Goal: Task Accomplishment & Management: Complete application form

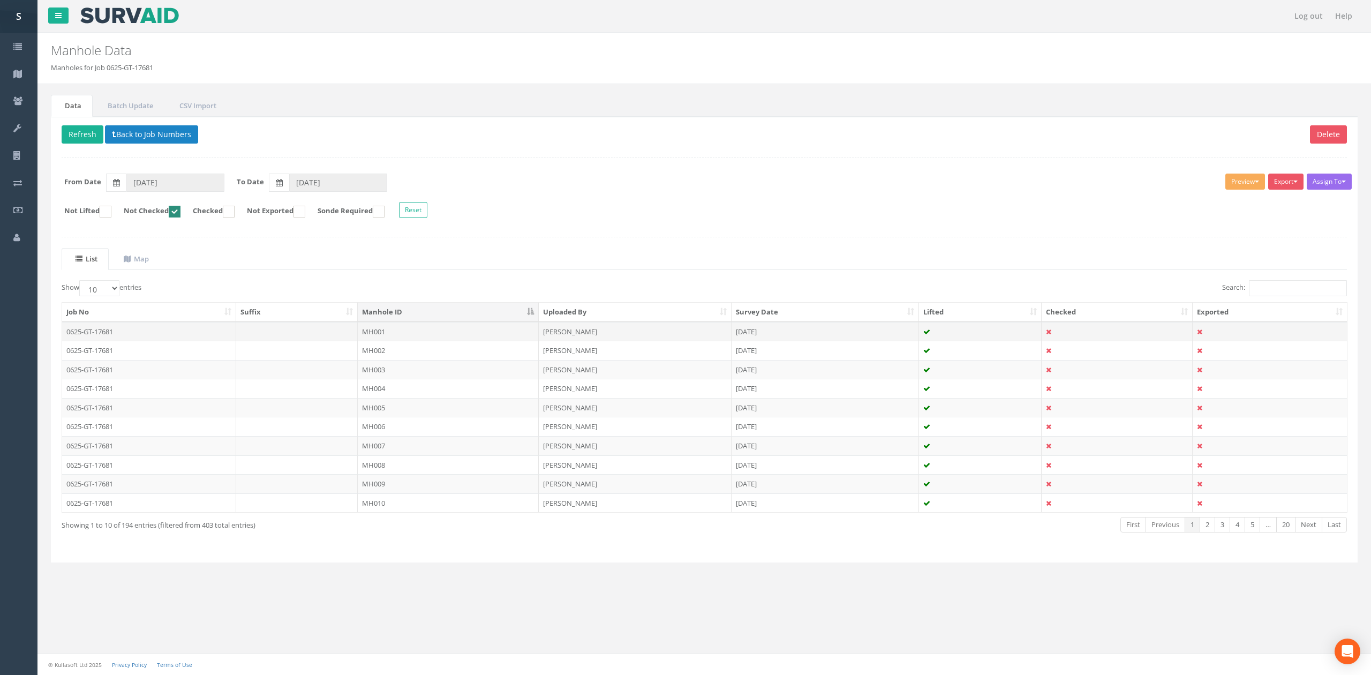
click at [384, 334] on td "MH001" at bounding box center [448, 331] width 181 height 19
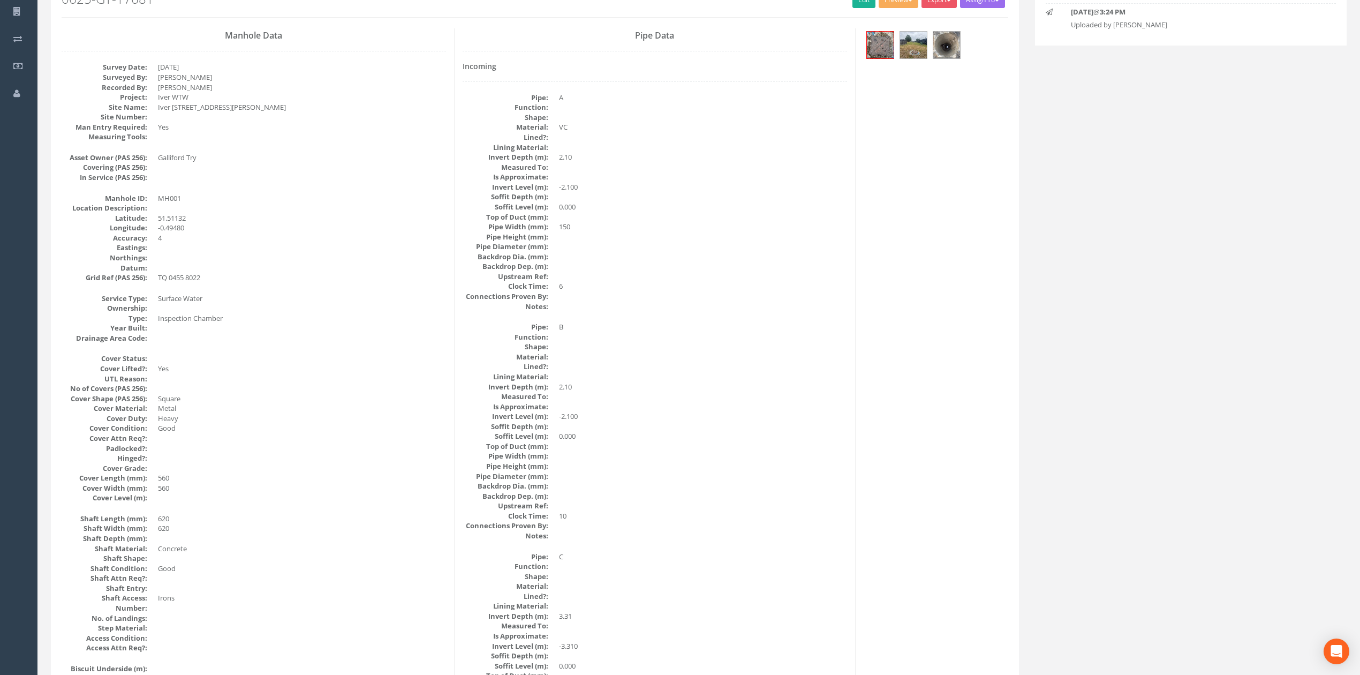
scroll to position [142, 0]
click at [942, 58] on img at bounding box center [947, 46] width 27 height 27
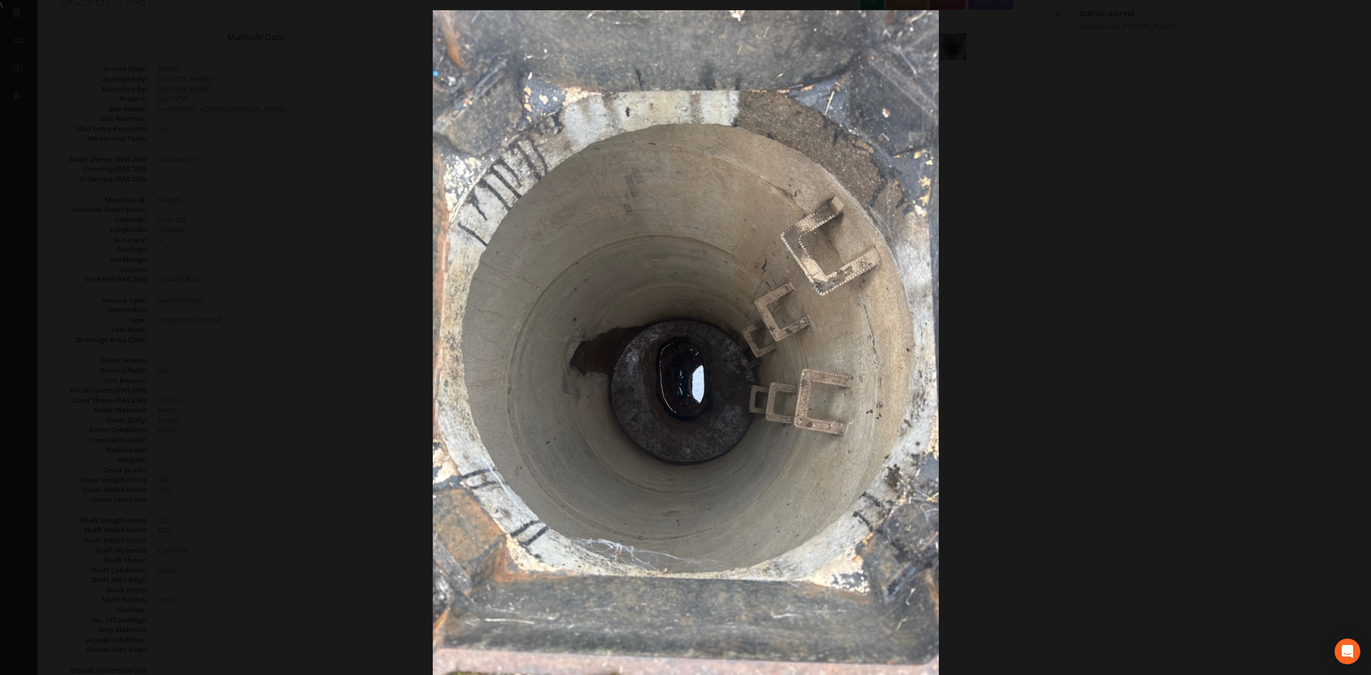
click at [1108, 276] on div at bounding box center [685, 347] width 1371 height 675
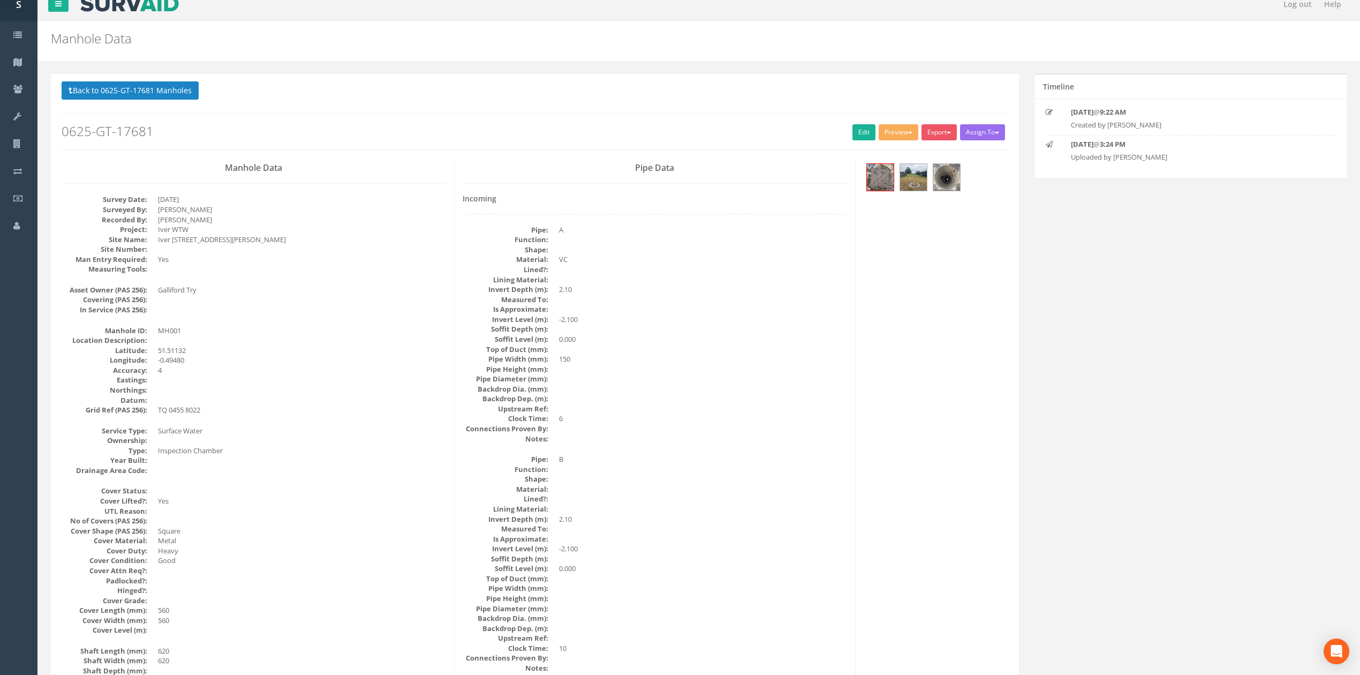
scroll to position [0, 0]
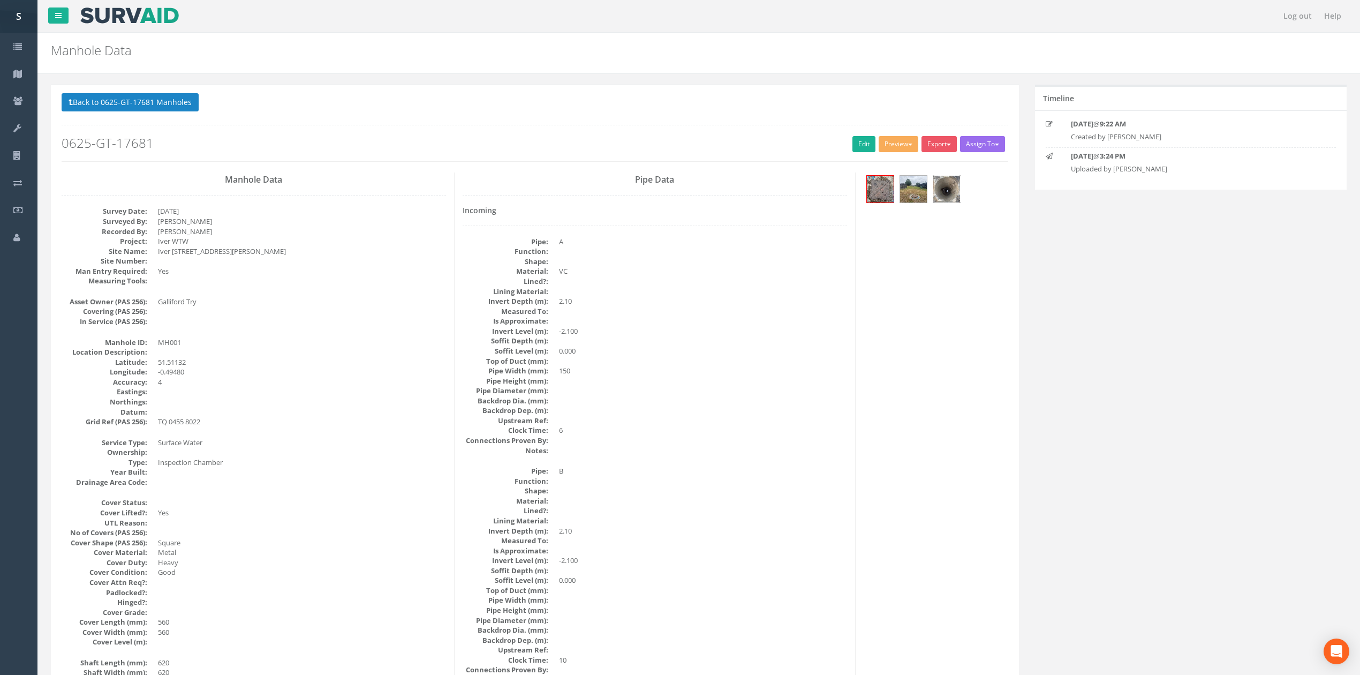
click at [948, 198] on img at bounding box center [947, 189] width 27 height 27
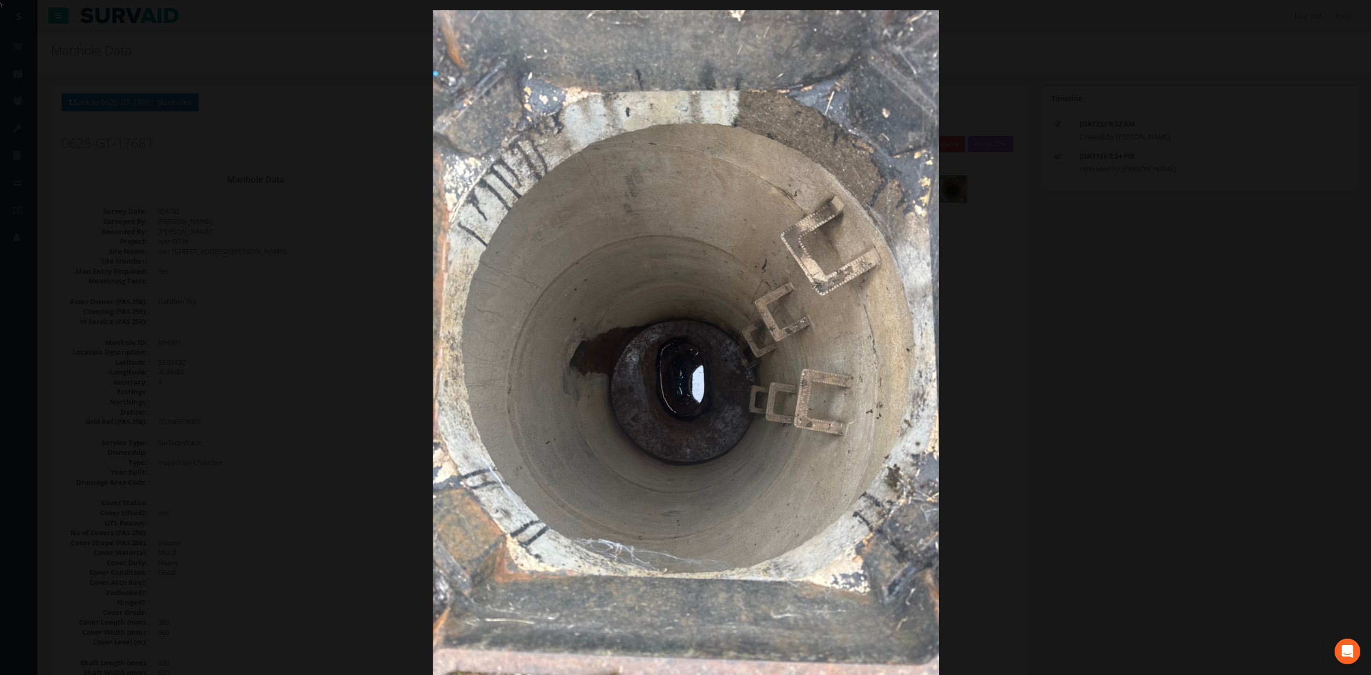
click at [1078, 309] on div at bounding box center [685, 347] width 1371 height 675
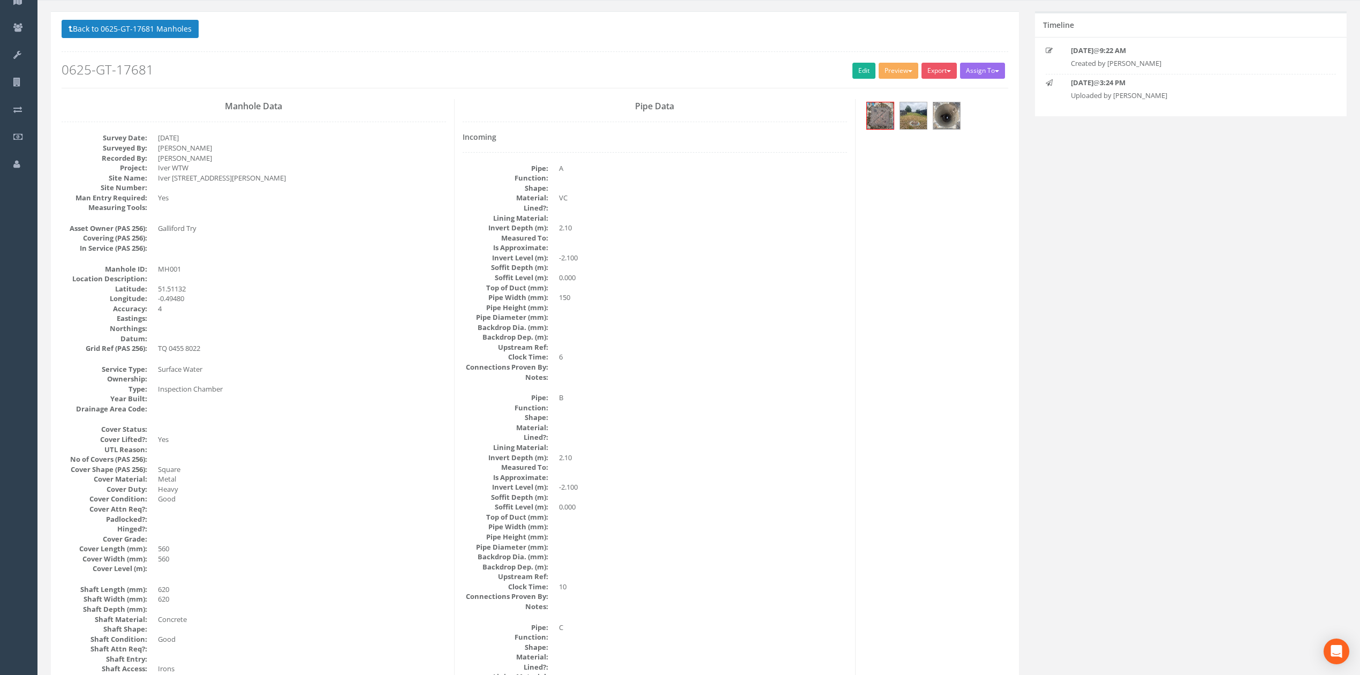
scroll to position [71, 0]
click at [862, 74] on link "Edit" at bounding box center [864, 73] width 23 height 16
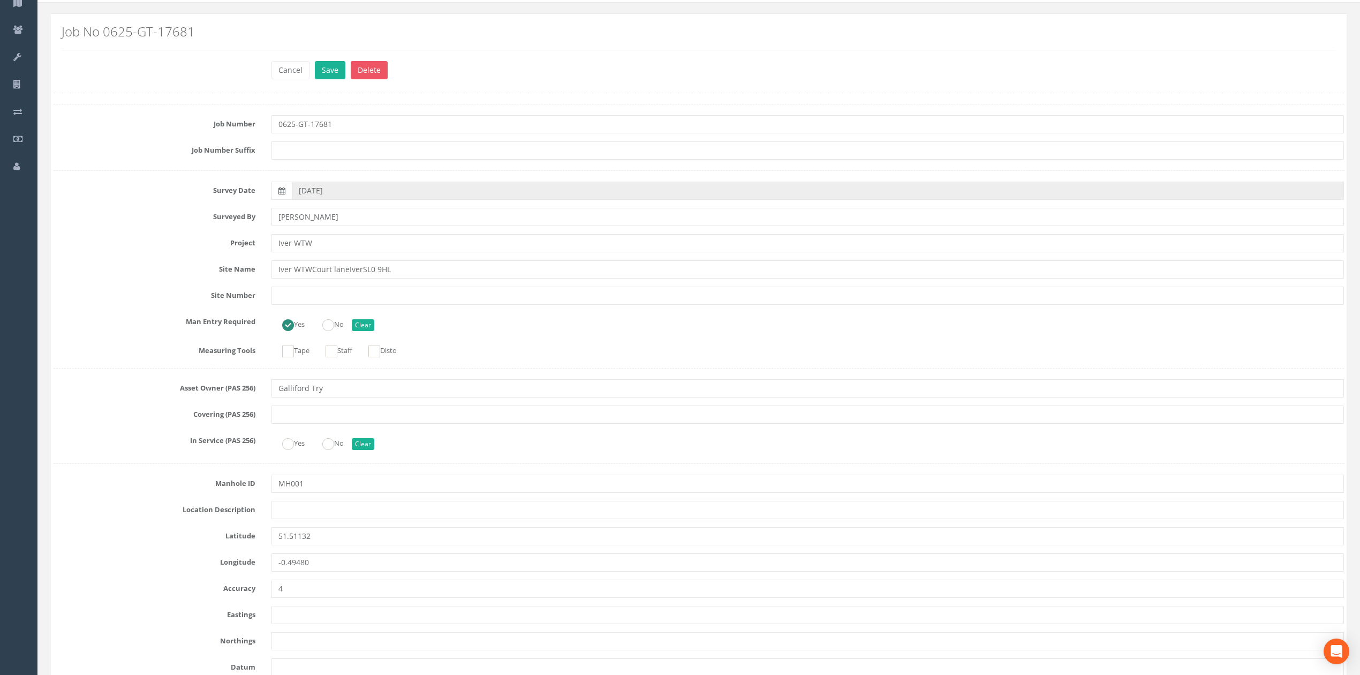
scroll to position [1657, 0]
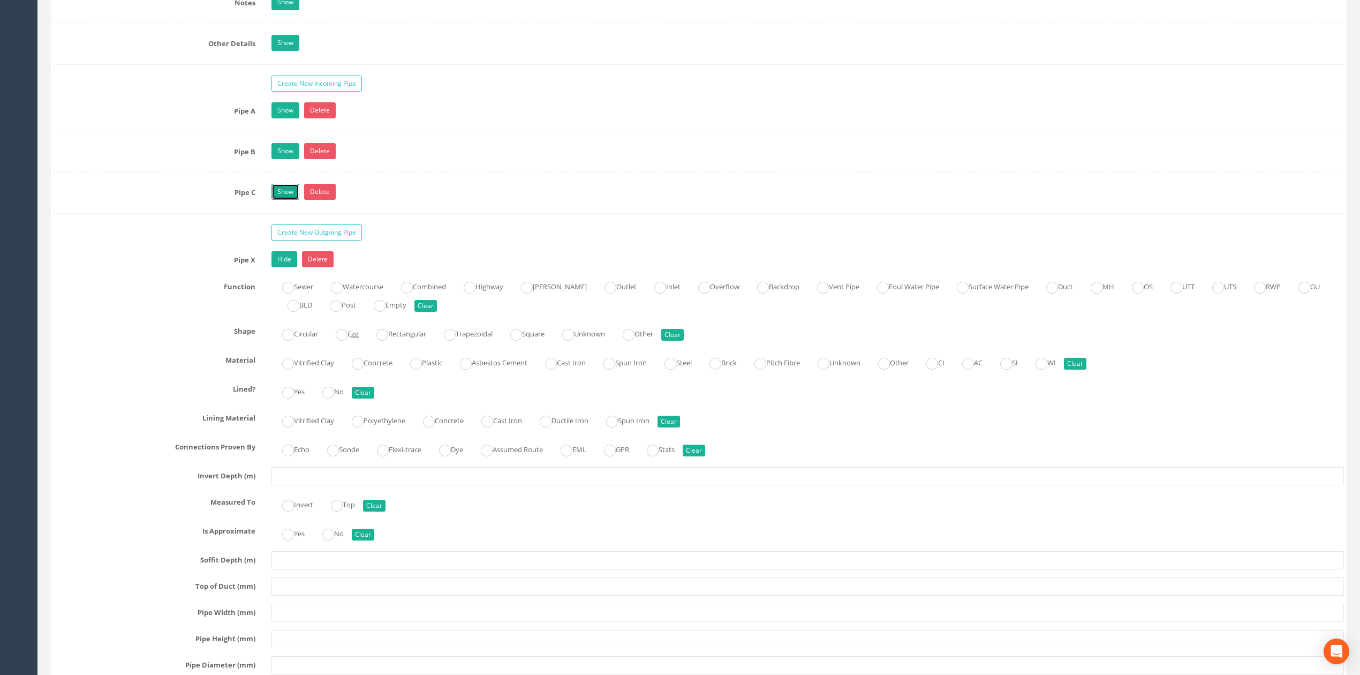
click at [276, 200] on link "Show" at bounding box center [286, 192] width 28 height 16
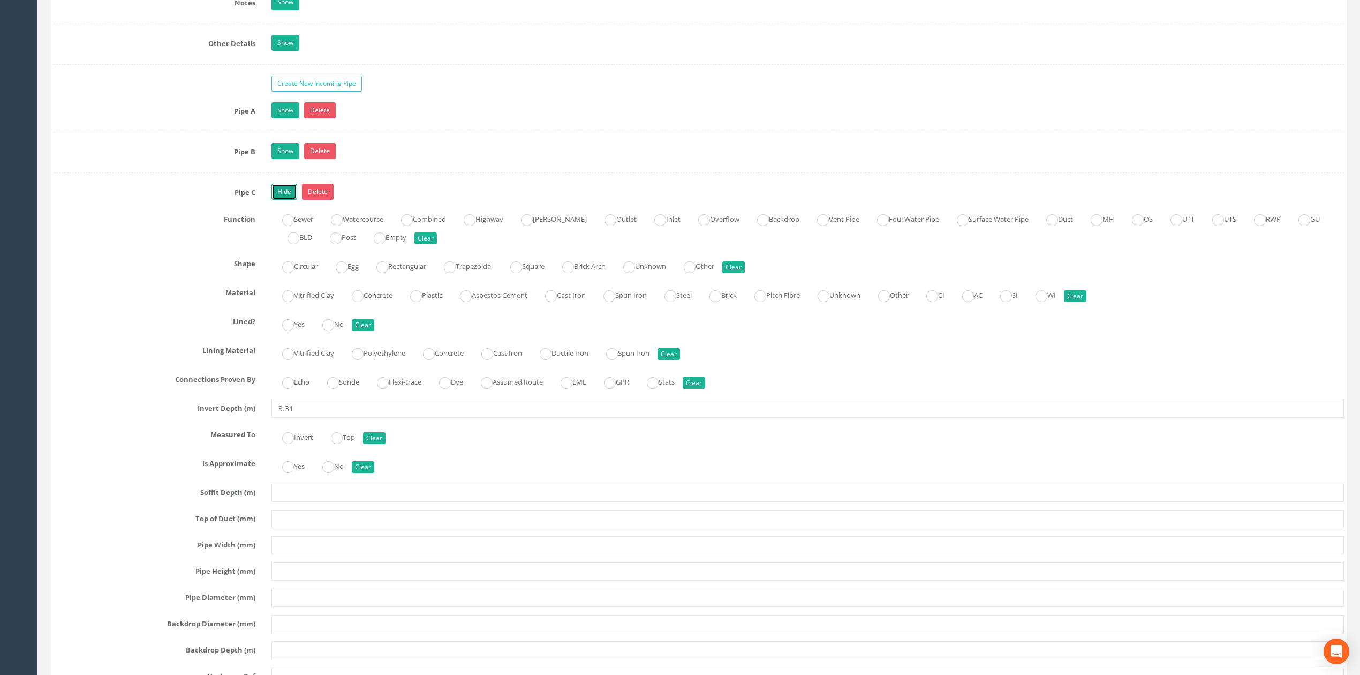
click at [277, 200] on link "Hide" at bounding box center [285, 192] width 26 height 16
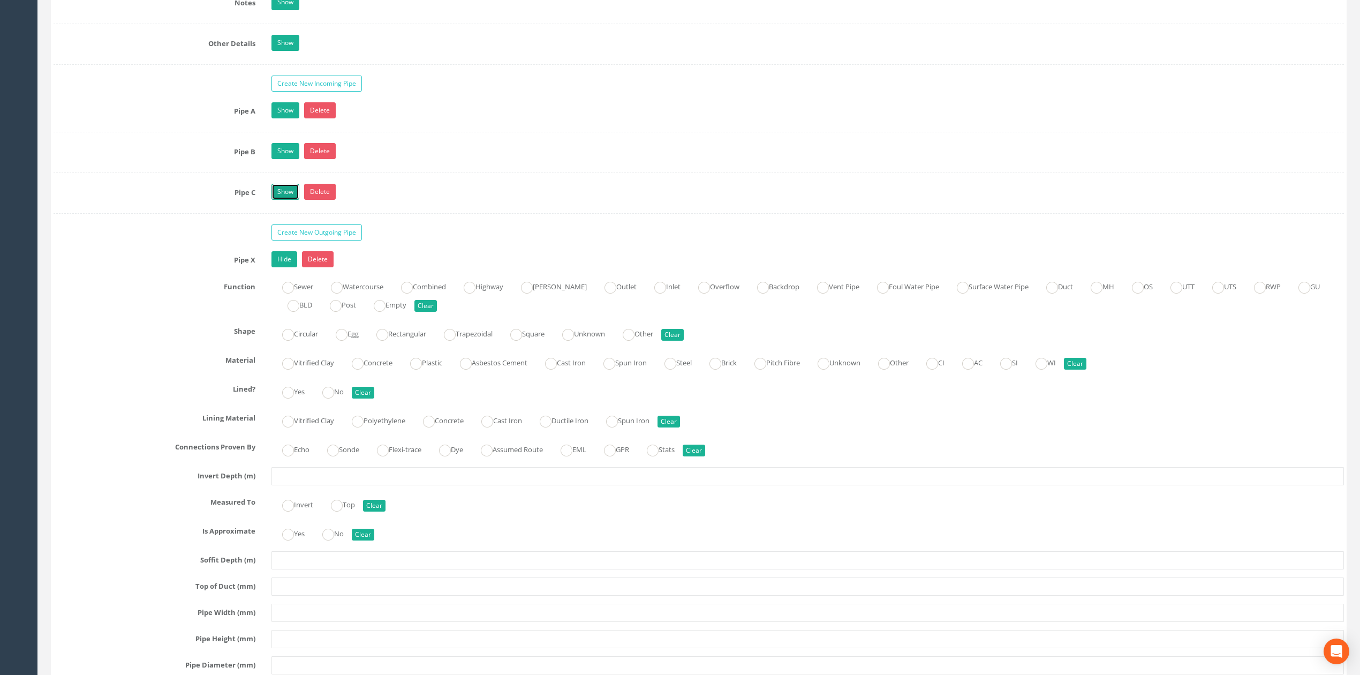
scroll to position [1729, 0]
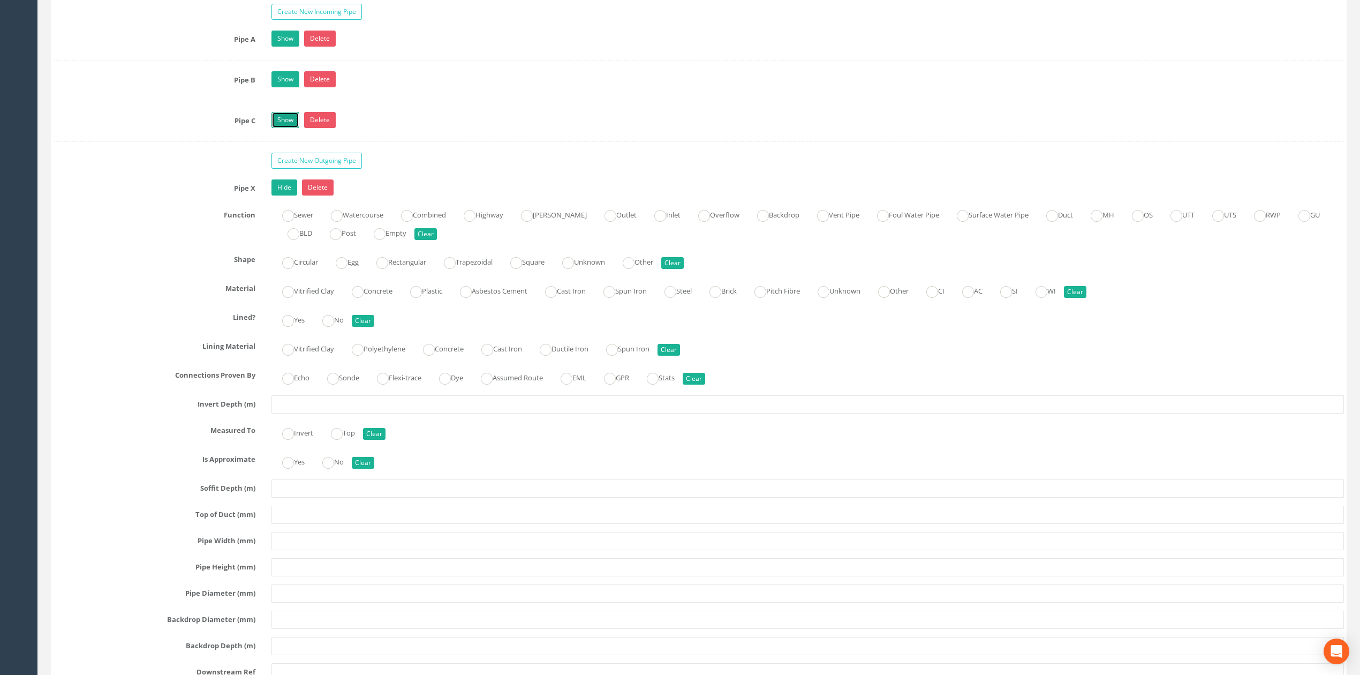
click at [289, 125] on link "Show" at bounding box center [286, 120] width 28 height 16
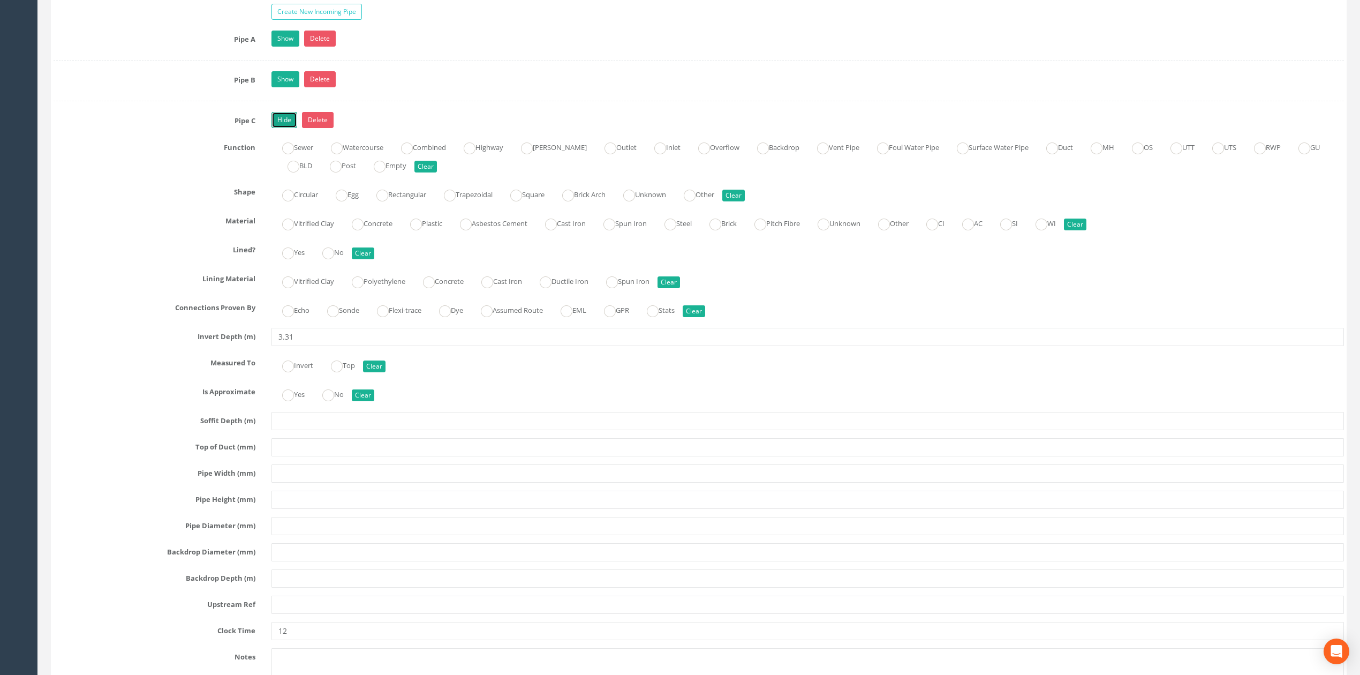
click at [289, 125] on link "Hide" at bounding box center [285, 120] width 26 height 16
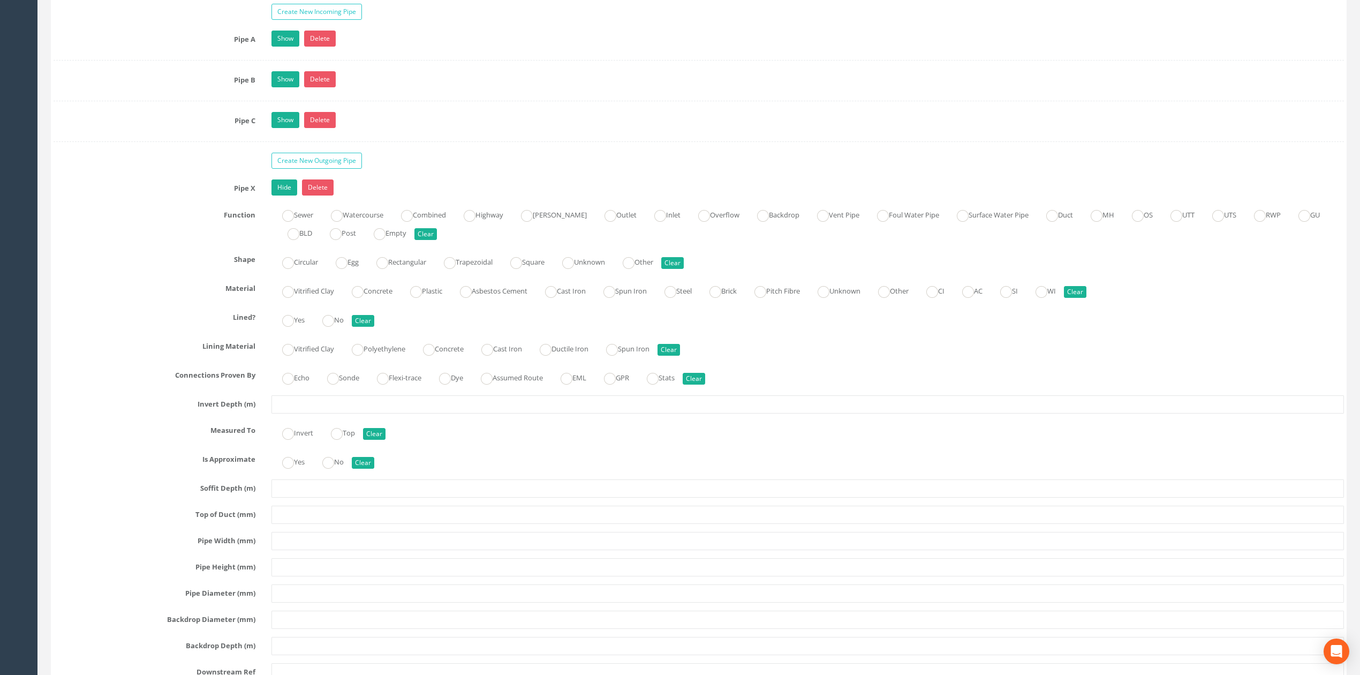
click at [317, 432] on div "Pipe X Hide Delete Function Sewer Watercourse Combined Highway [PERSON_NAME] Ou…" at bounding box center [699, 483] width 1291 height 608
click at [317, 414] on input "text" at bounding box center [808, 404] width 1073 height 18
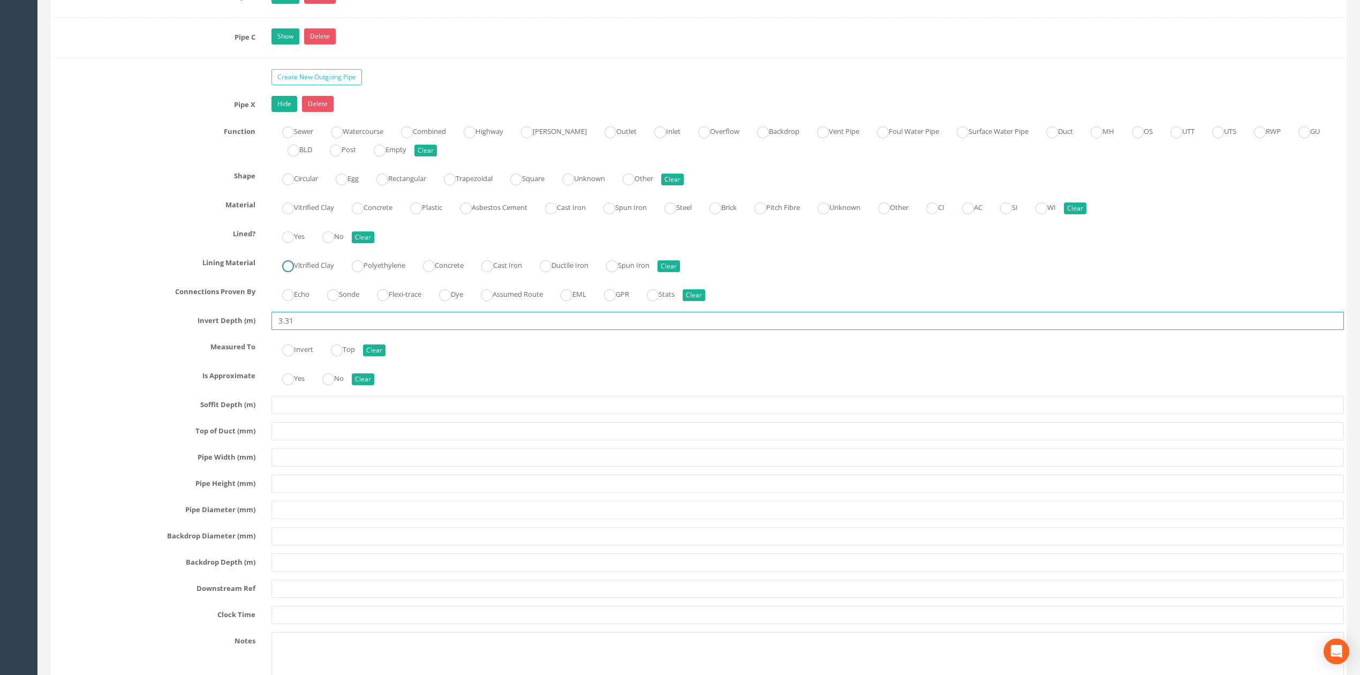
scroll to position [1800, 0]
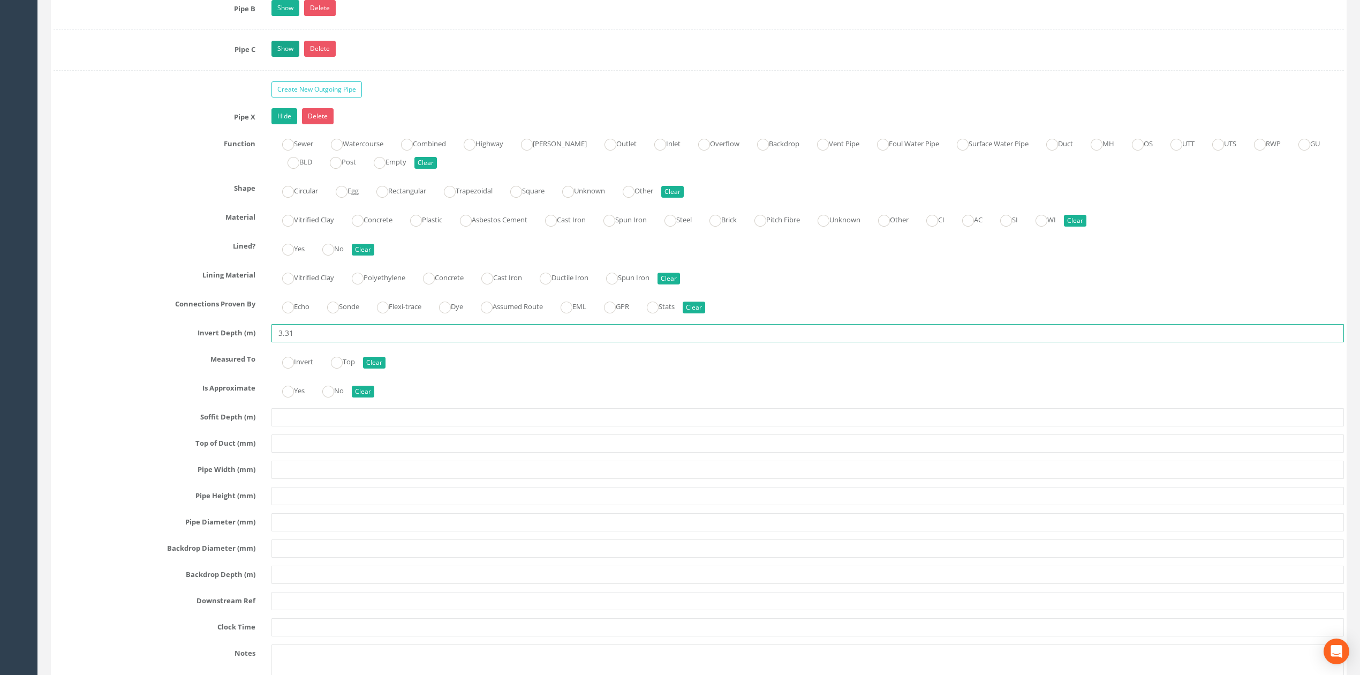
type input "3.31"
click at [294, 57] on link "Show" at bounding box center [286, 49] width 28 height 16
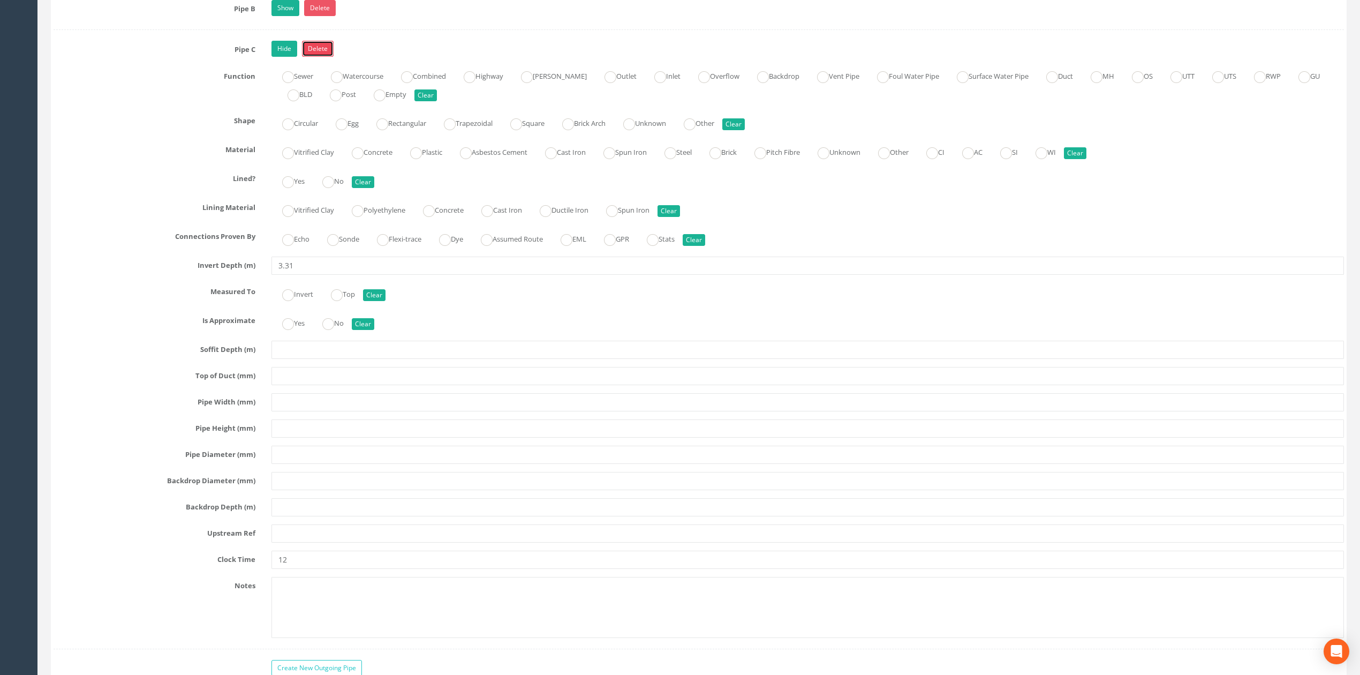
click at [311, 57] on link "Delete" at bounding box center [318, 49] width 32 height 16
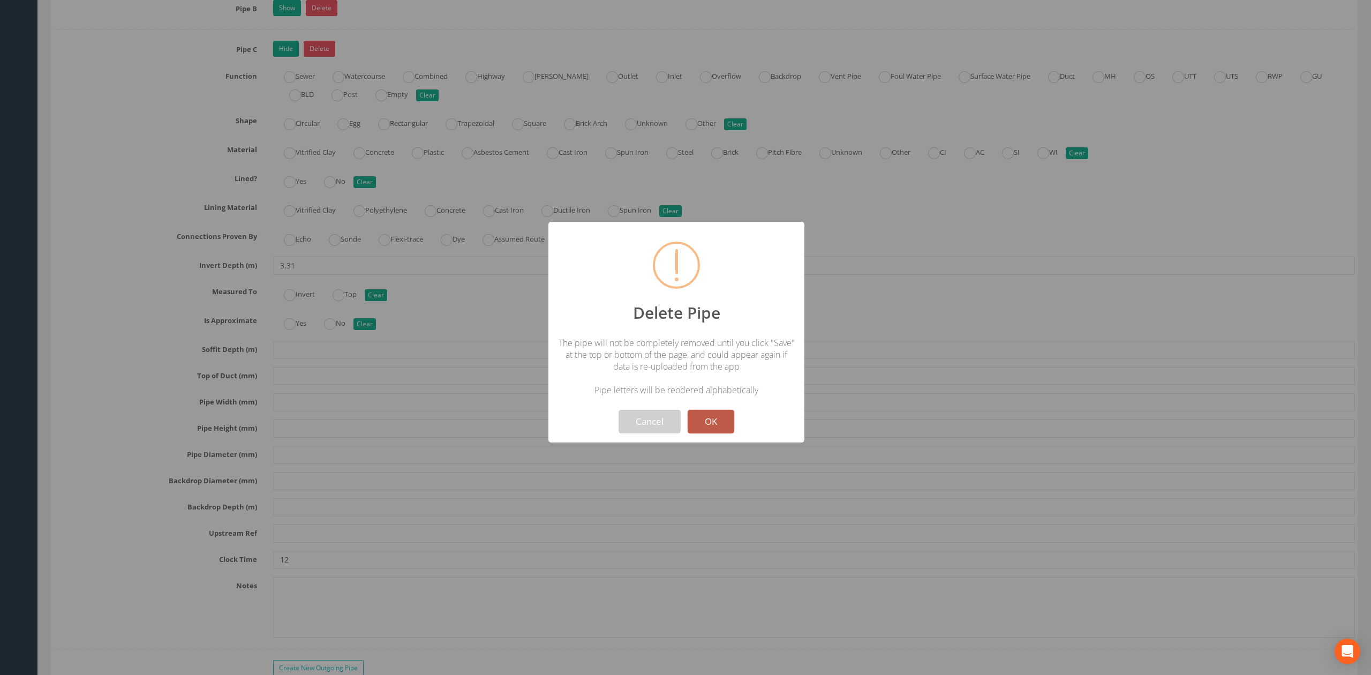
click at [724, 429] on button "OK" at bounding box center [711, 422] width 47 height 24
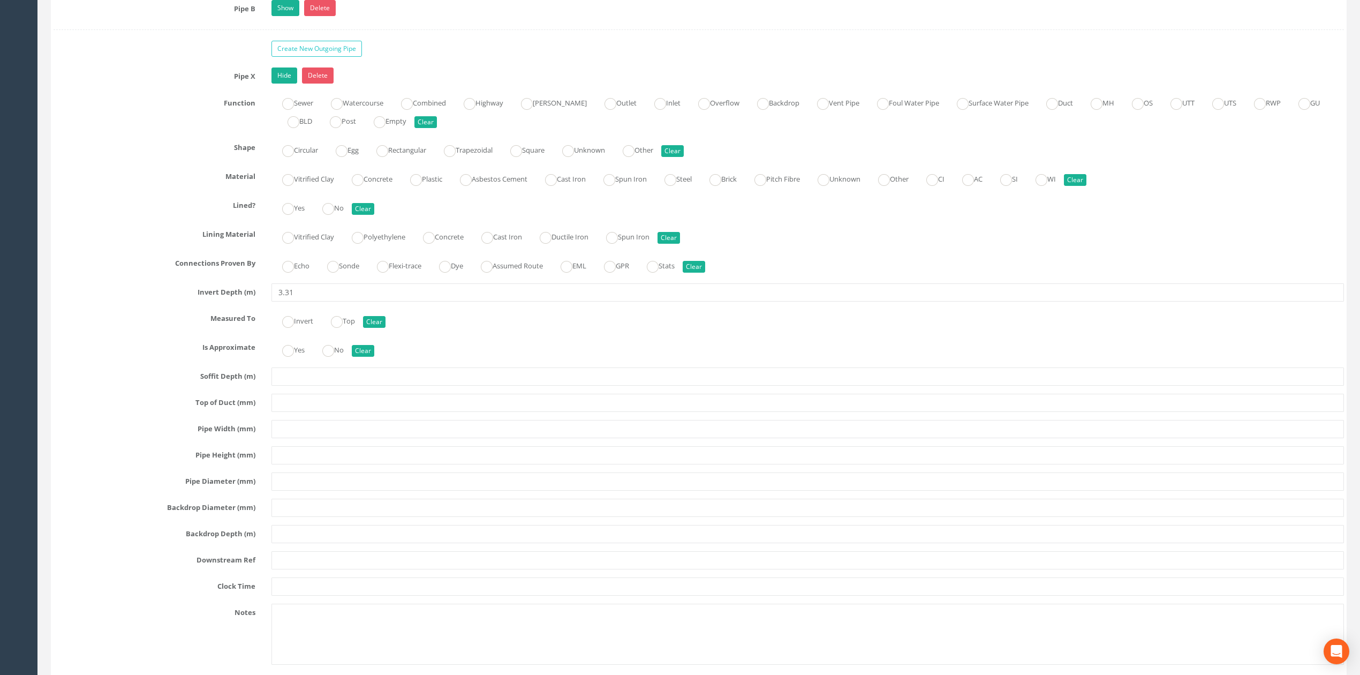
click at [296, 590] on div "Pipe X Hide Delete Function Sewer Watercourse Combined Highway [PERSON_NAME] Ou…" at bounding box center [699, 371] width 1291 height 608
click at [299, 596] on input "text" at bounding box center [808, 586] width 1073 height 18
drag, startPoint x: 303, startPoint y: 603, endPoint x: 234, endPoint y: 605, distance: 69.1
click at [251, 596] on div "Clock Time 12" at bounding box center [699, 586] width 1307 height 18
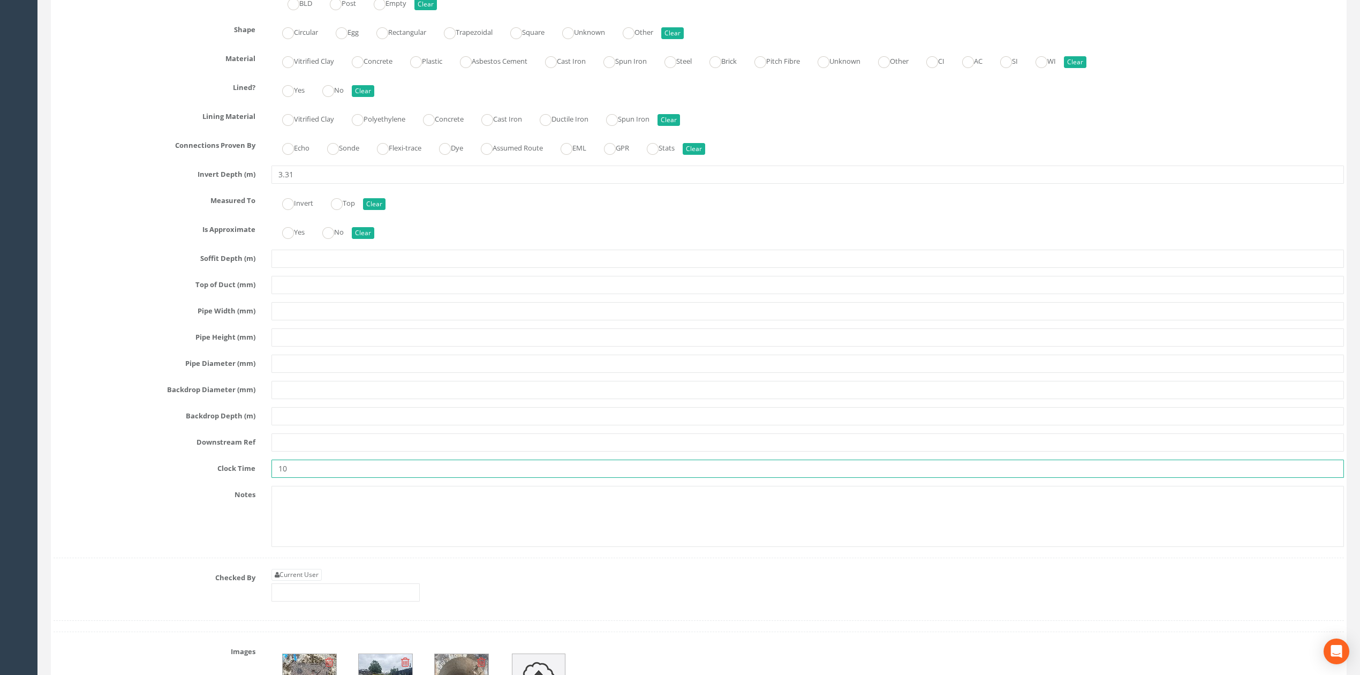
scroll to position [1943, 0]
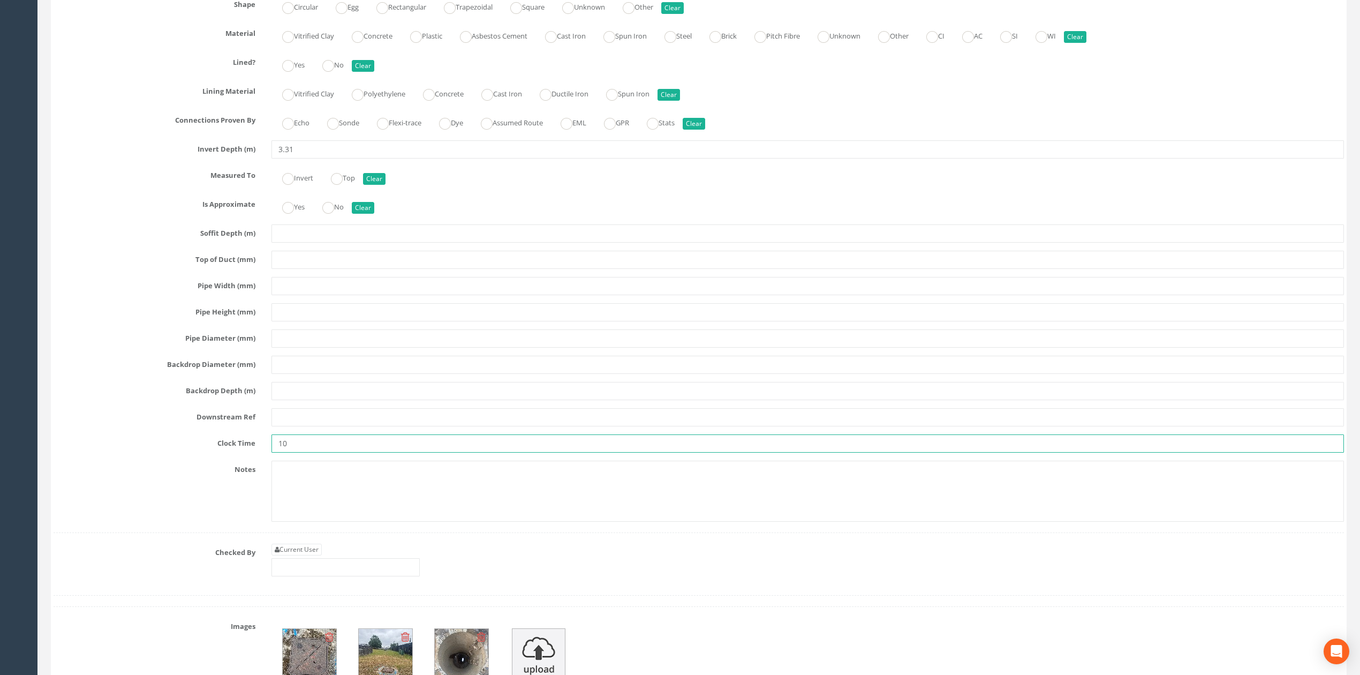
type input "10"
click at [304, 426] on input "text" at bounding box center [808, 417] width 1073 height 18
type input "MH042"
click at [316, 348] on input "text" at bounding box center [808, 338] width 1073 height 18
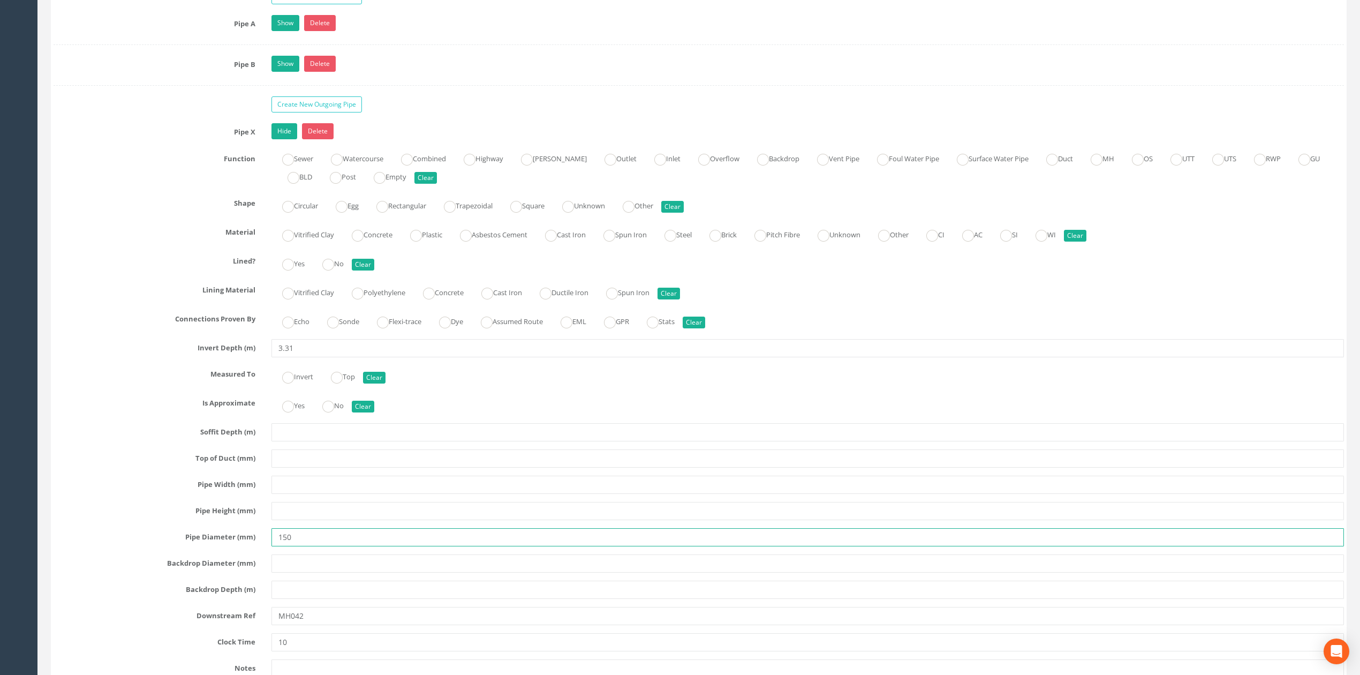
scroll to position [1729, 0]
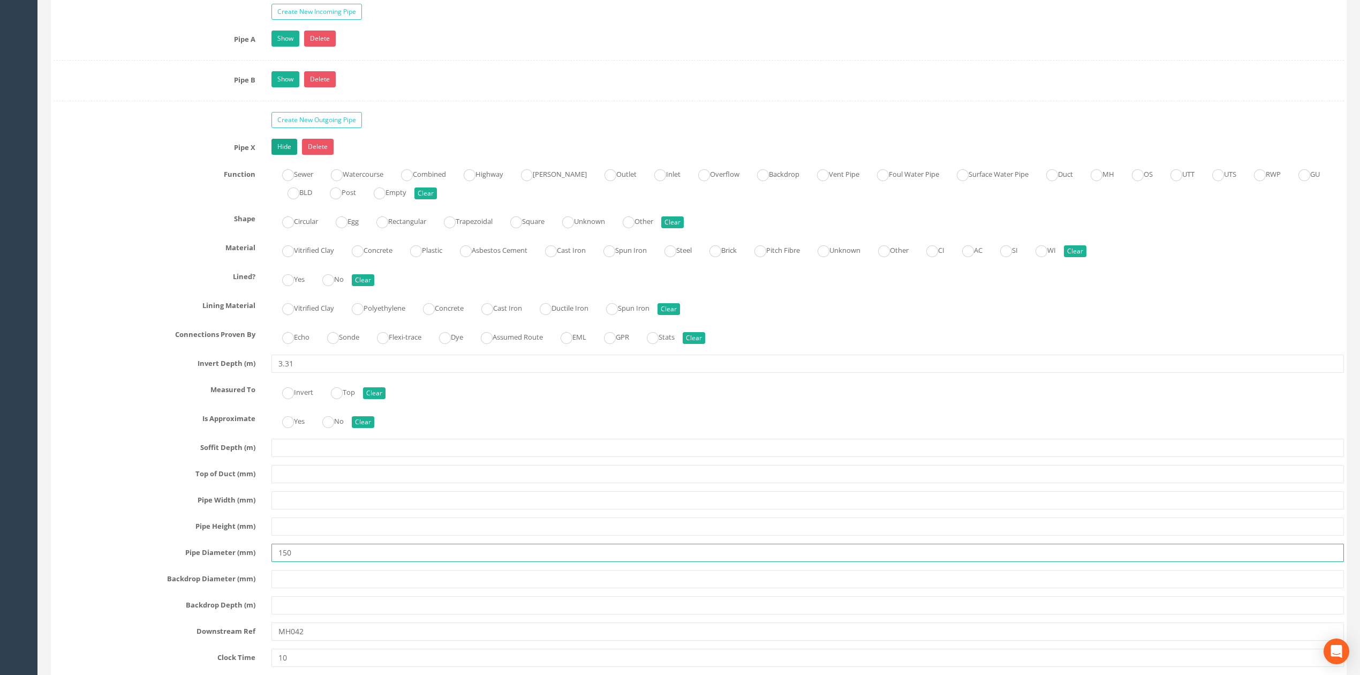
type input "150"
click at [281, 155] on link "Hide" at bounding box center [285, 147] width 26 height 16
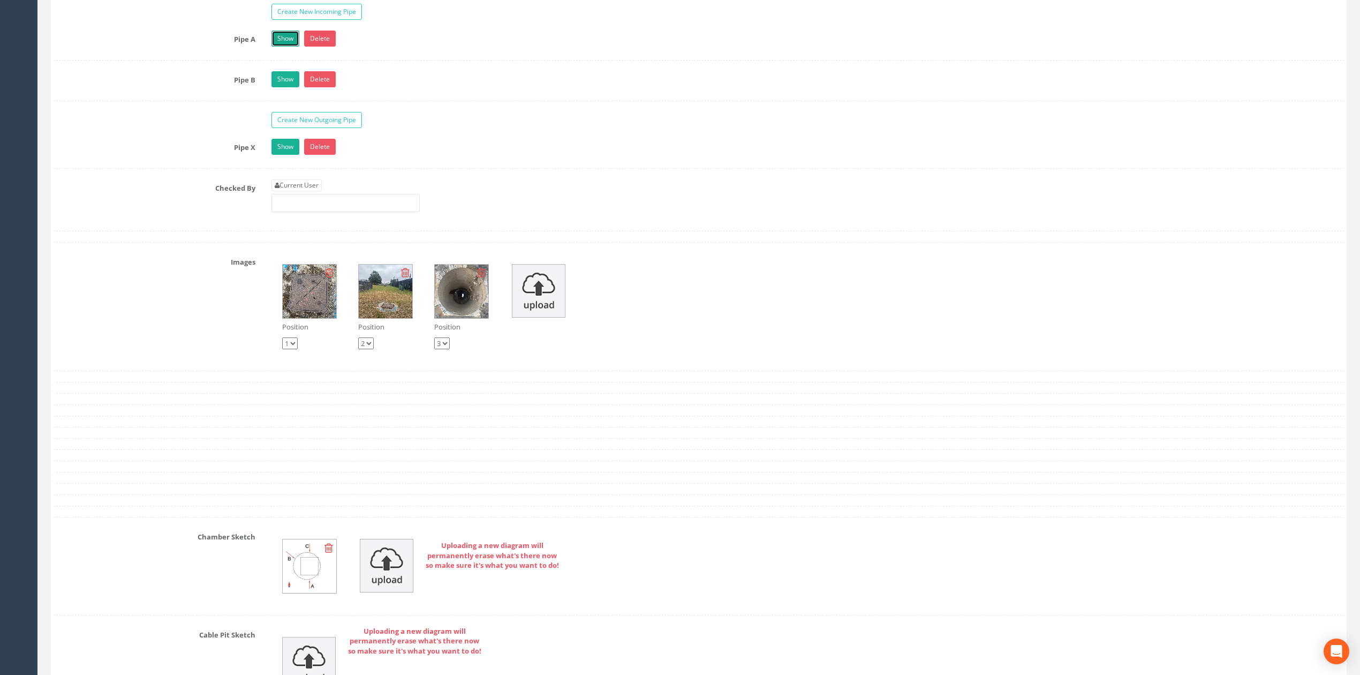
click at [288, 47] on link "Show" at bounding box center [286, 39] width 28 height 16
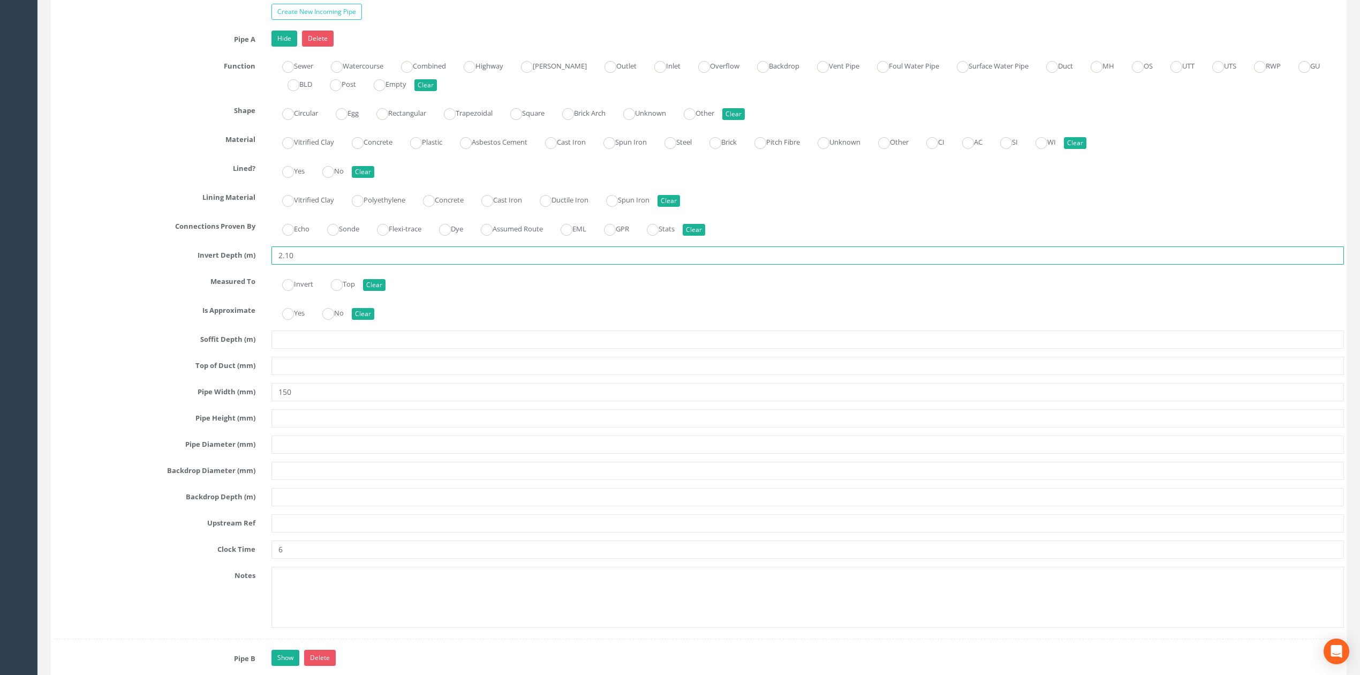
drag, startPoint x: 311, startPoint y: 272, endPoint x: 137, endPoint y: 264, distance: 173.8
click at [164, 265] on div "Invert Depth (m) 2.10" at bounding box center [699, 255] width 1307 height 18
type input "3.31"
drag, startPoint x: 345, startPoint y: 571, endPoint x: 240, endPoint y: 567, distance: 105.6
click at [240, 559] on div "Clock Time 6" at bounding box center [699, 549] width 1307 height 18
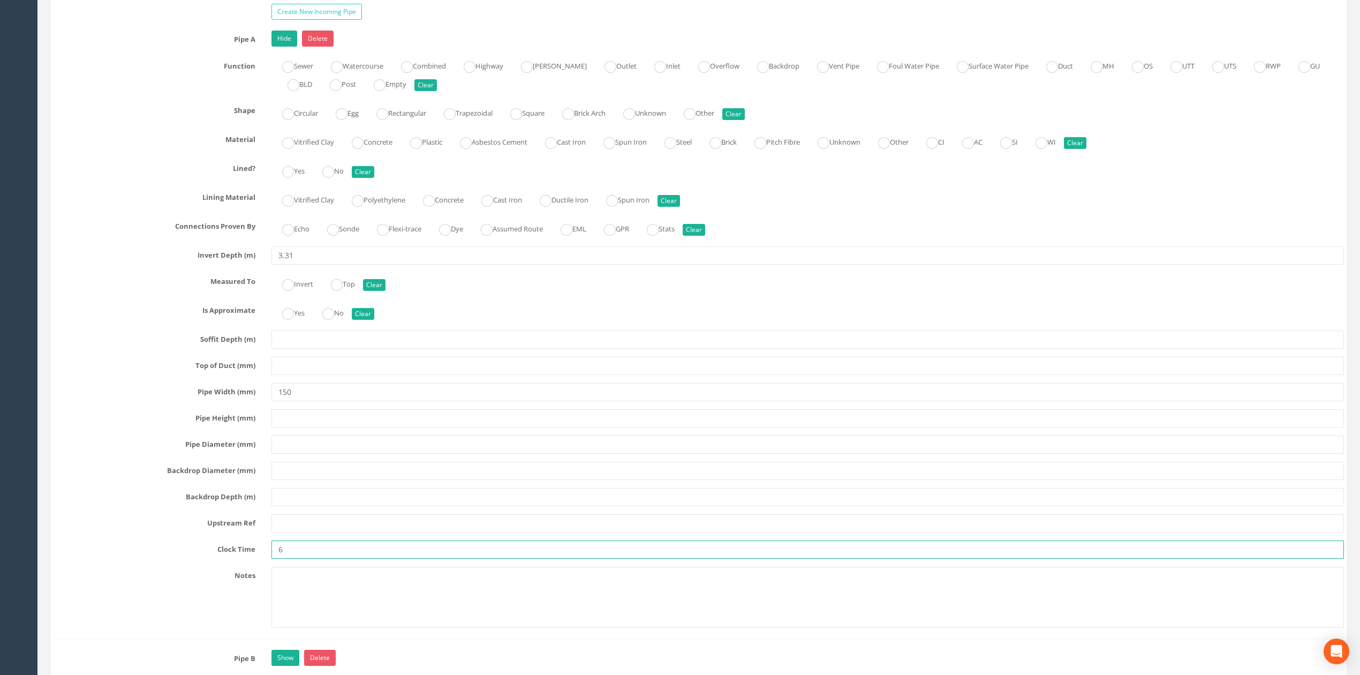
type input "4"
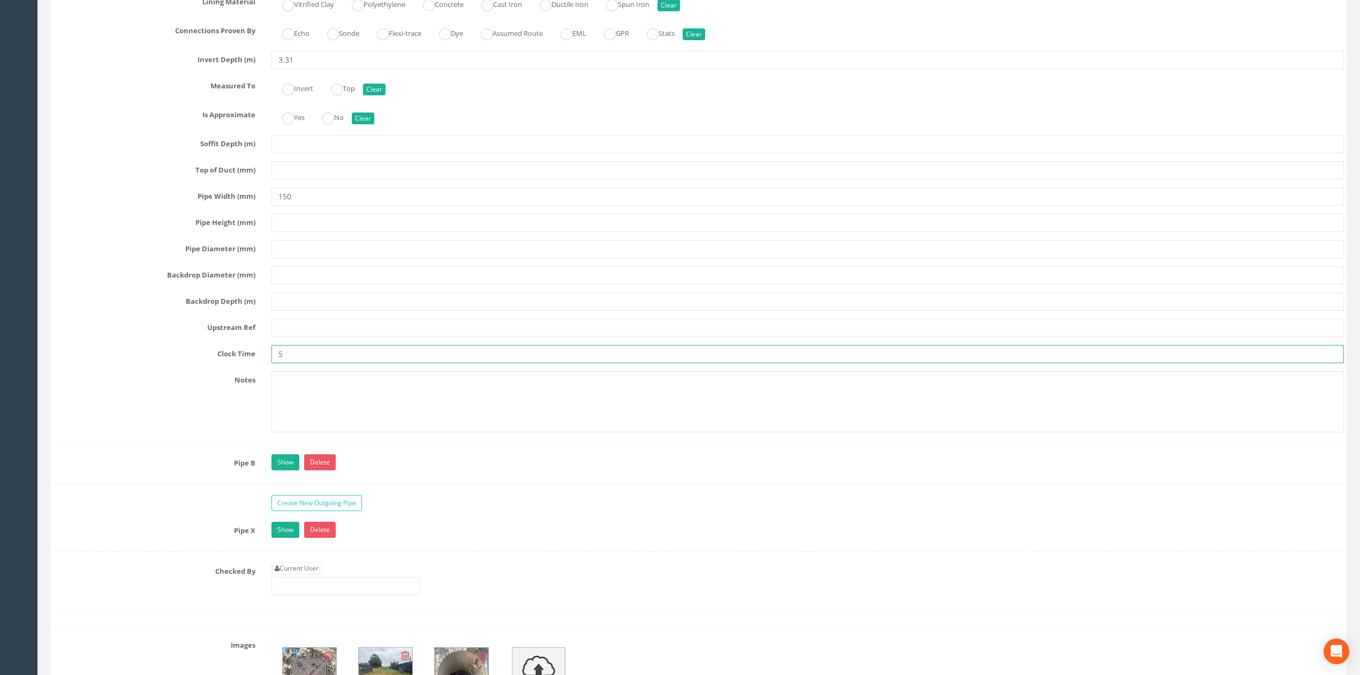
scroll to position [2086, 0]
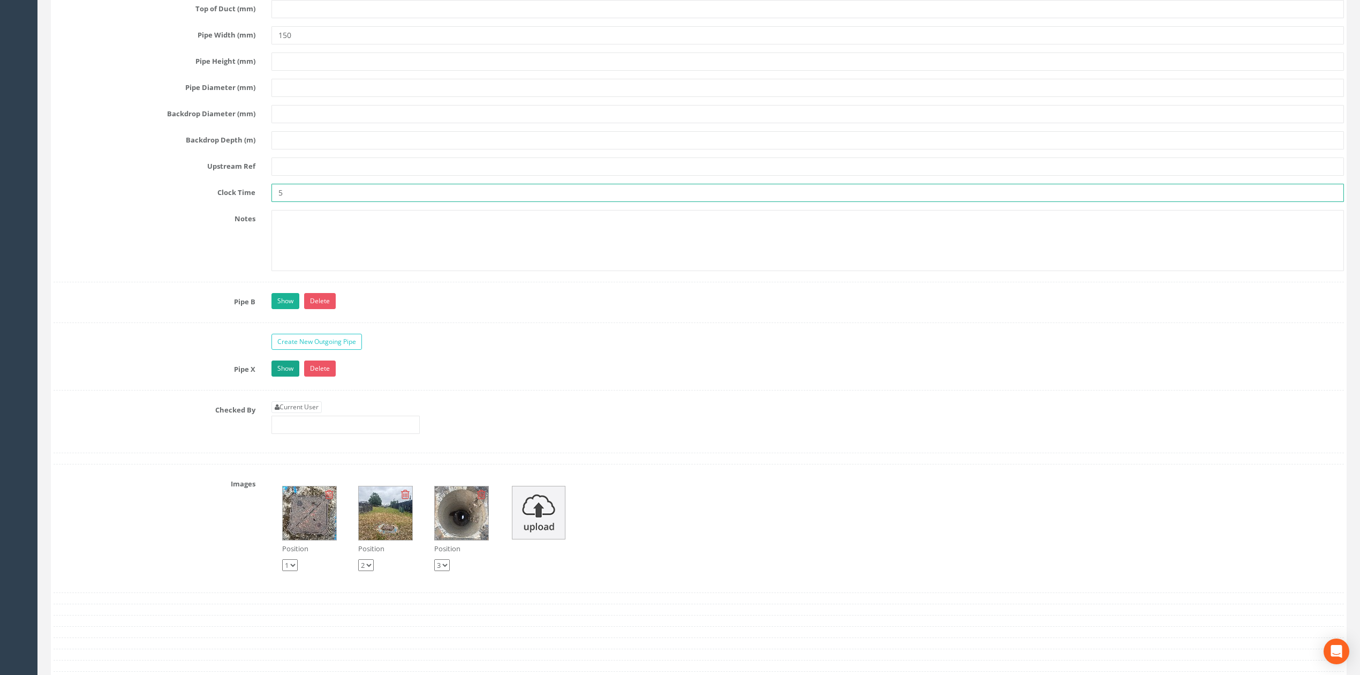
type input "5"
click at [291, 377] on link "Show" at bounding box center [286, 368] width 28 height 16
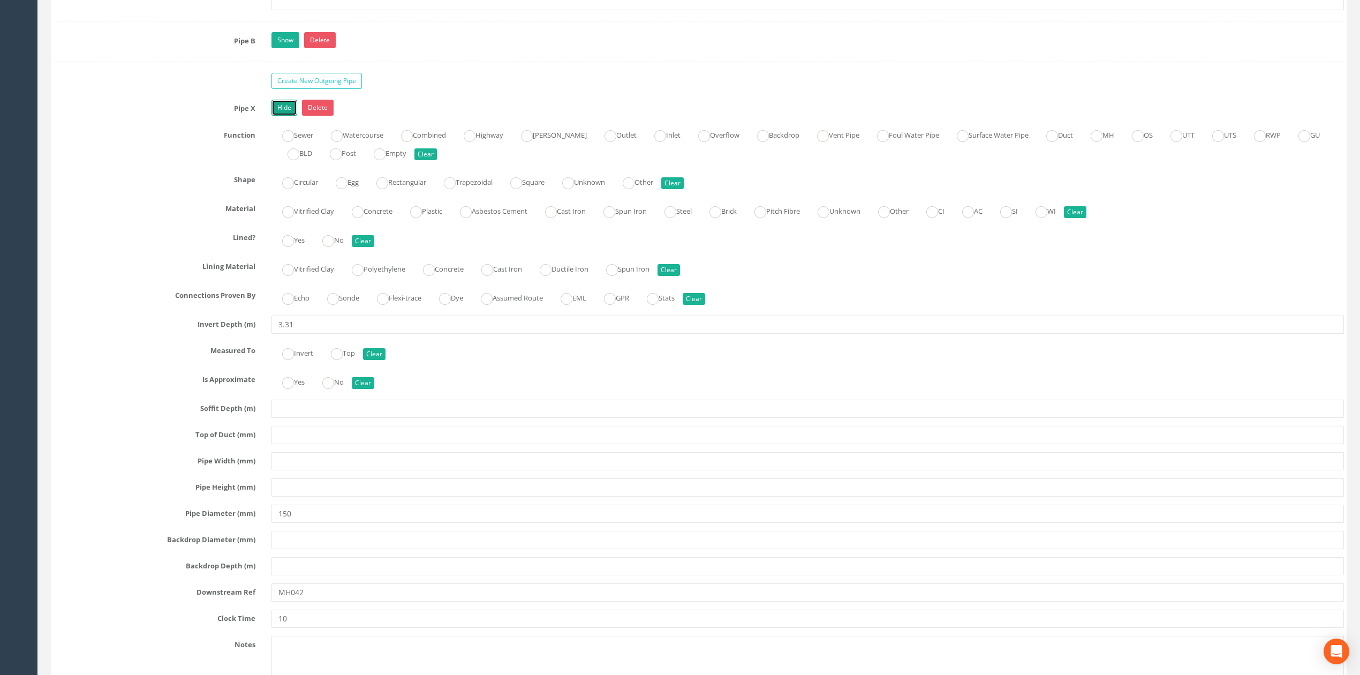
scroll to position [2372, 0]
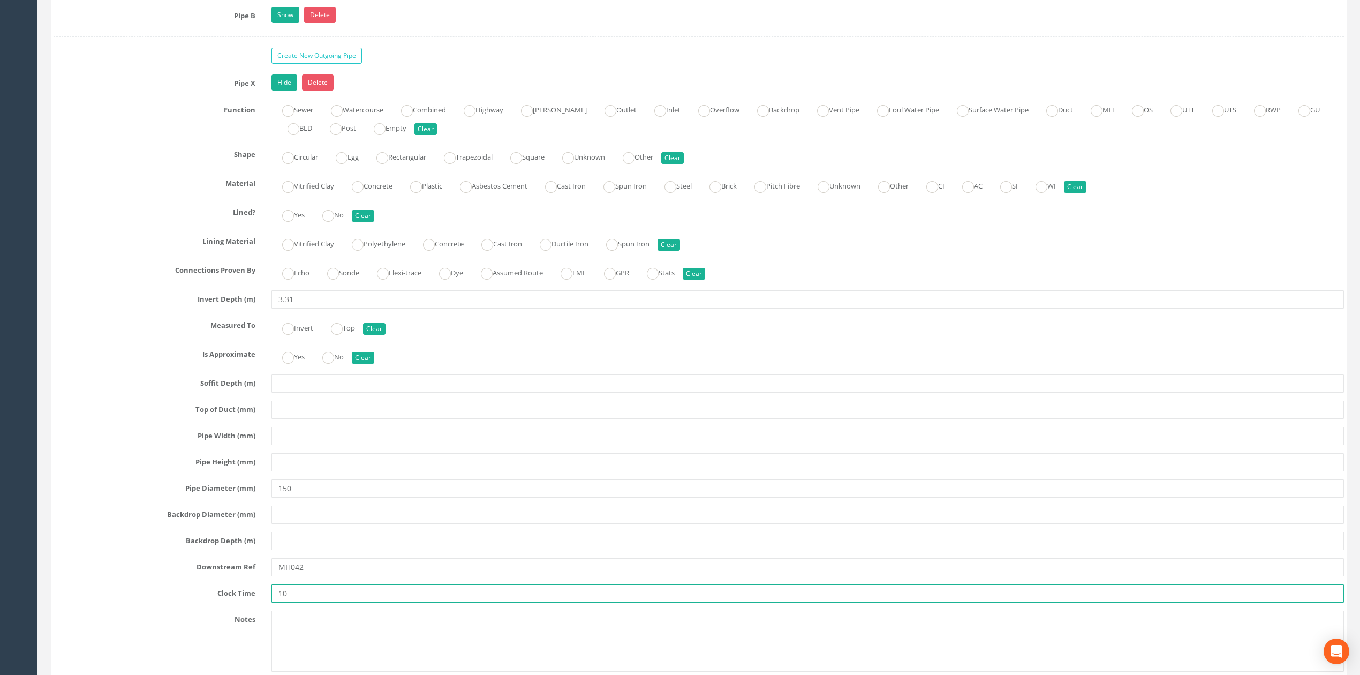
drag, startPoint x: 297, startPoint y: 616, endPoint x: 228, endPoint y: 616, distance: 69.1
click at [228, 603] on div "Clock Time 10" at bounding box center [699, 593] width 1307 height 18
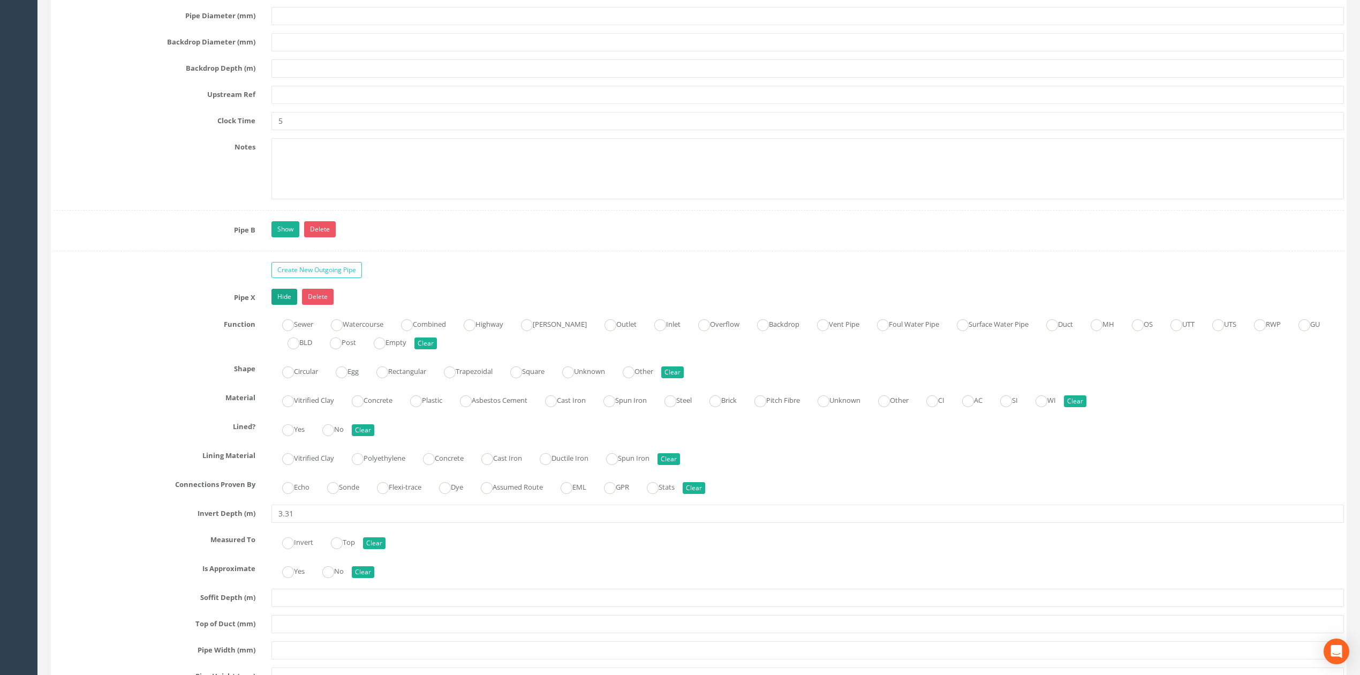
type input "11"
click at [285, 305] on link "Hide" at bounding box center [285, 297] width 26 height 16
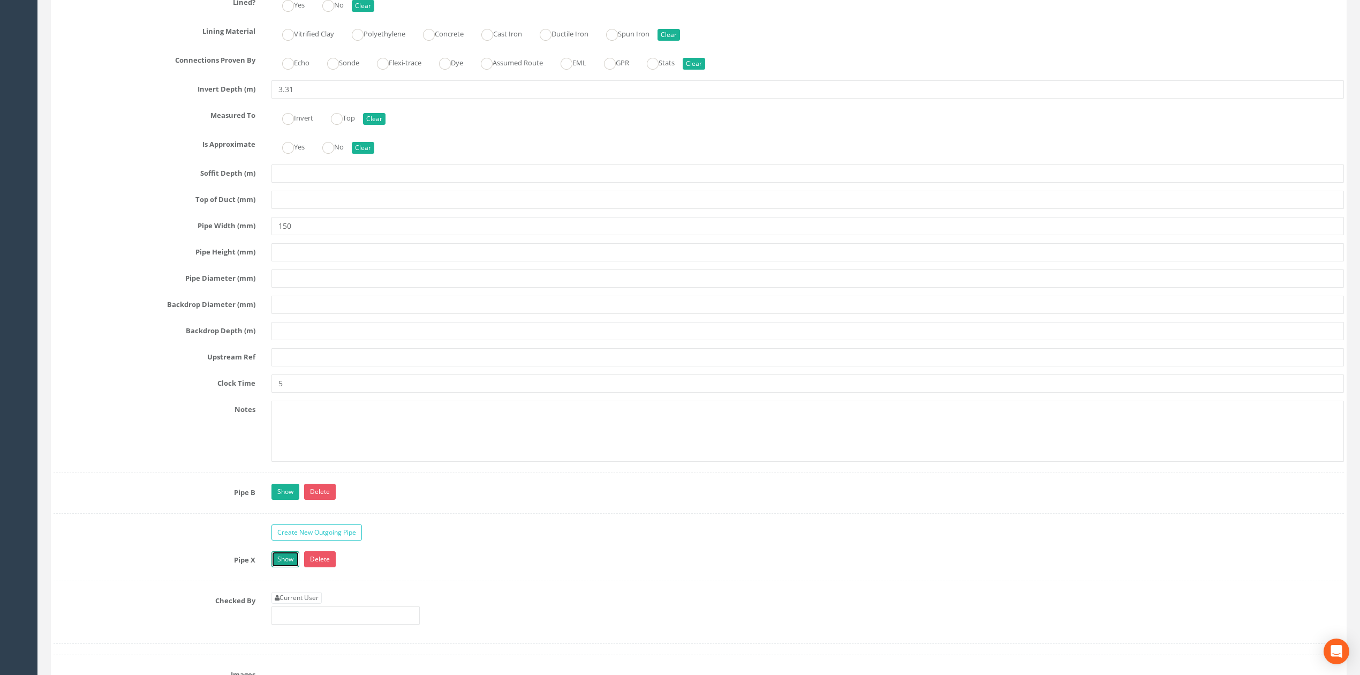
scroll to position [1871, 0]
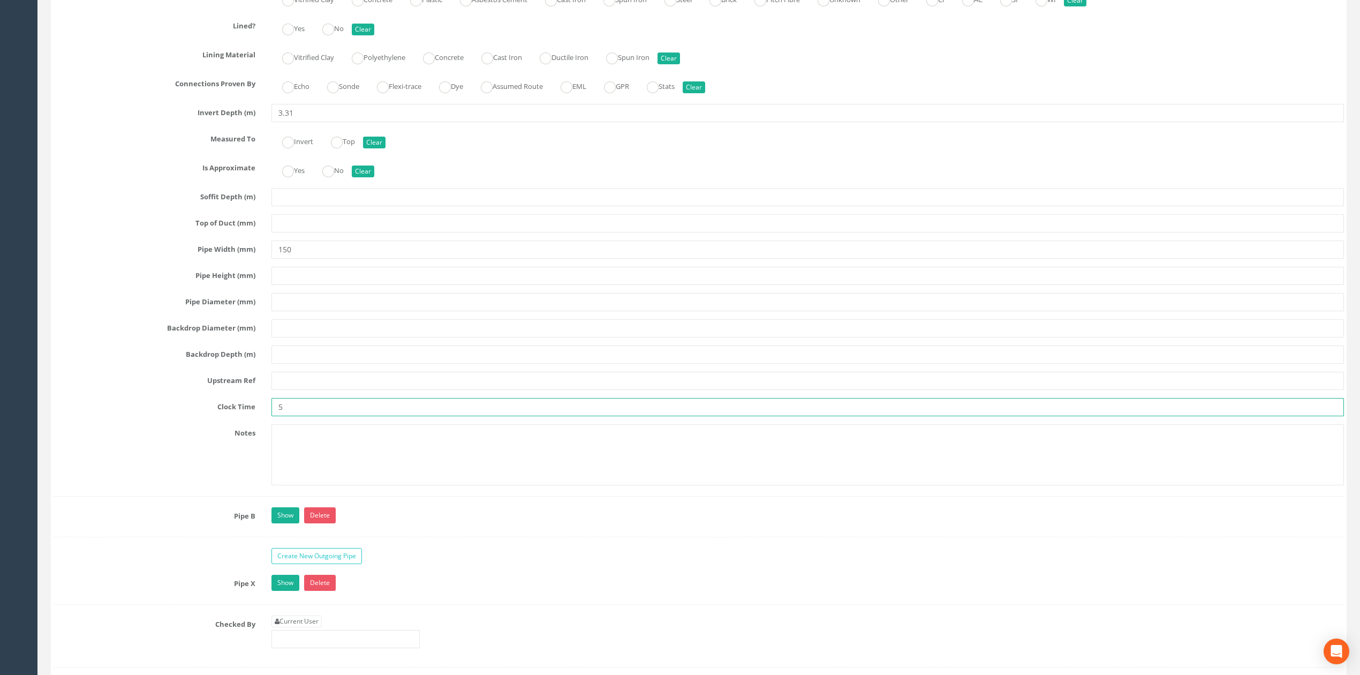
click at [311, 416] on input "5" at bounding box center [808, 407] width 1073 height 18
click at [315, 390] on input "text" at bounding box center [808, 381] width 1073 height 18
type input "E"
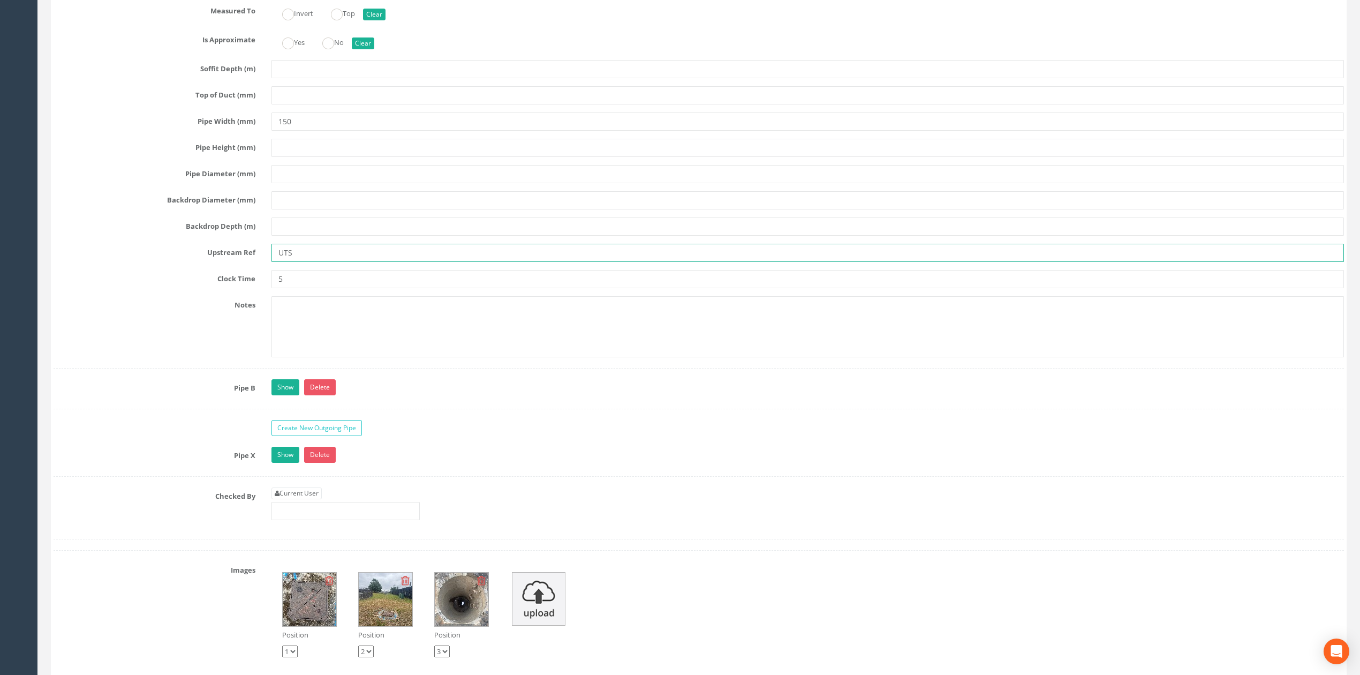
scroll to position [2014, 0]
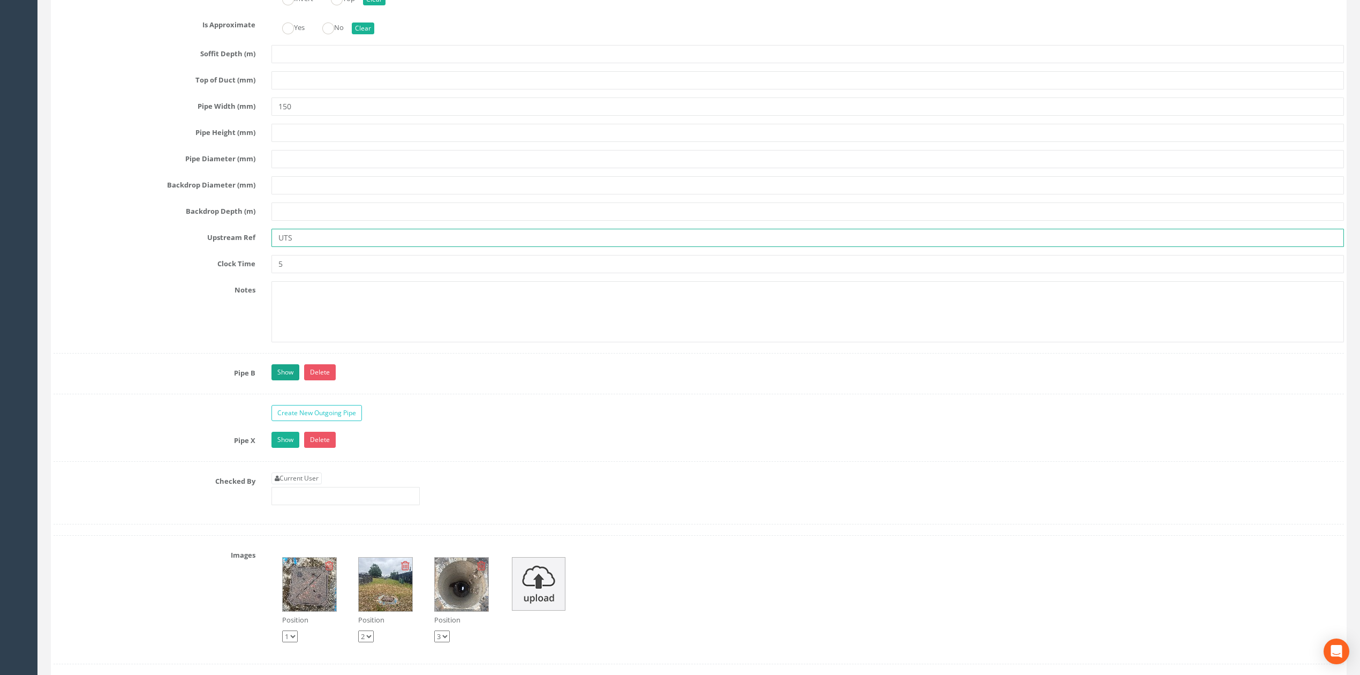
type input "UTS"
click at [283, 380] on link "Show" at bounding box center [286, 372] width 28 height 16
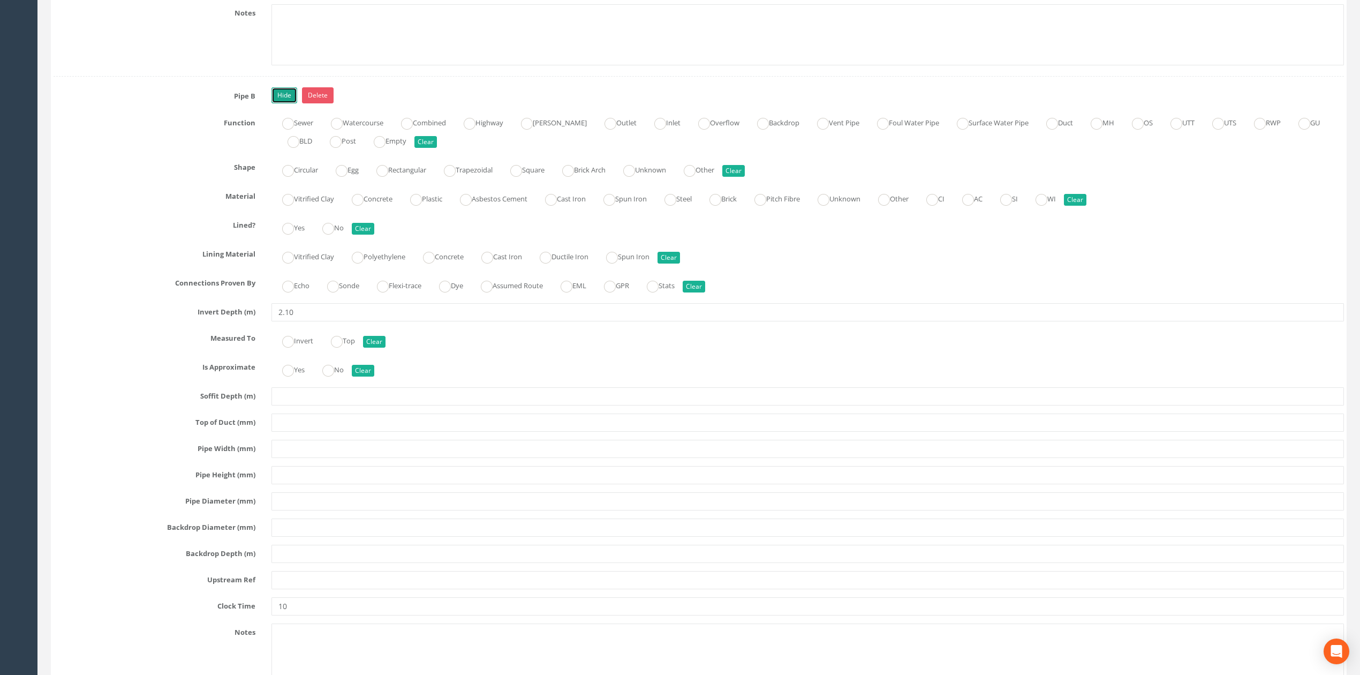
scroll to position [2300, 0]
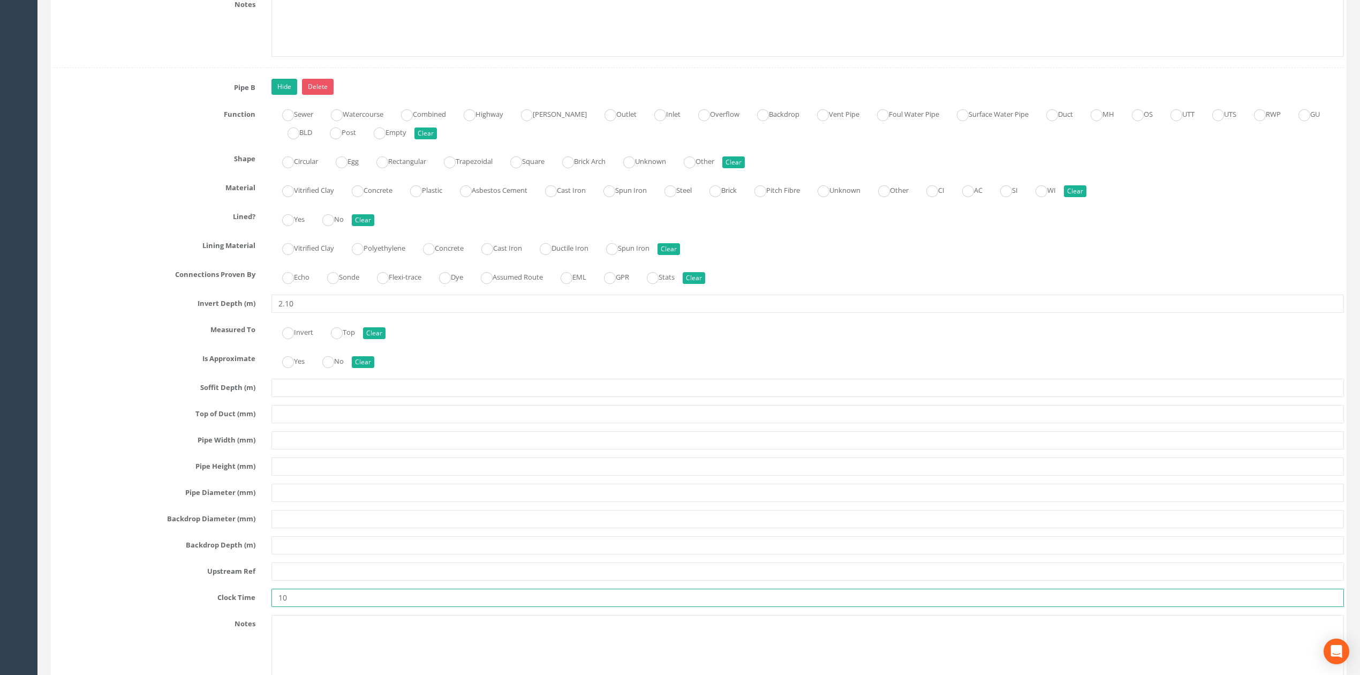
drag, startPoint x: 302, startPoint y: 610, endPoint x: 243, endPoint y: 610, distance: 59.5
click at [246, 607] on div "Clock Time 10" at bounding box center [699, 598] width 1307 height 18
type input "9"
click at [298, 502] on input "text" at bounding box center [808, 493] width 1073 height 18
type input "150"
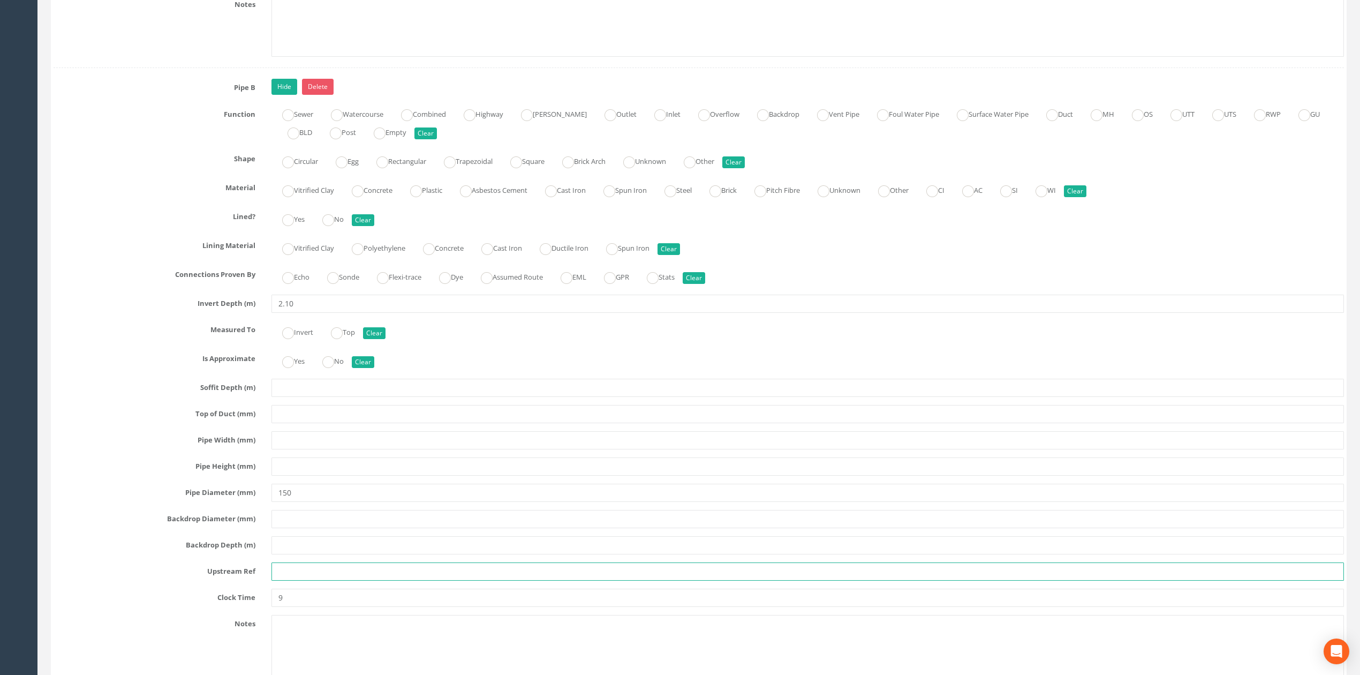
click at [298, 581] on input "text" at bounding box center [808, 571] width 1073 height 18
type input "IC206"
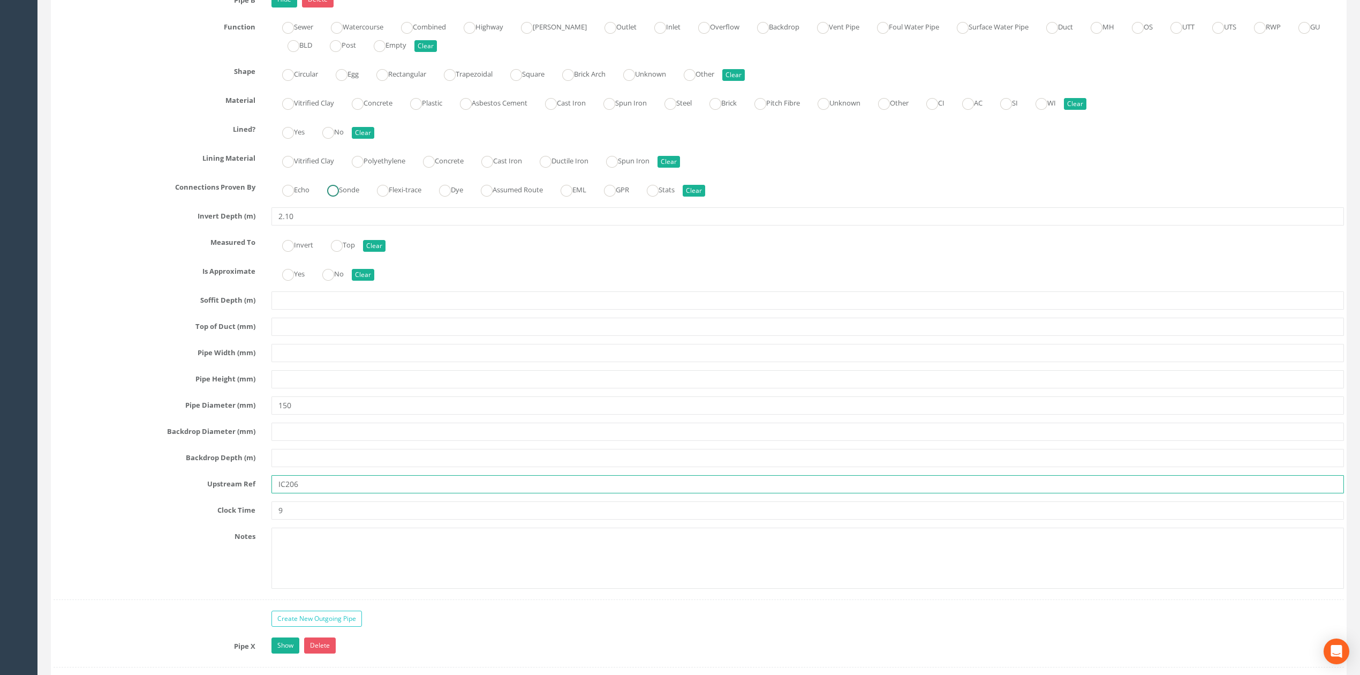
scroll to position [2157, 0]
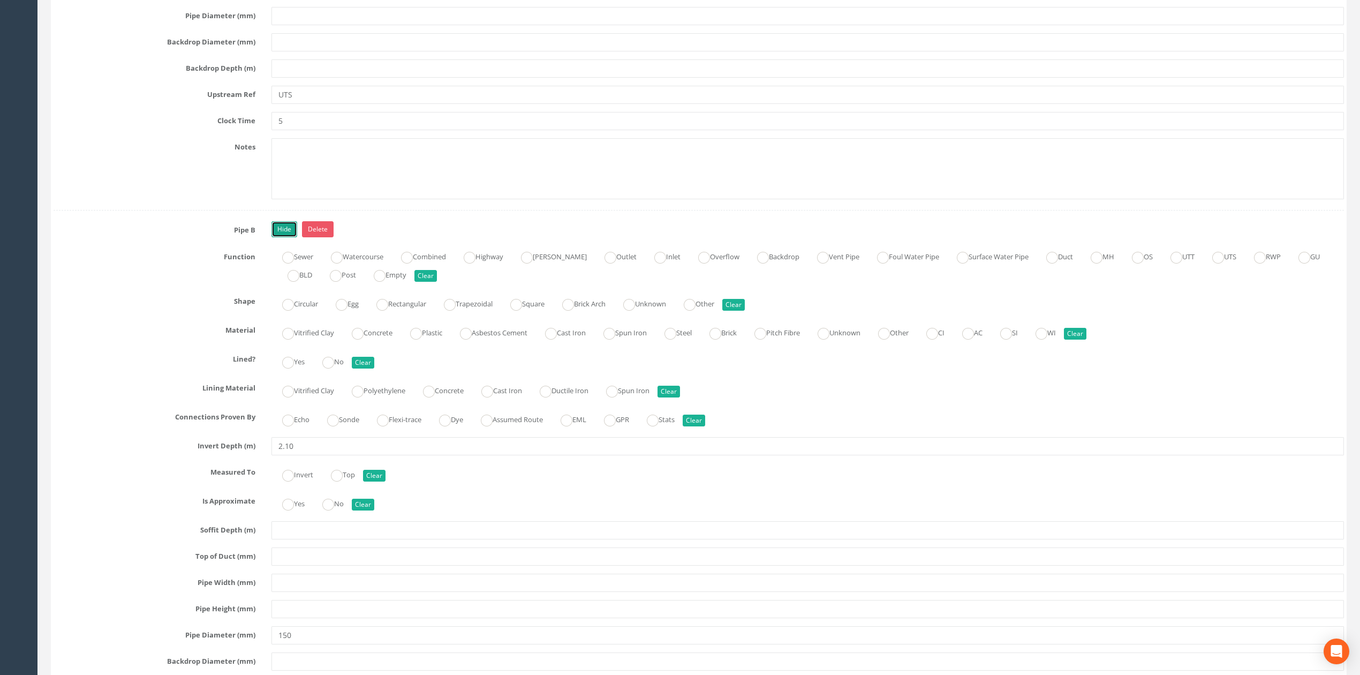
click at [281, 237] on link "Hide" at bounding box center [285, 229] width 26 height 16
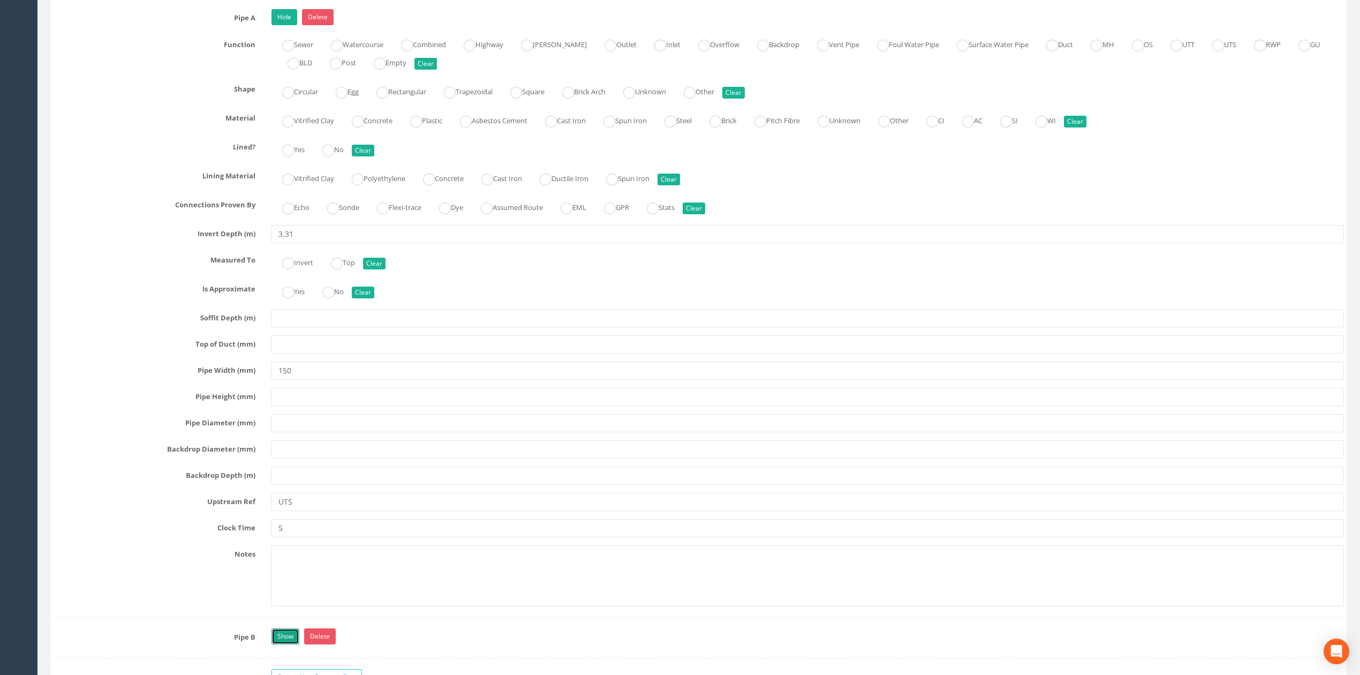
scroll to position [1657, 0]
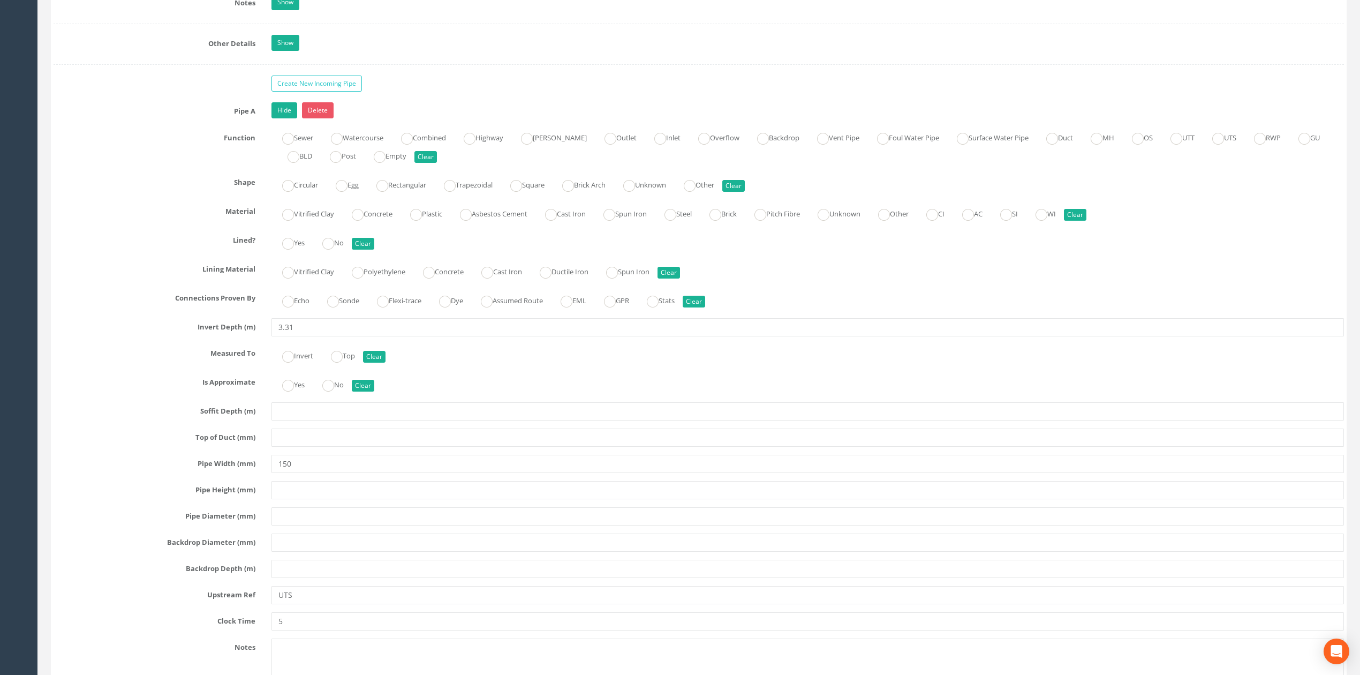
click at [277, 116] on link "Hide" at bounding box center [285, 110] width 26 height 16
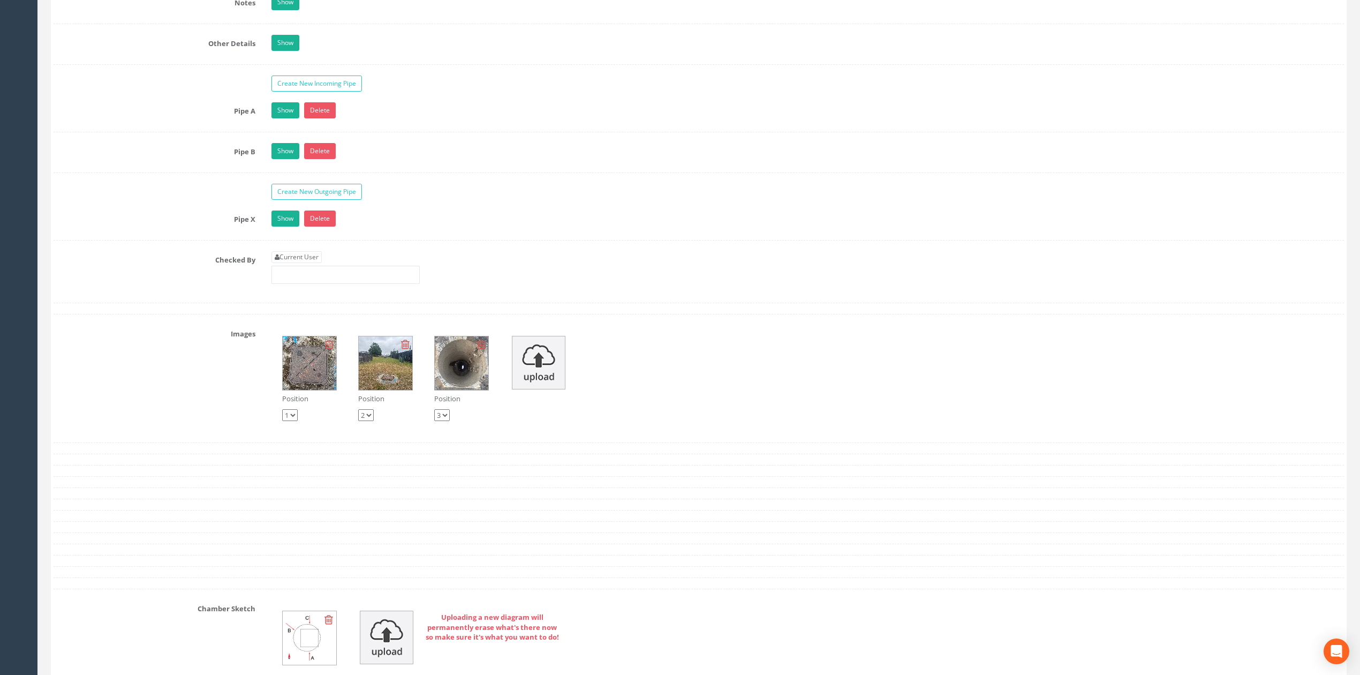
click at [325, 292] on div "Current User" at bounding box center [808, 271] width 1089 height 41
click at [325, 284] on input "text" at bounding box center [346, 275] width 148 height 18
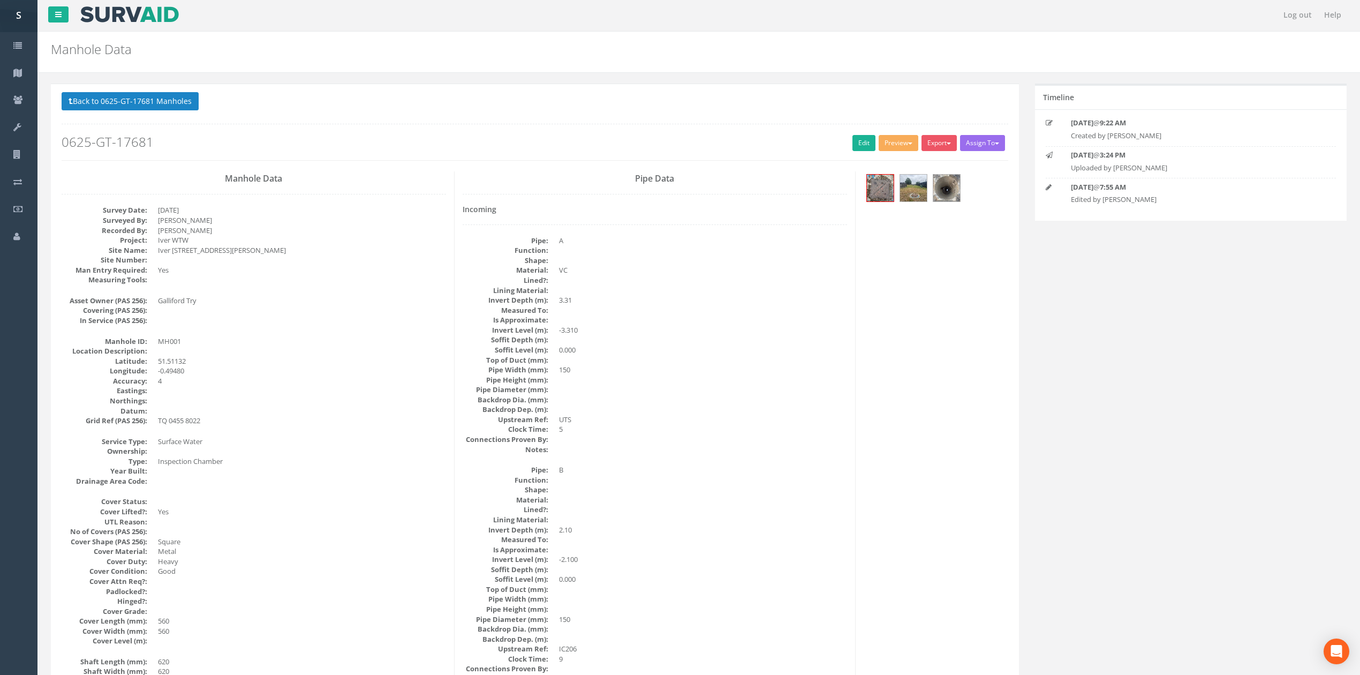
scroll to position [0, 0]
click at [82, 119] on div "Back to 0625-GT-17681 Manholes Back to Map Assign To No Companies Added Export …" at bounding box center [535, 127] width 947 height 68
click at [94, 95] on button "Back to 0625-GT-17681 Manholes" at bounding box center [130, 102] width 137 height 18
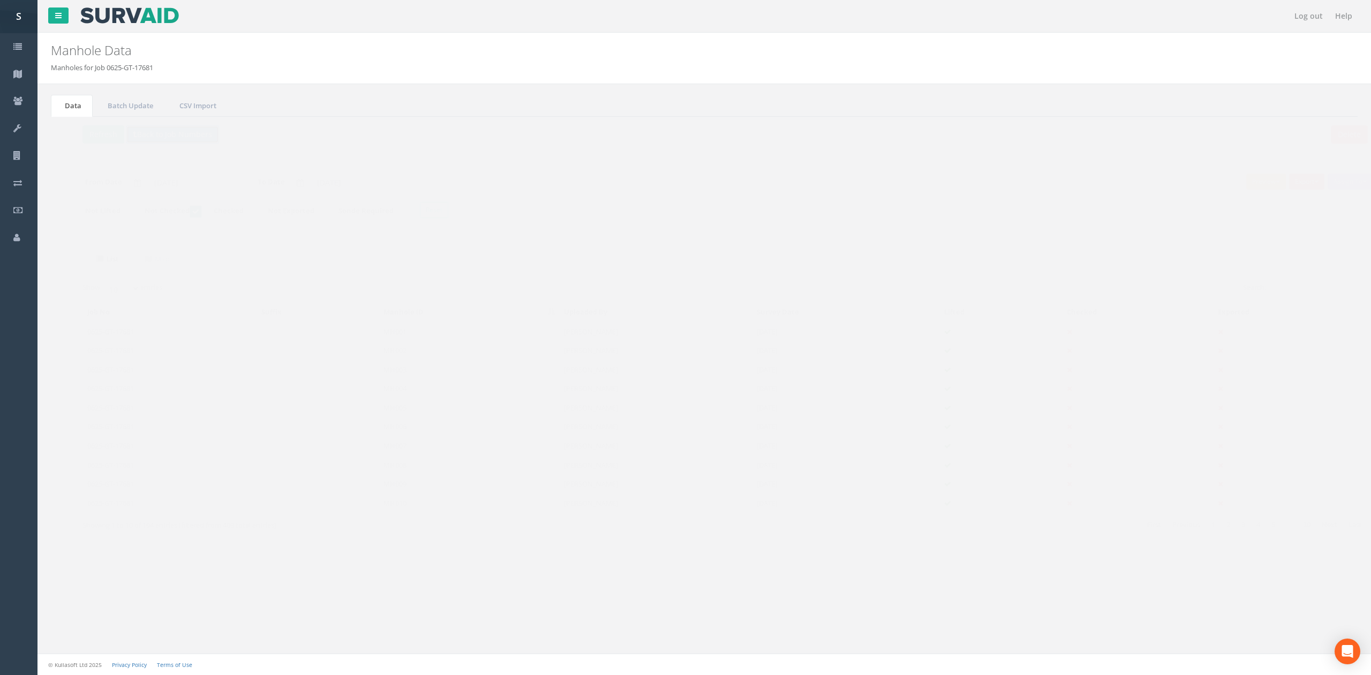
click at [127, 144] on button "Back to Job Numbers" at bounding box center [151, 134] width 93 height 18
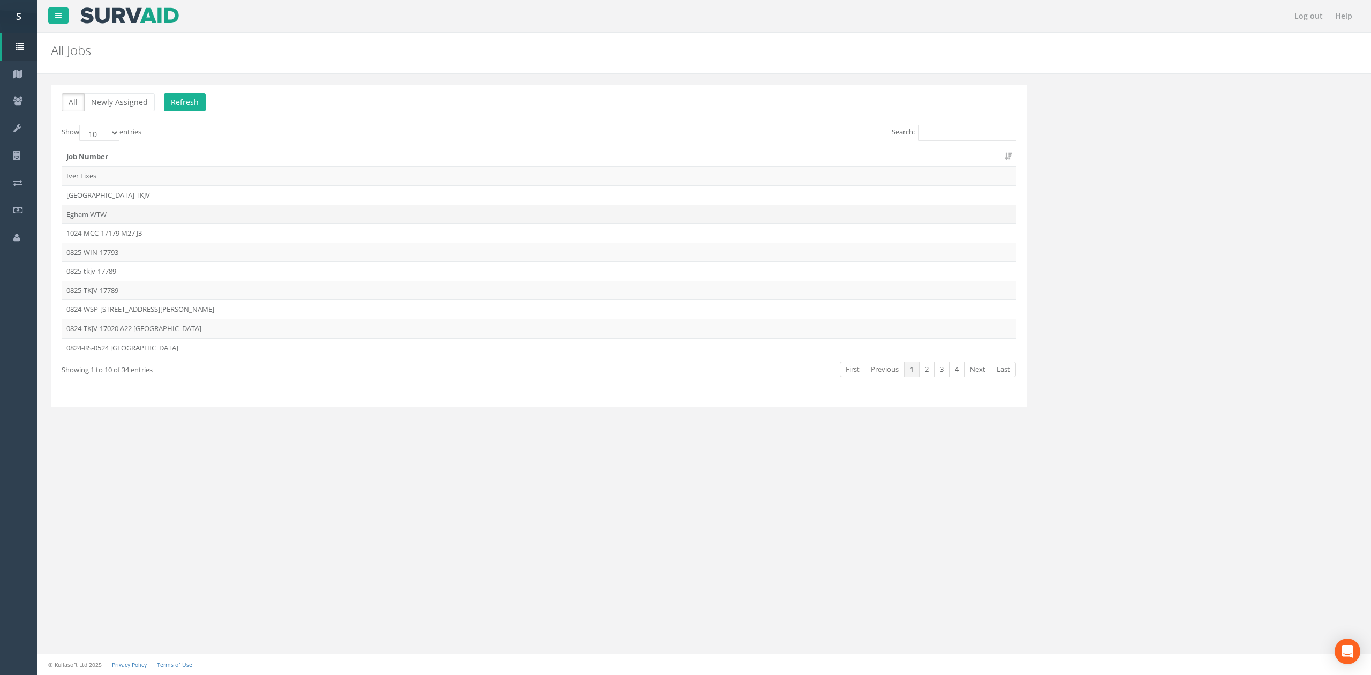
click at [156, 216] on td "Egham WTW" at bounding box center [539, 214] width 954 height 19
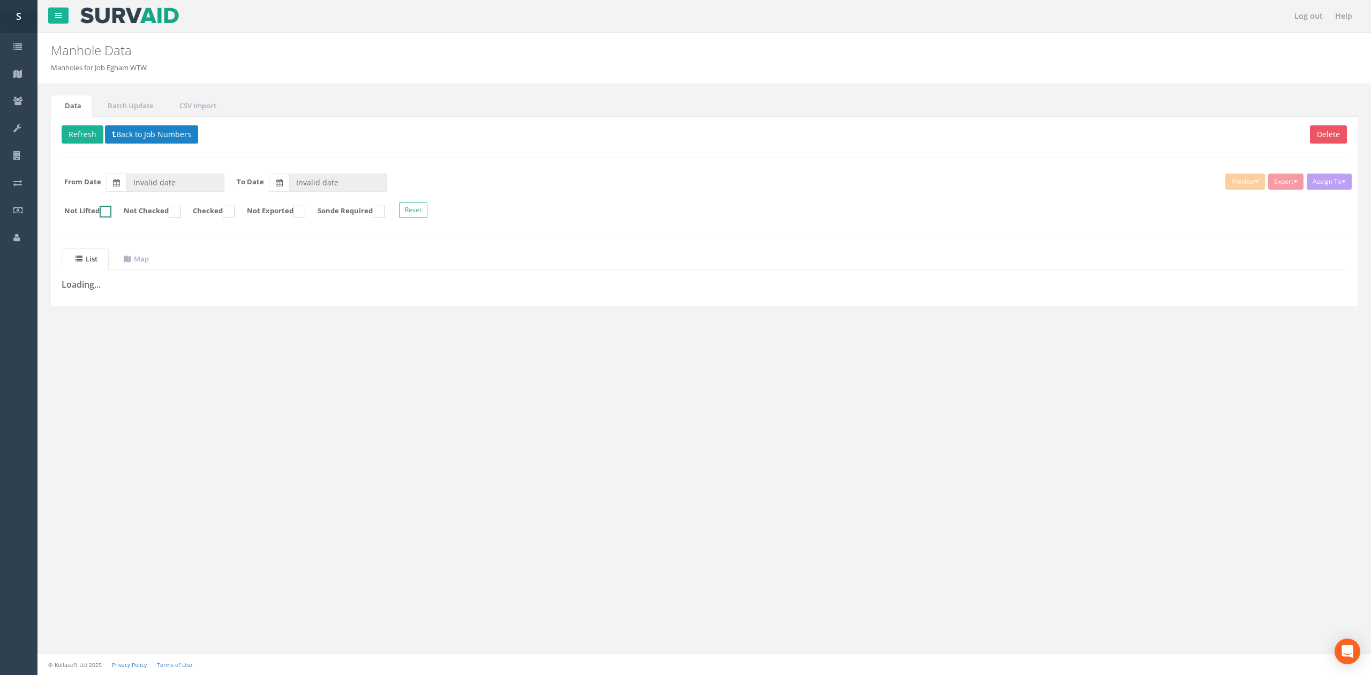
type input "[DATE]"
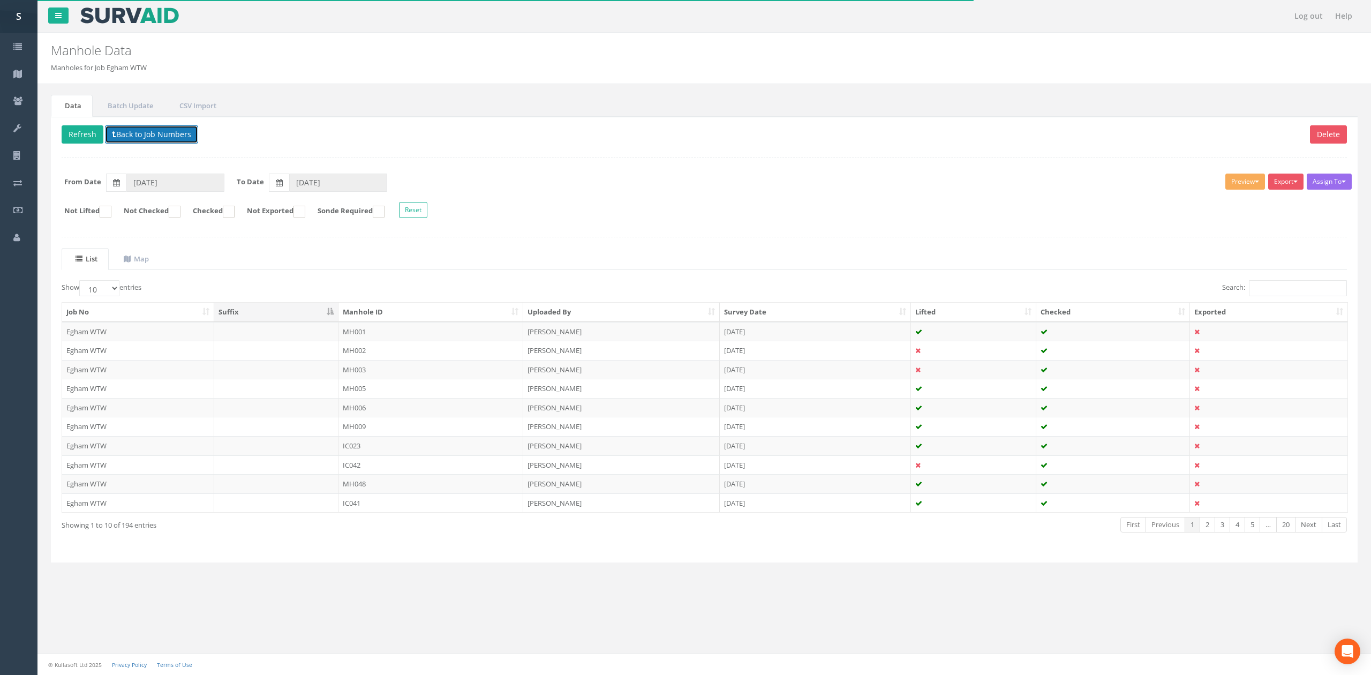
click at [151, 130] on button "Back to Job Numbers" at bounding box center [151, 134] width 93 height 18
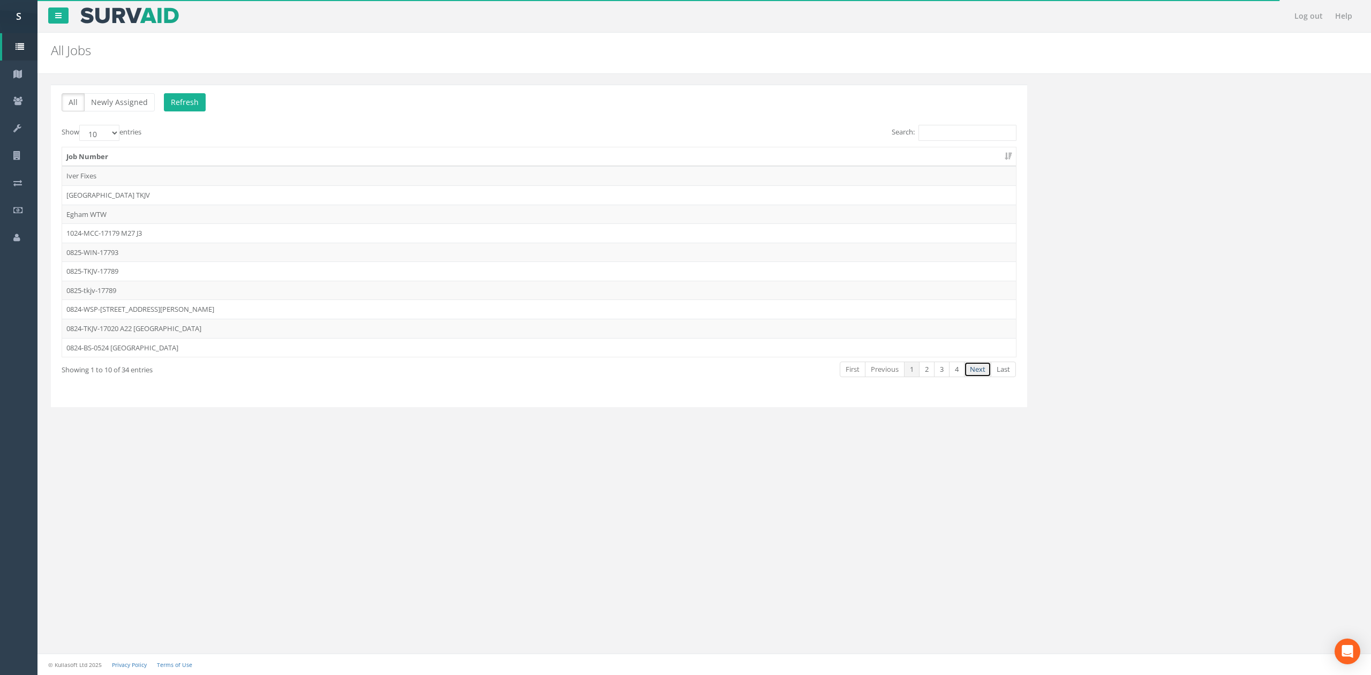
click at [976, 372] on link "Next" at bounding box center [977, 370] width 27 height 16
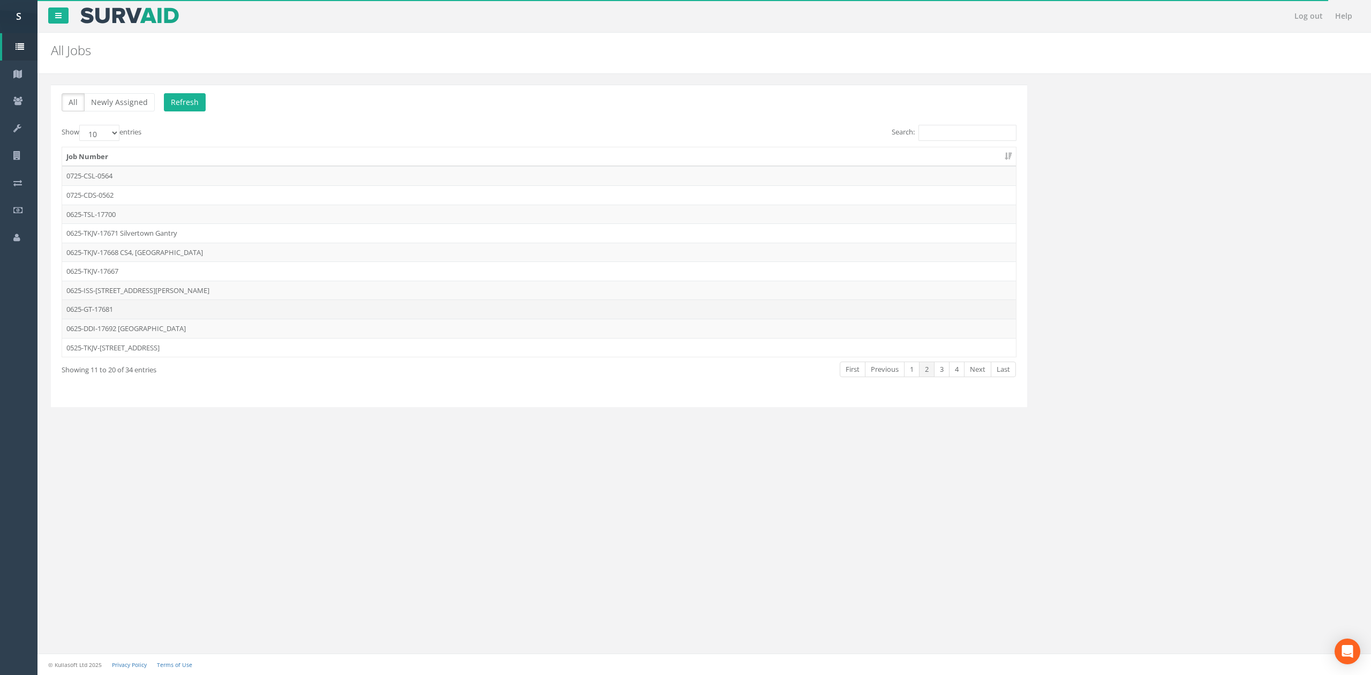
click at [155, 315] on td "0625-GT-17681" at bounding box center [539, 308] width 954 height 19
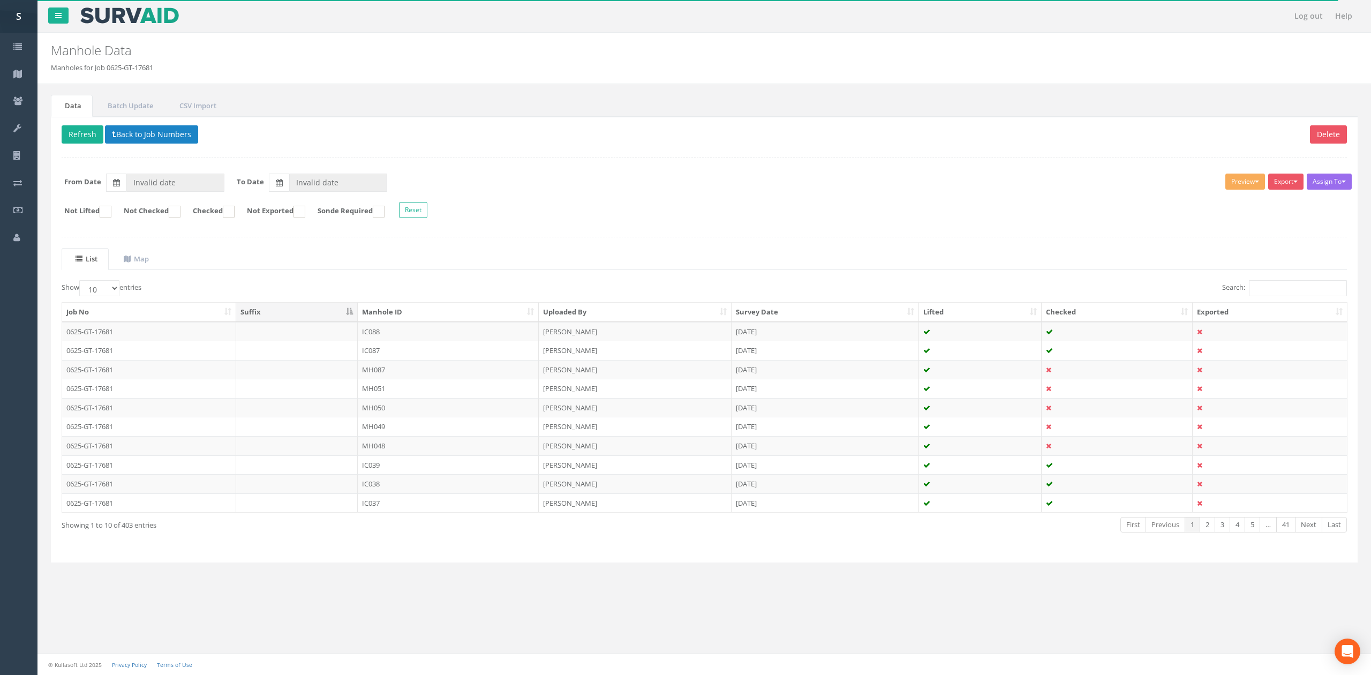
type input "[DATE]"
click at [425, 322] on th "Manhole ID" at bounding box center [448, 312] width 181 height 19
click at [177, 213] on label "Not Checked" at bounding box center [146, 212] width 67 height 12
checkbox input "true"
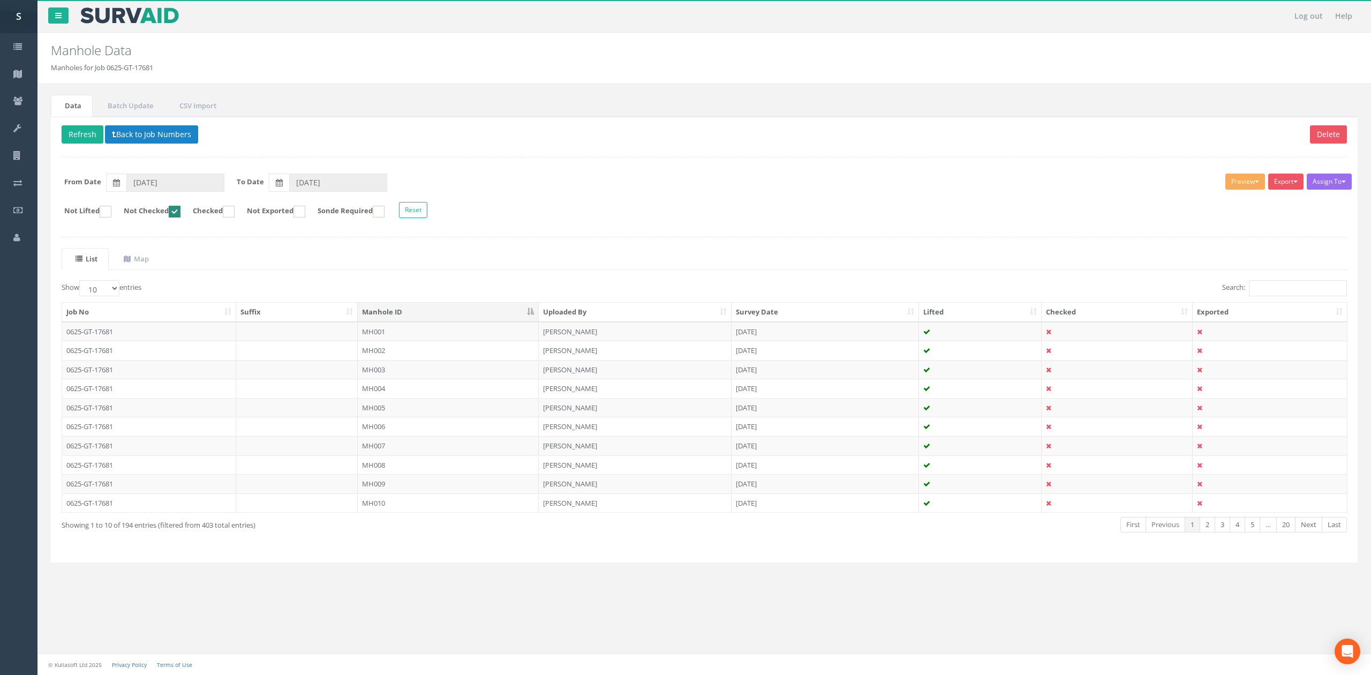
drag, startPoint x: 392, startPoint y: 341, endPoint x: 399, endPoint y: 340, distance: 7.0
click at [392, 341] on td "MH001" at bounding box center [448, 331] width 181 height 19
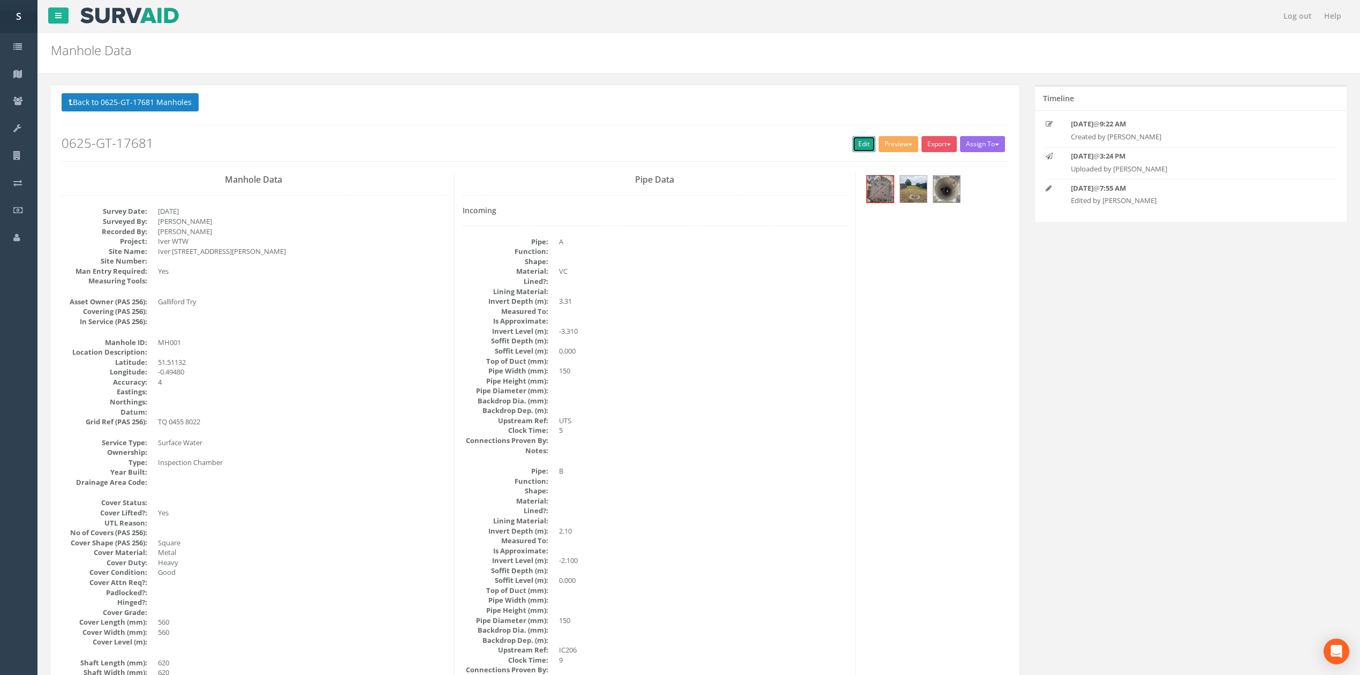
click at [853, 152] on link "Edit" at bounding box center [864, 144] width 23 height 16
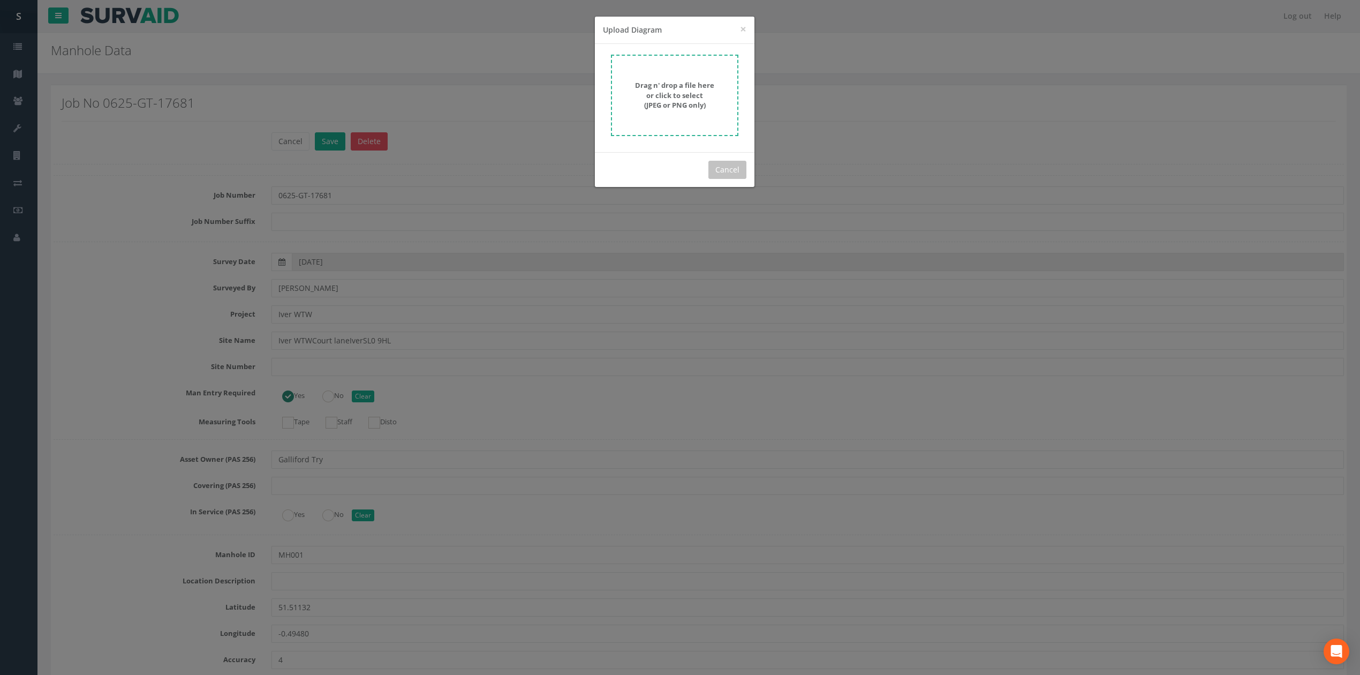
click at [717, 75] on form "Drag n' drop a file here or click to select (JPEG or PNG only)" at bounding box center [674, 95] width 127 height 81
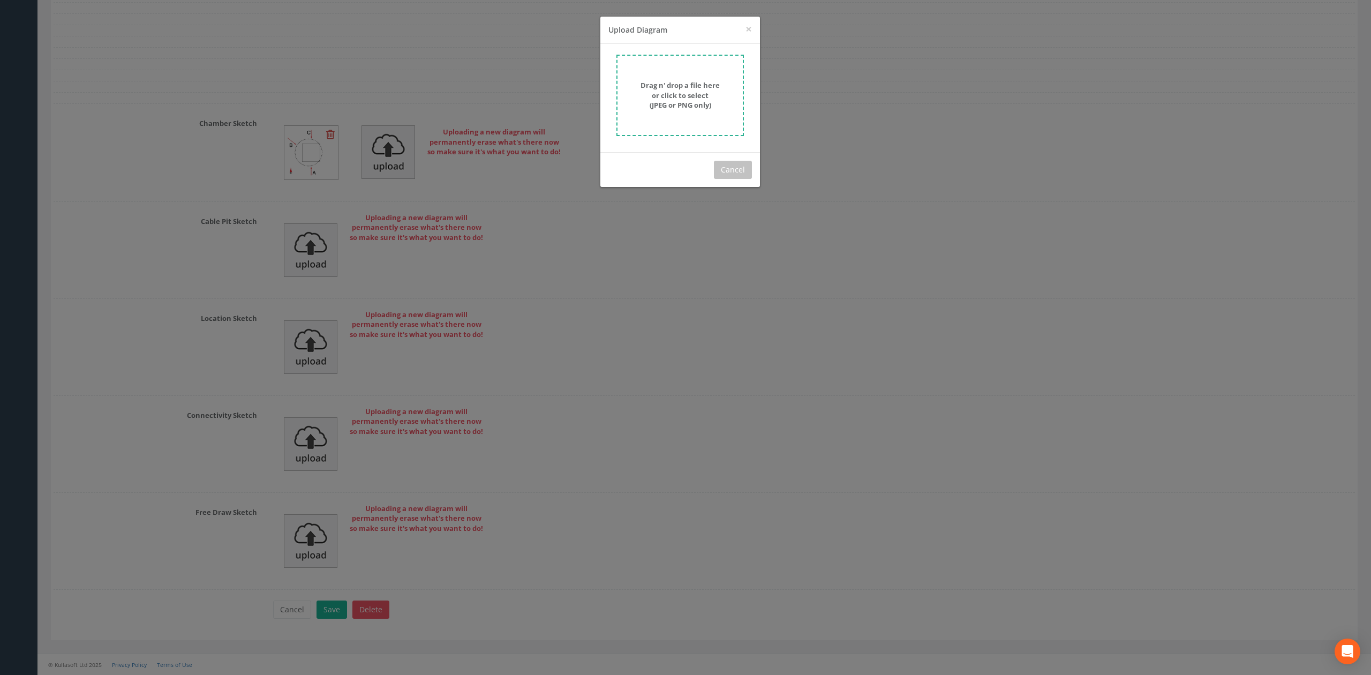
click at [675, 101] on strong "Drag n' drop a file here or click to select (JPEG or PNG only)" at bounding box center [680, 94] width 79 height 29
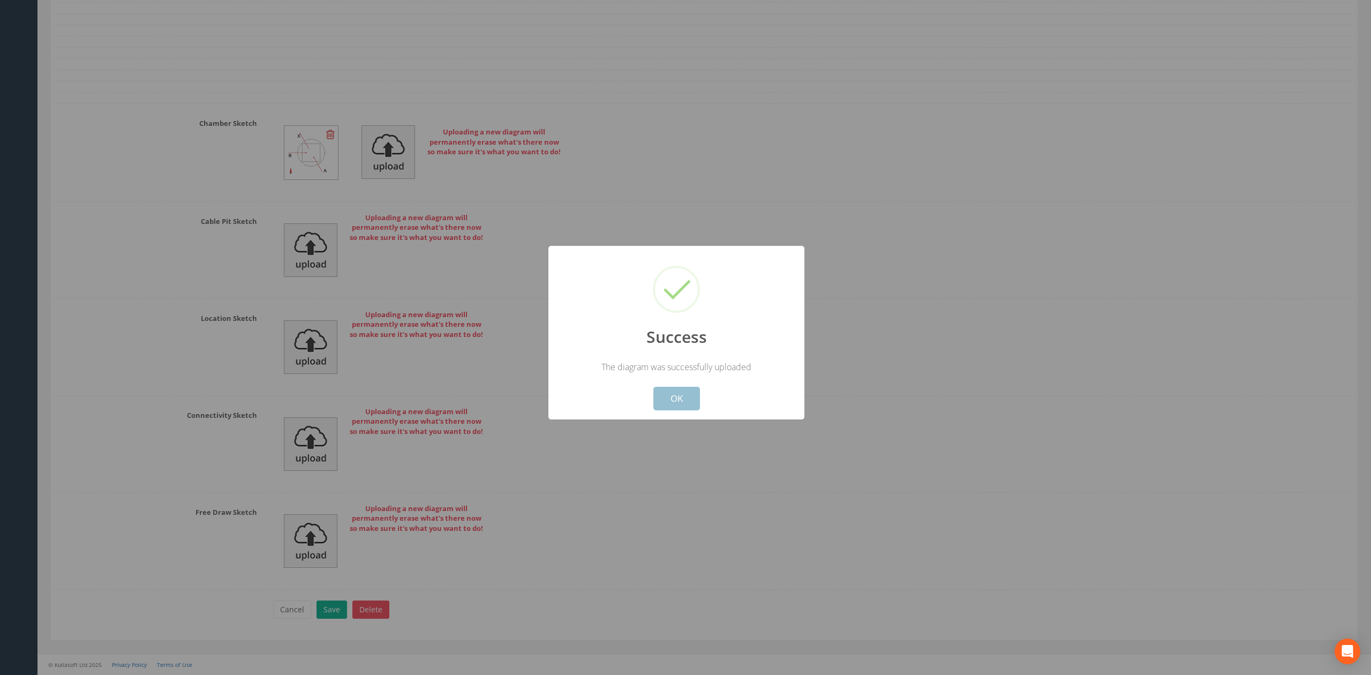
click at [686, 394] on button "OK" at bounding box center [676, 399] width 47 height 24
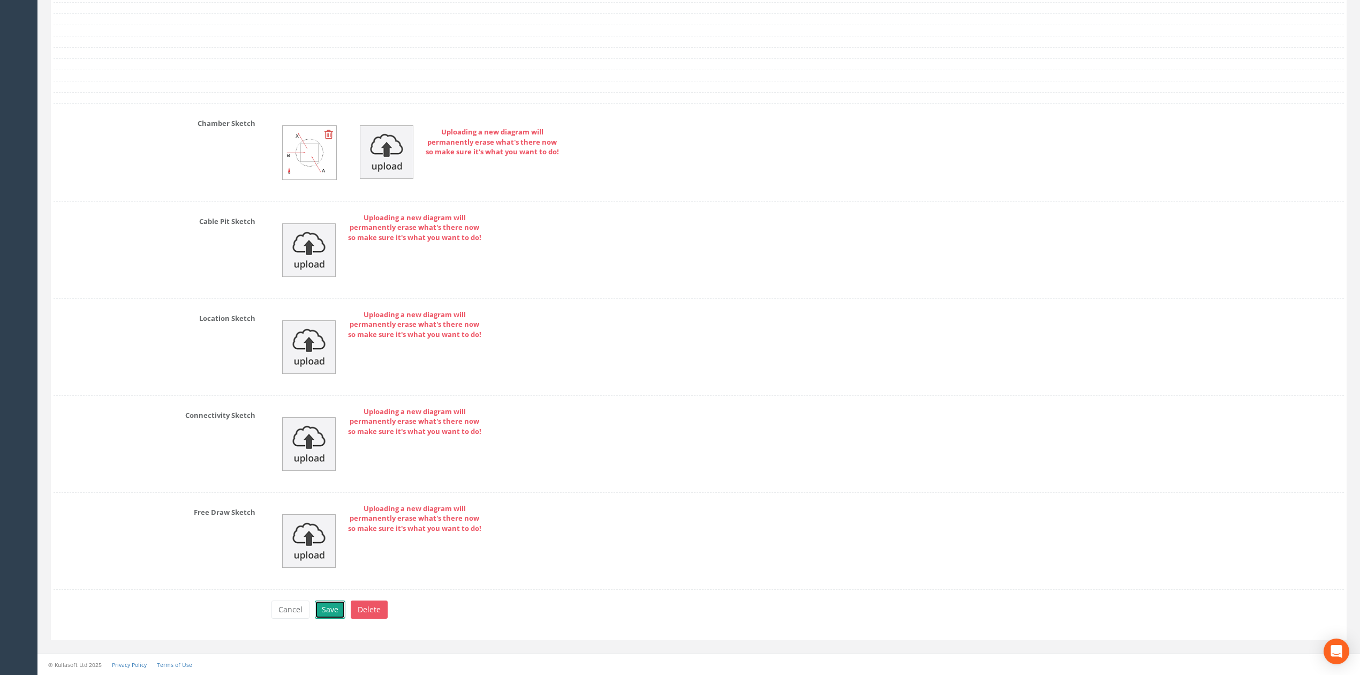
click at [333, 607] on button "Save" at bounding box center [330, 609] width 31 height 18
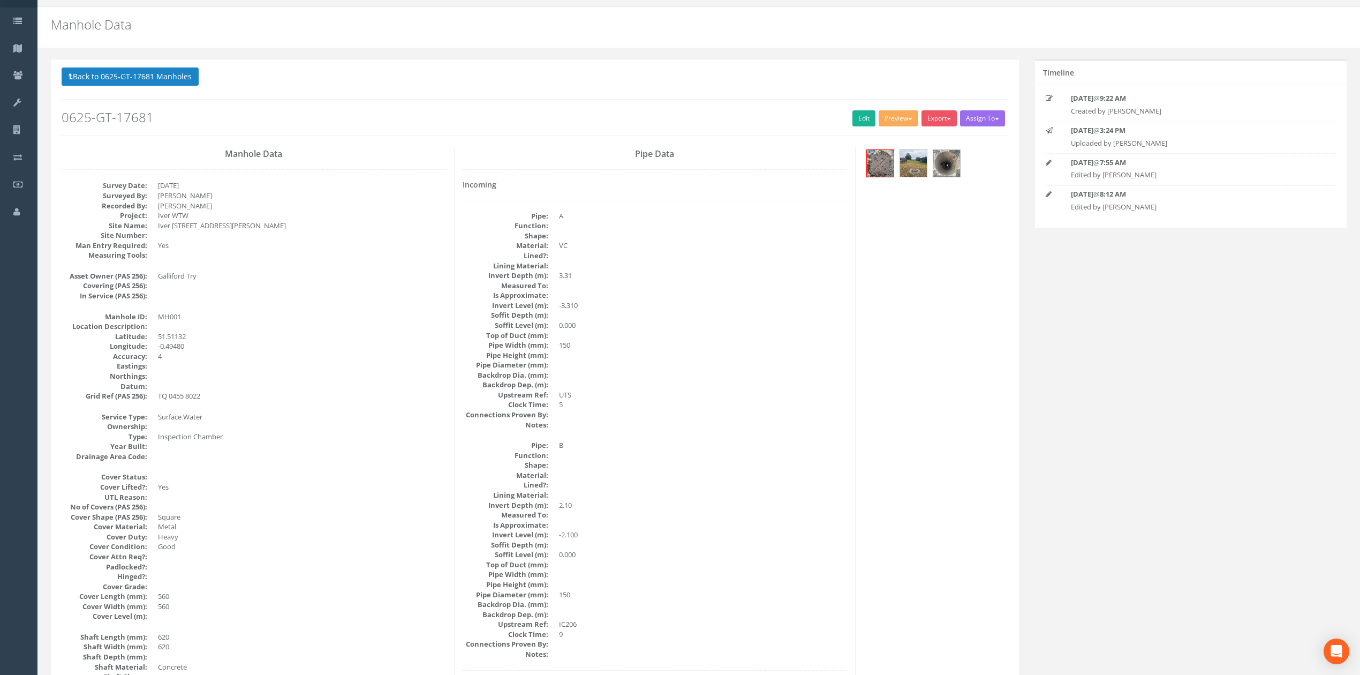
scroll to position [0, 0]
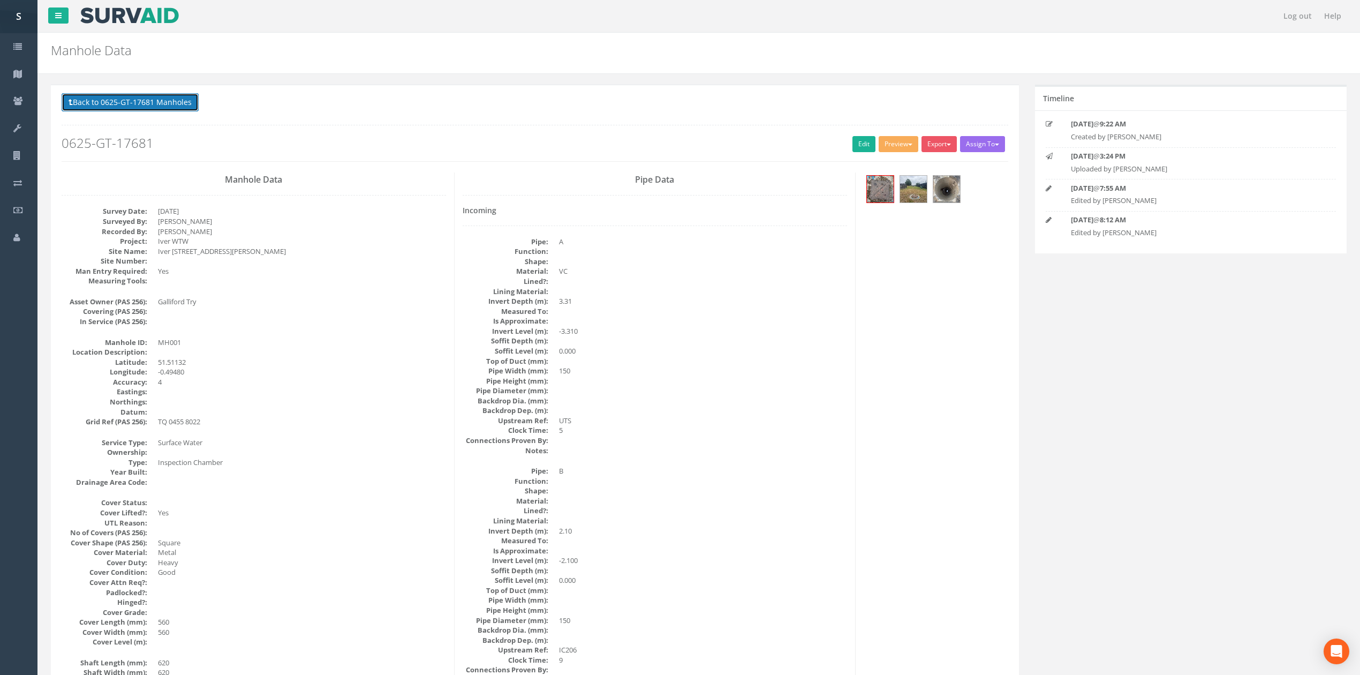
click at [87, 106] on button "Back to 0625-GT-17681 Manholes" at bounding box center [130, 102] width 137 height 18
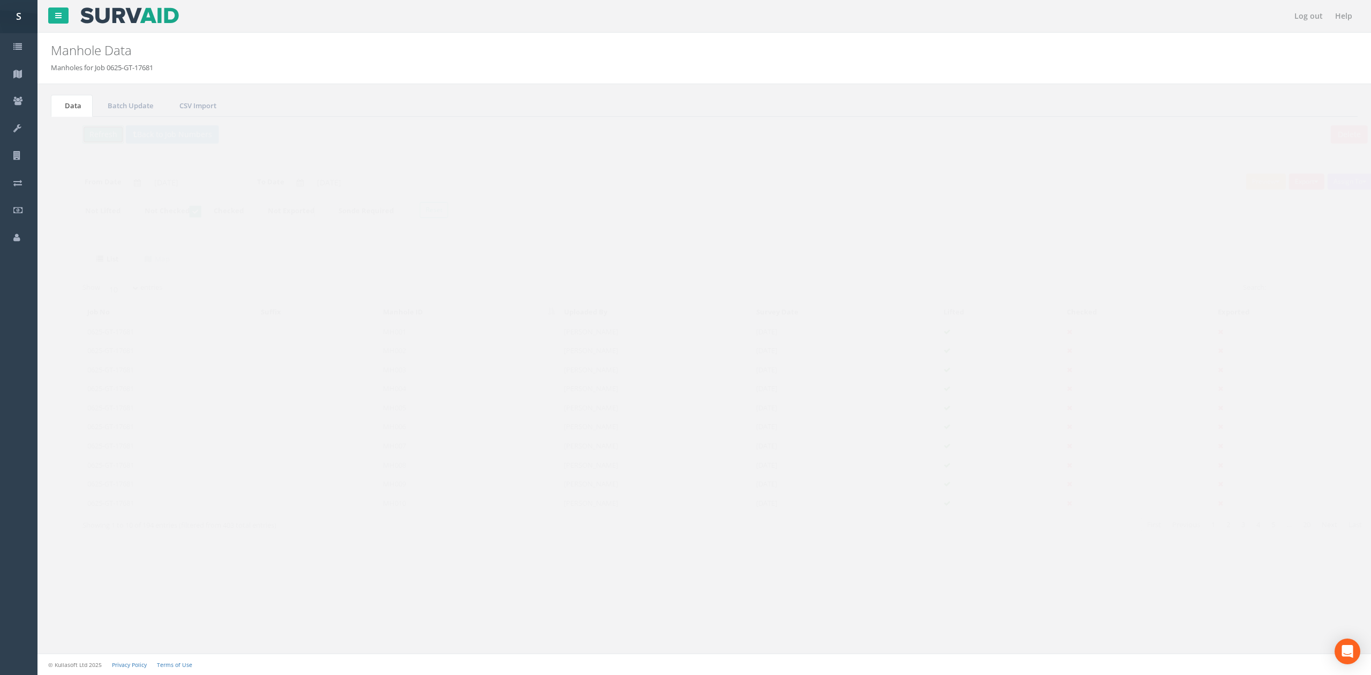
click at [82, 133] on button "Refresh" at bounding box center [83, 134] width 42 height 18
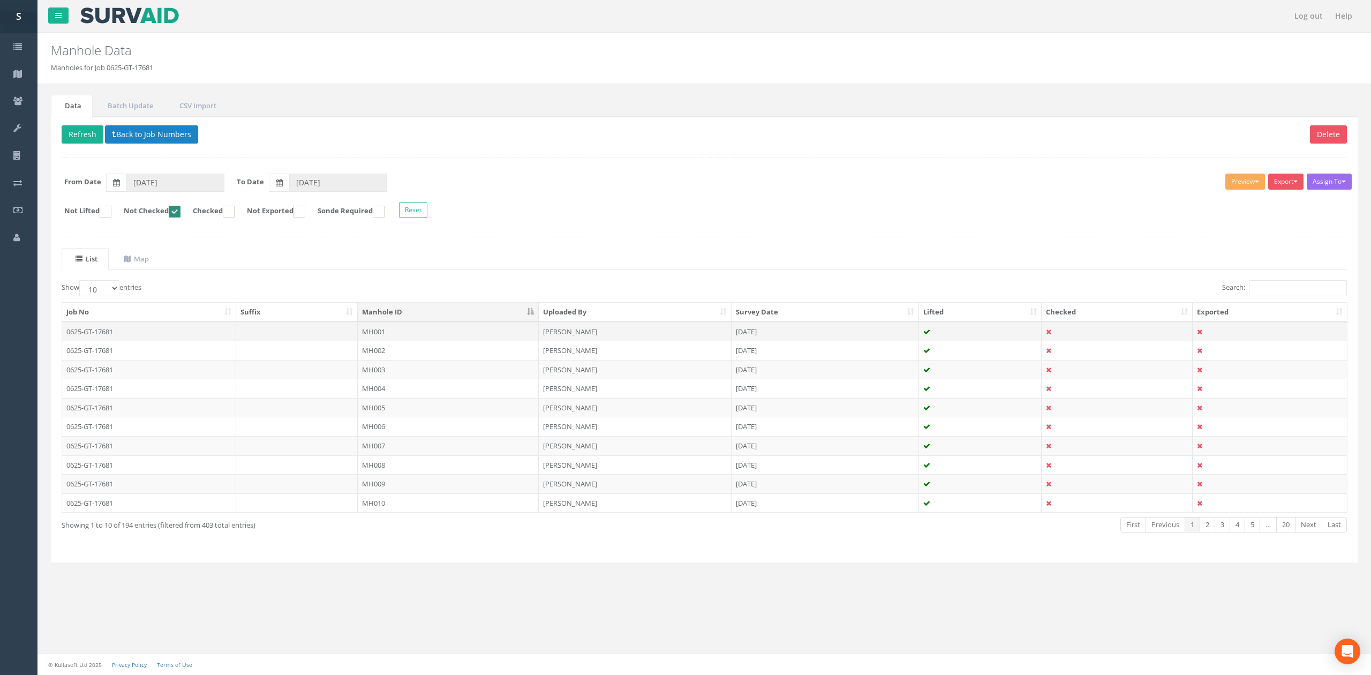
click at [447, 335] on td "MH001" at bounding box center [448, 331] width 181 height 19
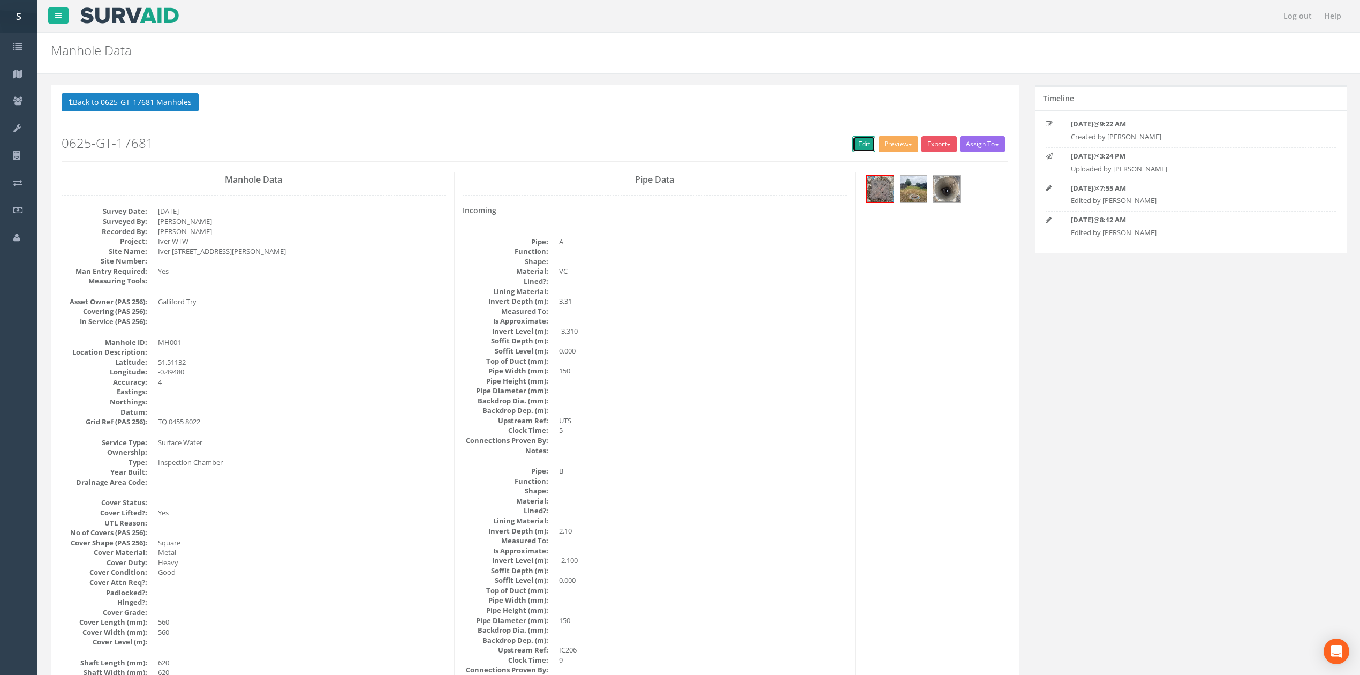
click at [853, 144] on link "Edit" at bounding box center [864, 144] width 23 height 16
click at [179, 101] on button "Back to 0625-GT-17681 Manholes" at bounding box center [130, 102] width 137 height 18
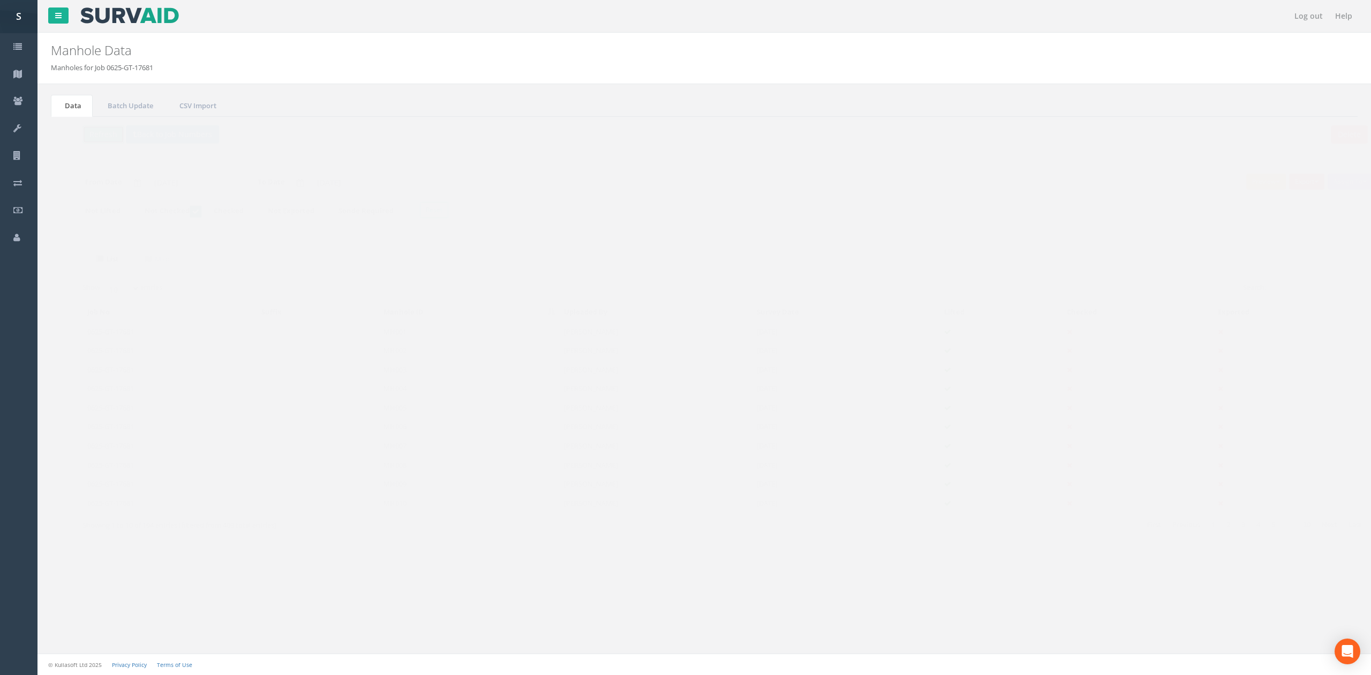
click at [80, 136] on button "Refresh" at bounding box center [83, 134] width 42 height 18
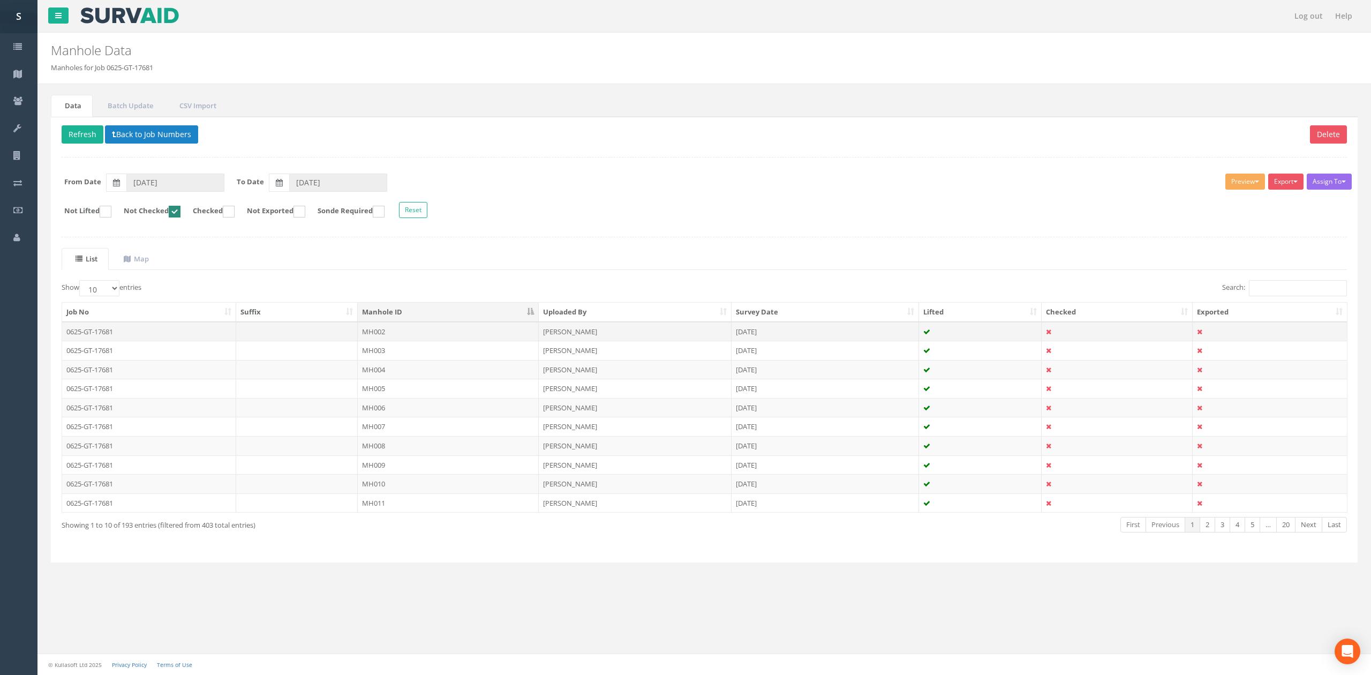
click at [606, 339] on td "[PERSON_NAME]" at bounding box center [635, 331] width 193 height 19
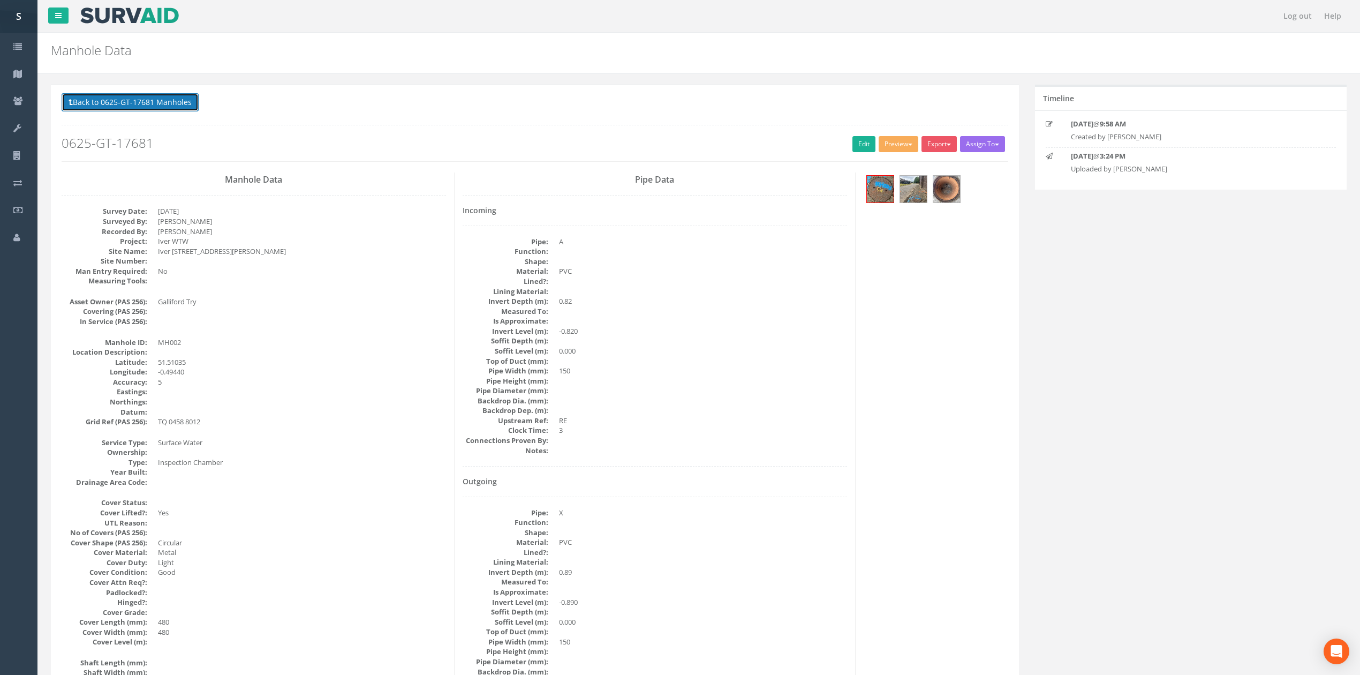
click at [178, 107] on button "Back to 0625-GT-17681 Manholes" at bounding box center [130, 102] width 137 height 18
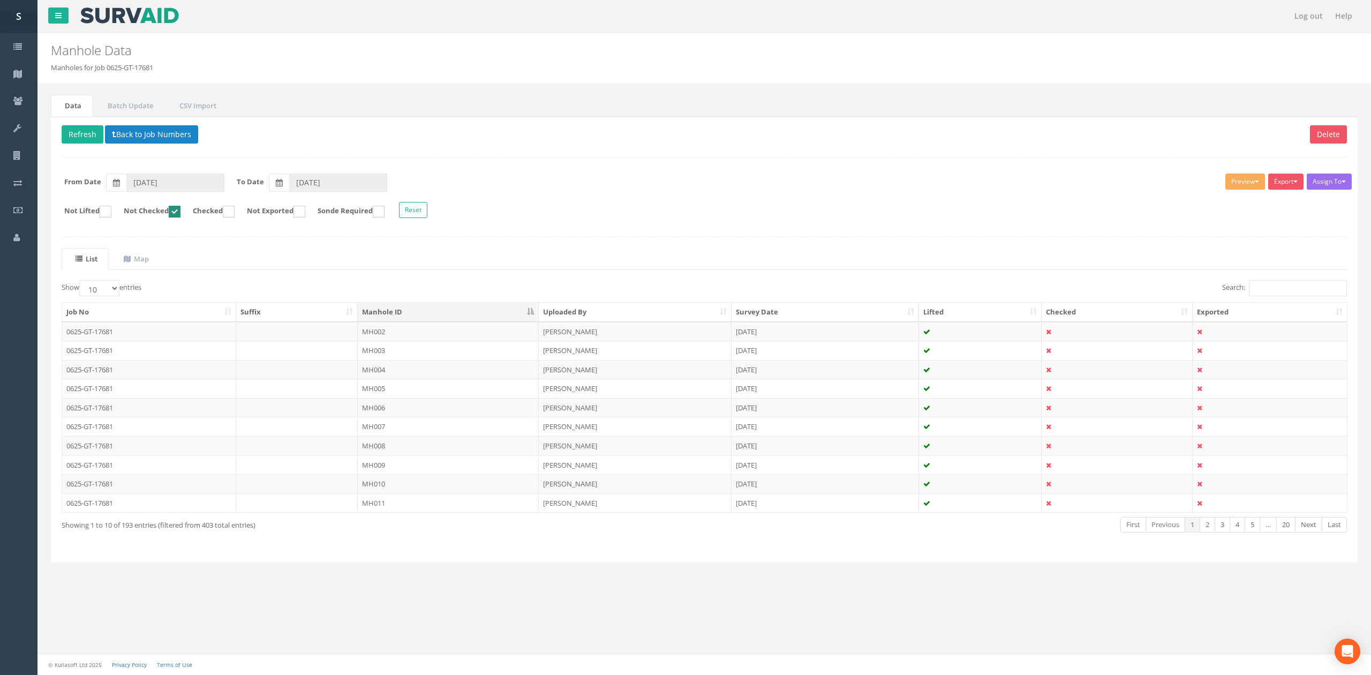
click at [369, 358] on td "MH003" at bounding box center [448, 350] width 181 height 19
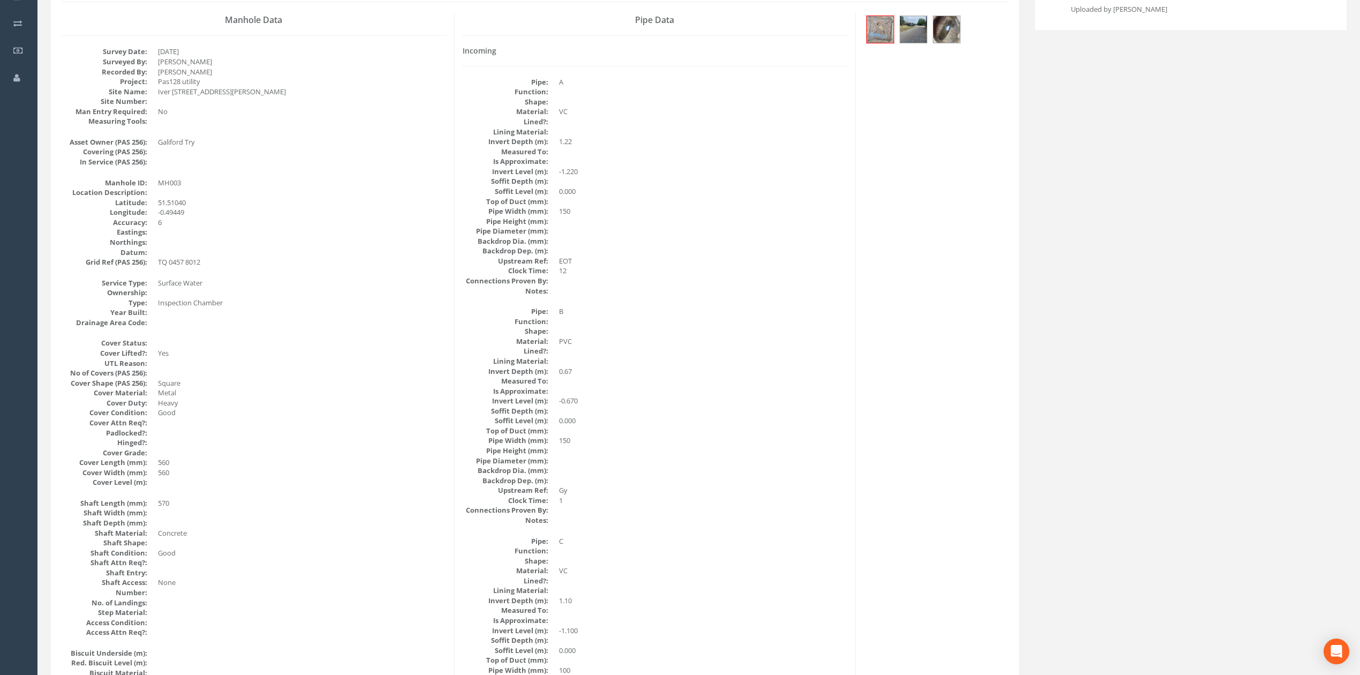
scroll to position [71, 0]
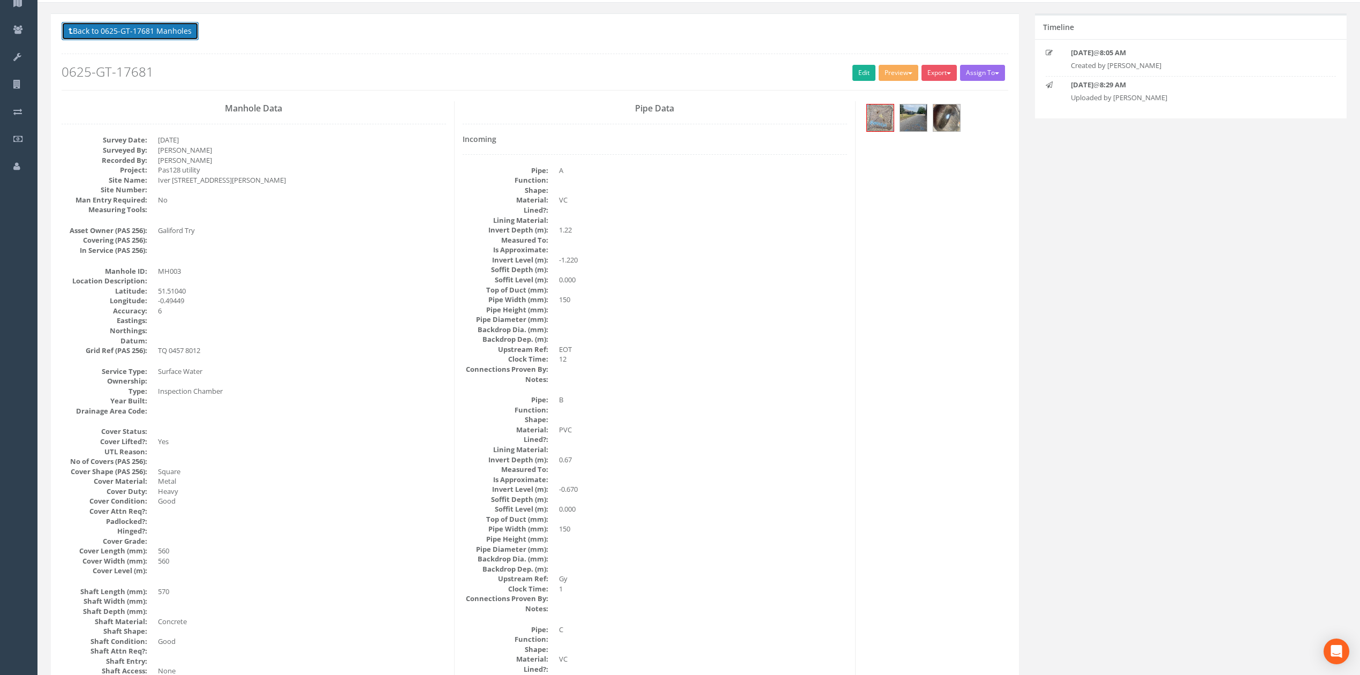
click at [172, 36] on button "Back to 0625-GT-17681 Manholes" at bounding box center [130, 31] width 137 height 18
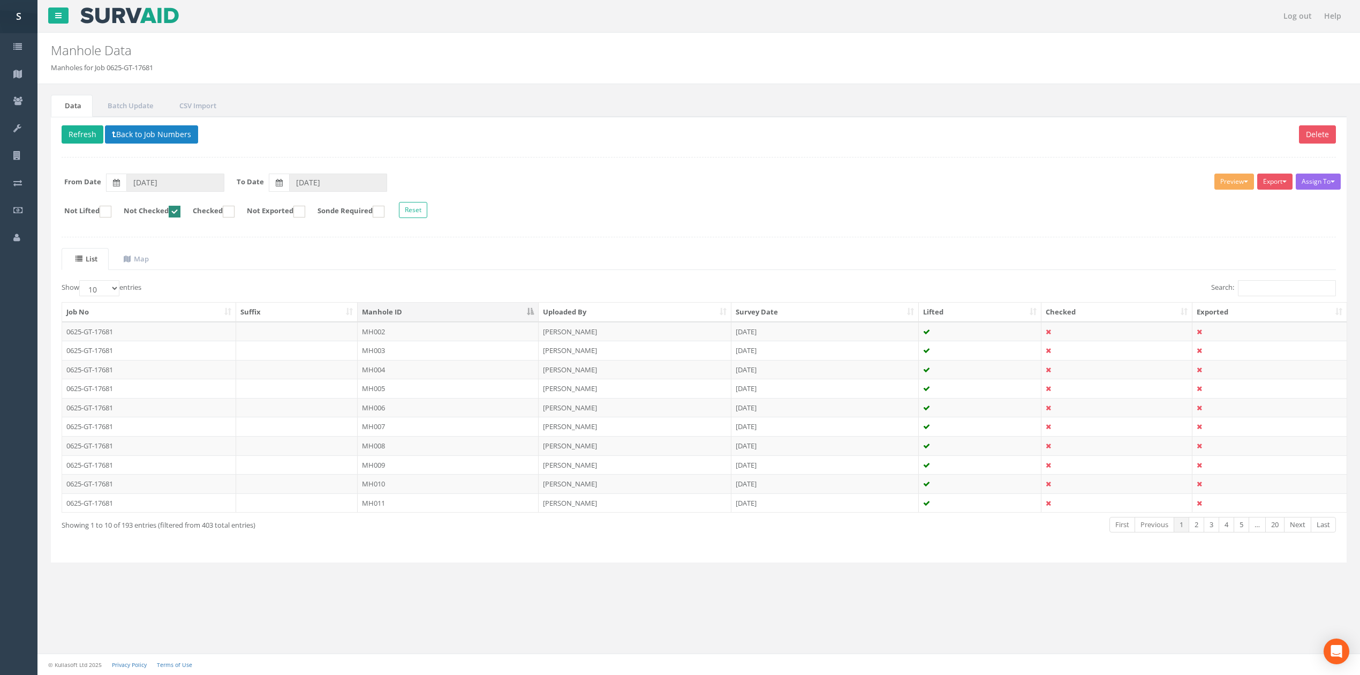
scroll to position [0, 0]
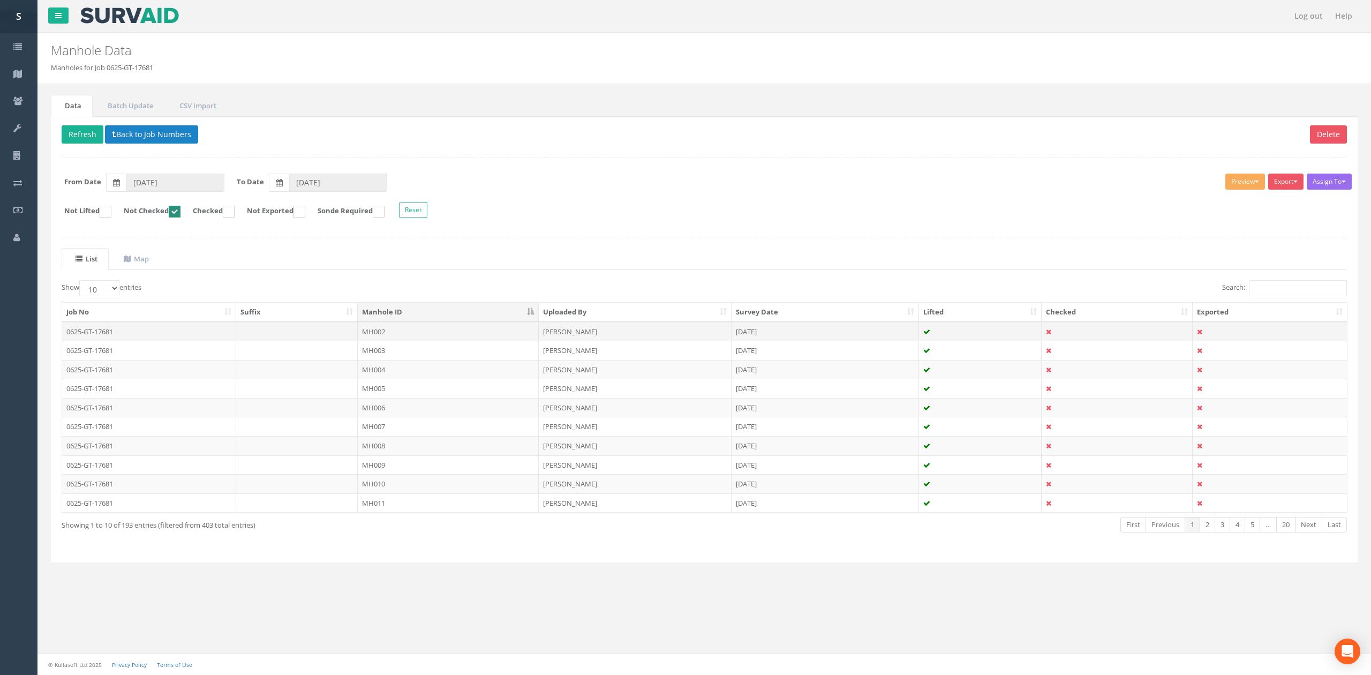
click at [407, 334] on td "MH002" at bounding box center [448, 331] width 181 height 19
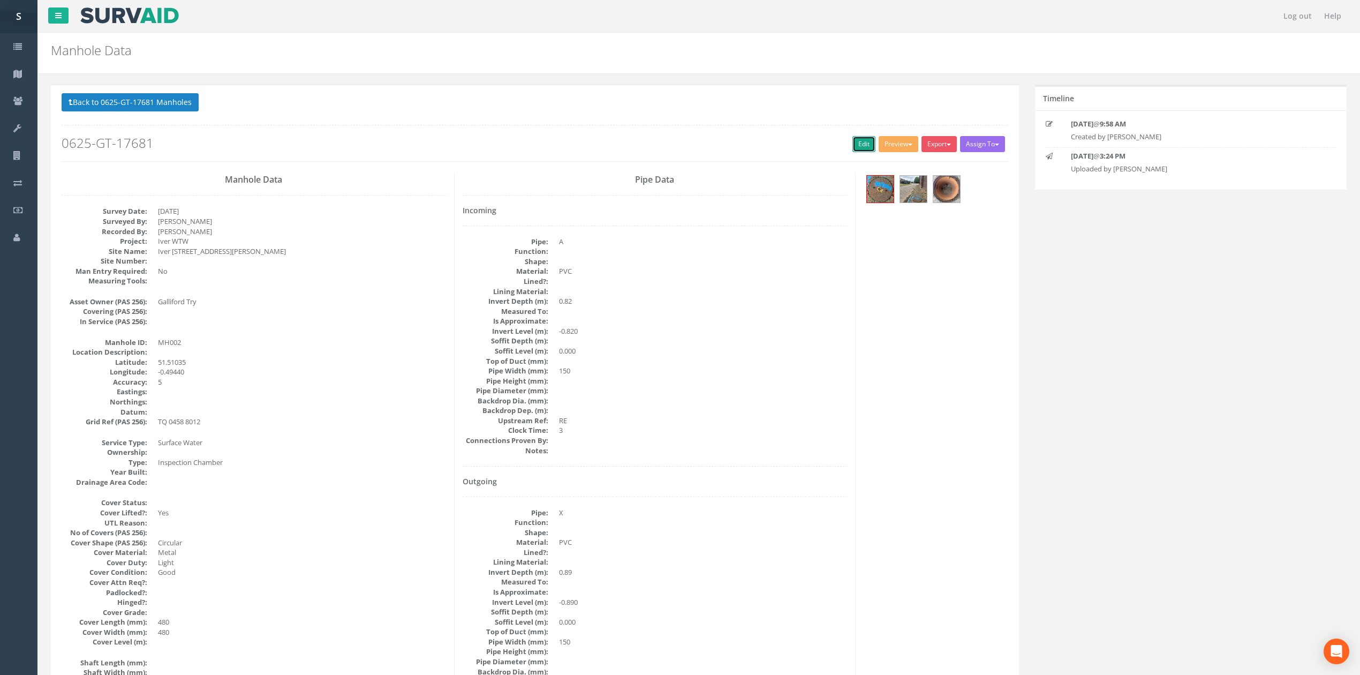
click at [854, 146] on link "Edit" at bounding box center [864, 144] width 23 height 16
click at [161, 106] on button "Back to 0625-GT-17681 Manholes" at bounding box center [130, 102] width 137 height 18
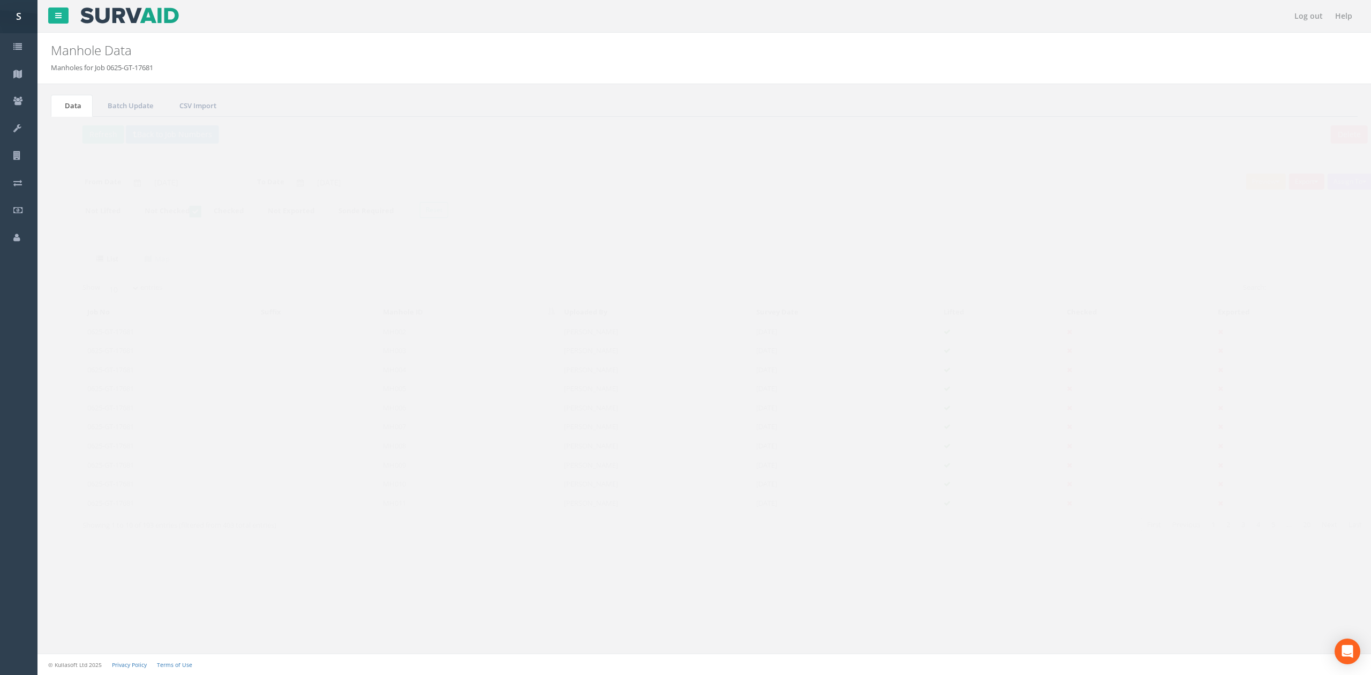
click at [343, 337] on td at bounding box center [297, 331] width 122 height 19
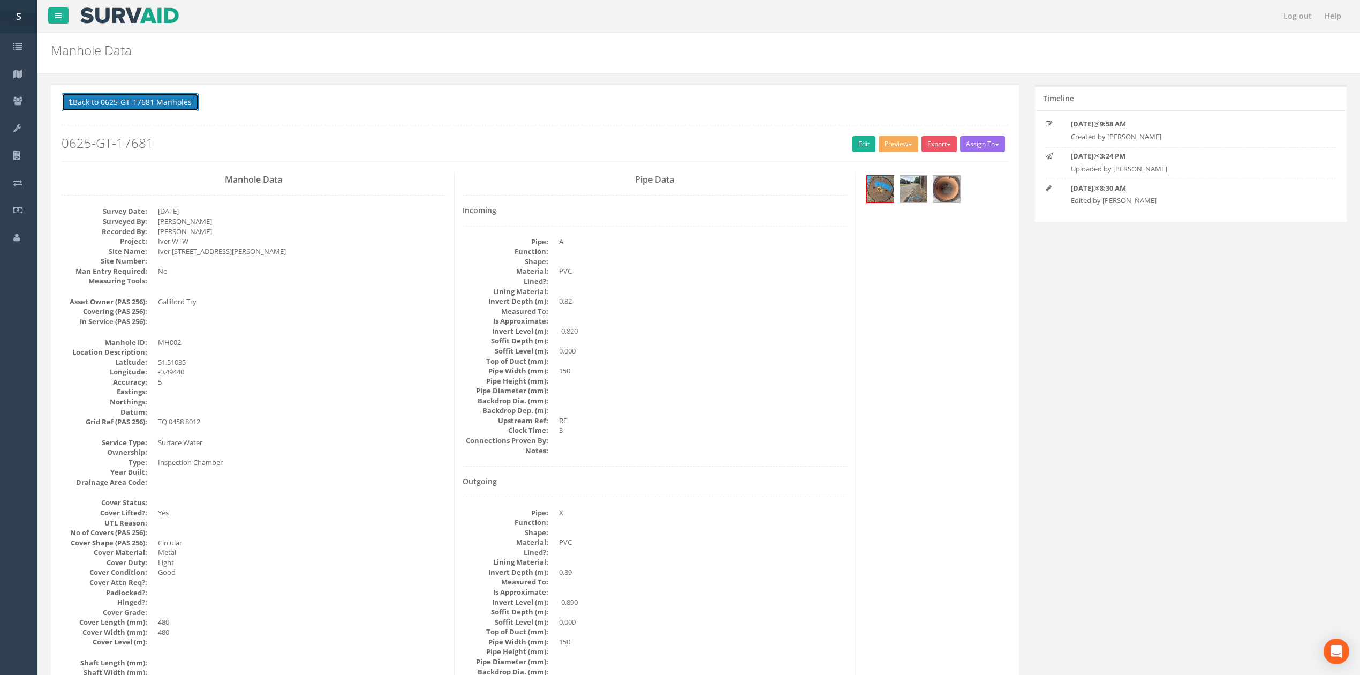
click at [136, 101] on button "Back to 0625-GT-17681 Manholes" at bounding box center [130, 102] width 137 height 18
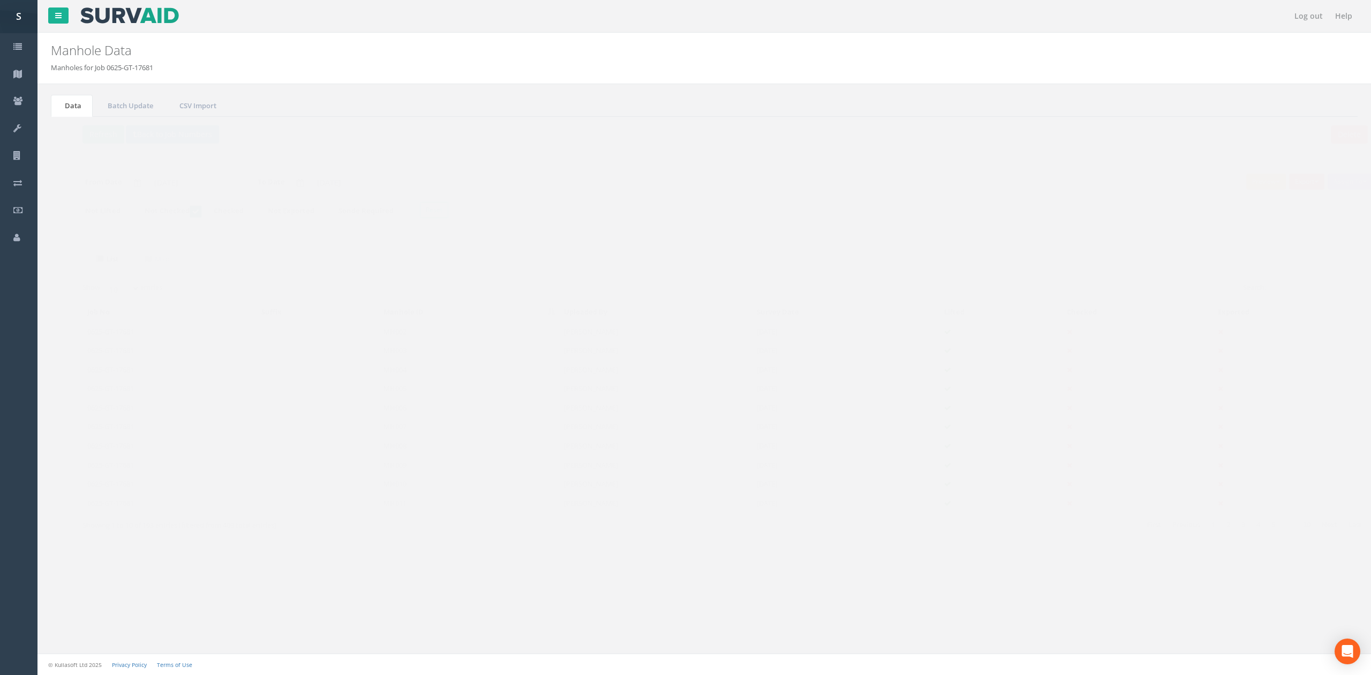
click at [502, 351] on td "MH003" at bounding box center [448, 350] width 181 height 19
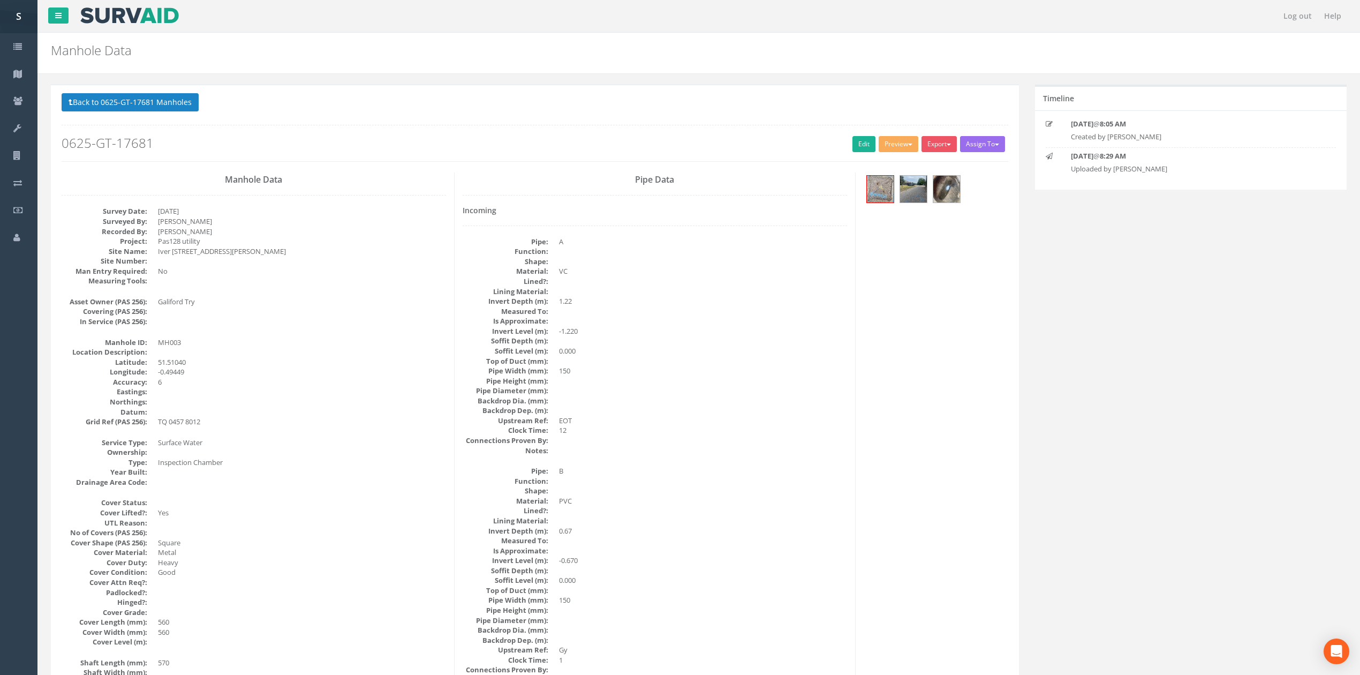
click at [845, 146] on h2 "0625-GT-17681" at bounding box center [535, 143] width 947 height 14
click at [853, 146] on link "Edit" at bounding box center [864, 144] width 23 height 16
click at [151, 106] on button "Back to 0625-GT-17681 Manholes" at bounding box center [130, 102] width 137 height 18
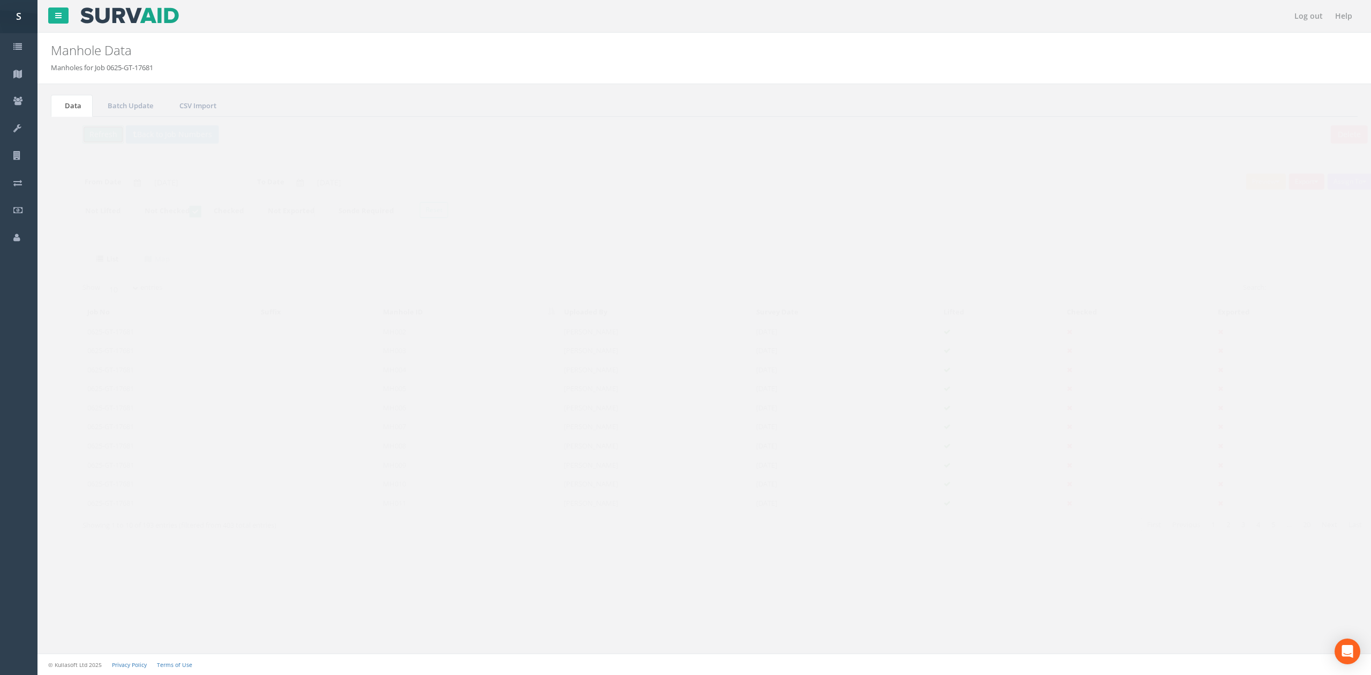
click at [93, 139] on button "Refresh" at bounding box center [83, 134] width 42 height 18
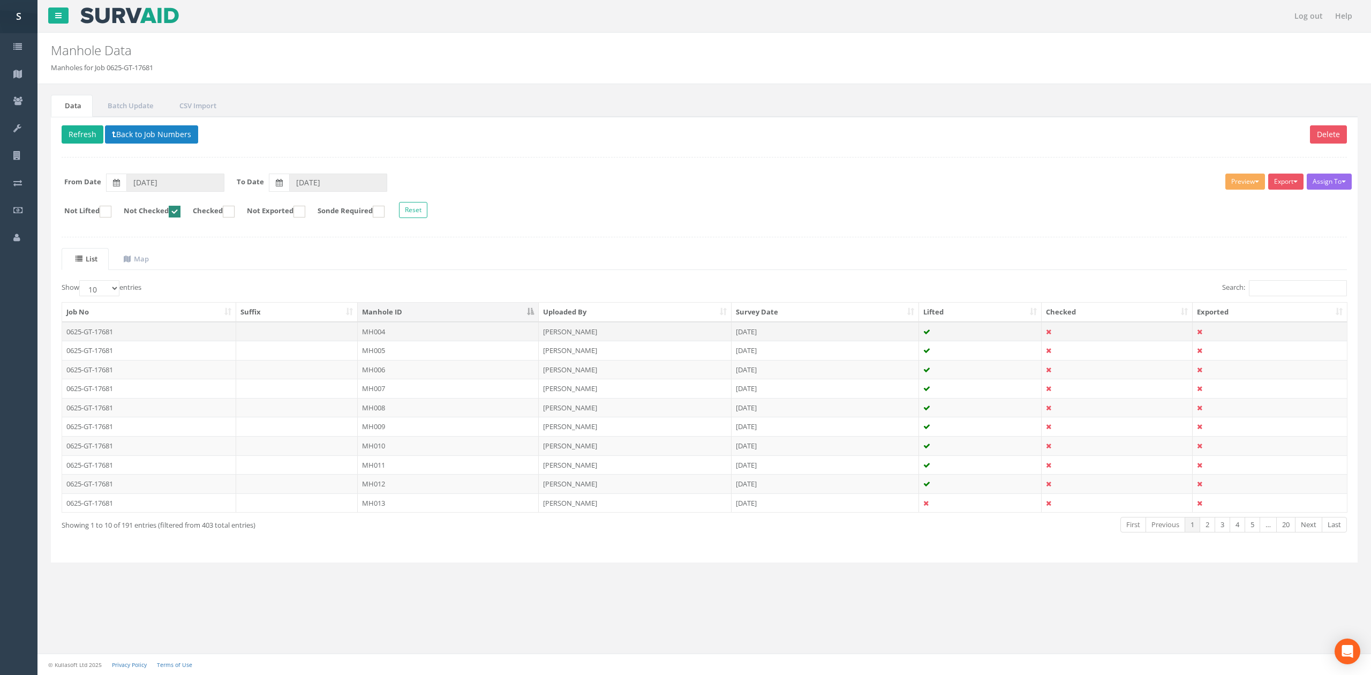
click at [441, 337] on td "MH004" at bounding box center [448, 331] width 181 height 19
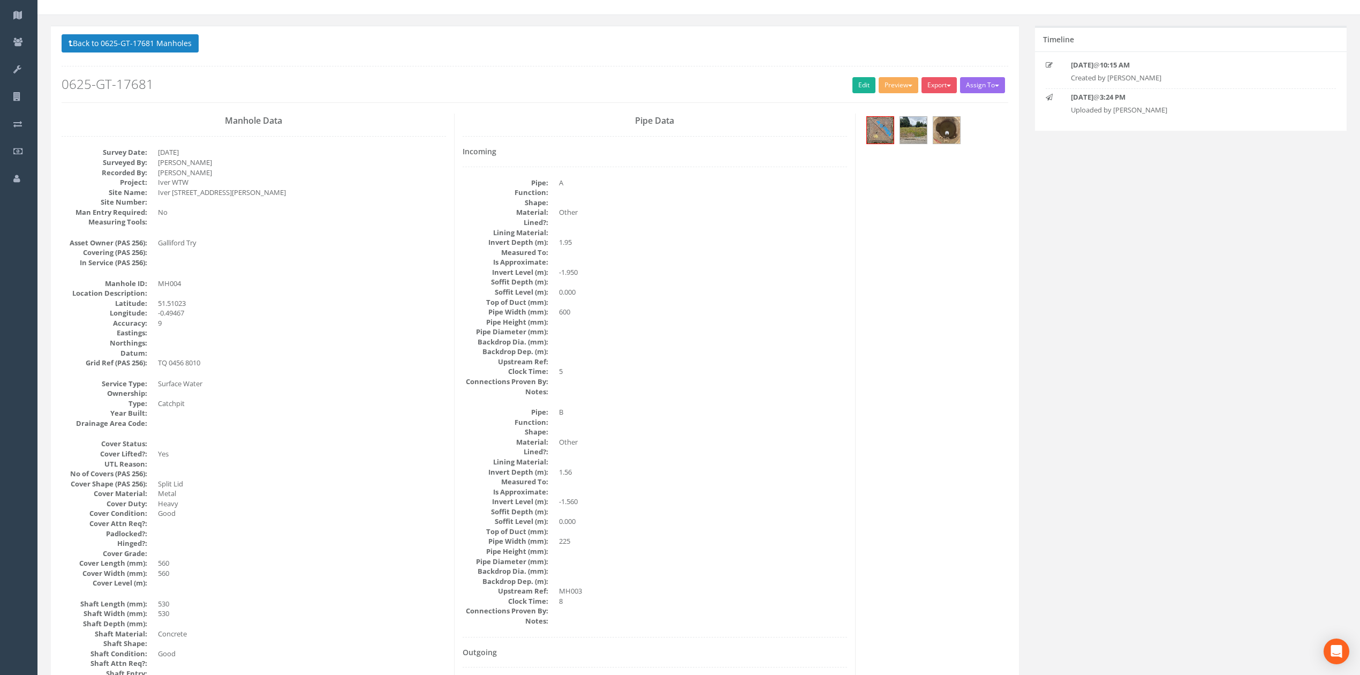
scroll to position [50, 0]
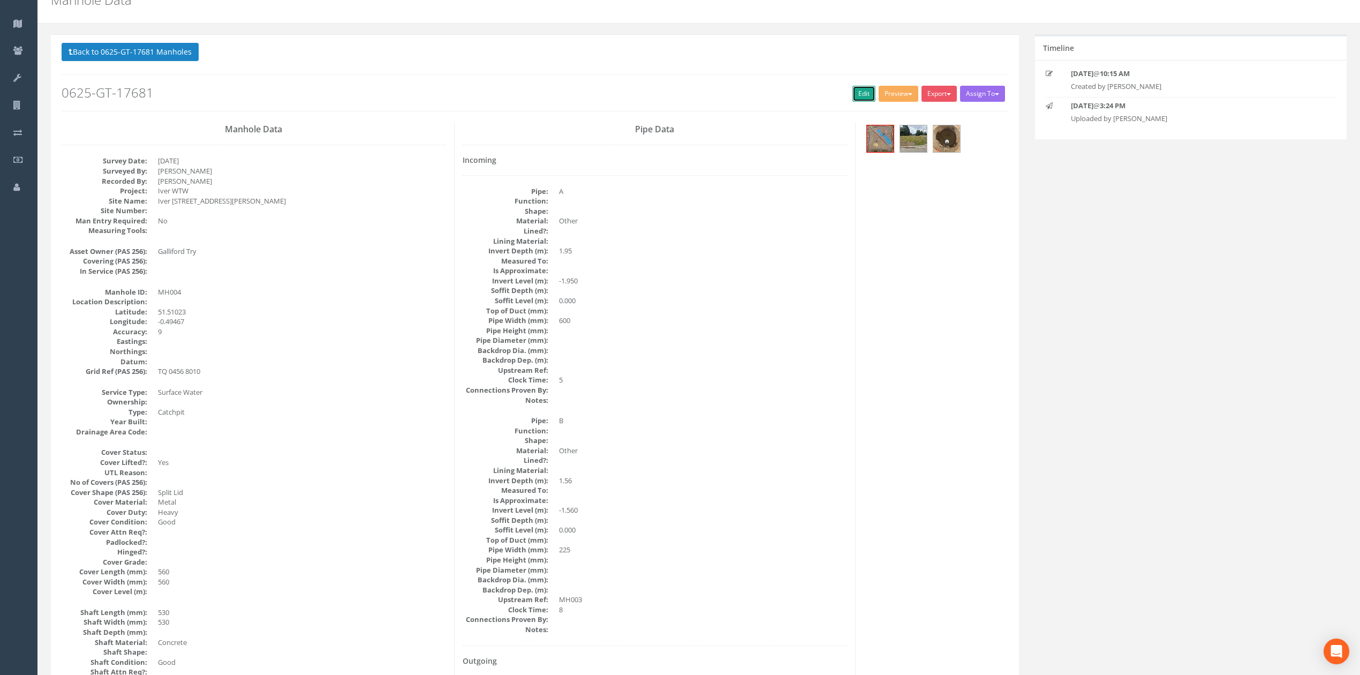
click at [860, 95] on link "Edit" at bounding box center [864, 94] width 23 height 16
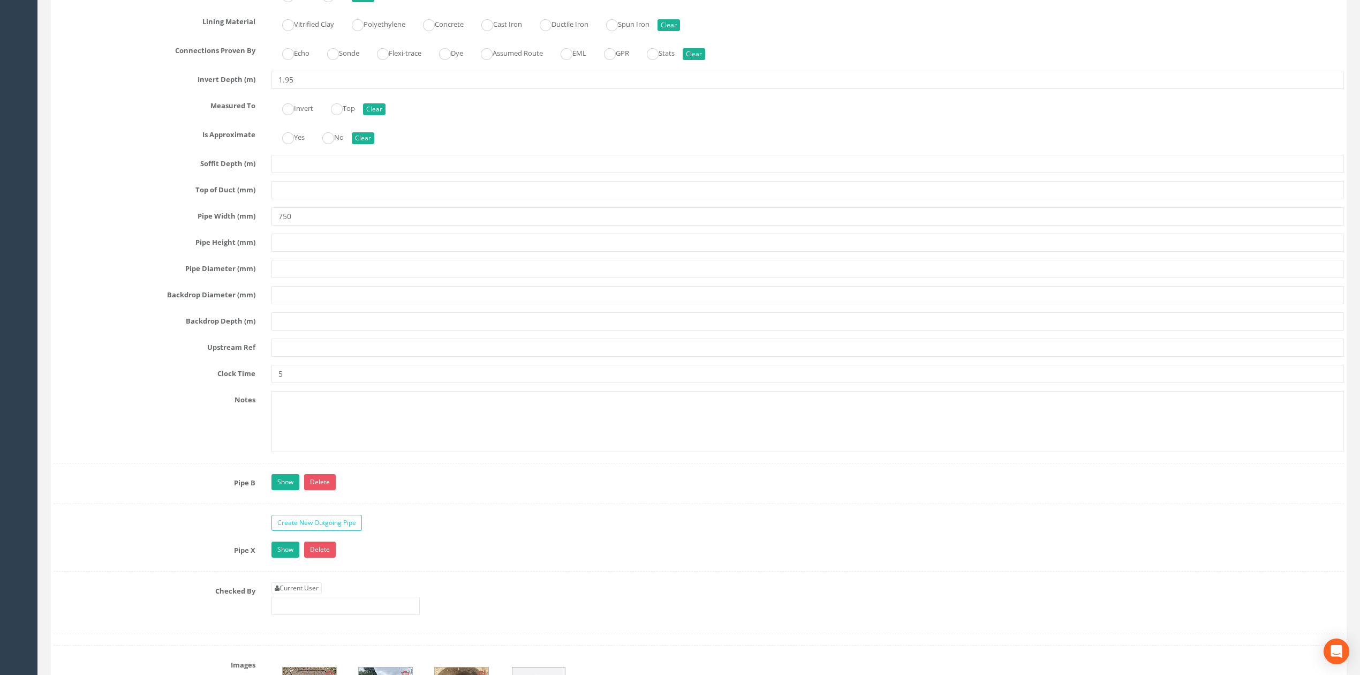
scroll to position [1909, 0]
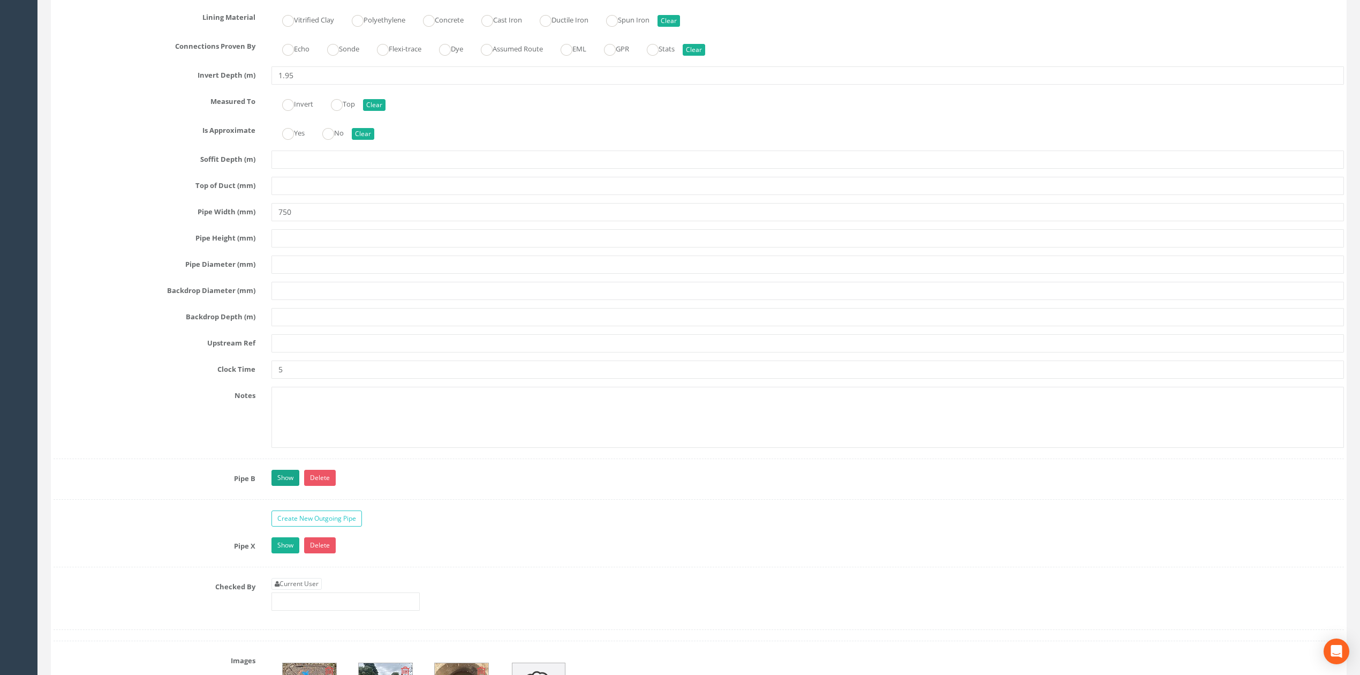
type input "750"
click at [289, 486] on link "Show" at bounding box center [286, 478] width 28 height 16
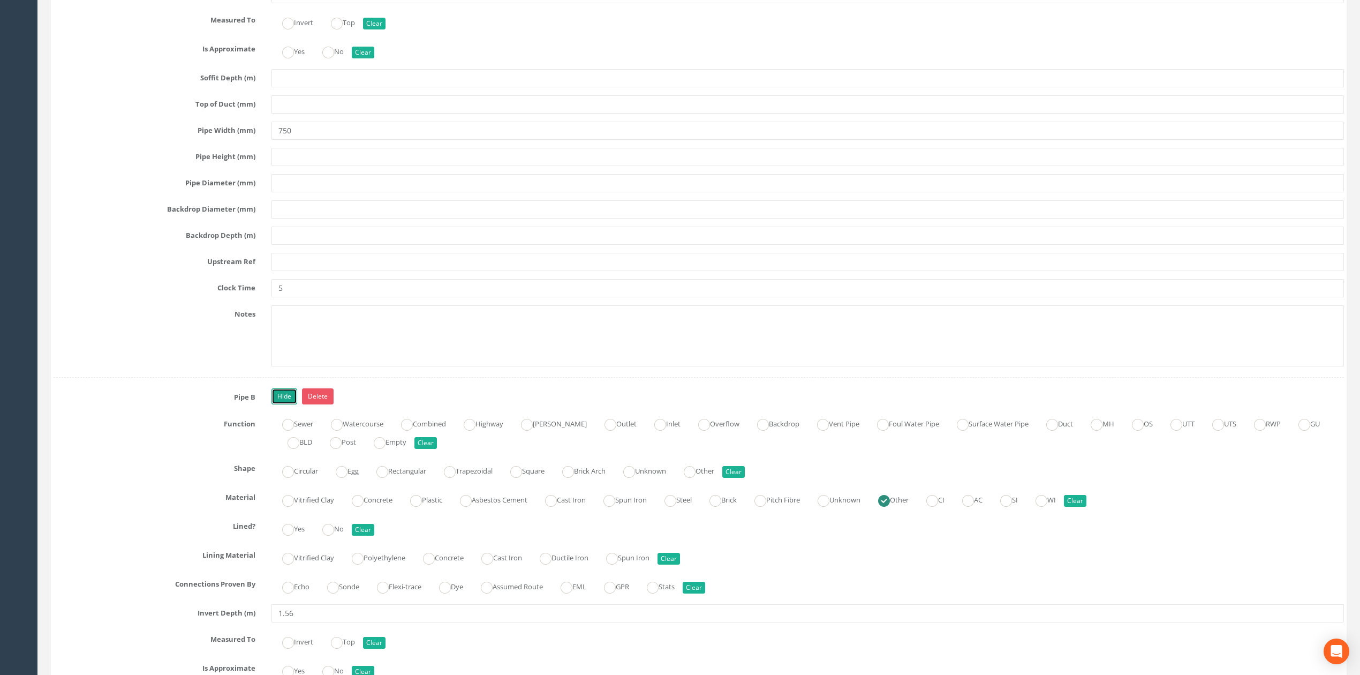
scroll to position [2194, 0]
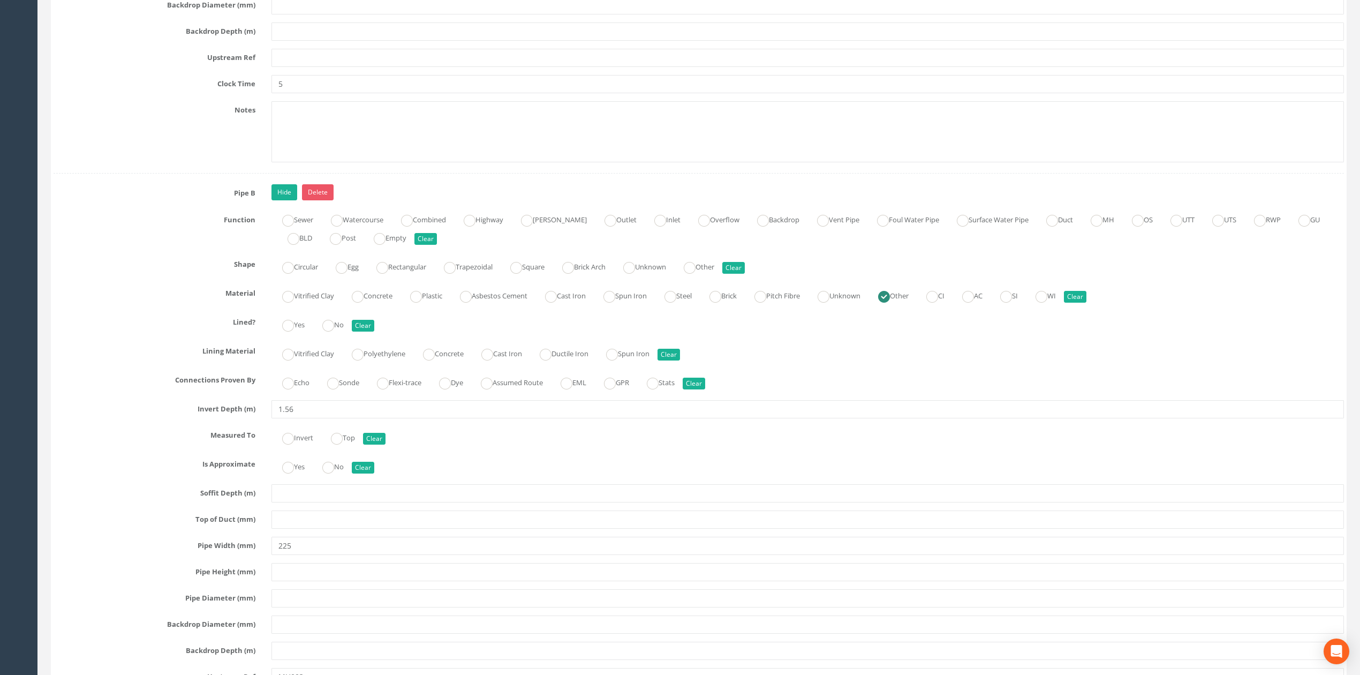
click at [311, 574] on div "Pipe B Hide Delete Function Sewer Watercourse Combined Highway [PERSON_NAME] Ou…" at bounding box center [699, 488] width 1291 height 608
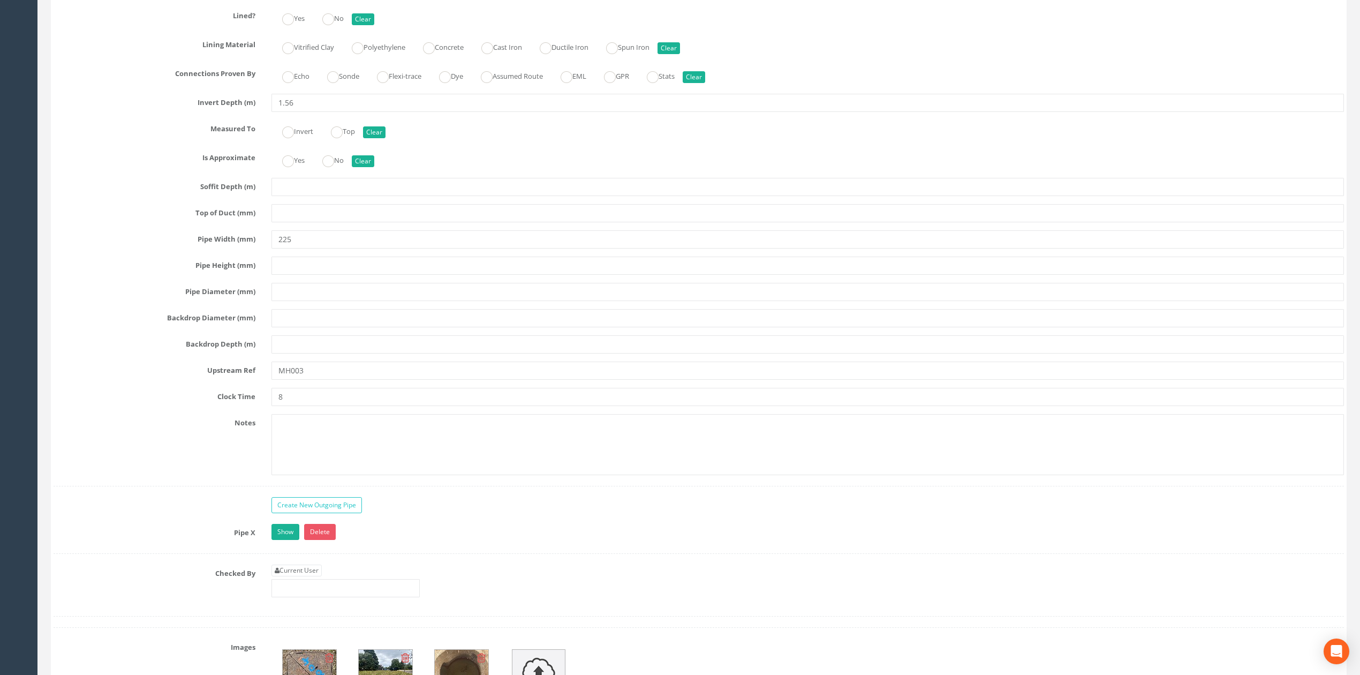
scroll to position [2623, 0]
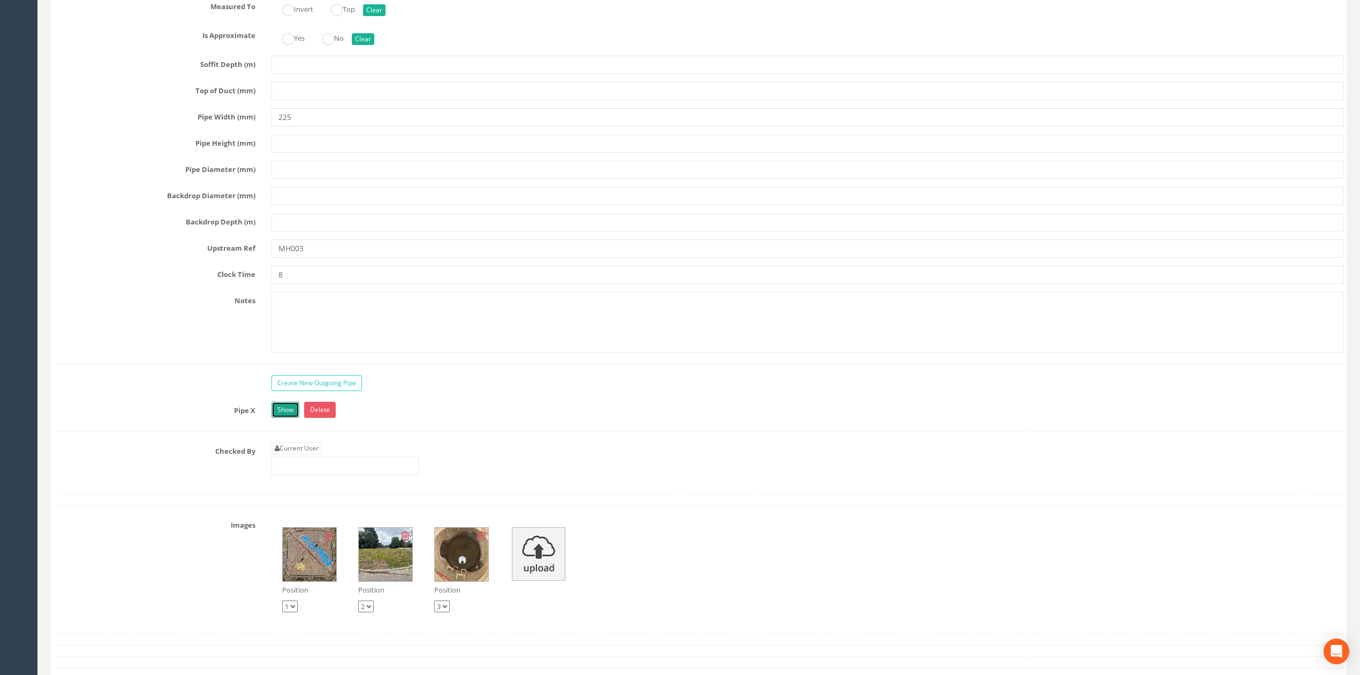
click at [290, 418] on link "Show" at bounding box center [286, 410] width 28 height 16
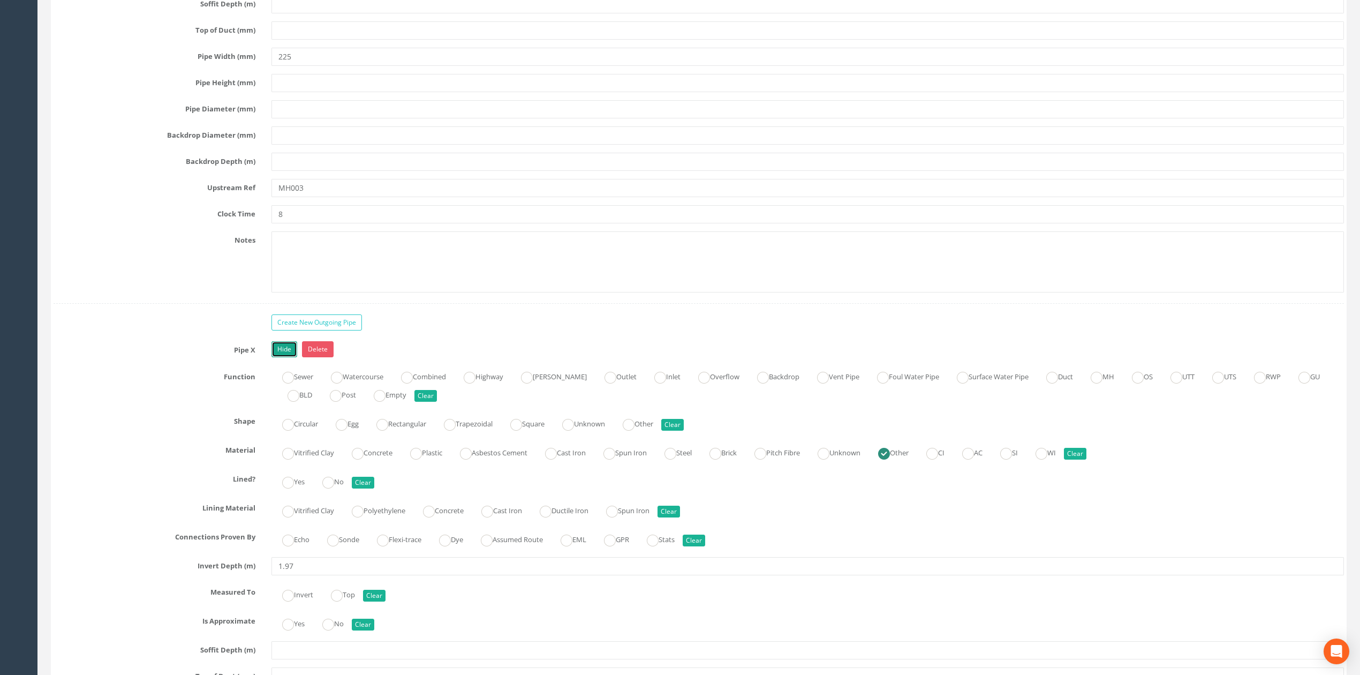
scroll to position [2766, 0]
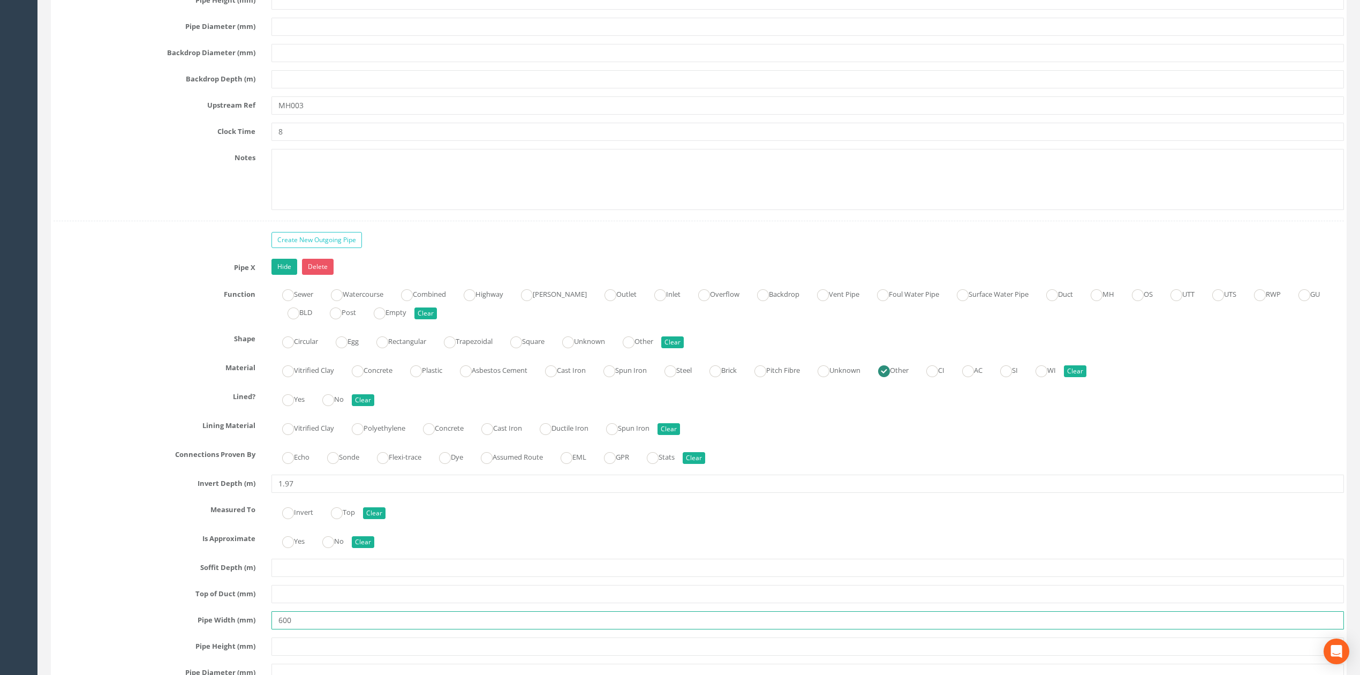
drag, startPoint x: 310, startPoint y: 644, endPoint x: 205, endPoint y: 638, distance: 105.1
click at [213, 629] on div "Pipe Width (mm) 600" at bounding box center [699, 620] width 1307 height 18
type input "750"
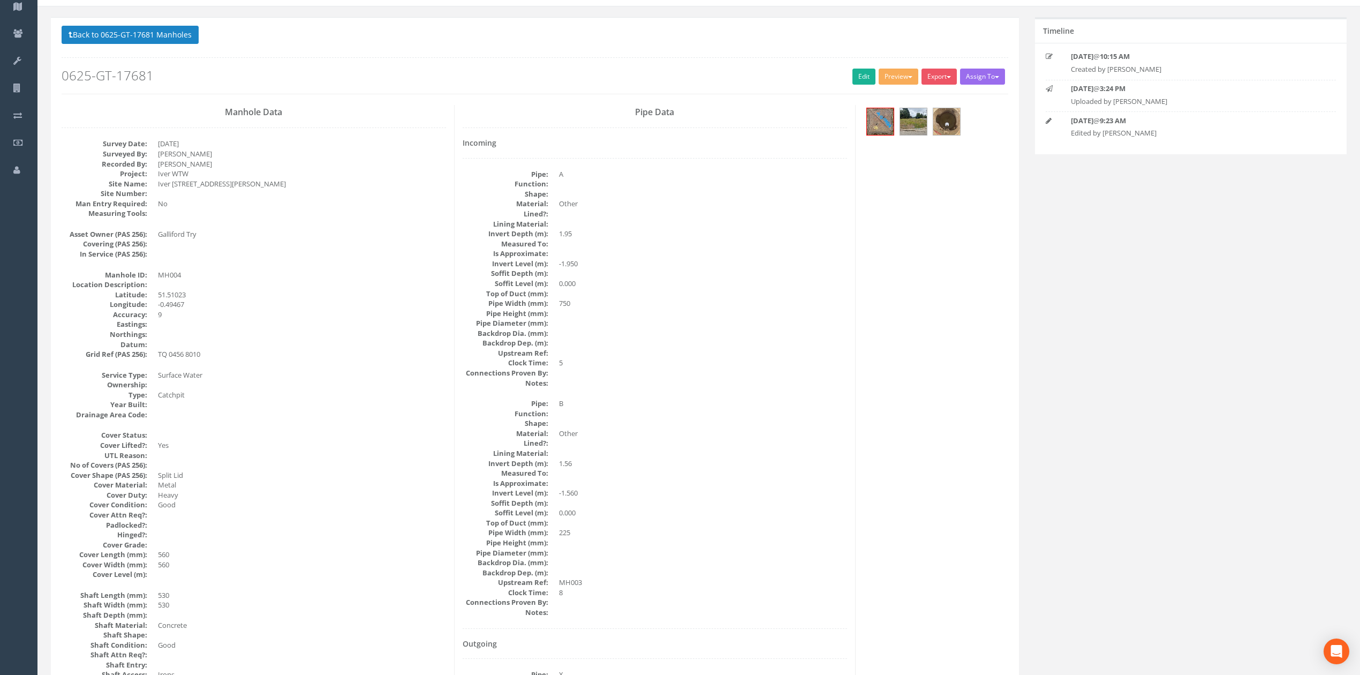
scroll to position [285, 0]
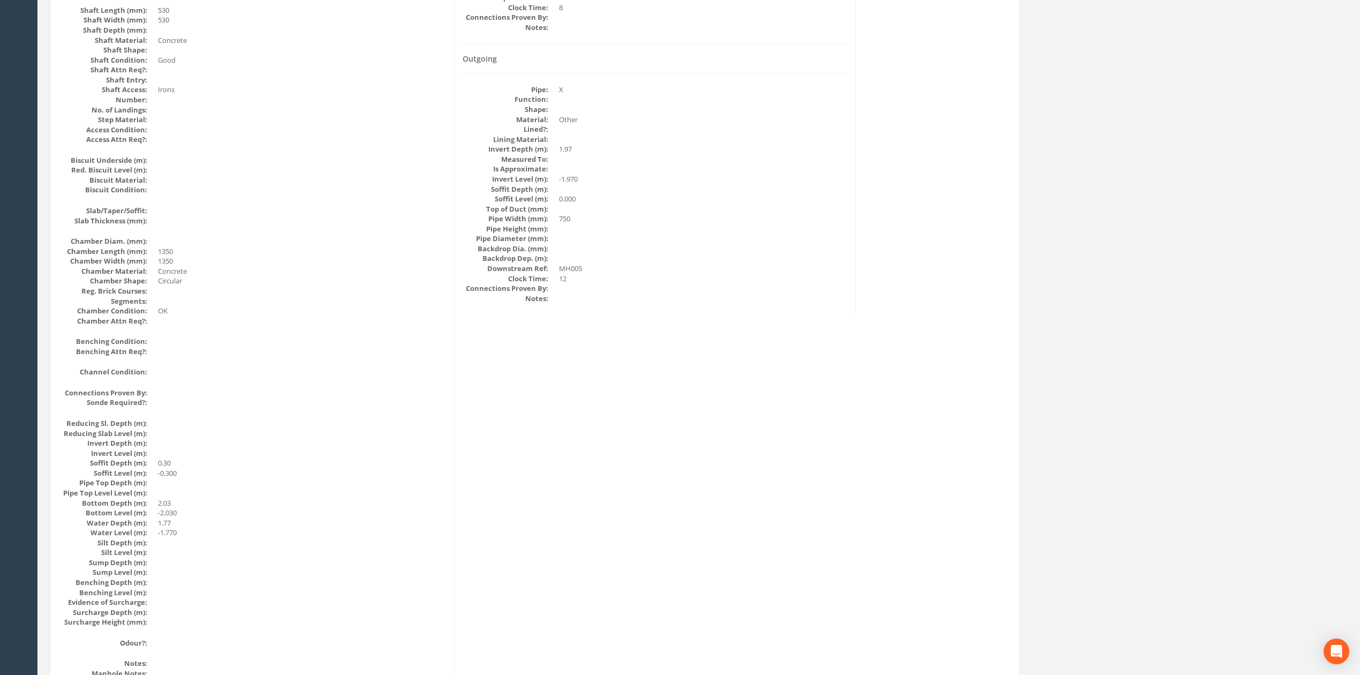
drag, startPoint x: 746, startPoint y: 340, endPoint x: 720, endPoint y: 457, distance: 120.1
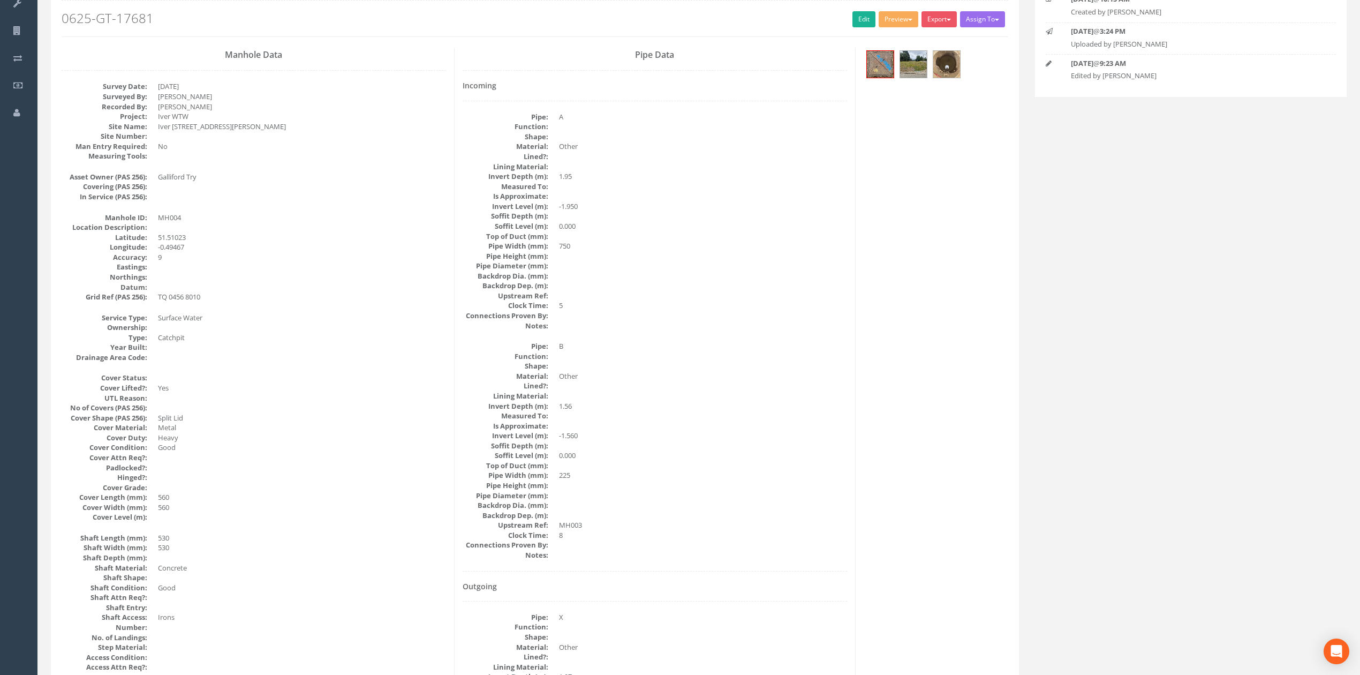
scroll to position [122, 0]
click at [853, 24] on link "Edit" at bounding box center [864, 22] width 23 height 16
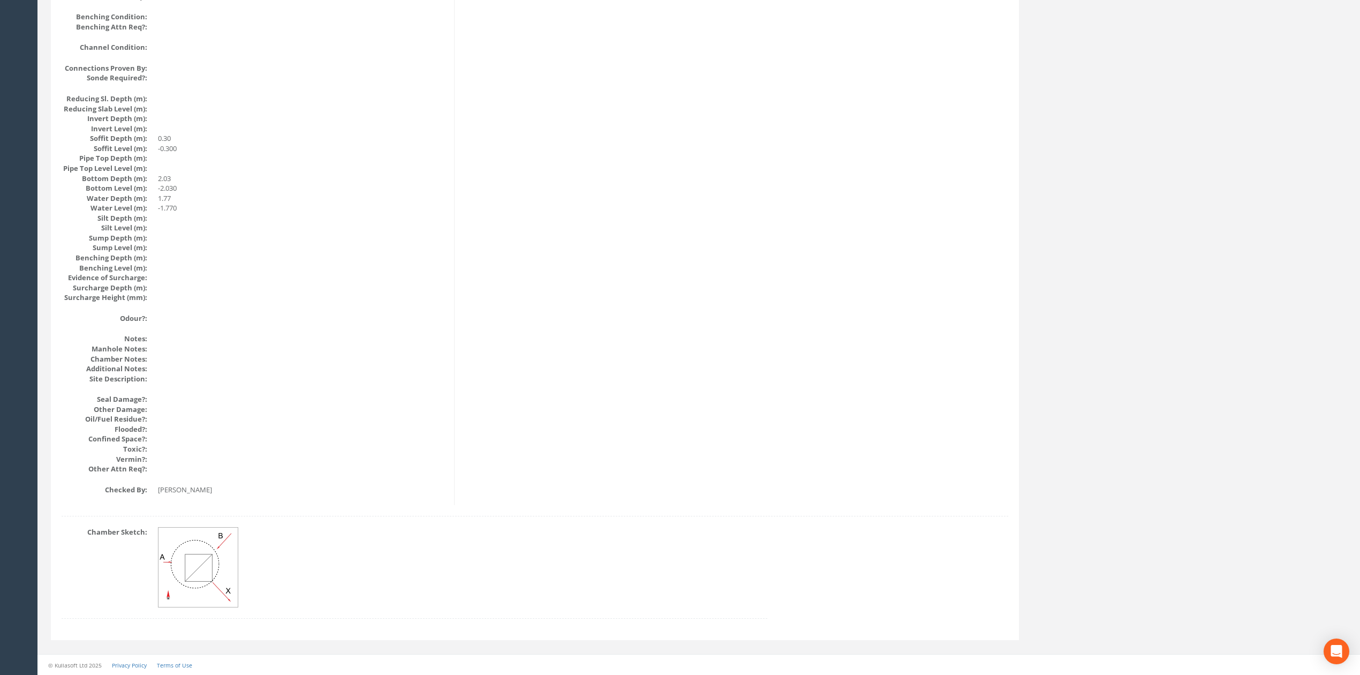
scroll to position [0, 0]
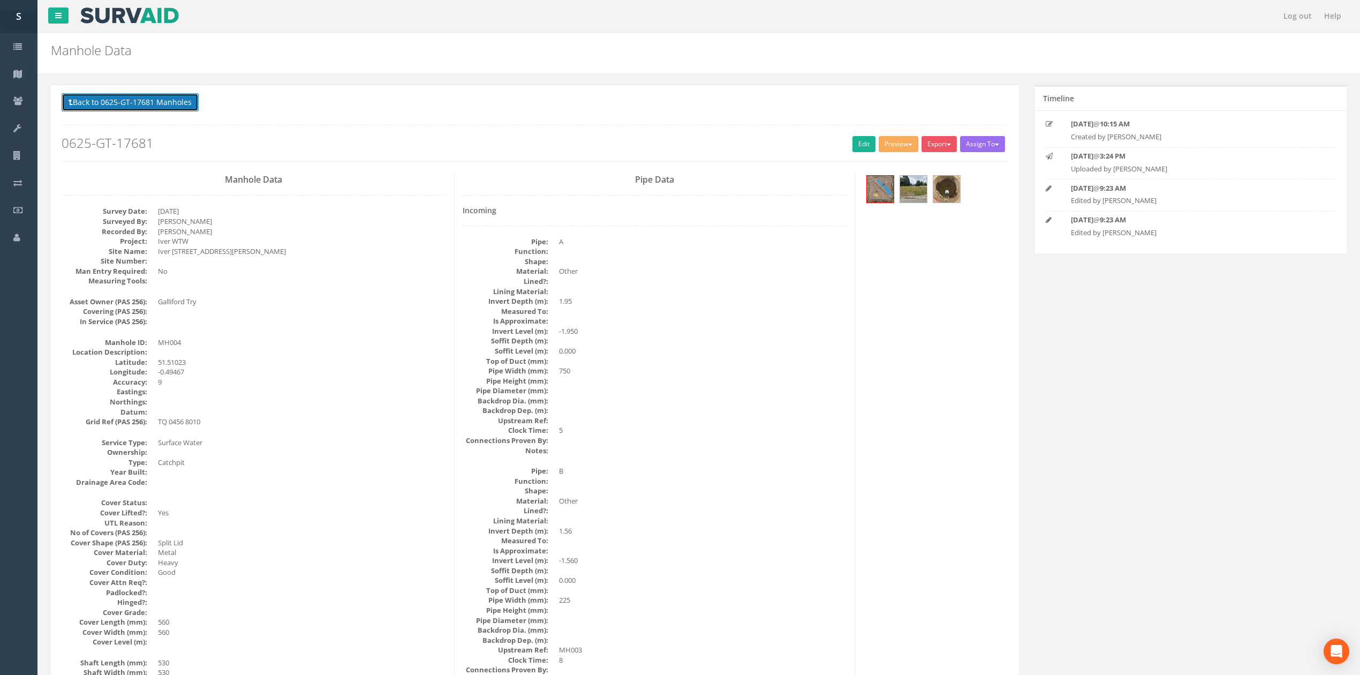
click at [136, 103] on button "Back to 0625-GT-17681 Manholes" at bounding box center [130, 102] width 137 height 18
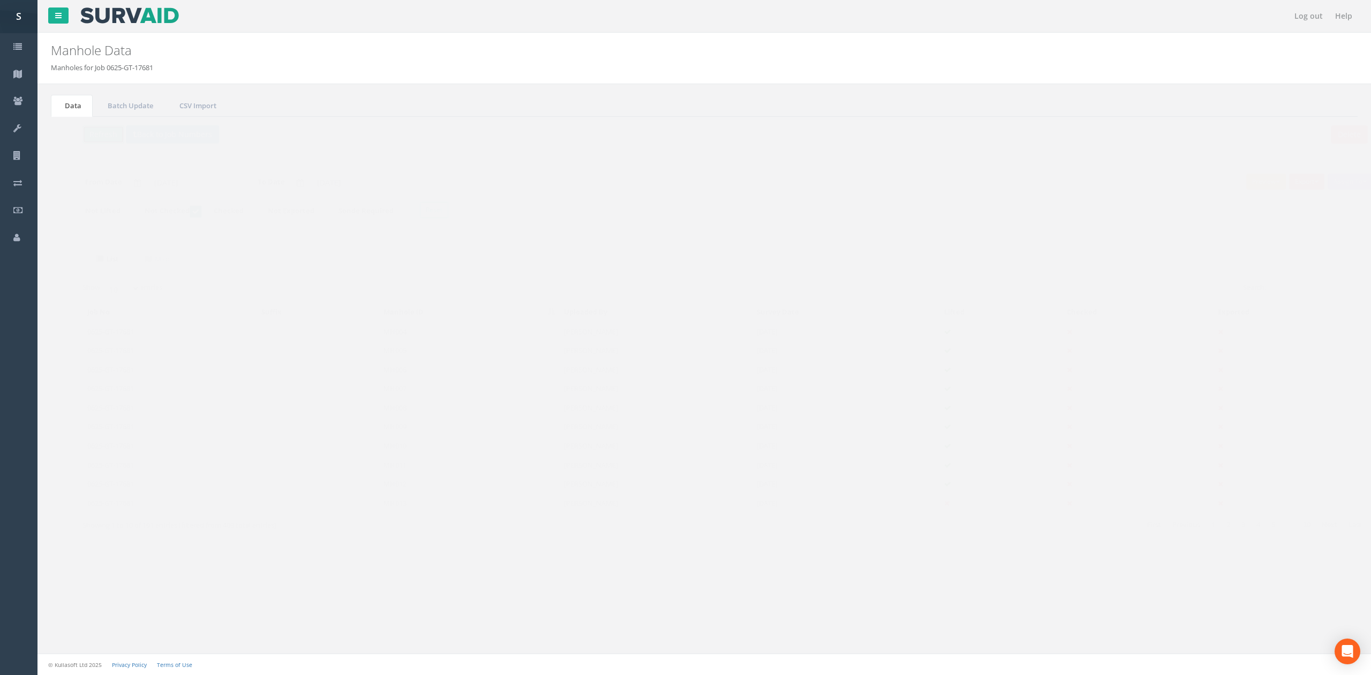
click at [93, 140] on button "Refresh" at bounding box center [83, 134] width 42 height 18
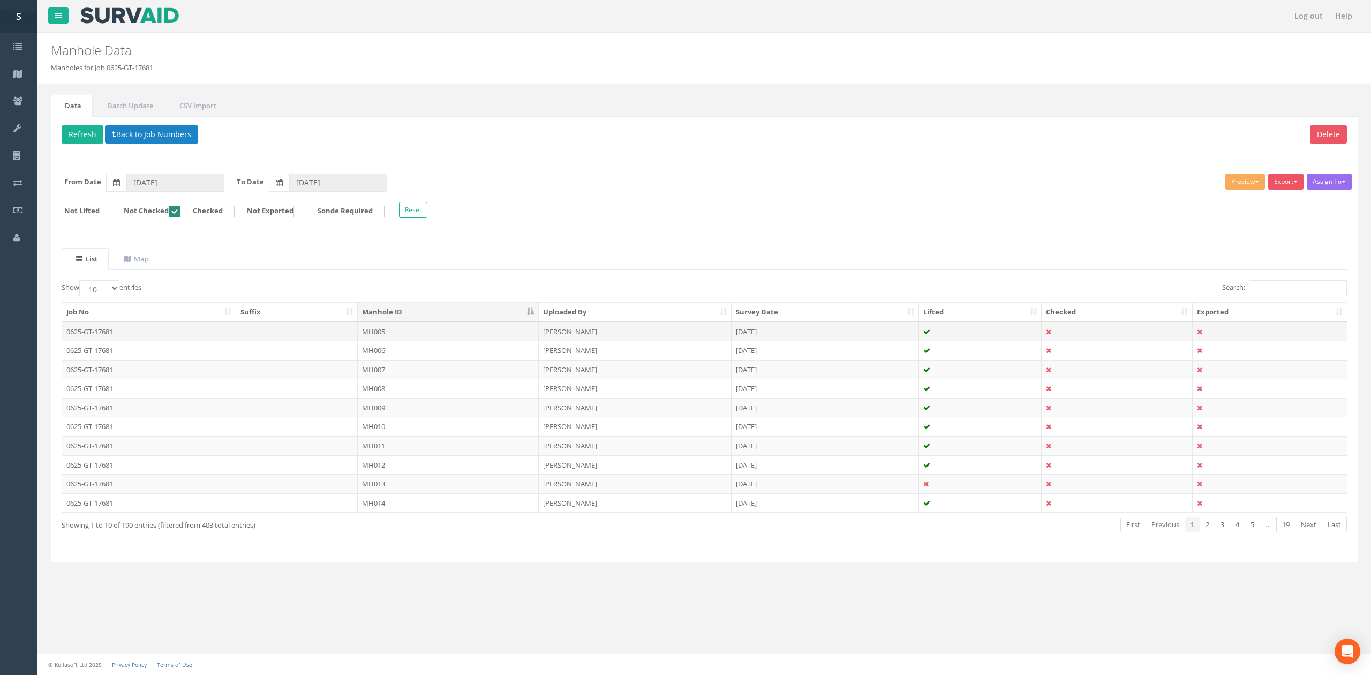
click at [416, 333] on td "MH005" at bounding box center [448, 331] width 181 height 19
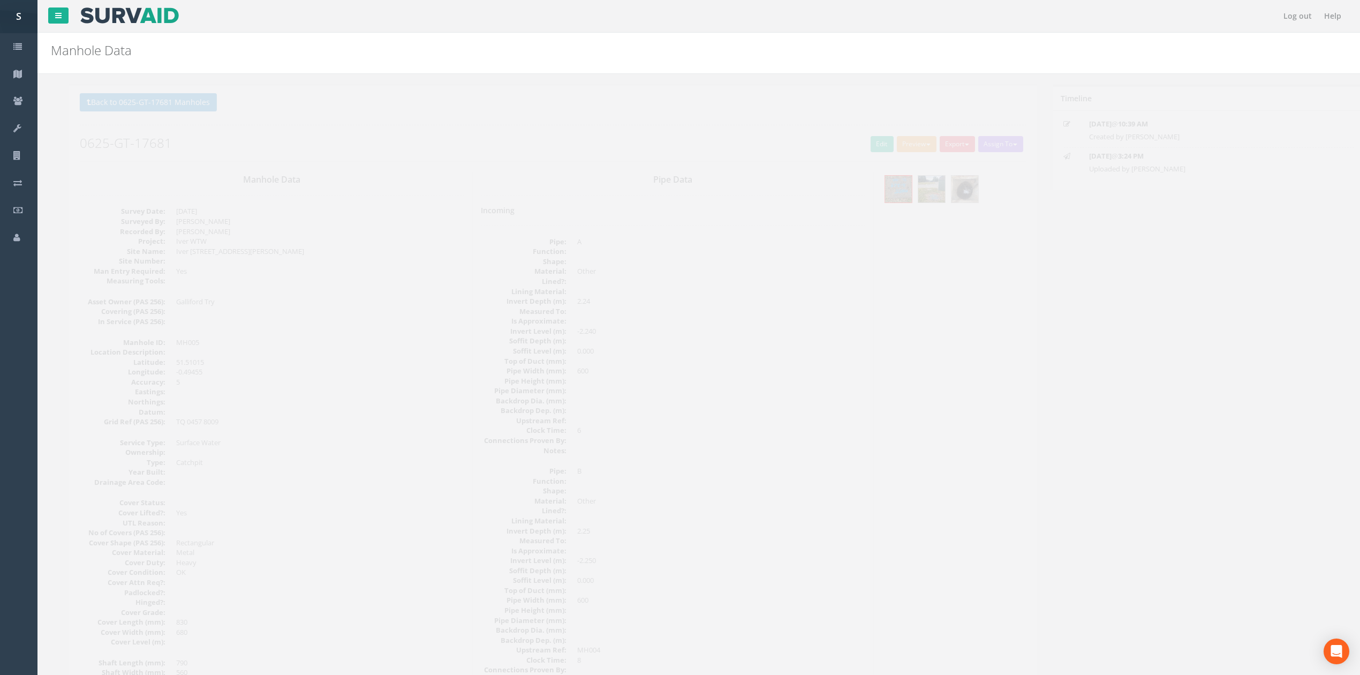
drag, startPoint x: 519, startPoint y: 230, endPoint x: 522, endPoint y: 422, distance: 192.3
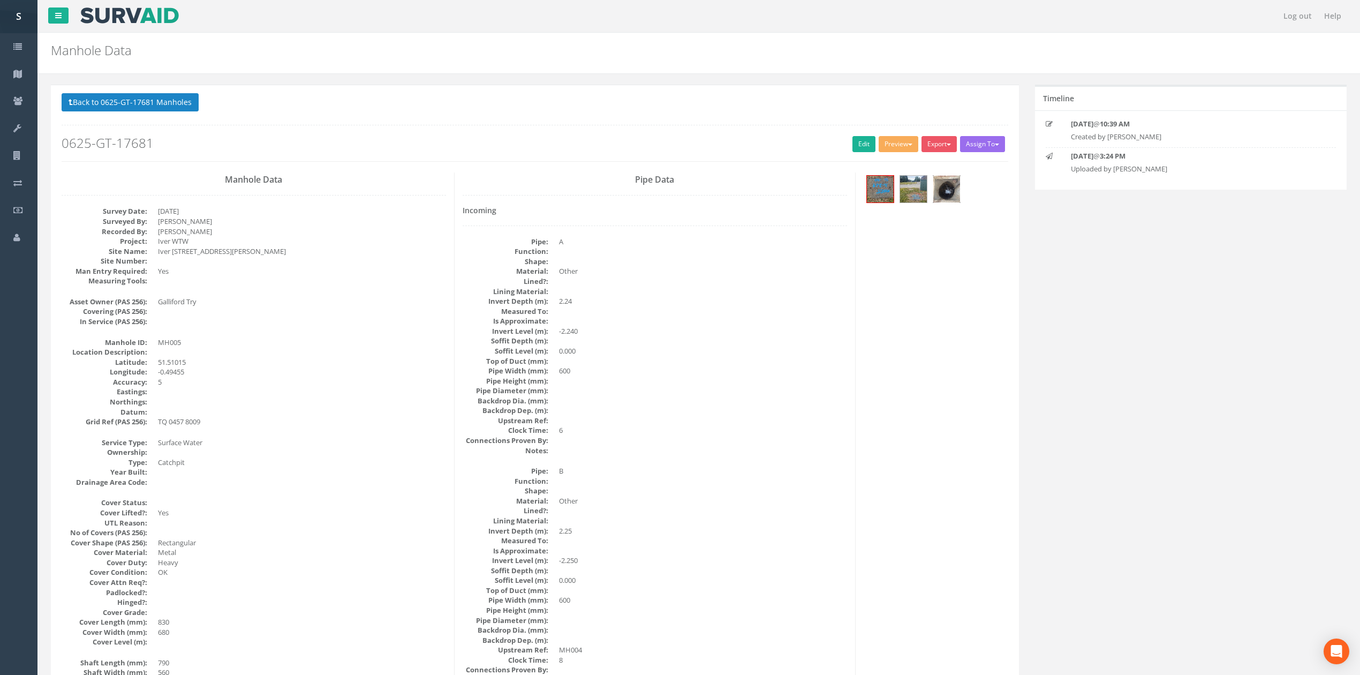
click at [937, 191] on img at bounding box center [947, 189] width 27 height 27
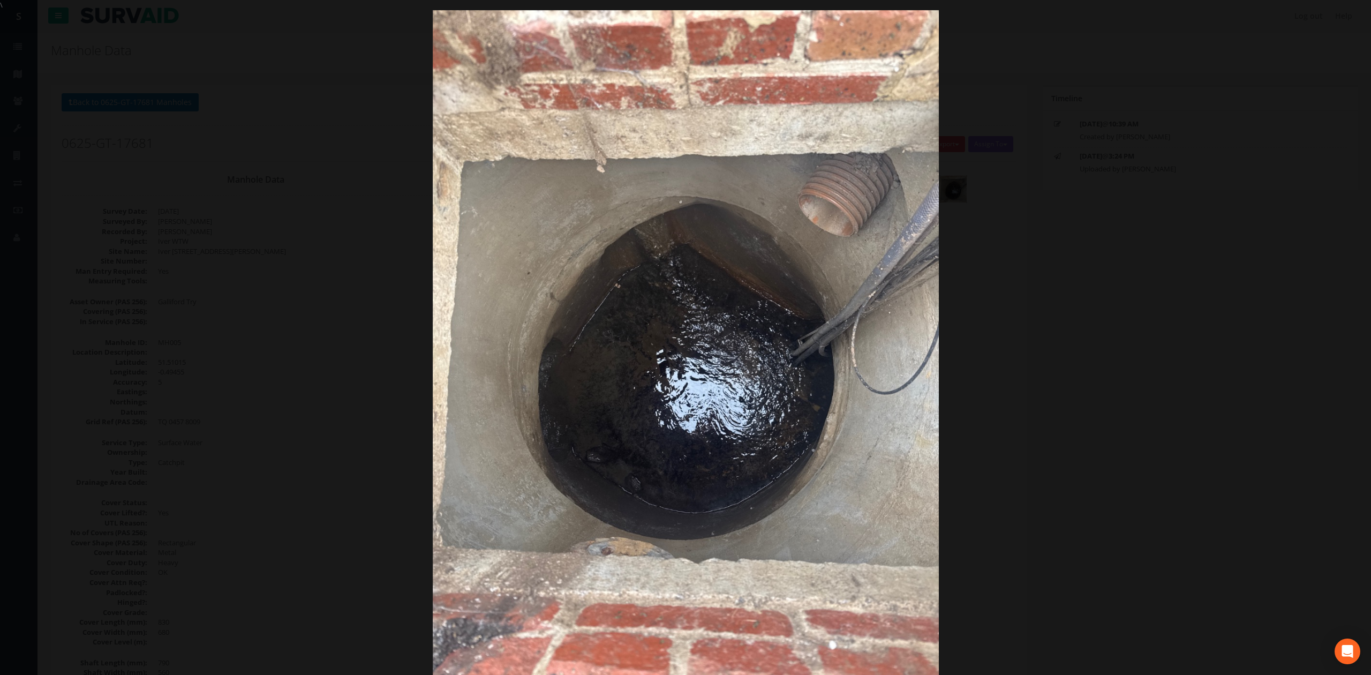
click at [1143, 382] on div at bounding box center [685, 347] width 1371 height 675
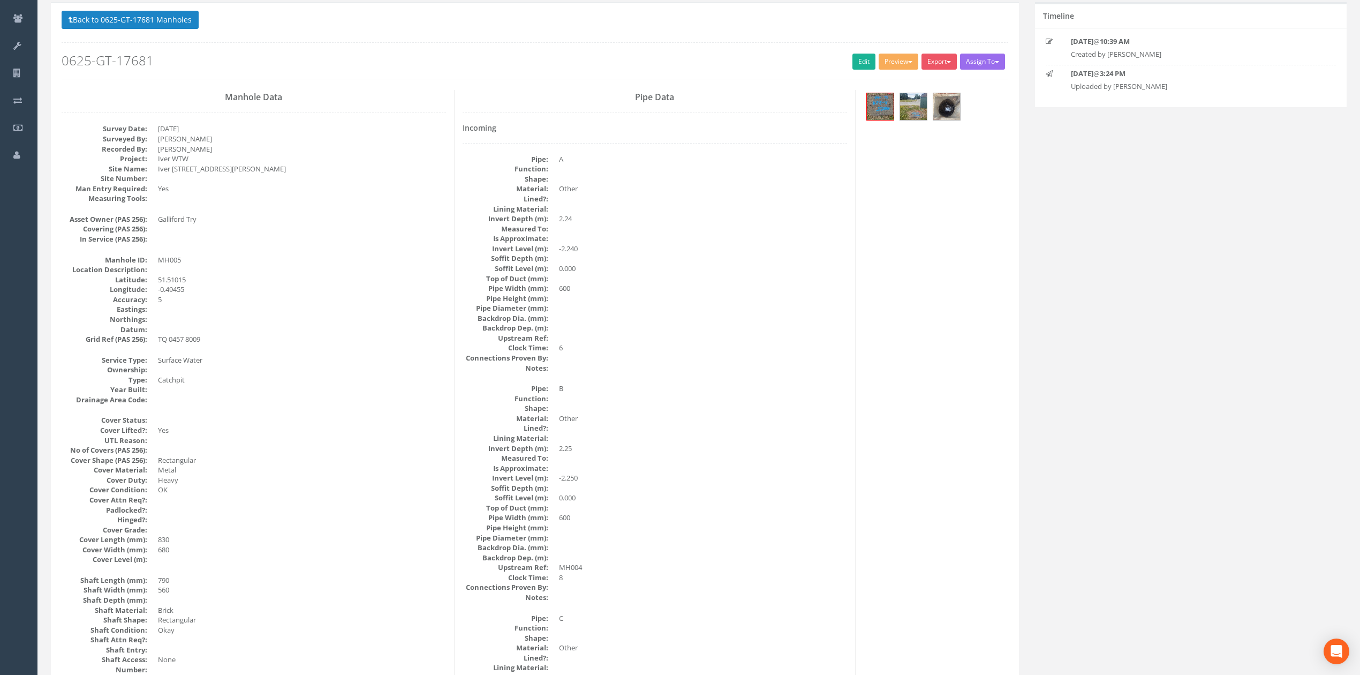
scroll to position [71, 0]
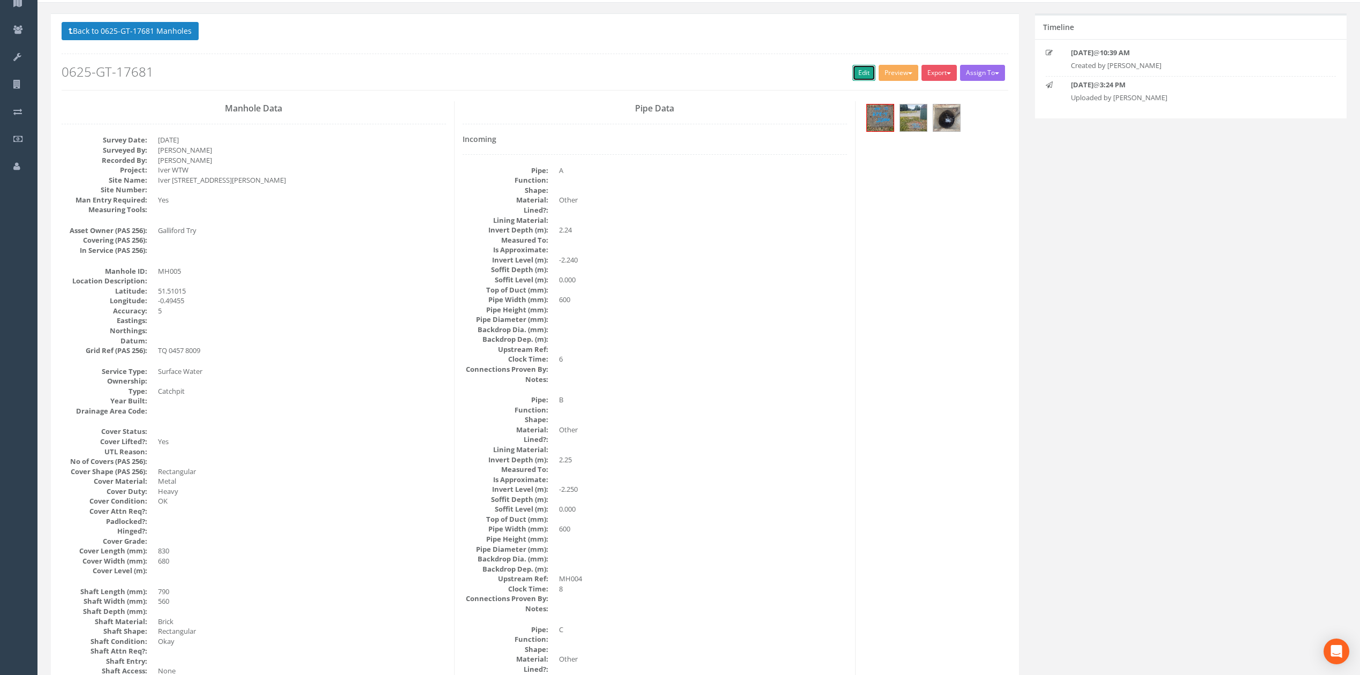
click at [855, 71] on link "Edit" at bounding box center [864, 73] width 23 height 16
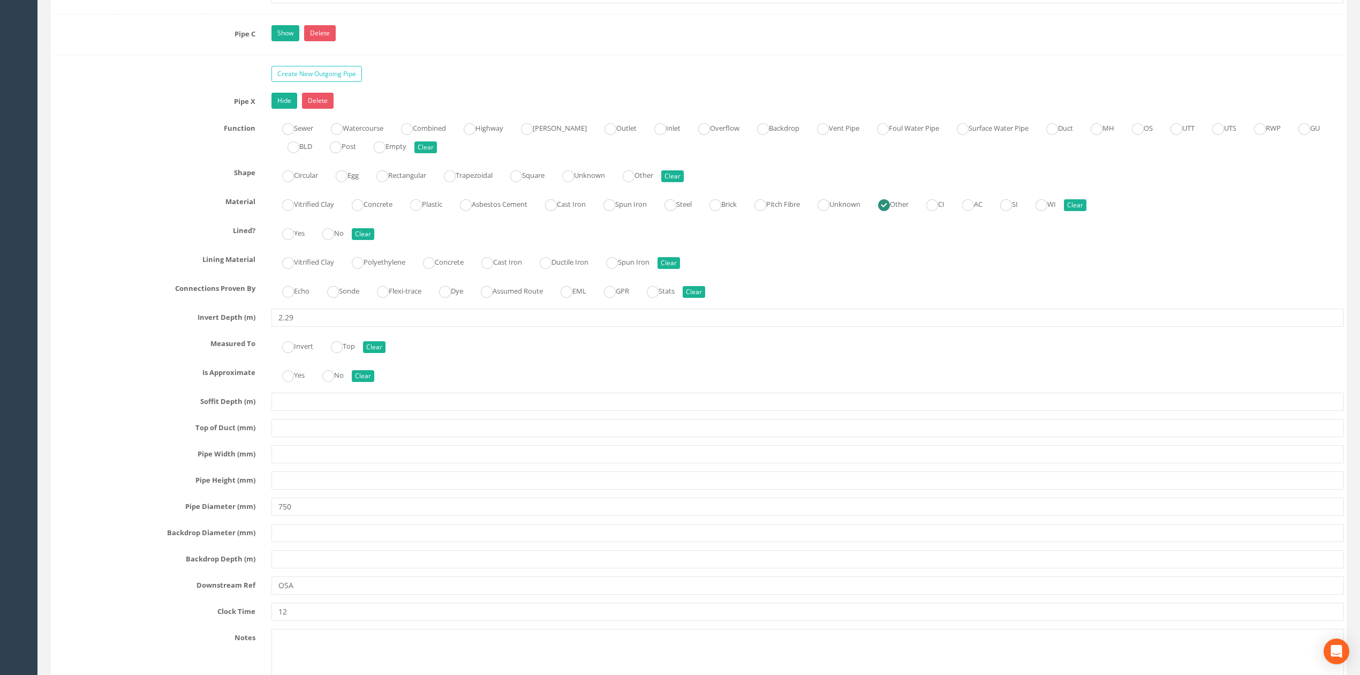
scroll to position [2951, 0]
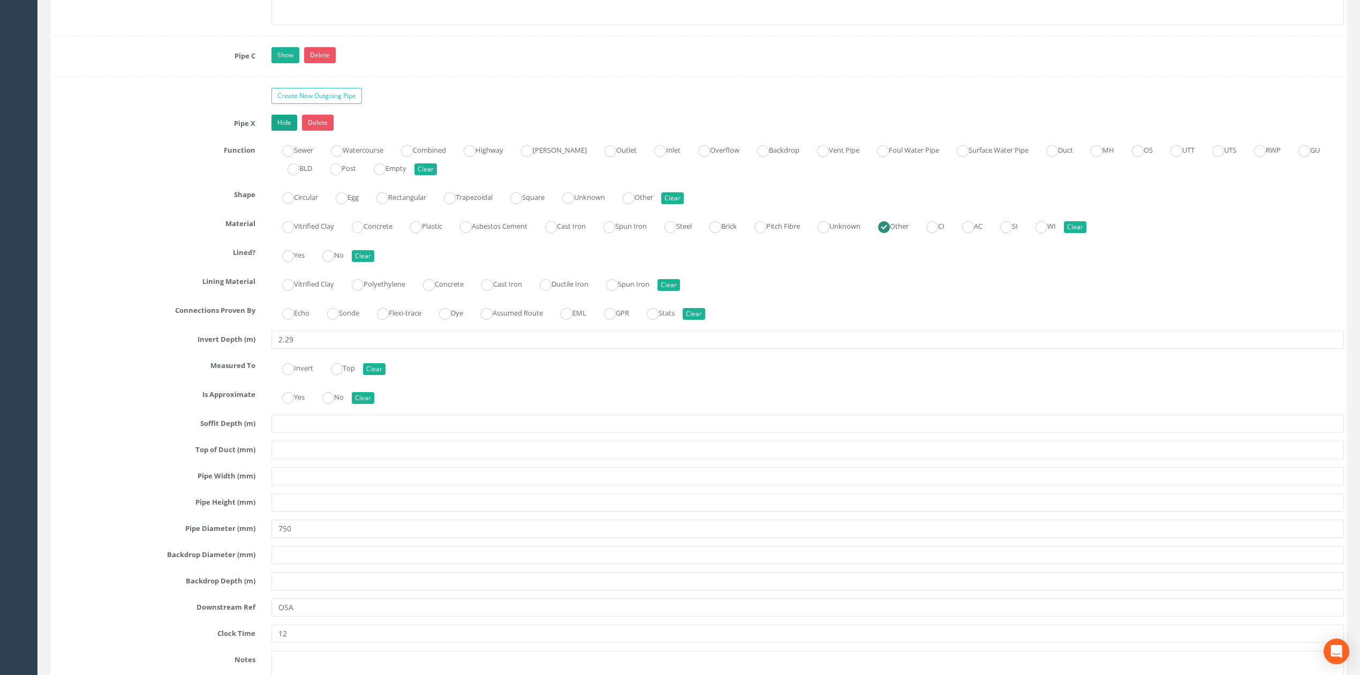
type input "750"
click at [287, 131] on link "Hide" at bounding box center [285, 123] width 26 height 16
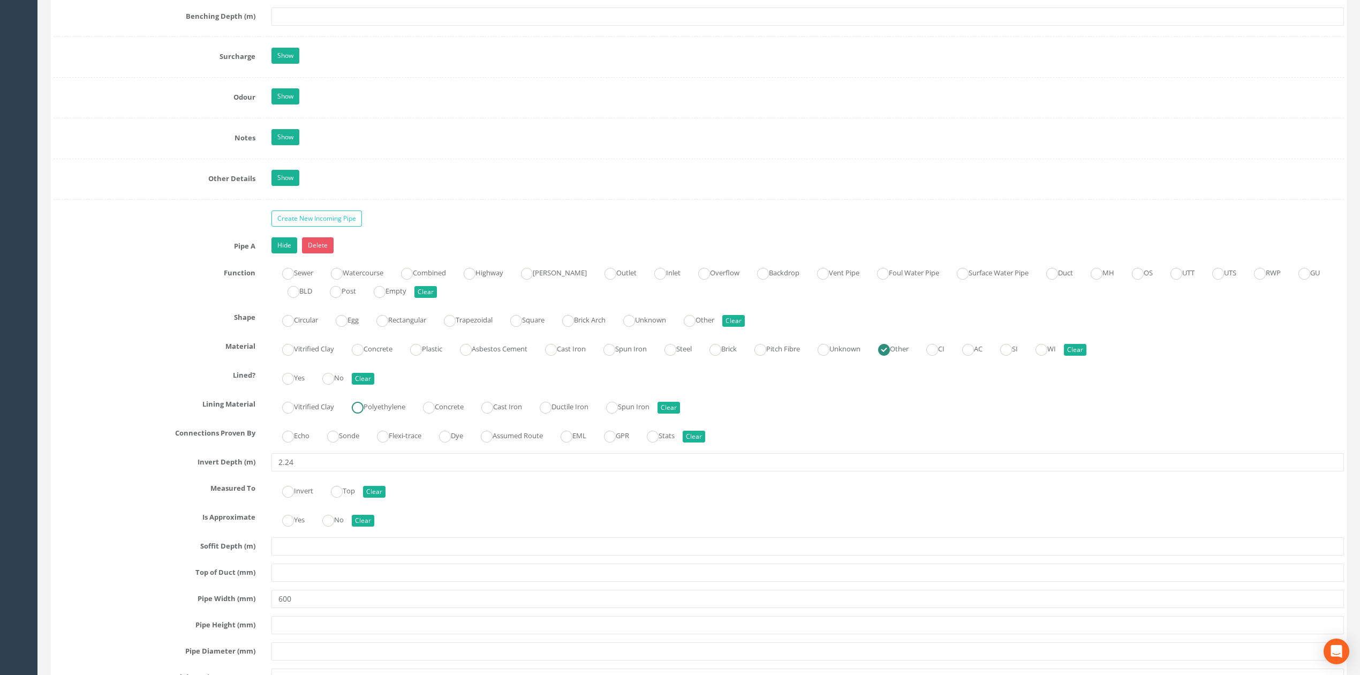
scroll to position [1594, 0]
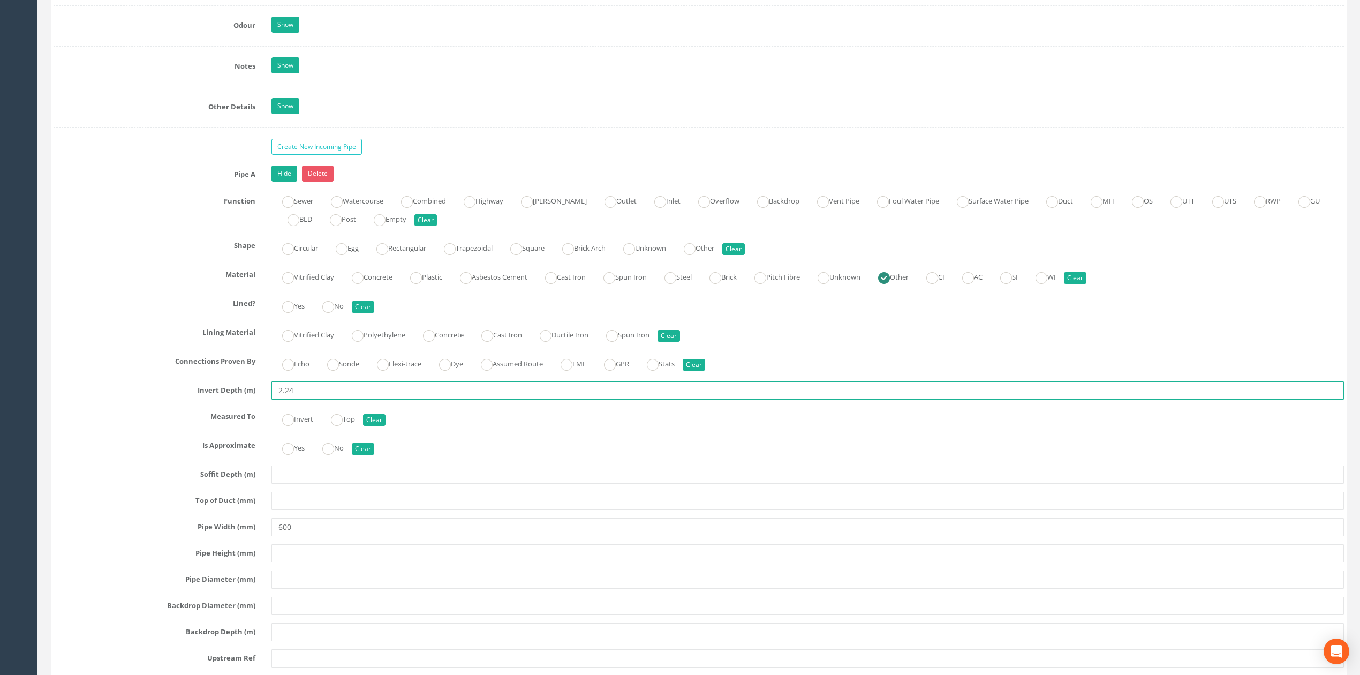
drag, startPoint x: 317, startPoint y: 403, endPoint x: 206, endPoint y: 408, distance: 111.5
click at [206, 400] on div "Invert Depth (m) 2.24" at bounding box center [699, 390] width 1307 height 18
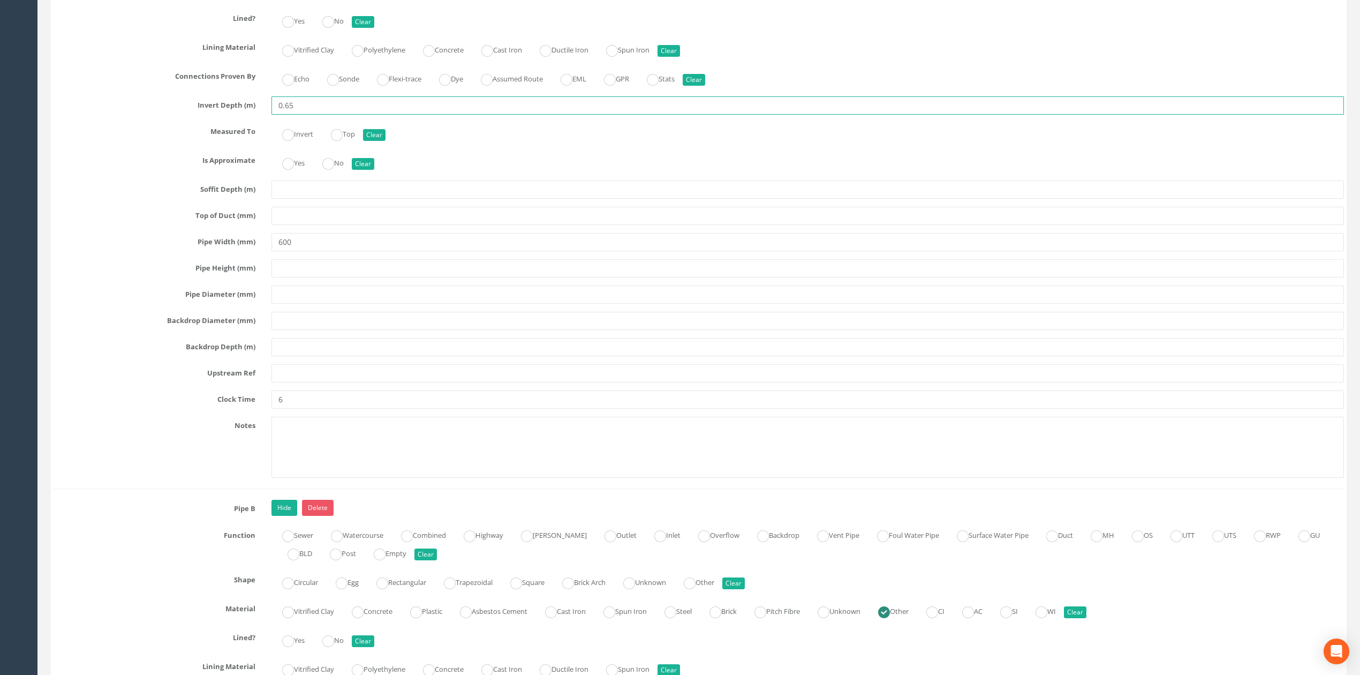
scroll to position [1879, 0]
type input "0.65"
click at [296, 408] on input "6" at bounding box center [808, 399] width 1073 height 18
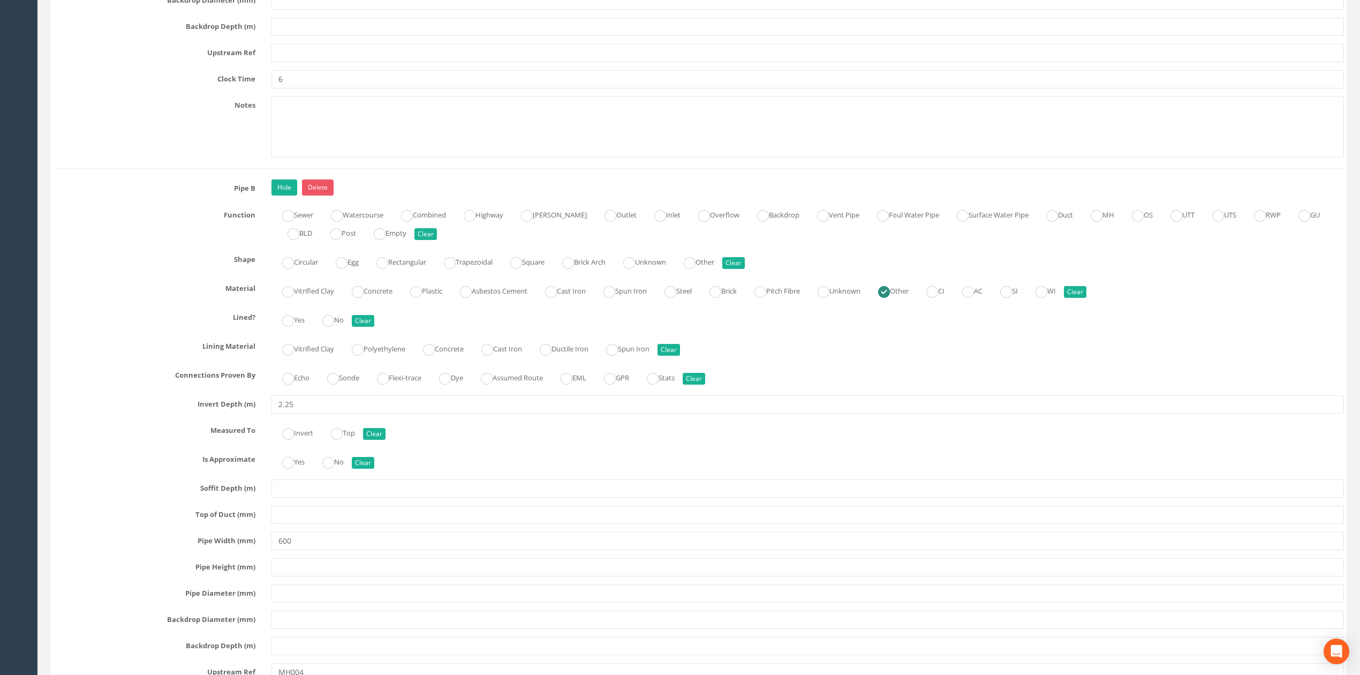
scroll to position [2094, 0]
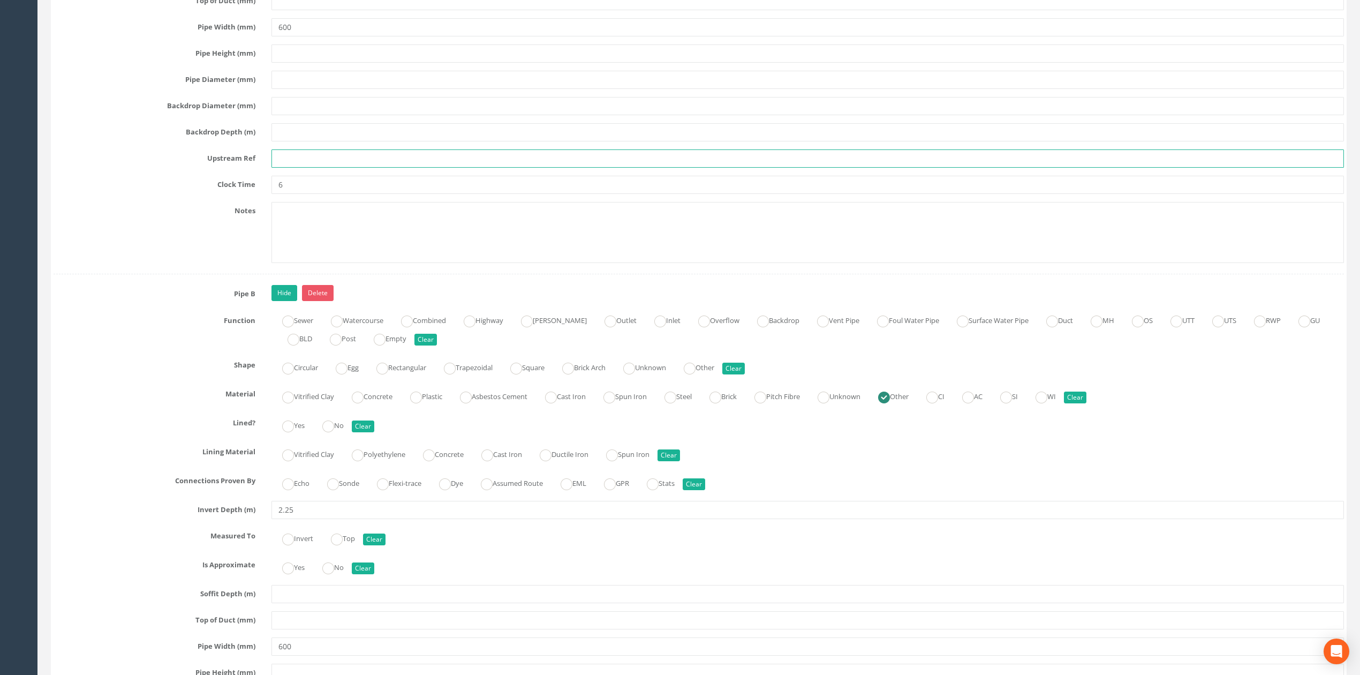
click at [290, 168] on input "text" at bounding box center [808, 158] width 1073 height 18
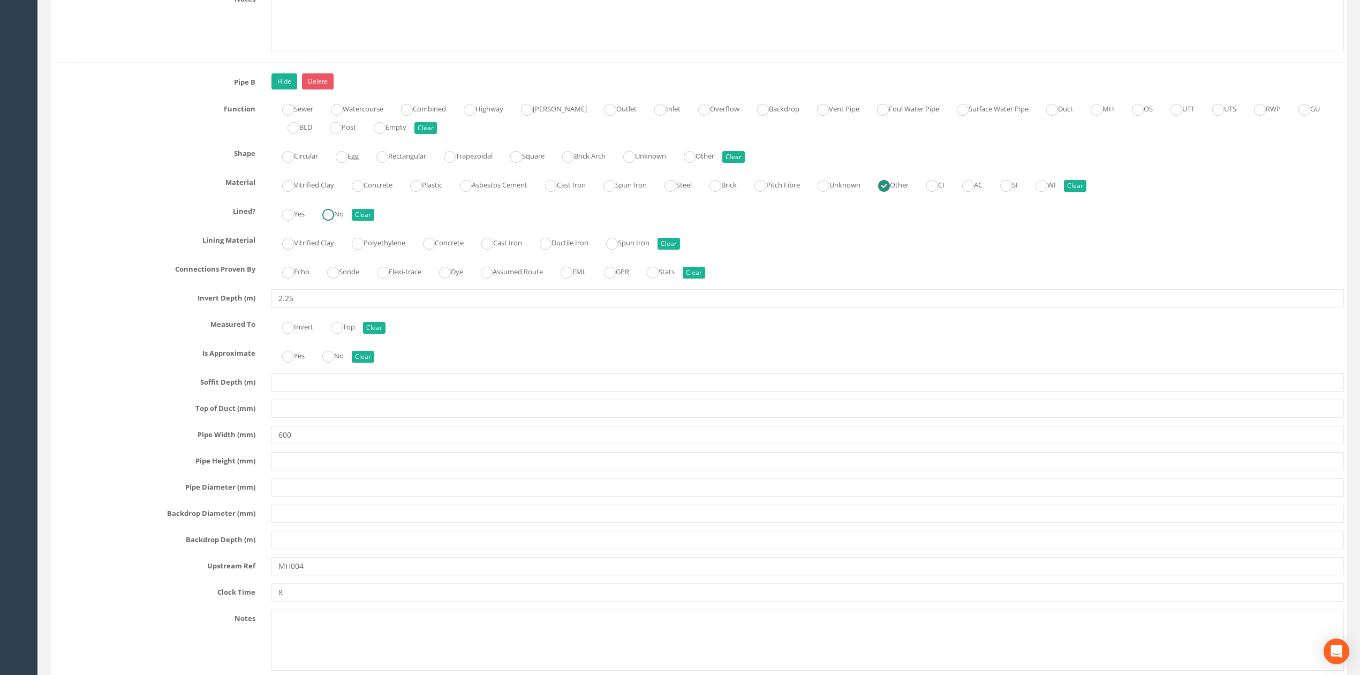
scroll to position [2308, 0]
type input "EOT"
drag, startPoint x: 341, startPoint y: 578, endPoint x: 352, endPoint y: 577, distance: 11.4
click at [343, 573] on input "MH004" at bounding box center [808, 563] width 1073 height 18
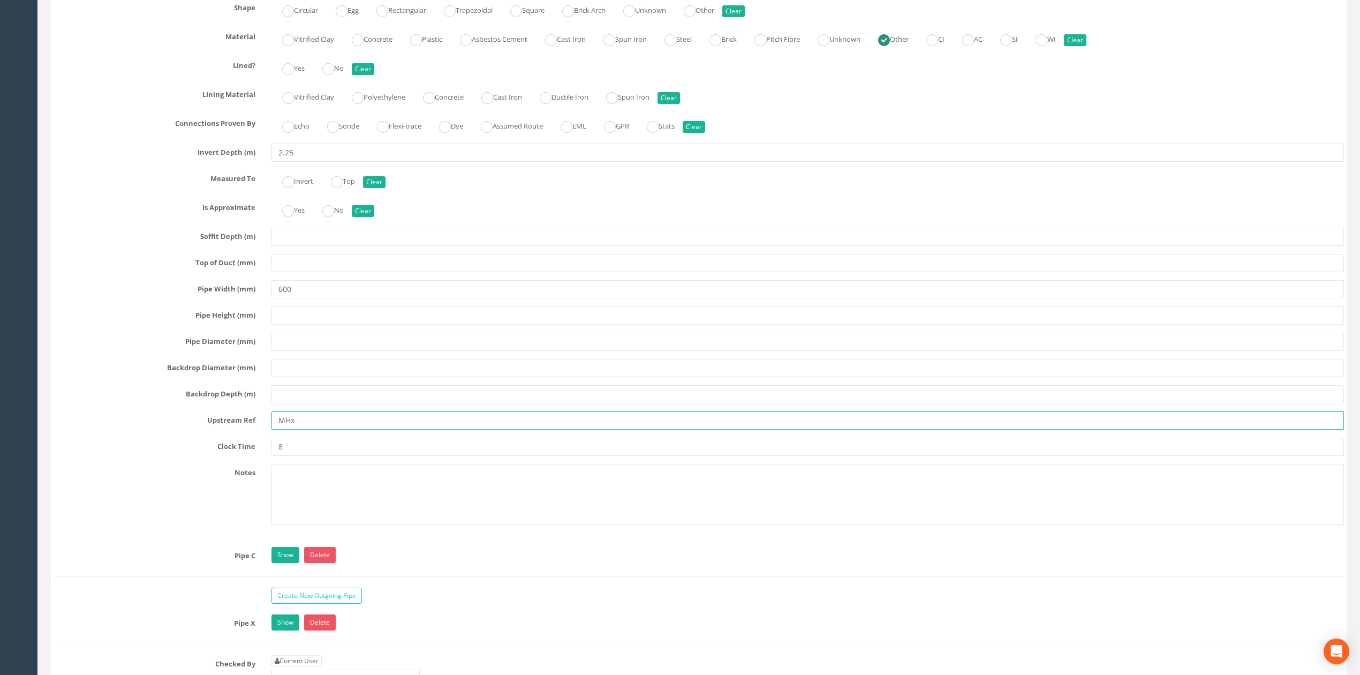
scroll to position [2736, 0]
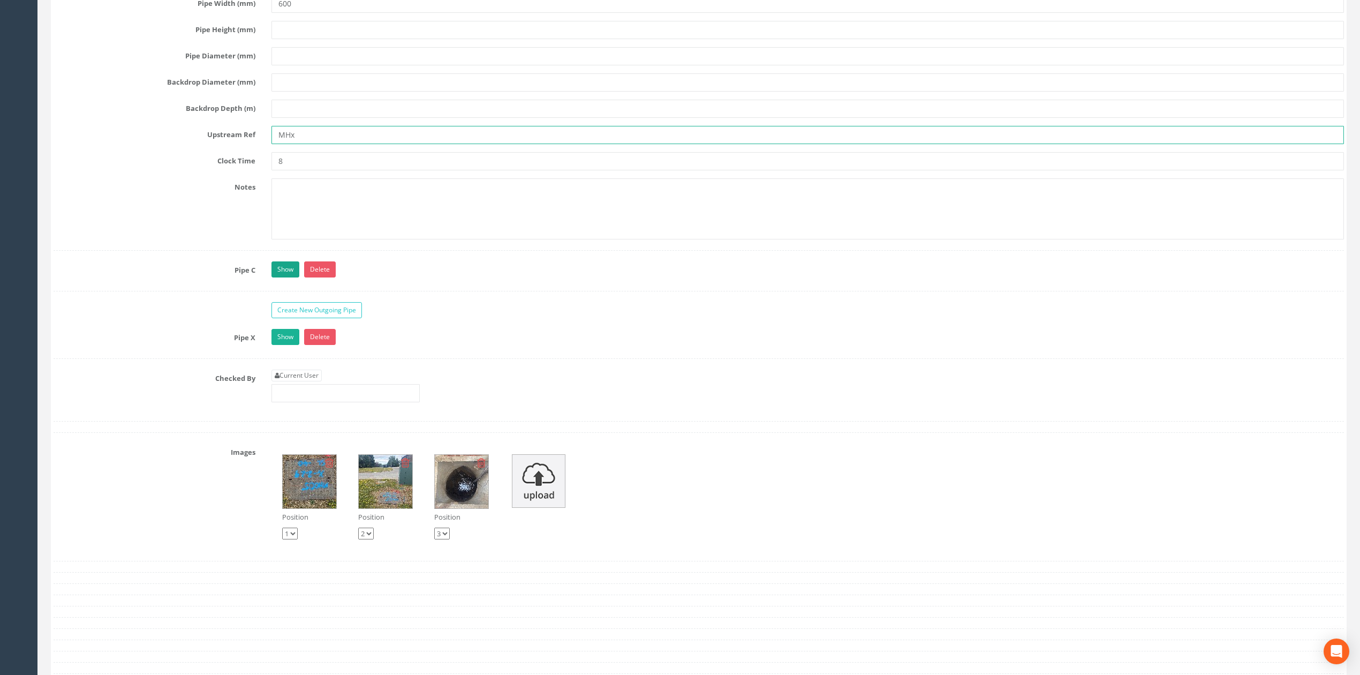
type input "MHx"
click at [290, 277] on link "Show" at bounding box center [286, 269] width 28 height 16
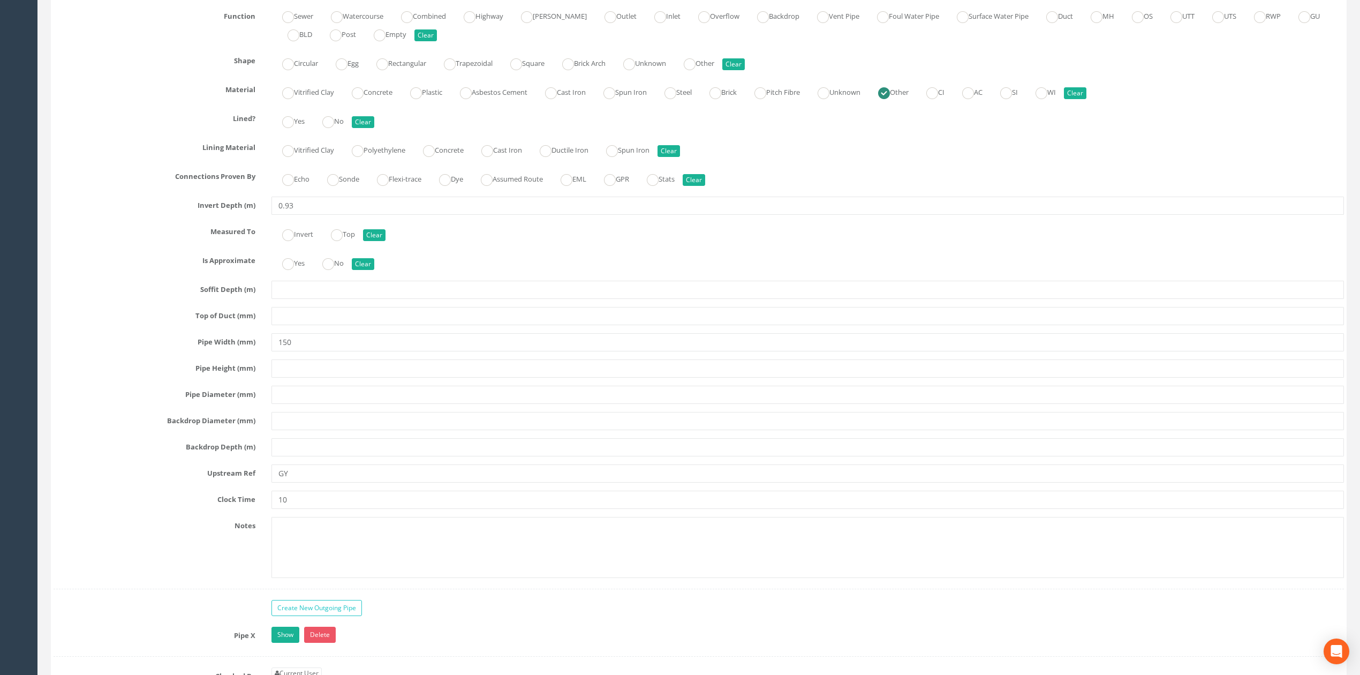
scroll to position [3022, 0]
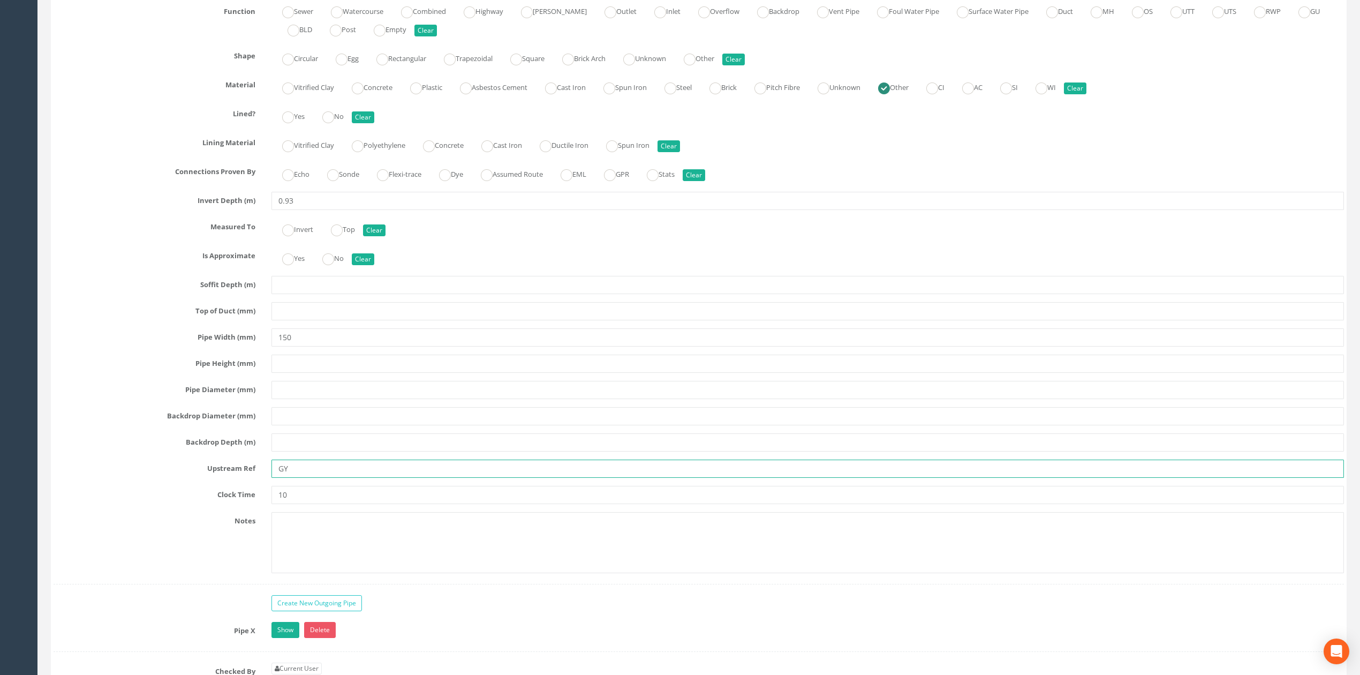
drag, startPoint x: 314, startPoint y: 498, endPoint x: 114, endPoint y: 476, distance: 201.5
click at [112, 476] on div "Pipe C Hide Delete Function Sewer Watercourse Combined Highway [PERSON_NAME] Ou…" at bounding box center [699, 280] width 1291 height 608
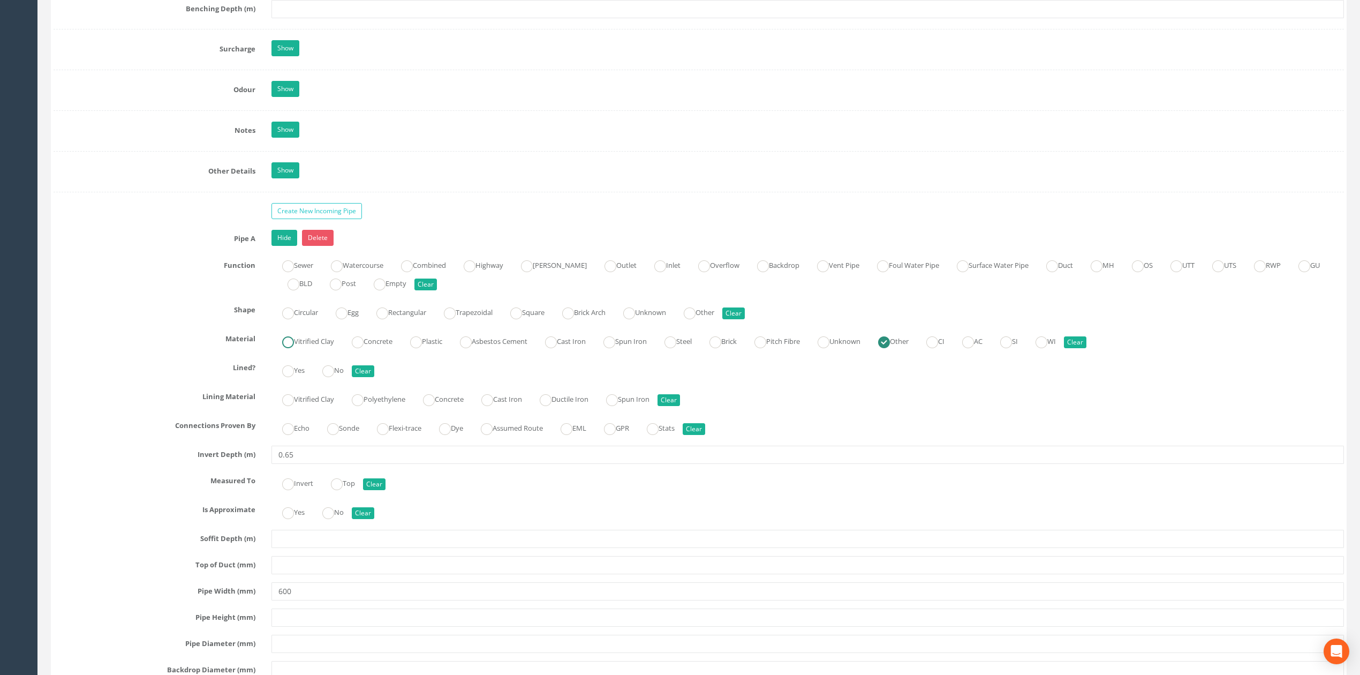
scroll to position [1380, 0]
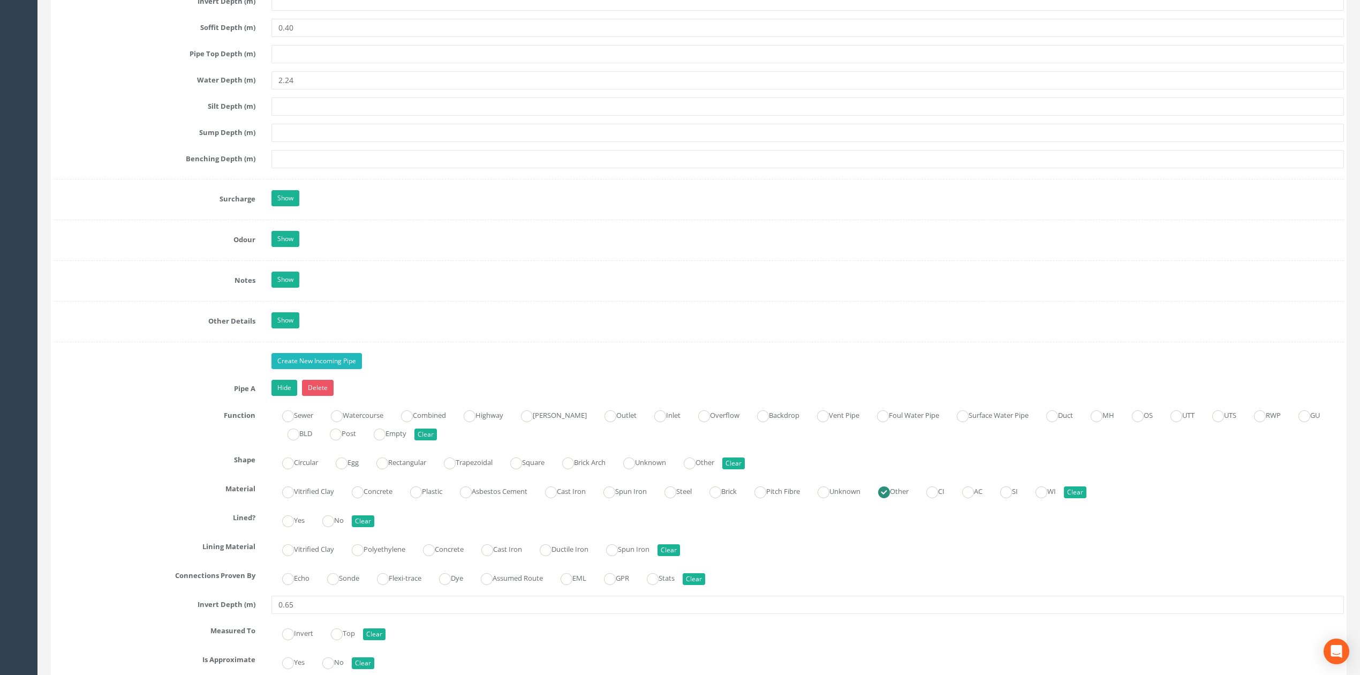
type input "MH004"
click at [316, 369] on link "Create New Incoming Pipe" at bounding box center [317, 361] width 91 height 16
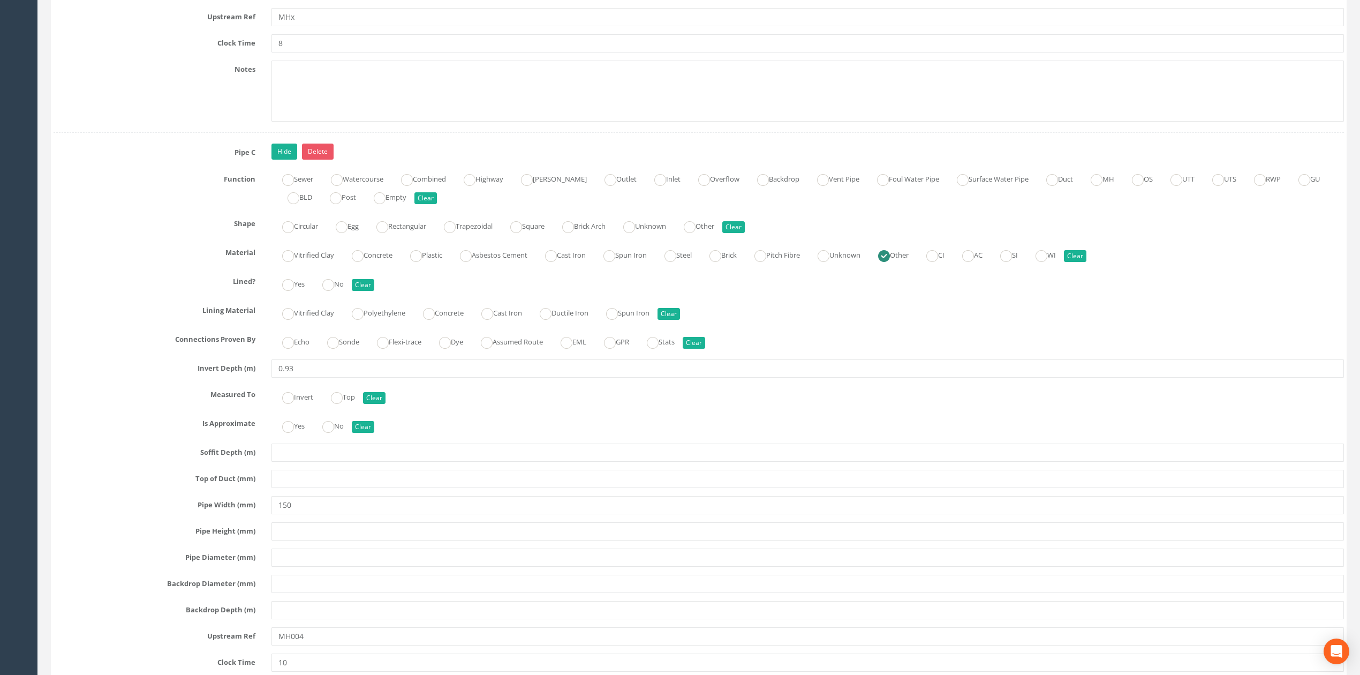
scroll to position [3094, 0]
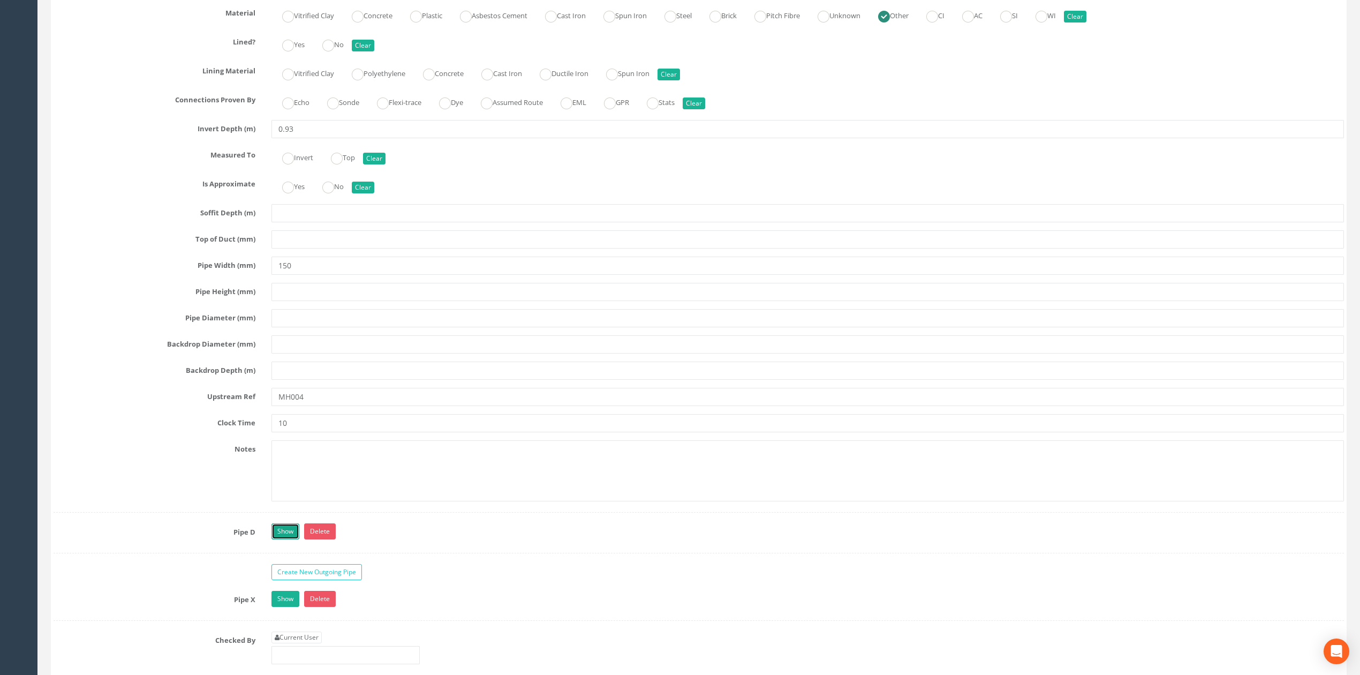
click at [277, 539] on link "Show" at bounding box center [286, 531] width 28 height 16
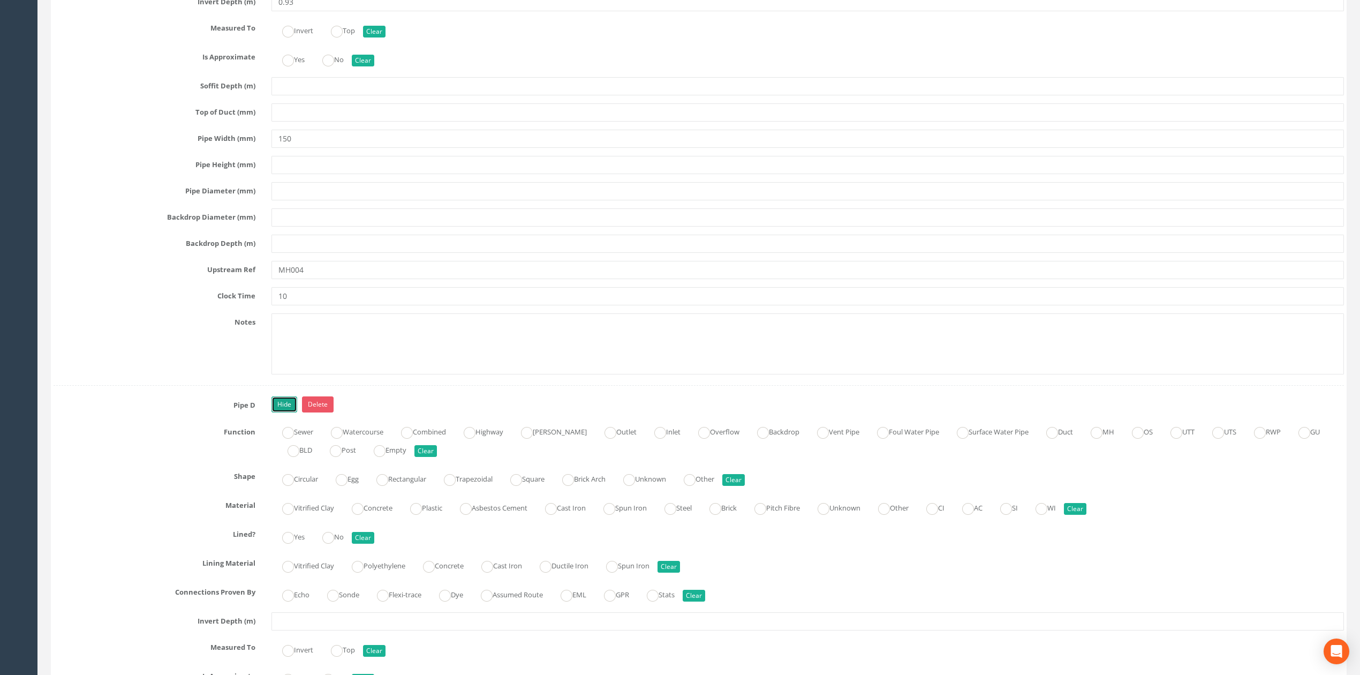
scroll to position [3308, 0]
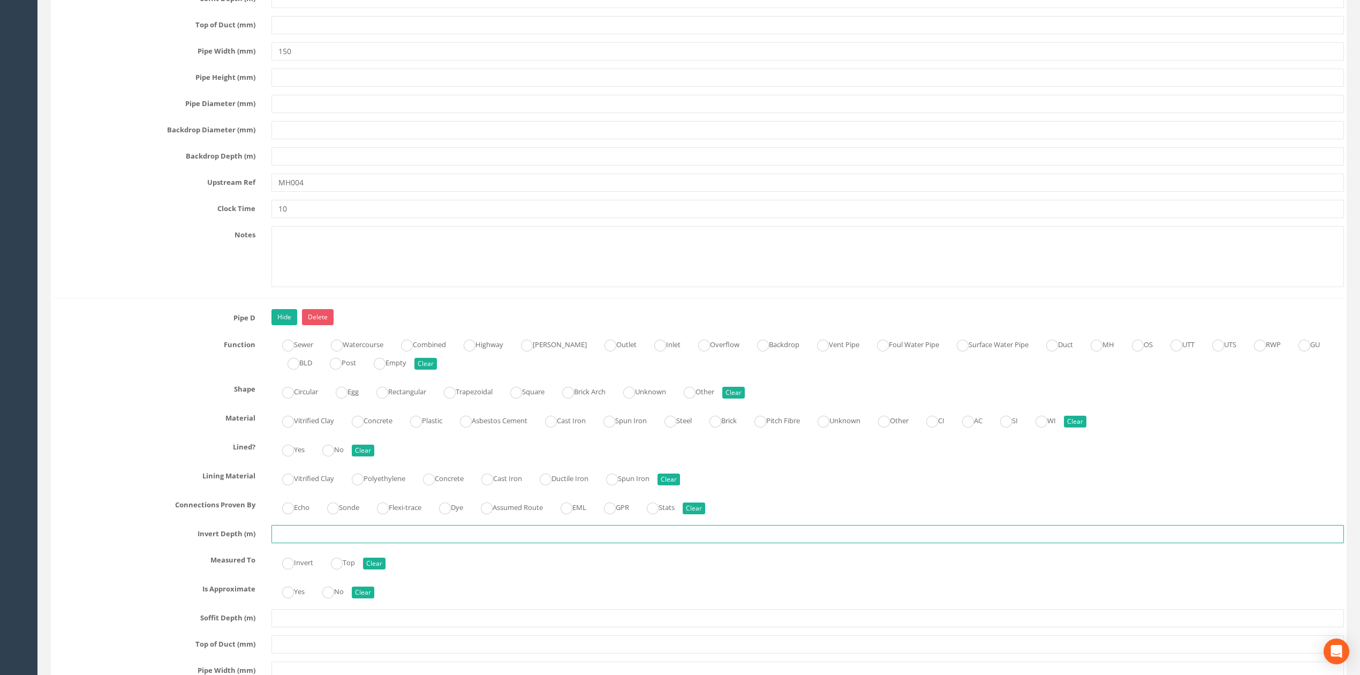
click at [303, 543] on input "text" at bounding box center [808, 534] width 1073 height 18
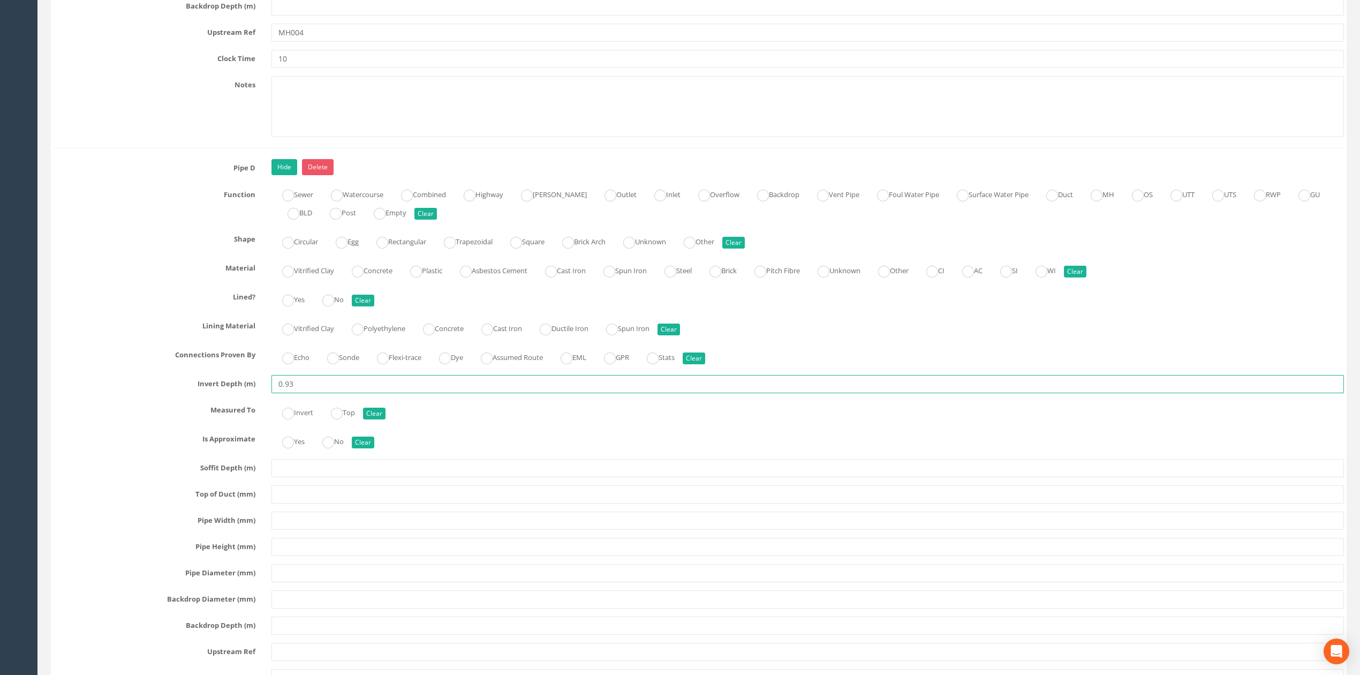
scroll to position [3522, 0]
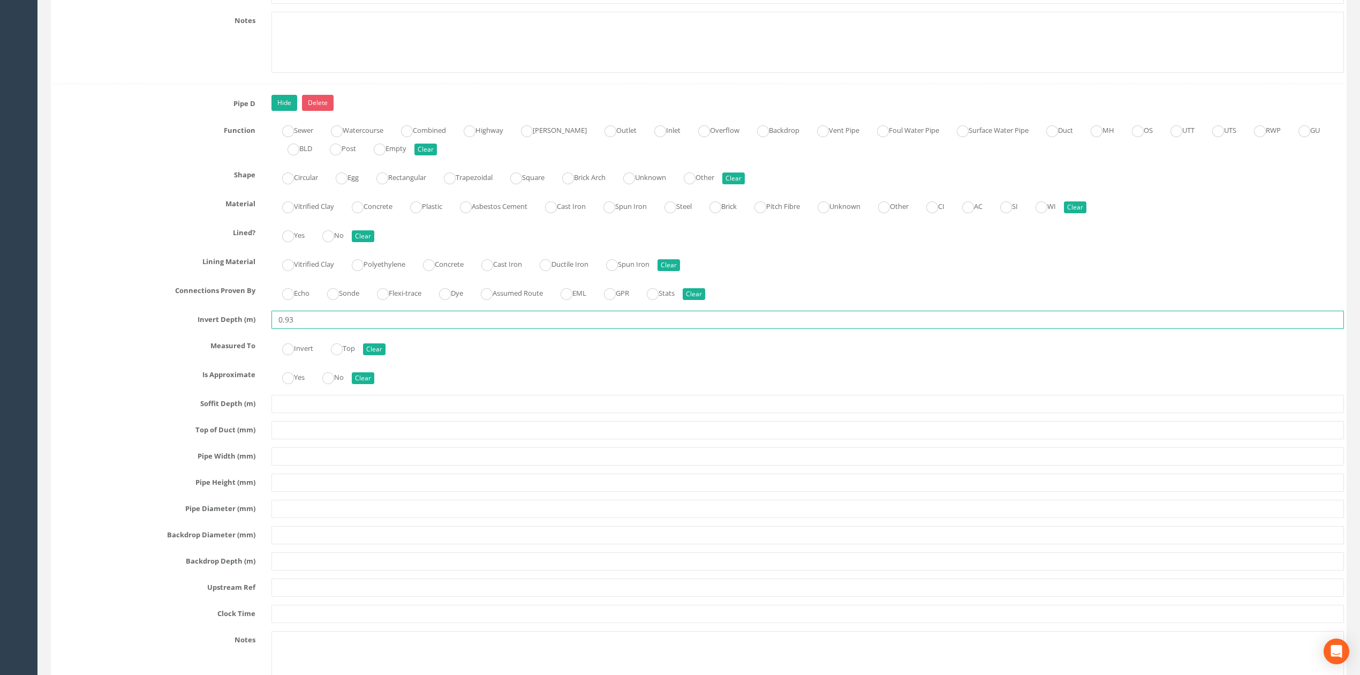
type input "0.93"
click at [291, 544] on input "text" at bounding box center [808, 535] width 1073 height 18
type input "150"
click at [296, 597] on input "text" at bounding box center [808, 587] width 1073 height 18
type input "Gully"
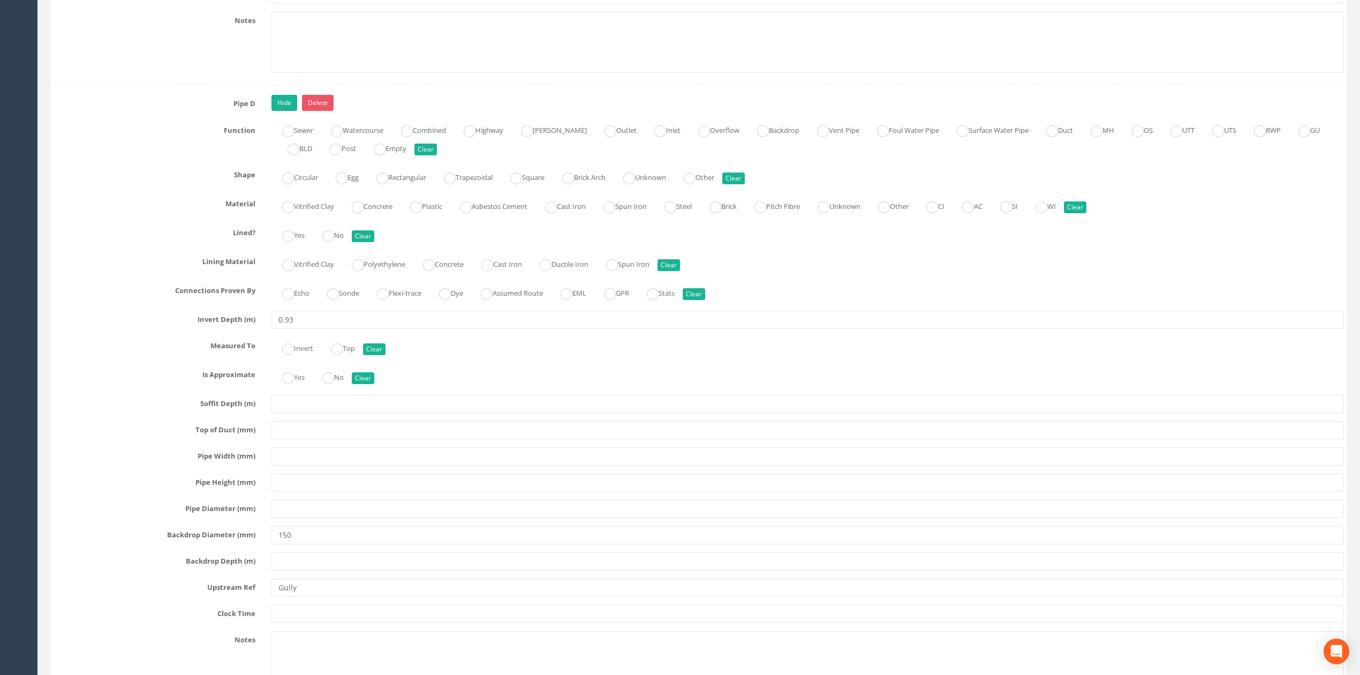
drag, startPoint x: 326, startPoint y: 571, endPoint x: 310, endPoint y: 569, distance: 16.2
click at [310, 569] on div "Pipe D Hide Delete Function Sewer Watercourse Combined Highway [PERSON_NAME] Ou…" at bounding box center [699, 399] width 1291 height 608
drag, startPoint x: 310, startPoint y: 569, endPoint x: 183, endPoint y: 569, distance: 126.4
click at [183, 544] on div "Backdrop Diameter (mm) 150" at bounding box center [699, 535] width 1307 height 18
click at [289, 518] on input "text" at bounding box center [808, 509] width 1073 height 18
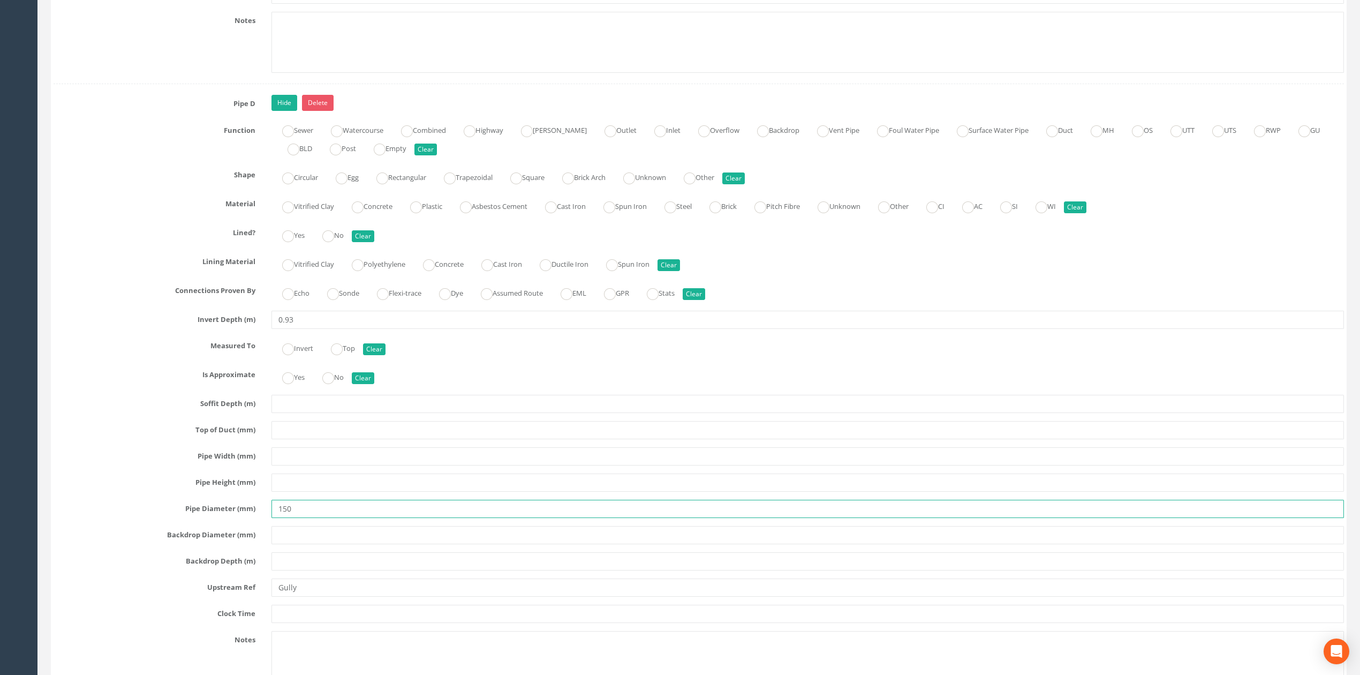
type input "150"
click at [316, 597] on input "Gully" at bounding box center [808, 587] width 1073 height 18
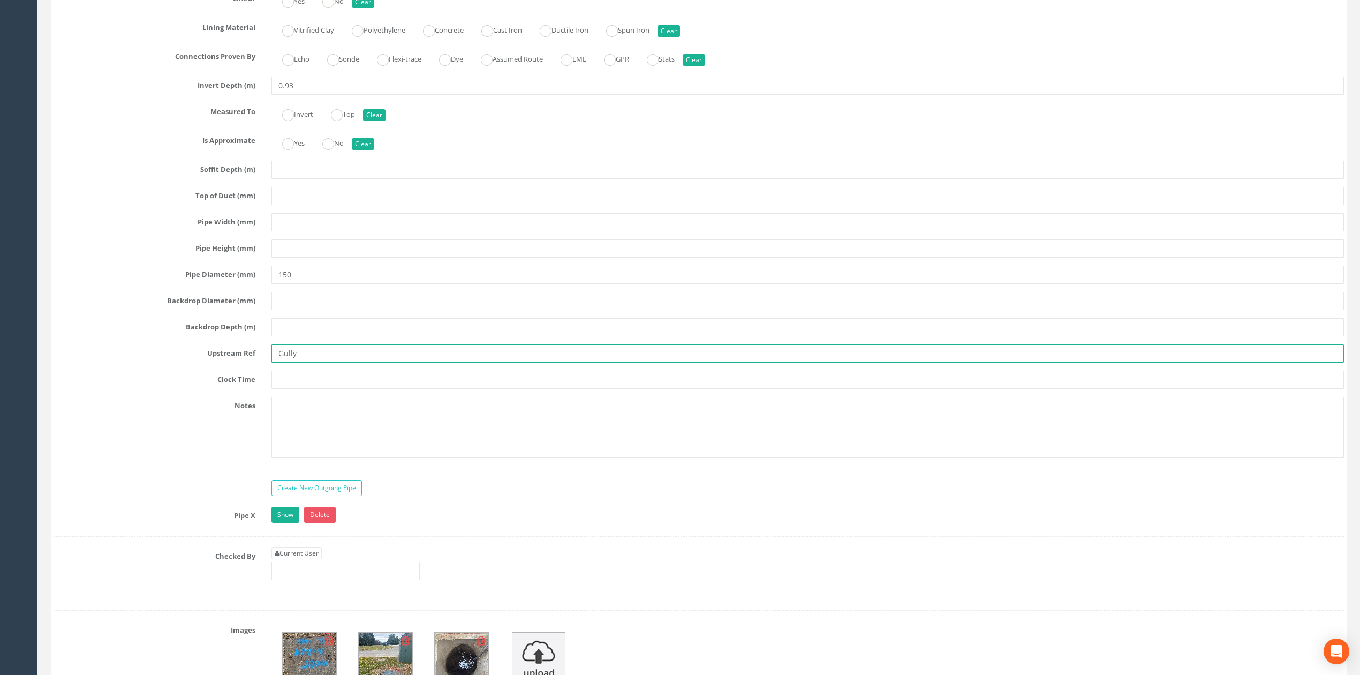
scroll to position [3808, 0]
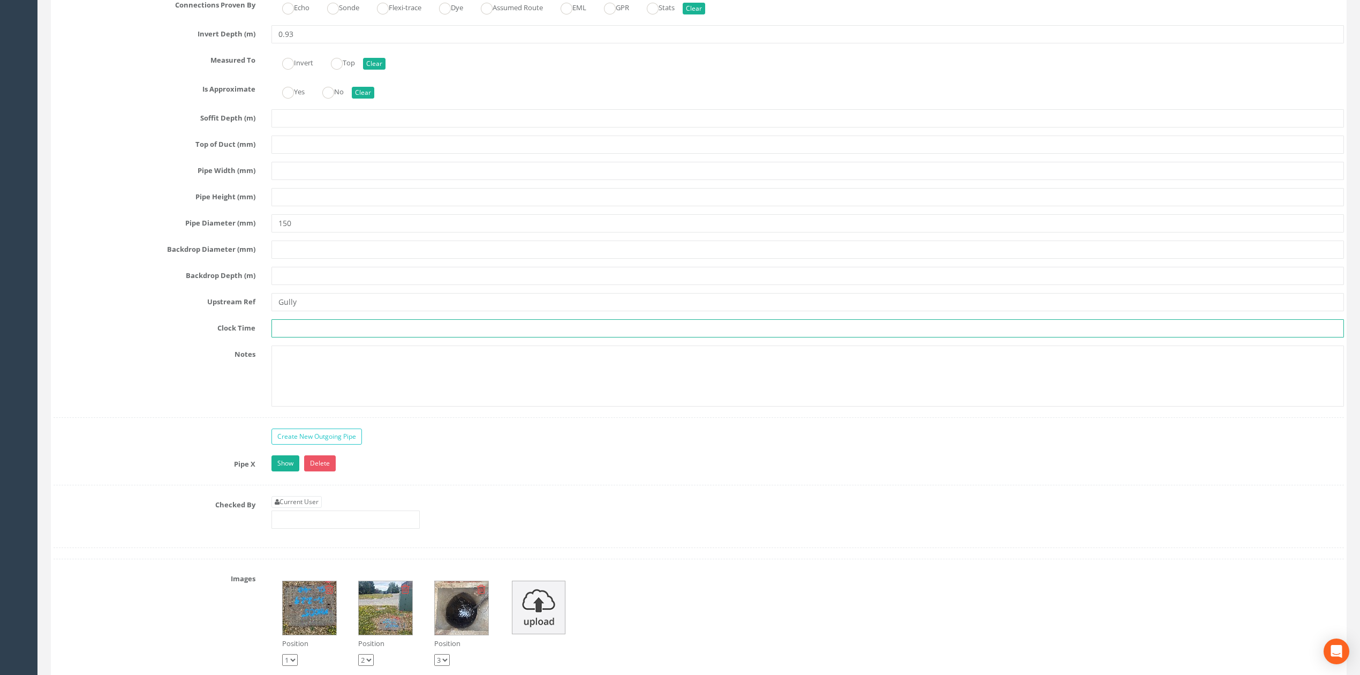
click at [298, 337] on input "text" at bounding box center [808, 328] width 1073 height 18
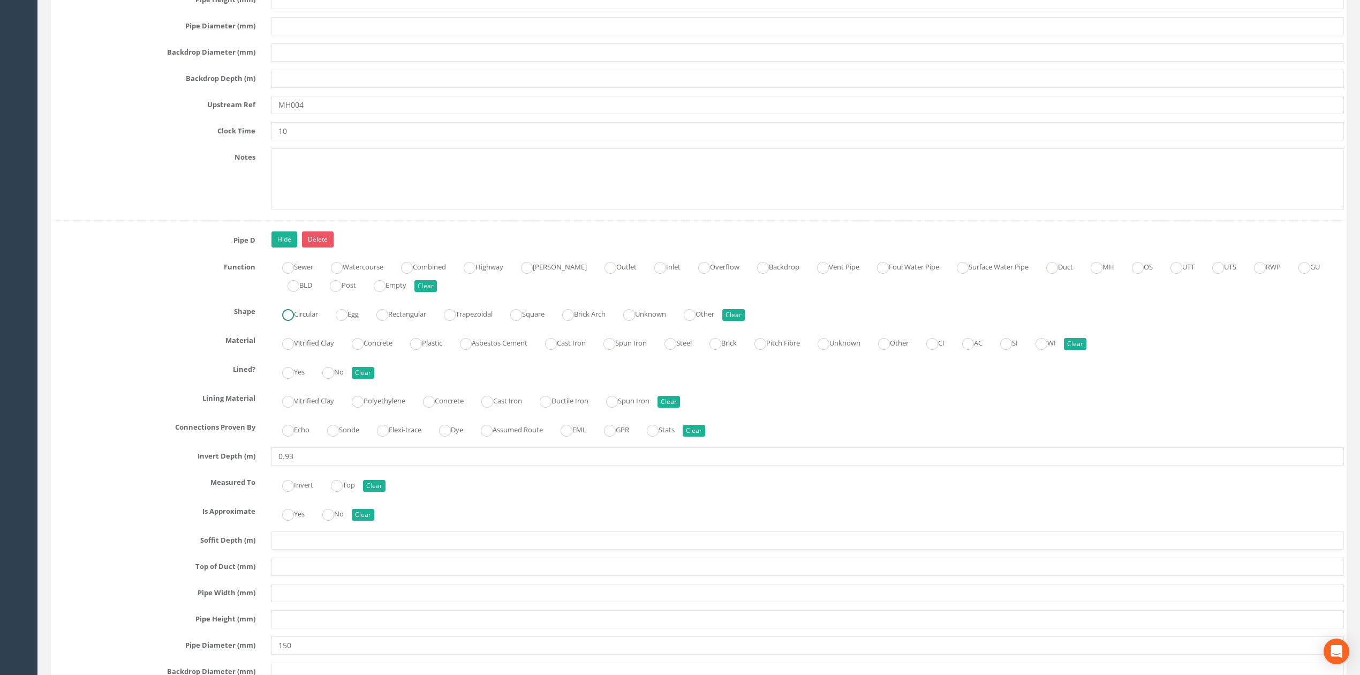
scroll to position [3379, 0]
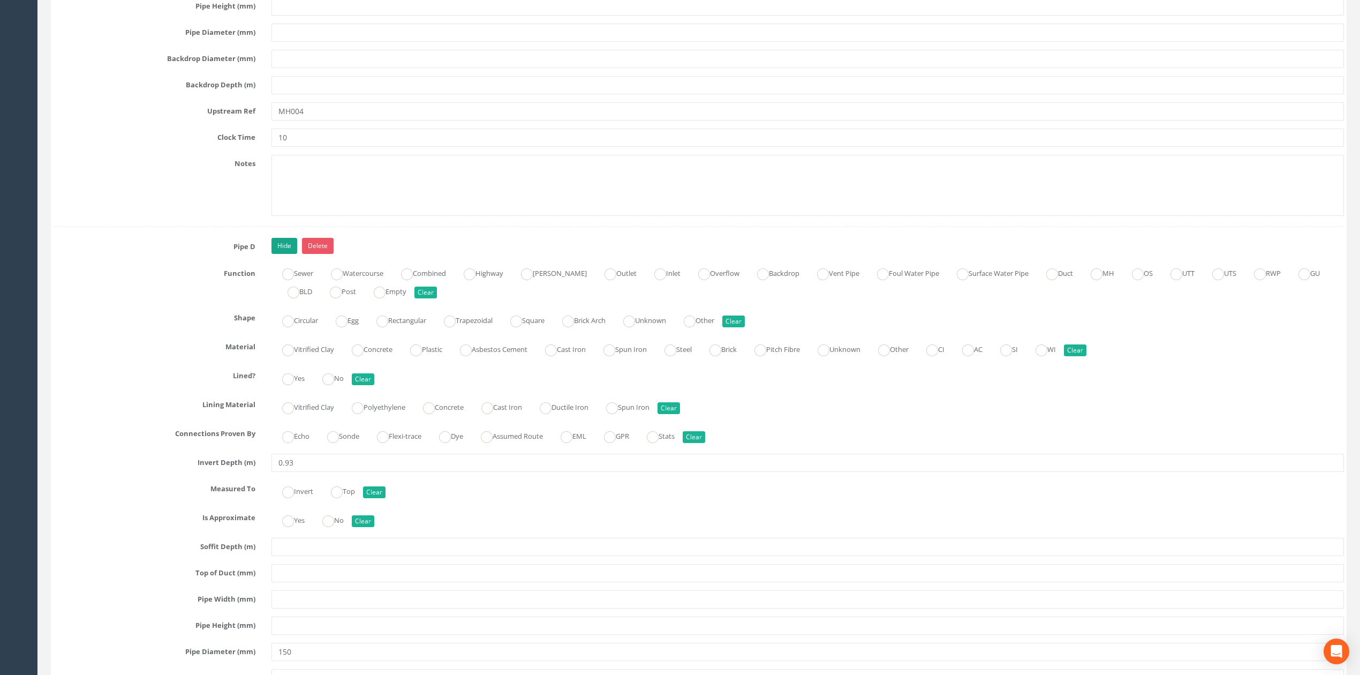
type input "1"
click at [285, 254] on link "Hide" at bounding box center [285, 246] width 26 height 16
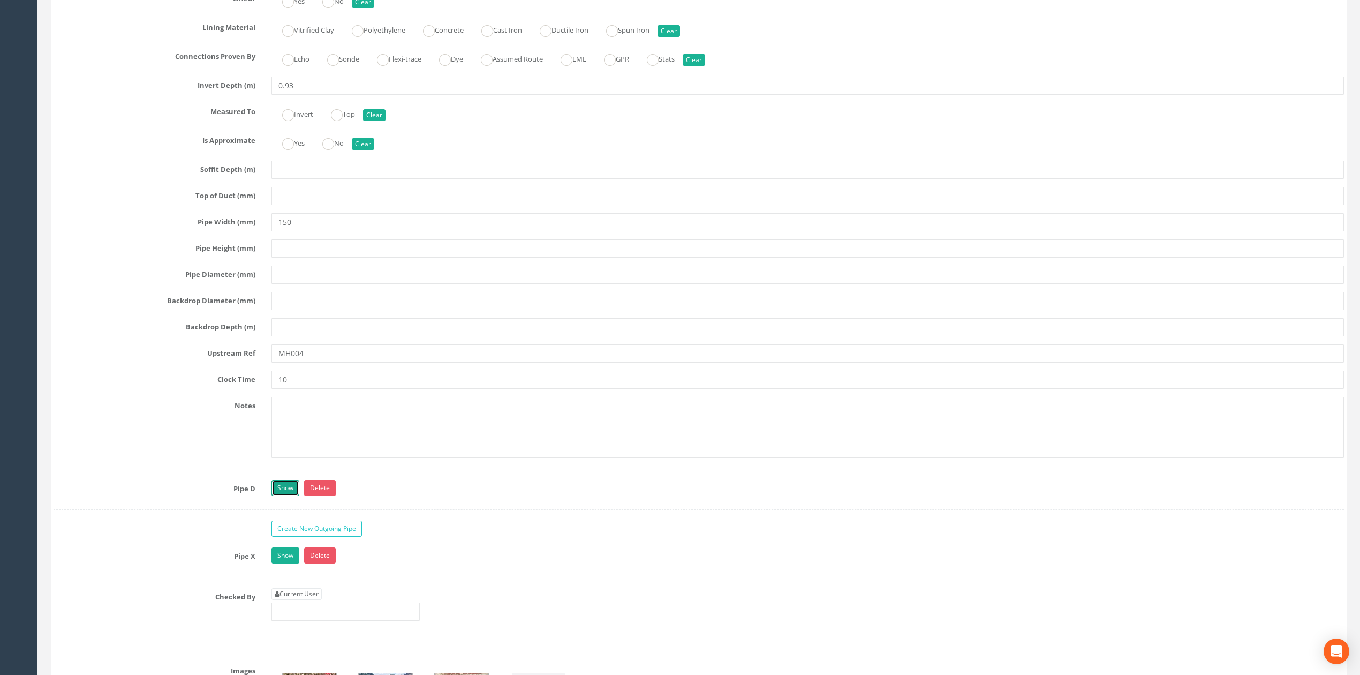
scroll to position [2951, 0]
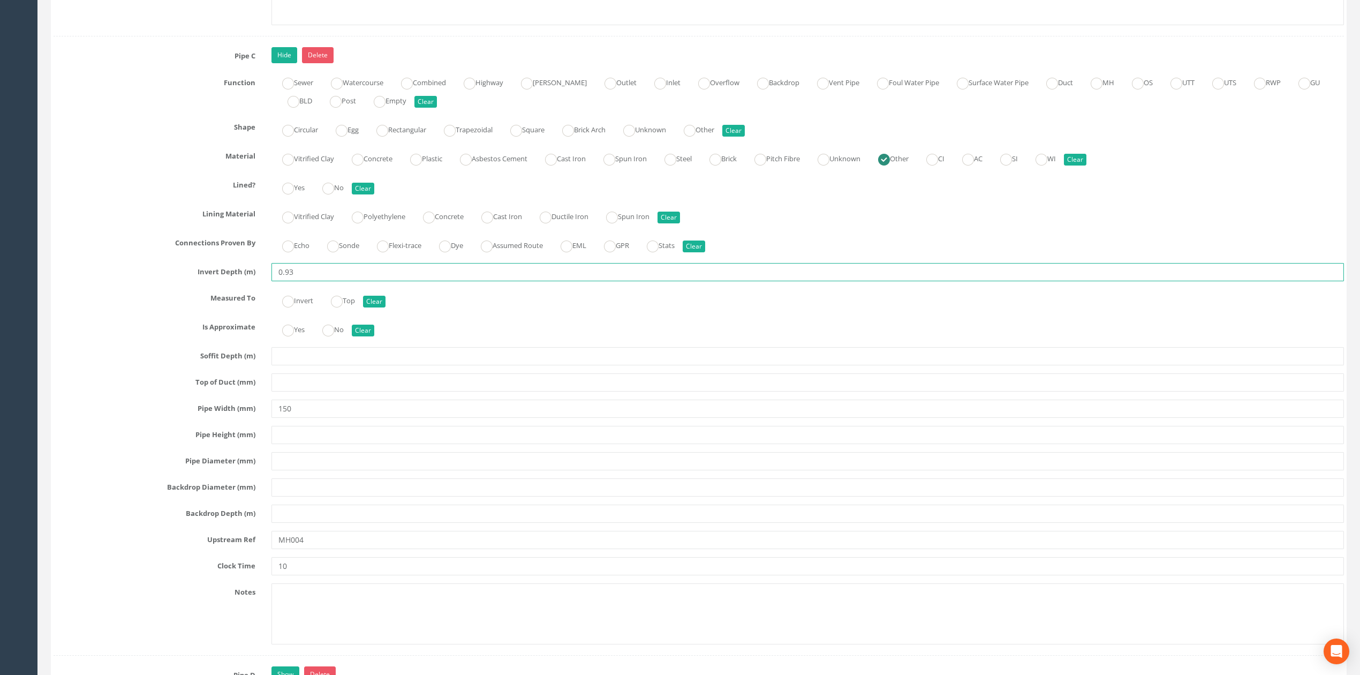
click at [310, 281] on input "0.93" at bounding box center [808, 272] width 1073 height 18
type input "0"
type input "2.25"
drag, startPoint x: 284, startPoint y: 423, endPoint x: 267, endPoint y: 422, distance: 17.1
click at [270, 418] on div "150" at bounding box center [808, 409] width 1089 height 18
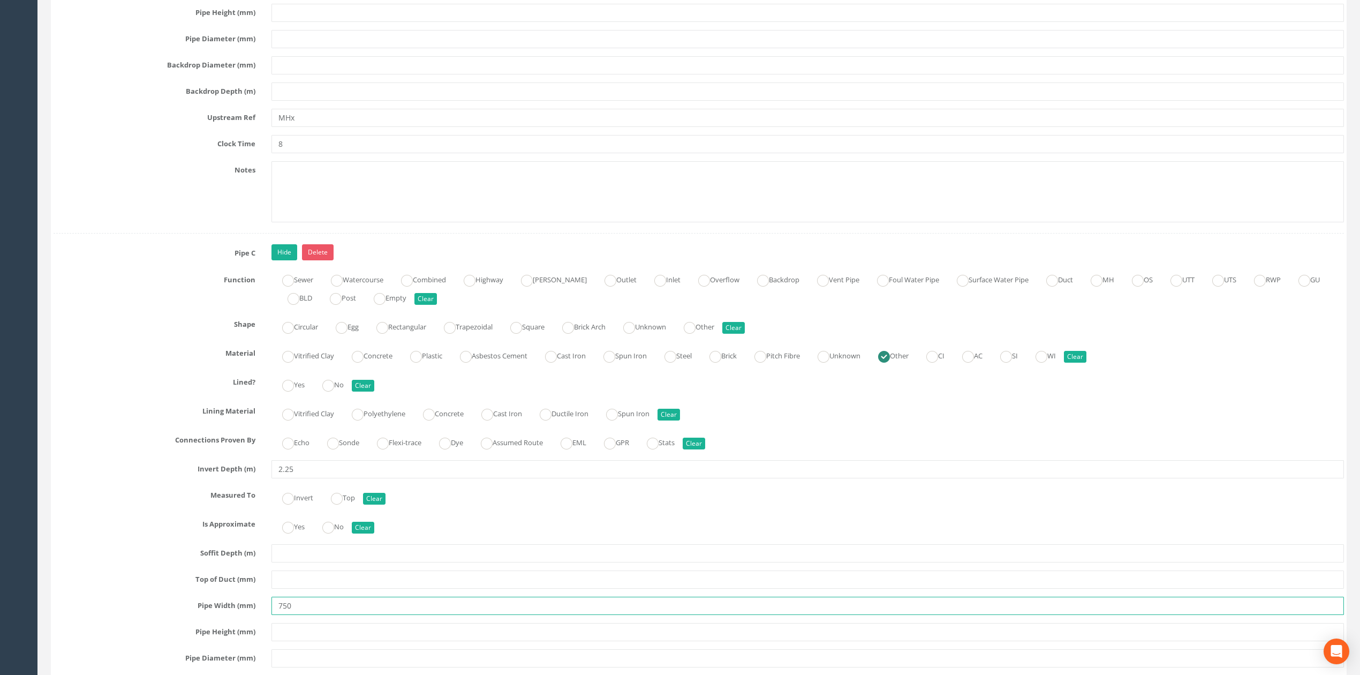
scroll to position [2736, 0]
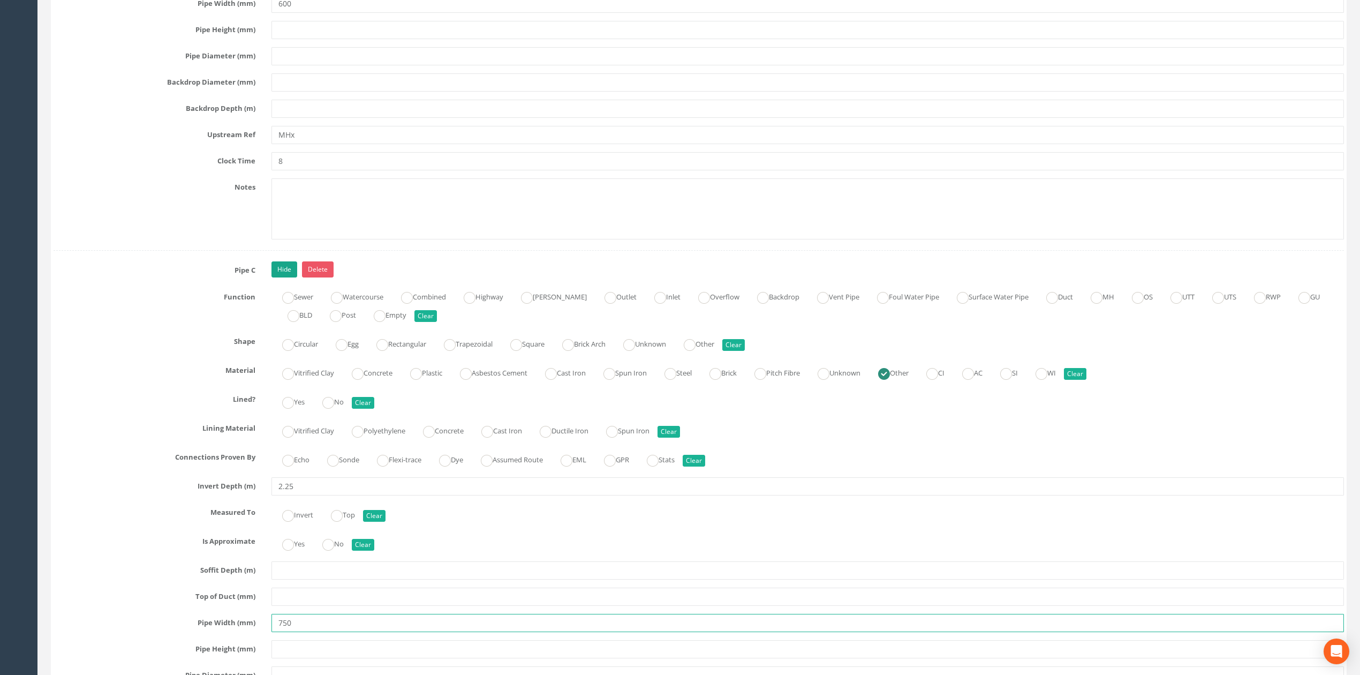
type input "750"
click at [287, 277] on link "Hide" at bounding box center [285, 269] width 26 height 16
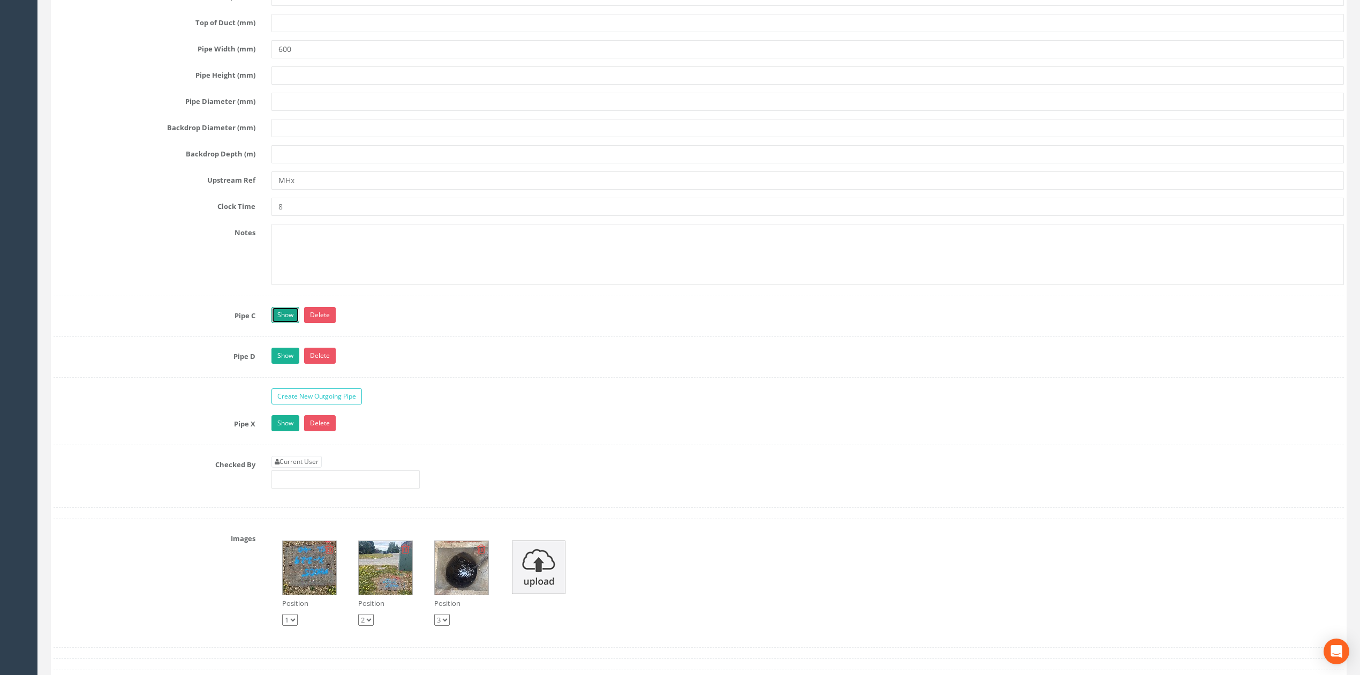
scroll to position [2665, 0]
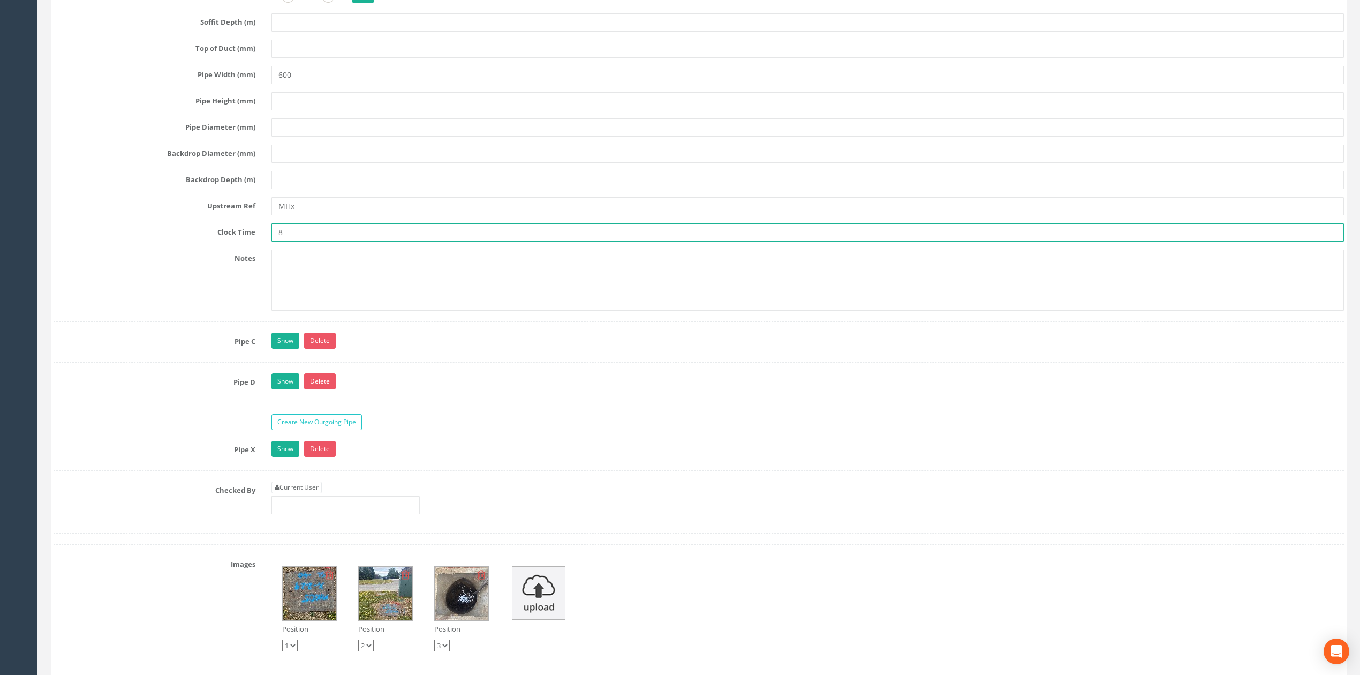
drag, startPoint x: 294, startPoint y: 247, endPoint x: 238, endPoint y: 245, distance: 55.7
click at [240, 242] on div "Clock Time 8" at bounding box center [699, 232] width 1307 height 18
type input "9"
click at [326, 215] on input "MHx" at bounding box center [808, 206] width 1073 height 18
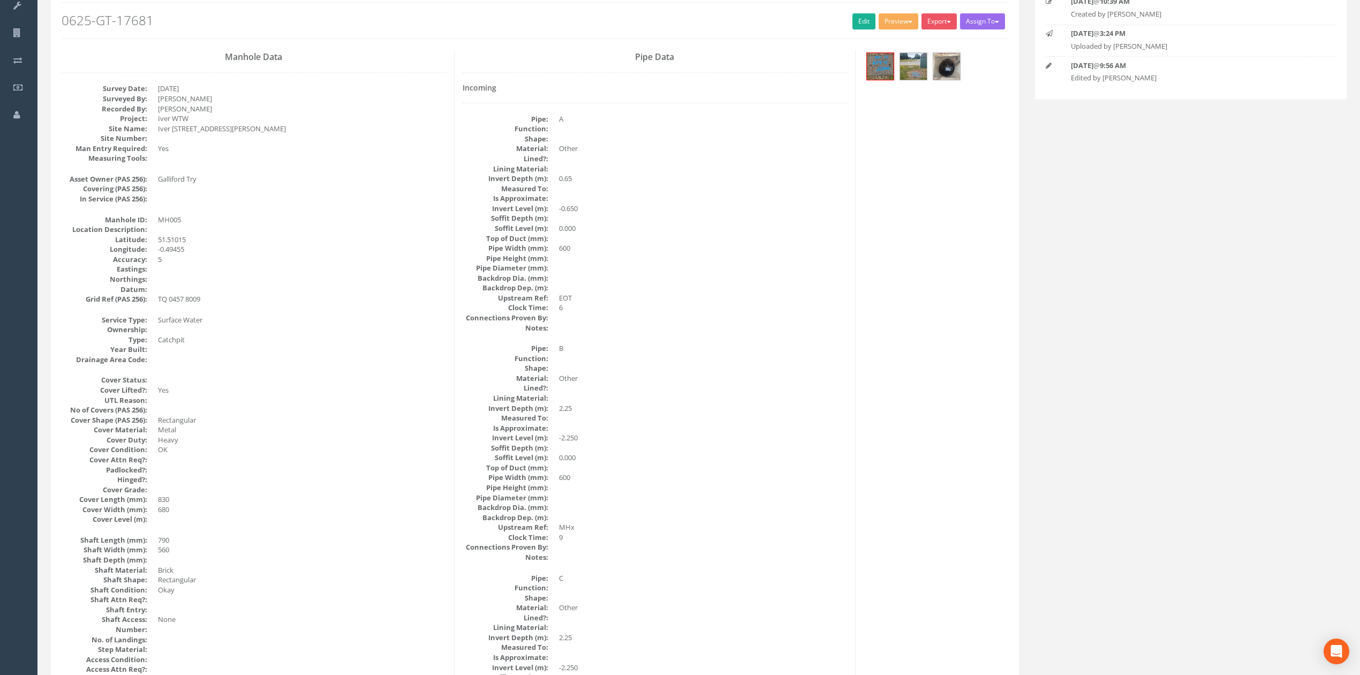
scroll to position [0, 0]
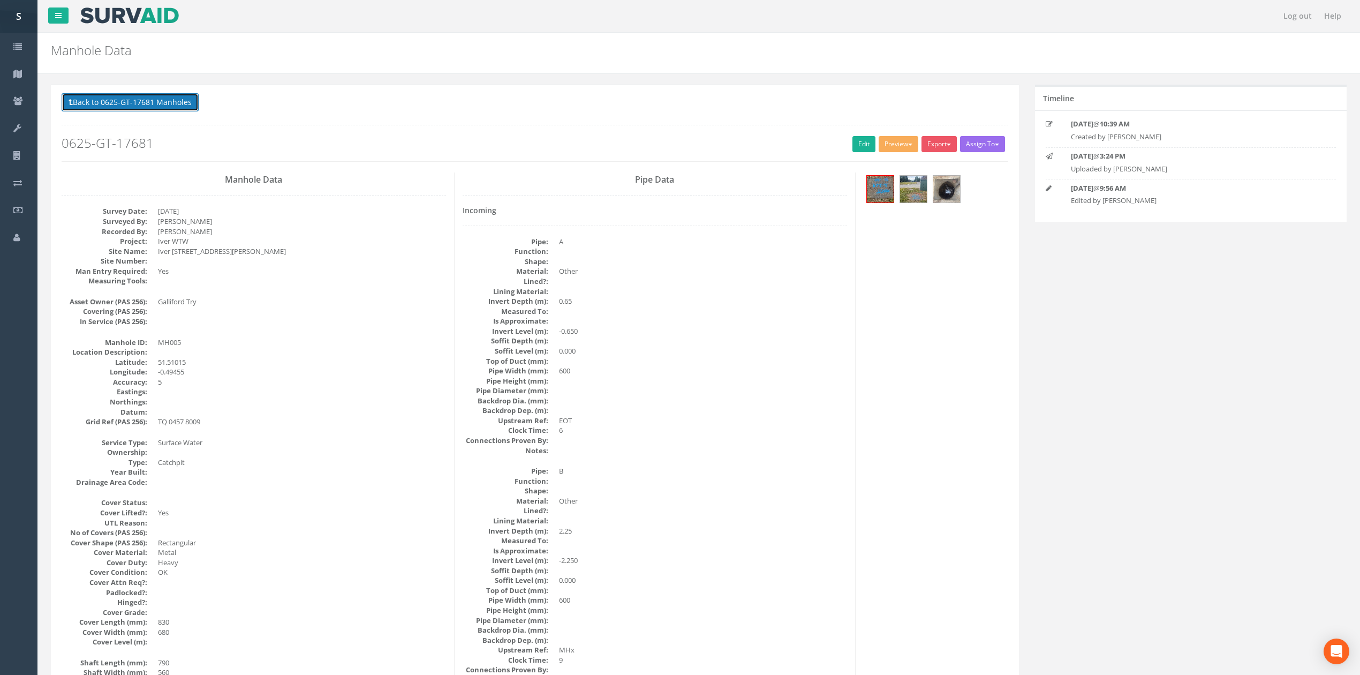
click at [155, 94] on button "Back to 0625-GT-17681 Manholes" at bounding box center [130, 102] width 137 height 18
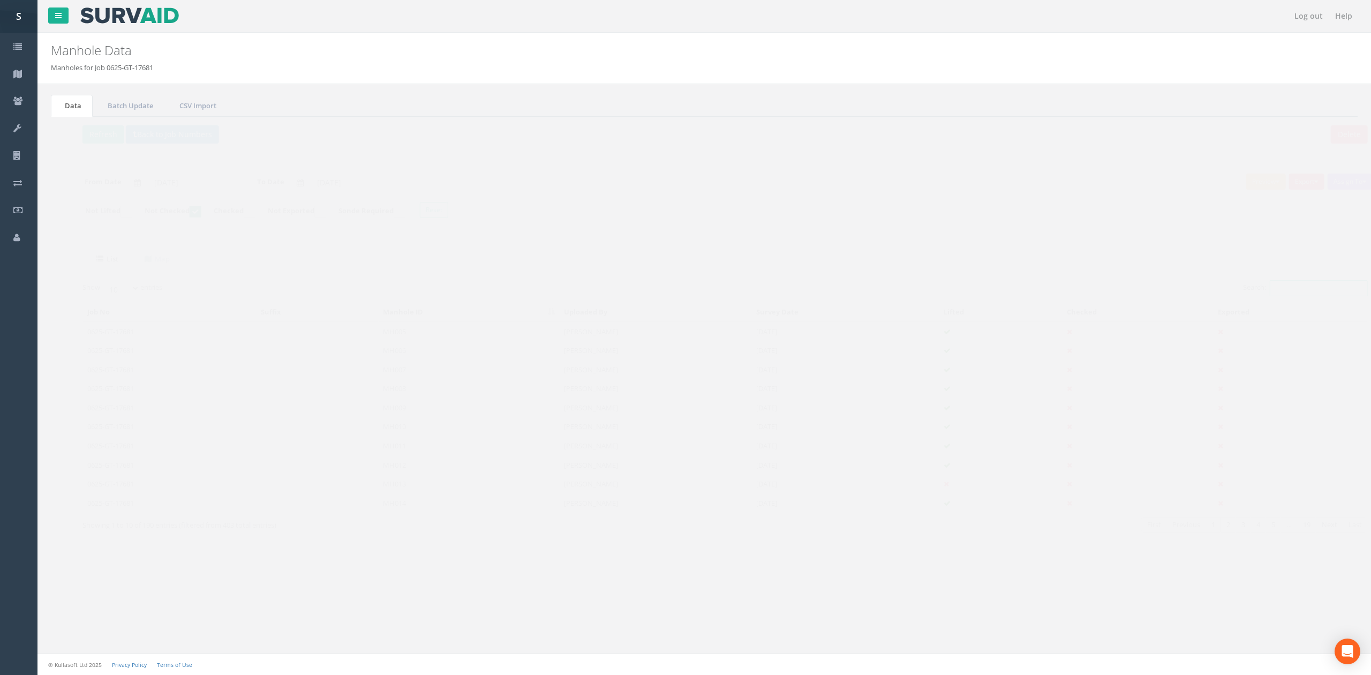
click at [1277, 287] on input "Search:" at bounding box center [1298, 288] width 98 height 16
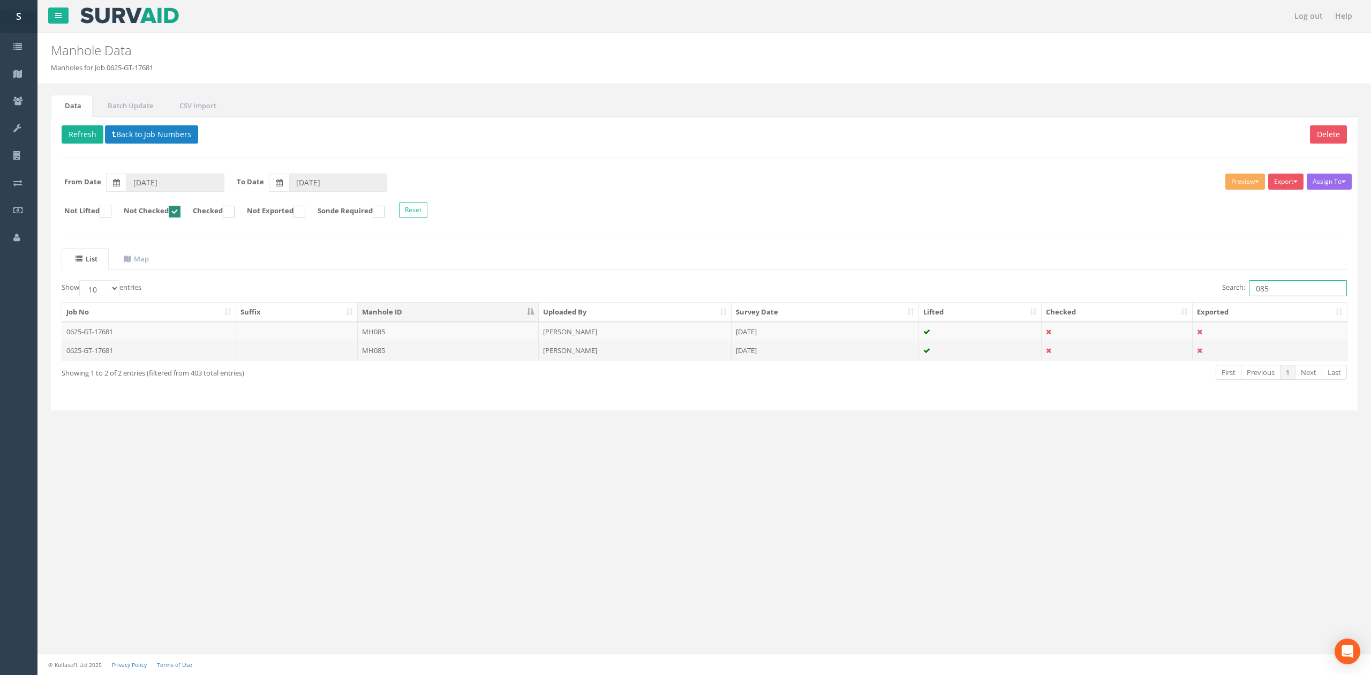
type input "085"
click at [303, 352] on td at bounding box center [297, 350] width 122 height 19
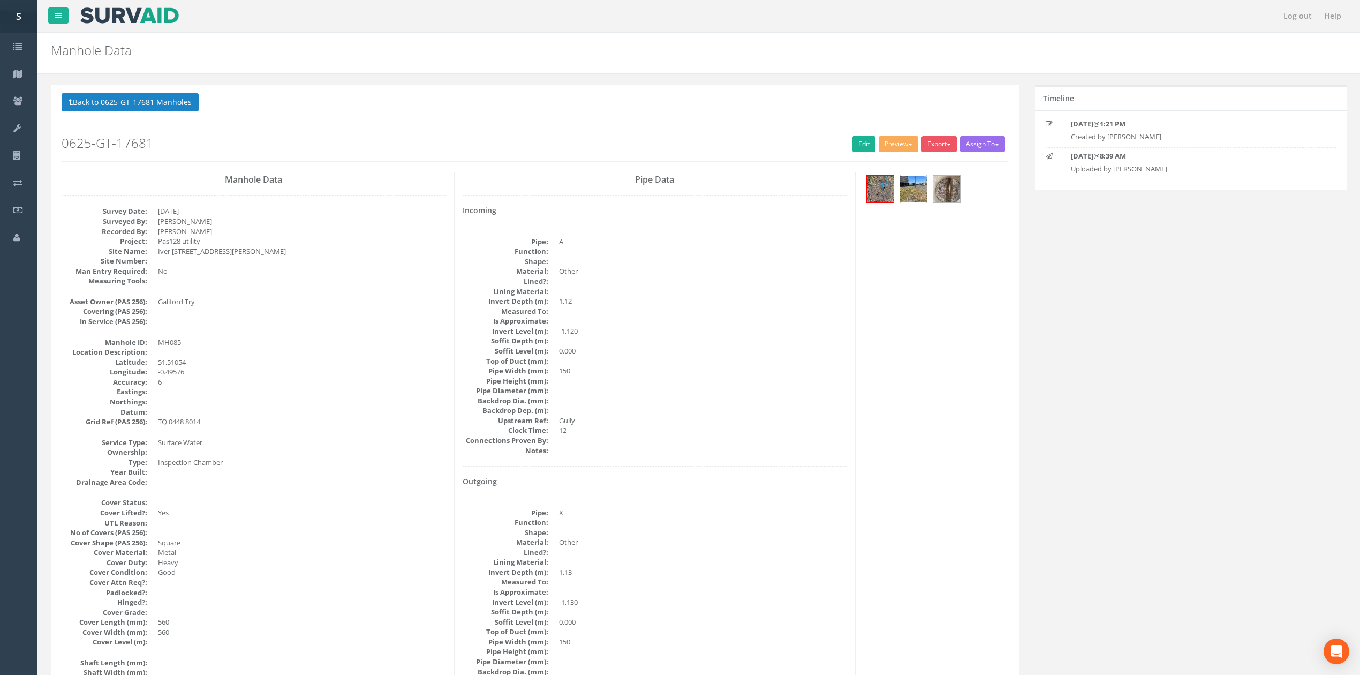
click at [918, 194] on img at bounding box center [913, 189] width 27 height 27
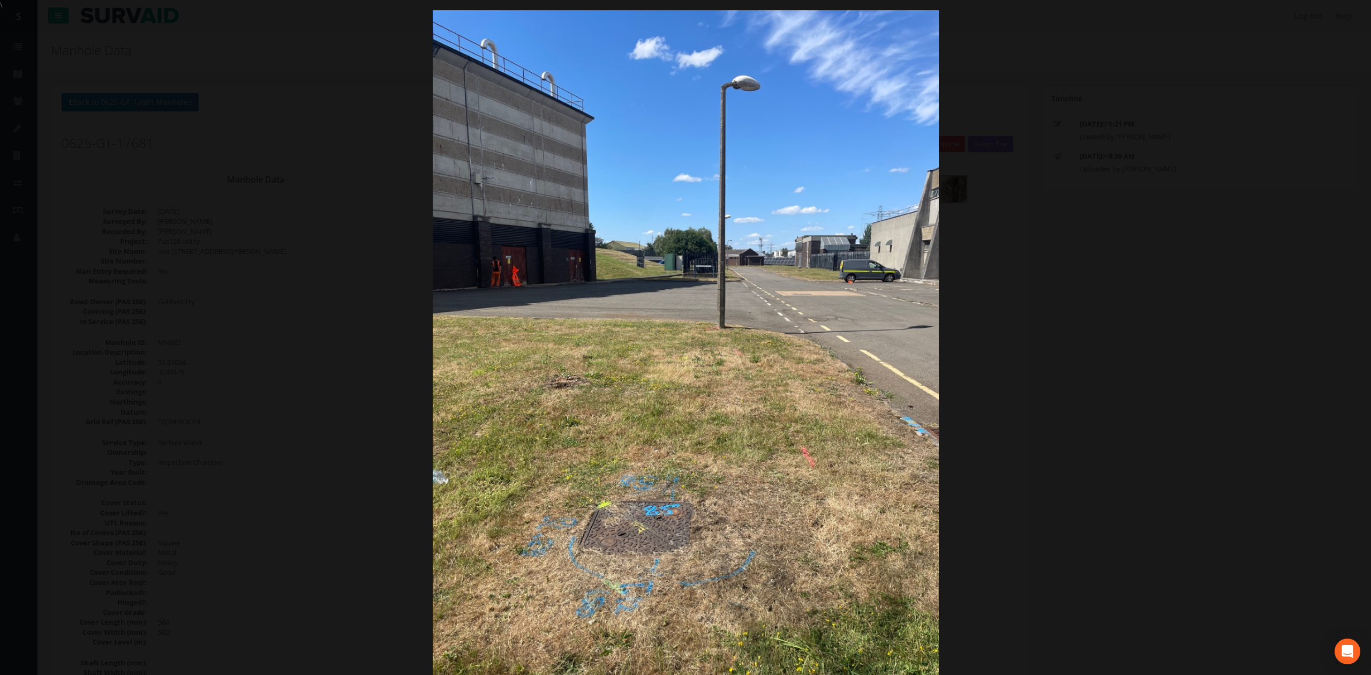
click at [1095, 305] on div at bounding box center [685, 347] width 1371 height 675
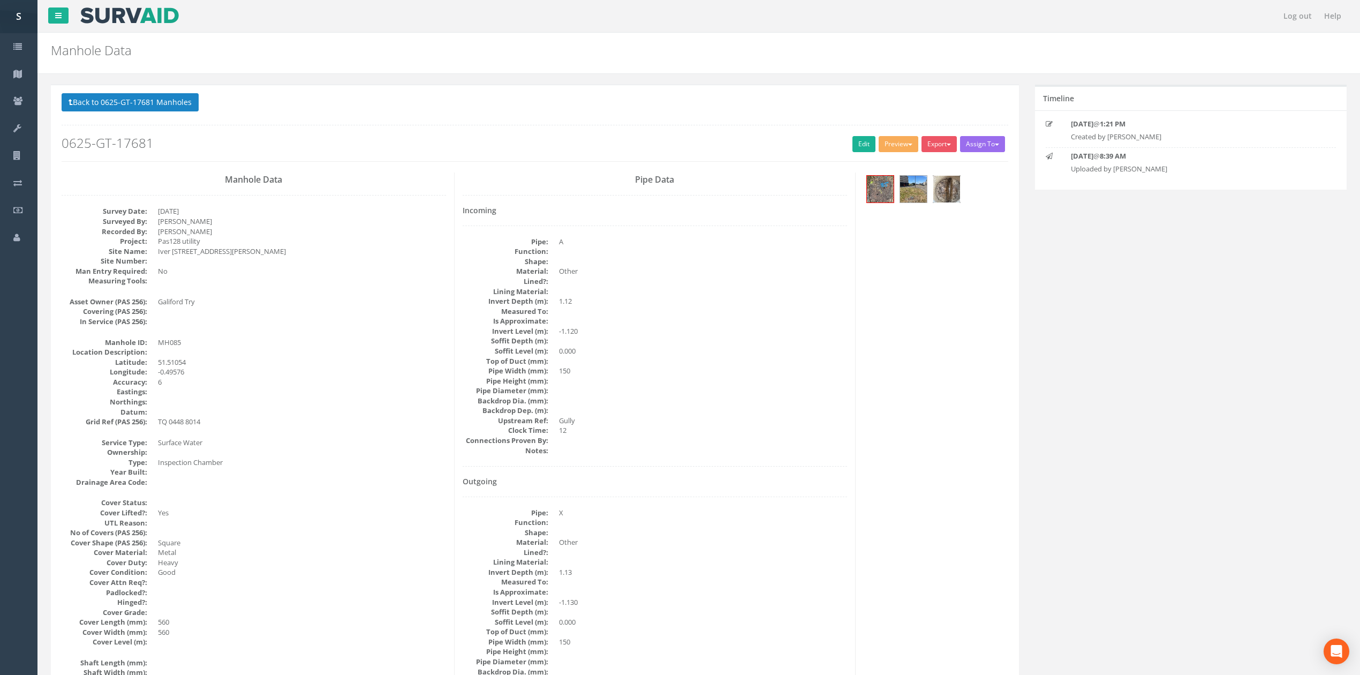
click at [952, 196] on img at bounding box center [947, 189] width 27 height 27
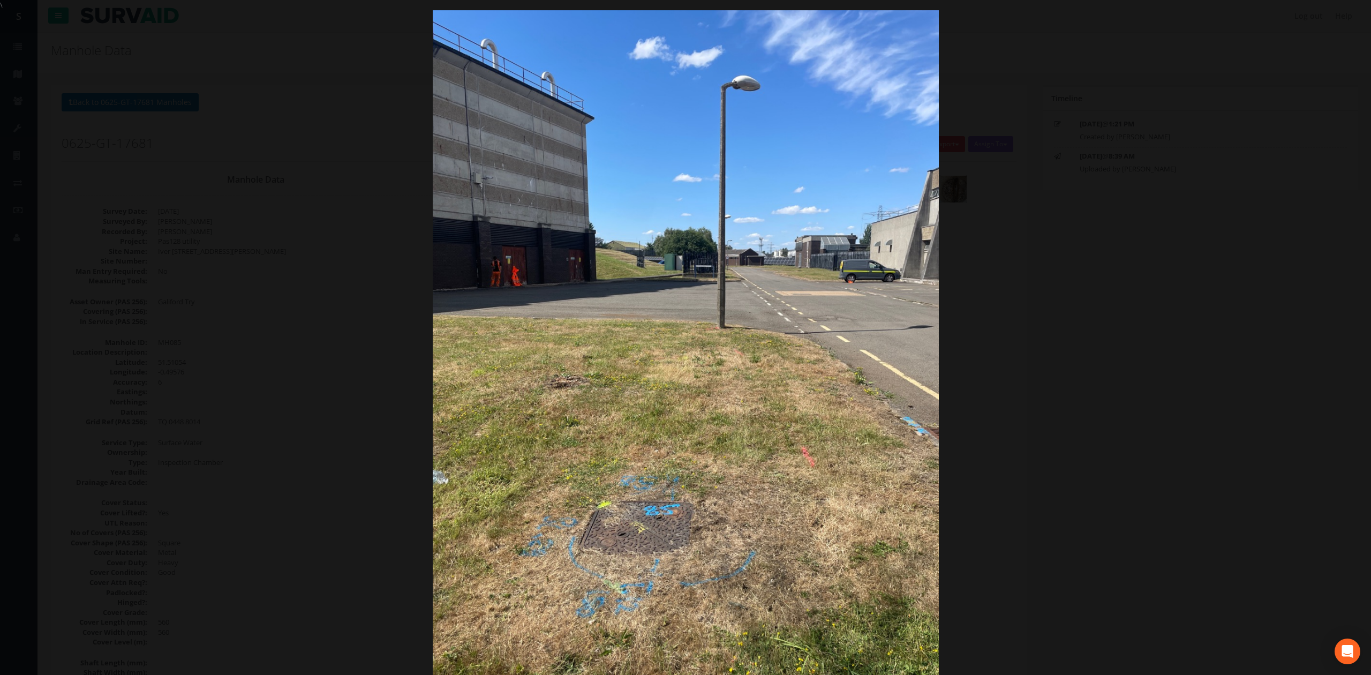
click at [1117, 344] on div at bounding box center [685, 347] width 1371 height 675
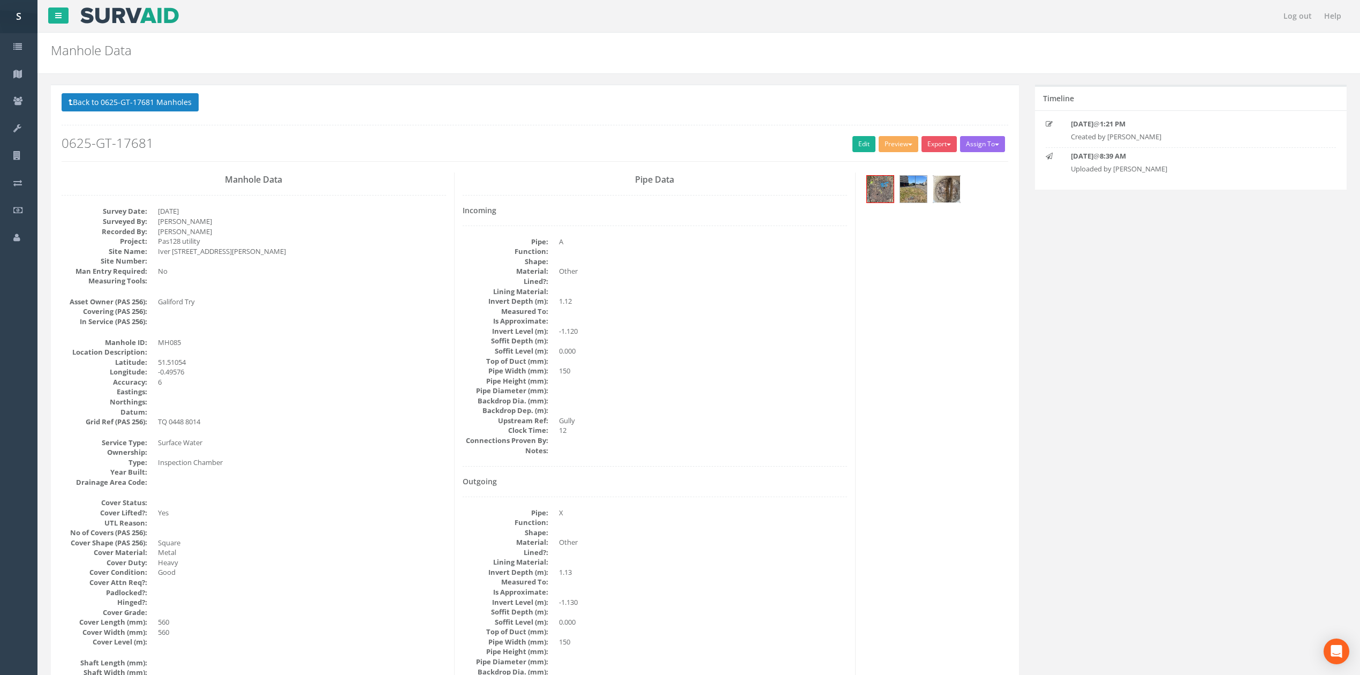
click at [948, 203] on div at bounding box center [947, 189] width 28 height 28
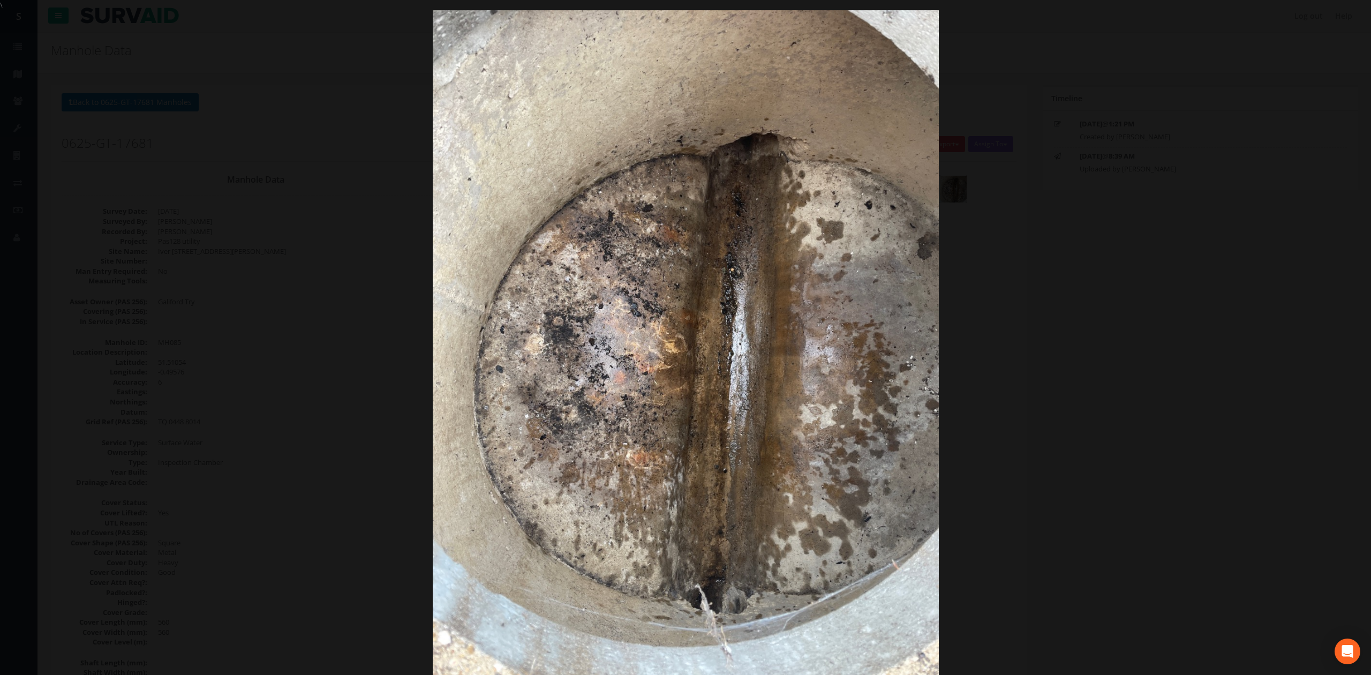
click at [1001, 243] on div at bounding box center [685, 347] width 1371 height 675
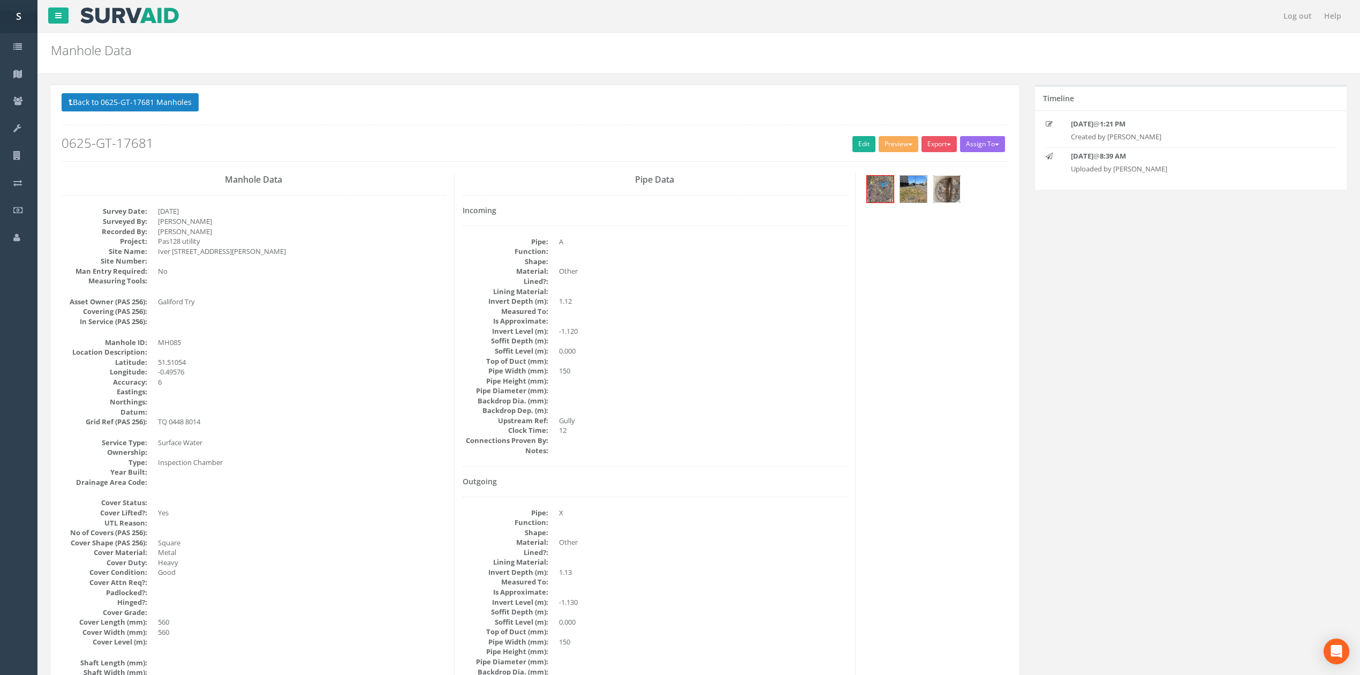
click at [951, 195] on img at bounding box center [947, 189] width 27 height 27
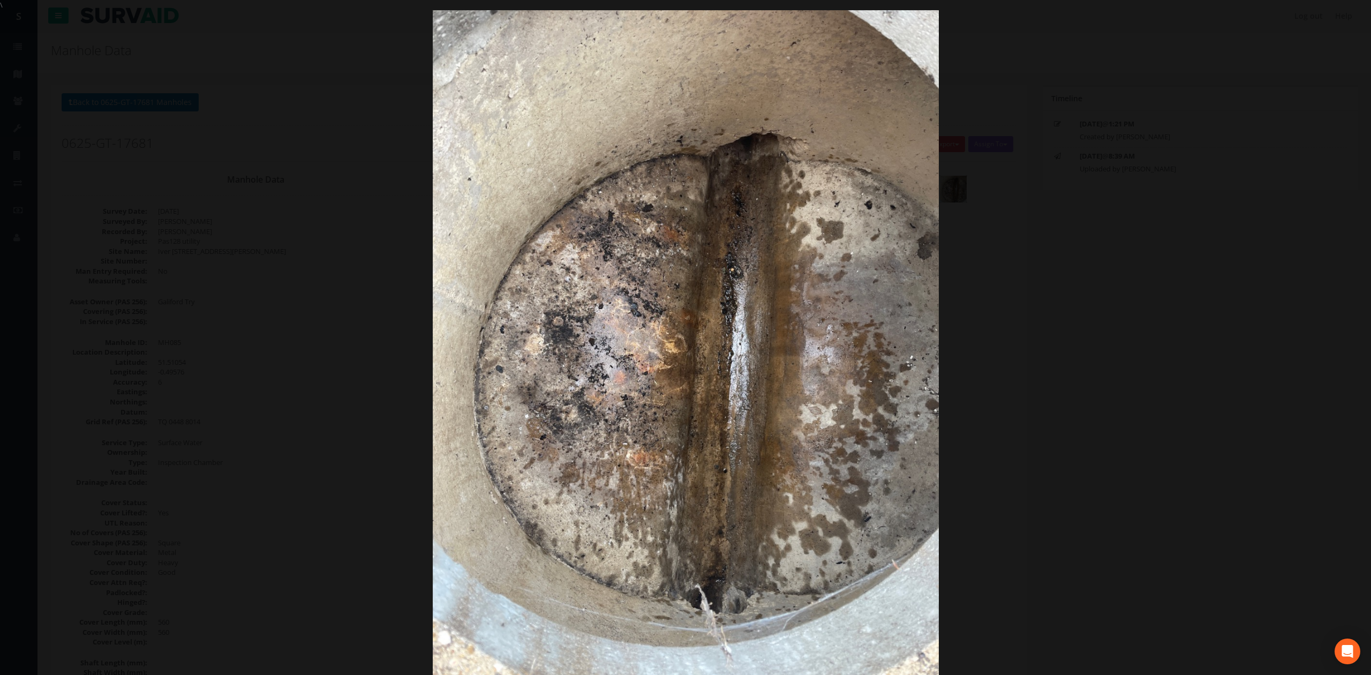
click at [1048, 258] on div at bounding box center [685, 347] width 1371 height 675
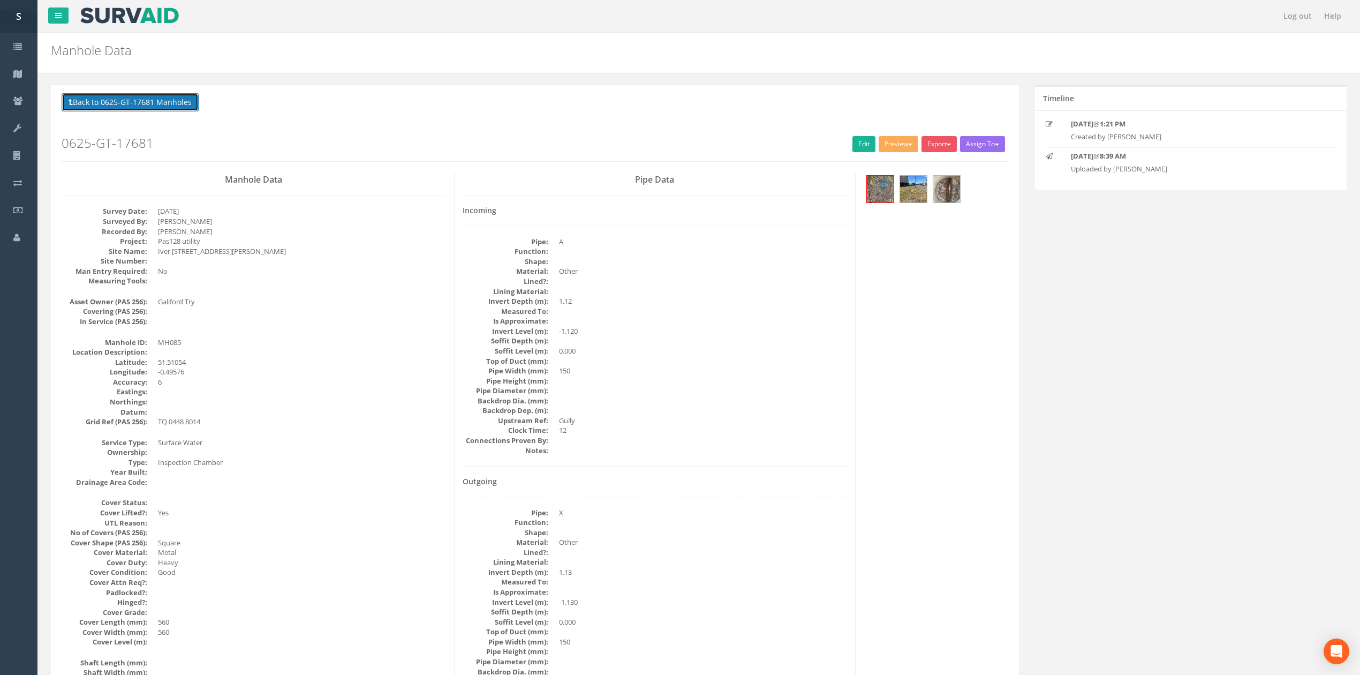
click at [175, 102] on button "Back to 0625-GT-17681 Manholes" at bounding box center [130, 102] width 137 height 18
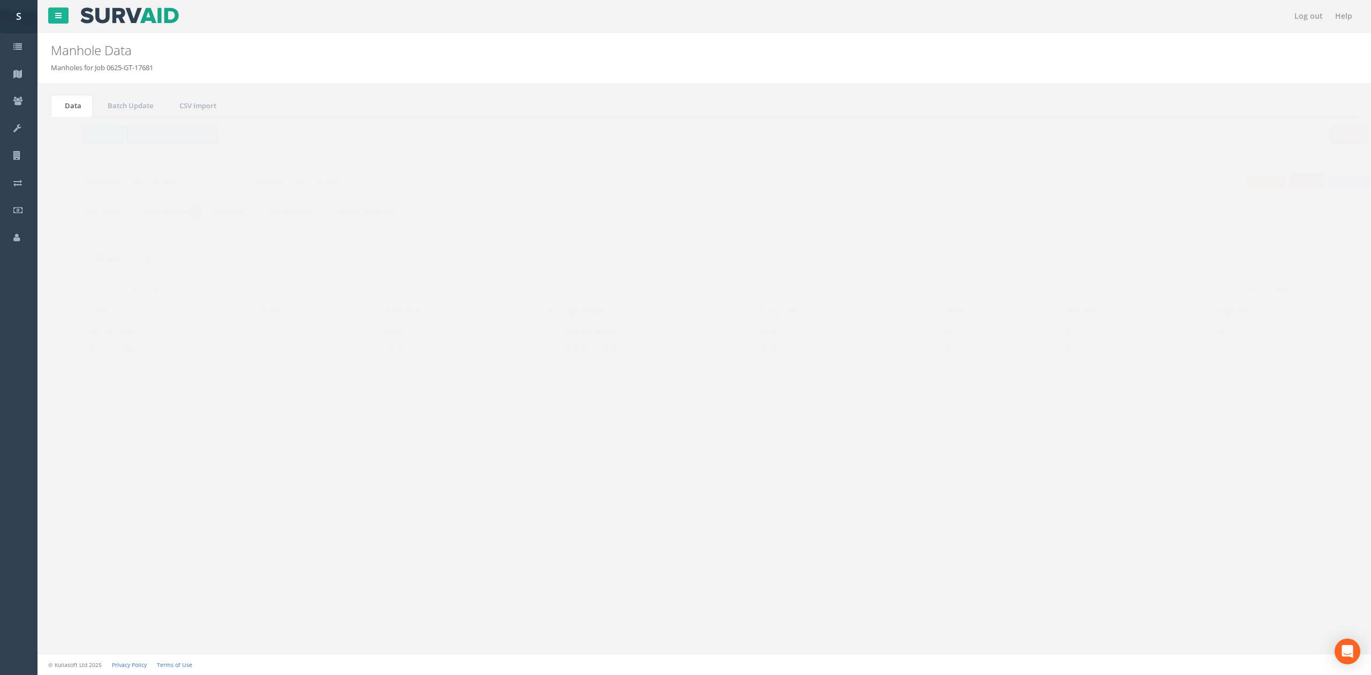
click at [490, 360] on td "MH085" at bounding box center [448, 350] width 181 height 19
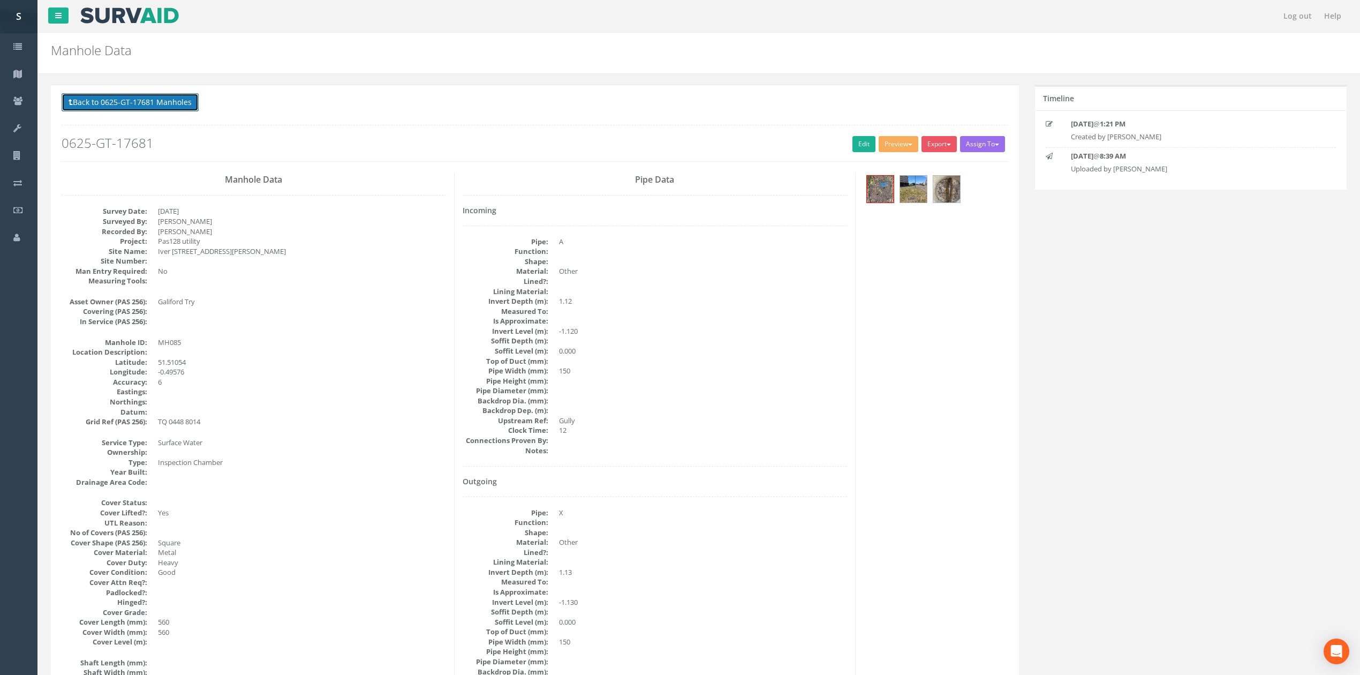
click at [184, 111] on button "Back to 0625-GT-17681 Manholes" at bounding box center [130, 102] width 137 height 18
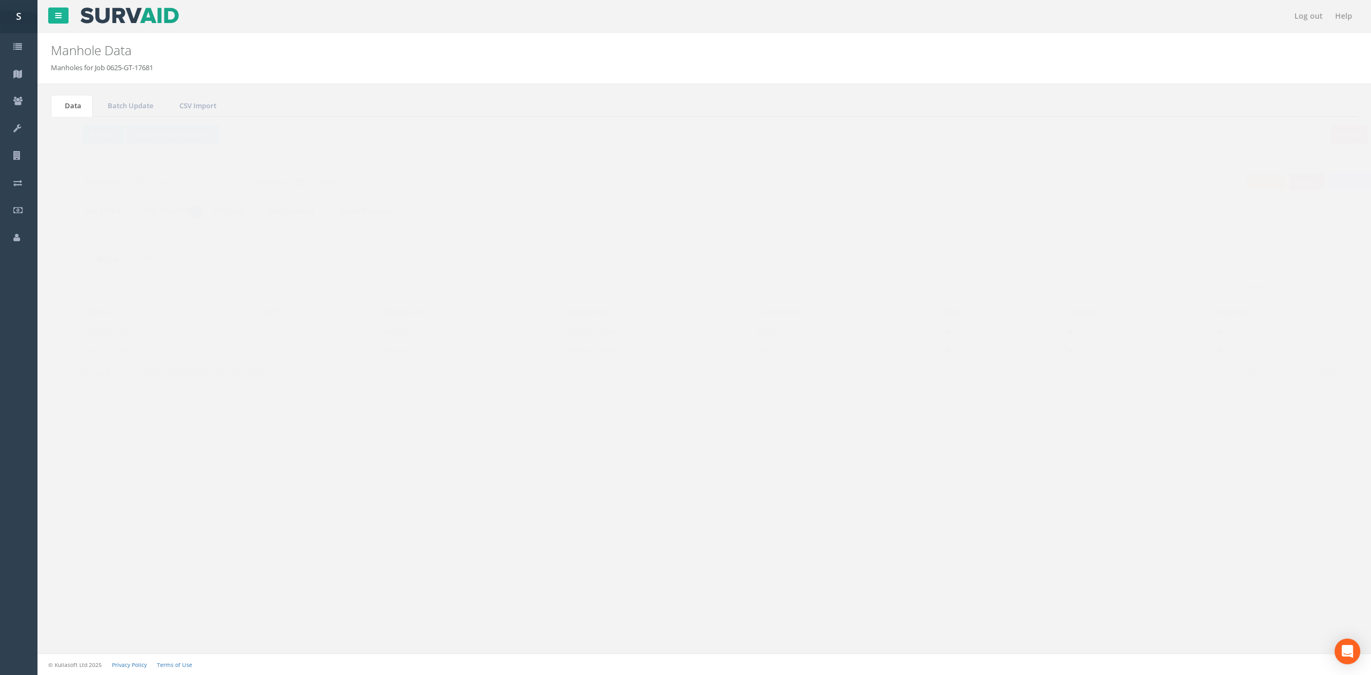
click at [521, 336] on td "MH085" at bounding box center [448, 331] width 181 height 19
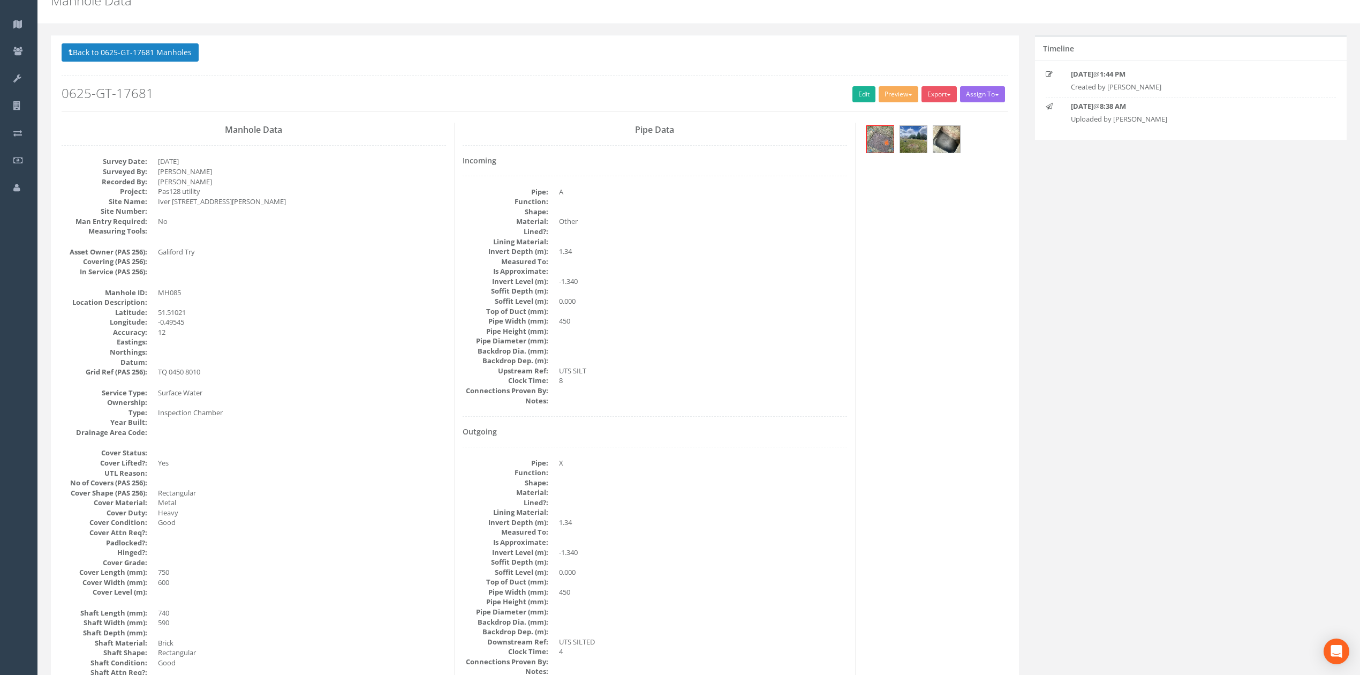
scroll to position [71, 0]
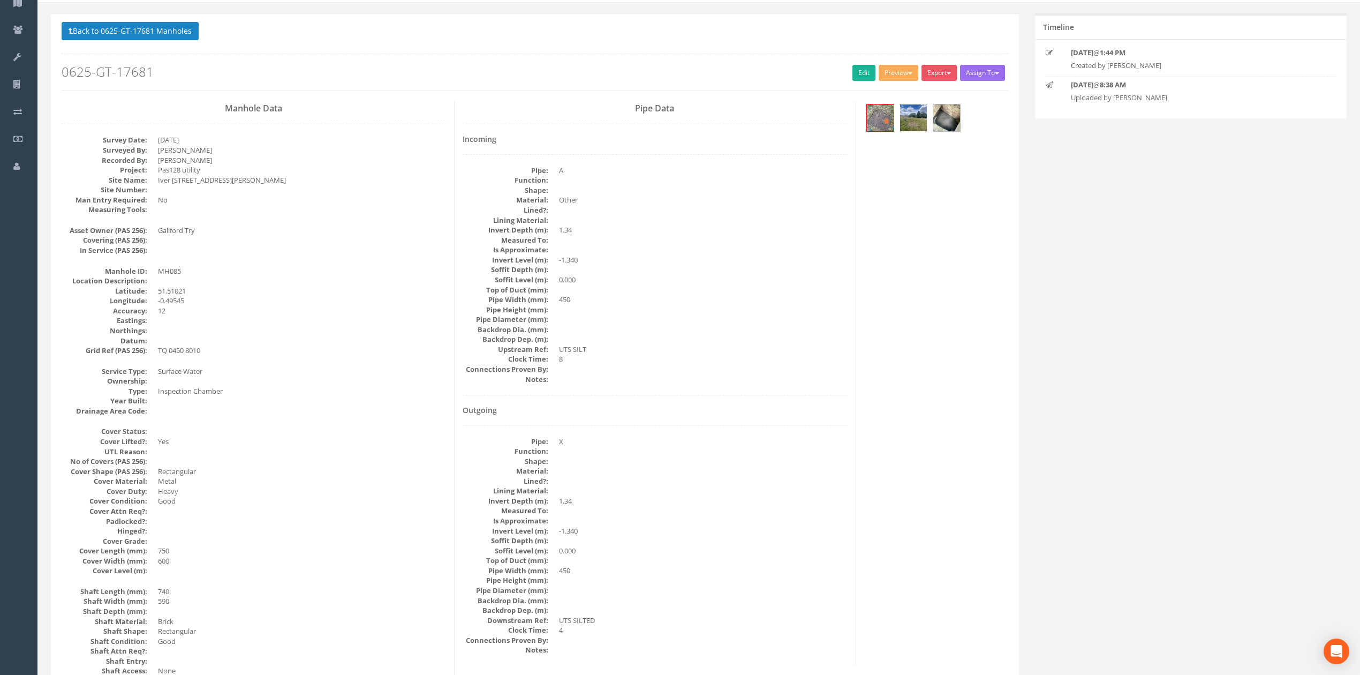
click at [911, 127] on img at bounding box center [913, 117] width 27 height 27
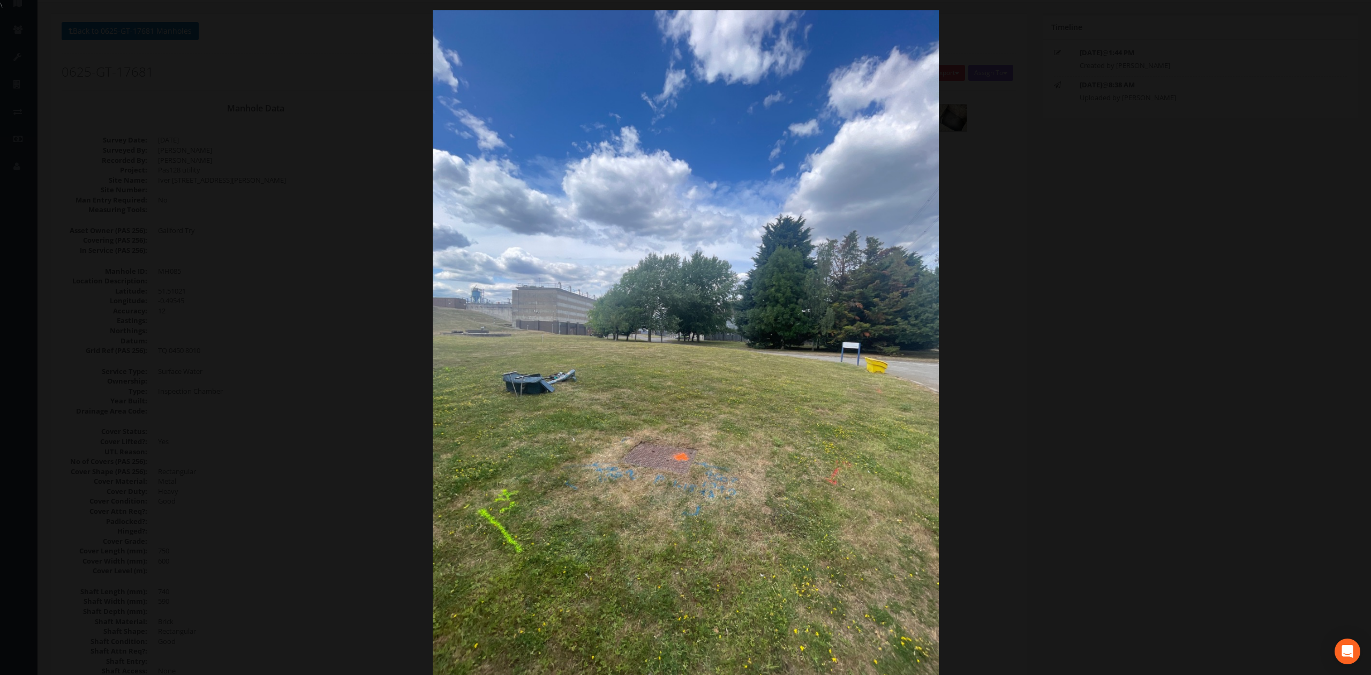
click at [1069, 258] on div at bounding box center [685, 347] width 1371 height 675
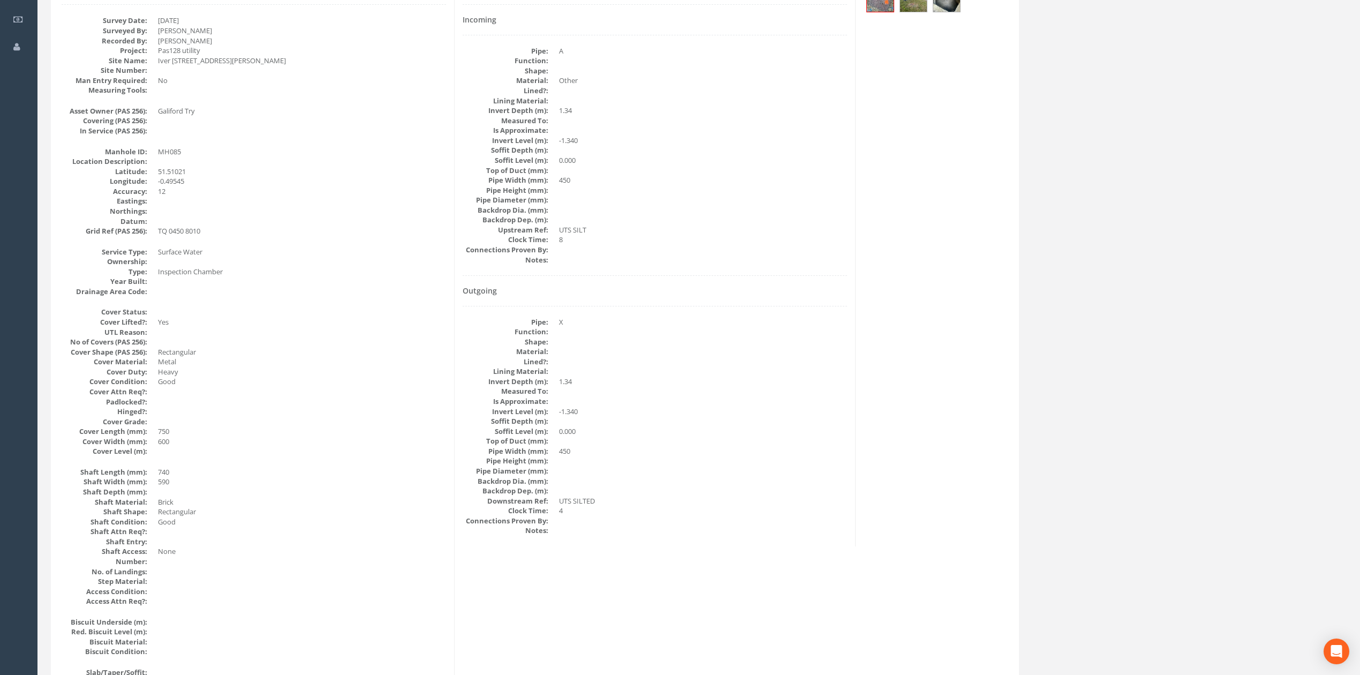
scroll to position [0, 0]
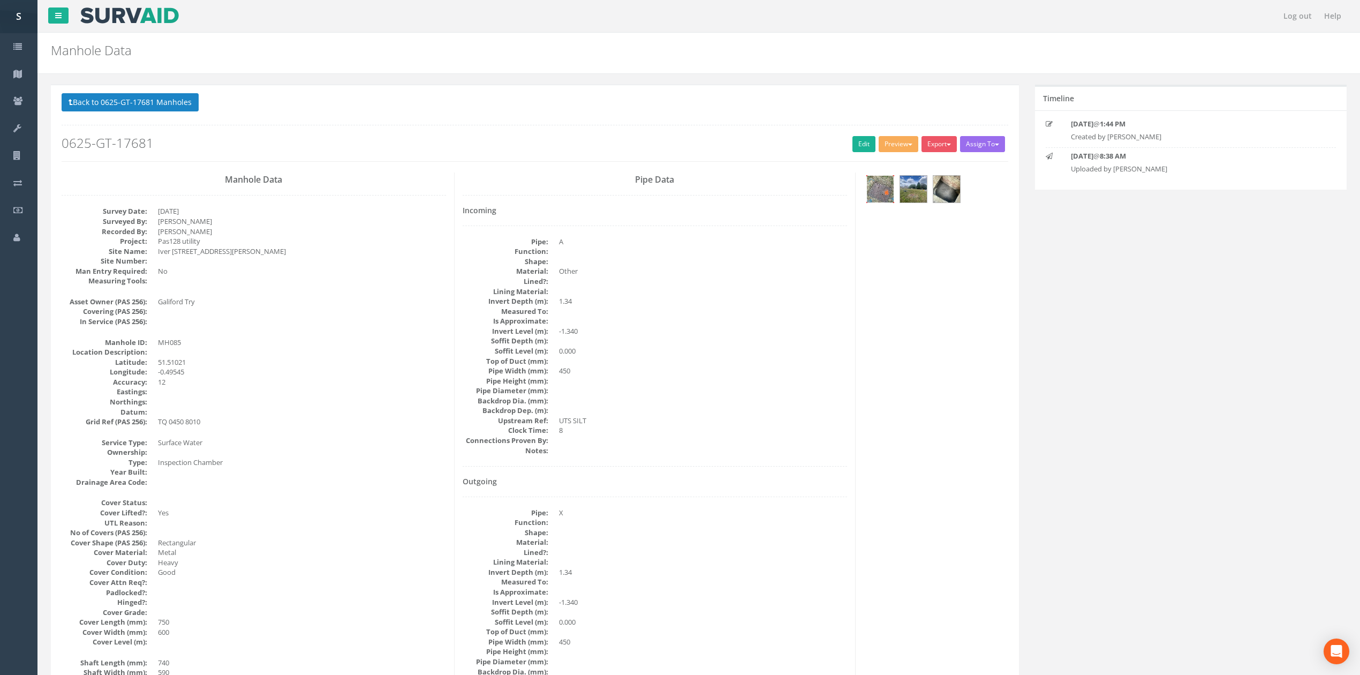
click at [882, 201] on img at bounding box center [880, 189] width 27 height 27
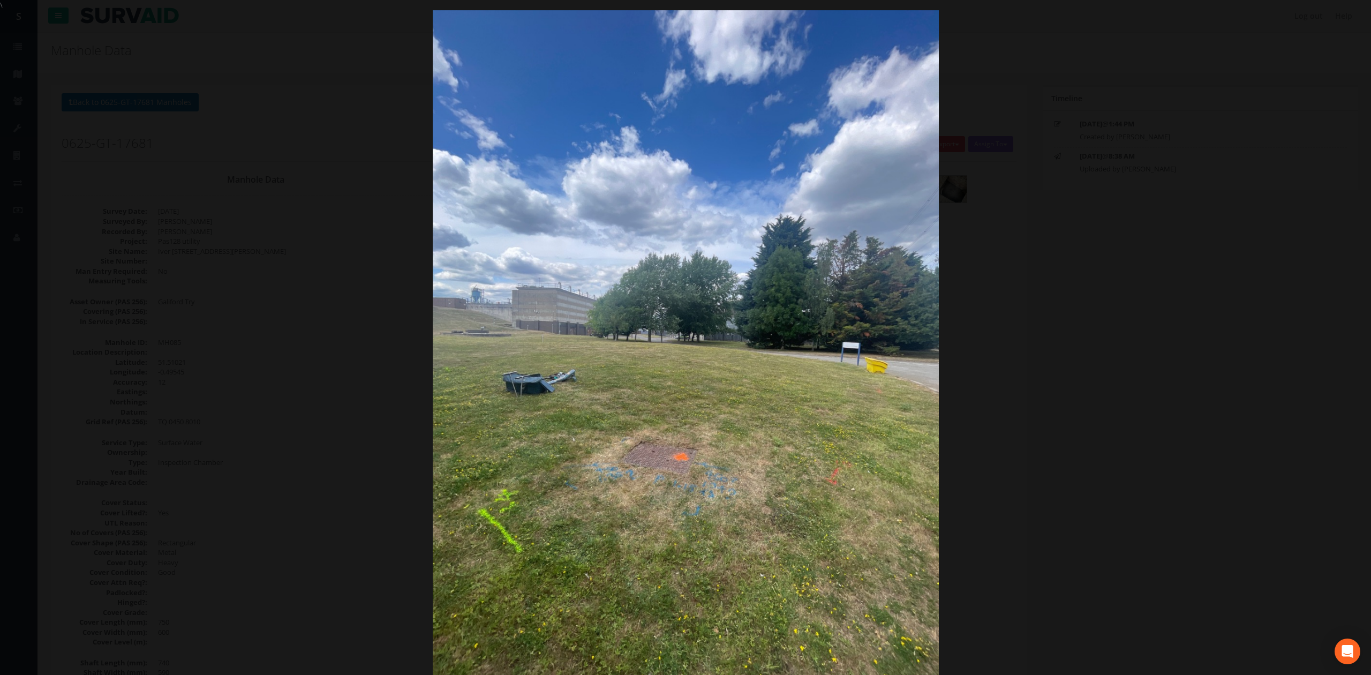
click at [1072, 343] on div at bounding box center [685, 347] width 1371 height 675
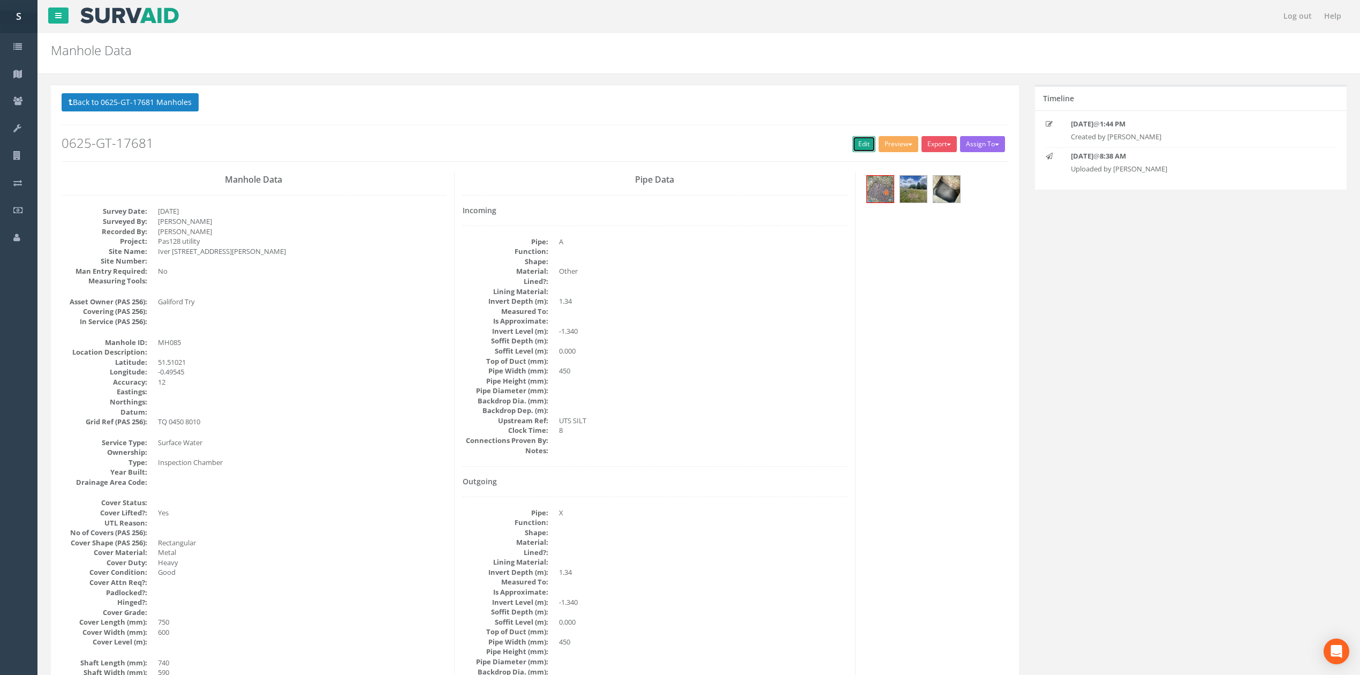
click at [853, 147] on link "Edit" at bounding box center [864, 144] width 23 height 16
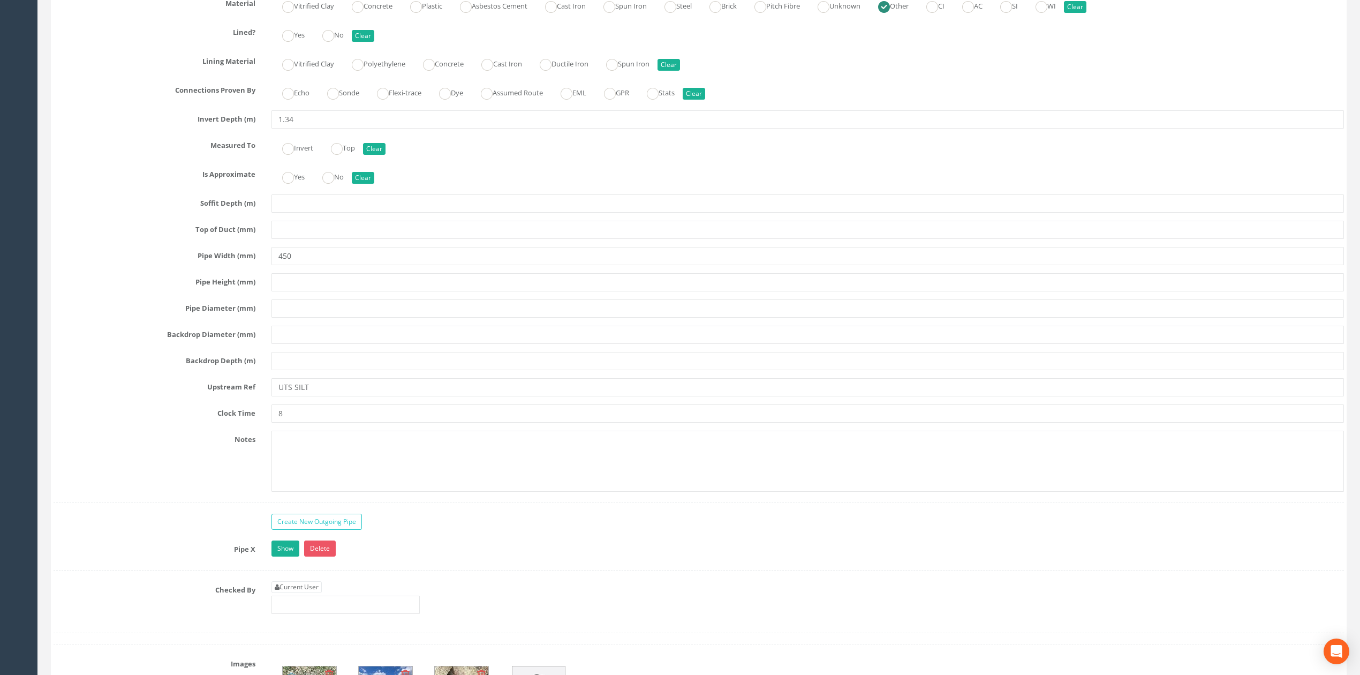
scroll to position [1928, 0]
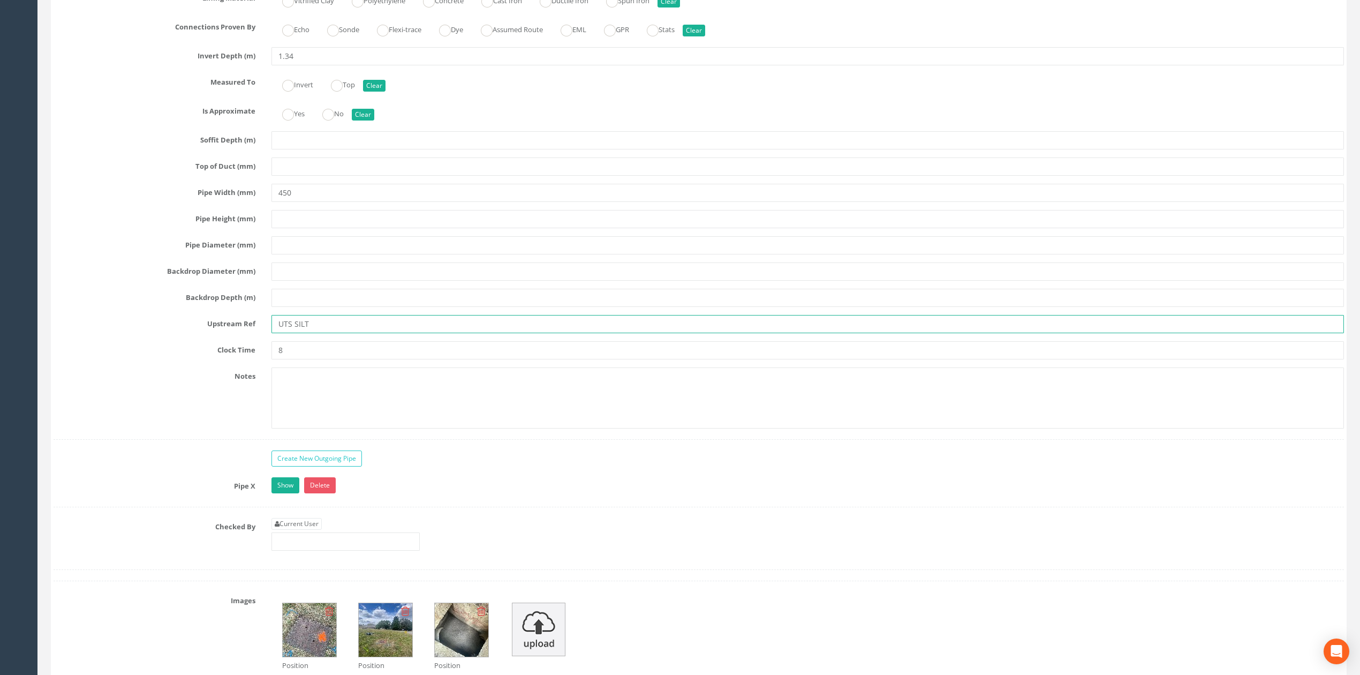
click at [290, 333] on input "UTS SILT" at bounding box center [808, 324] width 1073 height 18
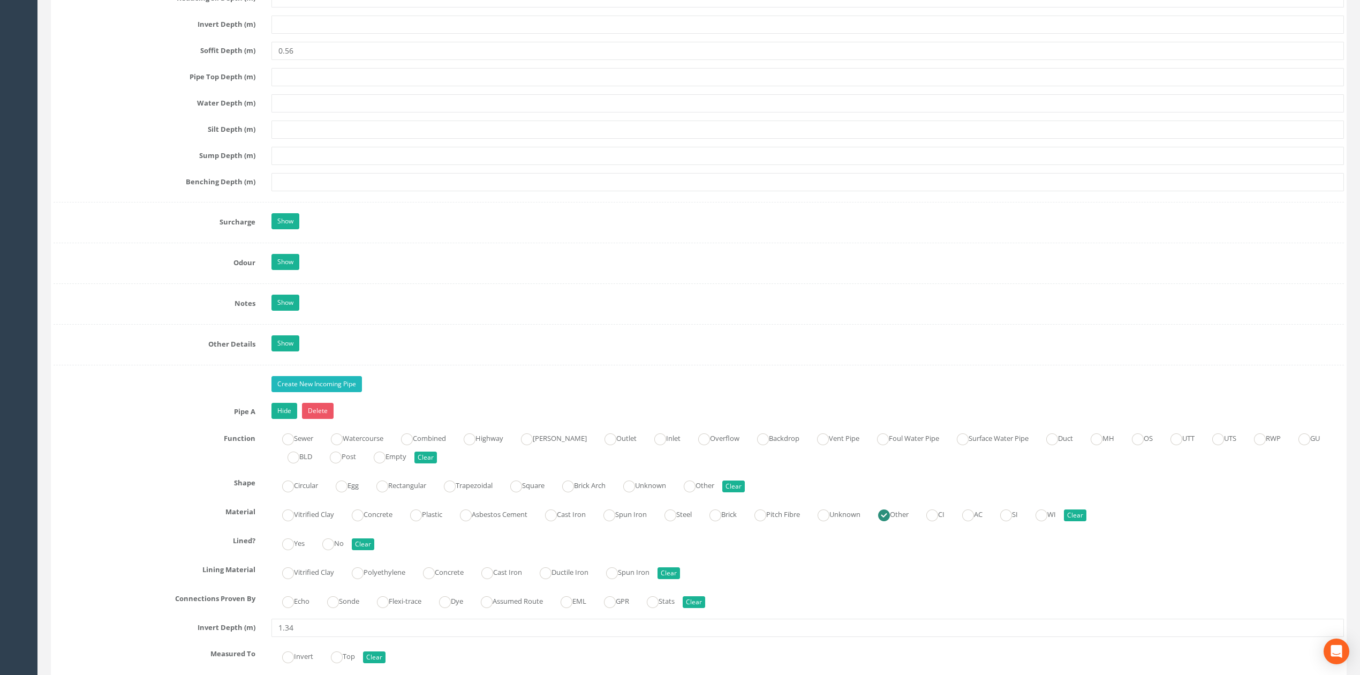
scroll to position [1428, 0]
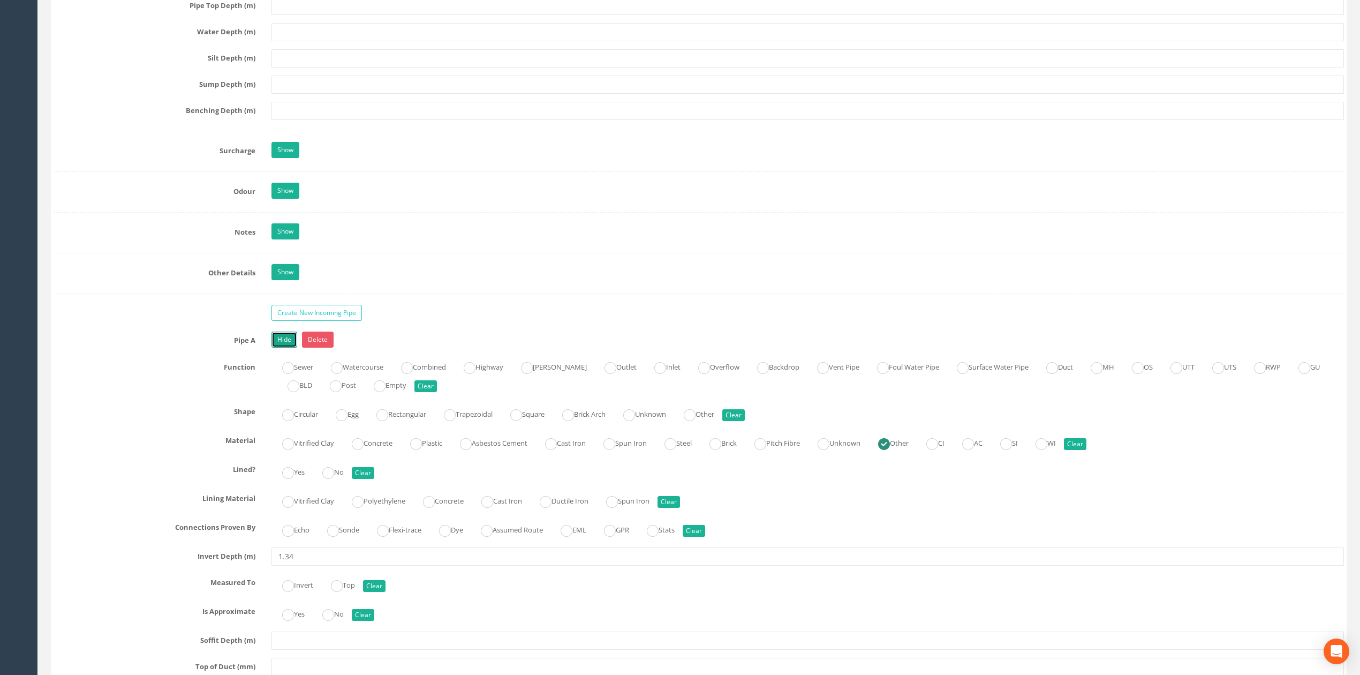
click at [288, 348] on link "Hide" at bounding box center [285, 340] width 26 height 16
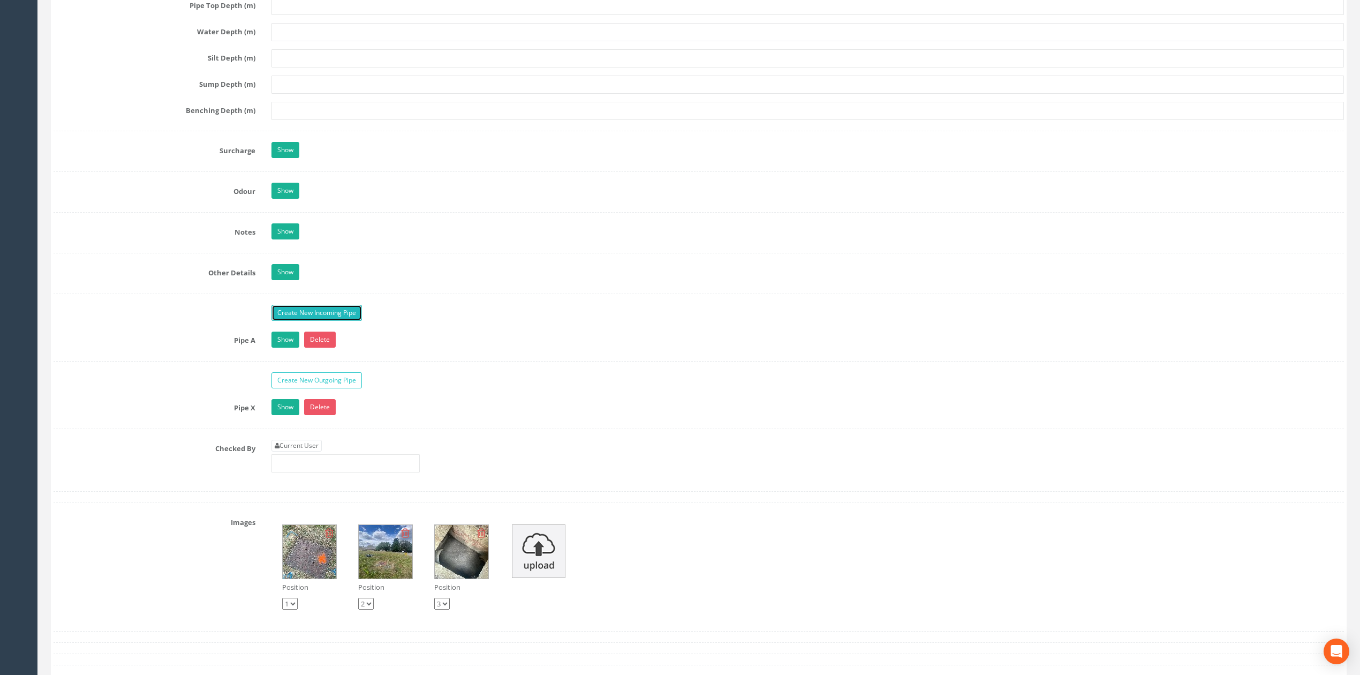
click at [298, 321] on link "Create New Incoming Pipe" at bounding box center [317, 313] width 91 height 16
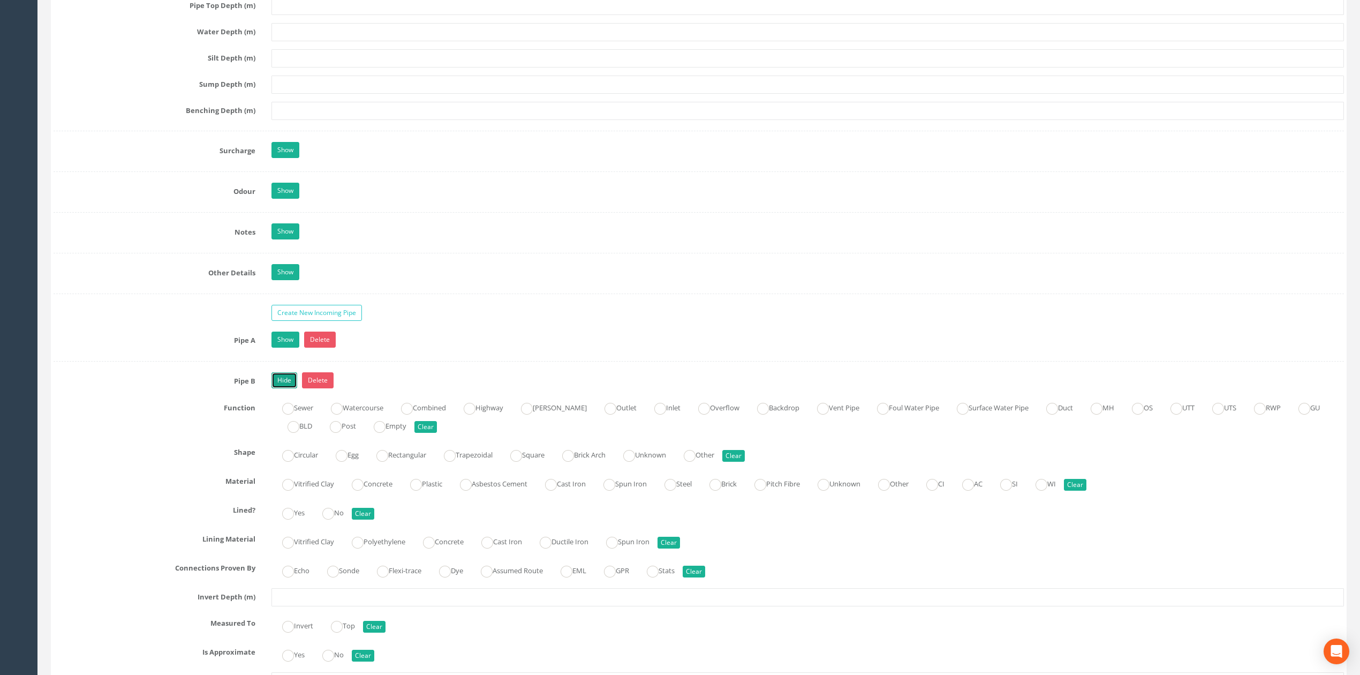
click at [279, 388] on link "Hide" at bounding box center [285, 380] width 26 height 16
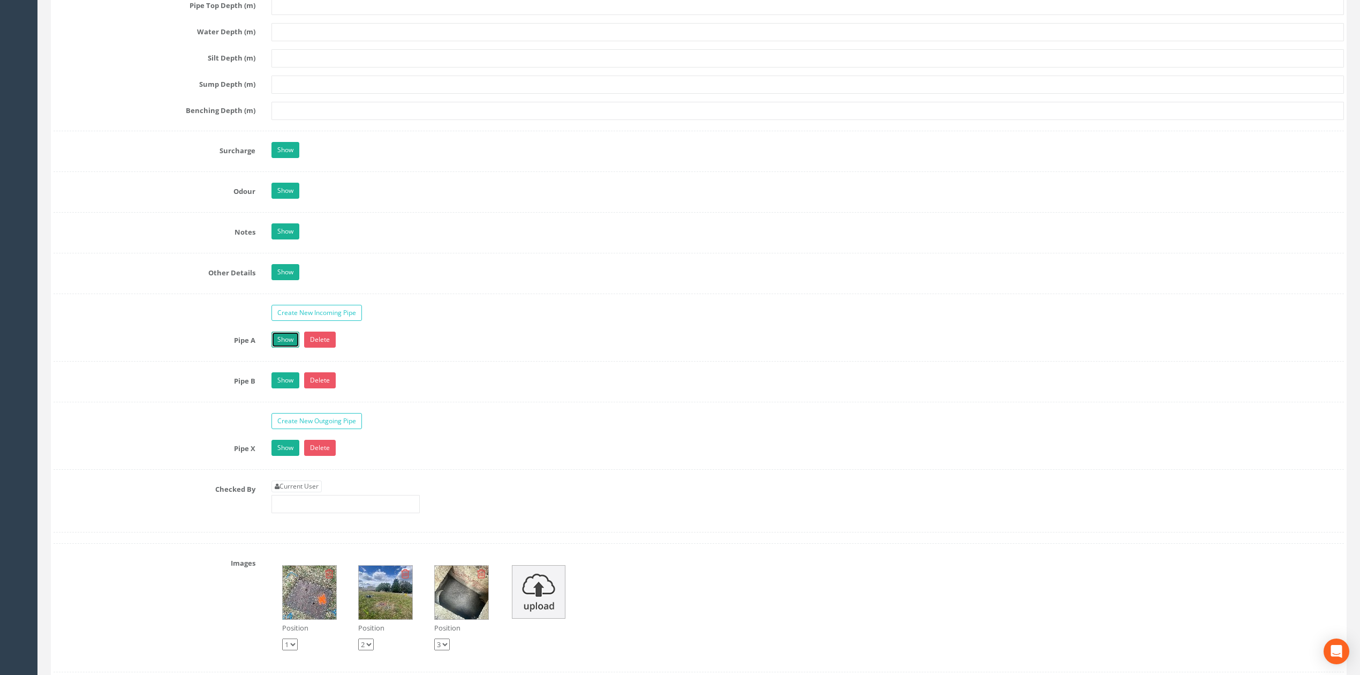
click at [283, 343] on link "Show" at bounding box center [286, 340] width 28 height 16
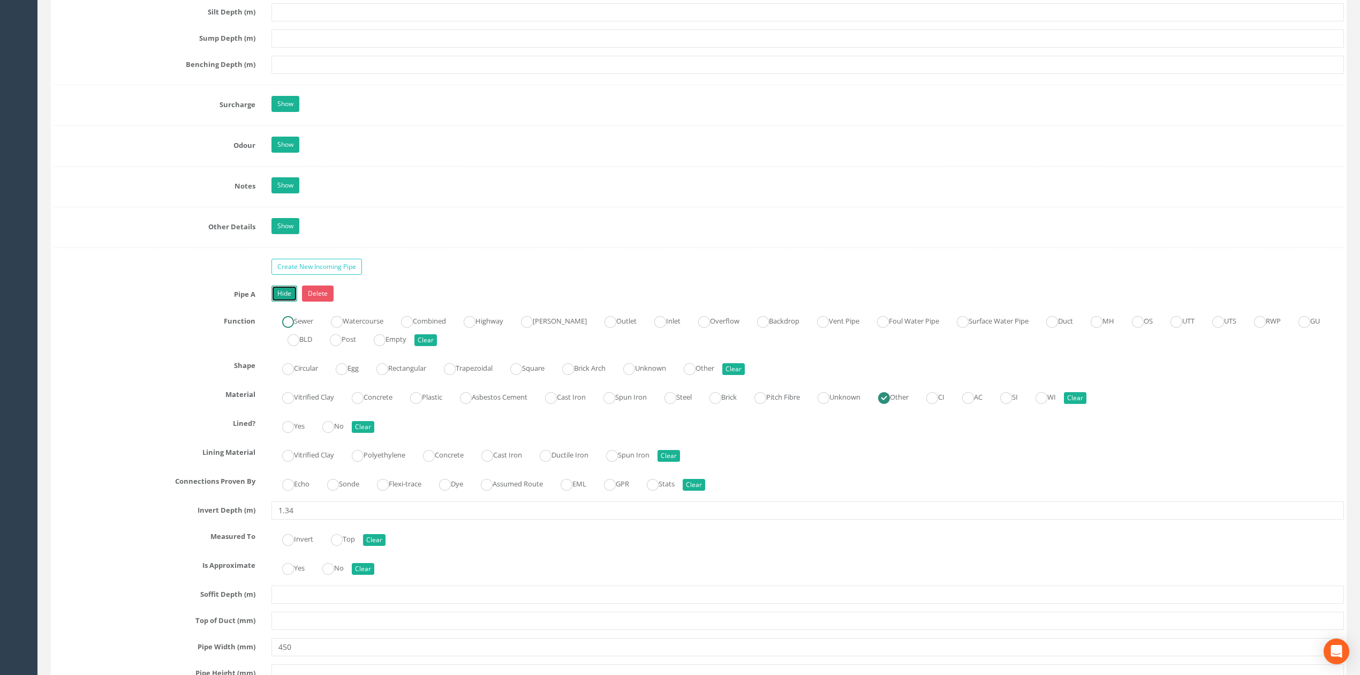
scroll to position [1500, 0]
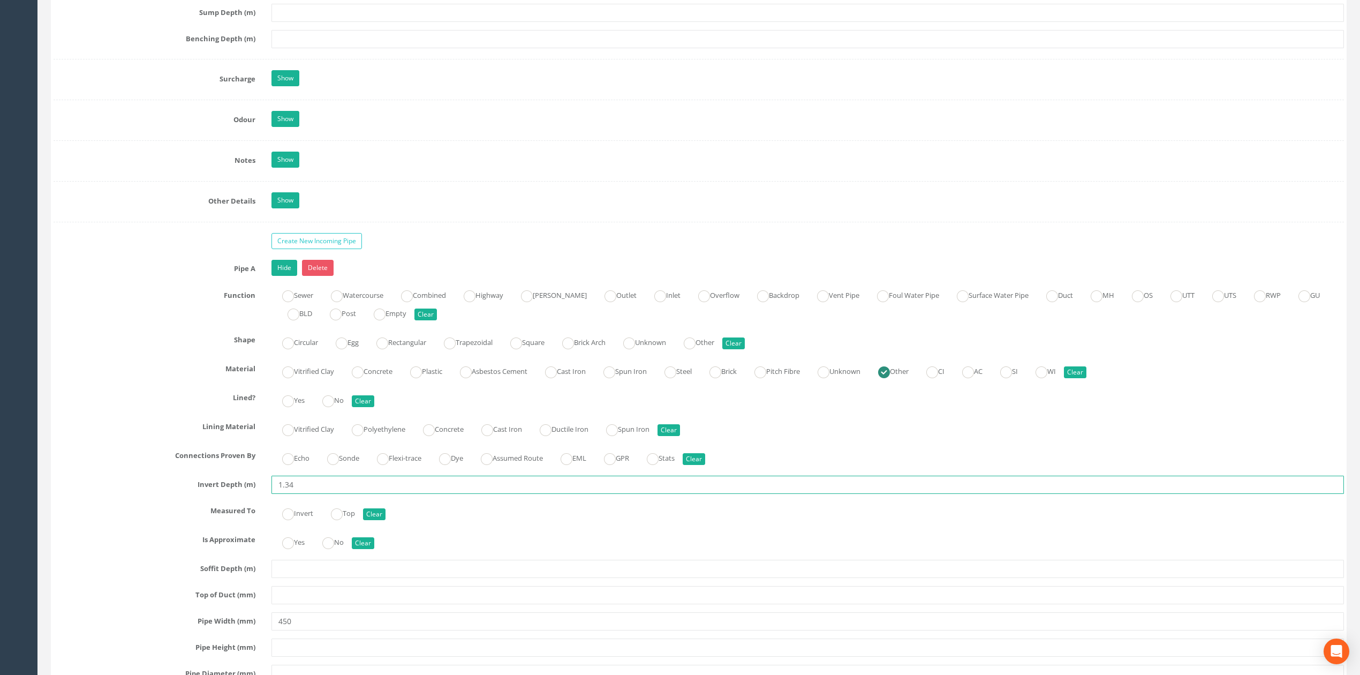
drag, startPoint x: 301, startPoint y: 498, endPoint x: 283, endPoint y: 499, distance: 17.7
click at [283, 494] on input "1.34" at bounding box center [808, 485] width 1073 height 18
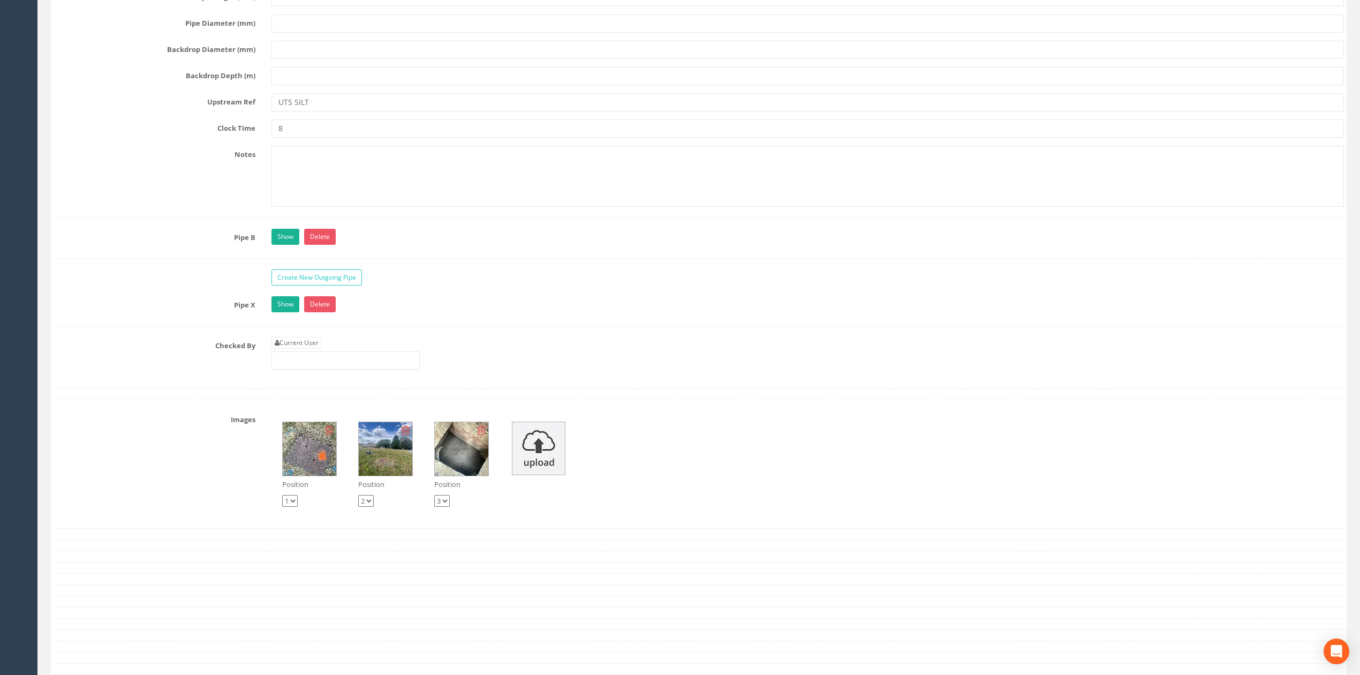
scroll to position [2214, 0]
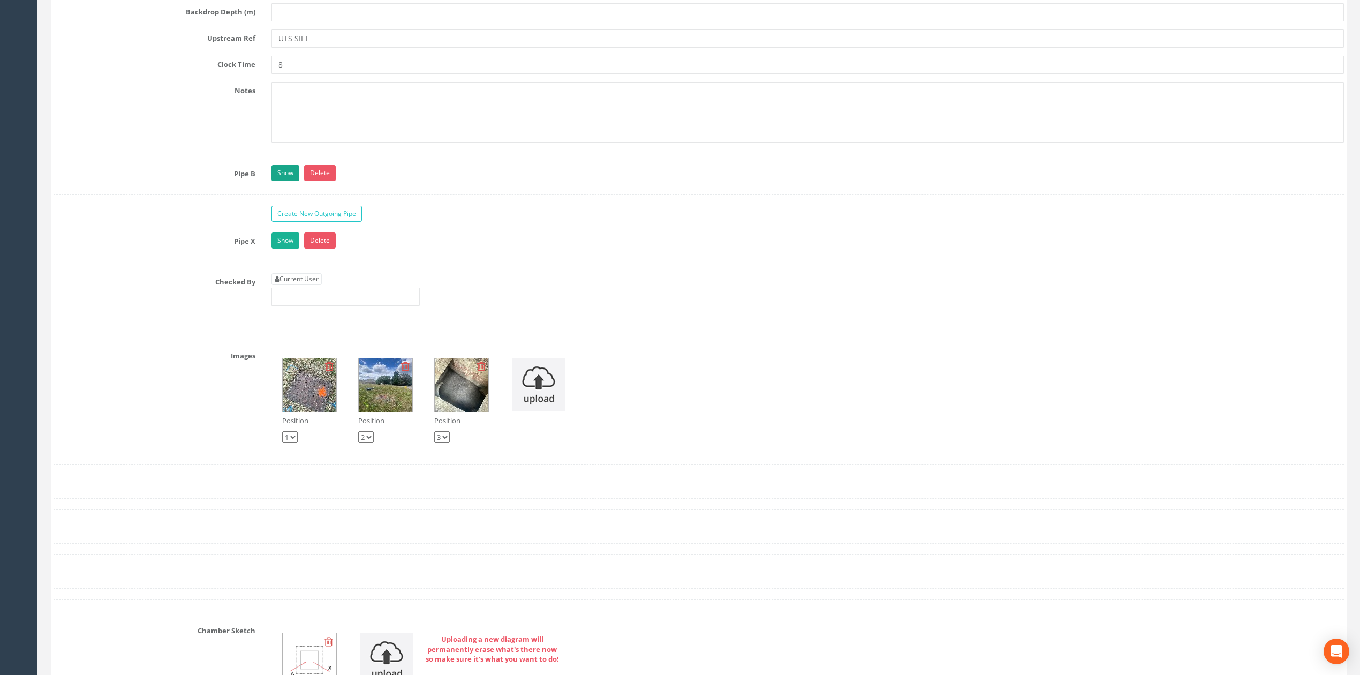
type input "1.15"
drag, startPoint x: 290, startPoint y: 191, endPoint x: 328, endPoint y: 232, distance: 56.1
click at [290, 181] on link "Show" at bounding box center [286, 173] width 28 height 16
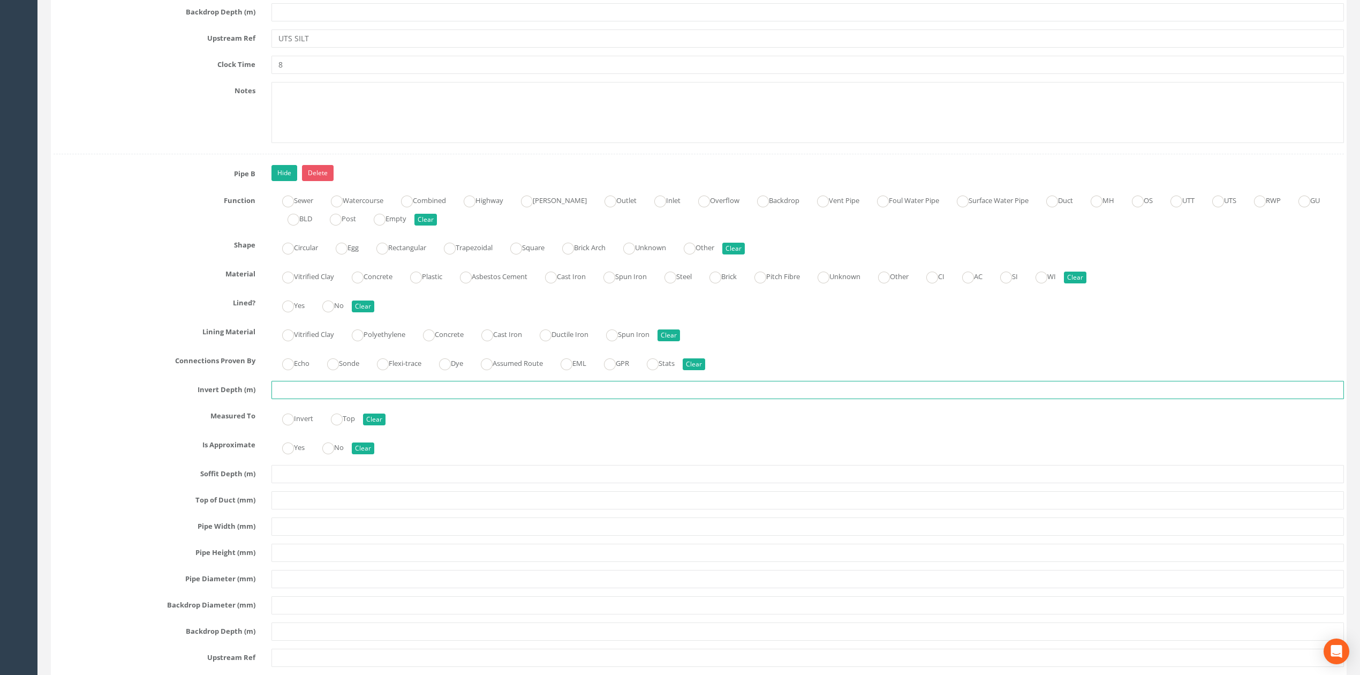
click at [305, 399] on input "text" at bounding box center [808, 390] width 1073 height 18
type input "1.34"
click at [300, 588] on input "text" at bounding box center [808, 579] width 1073 height 18
type input "1"
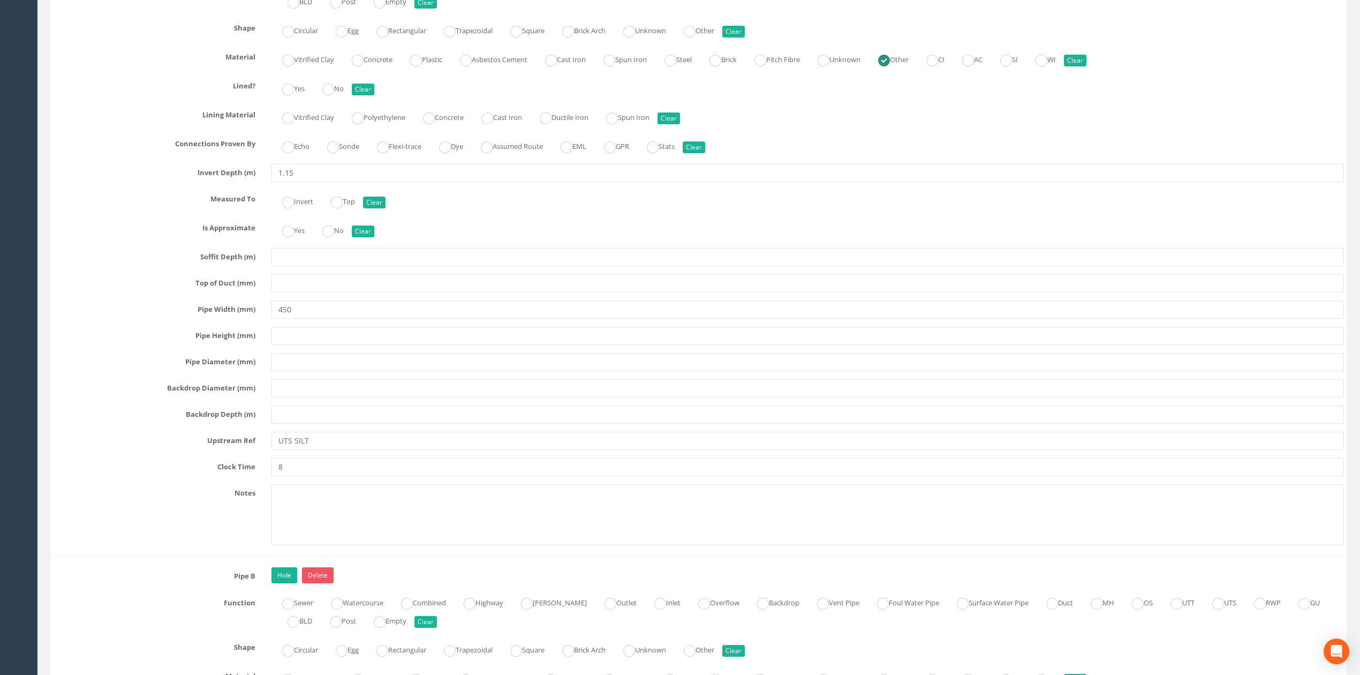
scroll to position [1785, 0]
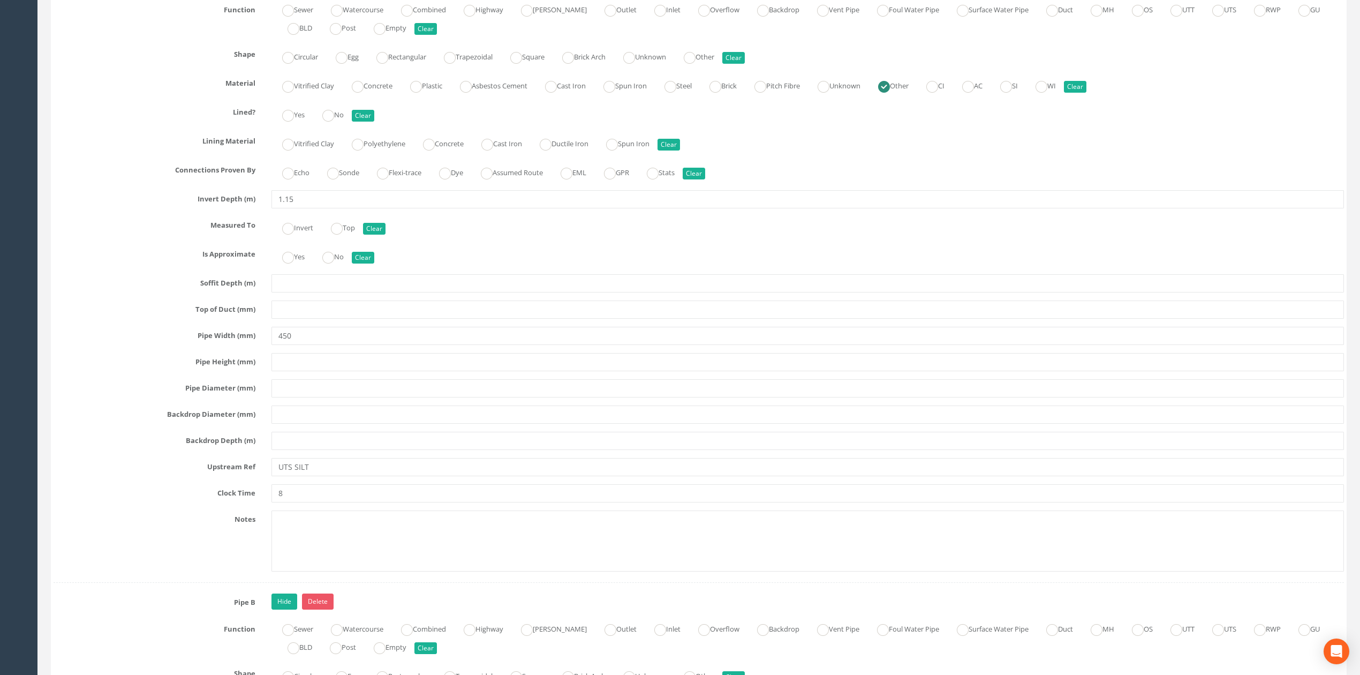
type input "450"
drag, startPoint x: 300, startPoint y: 355, endPoint x: 220, endPoint y: 350, distance: 81.0
click at [220, 345] on div "Pipe Width (mm) 450" at bounding box center [699, 336] width 1307 height 18
type input "150"
drag, startPoint x: 332, startPoint y: 483, endPoint x: 260, endPoint y: 484, distance: 72.3
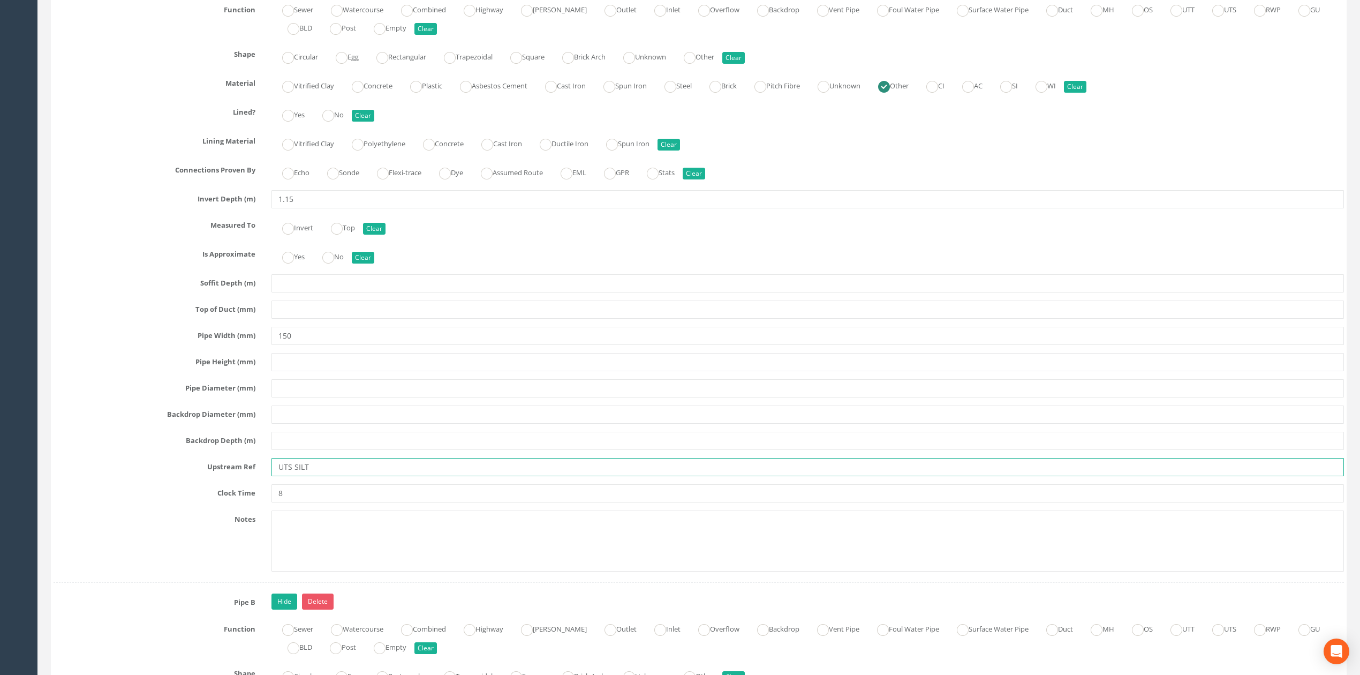
click at [260, 476] on div "Upstream Ref UTS SILT" at bounding box center [699, 467] width 1307 height 18
type input "U"
type input "Gully"
drag, startPoint x: 309, startPoint y: 498, endPoint x: 303, endPoint y: 500, distance: 5.8
click at [304, 500] on input "8" at bounding box center [808, 493] width 1073 height 18
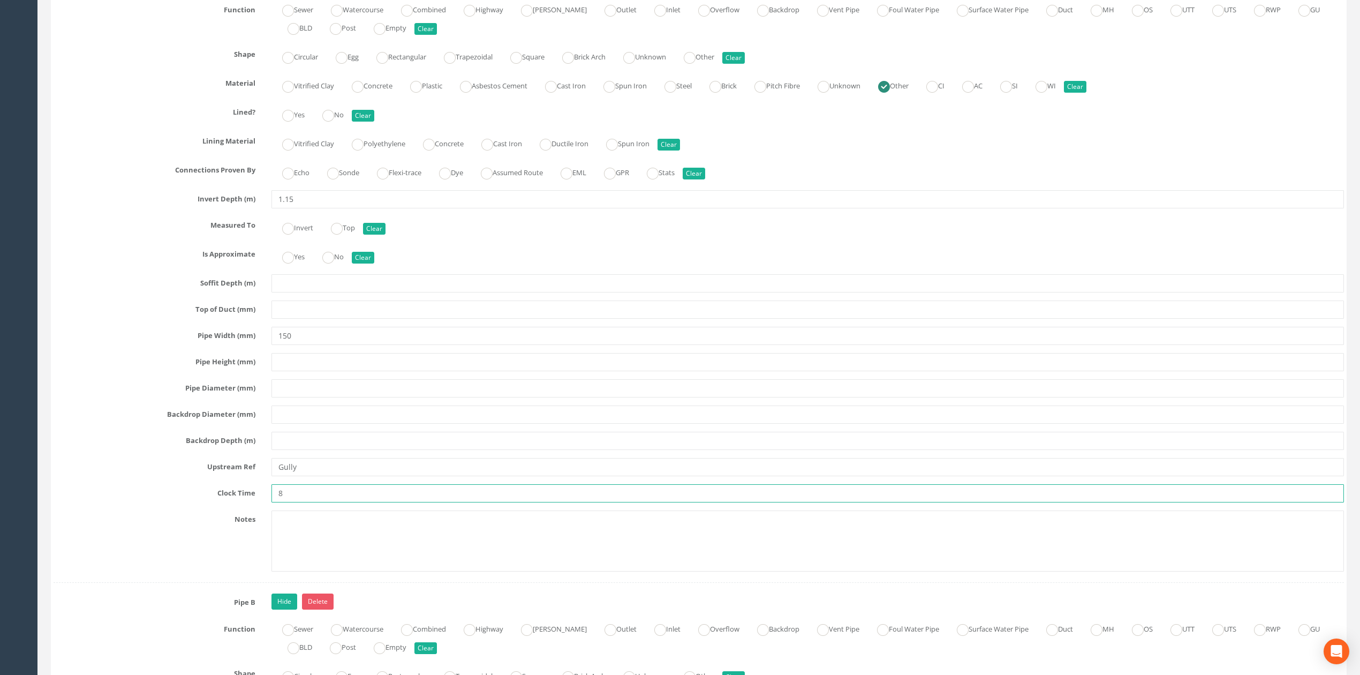
drag, startPoint x: 302, startPoint y: 506, endPoint x: 93, endPoint y: 504, distance: 208.9
click at [171, 502] on div "Clock Time 8" at bounding box center [699, 493] width 1307 height 18
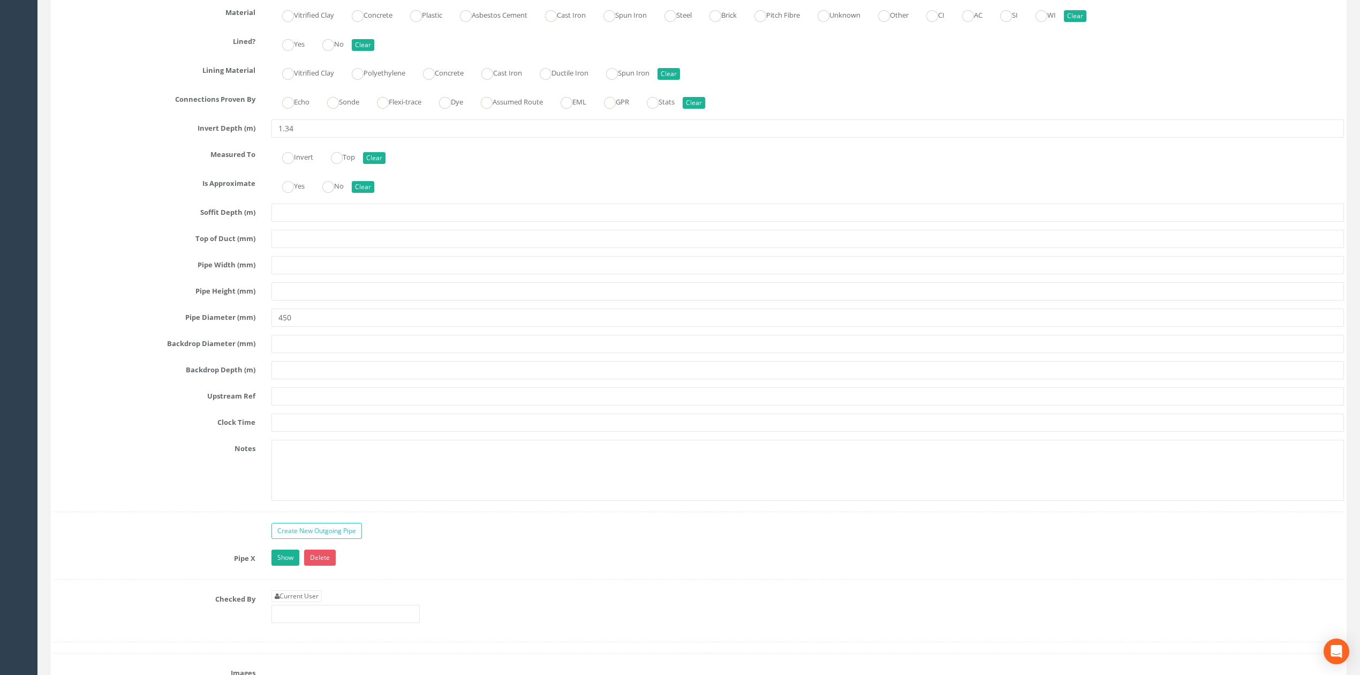
scroll to position [2499, 0]
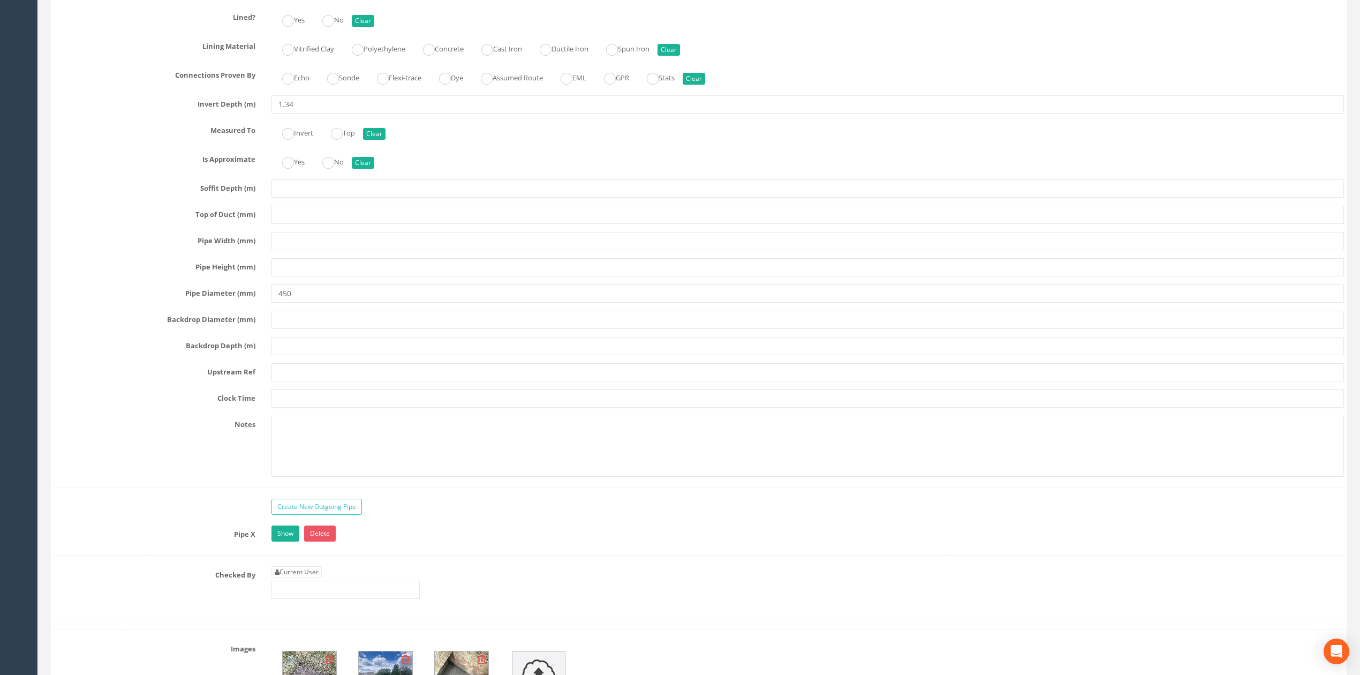
type input "6"
click at [300, 381] on input "text" at bounding box center [808, 372] width 1073 height 18
type input "8"
click at [298, 408] on input "text" at bounding box center [808, 398] width 1073 height 18
type input "8"
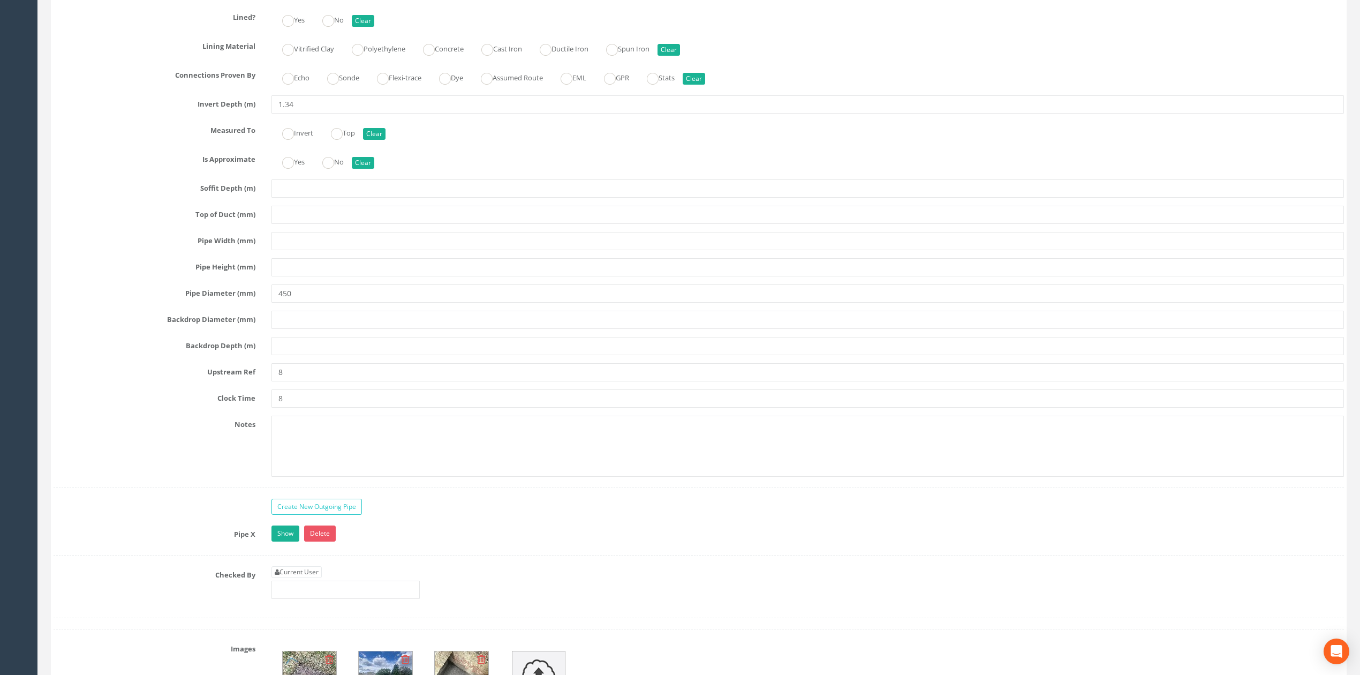
drag, startPoint x: 305, startPoint y: 380, endPoint x: 298, endPoint y: 381, distance: 7.1
click at [298, 381] on div "Pipe B Hide Delete Function Sewer Watercourse Combined Highway [PERSON_NAME] Ou…" at bounding box center [699, 183] width 1291 height 608
drag, startPoint x: 290, startPoint y: 388, endPoint x: 178, endPoint y: 388, distance: 112.5
click at [181, 381] on div "Upstream Ref 8" at bounding box center [699, 372] width 1307 height 18
type input "E"
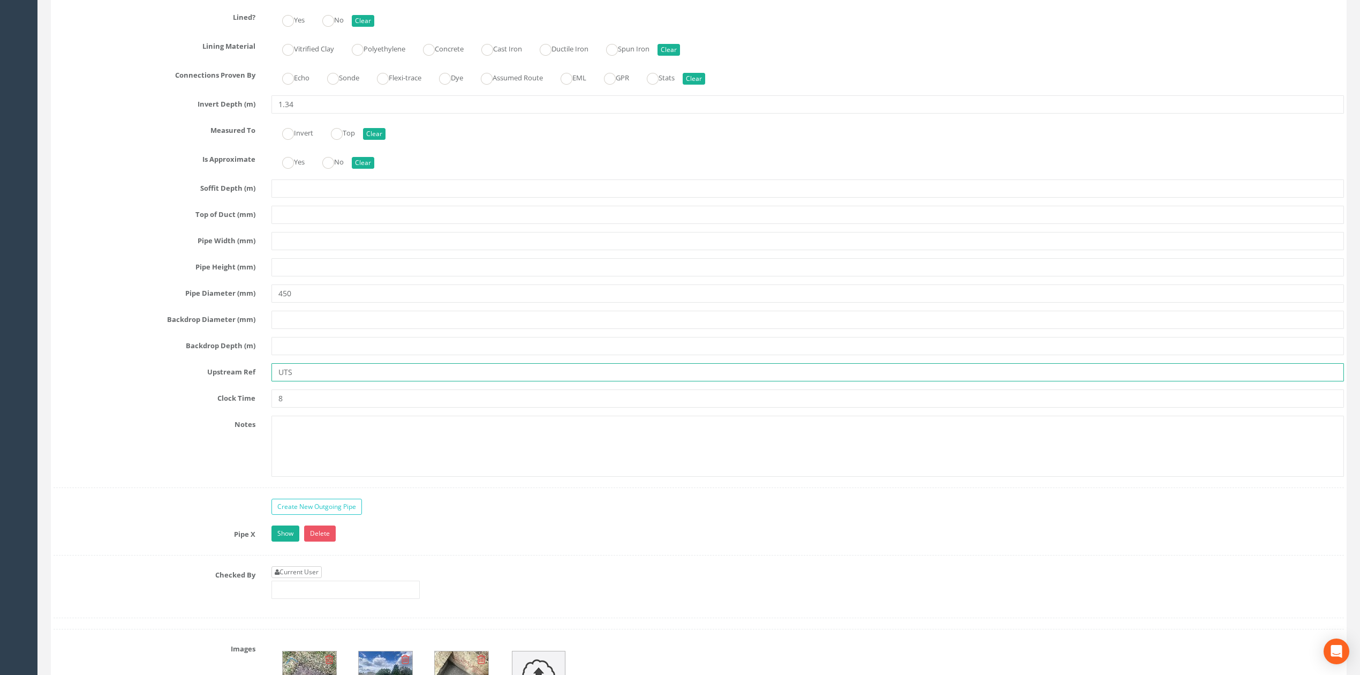
type input "UTS"
click at [316, 578] on link "Current User" at bounding box center [297, 572] width 50 height 12
type input "[PERSON_NAME]"
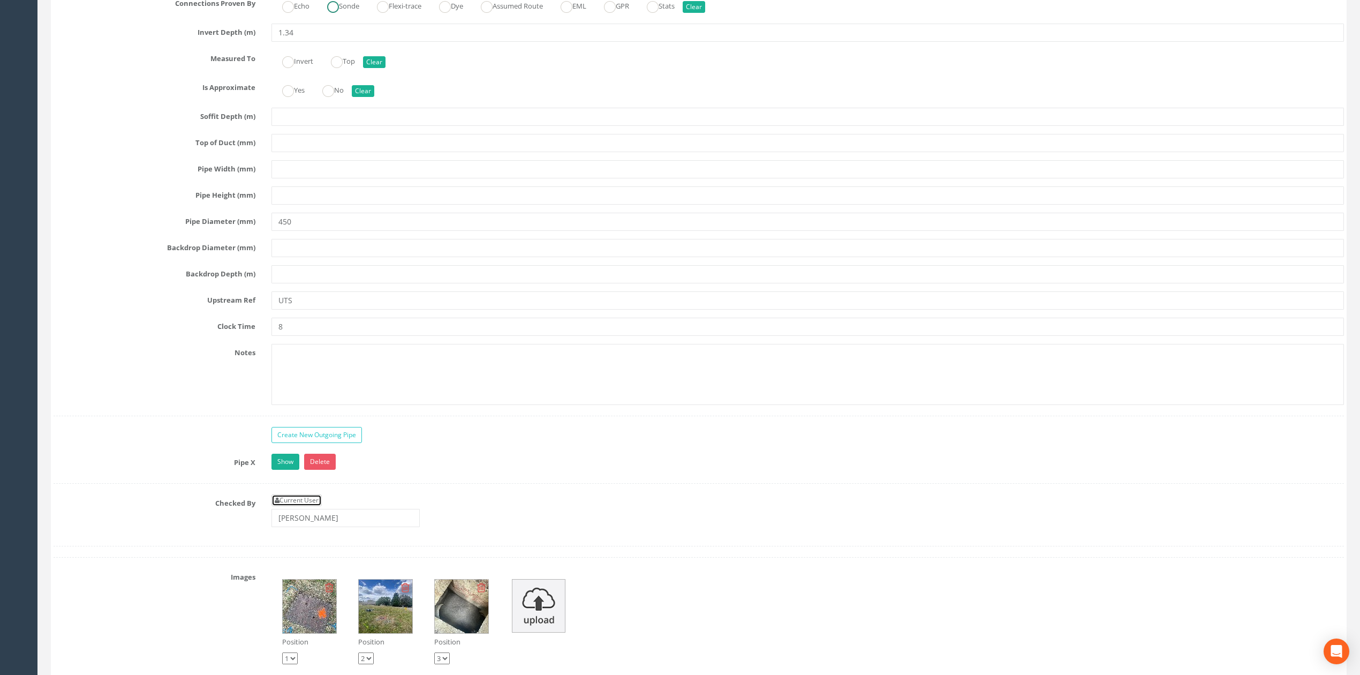
scroll to position [2713, 0]
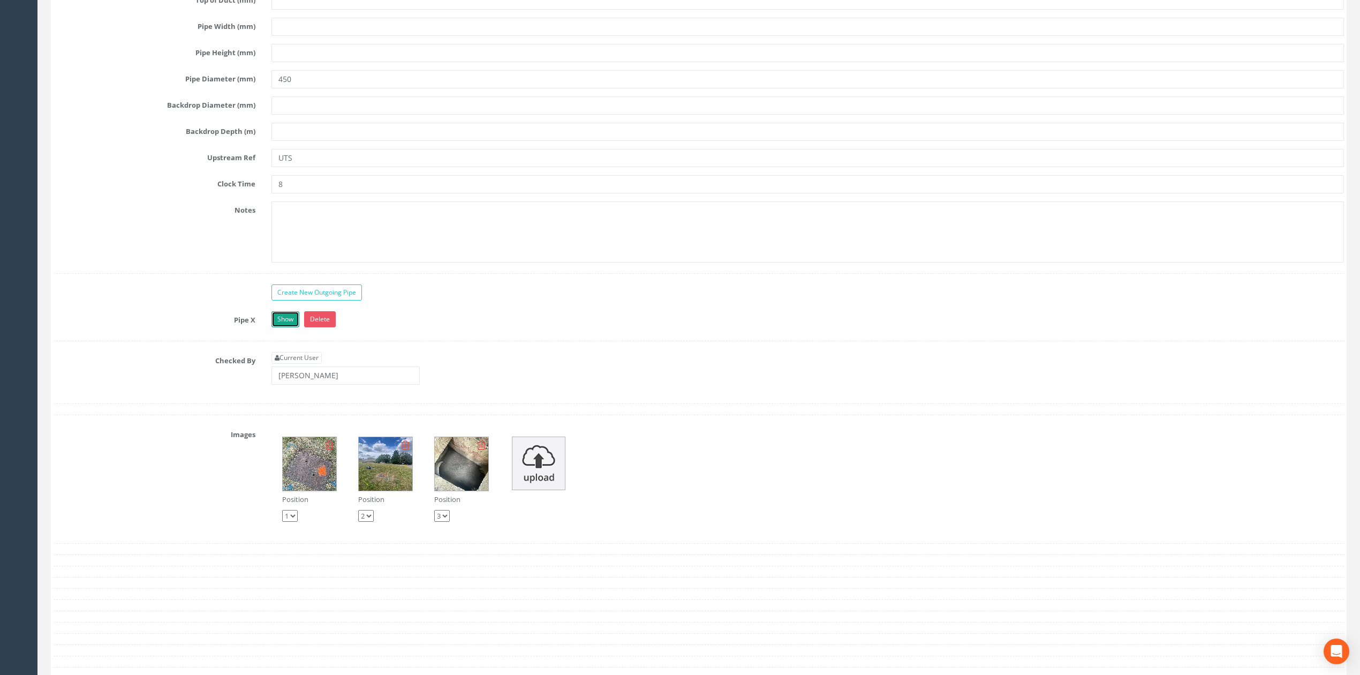
click at [291, 327] on link "Show" at bounding box center [286, 319] width 28 height 16
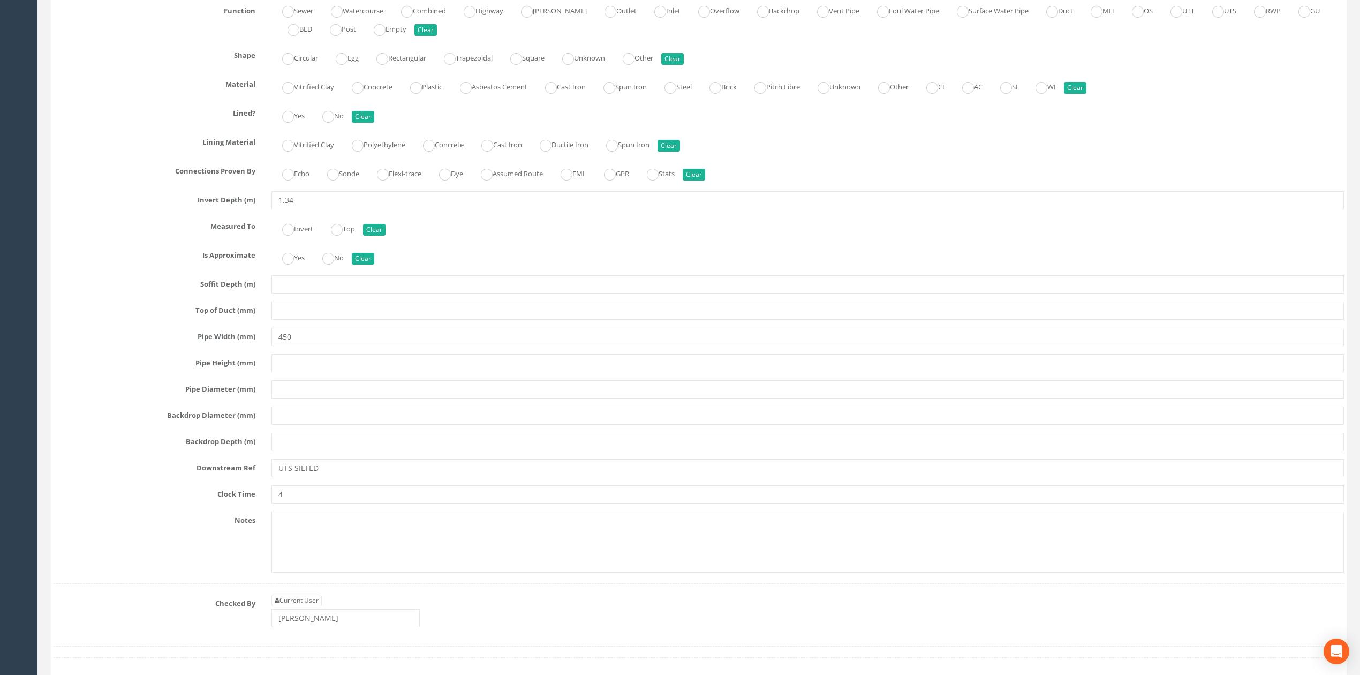
scroll to position [3071, 0]
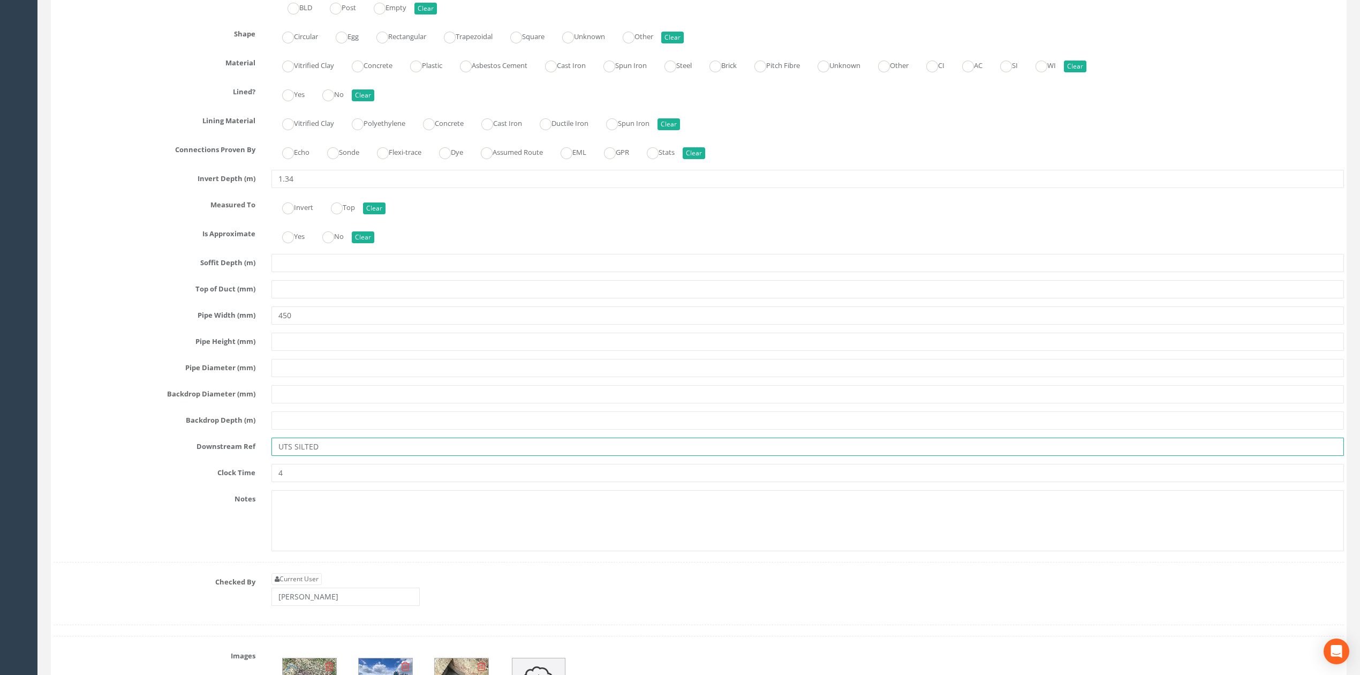
drag, startPoint x: 330, startPoint y: 468, endPoint x: 235, endPoint y: 467, distance: 95.3
click at [238, 456] on div "Downstream Ref UTS SILTED" at bounding box center [699, 447] width 1307 height 18
click at [361, 456] on input "UTS SILTED" at bounding box center [808, 447] width 1073 height 18
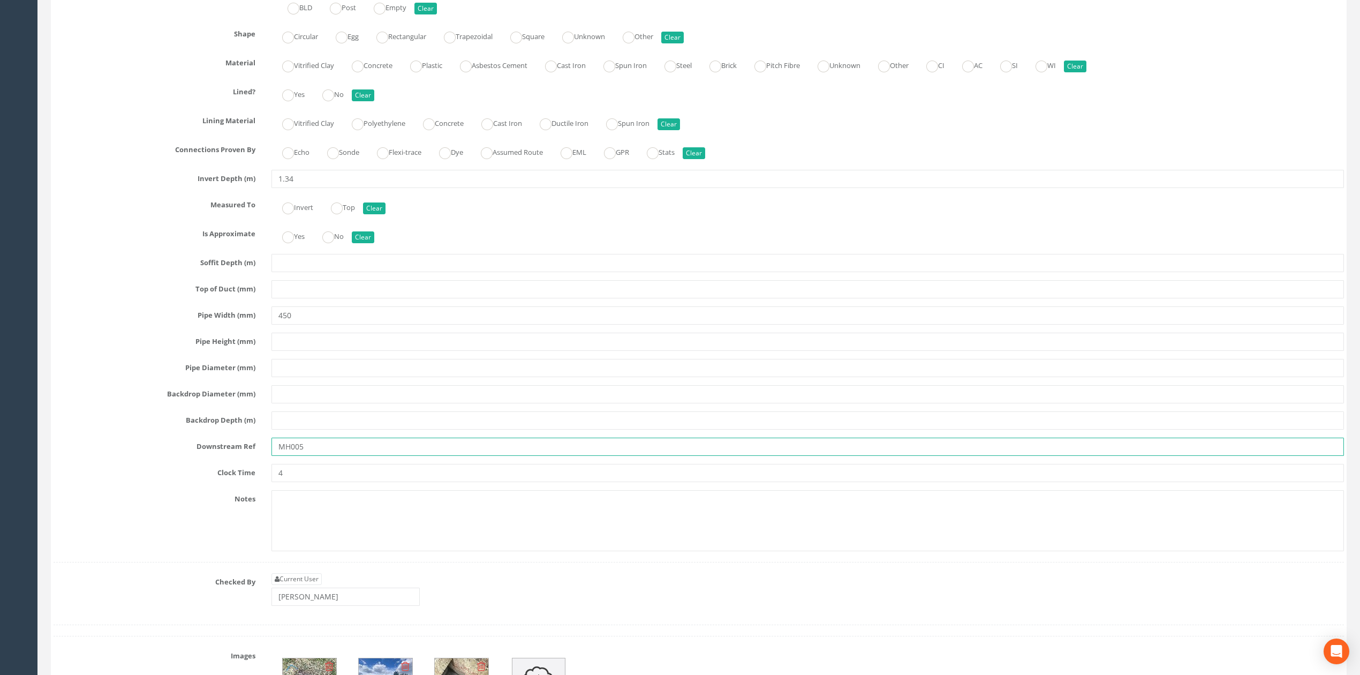
type input "MH005"
drag, startPoint x: 320, startPoint y: 499, endPoint x: 217, endPoint y: 484, distance: 103.9
click at [217, 484] on div "Pipe X Hide Delete Function Sewer Watercourse Combined Highway [PERSON_NAME] Ou…" at bounding box center [699, 258] width 1291 height 608
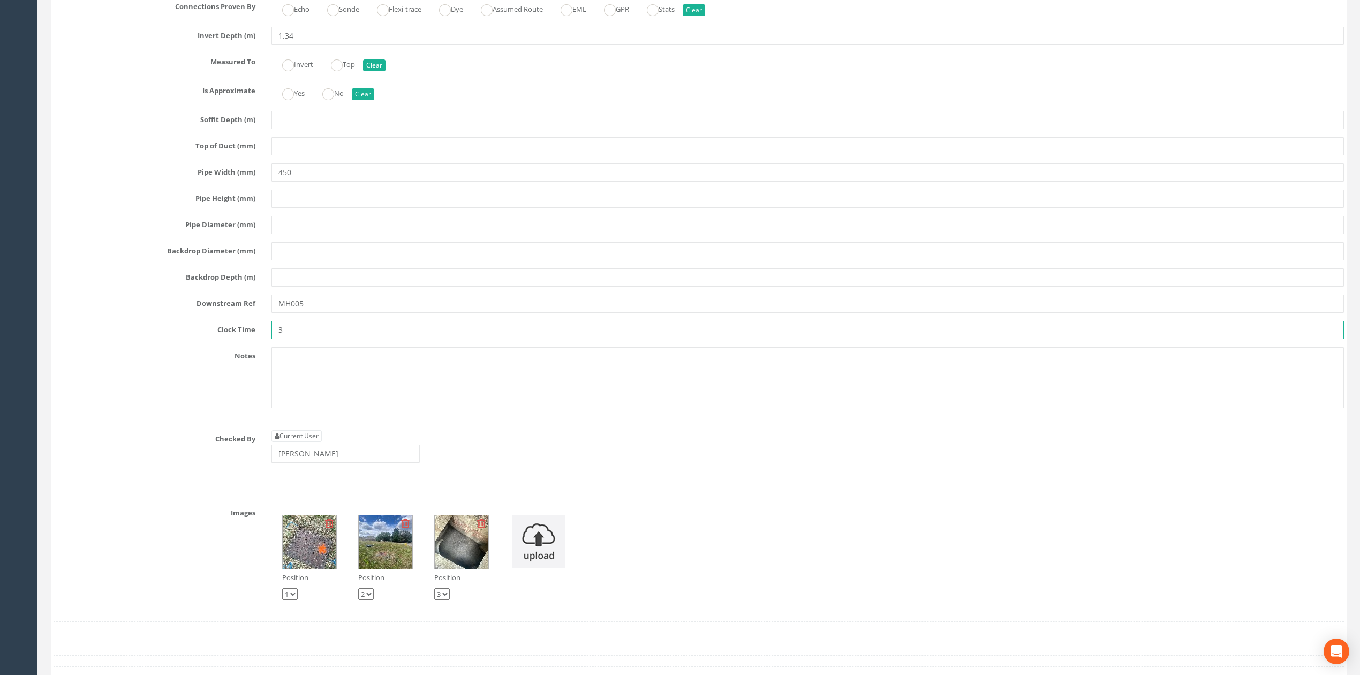
type input "3"
click at [357, 463] on input "[PERSON_NAME]" at bounding box center [346, 454] width 148 height 18
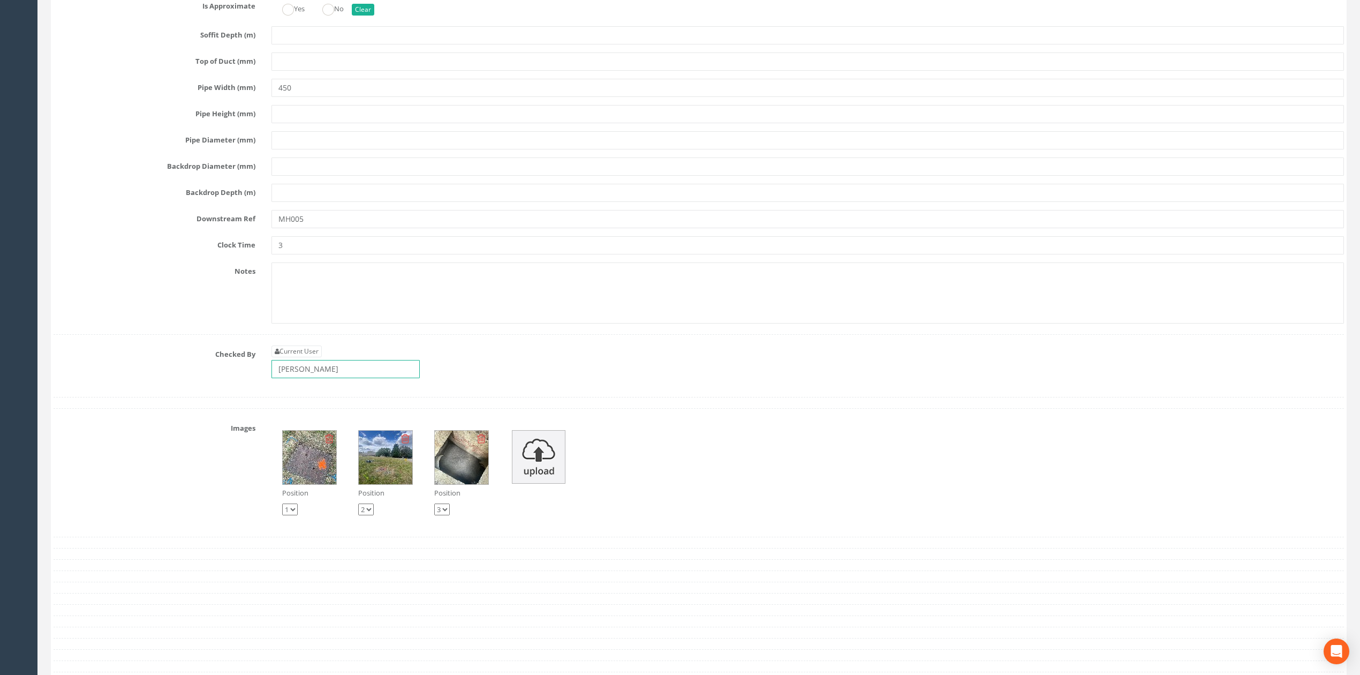
scroll to position [3428, 0]
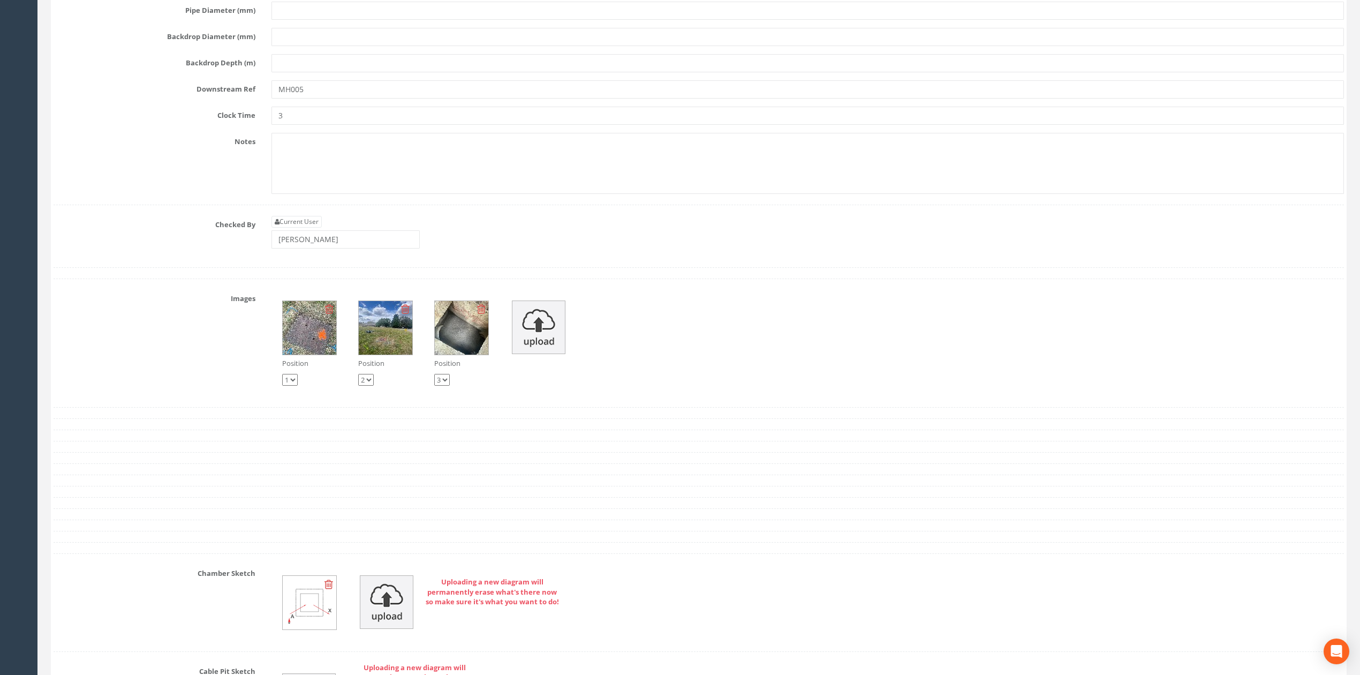
click at [328, 590] on icon at bounding box center [329, 584] width 9 height 11
drag, startPoint x: 333, startPoint y: 270, endPoint x: 215, endPoint y: 264, distance: 118.0
click at [219, 257] on div "Checked By Current User [PERSON_NAME]" at bounding box center [699, 236] width 1307 height 41
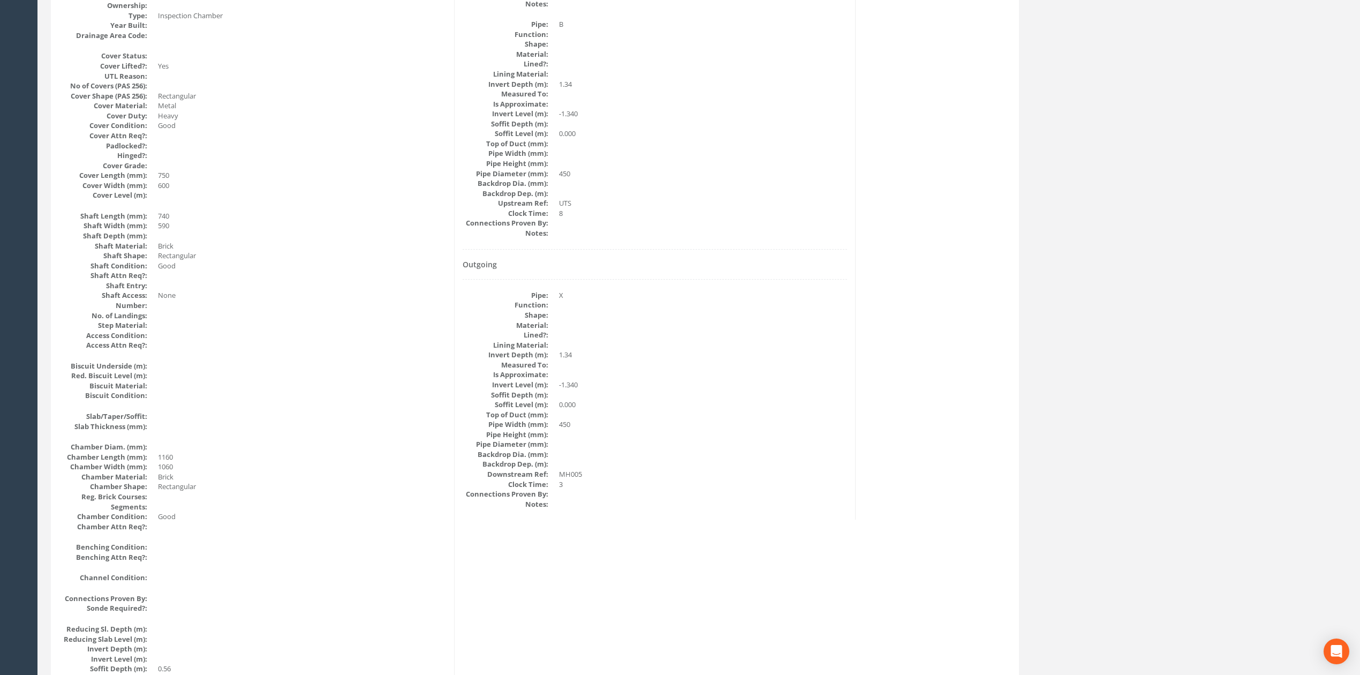
scroll to position [448, 0]
drag, startPoint x: 695, startPoint y: 469, endPoint x: 640, endPoint y: 320, distance: 159.5
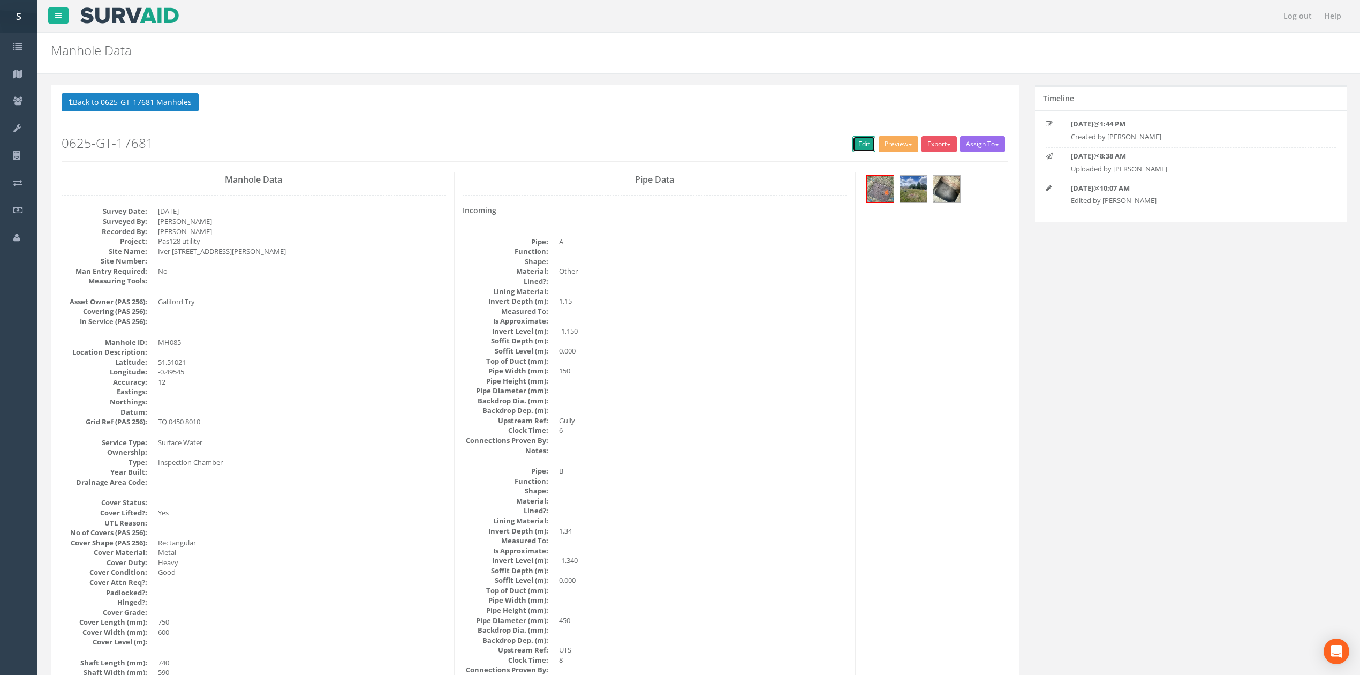
click at [853, 142] on link "Edit" at bounding box center [864, 144] width 23 height 16
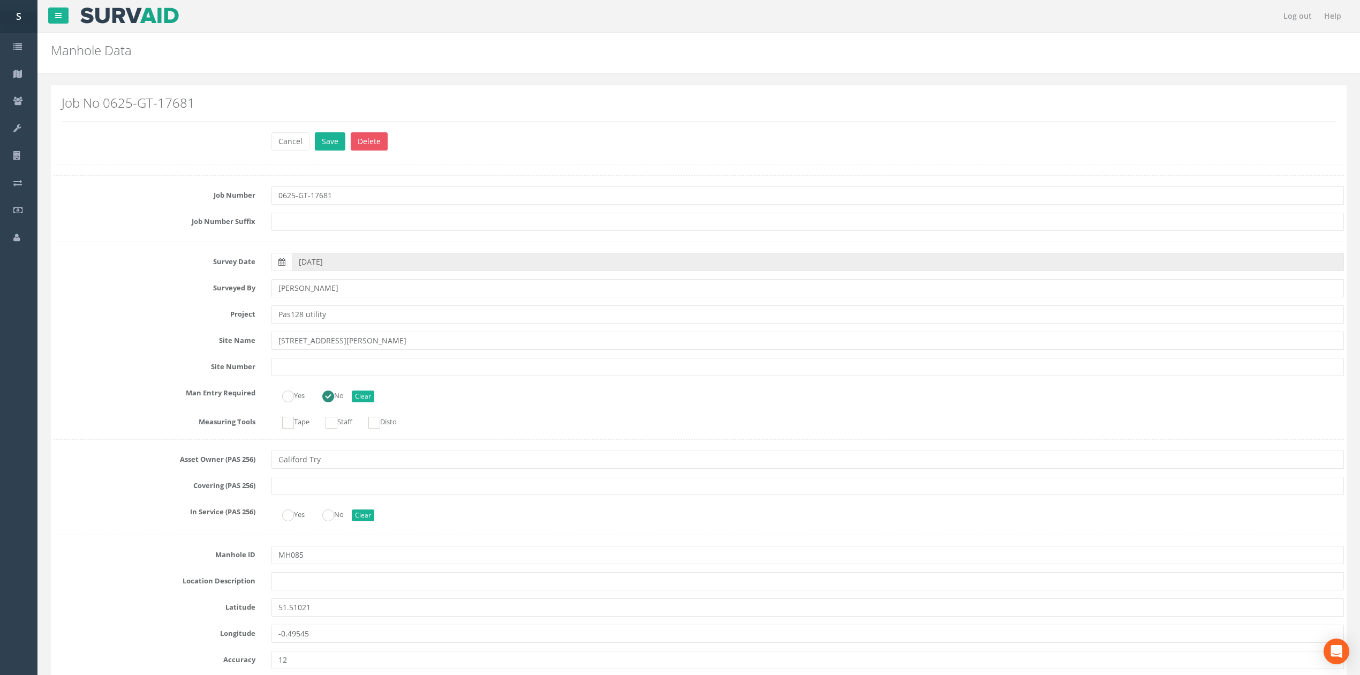
scroll to position [3903, 0]
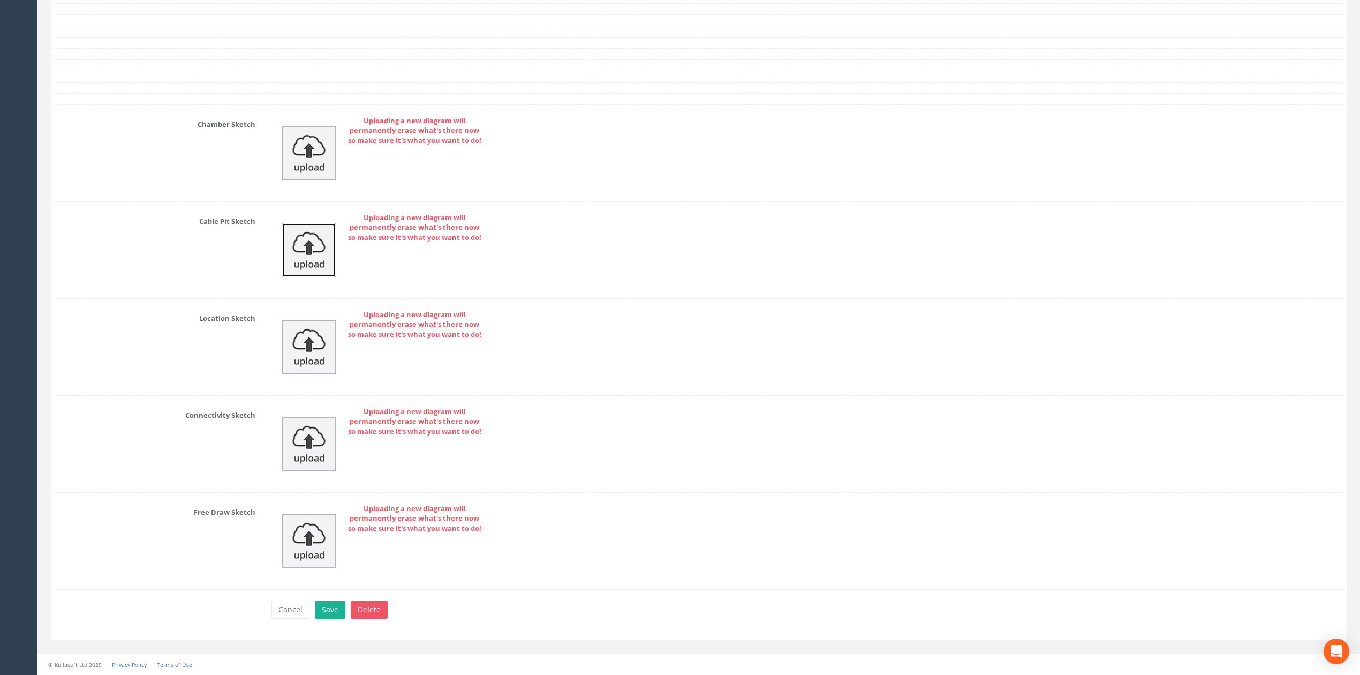
click at [328, 256] on img at bounding box center [309, 250] width 54 height 54
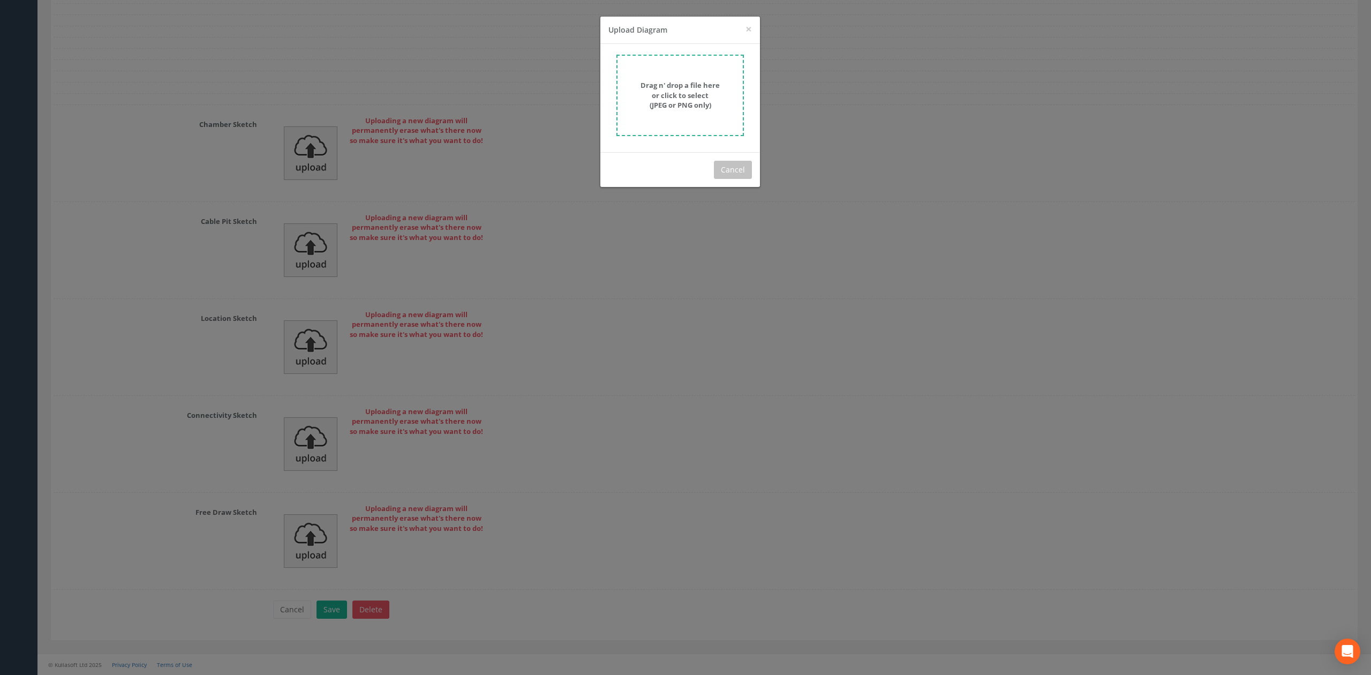
click at [691, 108] on strong "Drag n' drop a file here or click to select (JPEG or PNG only)" at bounding box center [680, 94] width 79 height 29
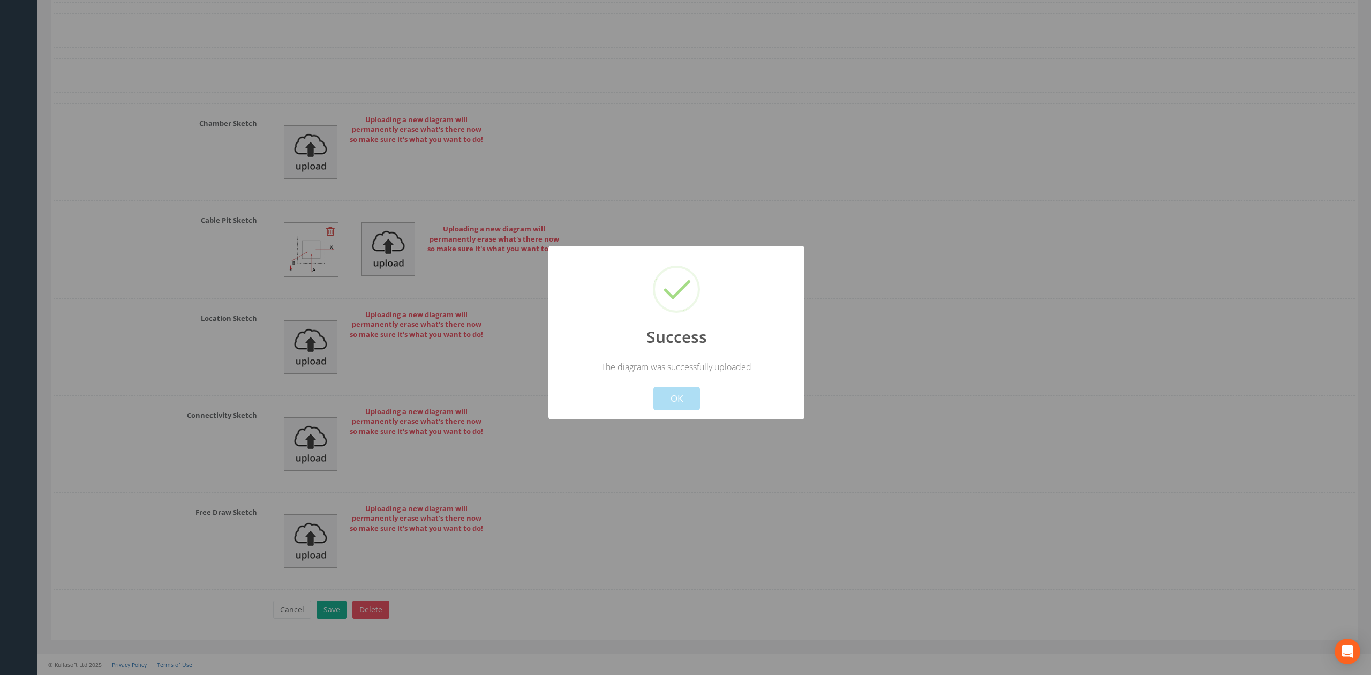
click at [672, 399] on button "OK" at bounding box center [676, 399] width 47 height 24
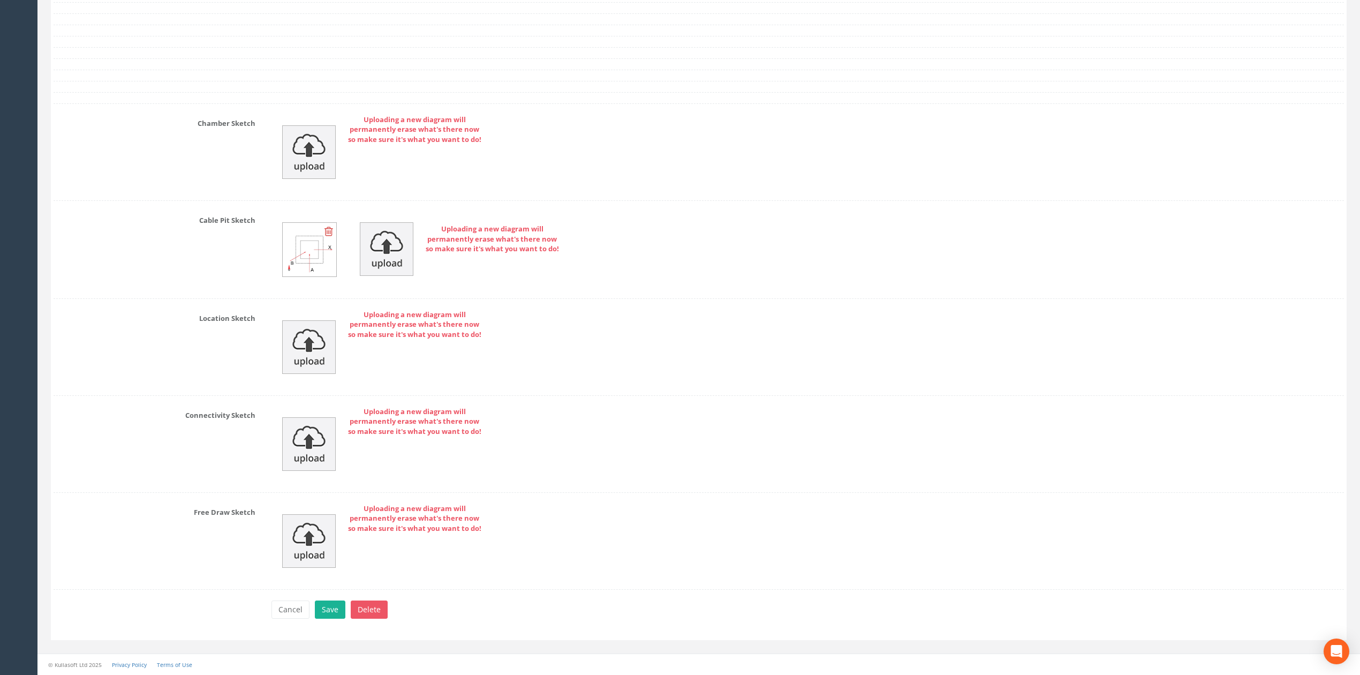
click at [321, 230] on img at bounding box center [310, 250] width 54 height 54
click at [306, 152] on img at bounding box center [309, 152] width 54 height 54
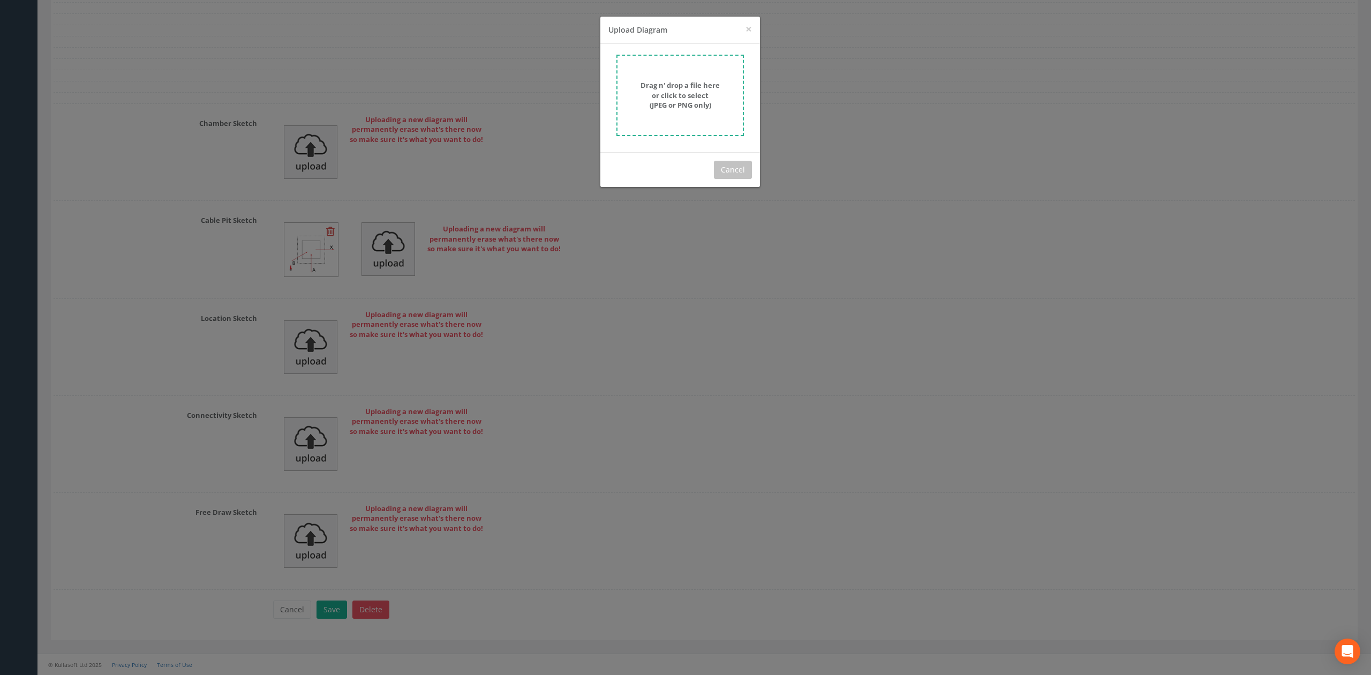
click at [713, 130] on form "Drag n' drop a file here or click to select (JPEG or PNG only)" at bounding box center [680, 95] width 127 height 81
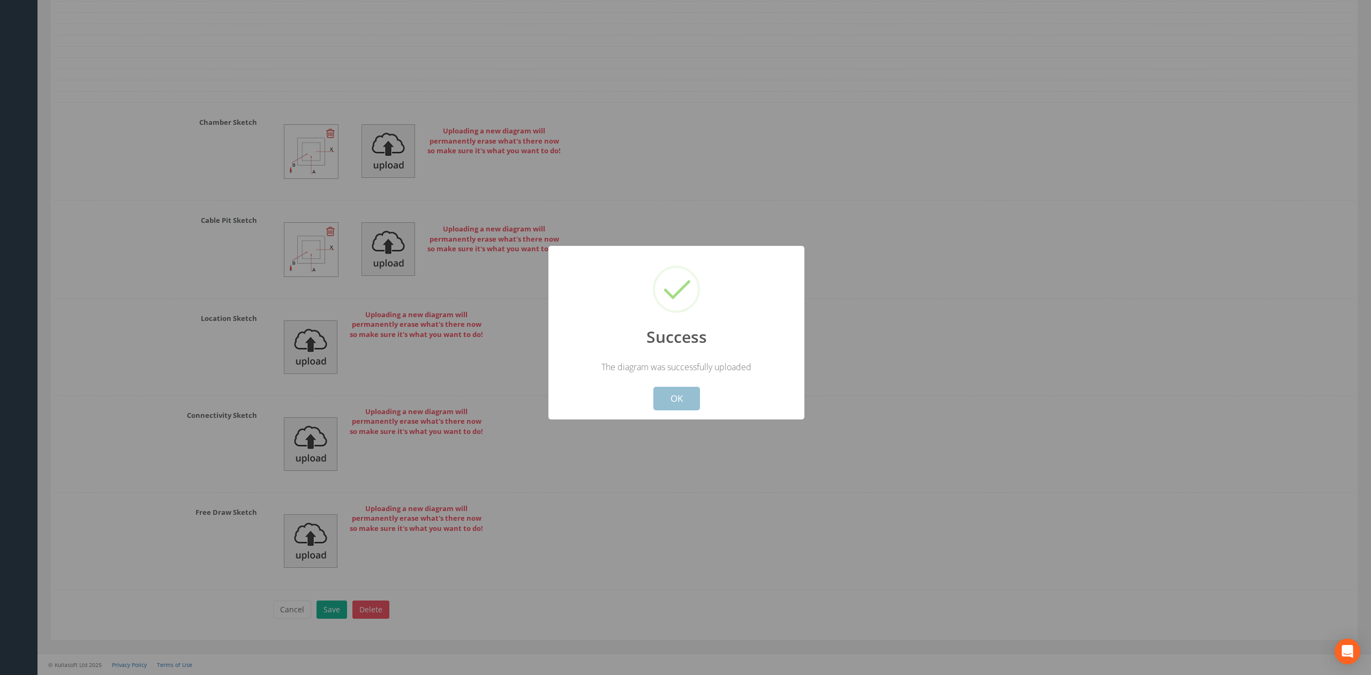
click at [686, 403] on button "OK" at bounding box center [676, 399] width 47 height 24
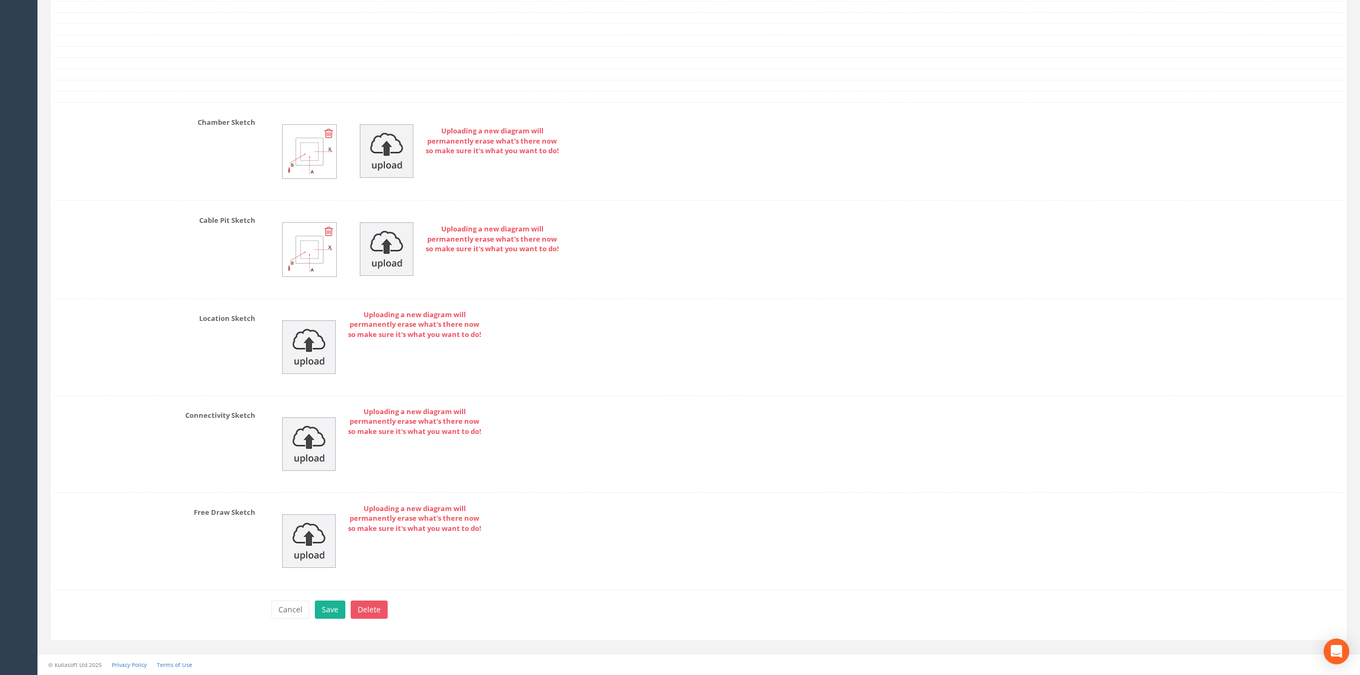
click at [330, 234] on icon at bounding box center [329, 231] width 9 height 11
click at [335, 613] on button "Save" at bounding box center [330, 609] width 31 height 18
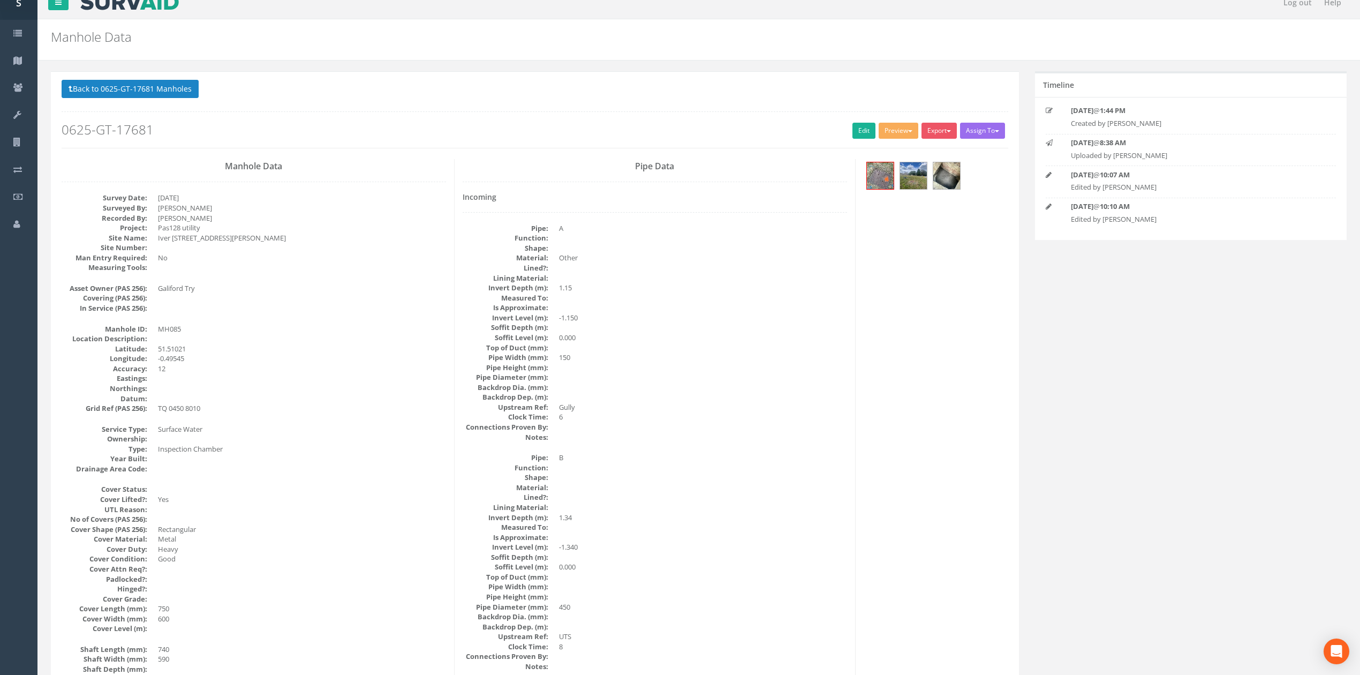
scroll to position [0, 0]
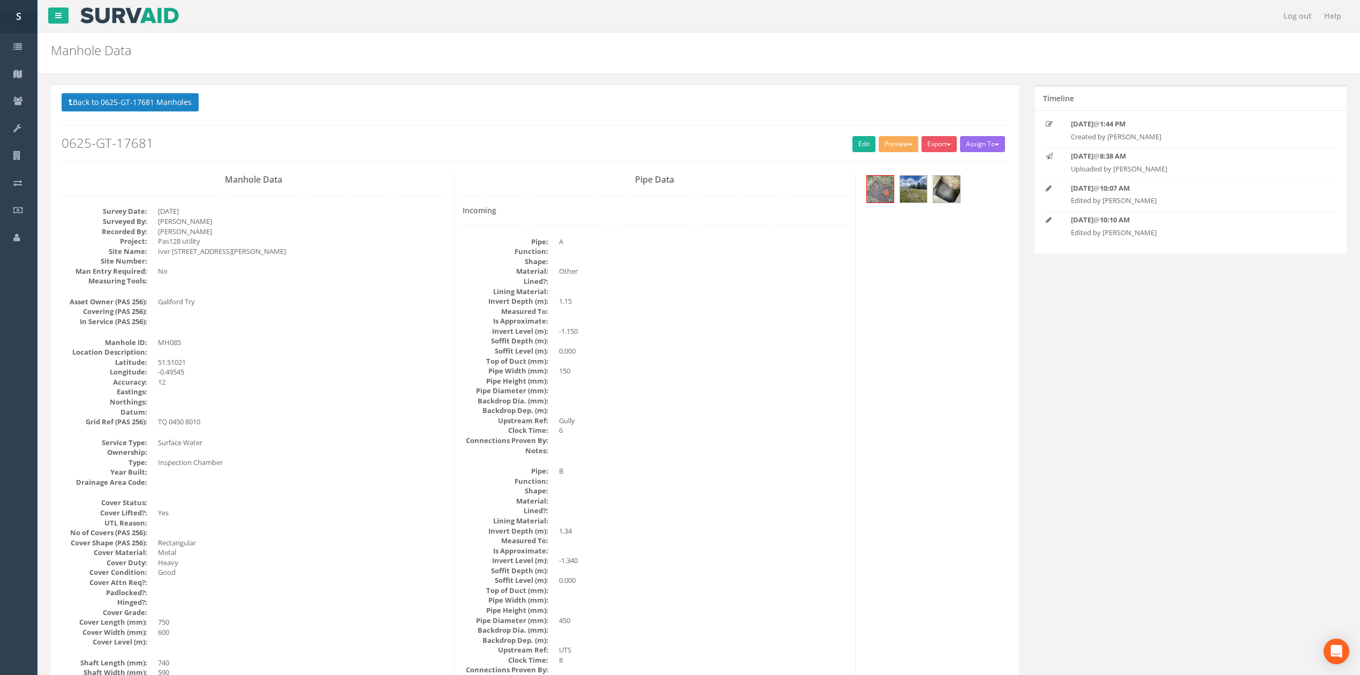
click at [853, 154] on div "Back to 0625-GT-17681 Manholes Back to Map Assign To No Companies Added Export …" at bounding box center [535, 127] width 947 height 68
click at [853, 148] on link "Edit" at bounding box center [864, 144] width 23 height 16
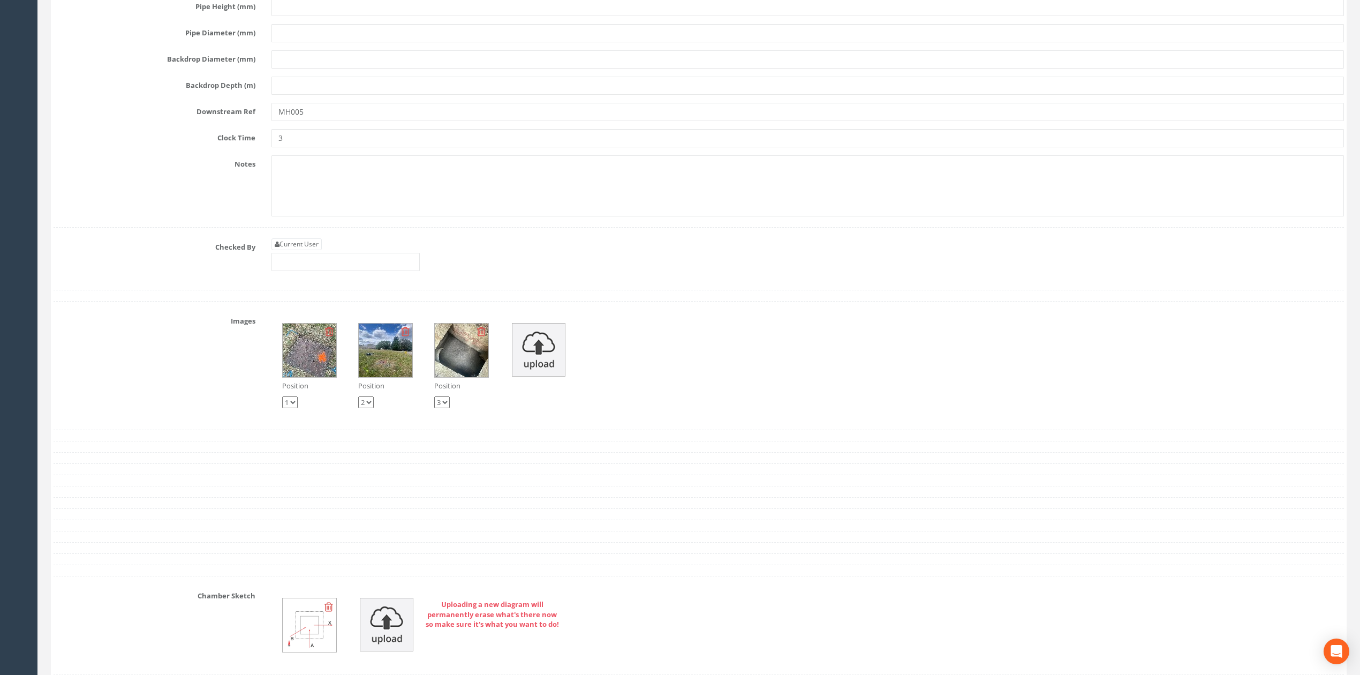
scroll to position [3404, 0]
click at [307, 251] on link "Current User" at bounding box center [297, 245] width 50 height 12
type input "[PERSON_NAME]"
click at [327, 272] on input "[PERSON_NAME]" at bounding box center [346, 263] width 148 height 18
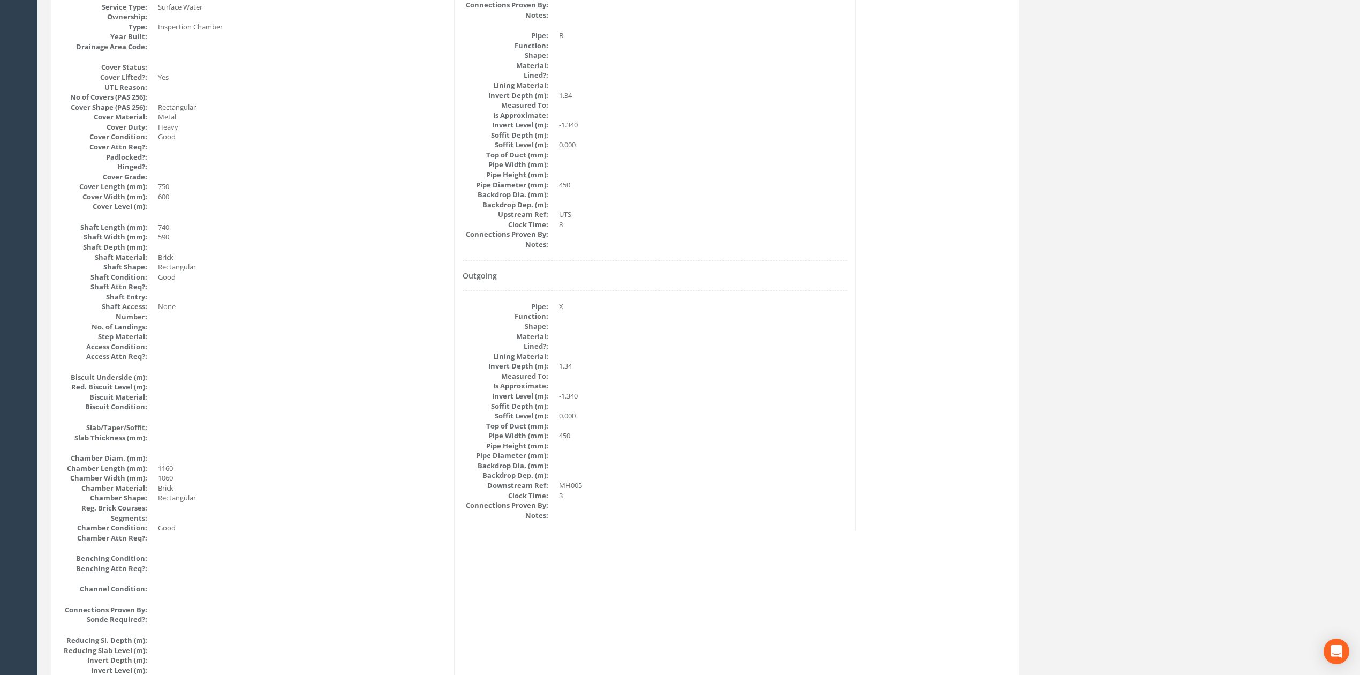
scroll to position [0, 0]
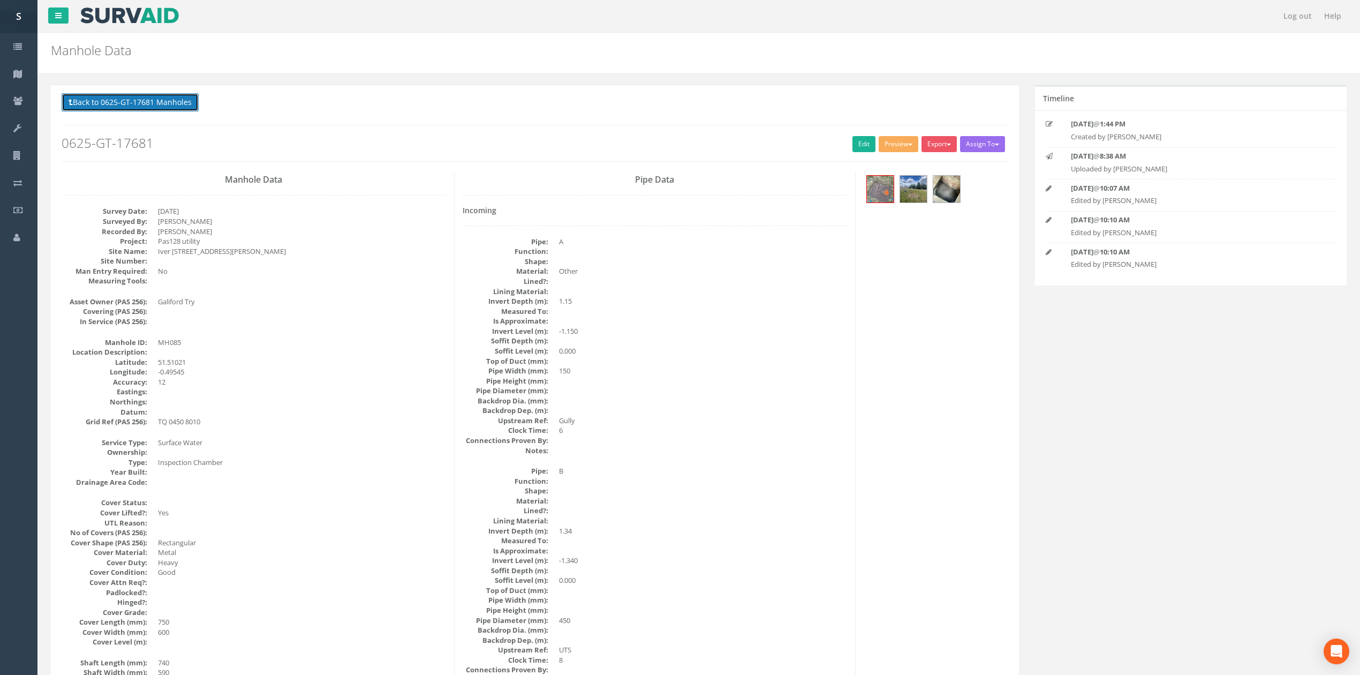
click at [174, 100] on button "Back to 0625-GT-17681 Manholes" at bounding box center [130, 102] width 137 height 18
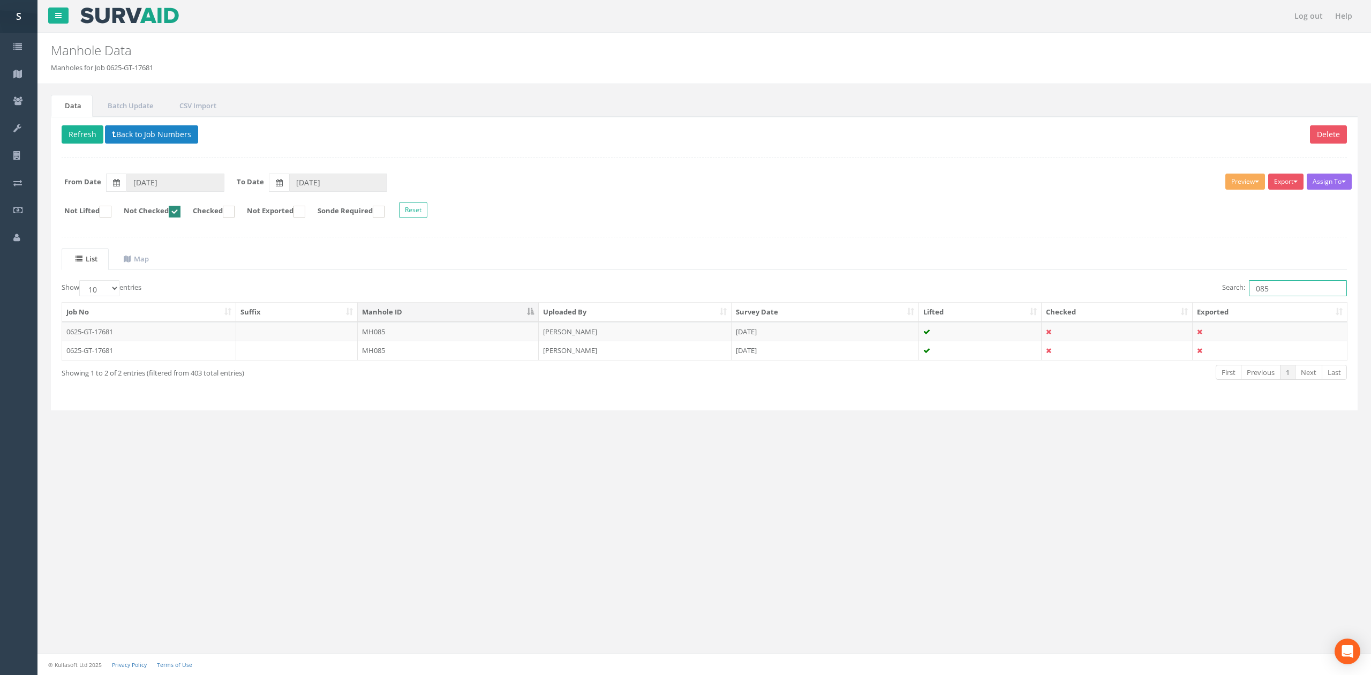
click at [1283, 288] on input "085" at bounding box center [1298, 288] width 98 height 16
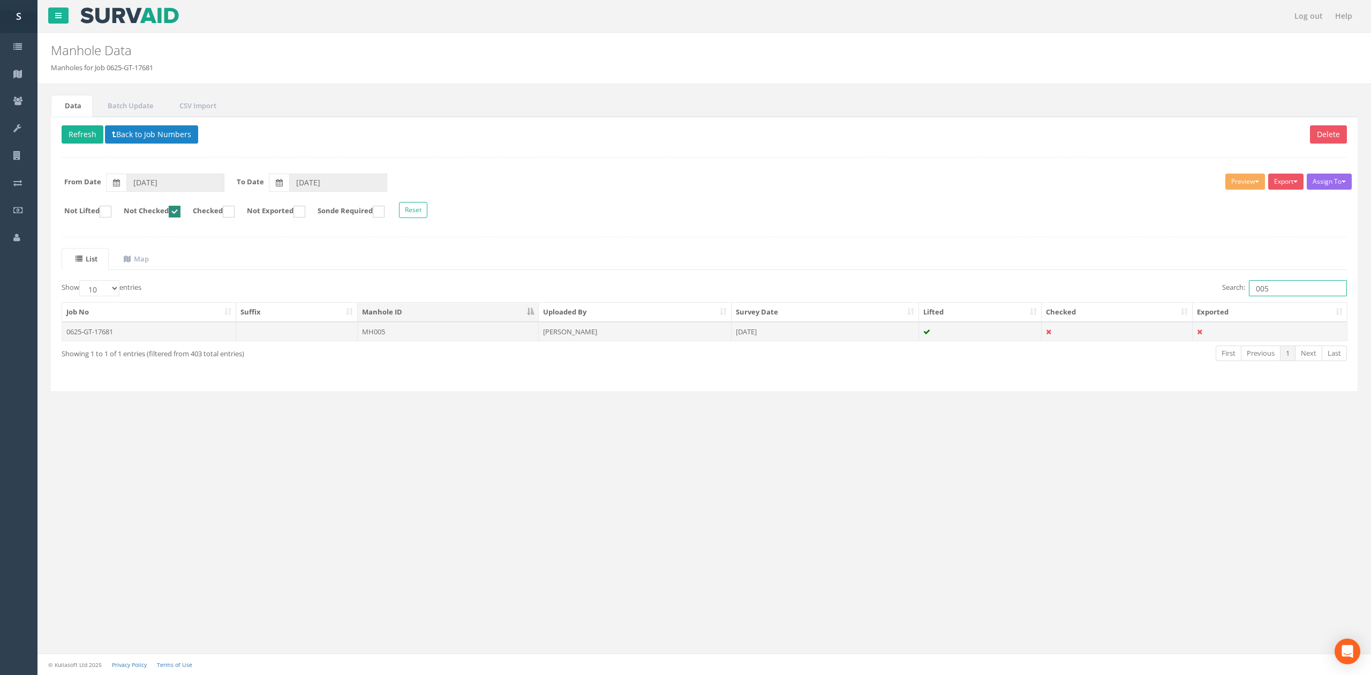
type input "005"
click at [298, 328] on td at bounding box center [297, 331] width 122 height 19
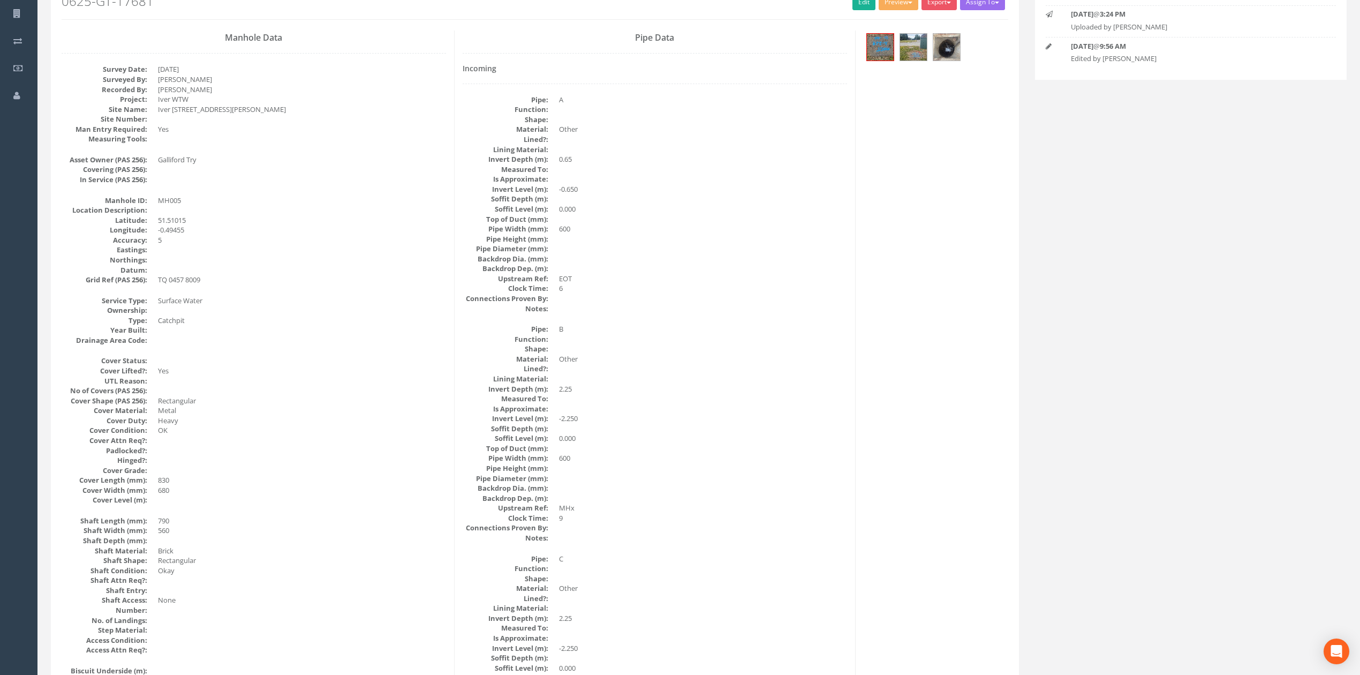
scroll to position [142, 0]
click at [868, 4] on link "Edit" at bounding box center [864, 2] width 23 height 16
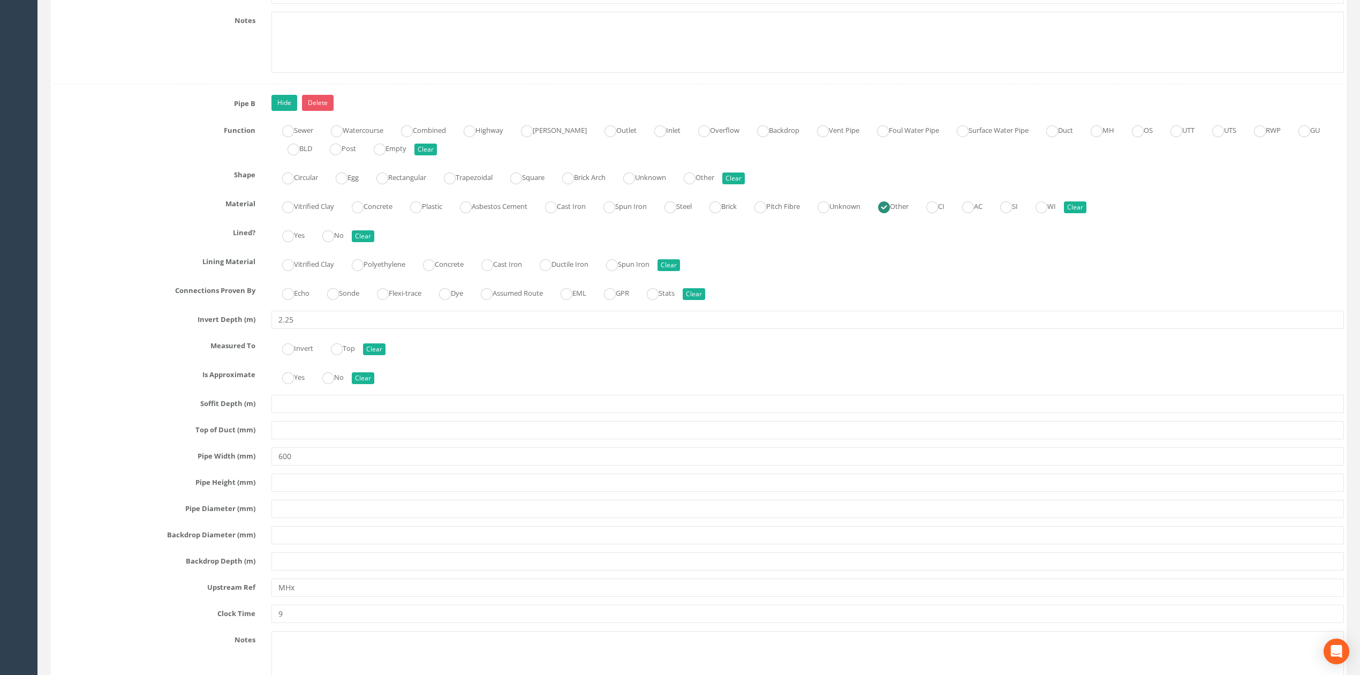
scroll to position [2285, 0]
click at [311, 596] on input "MHx" at bounding box center [808, 586] width 1073 height 18
type input "MH085"
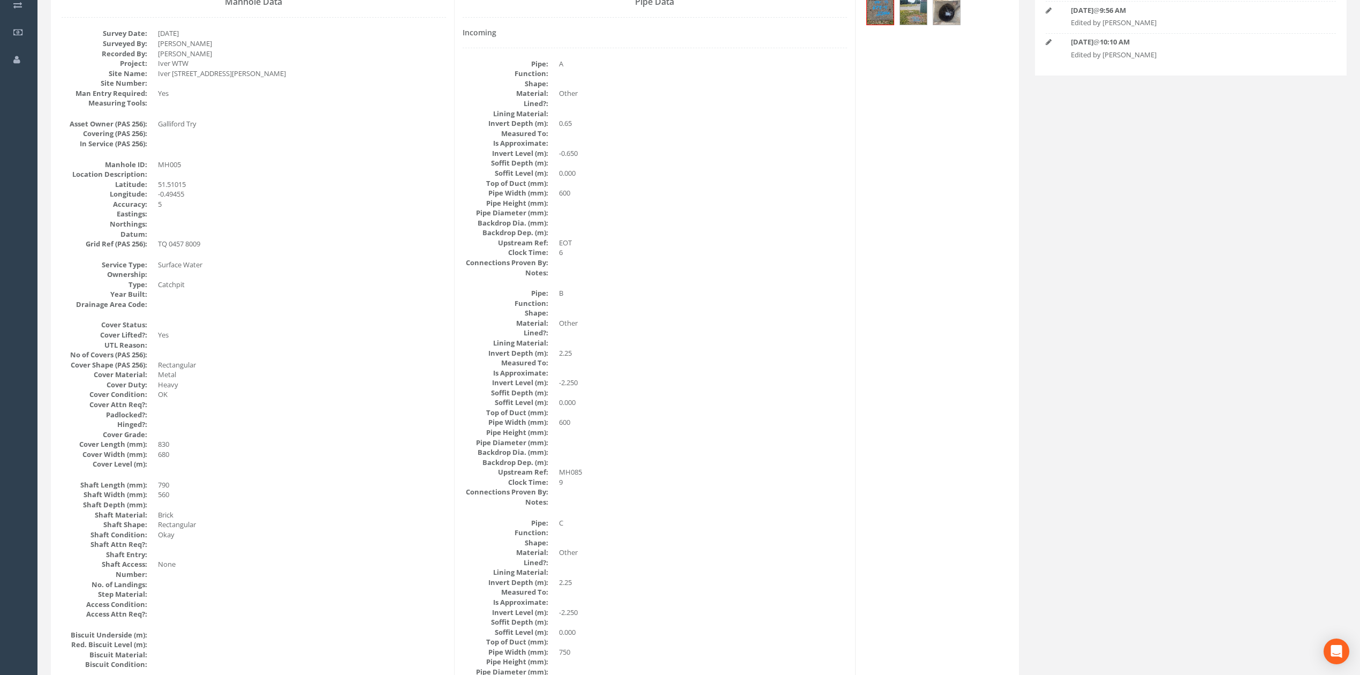
scroll to position [0, 0]
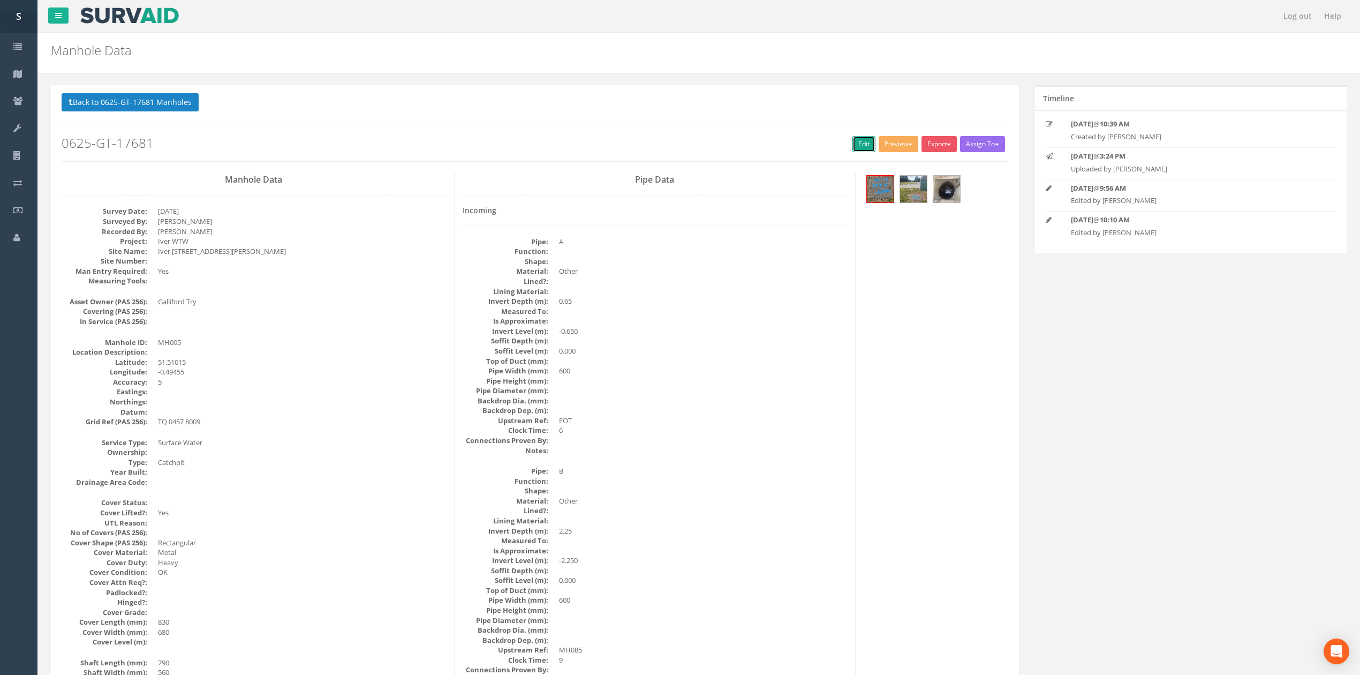
click at [854, 149] on link "Edit" at bounding box center [864, 144] width 23 height 16
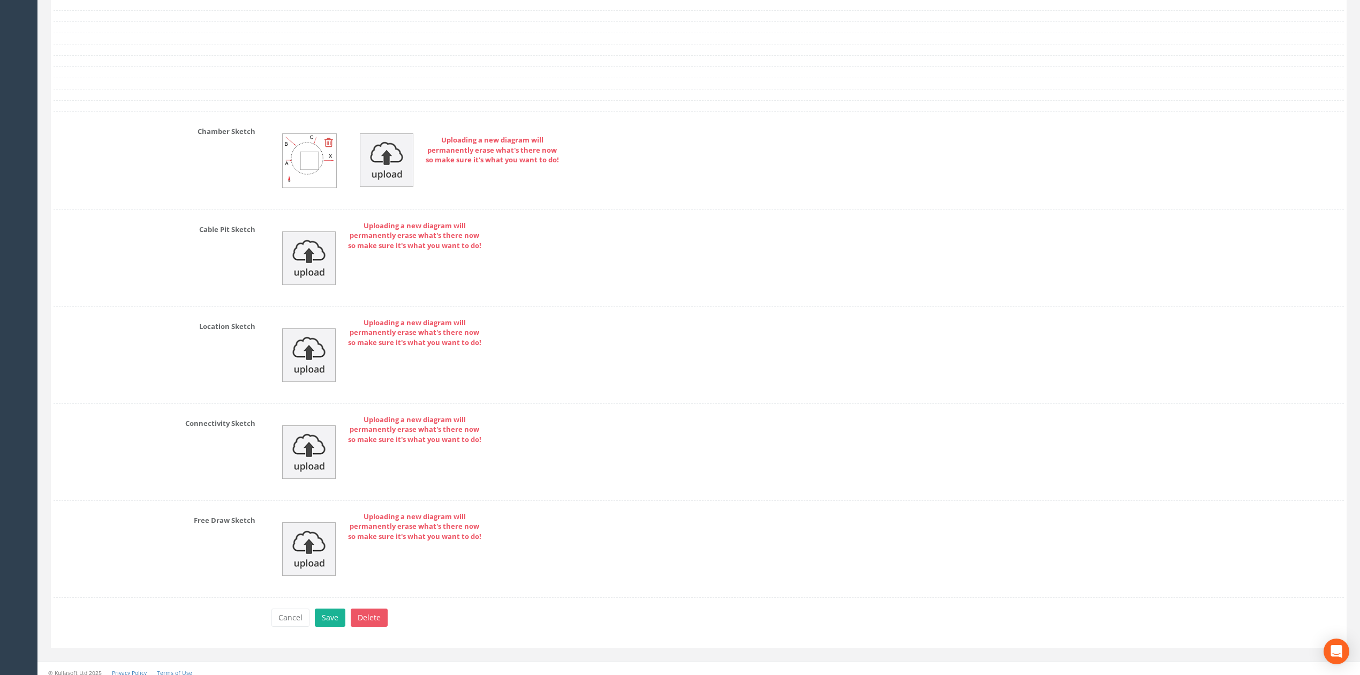
scroll to position [3915, 0]
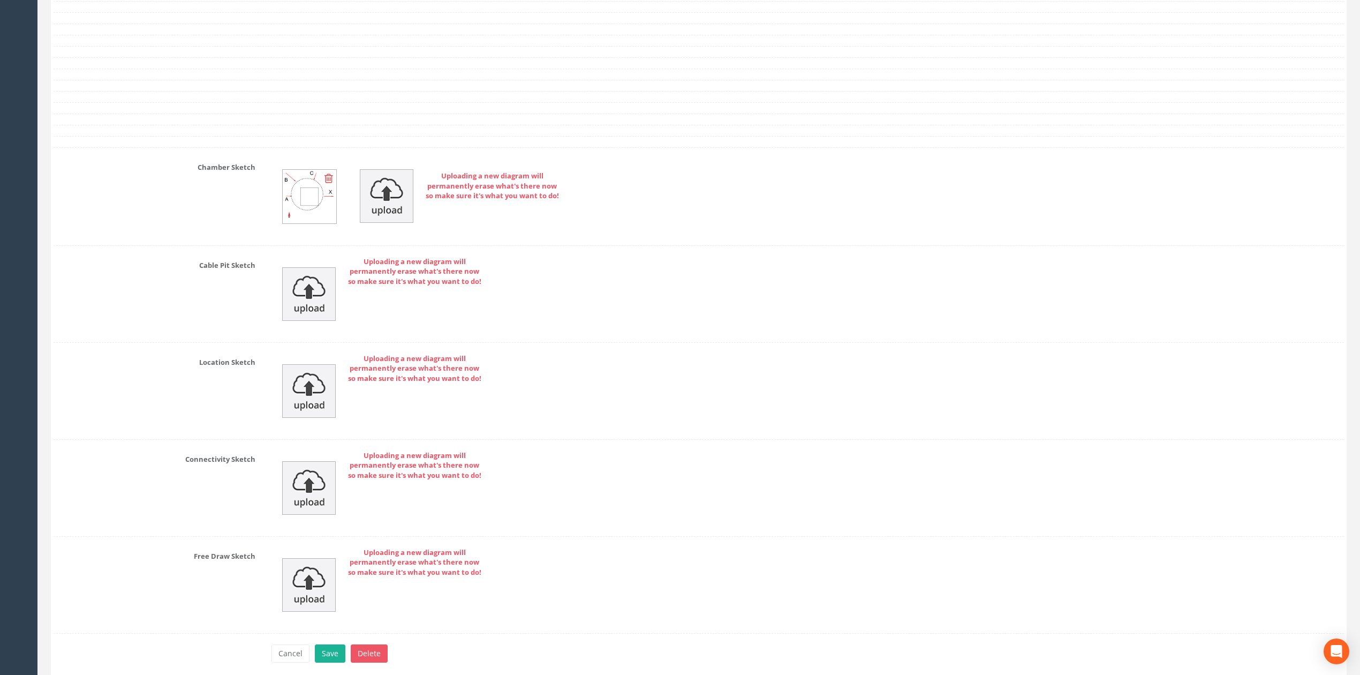
click at [332, 184] on icon at bounding box center [329, 178] width 9 height 11
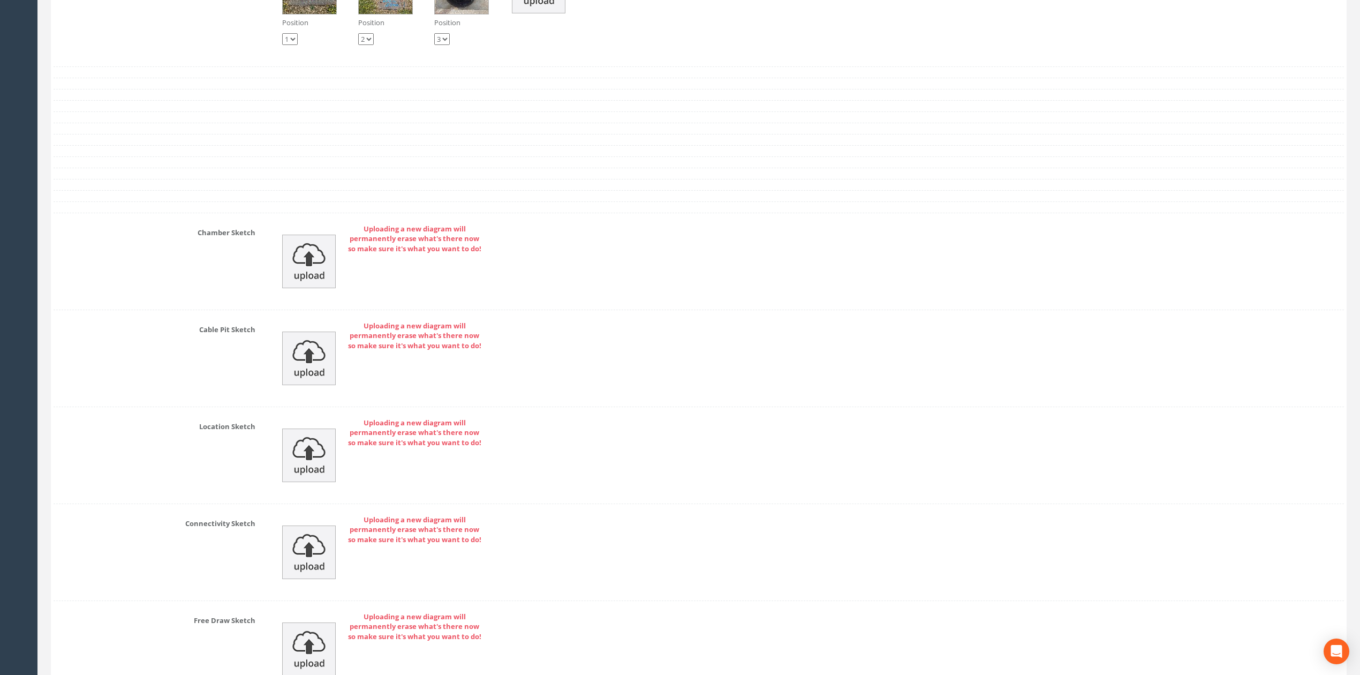
scroll to position [3773, 0]
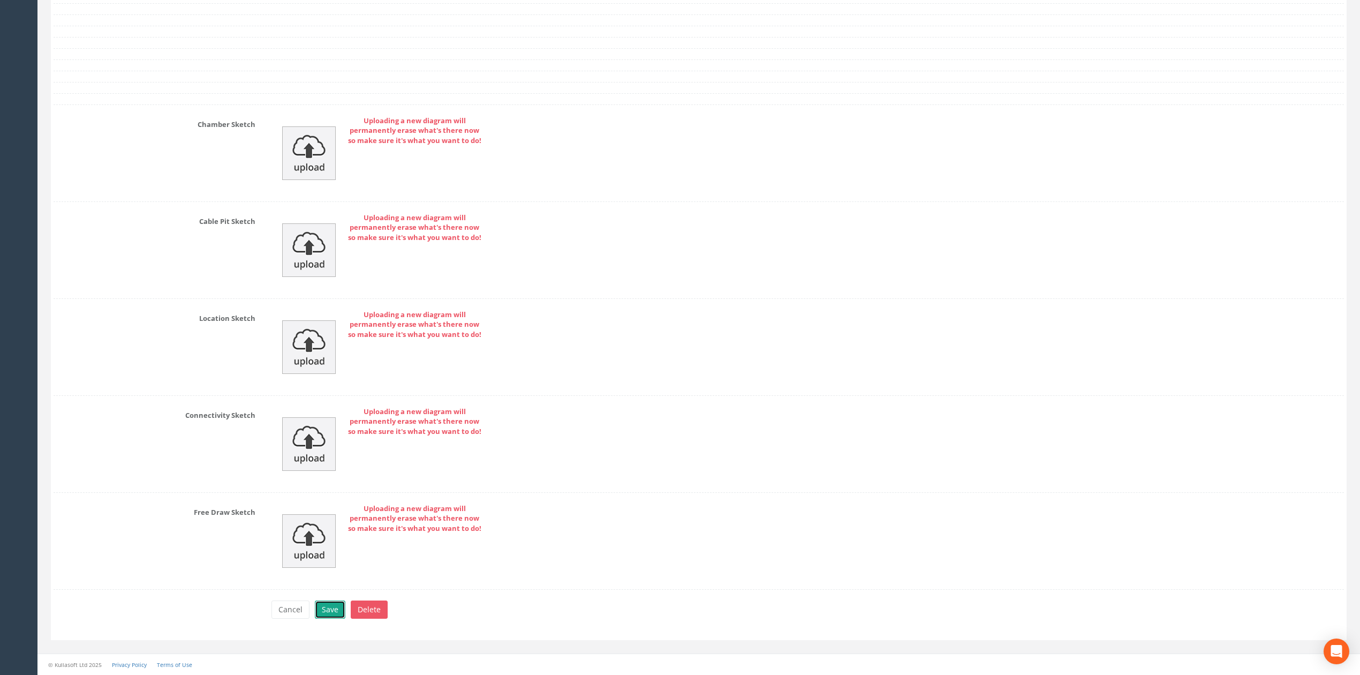
click at [333, 614] on button "Save" at bounding box center [330, 609] width 31 height 18
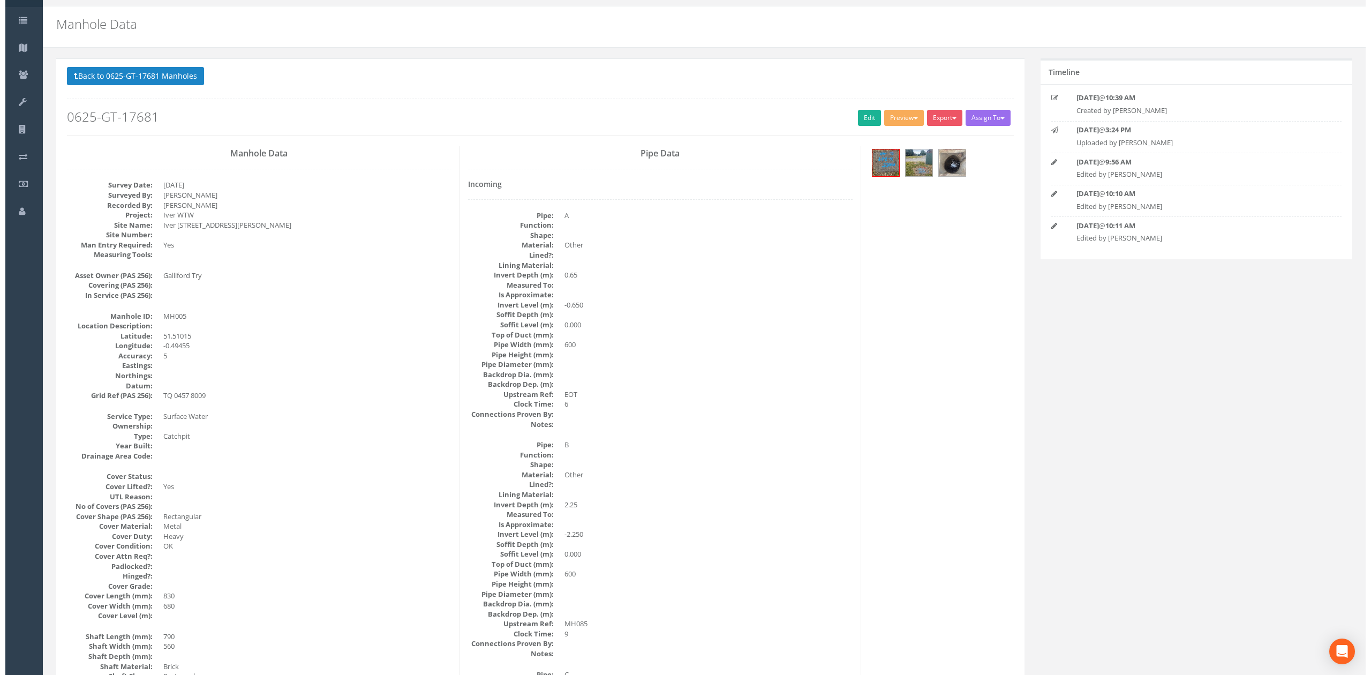
scroll to position [0, 0]
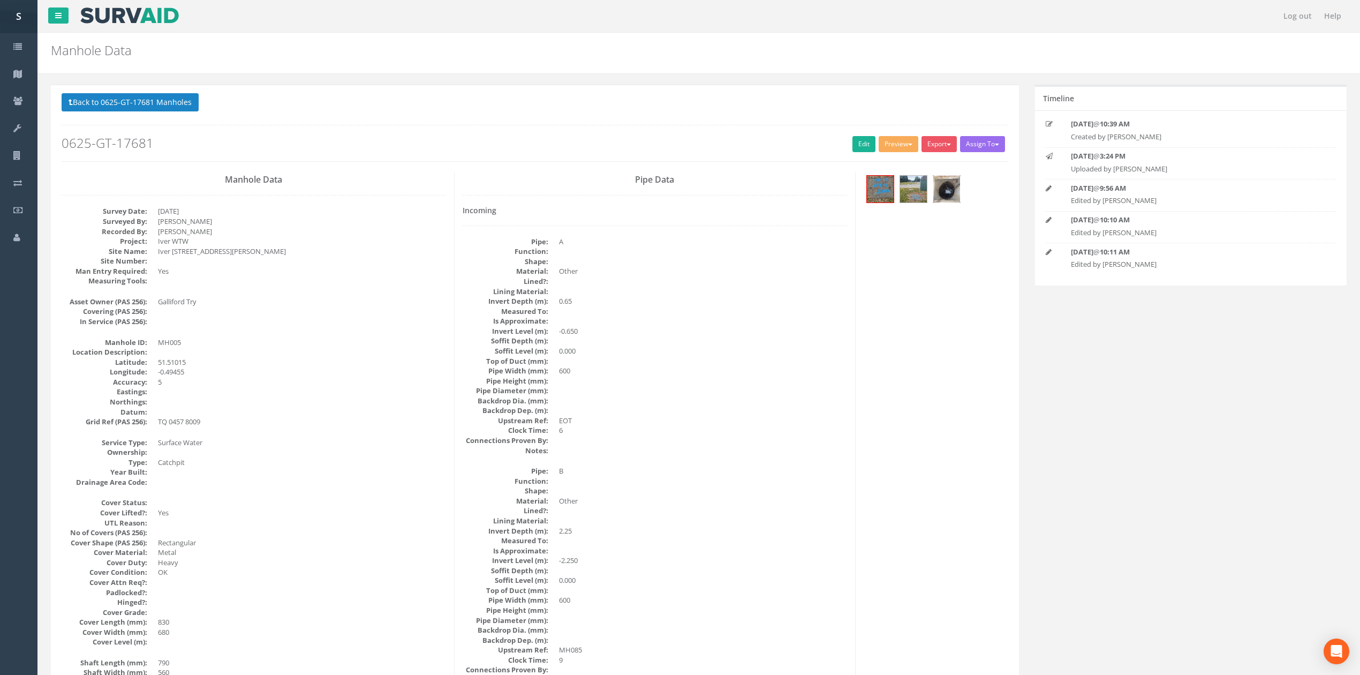
click at [943, 197] on img at bounding box center [947, 189] width 27 height 27
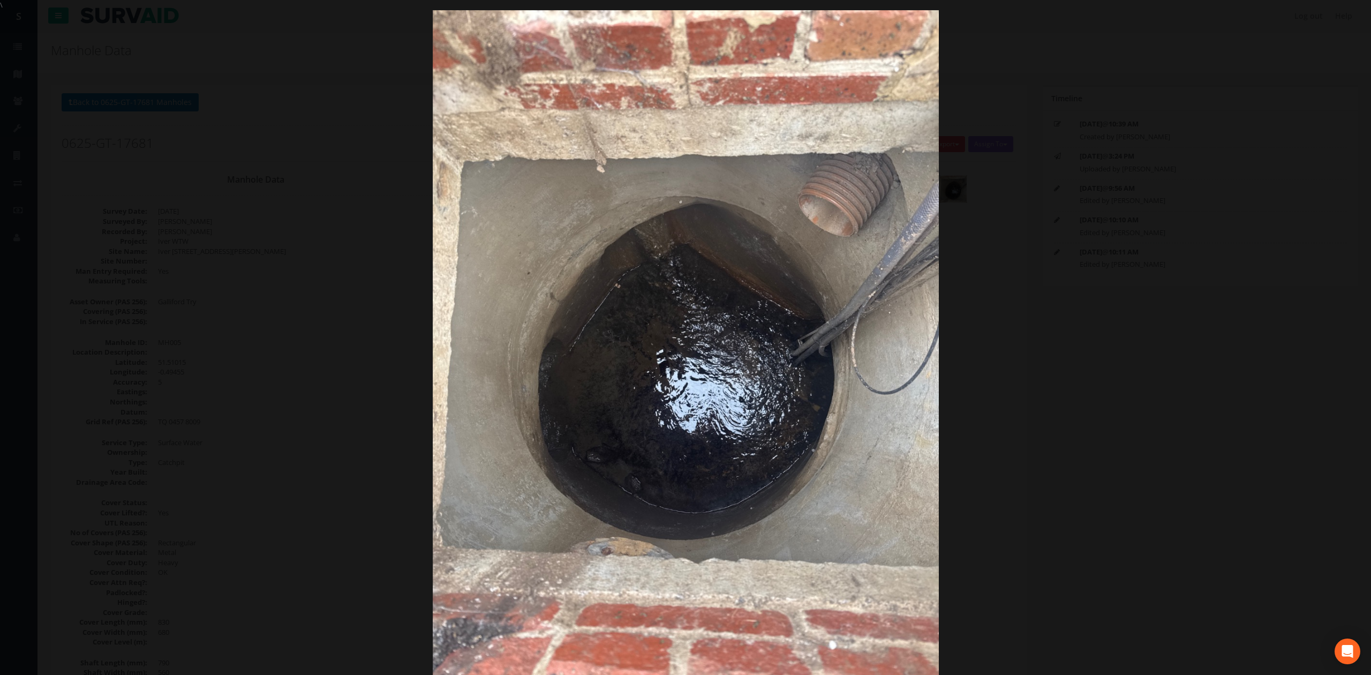
click at [1100, 375] on div at bounding box center [685, 347] width 1371 height 675
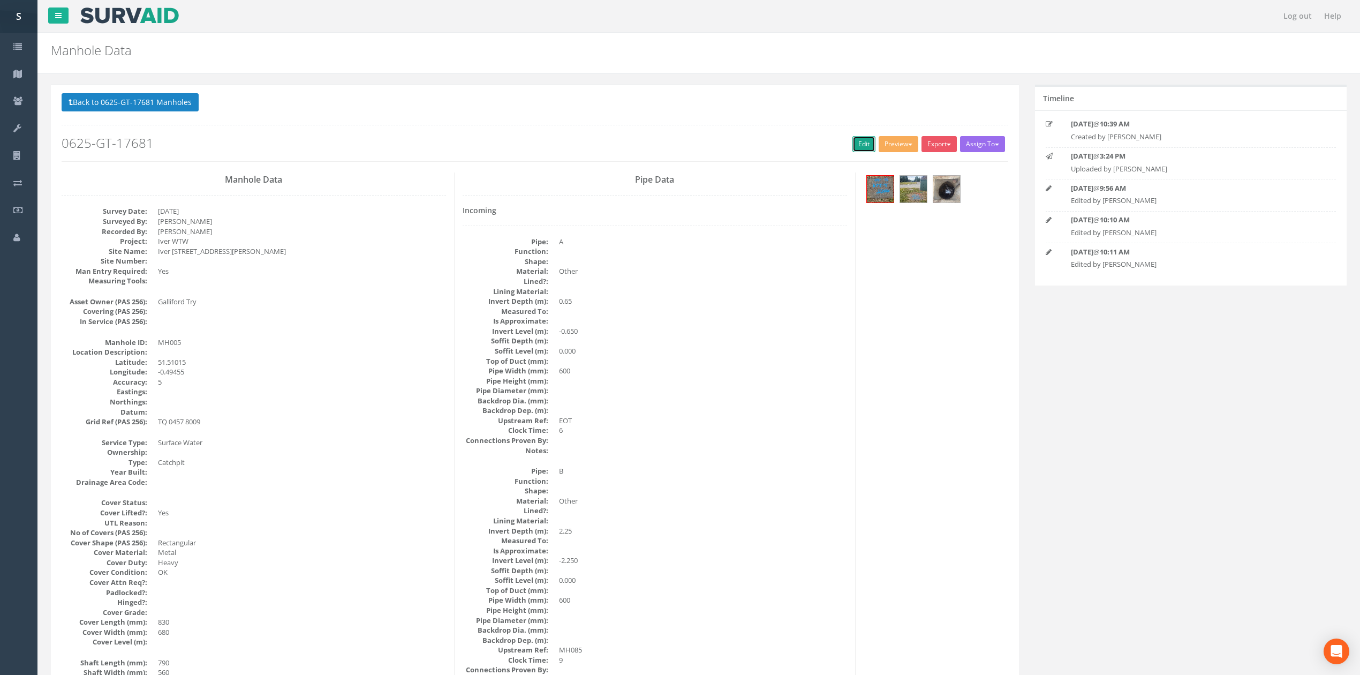
click at [855, 140] on link "Edit" at bounding box center [864, 144] width 23 height 16
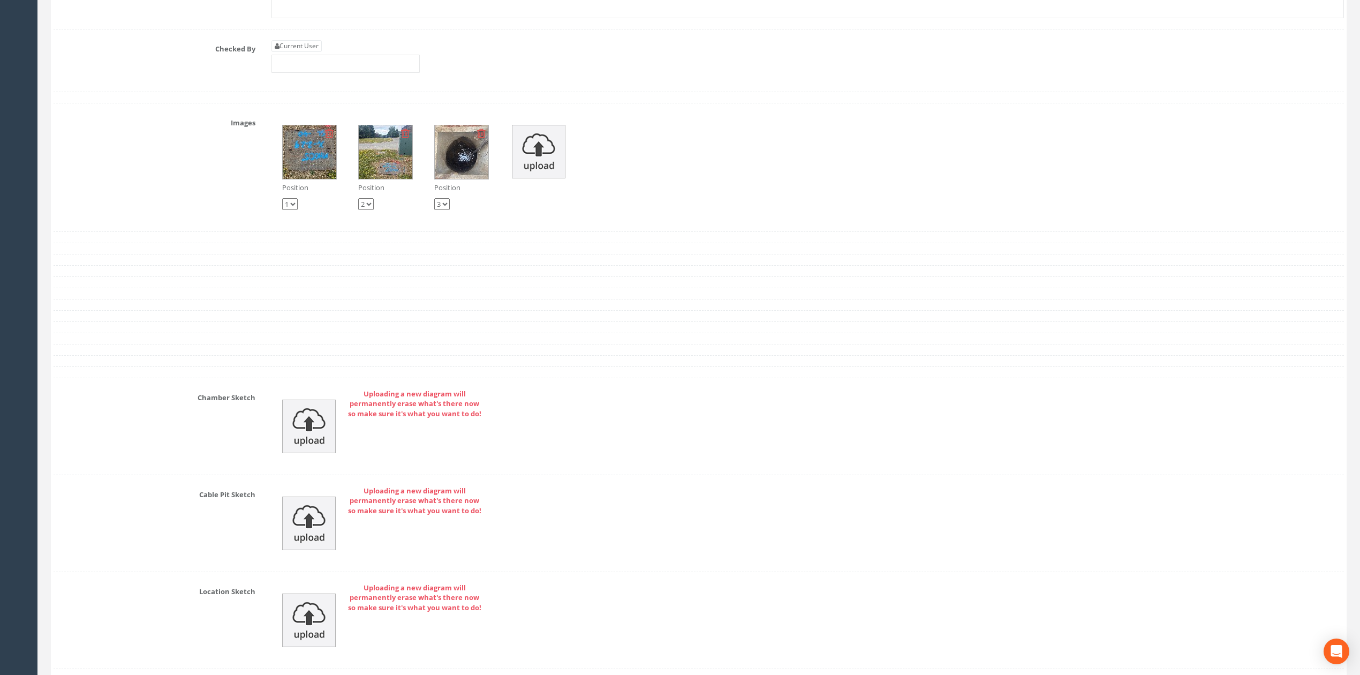
scroll to position [3709, 0]
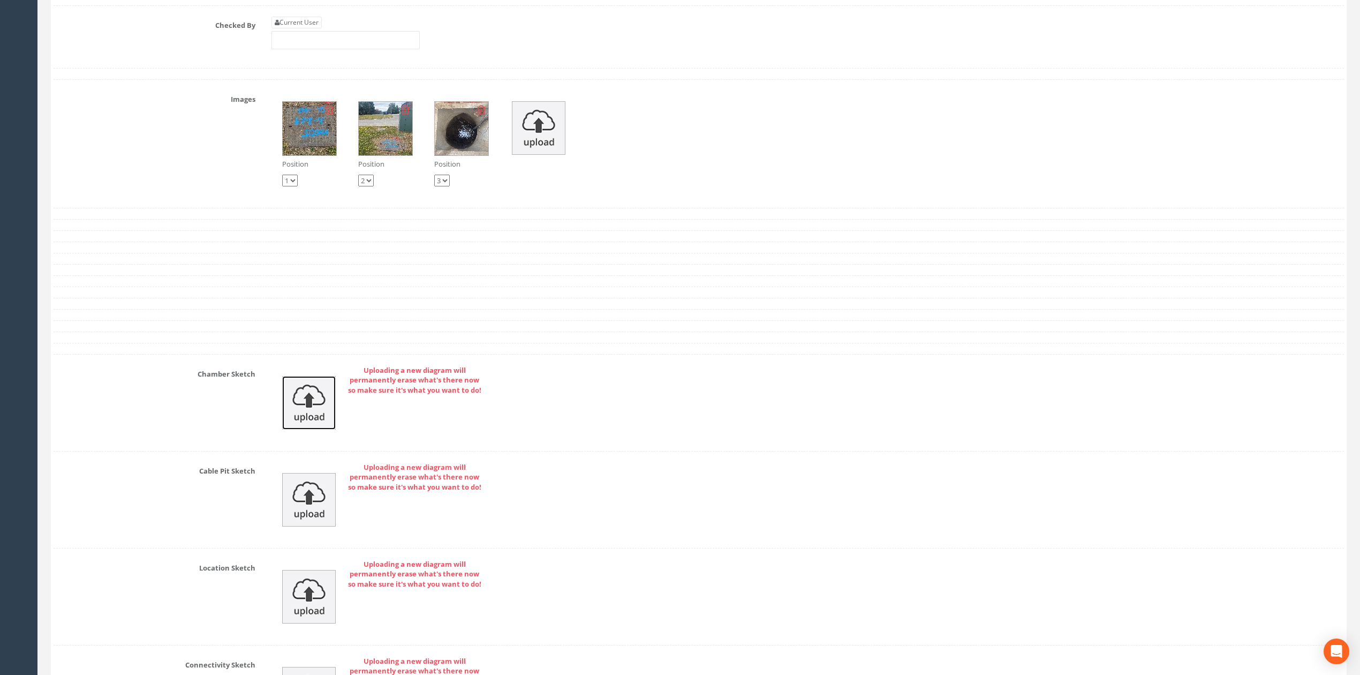
click at [319, 430] on img at bounding box center [309, 403] width 54 height 54
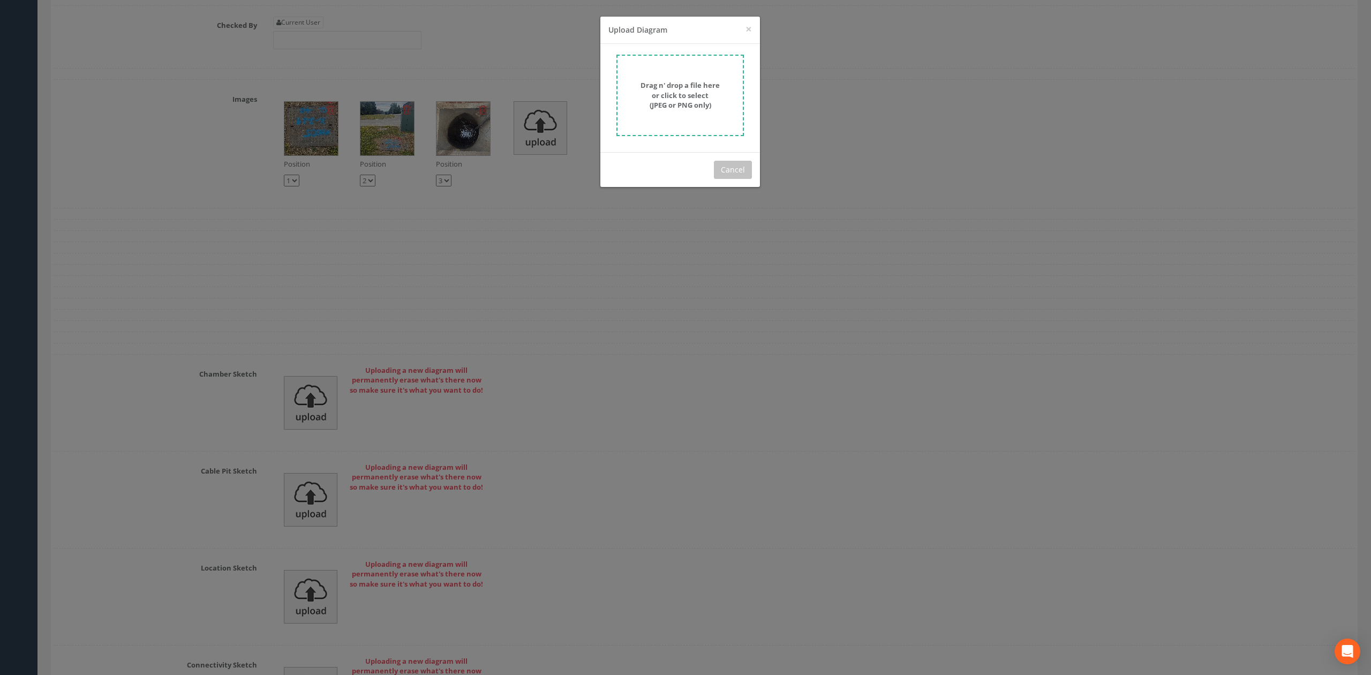
click at [720, 108] on div "Drag n' drop a file here or click to select (JPEG or PNG only)" at bounding box center [680, 95] width 104 height 30
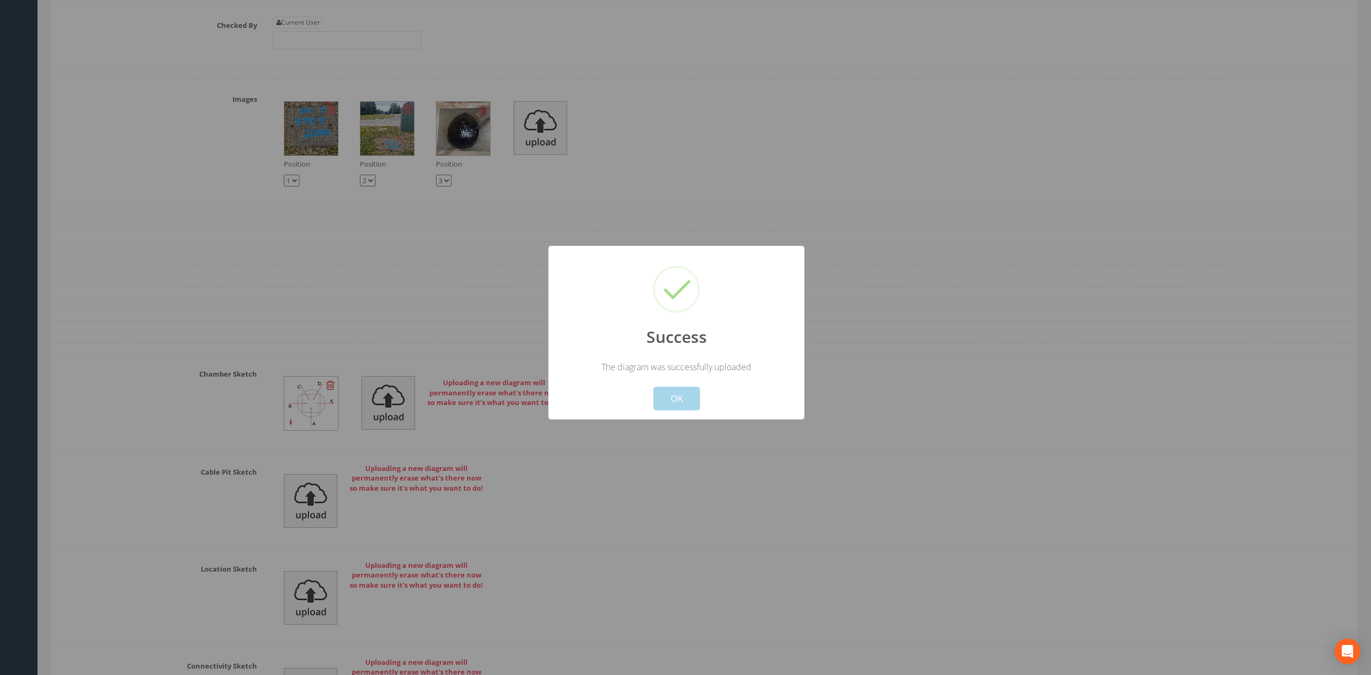
click at [682, 405] on button "OK" at bounding box center [676, 399] width 47 height 24
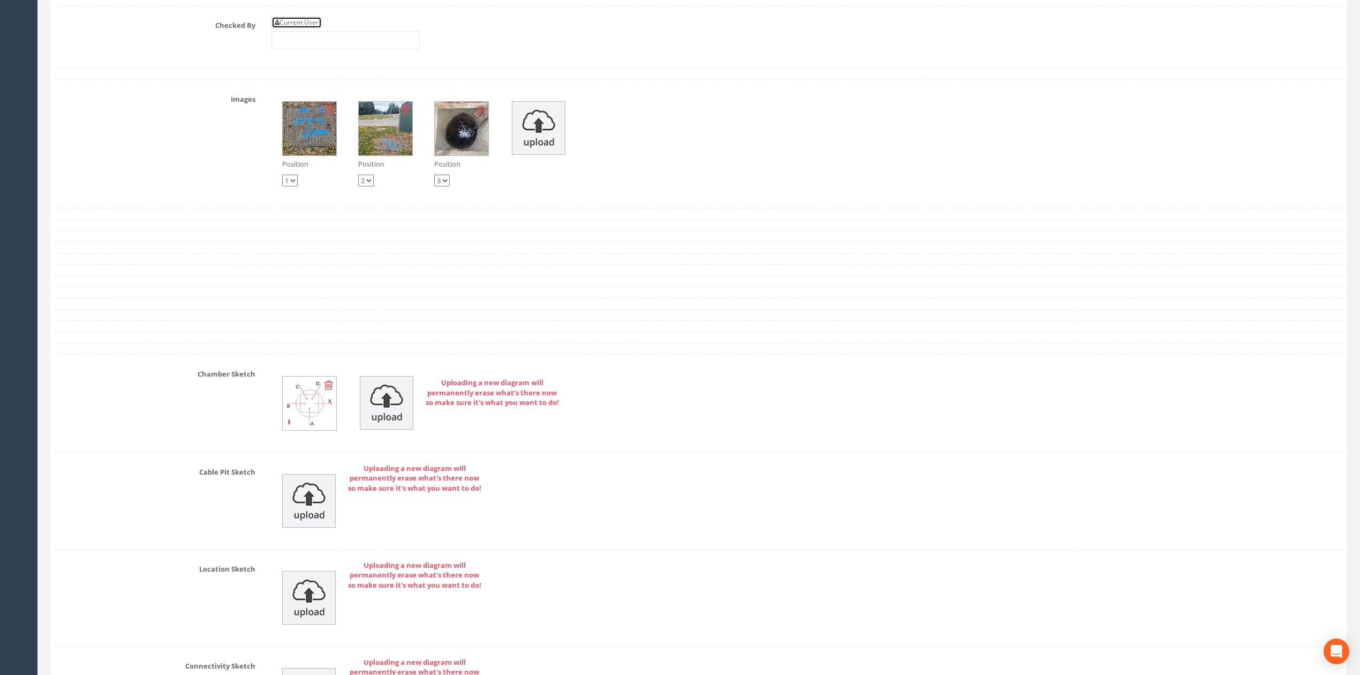
click at [310, 28] on link "Current User" at bounding box center [297, 23] width 50 height 12
type input "[PERSON_NAME]"
click at [318, 49] on input "[PERSON_NAME]" at bounding box center [346, 40] width 148 height 18
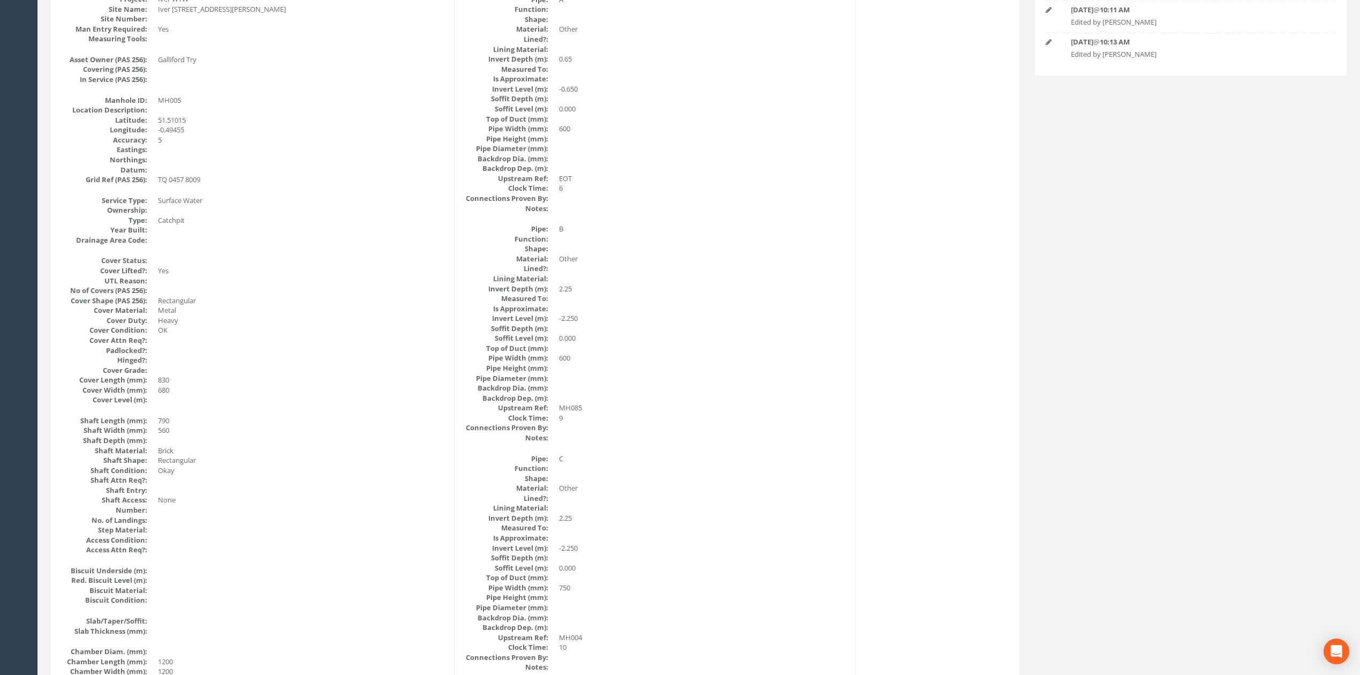
scroll to position [0, 0]
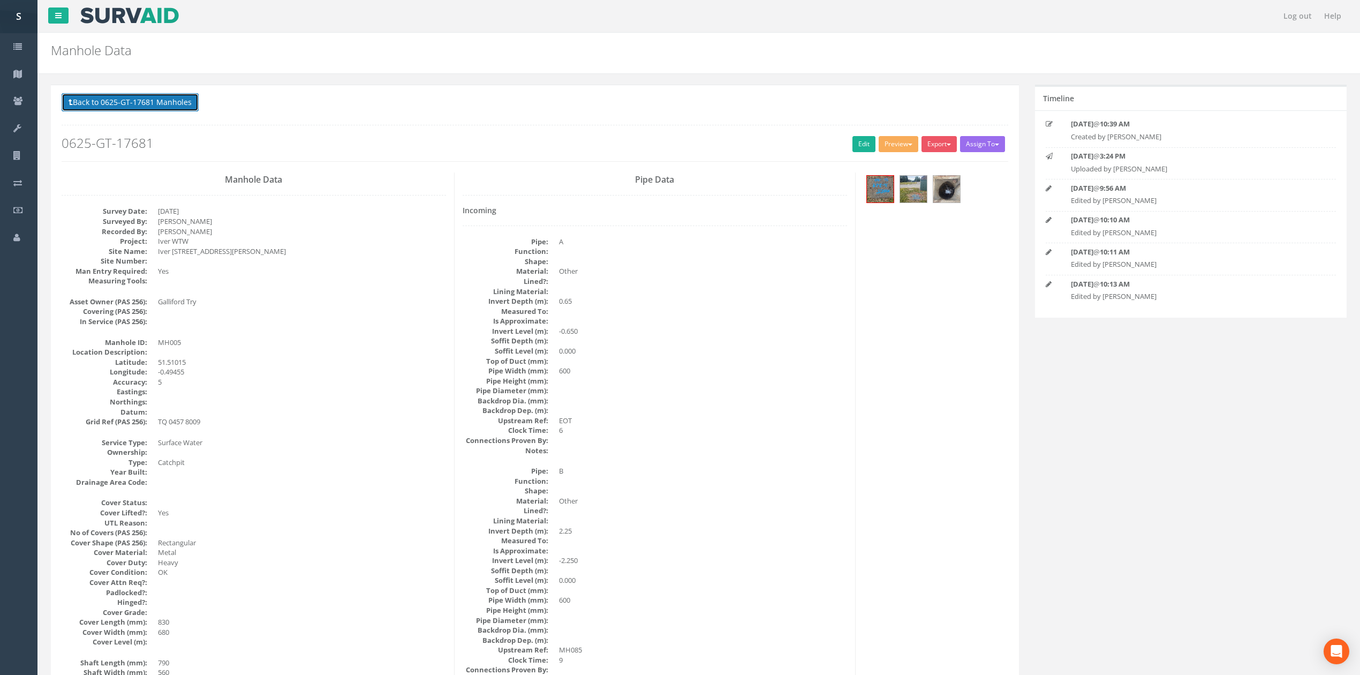
click at [150, 99] on button "Back to 0625-GT-17681 Manholes" at bounding box center [130, 102] width 137 height 18
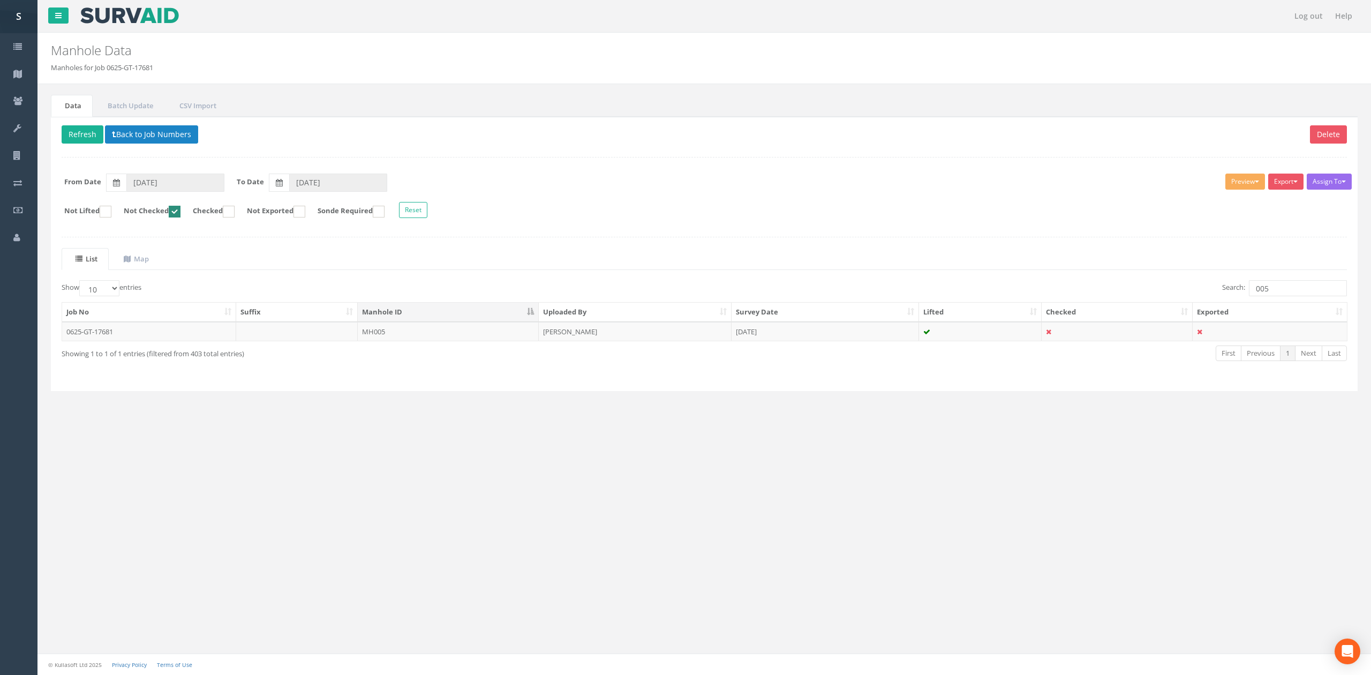
click at [1283, 281] on div "List Map Show 10 25 50 100 entries Search: 005 Job No Suffix Manhole ID Uploade…" at bounding box center [704, 314] width 1285 height 132
click at [1284, 292] on input "005" at bounding box center [1298, 288] width 98 height 16
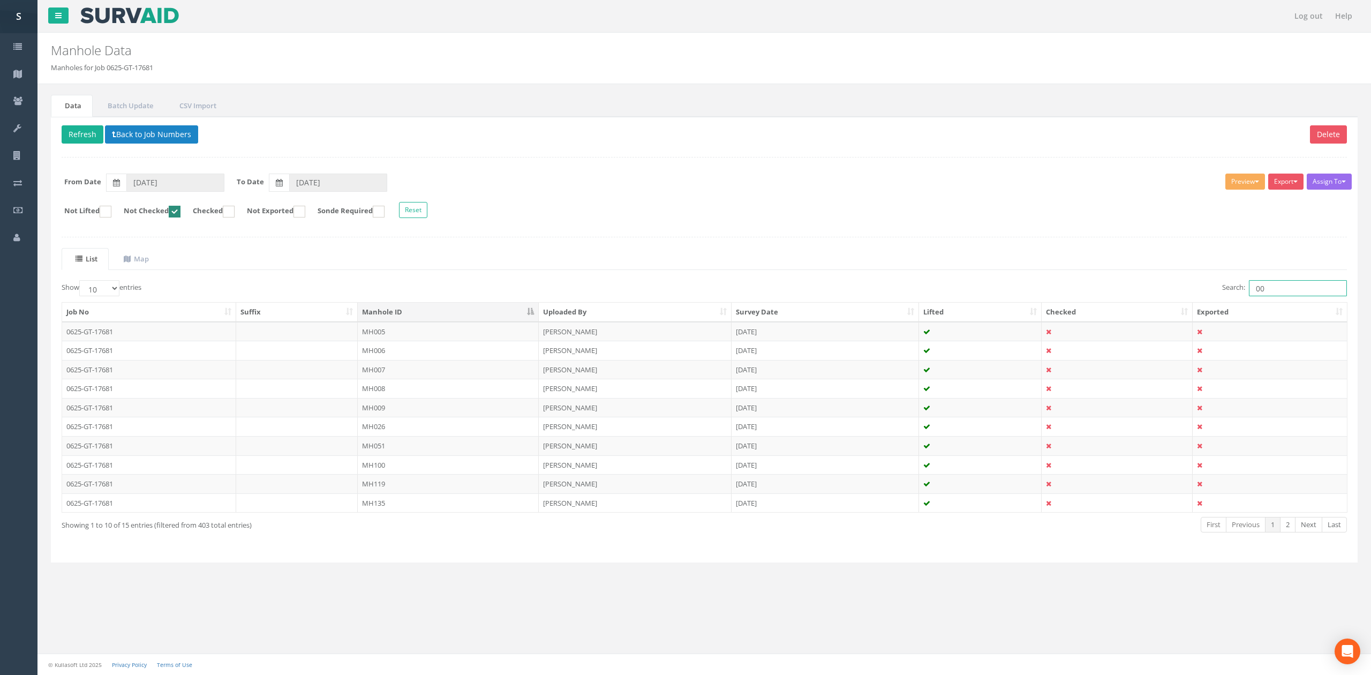
type input "0"
click at [89, 138] on button "Refresh" at bounding box center [83, 134] width 42 height 18
click at [395, 334] on td "MH006" at bounding box center [448, 331] width 181 height 19
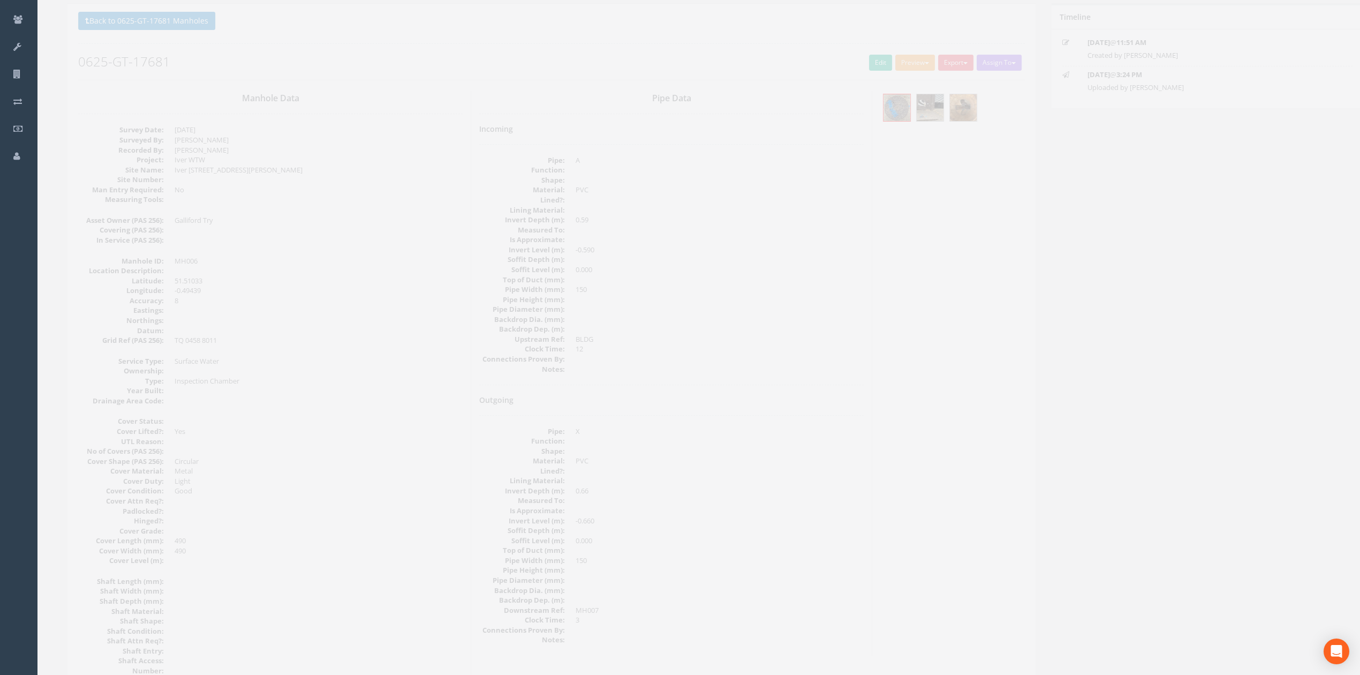
scroll to position [71, 0]
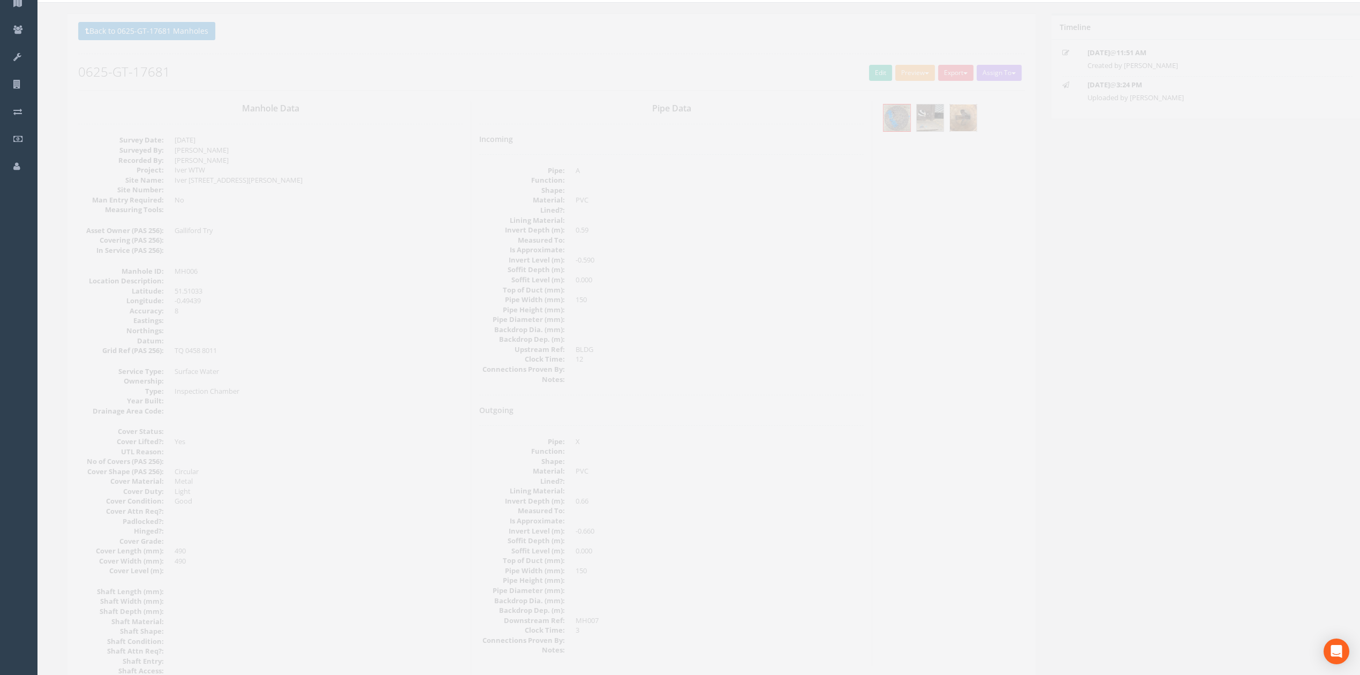
click at [950, 117] on img at bounding box center [947, 117] width 27 height 27
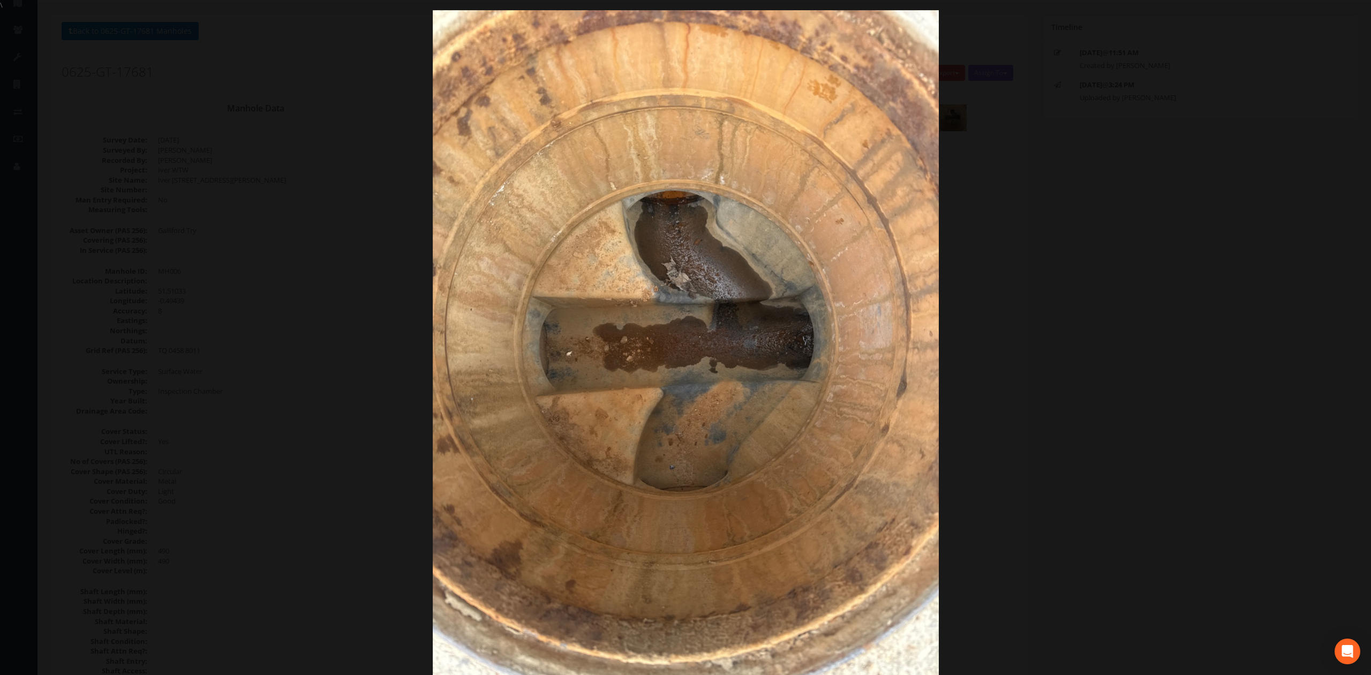
click at [1056, 222] on div at bounding box center [685, 347] width 1371 height 675
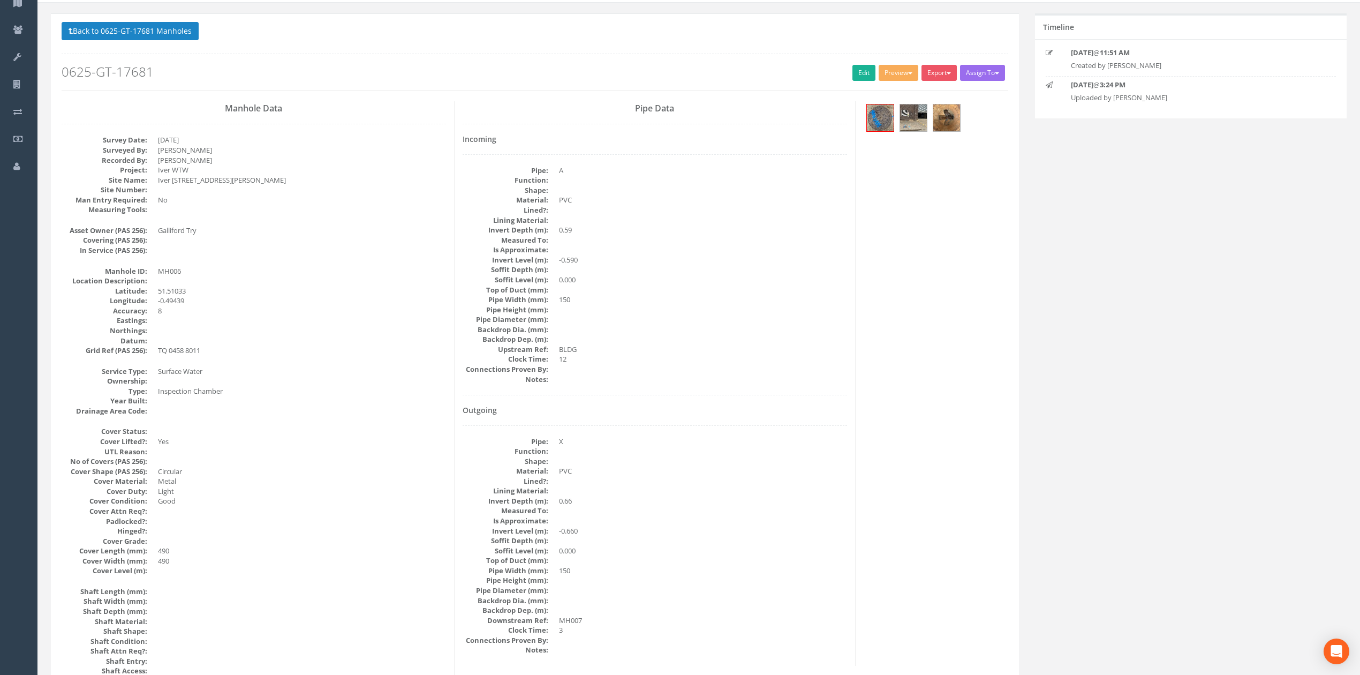
click at [457, 213] on div "Pipe Data Incoming Pipe: A Function: Shape: Material: PVC Lined?: Lining Materi…" at bounding box center [655, 383] width 401 height 565
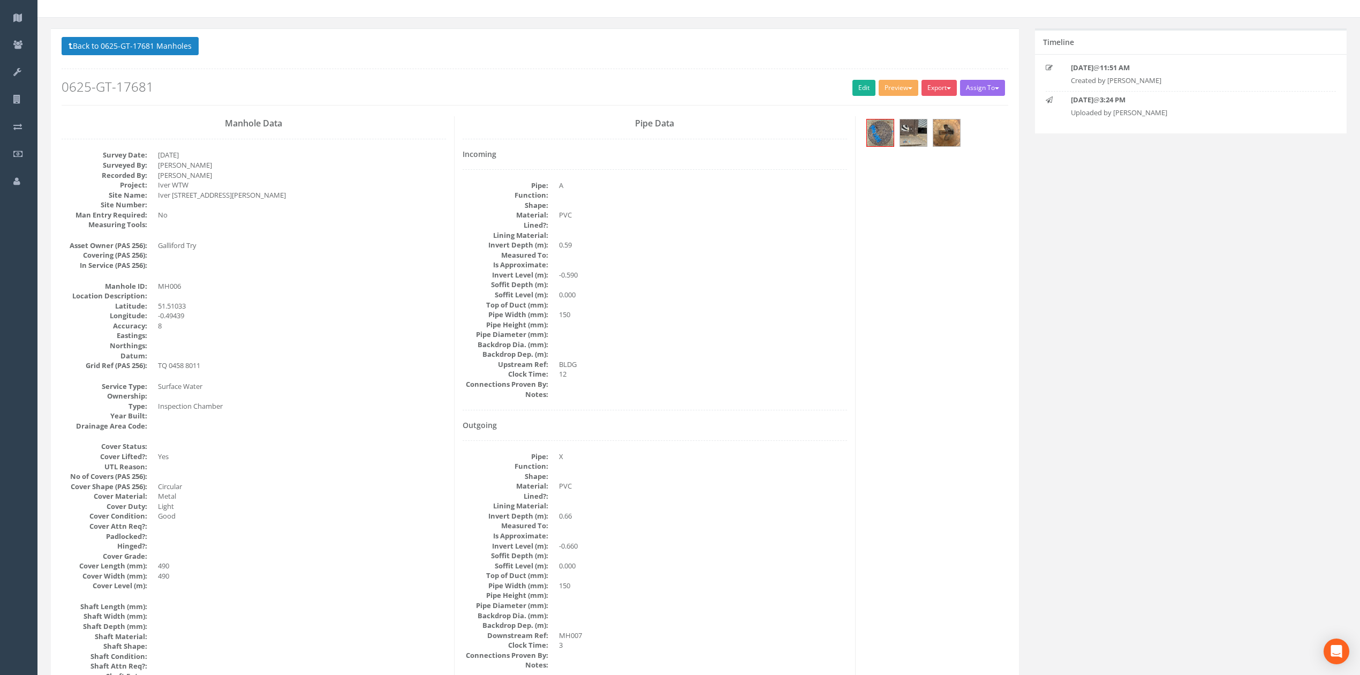
scroll to position [0, 0]
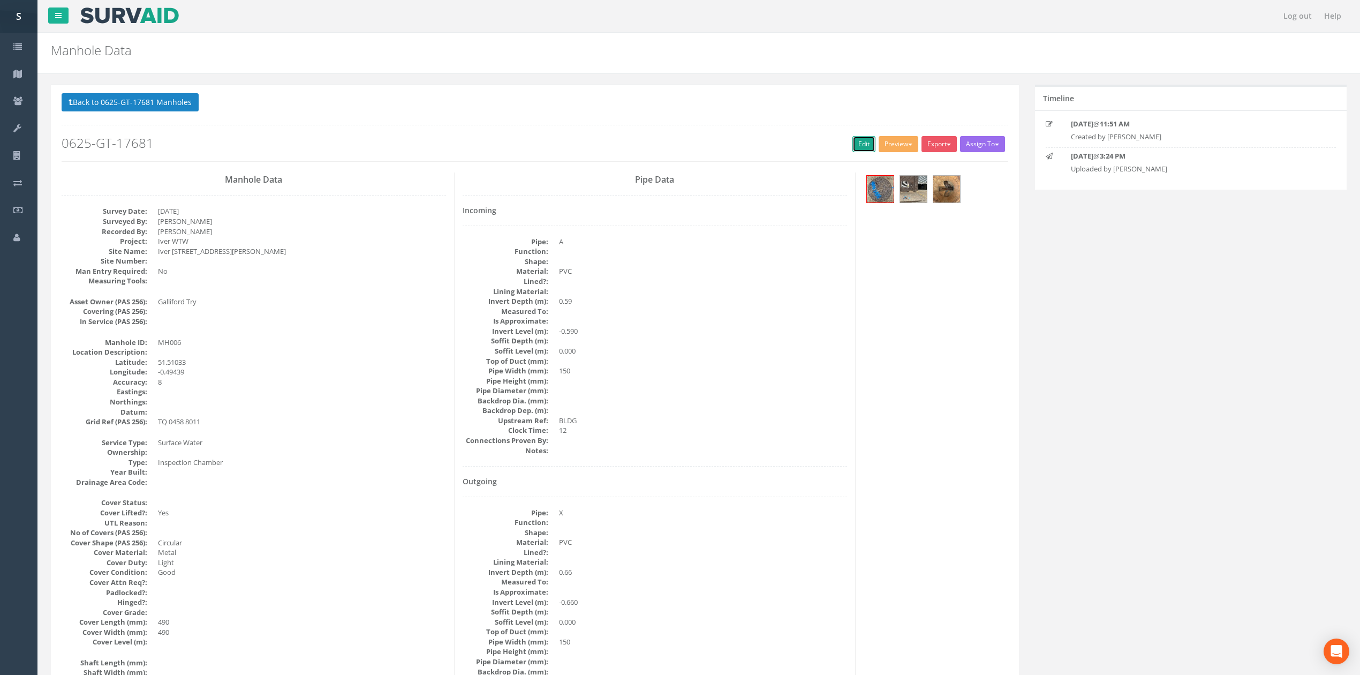
click at [853, 144] on link "Edit" at bounding box center [864, 144] width 23 height 16
click at [134, 106] on button "Back to 0625-GT-17681 Manholes" at bounding box center [130, 102] width 137 height 18
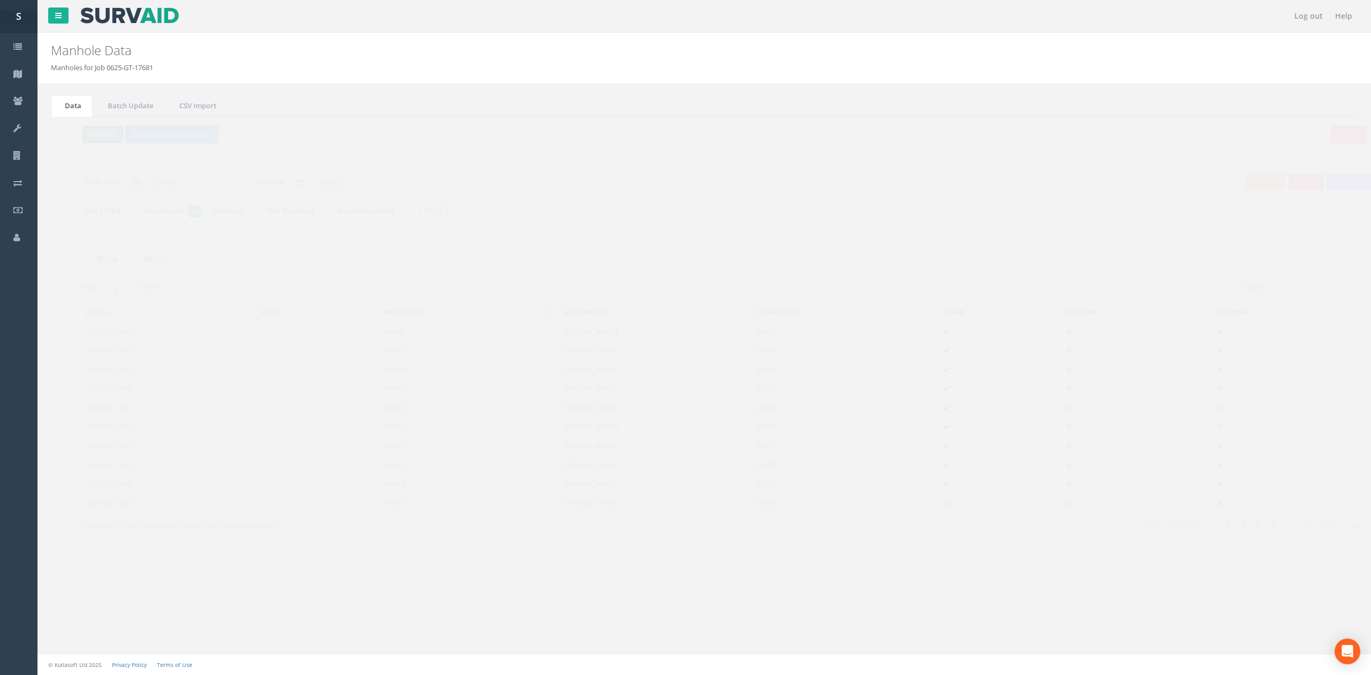
click at [78, 127] on button "Refresh" at bounding box center [83, 134] width 42 height 18
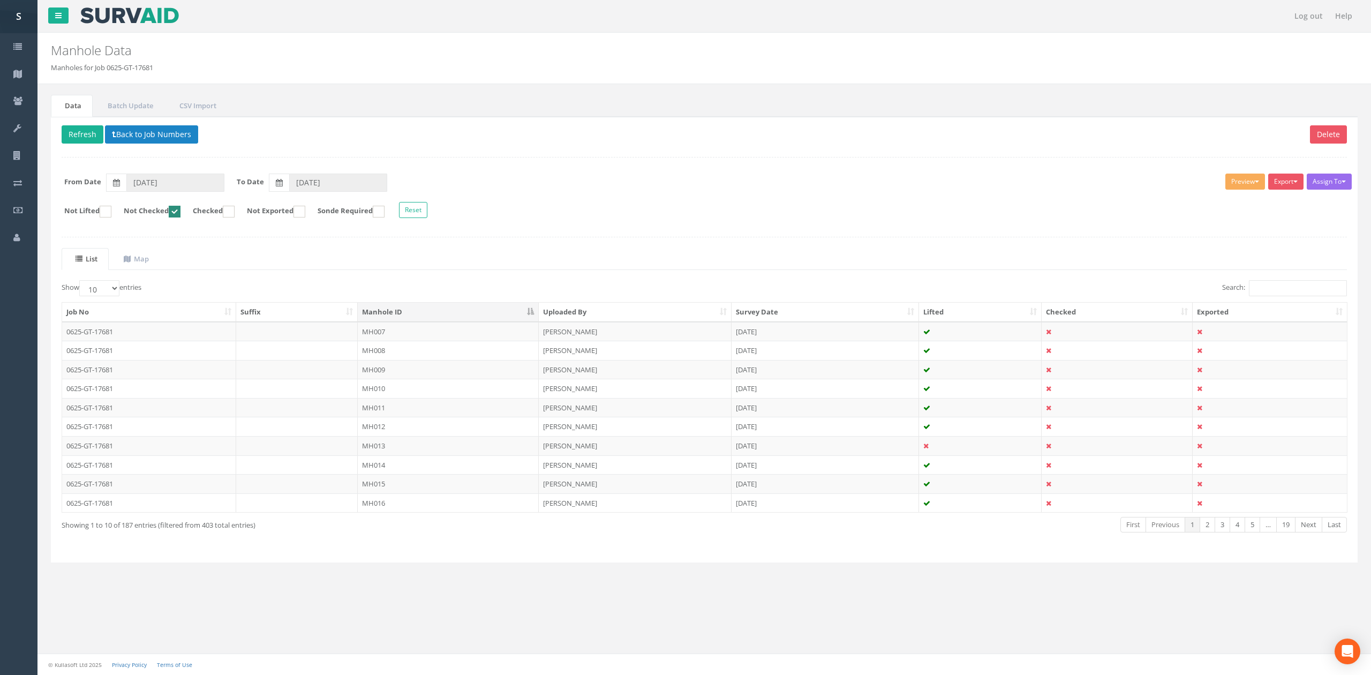
drag, startPoint x: 367, startPoint y: 332, endPoint x: 371, endPoint y: 339, distance: 7.4
click at [367, 332] on td "MH007" at bounding box center [448, 331] width 181 height 19
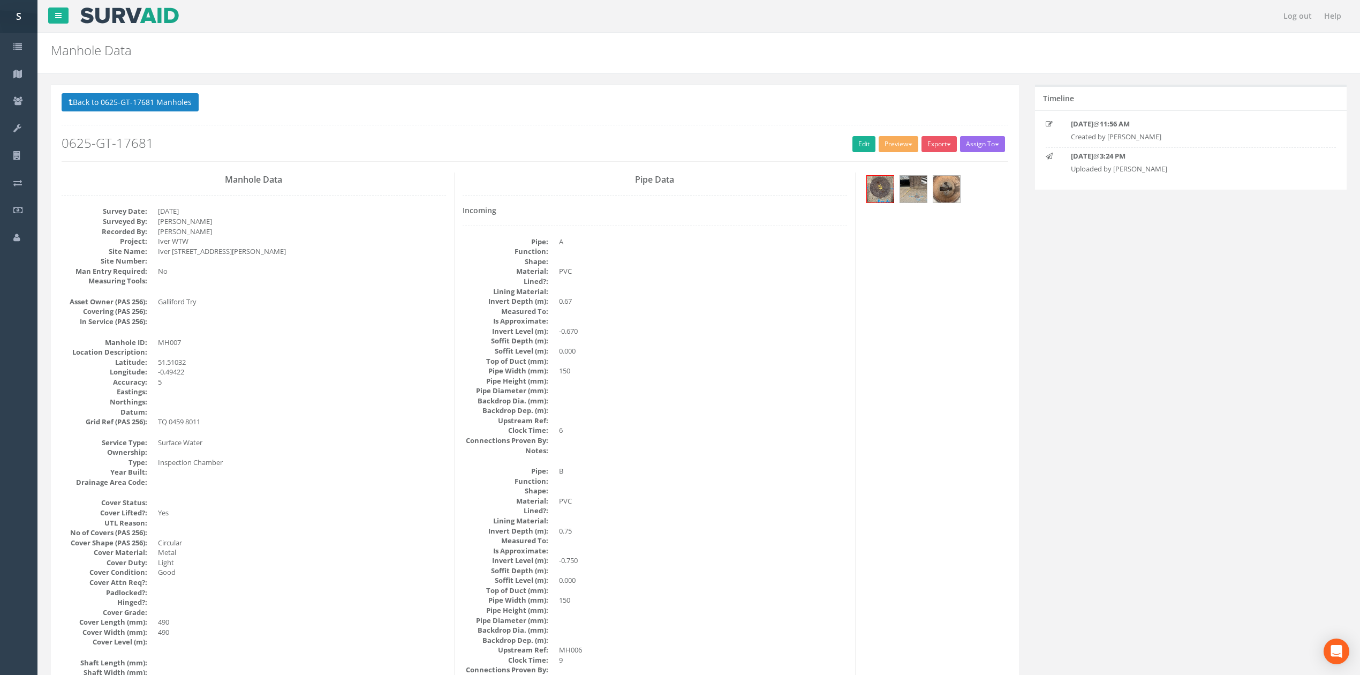
drag, startPoint x: 608, startPoint y: 268, endPoint x: 602, endPoint y: 340, distance: 72.1
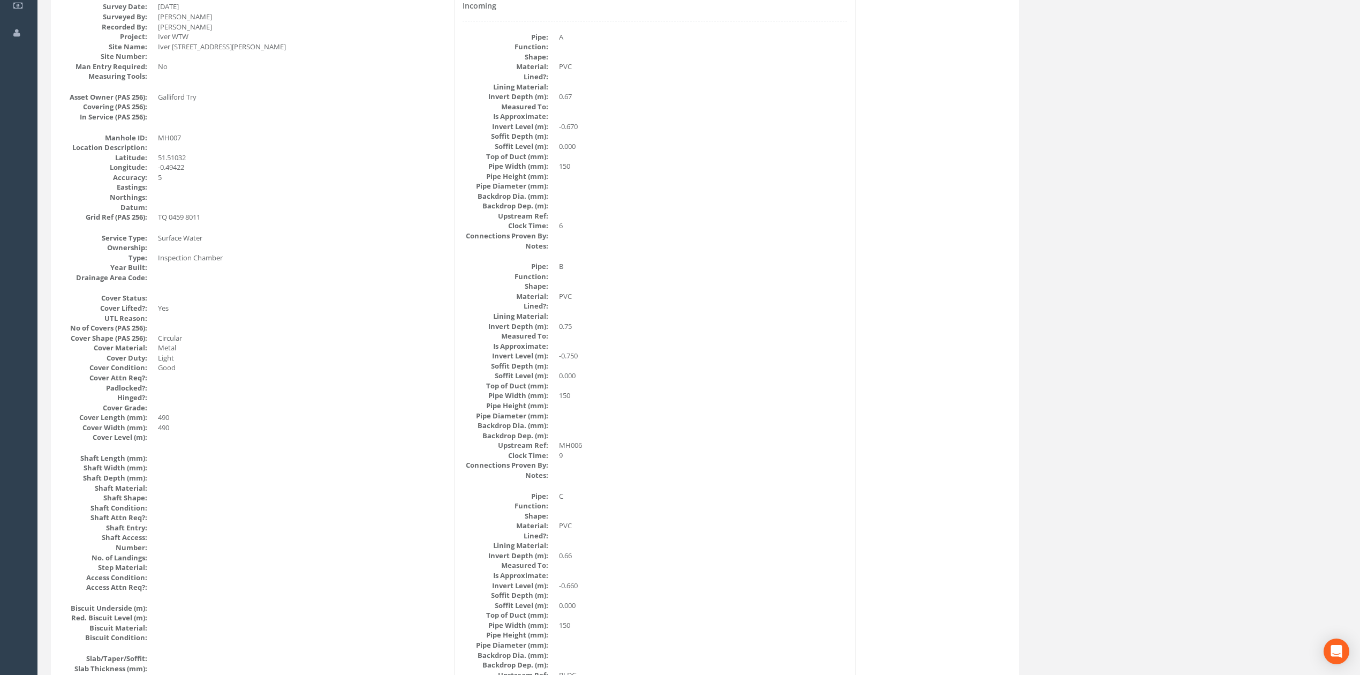
scroll to position [114, 0]
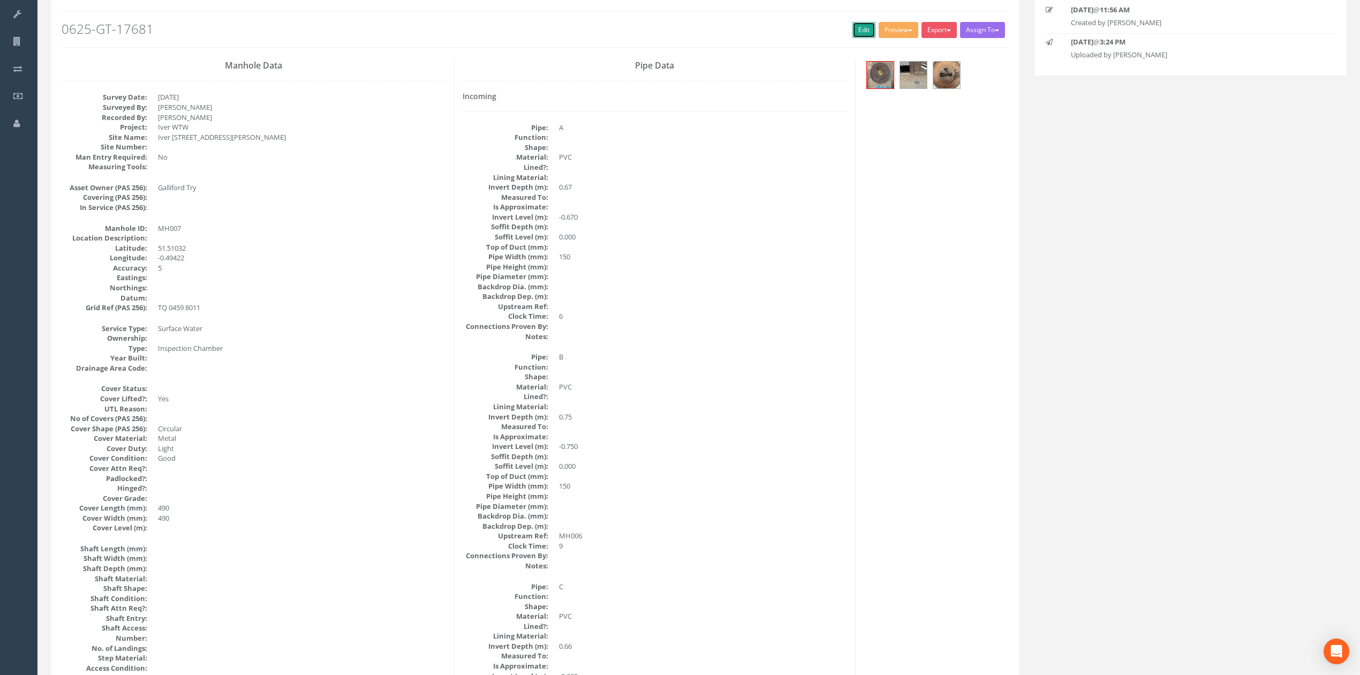
click at [868, 33] on link "Edit" at bounding box center [864, 30] width 23 height 16
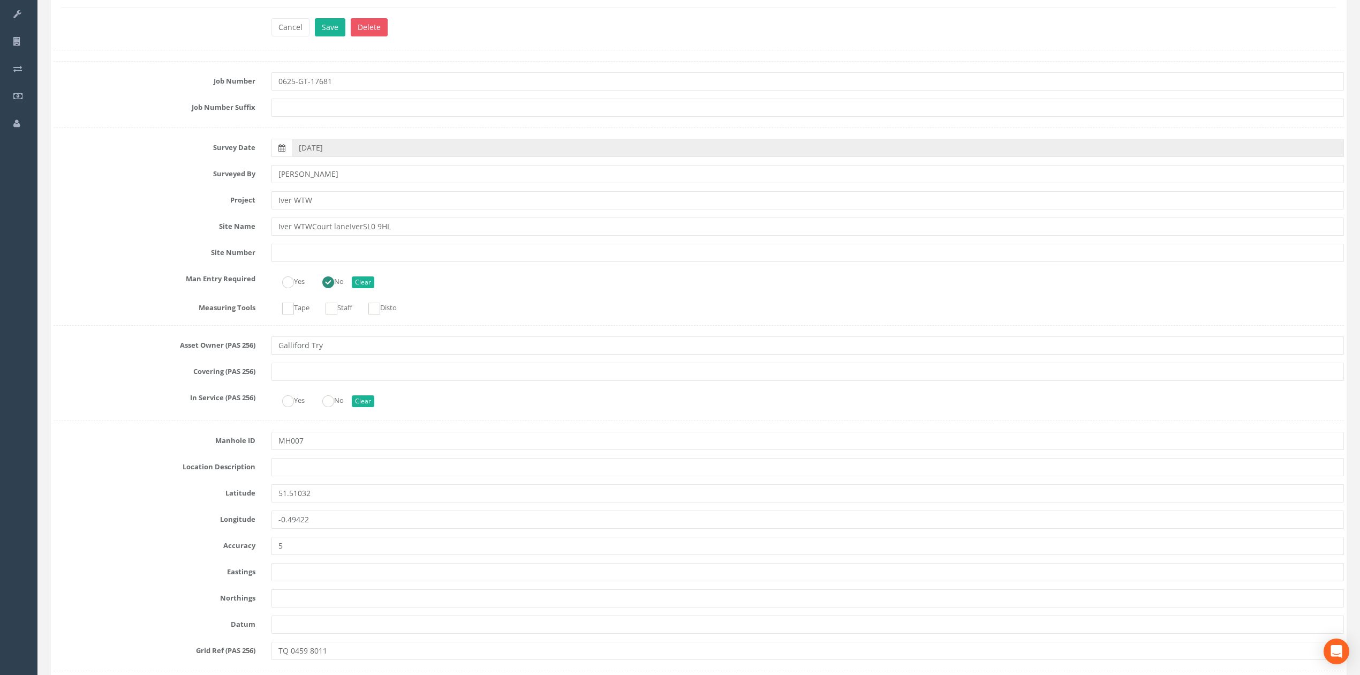
scroll to position [1745, 0]
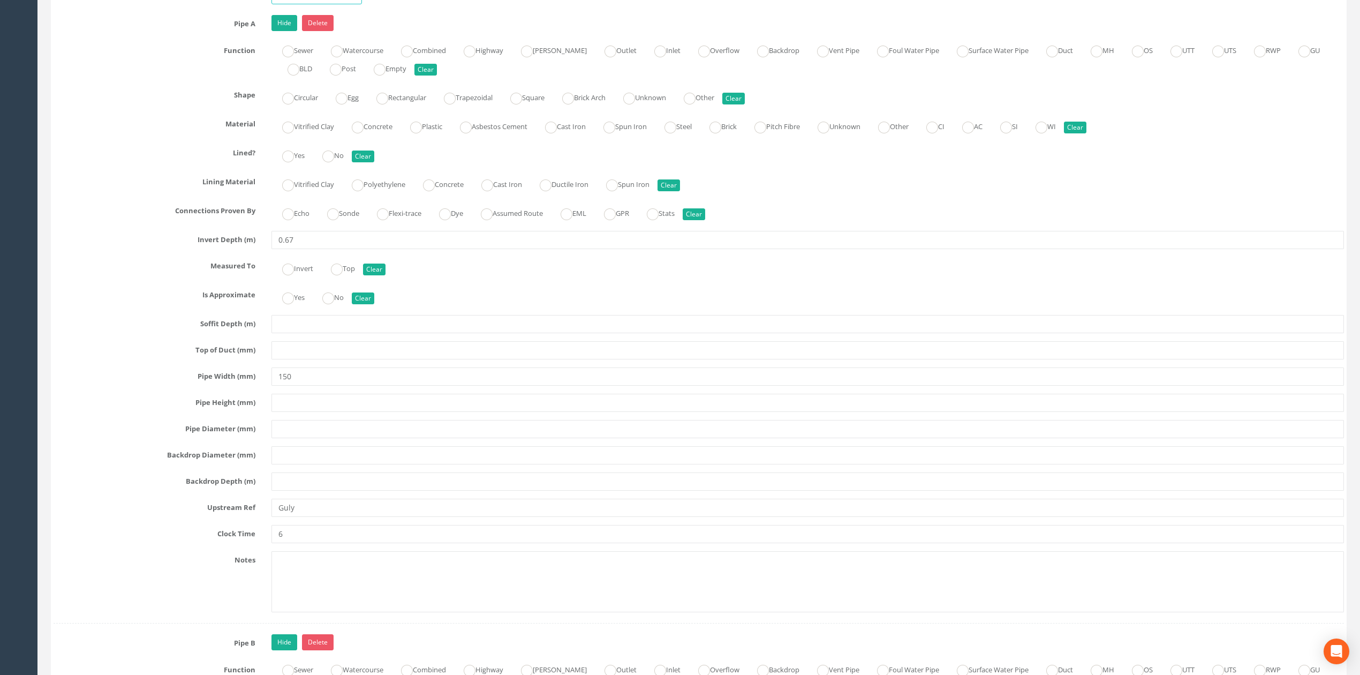
click at [289, 517] on input "Guly" at bounding box center [808, 508] width 1073 height 18
click at [448, 515] on input "Gully" at bounding box center [808, 508] width 1073 height 18
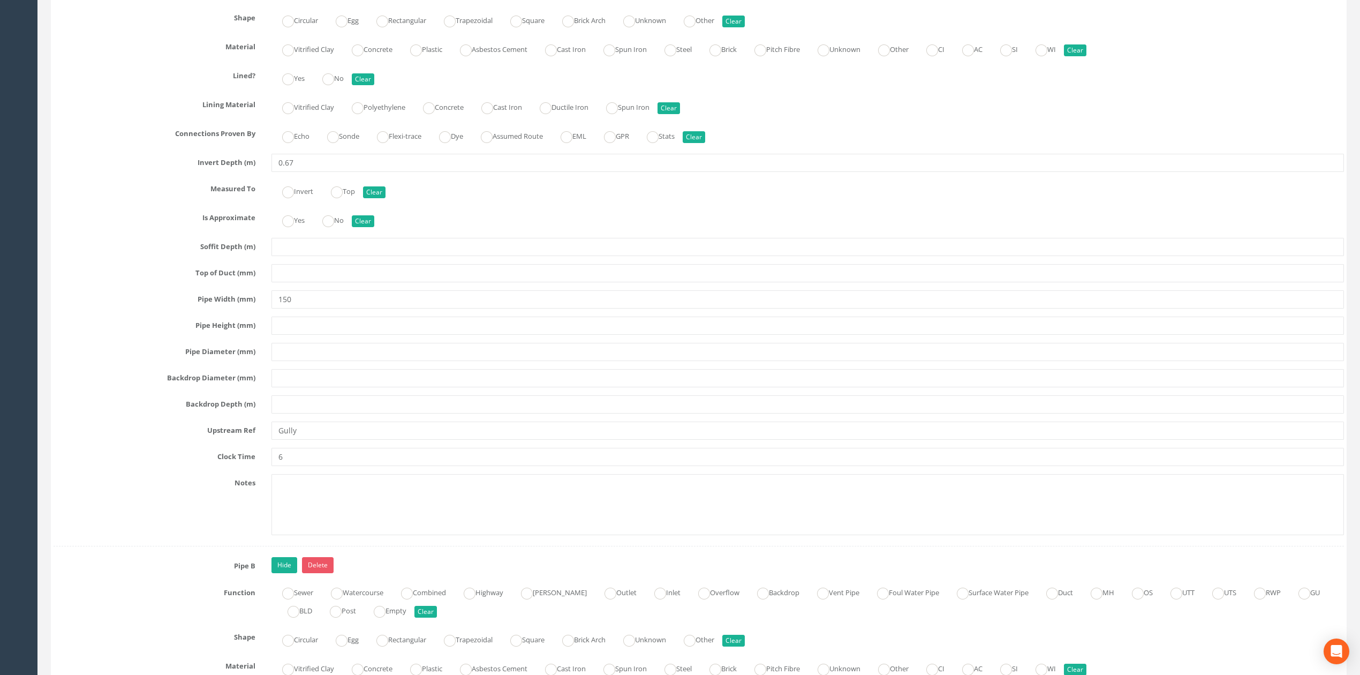
scroll to position [1816, 0]
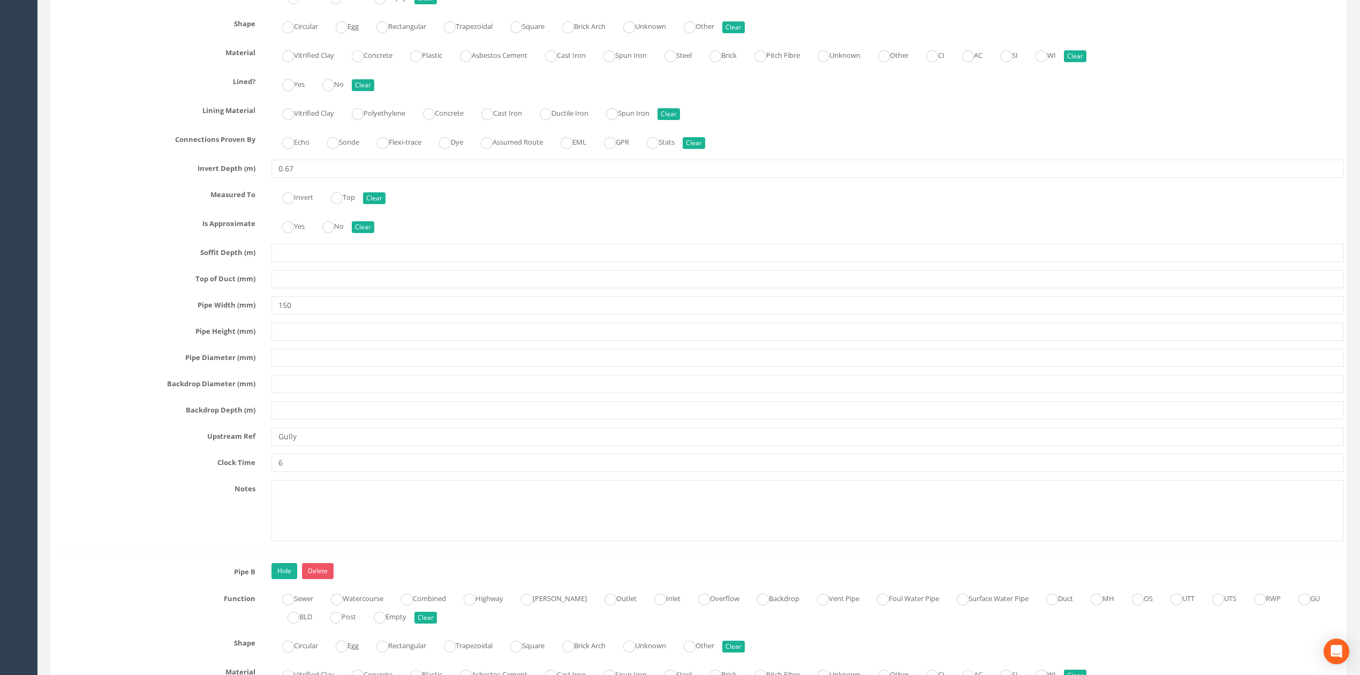
type input "Gully"
click at [670, 461] on div "Pipe A Hide Delete Function Sewer Watercourse Combined Highway [PERSON_NAME] Ou…" at bounding box center [699, 248] width 1291 height 608
click at [673, 446] on input "Gully" at bounding box center [808, 436] width 1073 height 18
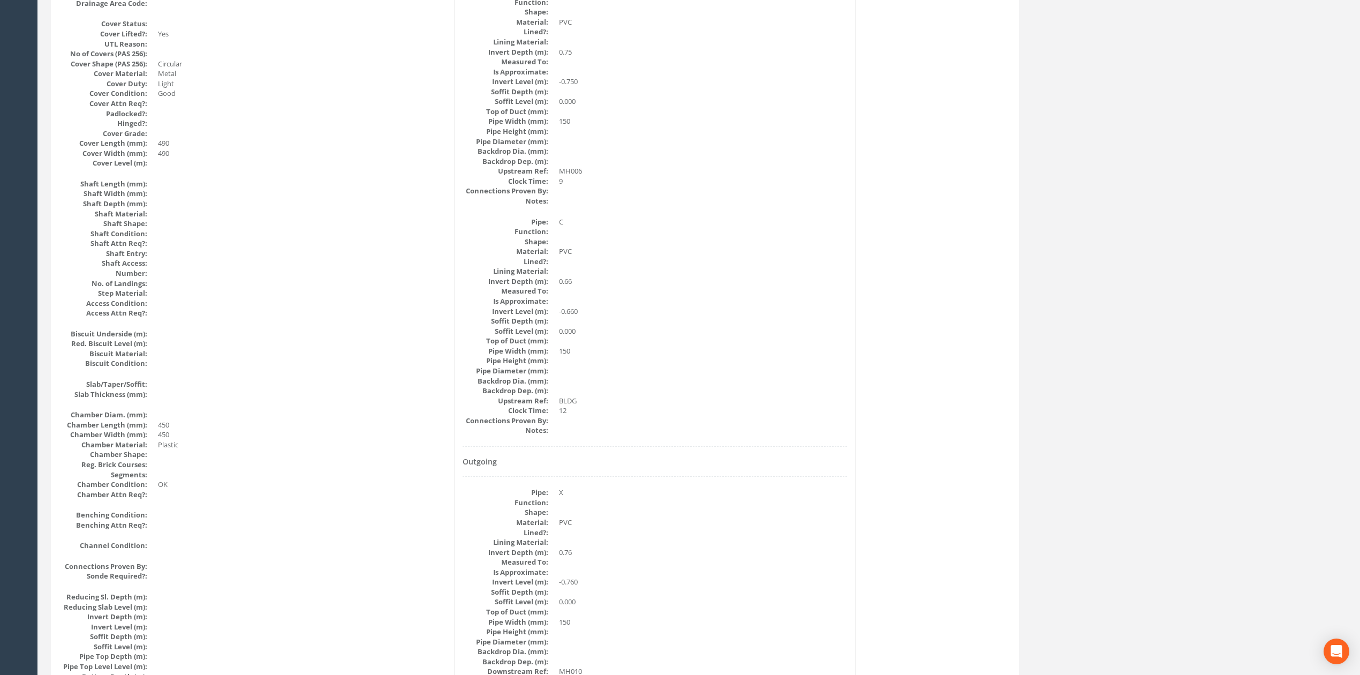
scroll to position [0, 0]
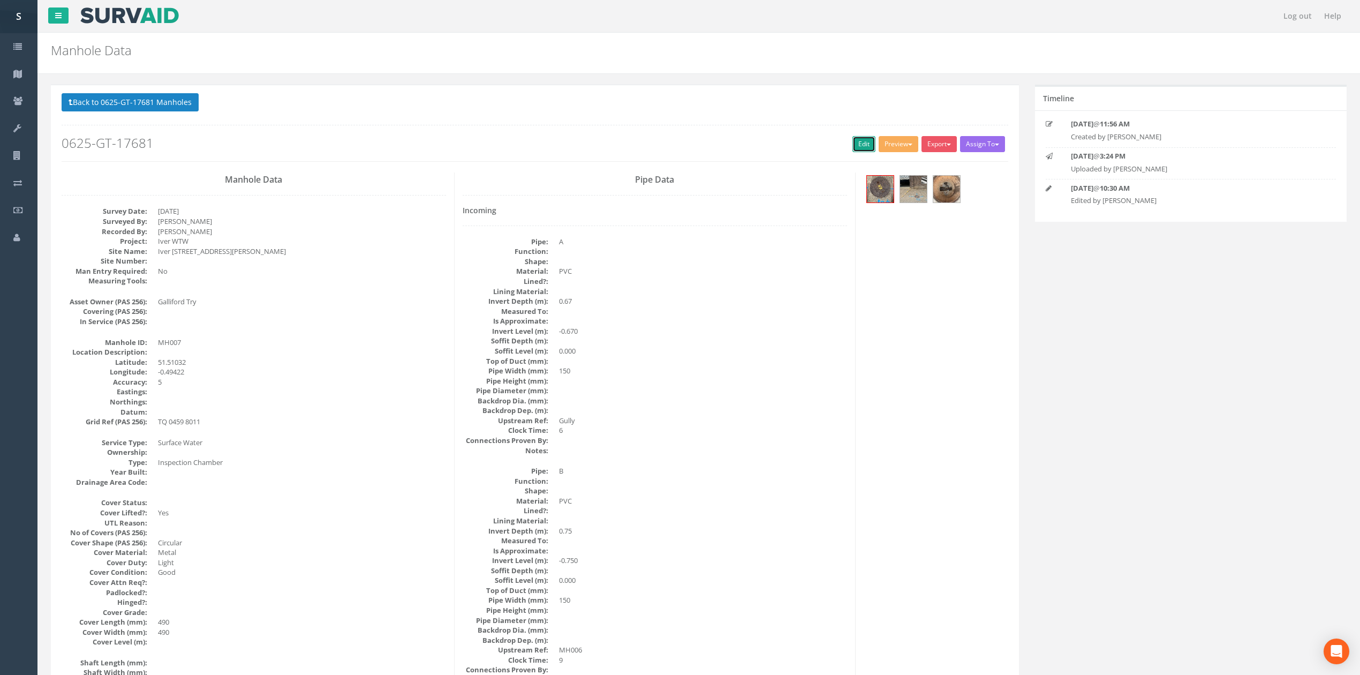
drag, startPoint x: 864, startPoint y: 138, endPoint x: 1363, endPoint y: 258, distance: 512.9
click at [864, 138] on link "Edit" at bounding box center [864, 144] width 23 height 16
click at [179, 110] on button "Back to 0625-GT-17681 Manholes" at bounding box center [130, 102] width 137 height 18
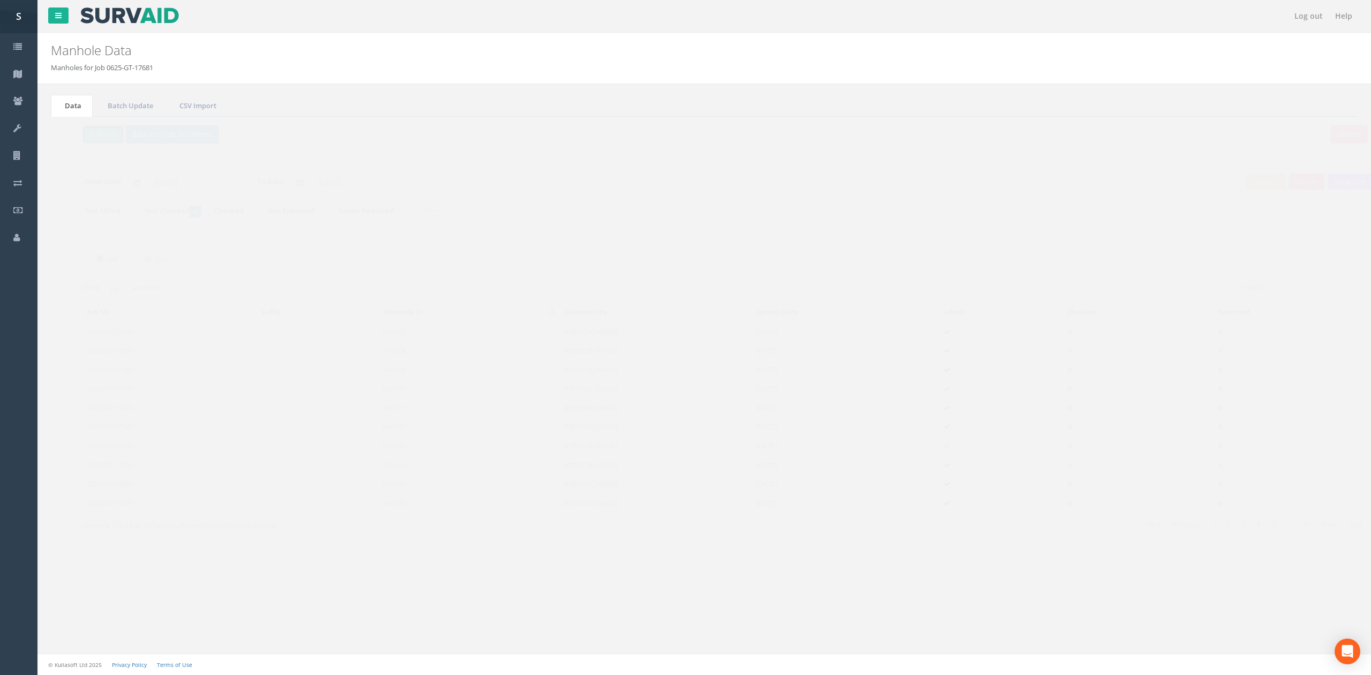
click at [80, 138] on button "Refresh" at bounding box center [83, 134] width 42 height 18
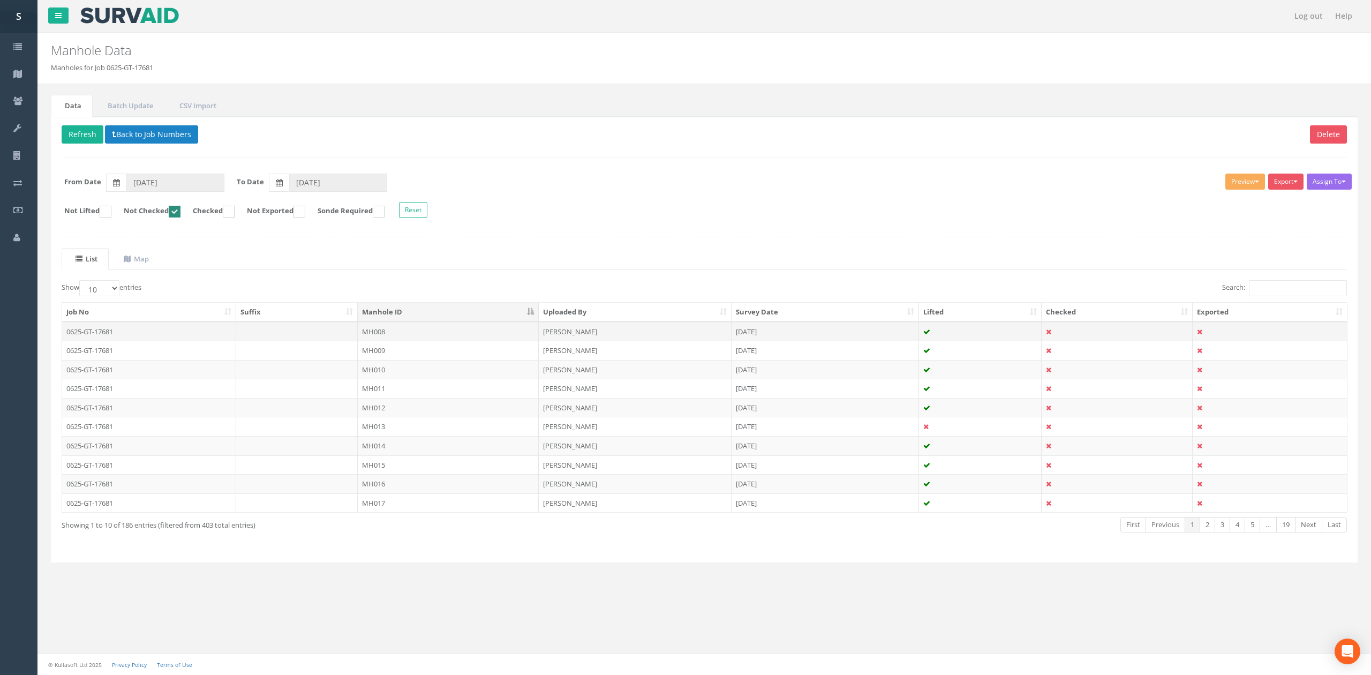
click at [408, 332] on td "MH008" at bounding box center [448, 331] width 181 height 19
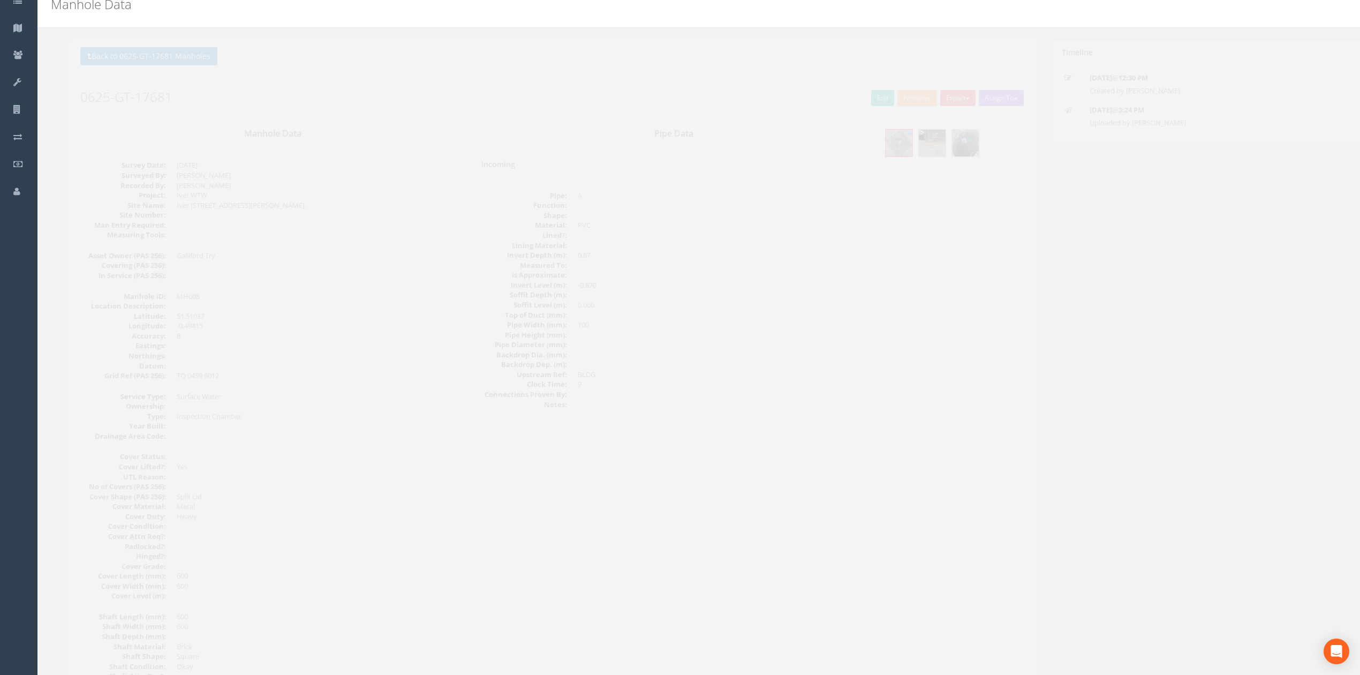
scroll to position [71, 0]
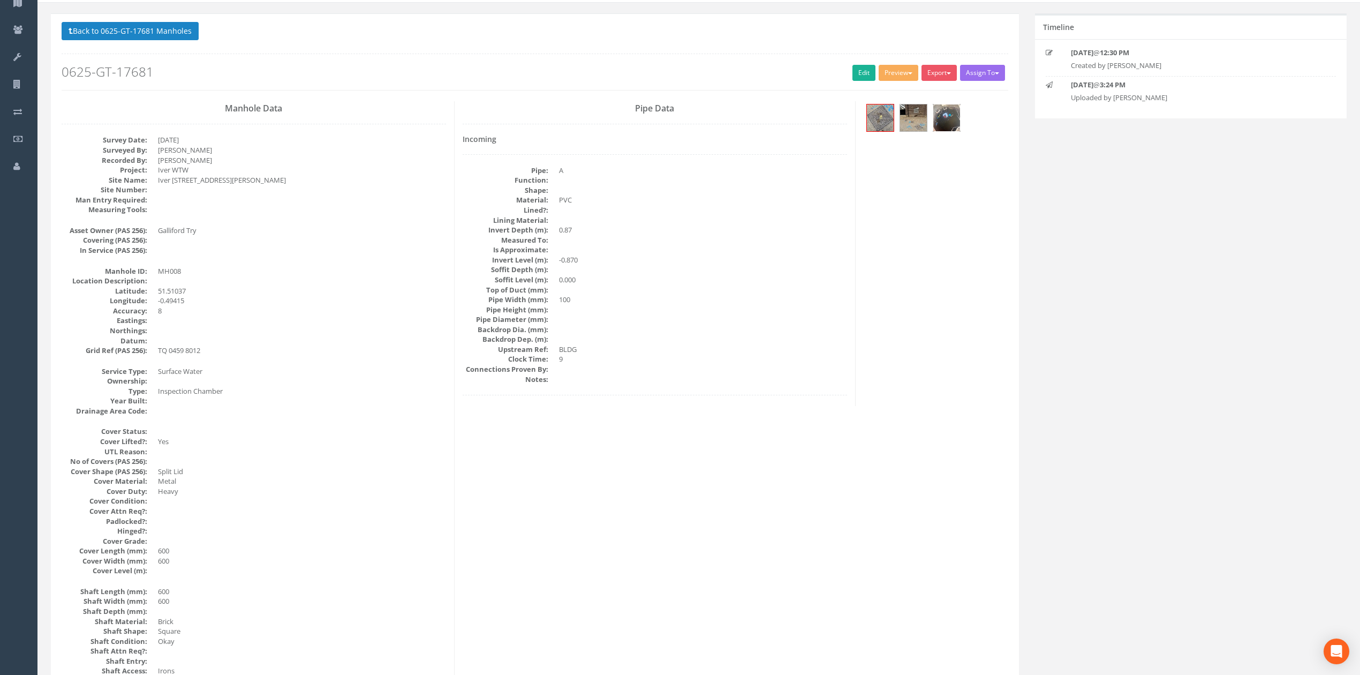
click at [960, 127] on img at bounding box center [947, 117] width 27 height 27
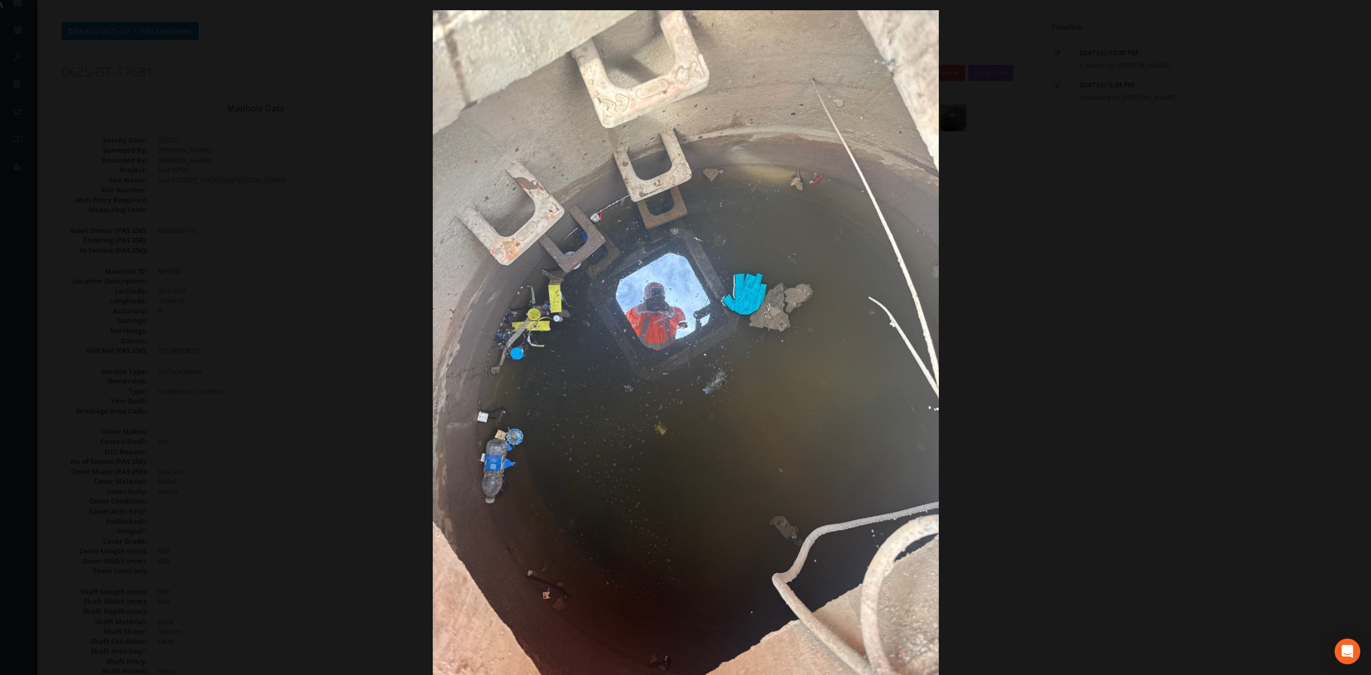
click at [1076, 283] on div at bounding box center [685, 347] width 1371 height 675
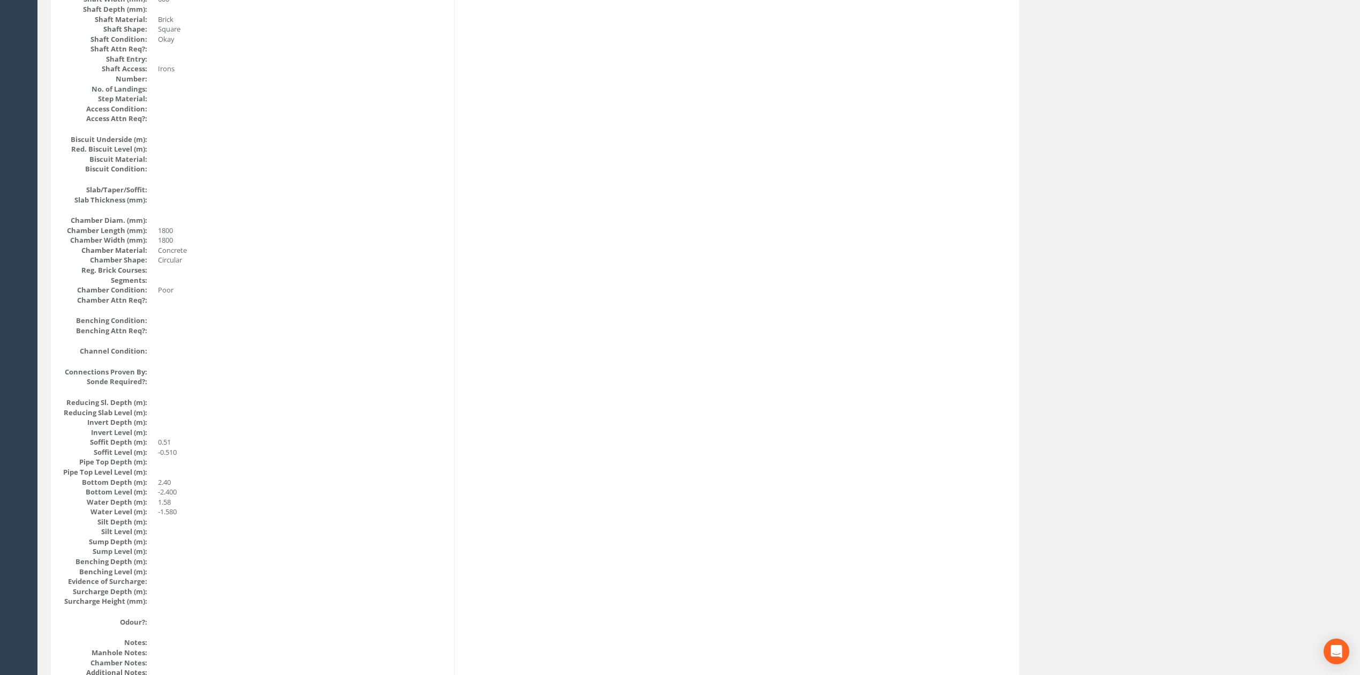
scroll to position [714, 0]
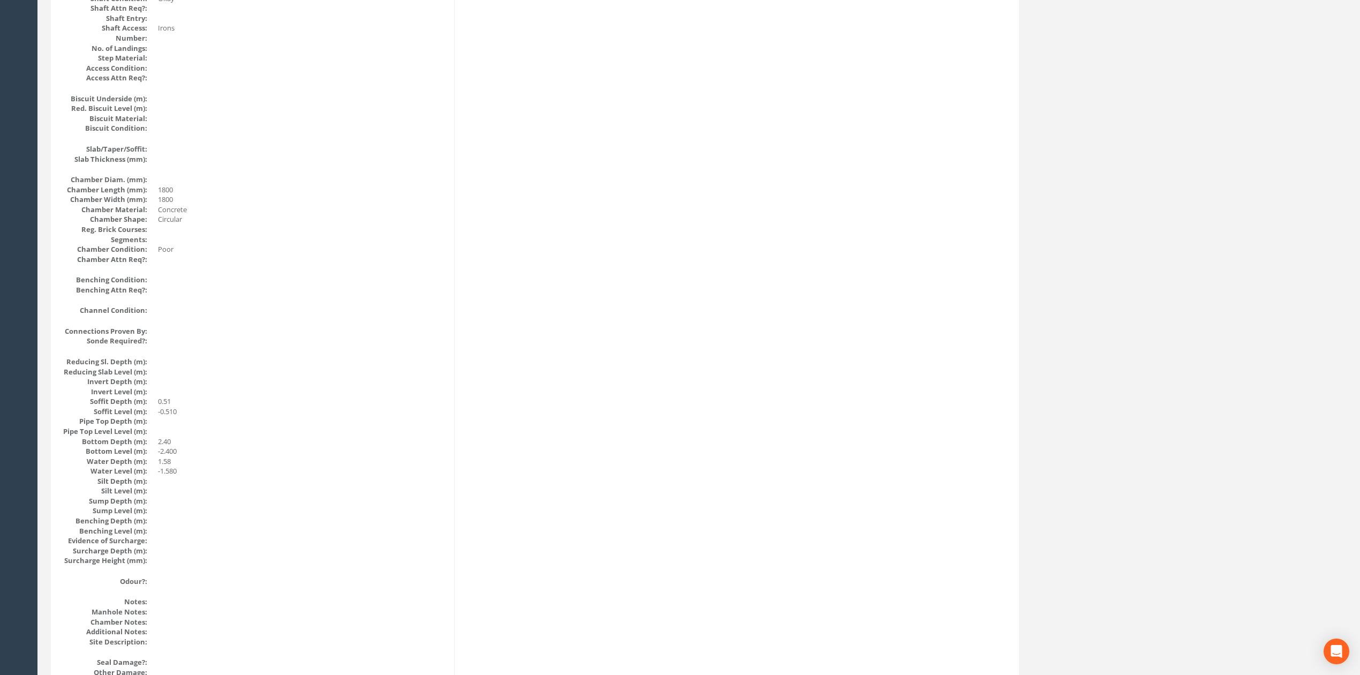
drag, startPoint x: 626, startPoint y: 478, endPoint x: 624, endPoint y: 408, distance: 70.2
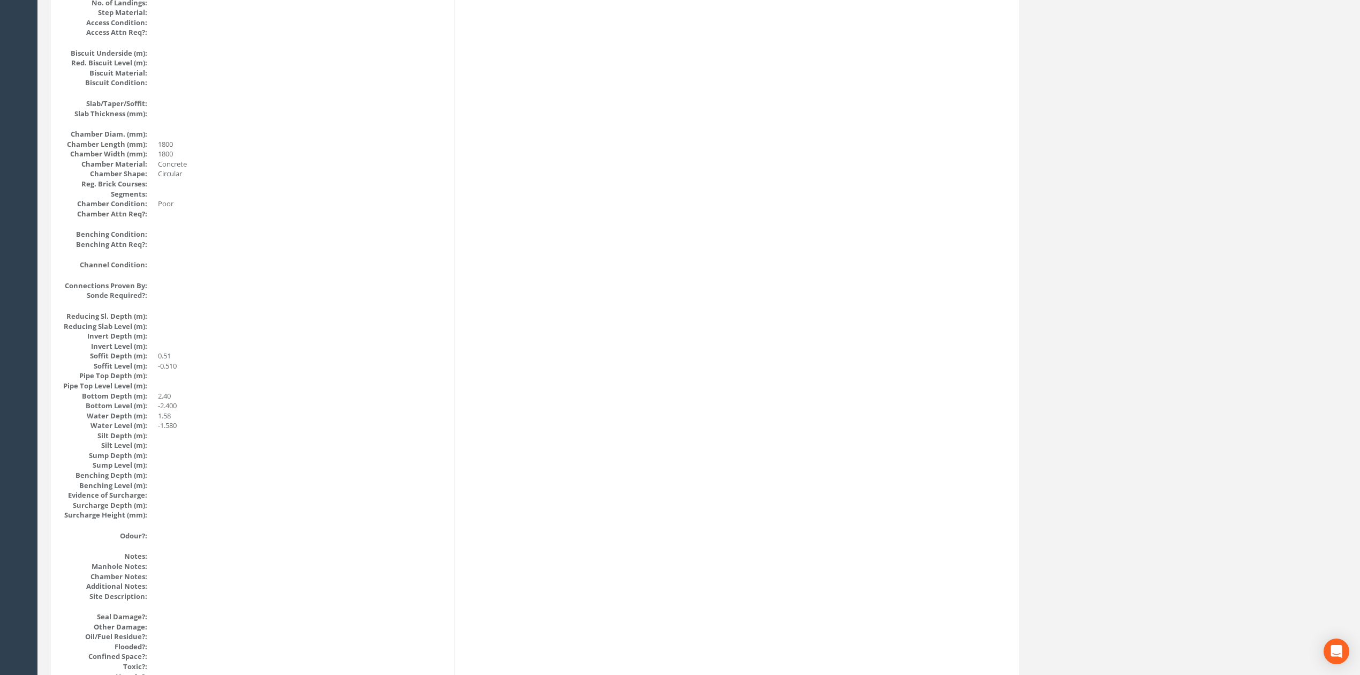
scroll to position [0, 0]
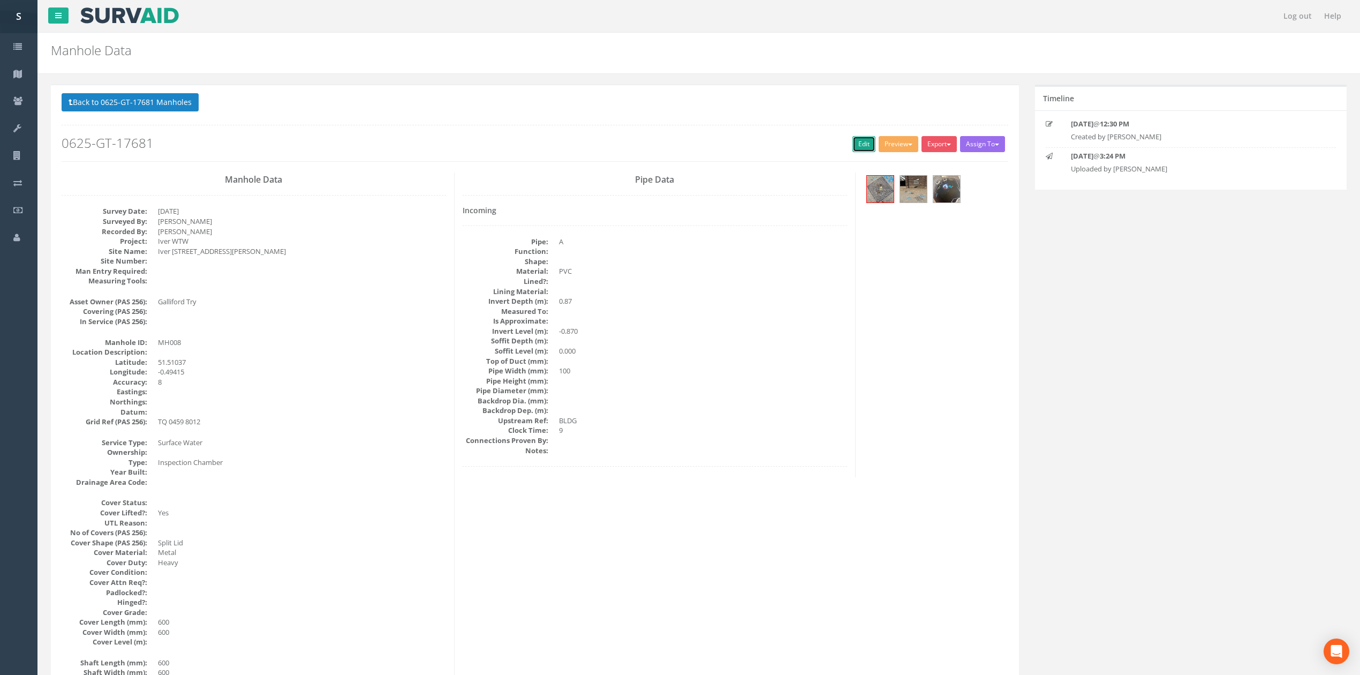
click at [866, 149] on link "Edit" at bounding box center [864, 144] width 23 height 16
click at [172, 105] on button "Back to 0625-GT-17681 Manholes" at bounding box center [130, 102] width 137 height 18
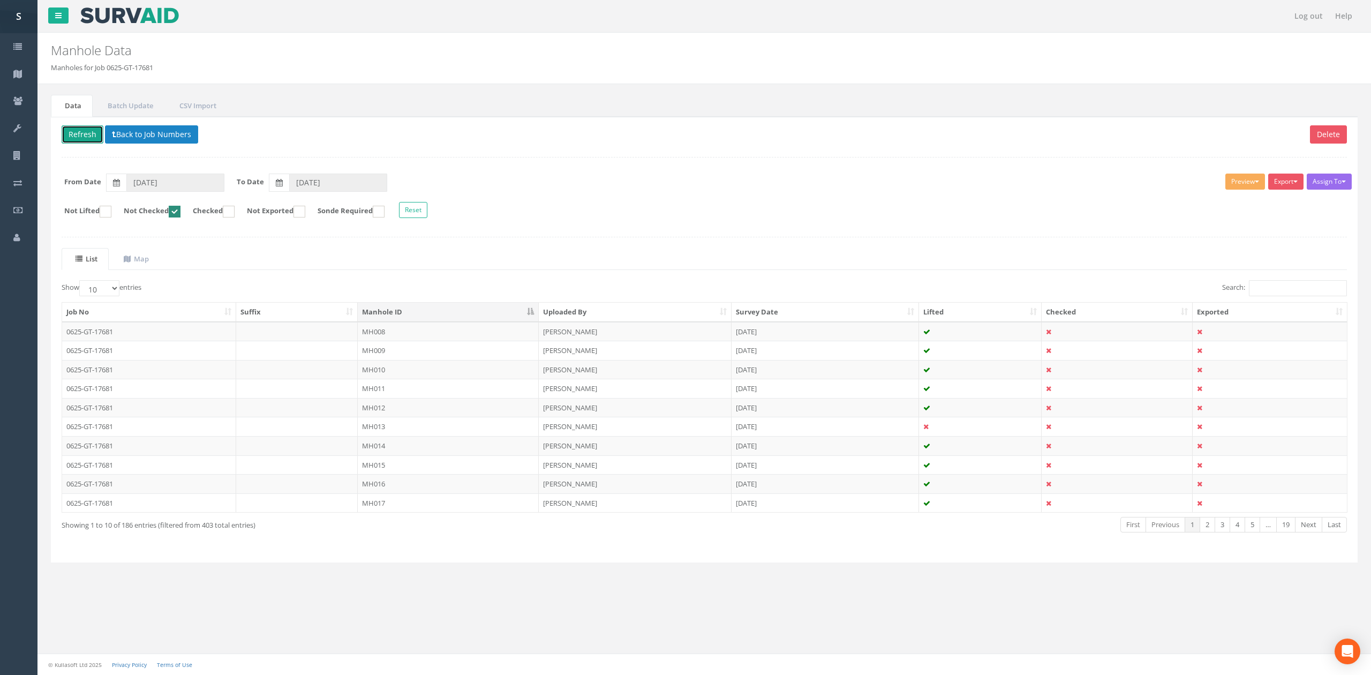
click at [67, 142] on button "Refresh" at bounding box center [83, 134] width 42 height 18
click at [399, 337] on td "MH009" at bounding box center [448, 331] width 181 height 19
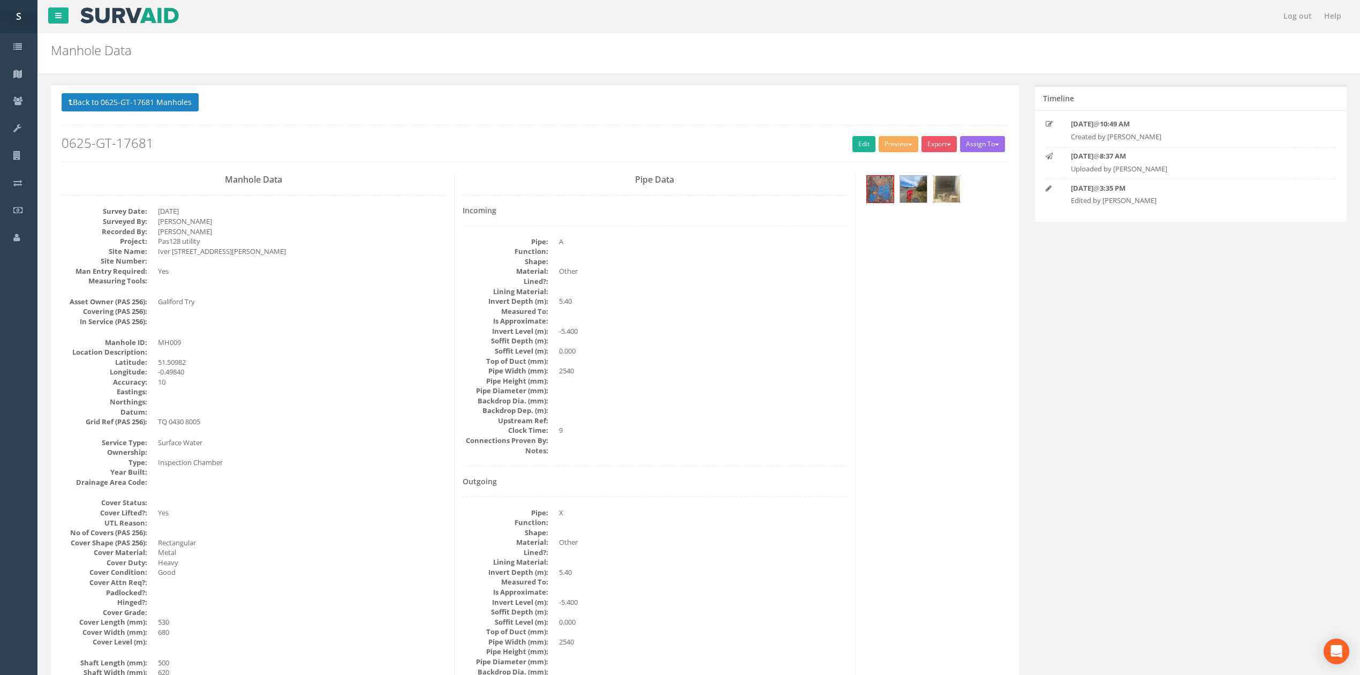
click at [948, 195] on img at bounding box center [947, 189] width 27 height 27
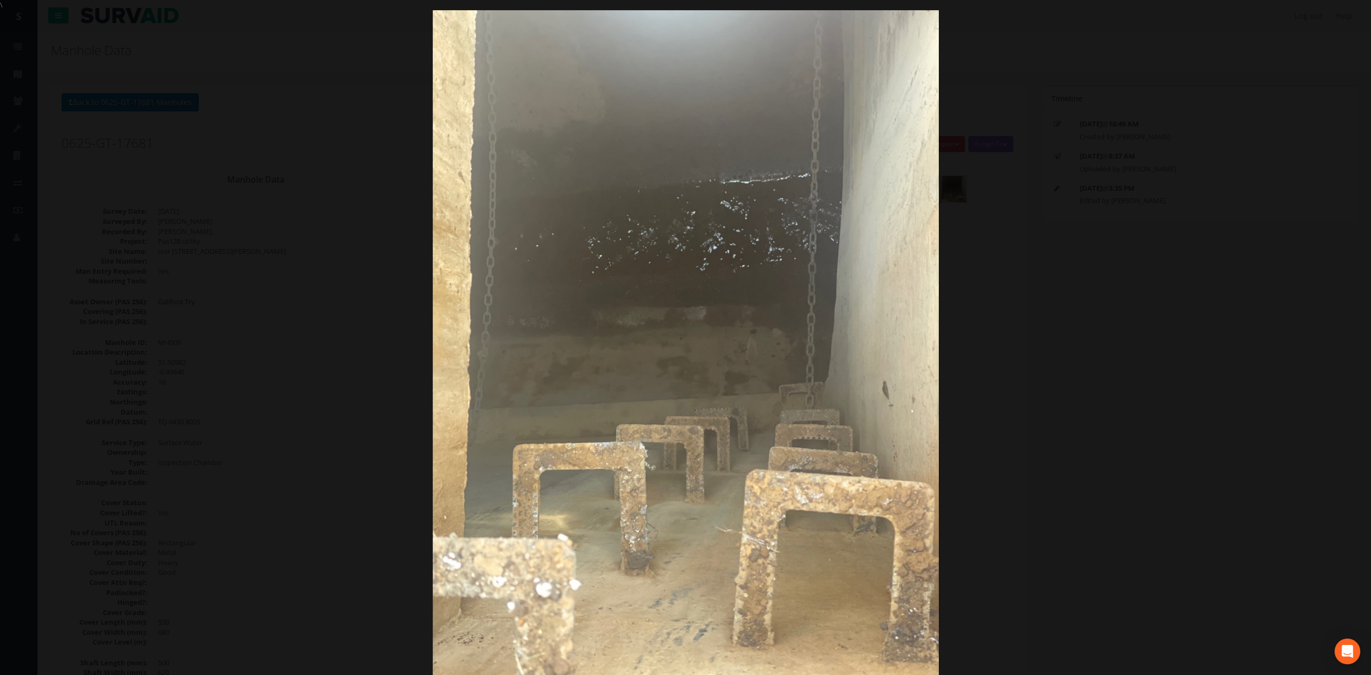
click at [1023, 307] on div at bounding box center [685, 347] width 1371 height 675
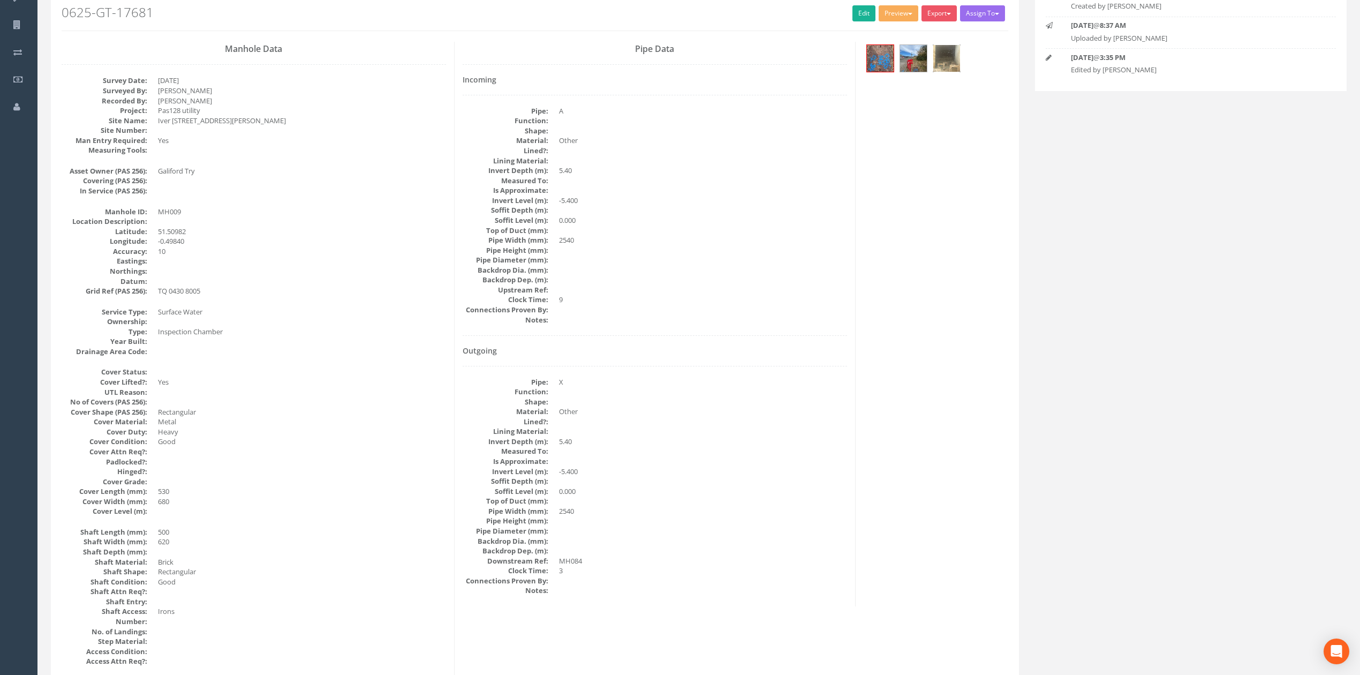
scroll to position [142, 0]
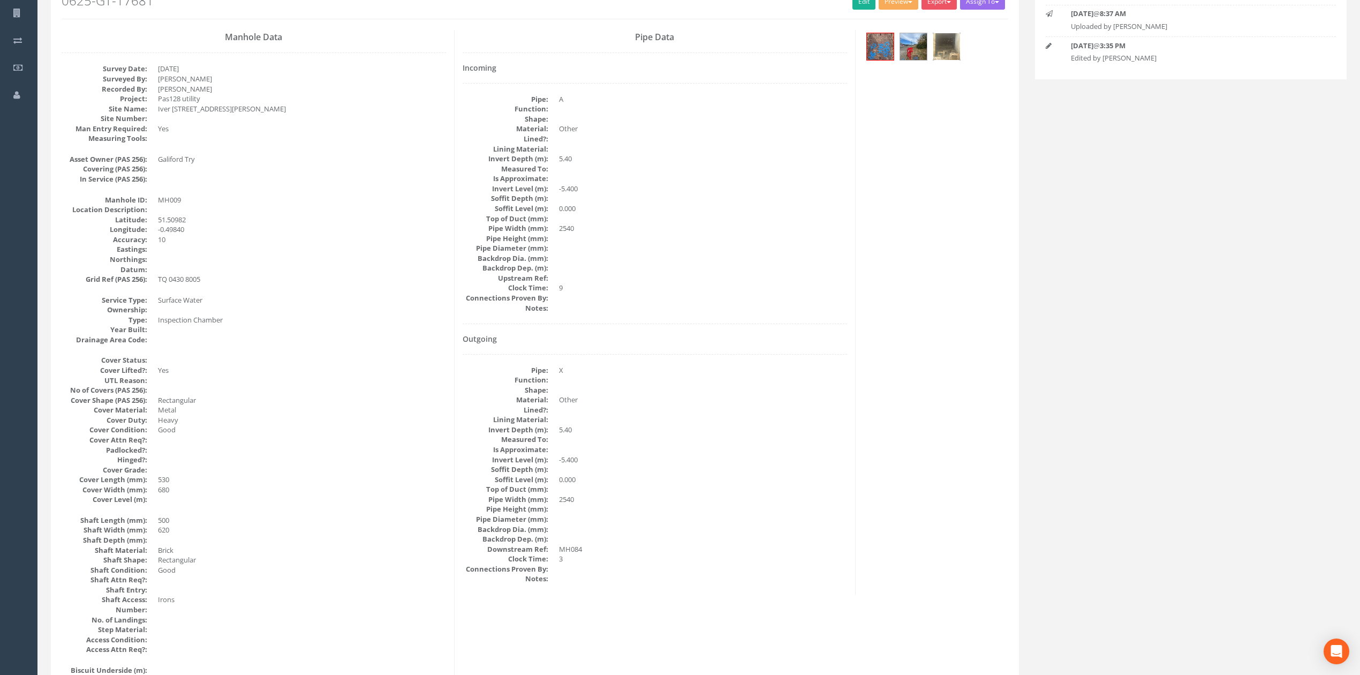
click at [953, 49] on img at bounding box center [947, 46] width 27 height 27
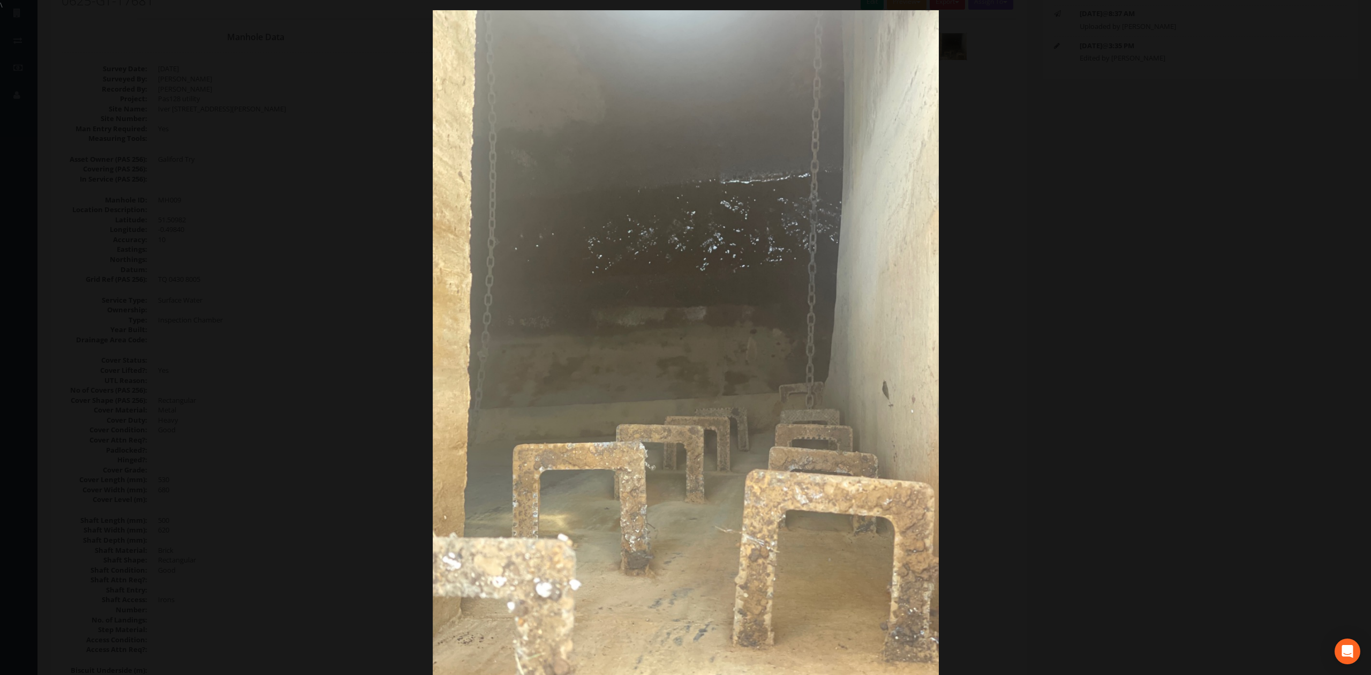
click at [1061, 326] on div at bounding box center [685, 347] width 1371 height 675
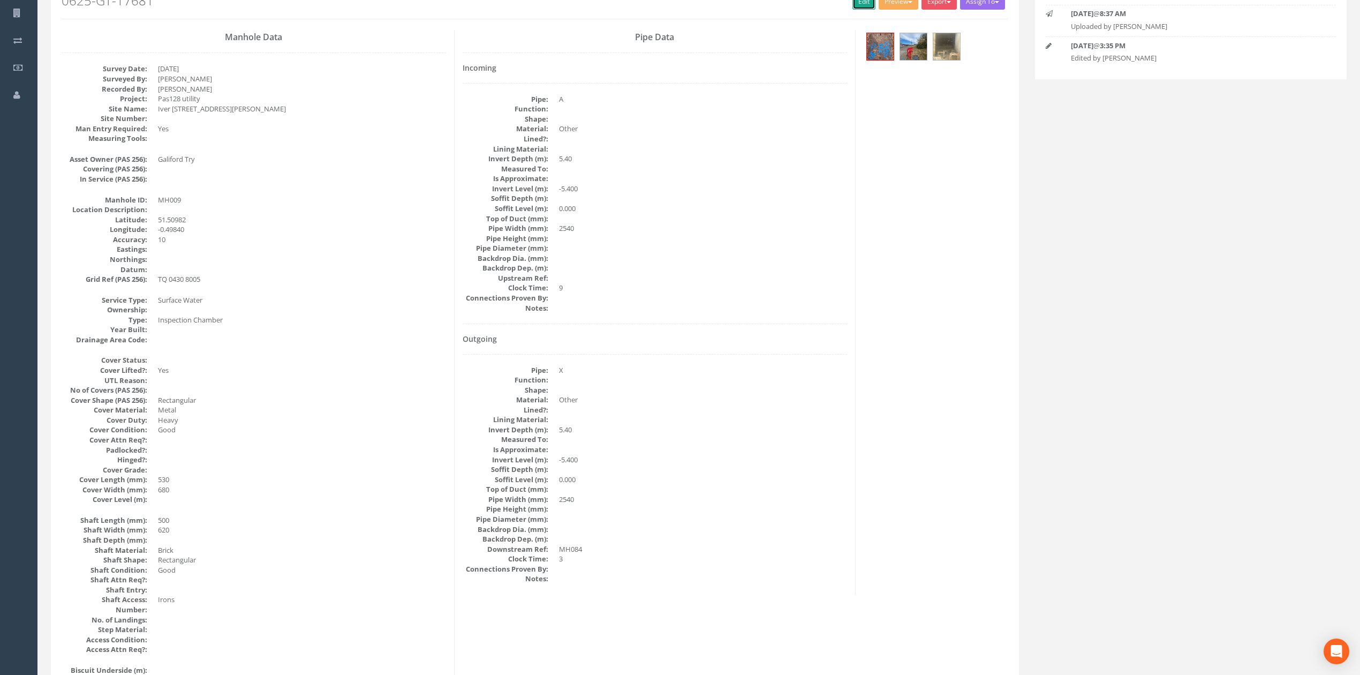
click at [855, 5] on link "Edit" at bounding box center [864, 2] width 23 height 16
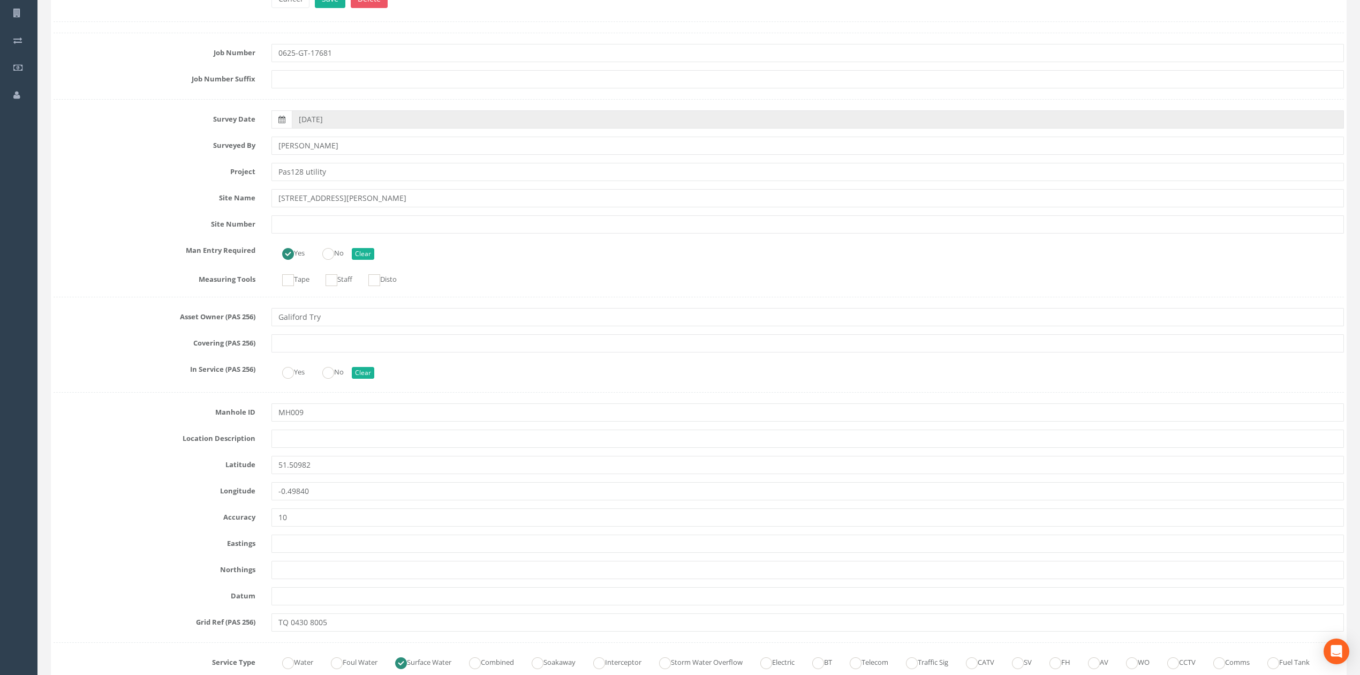
scroll to position [2107, 0]
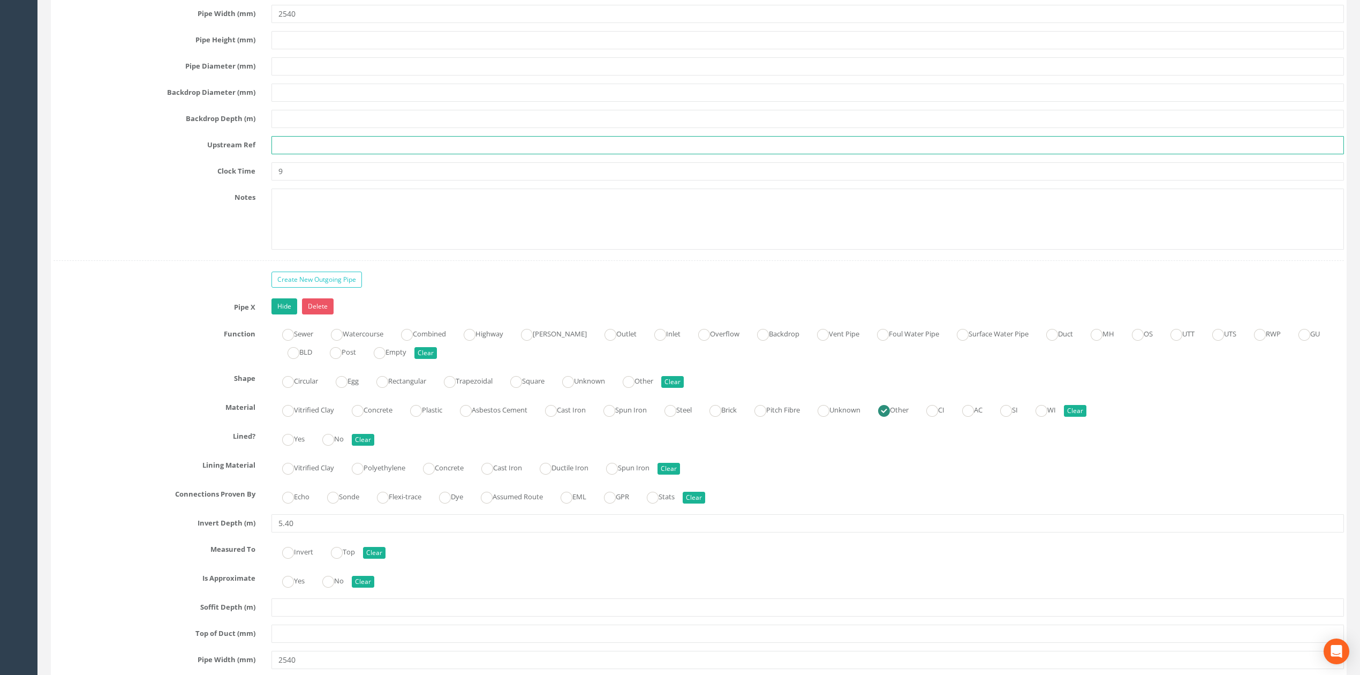
click at [288, 154] on input "text" at bounding box center [808, 145] width 1073 height 18
type input "u"
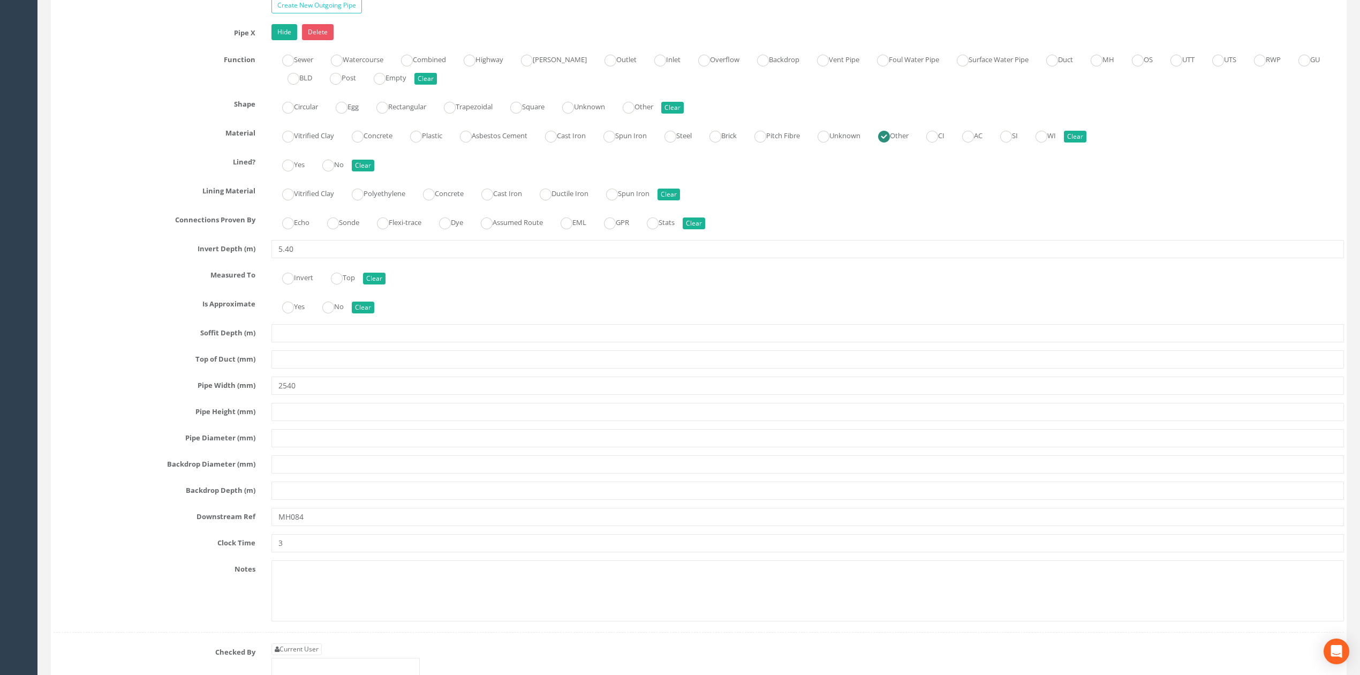
scroll to position [2464, 0]
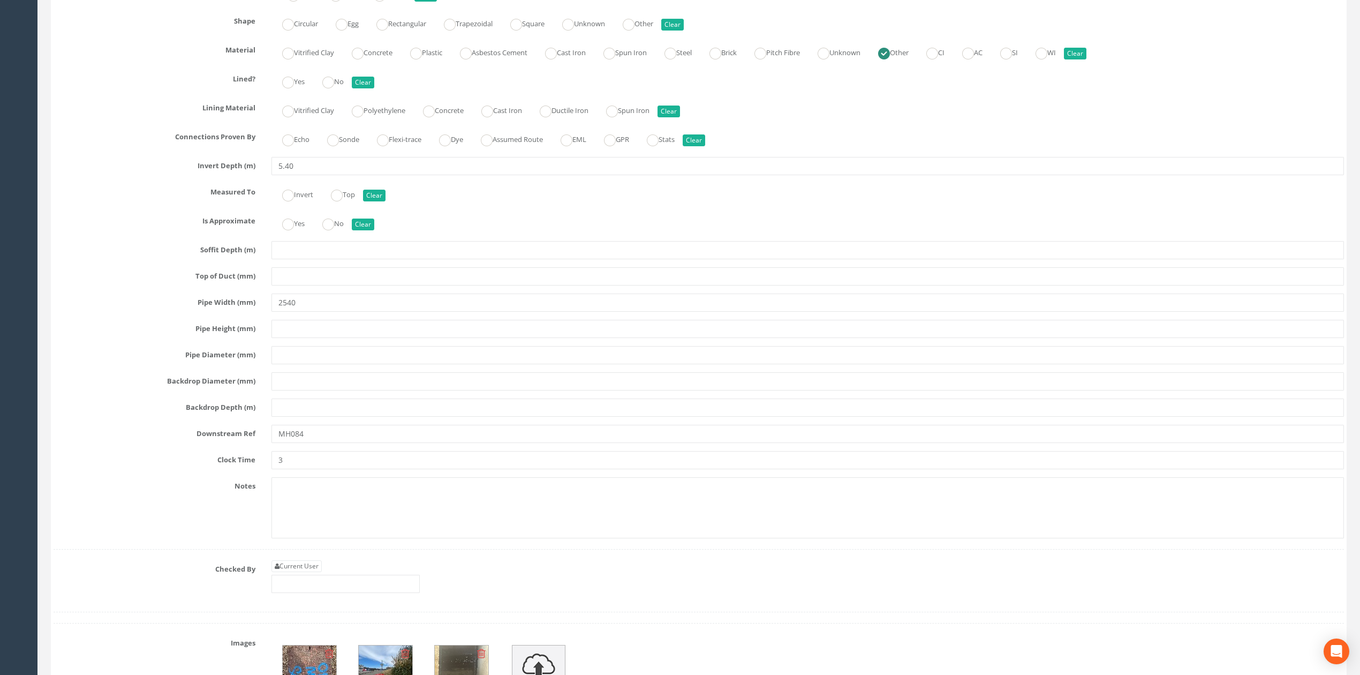
type input "UTS"
click at [324, 443] on input "MH084" at bounding box center [808, 434] width 1073 height 18
type input "UTS-MH084"
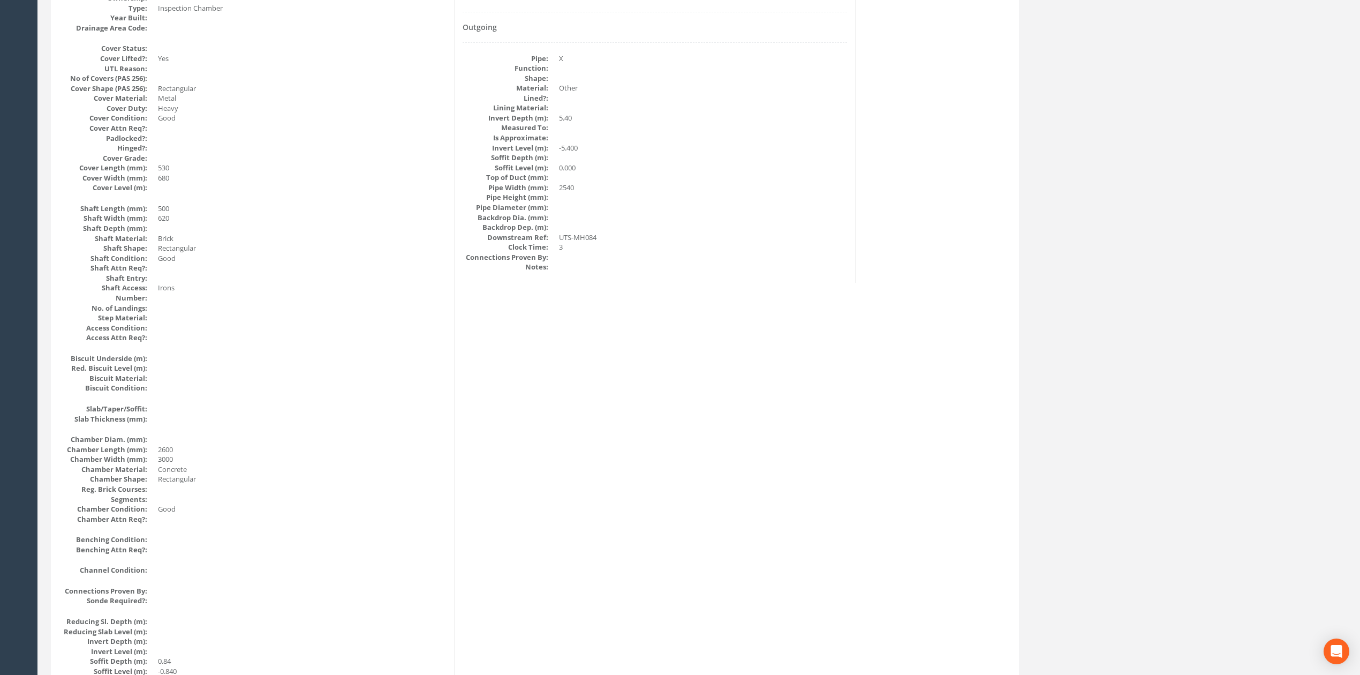
scroll to position [0, 0]
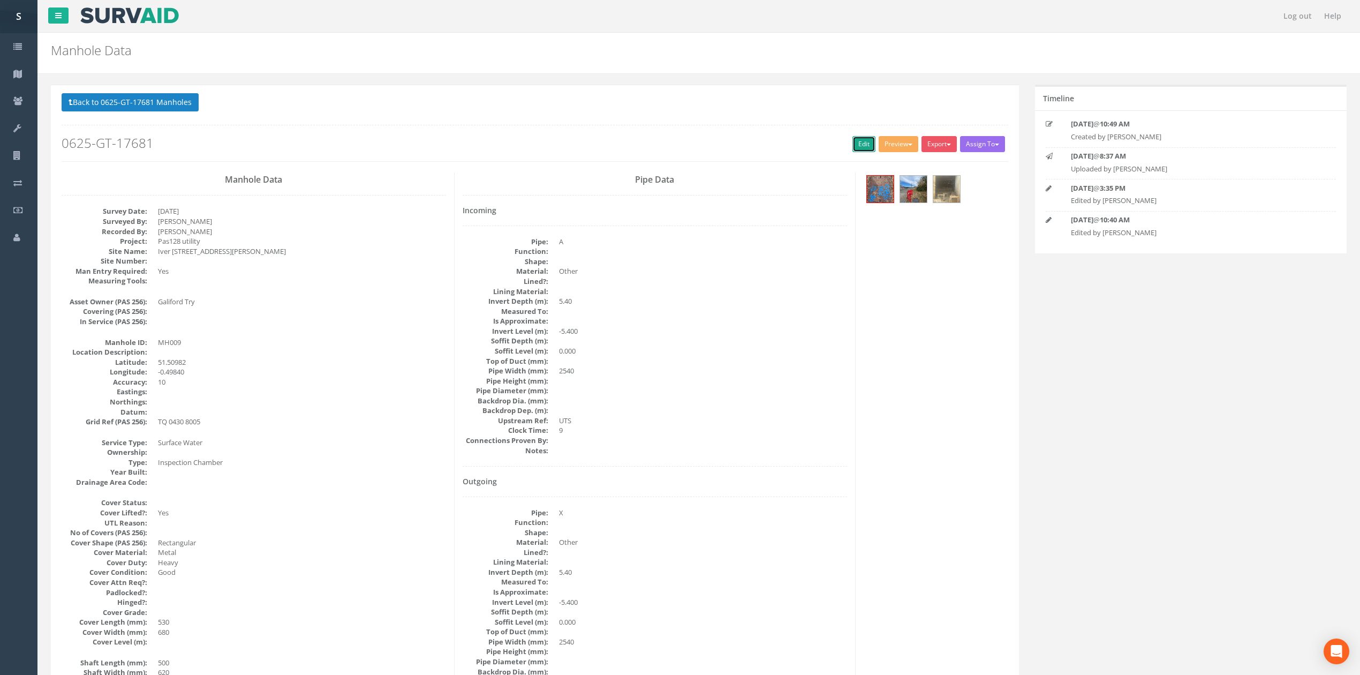
click at [853, 151] on link "Edit" at bounding box center [864, 144] width 23 height 16
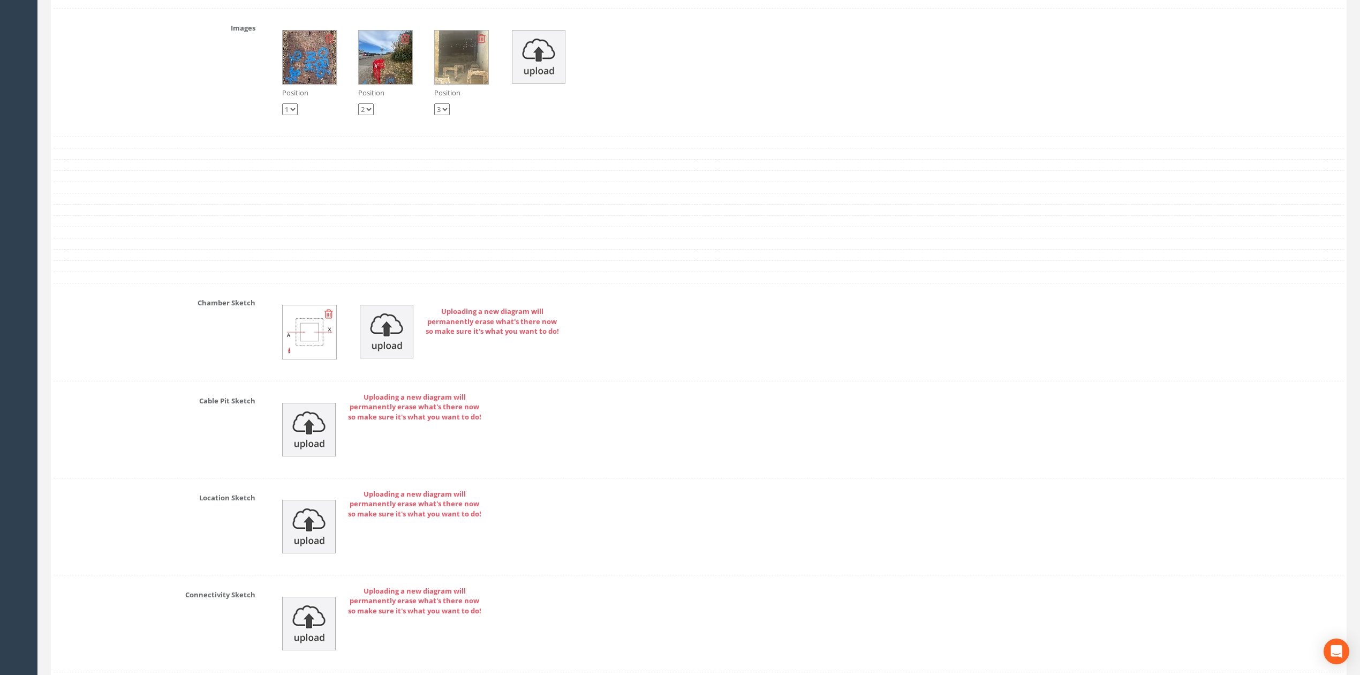
scroll to position [2996, 0]
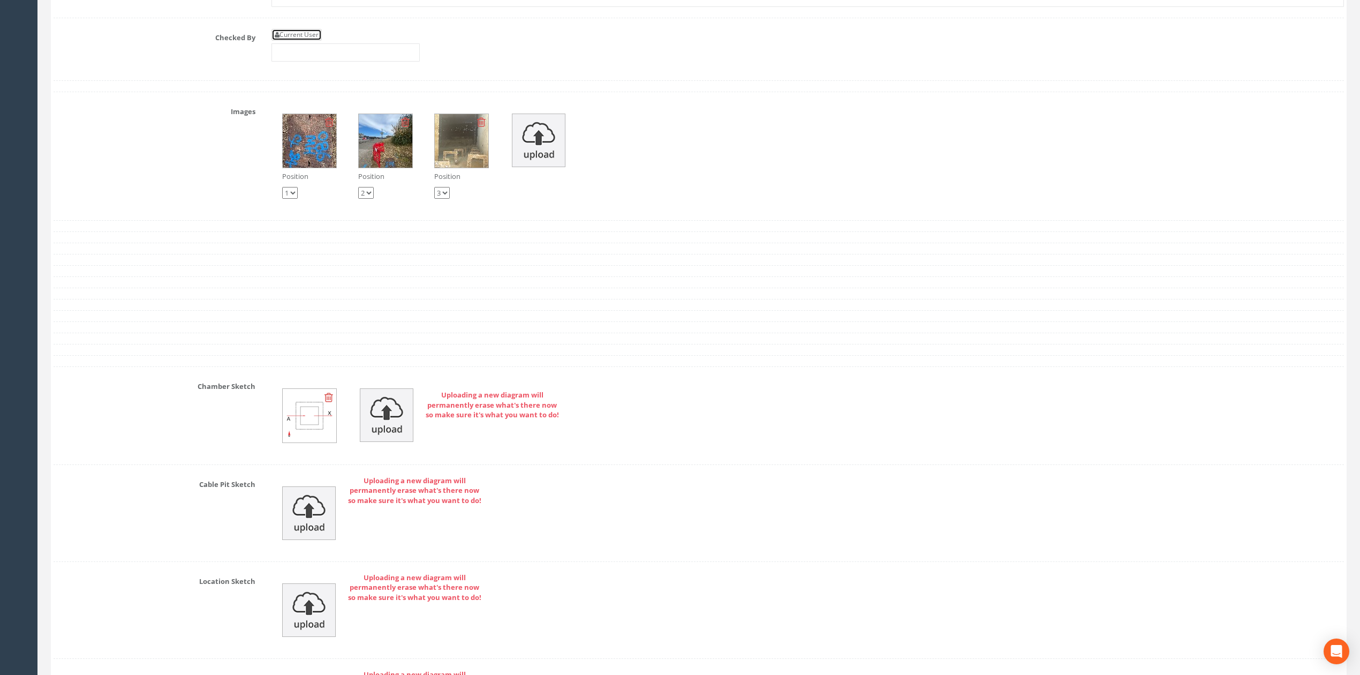
click at [303, 41] on link "Current User" at bounding box center [297, 35] width 50 height 12
type input "[PERSON_NAME]"
click at [312, 62] on input "[PERSON_NAME]" at bounding box center [346, 52] width 148 height 18
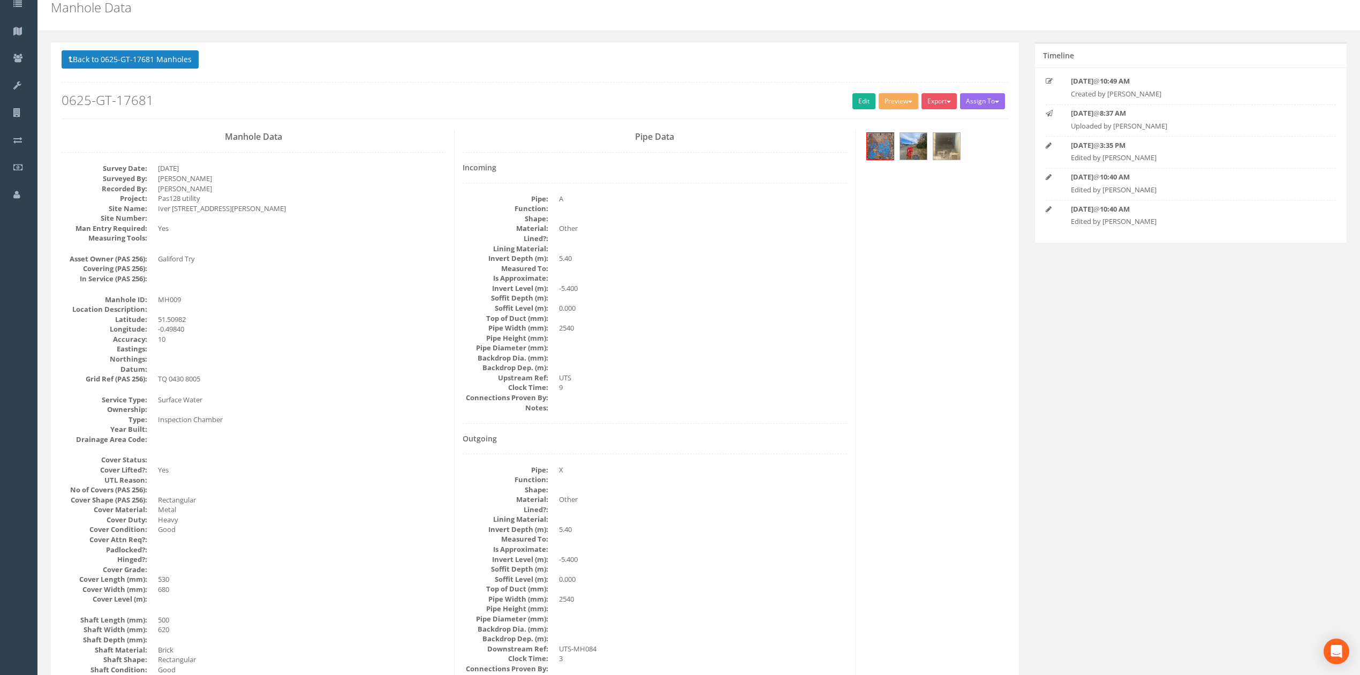
scroll to position [0, 0]
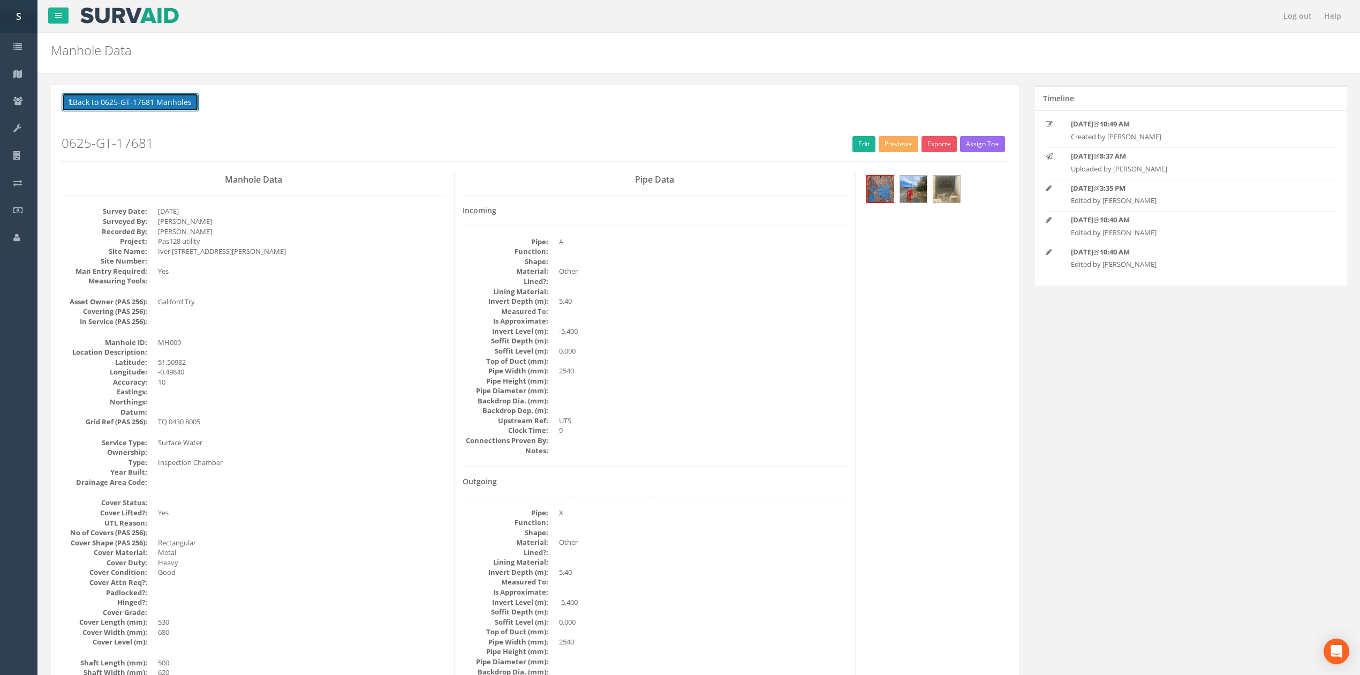
click at [168, 110] on button "Back to 0625-GT-17681 Manholes" at bounding box center [130, 102] width 137 height 18
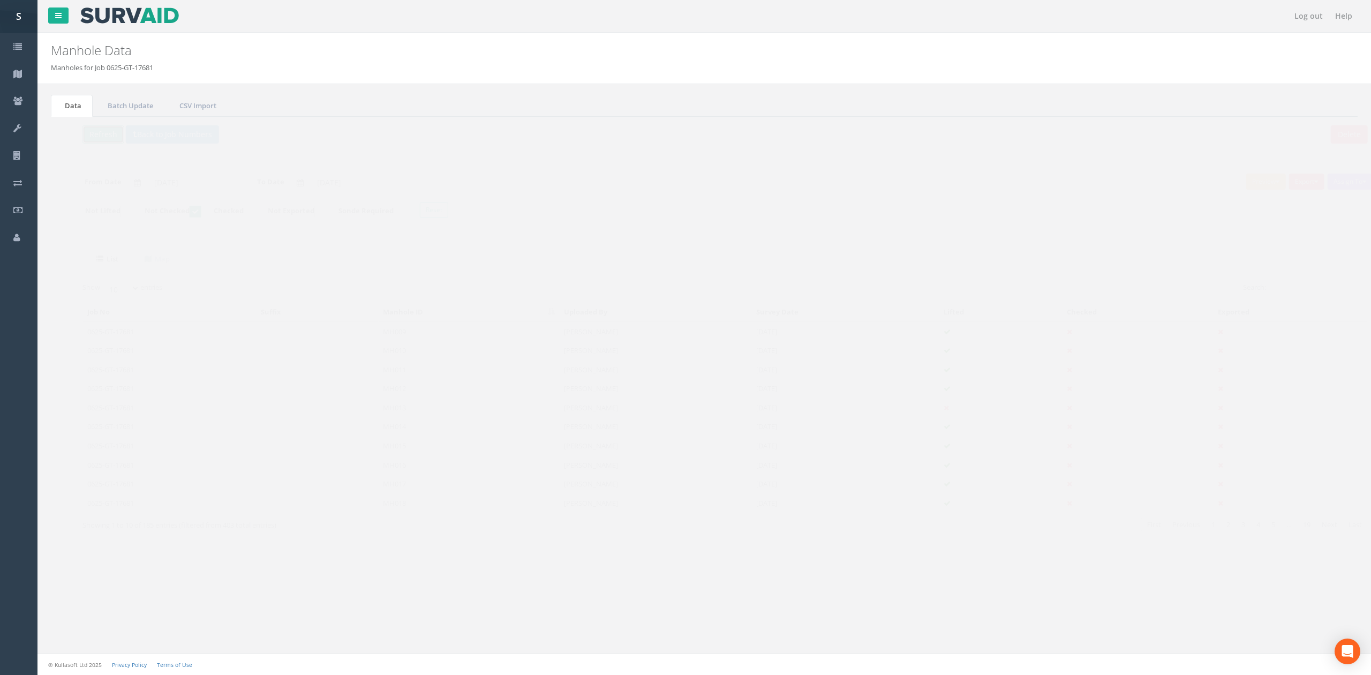
click at [84, 134] on button "Refresh" at bounding box center [83, 134] width 42 height 18
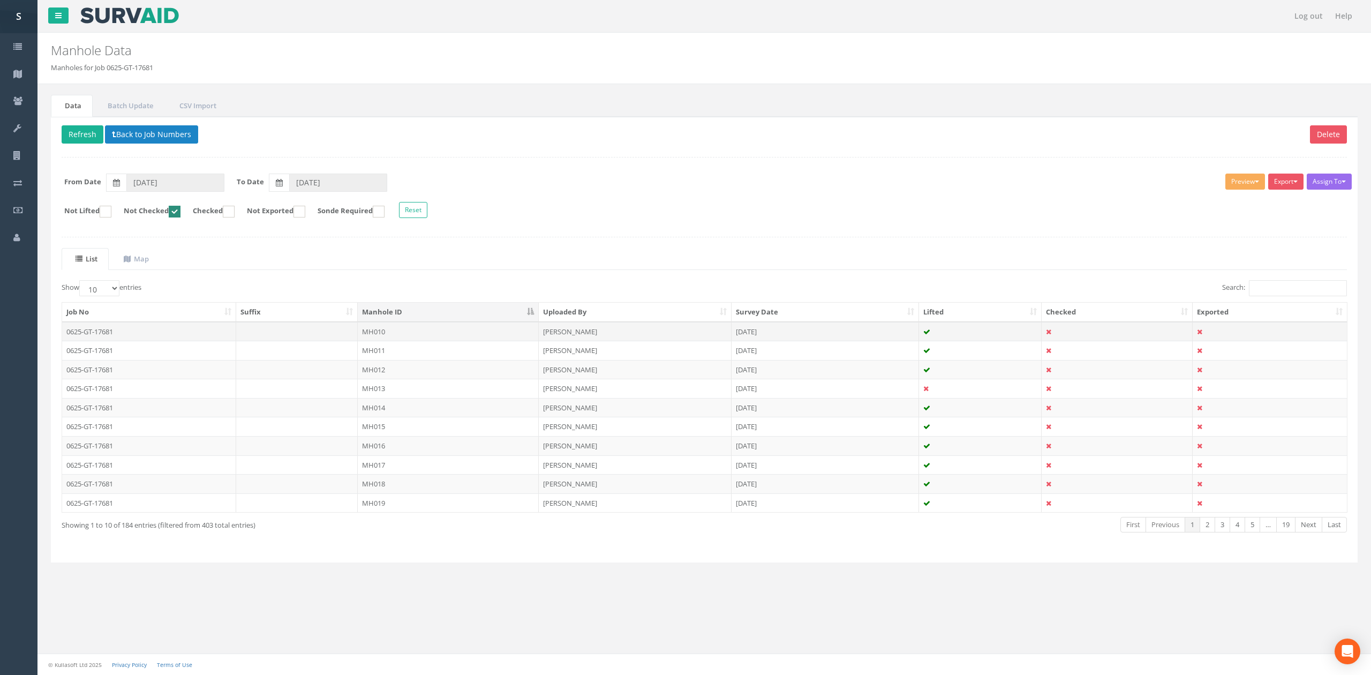
click at [645, 339] on td "[PERSON_NAME]" at bounding box center [635, 331] width 193 height 19
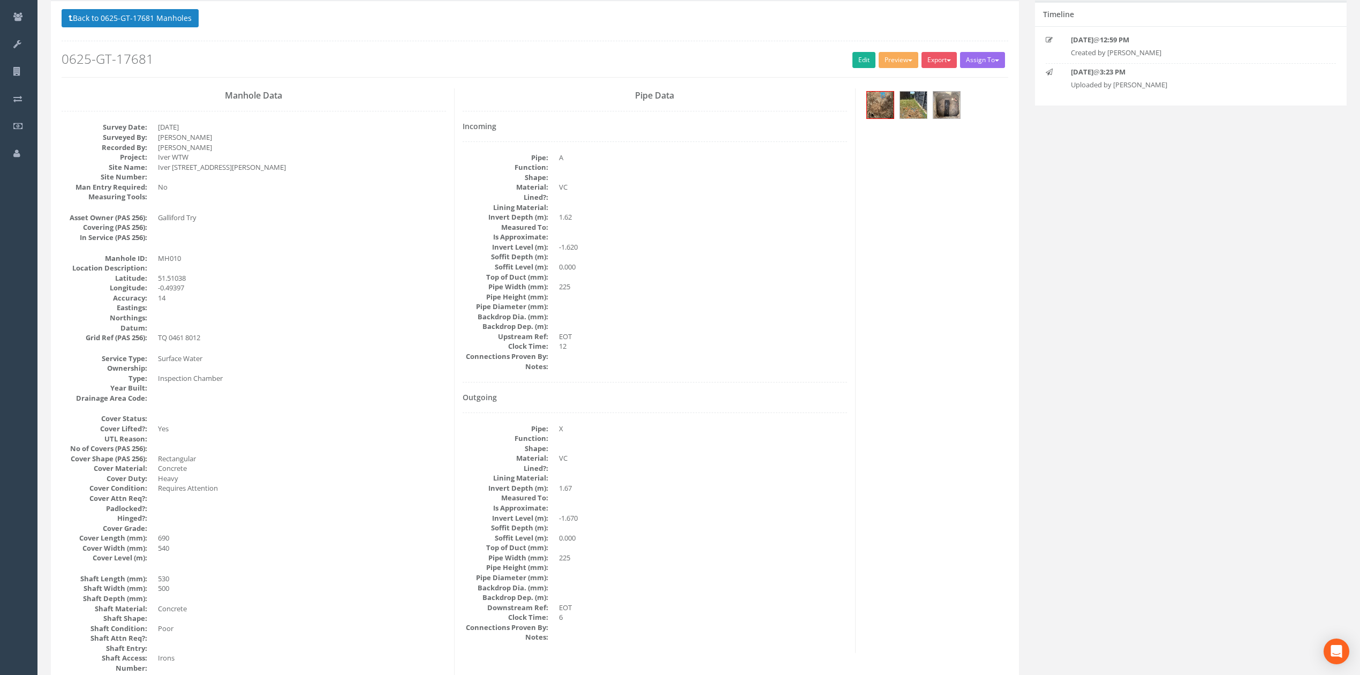
scroll to position [50, 0]
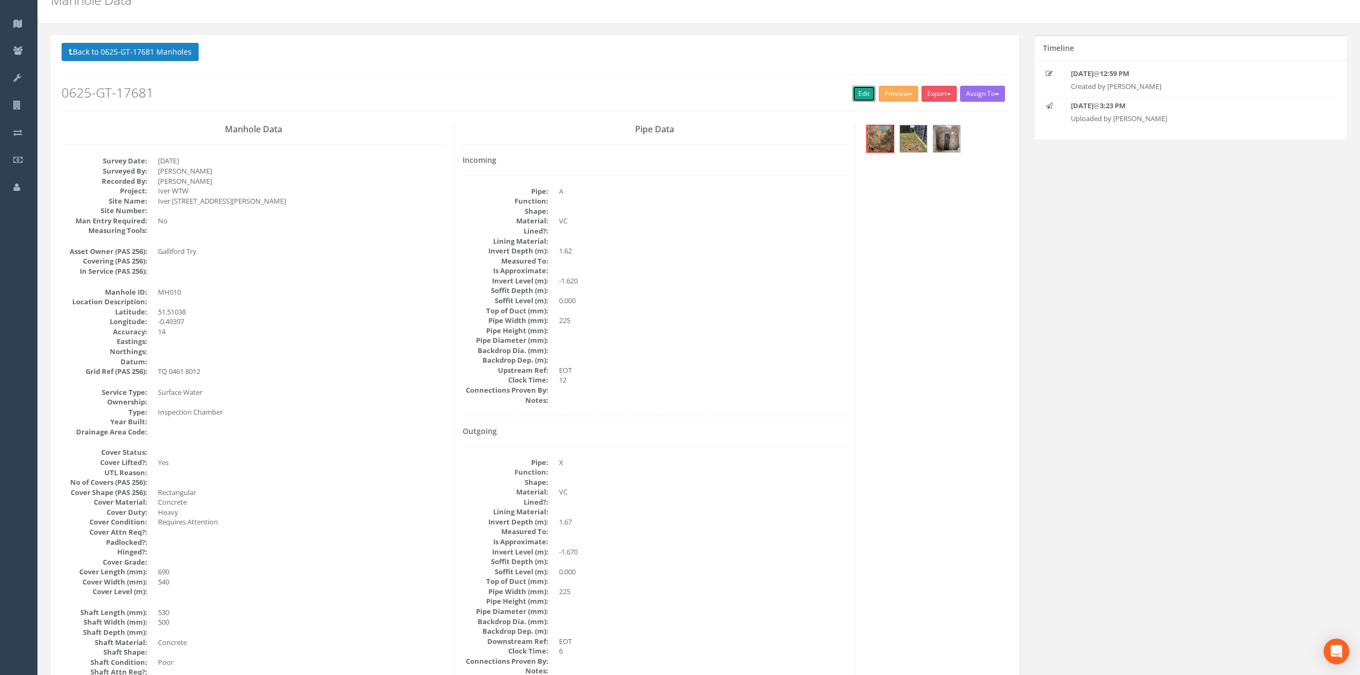
click at [857, 92] on link "Edit" at bounding box center [864, 94] width 23 height 16
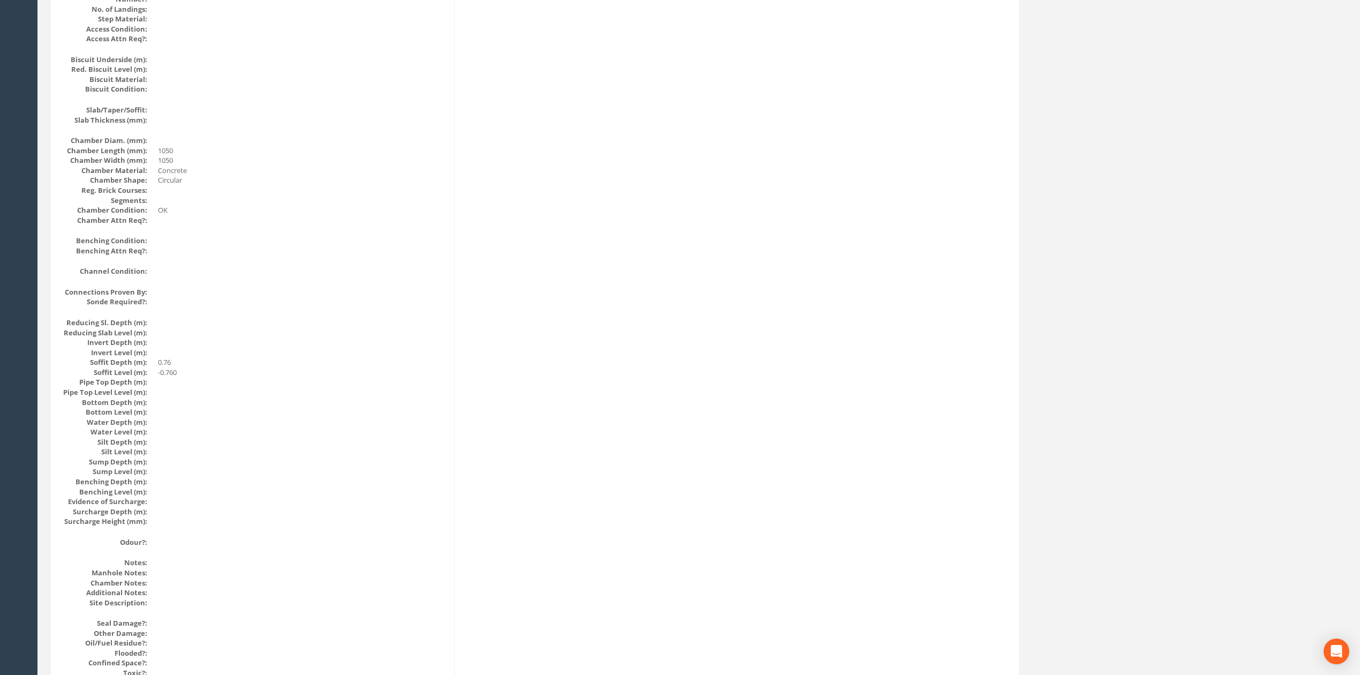
scroll to position [0, 0]
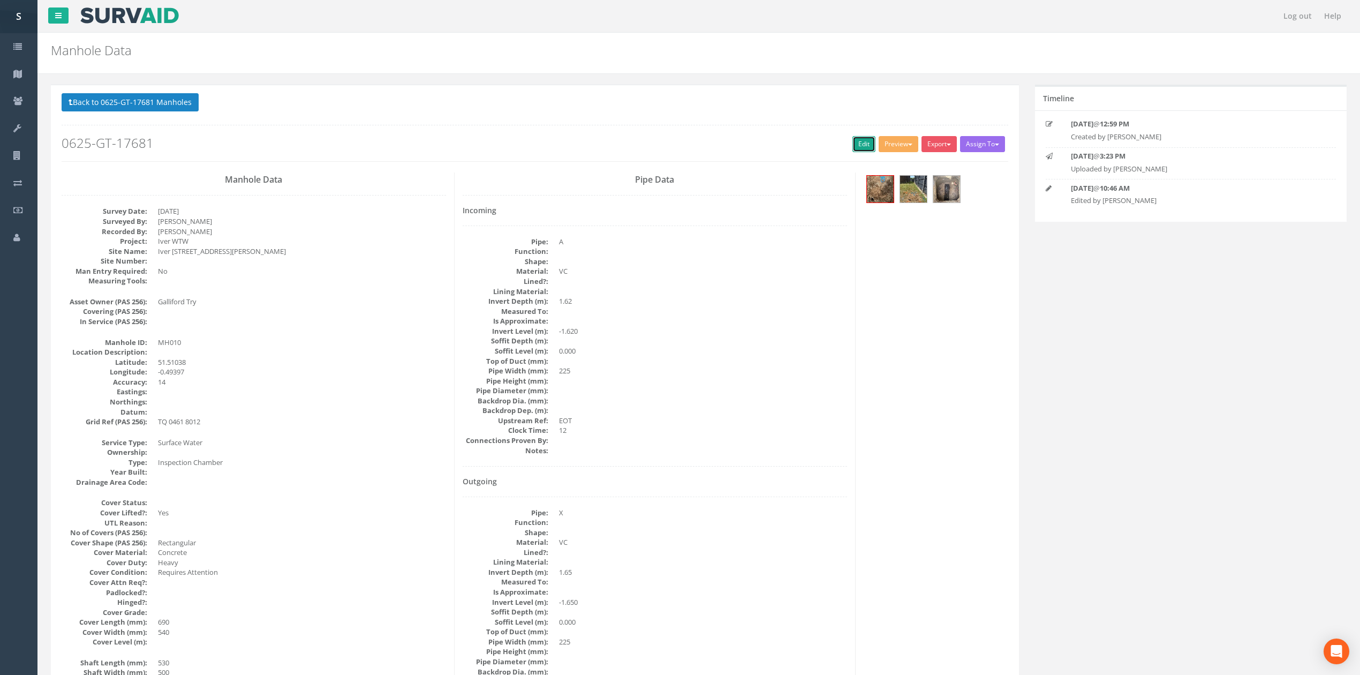
click at [853, 142] on link "Edit" at bounding box center [864, 144] width 23 height 16
click at [176, 110] on button "Back to 0625-GT-17681 Manholes" at bounding box center [130, 102] width 137 height 18
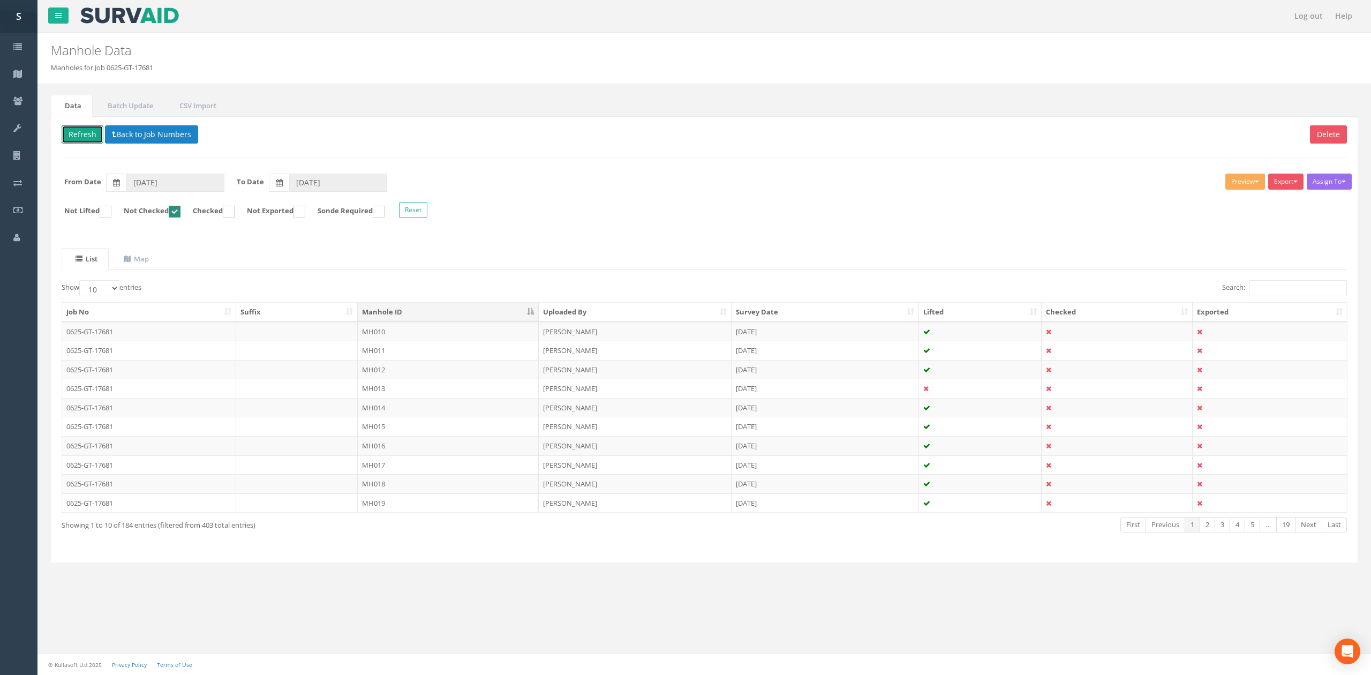
click at [82, 136] on button "Refresh" at bounding box center [83, 134] width 42 height 18
click at [408, 335] on td "MH010" at bounding box center [448, 331] width 181 height 19
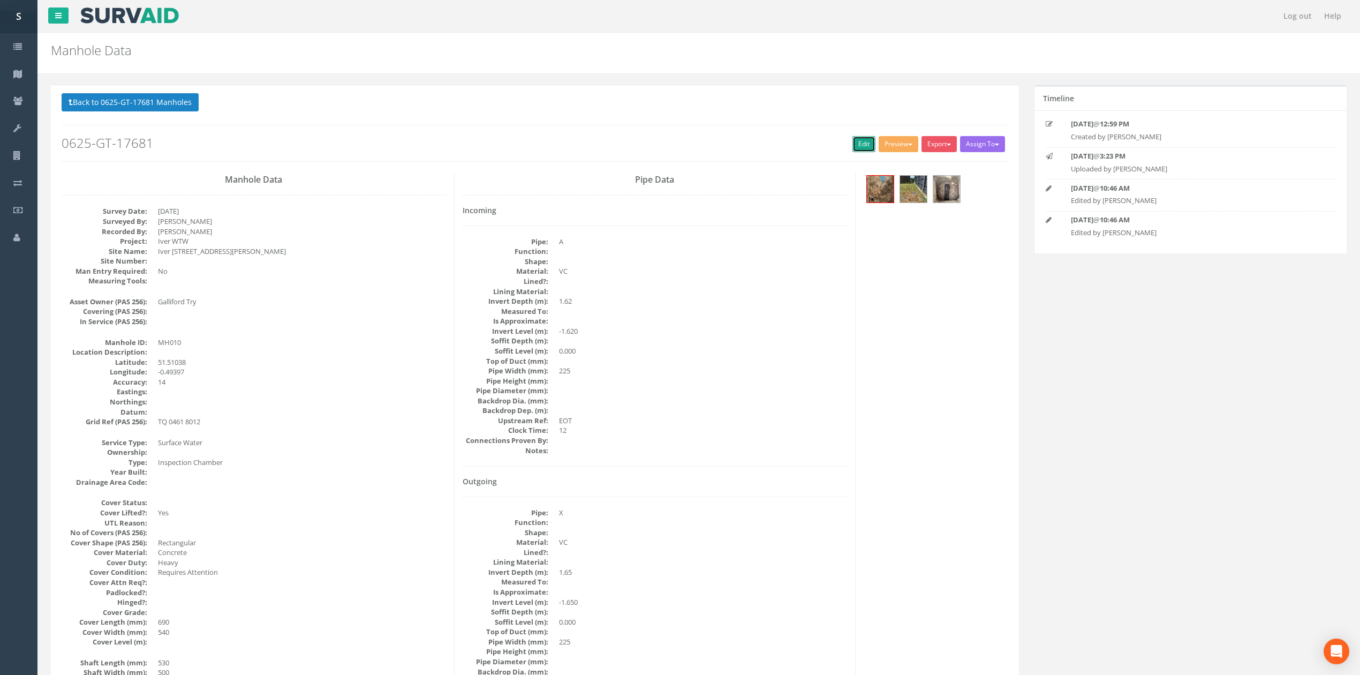
click at [853, 145] on link "Edit" at bounding box center [864, 144] width 23 height 16
click at [119, 97] on button "Back to 0625-GT-17681 Manholes" at bounding box center [130, 102] width 137 height 18
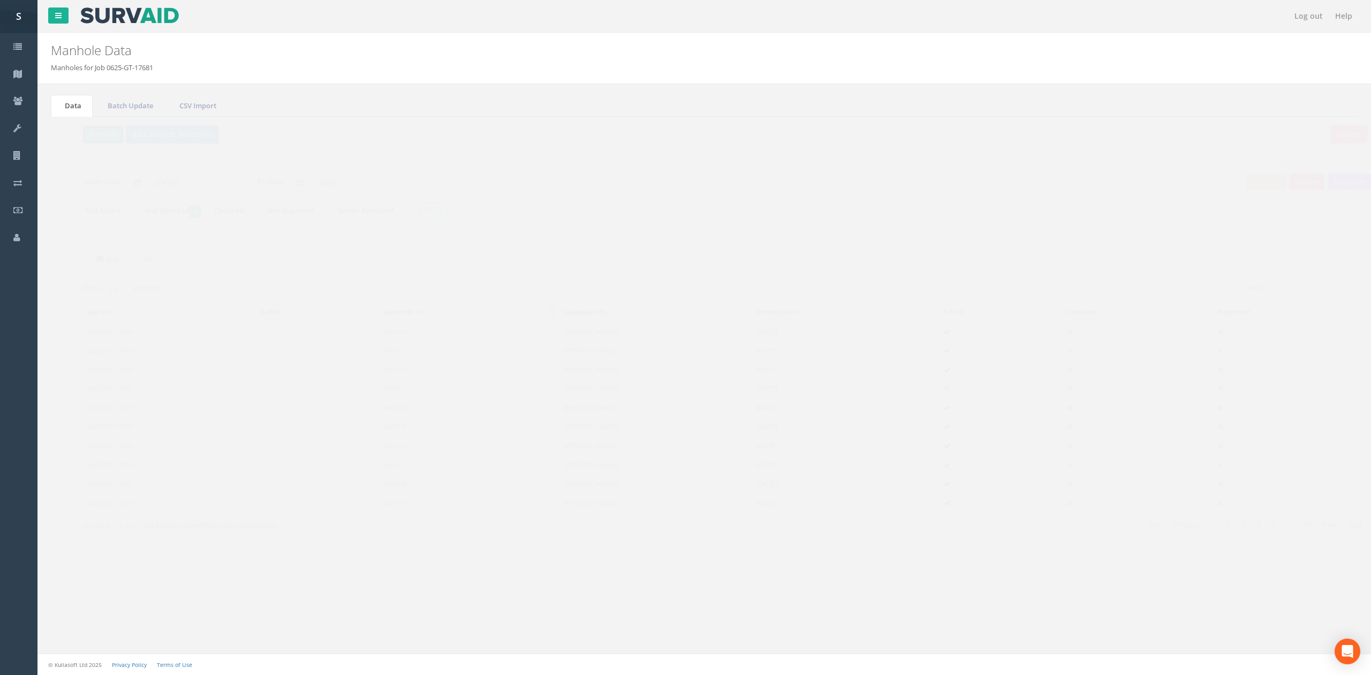
click at [90, 129] on button "Refresh" at bounding box center [83, 134] width 42 height 18
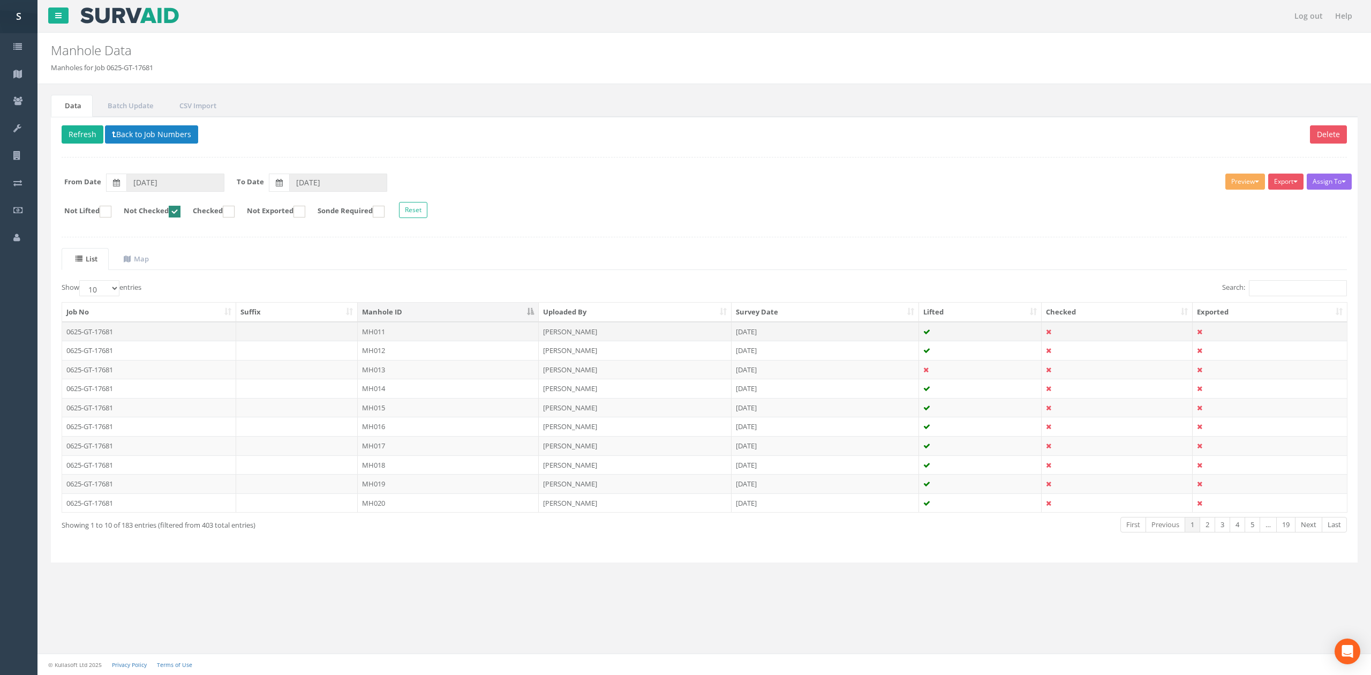
click at [403, 335] on td "MH011" at bounding box center [448, 331] width 181 height 19
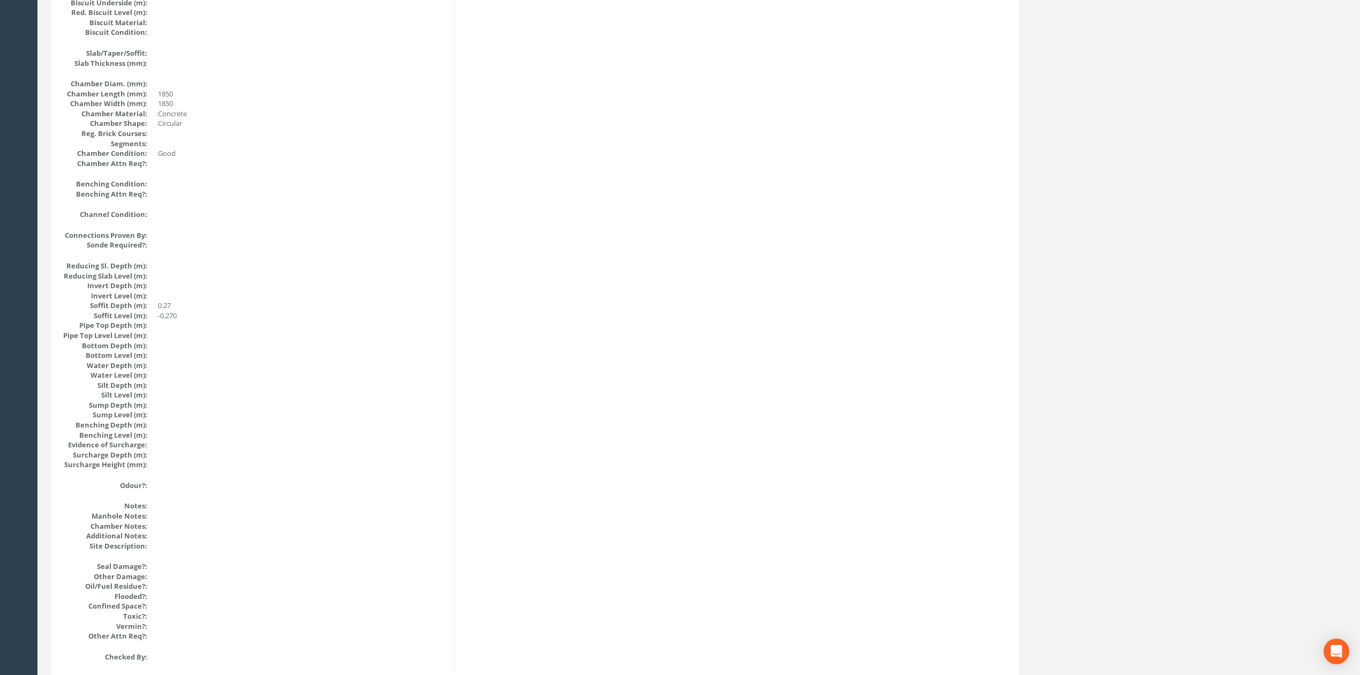
scroll to position [105, 0]
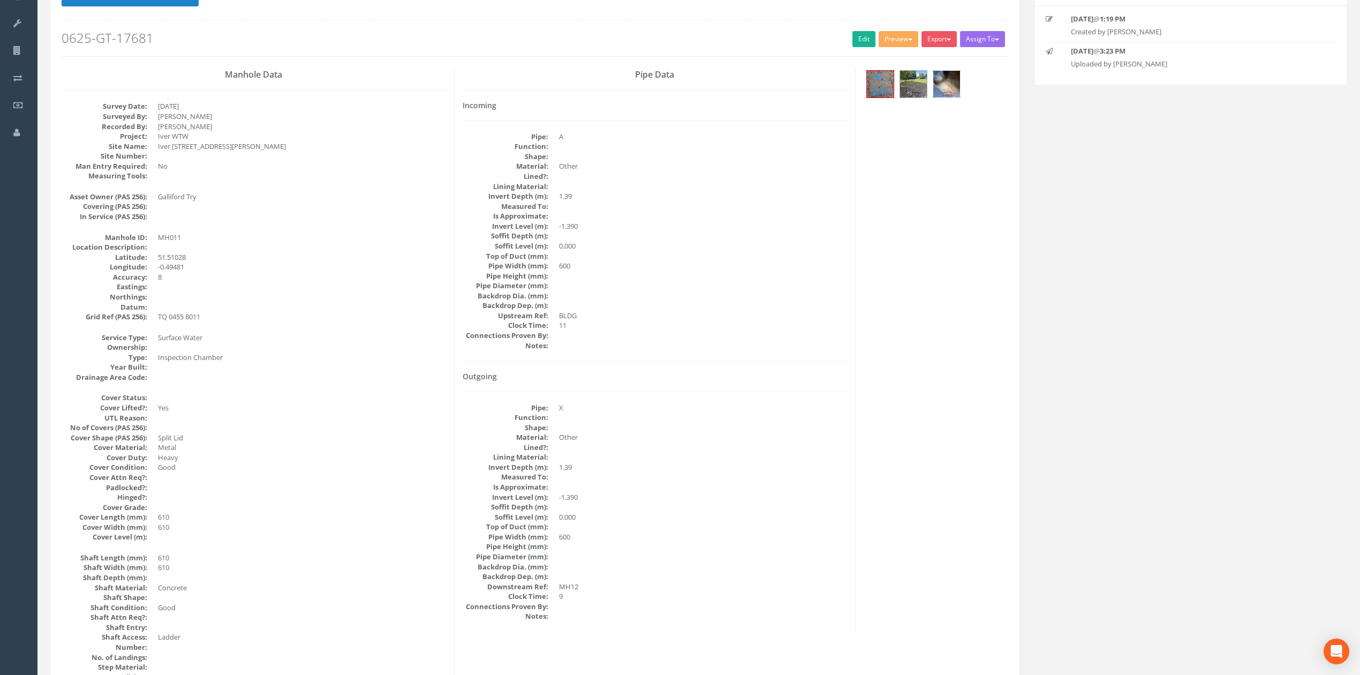
click at [943, 87] on img at bounding box center [947, 84] width 27 height 27
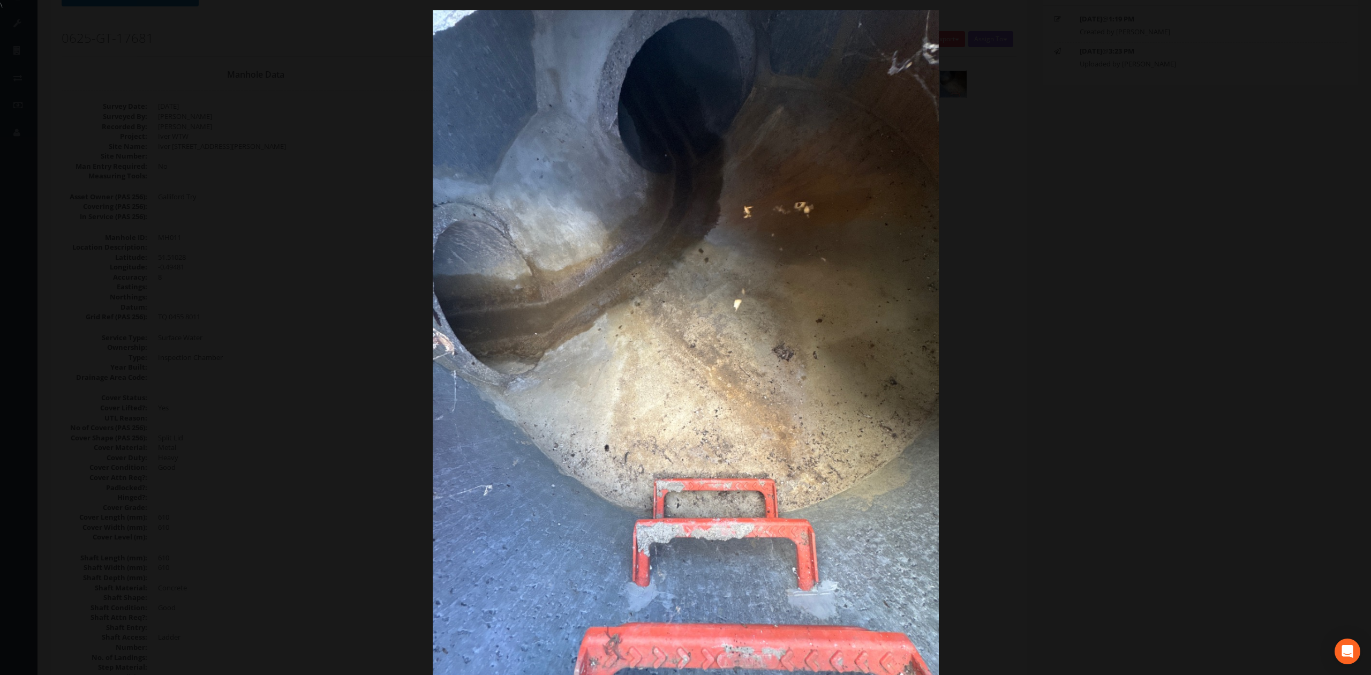
click at [1048, 259] on div at bounding box center [685, 347] width 1371 height 675
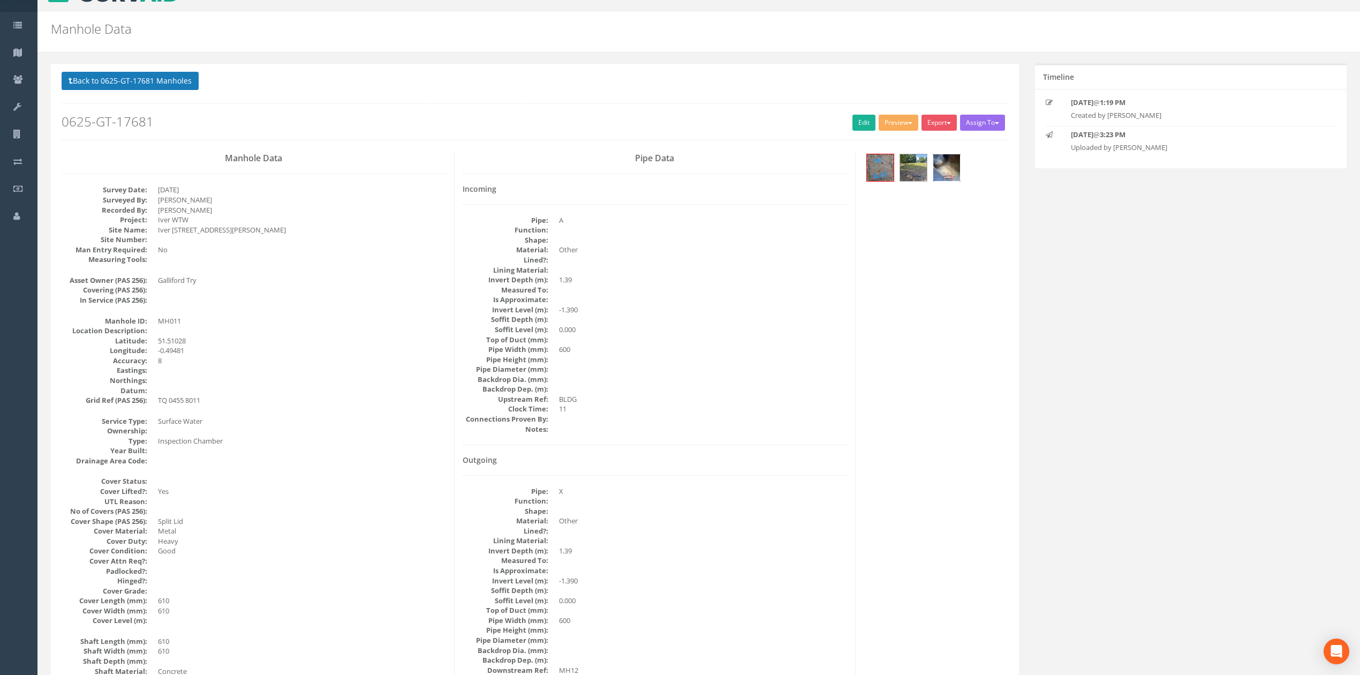
scroll to position [0, 0]
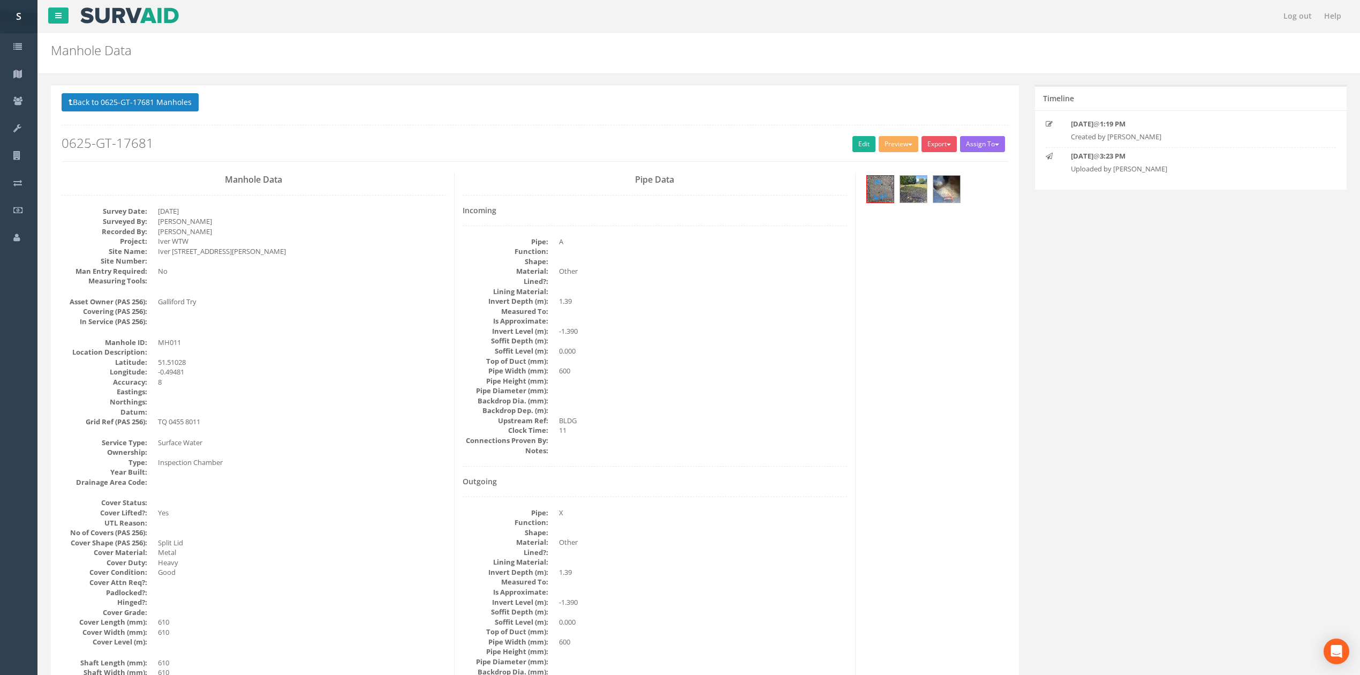
click at [170, 94] on button "Back to 0625-GT-17681 Manholes" at bounding box center [130, 102] width 137 height 18
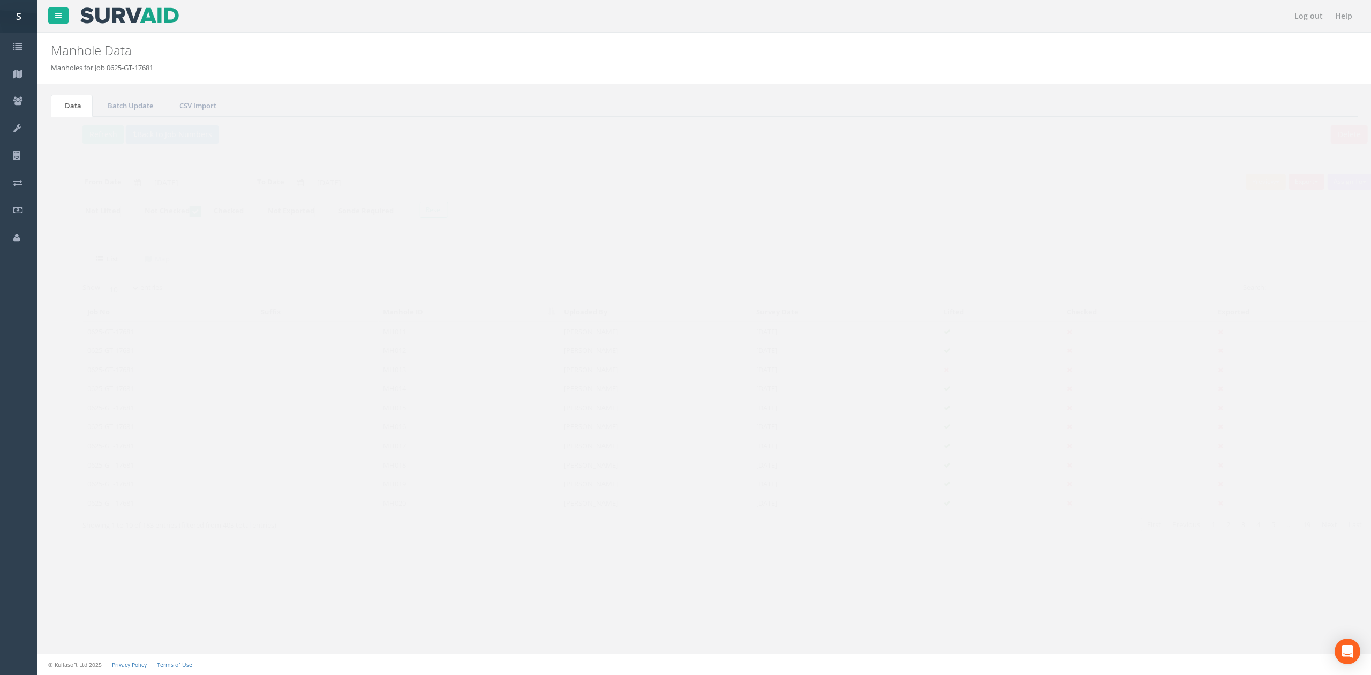
click at [416, 350] on td "MH012" at bounding box center [448, 350] width 181 height 19
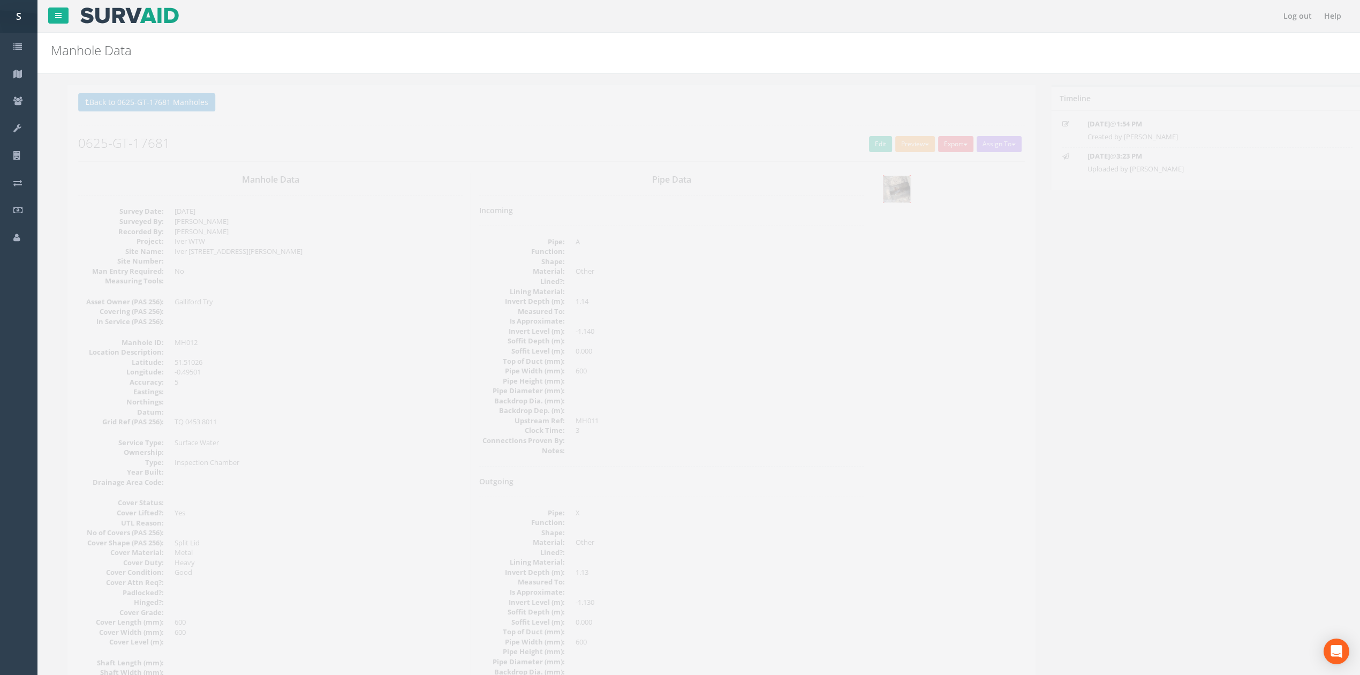
click at [877, 196] on img at bounding box center [880, 189] width 27 height 27
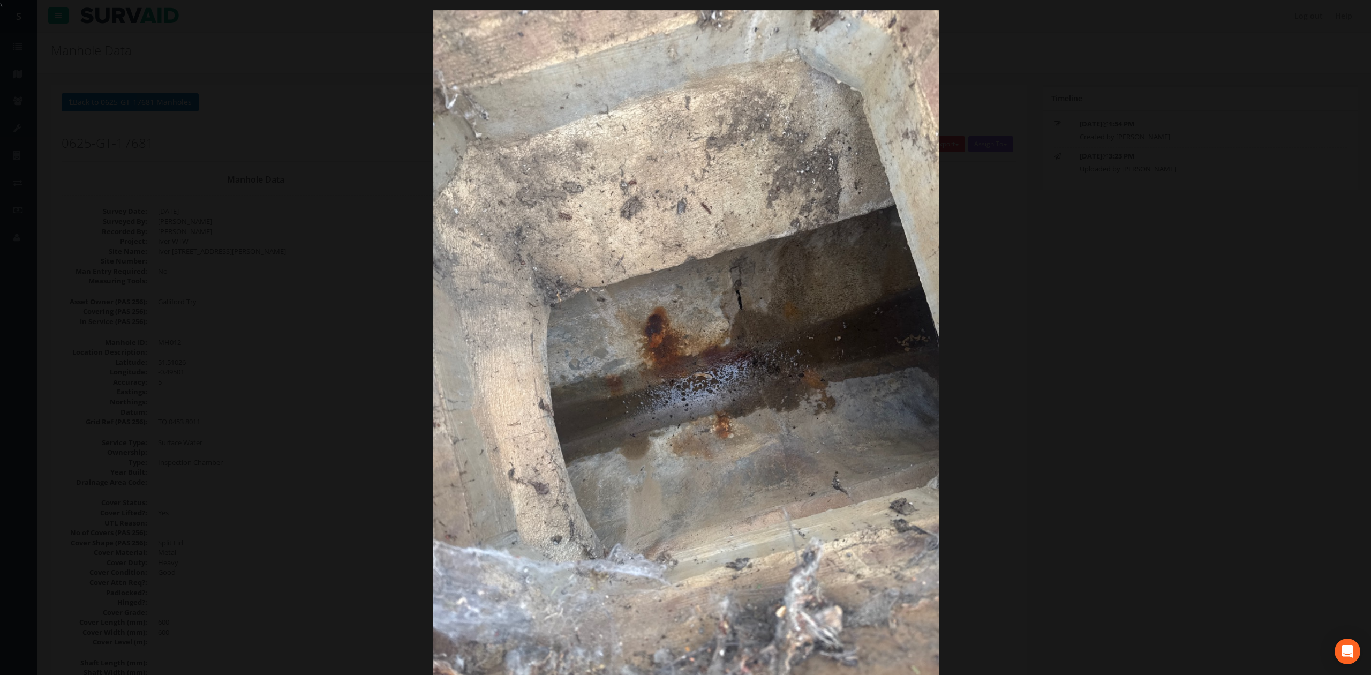
click at [1040, 250] on div at bounding box center [685, 347] width 1371 height 675
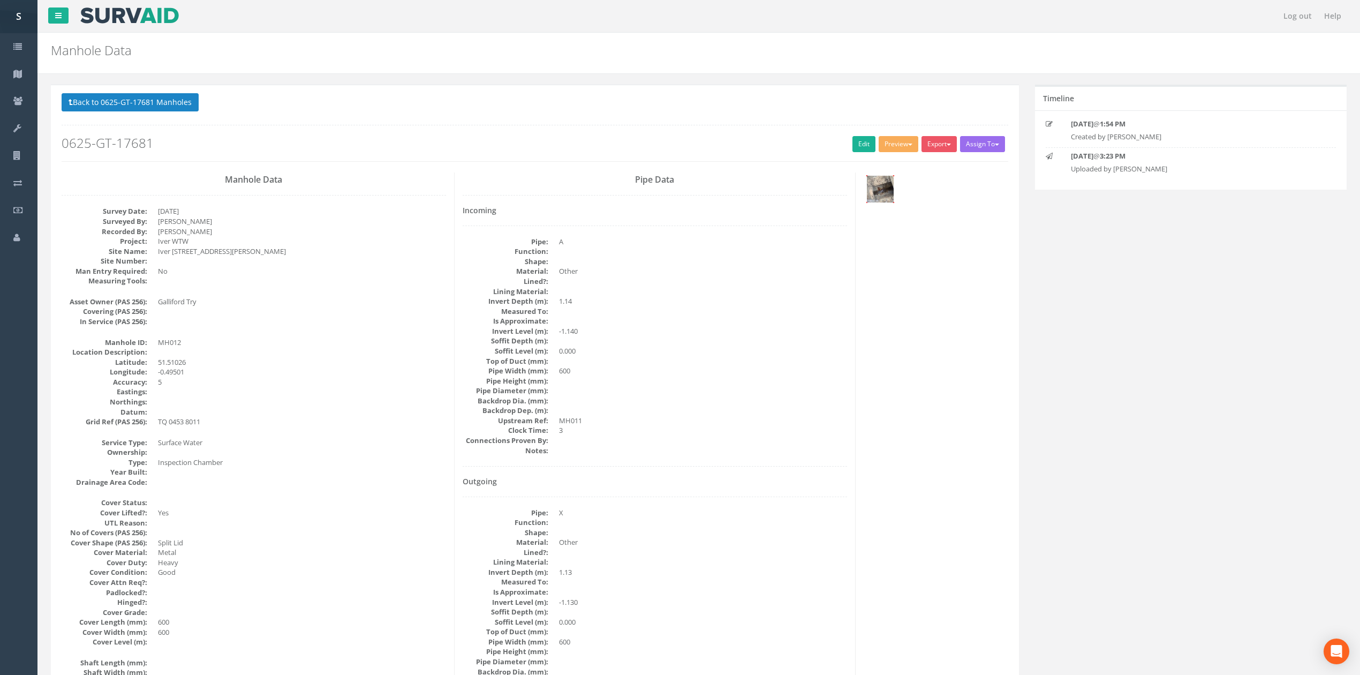
click at [879, 196] on img at bounding box center [880, 189] width 27 height 27
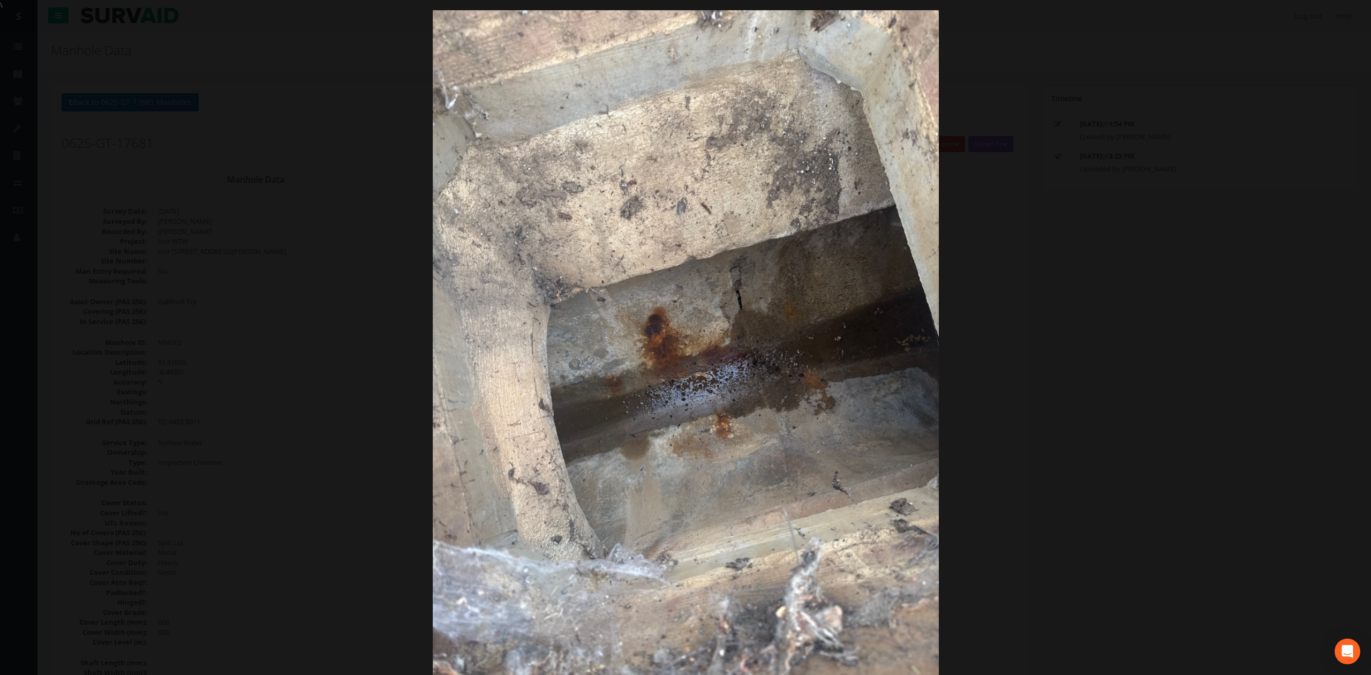
click at [1072, 245] on div at bounding box center [685, 347] width 1371 height 675
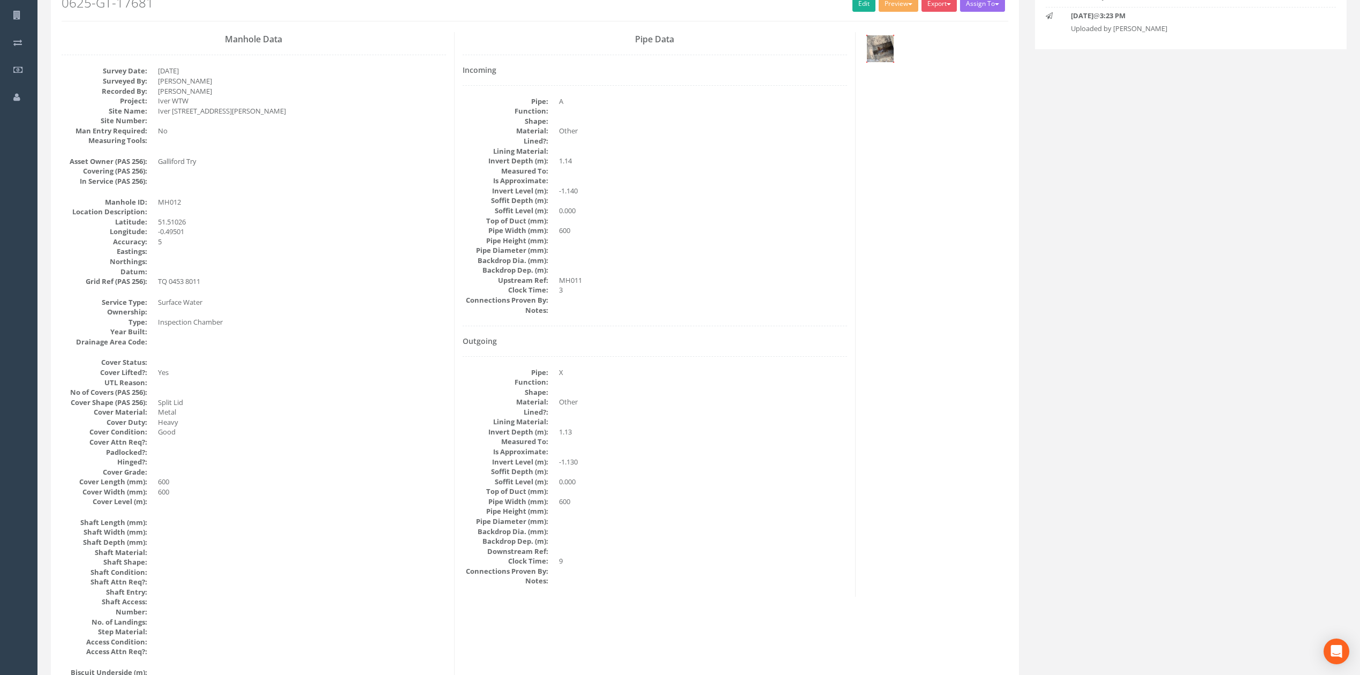
scroll to position [142, 0]
click at [458, 301] on div "Pipe Data Incoming Pipe: A Function: Shape: Material: Other Lined?: Lining Mate…" at bounding box center [655, 312] width 401 height 565
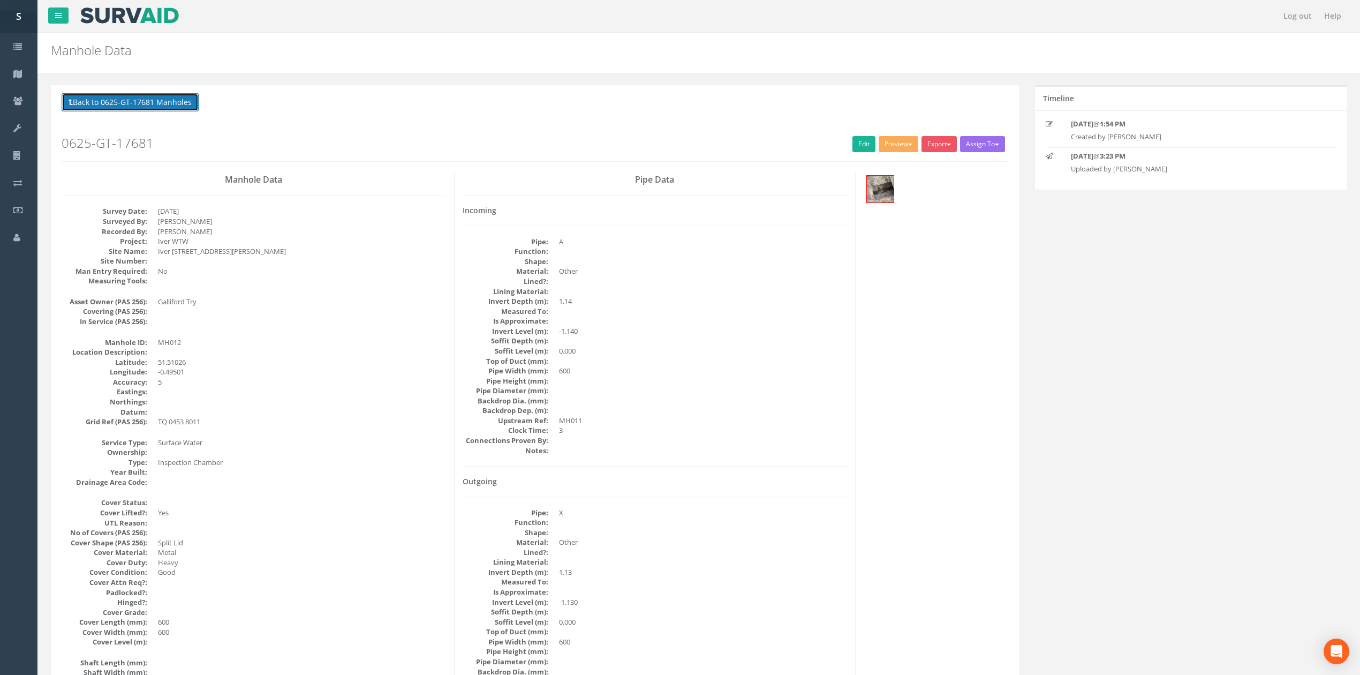
click at [110, 96] on button "Back to 0625-GT-17681 Manholes" at bounding box center [130, 102] width 137 height 18
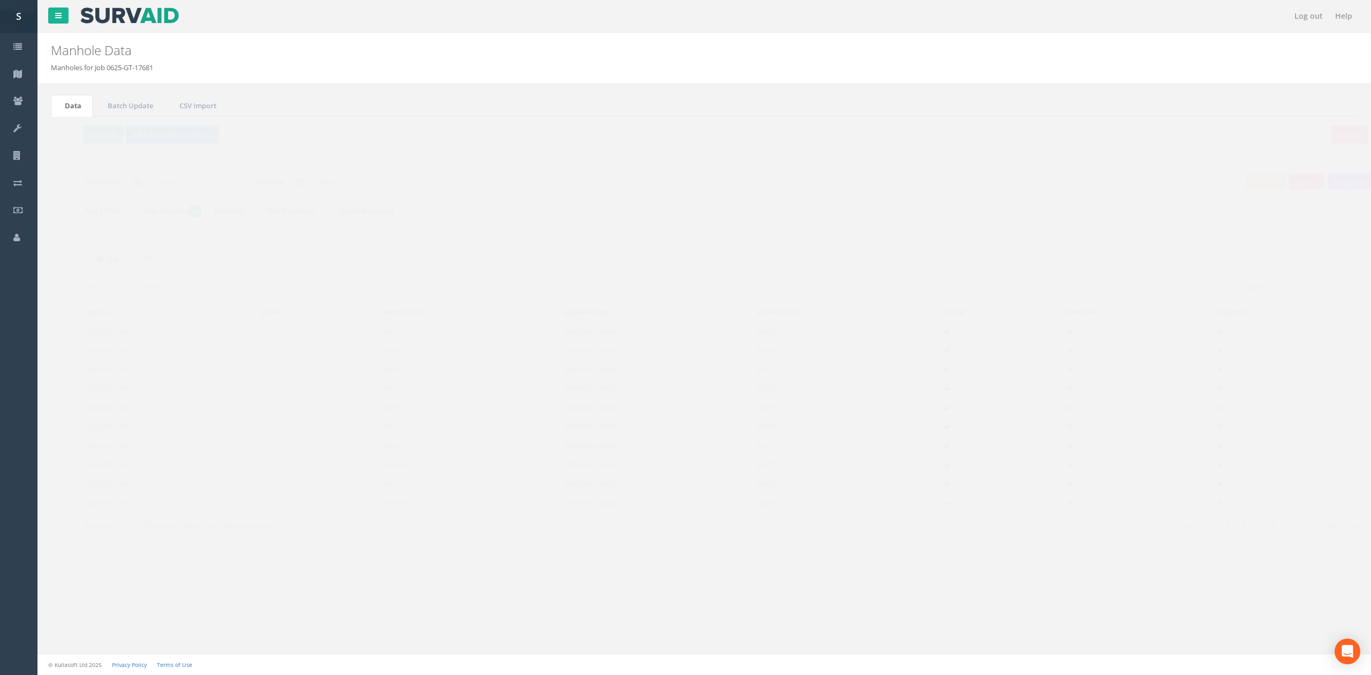
click at [433, 341] on td "MH011" at bounding box center [448, 331] width 181 height 19
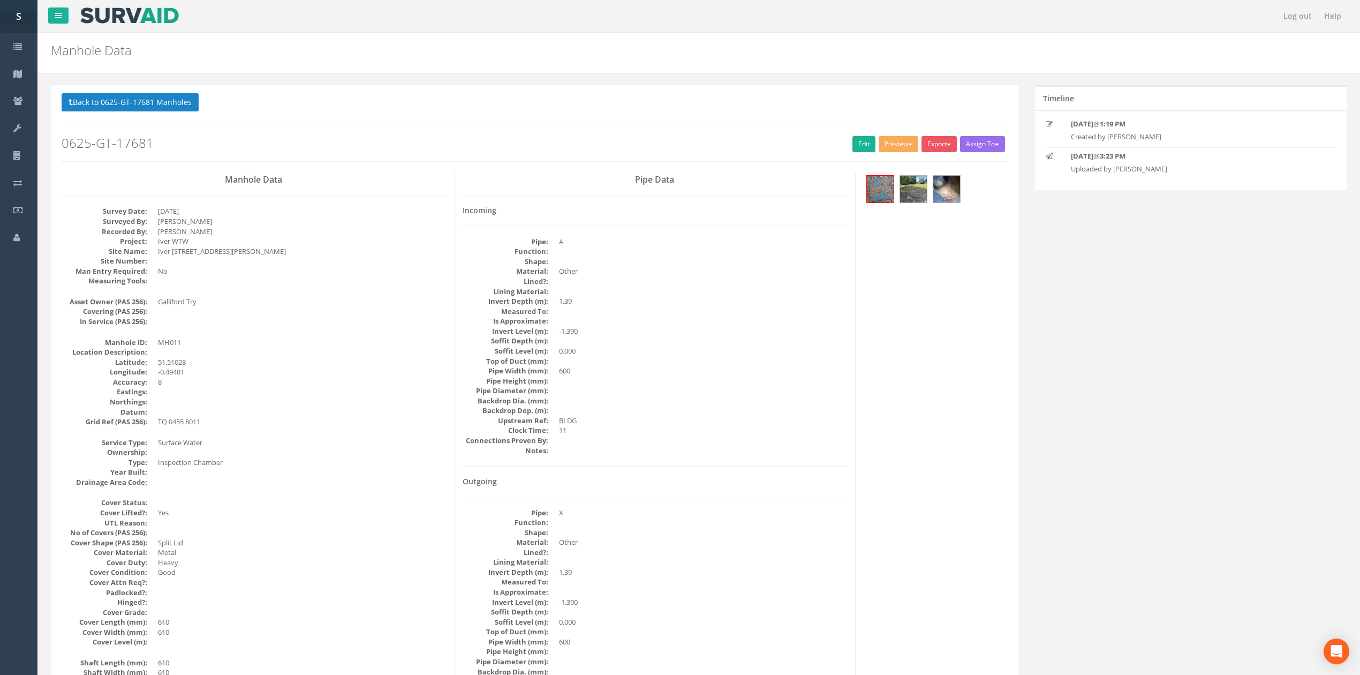
scroll to position [71, 0]
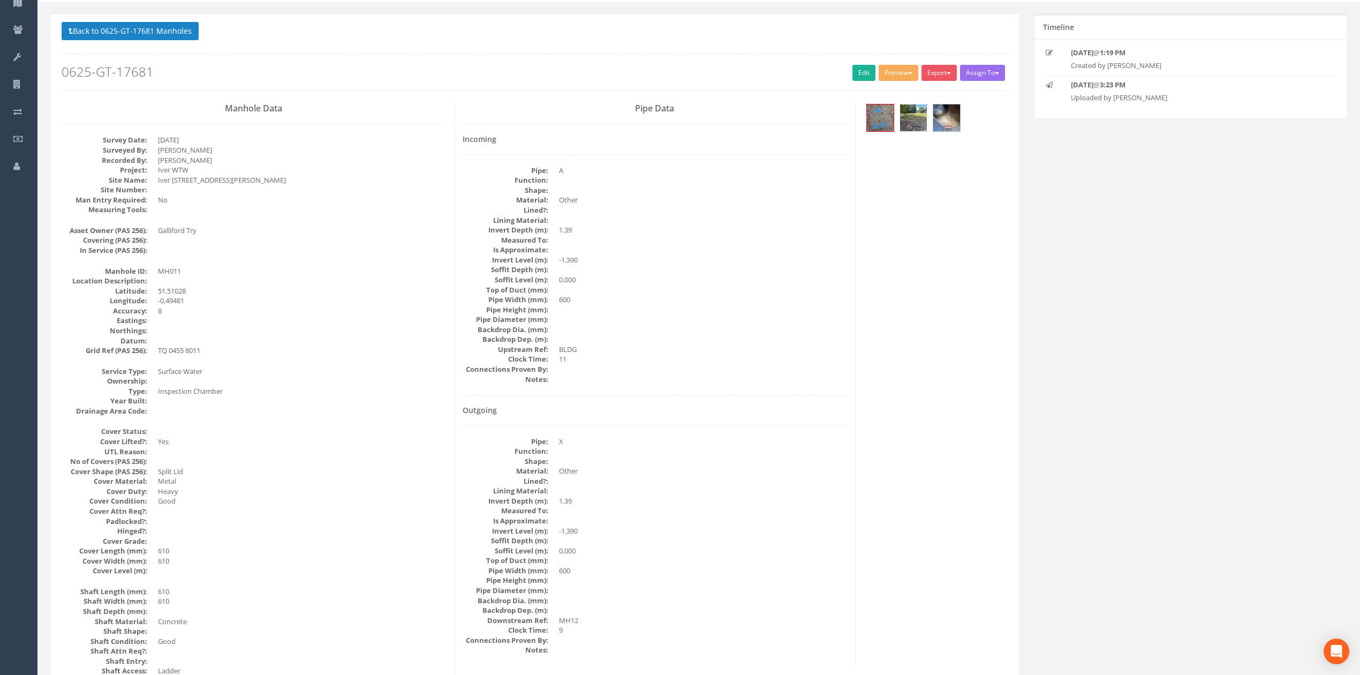
click at [919, 125] on img at bounding box center [913, 117] width 27 height 27
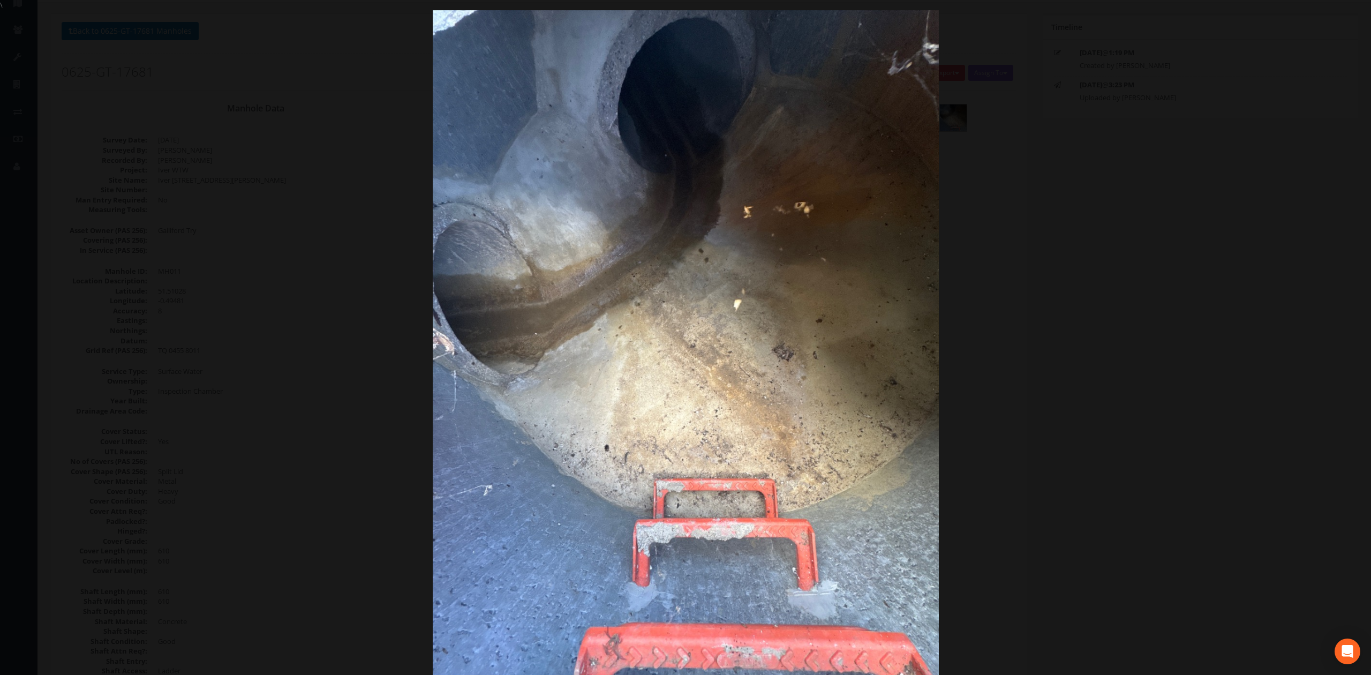
click at [300, 79] on div at bounding box center [685, 347] width 1371 height 675
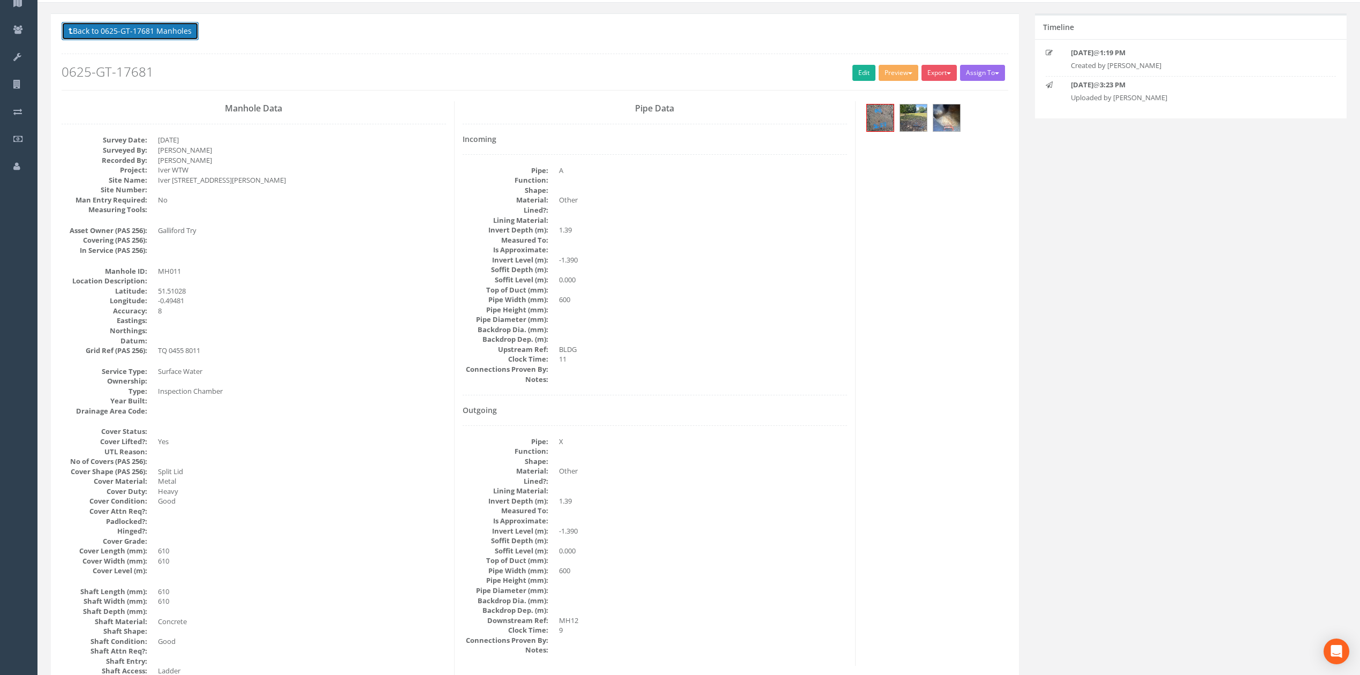
click at [175, 39] on button "Back to 0625-GT-17681 Manholes" at bounding box center [130, 31] width 137 height 18
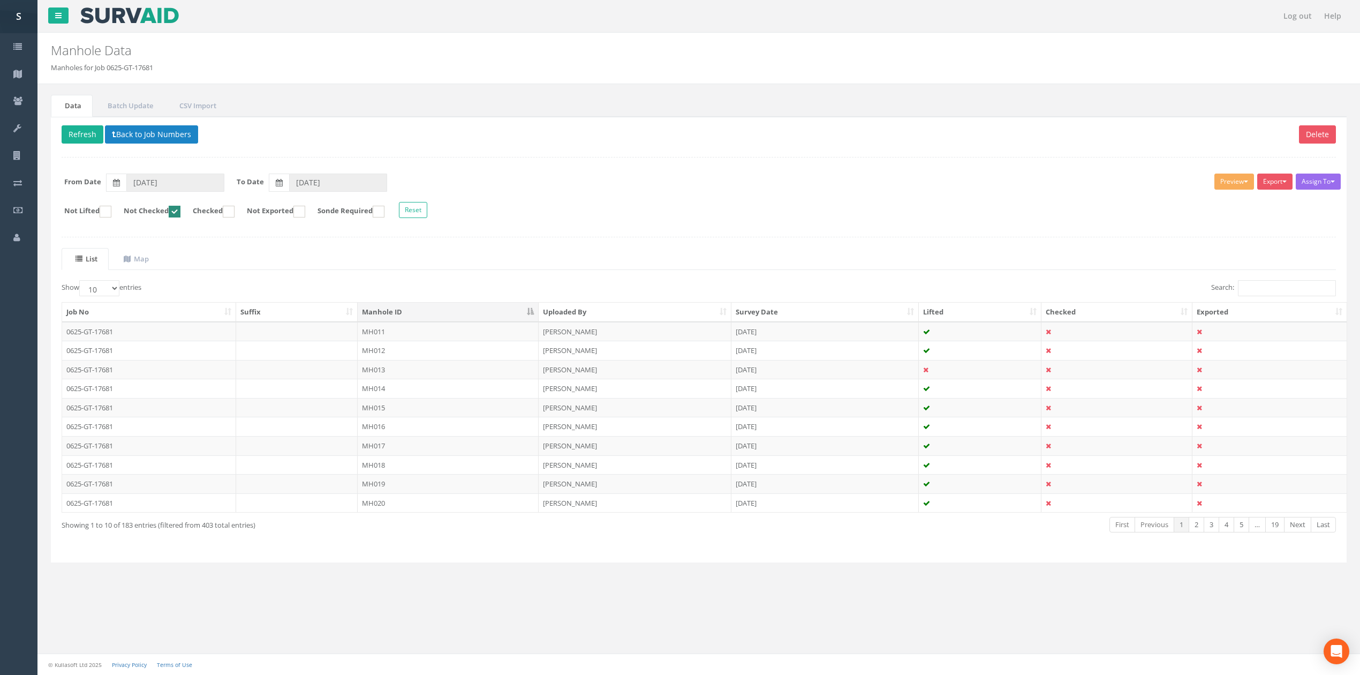
scroll to position [0, 0]
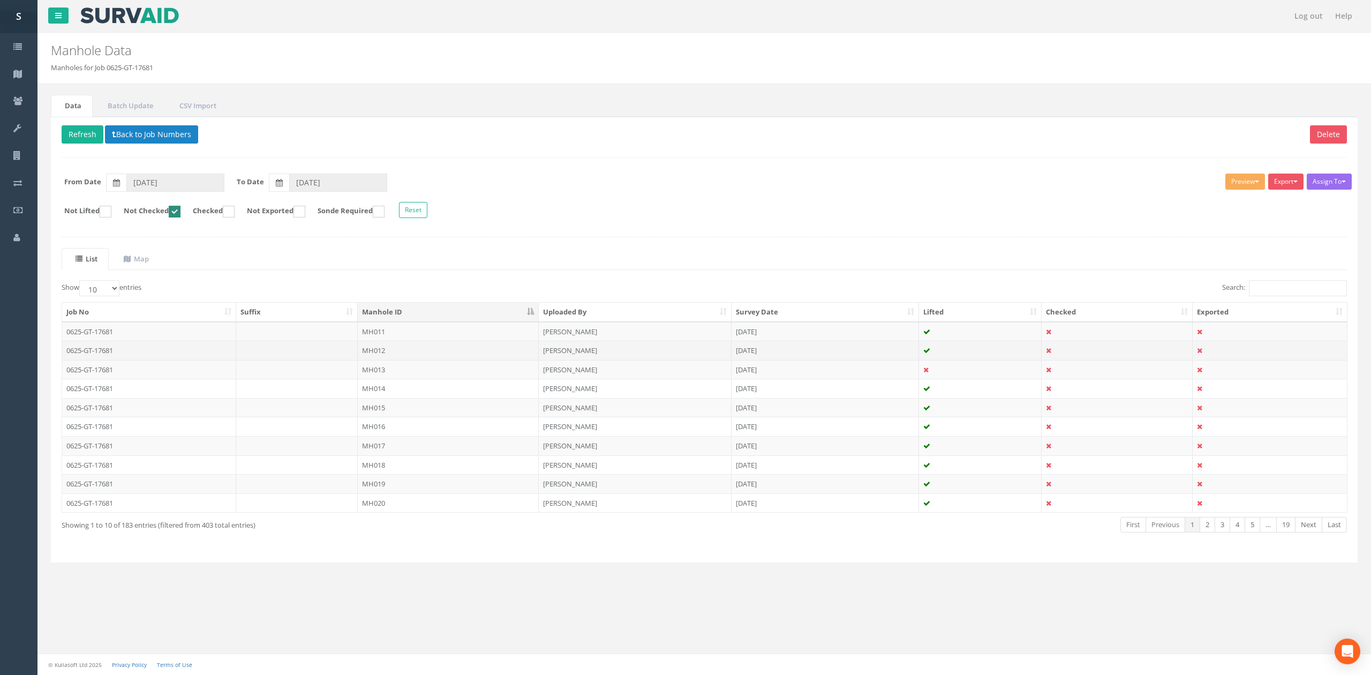
click at [356, 350] on td at bounding box center [297, 350] width 122 height 19
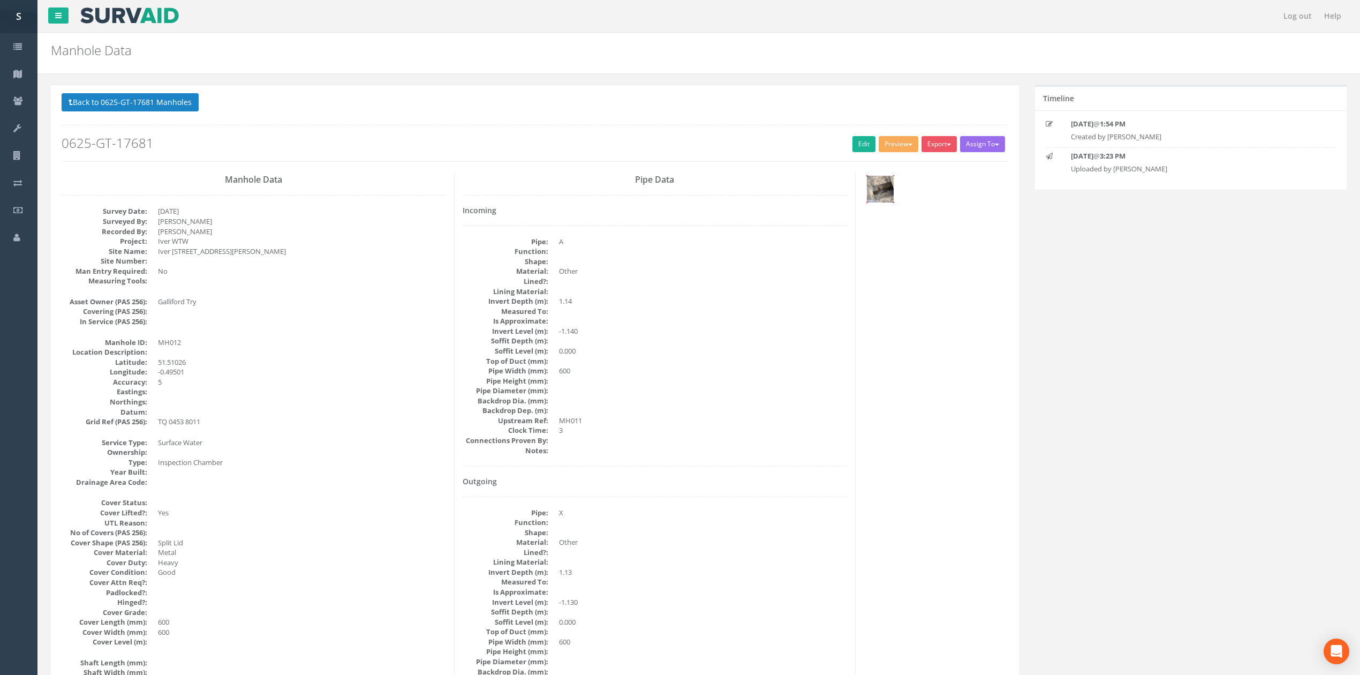
click at [879, 185] on img at bounding box center [880, 189] width 27 height 27
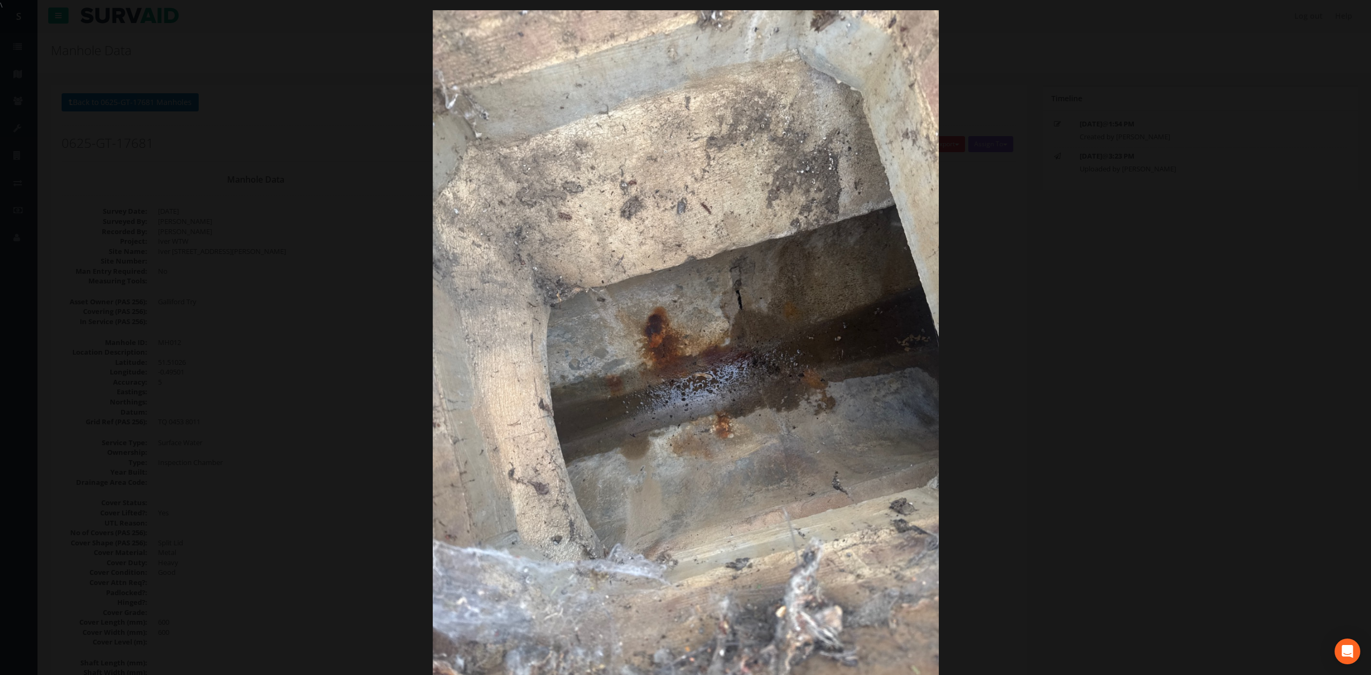
click at [1074, 296] on div at bounding box center [685, 347] width 1371 height 675
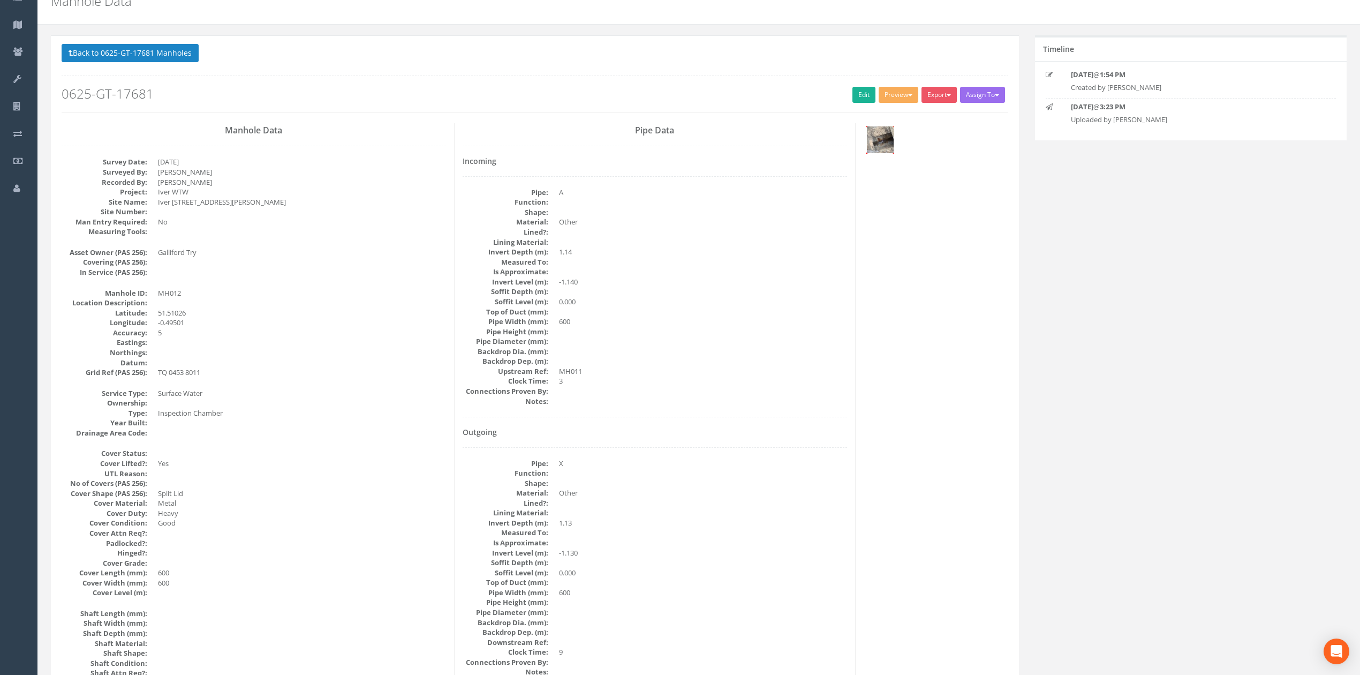
scroll to position [71, 0]
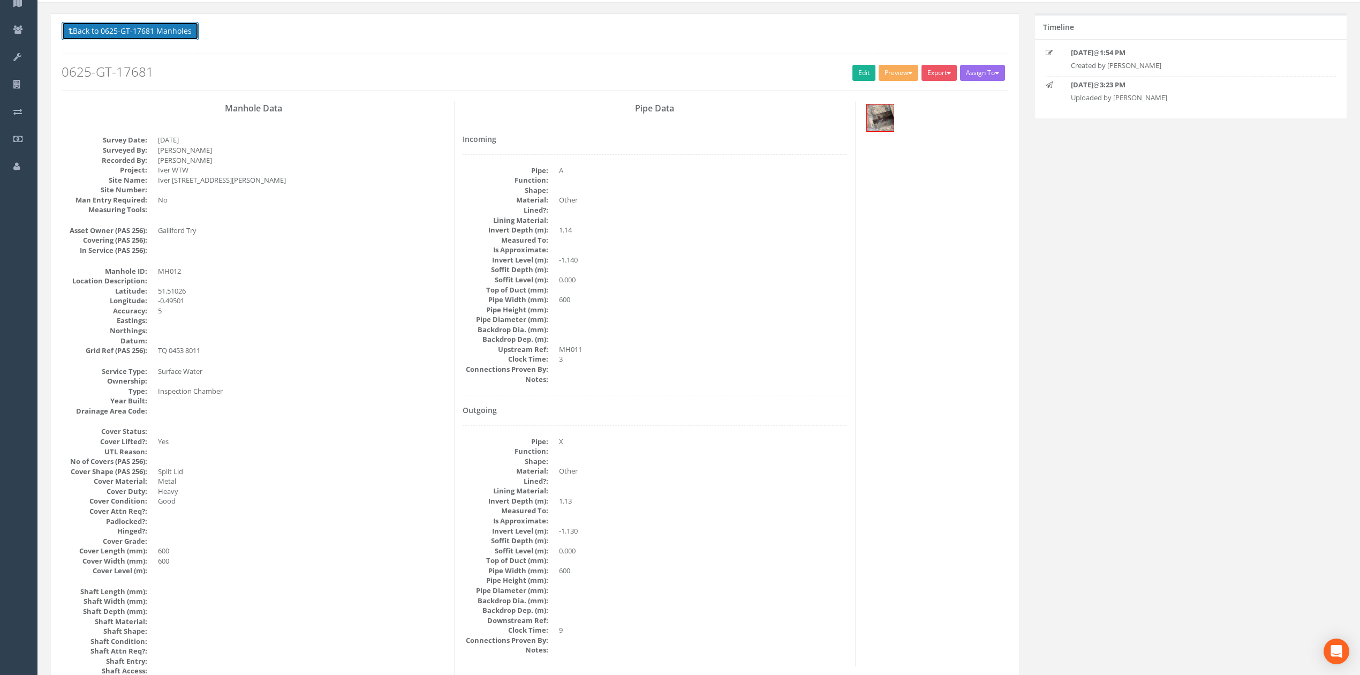
click at [169, 34] on button "Back to 0625-GT-17681 Manholes" at bounding box center [130, 31] width 137 height 18
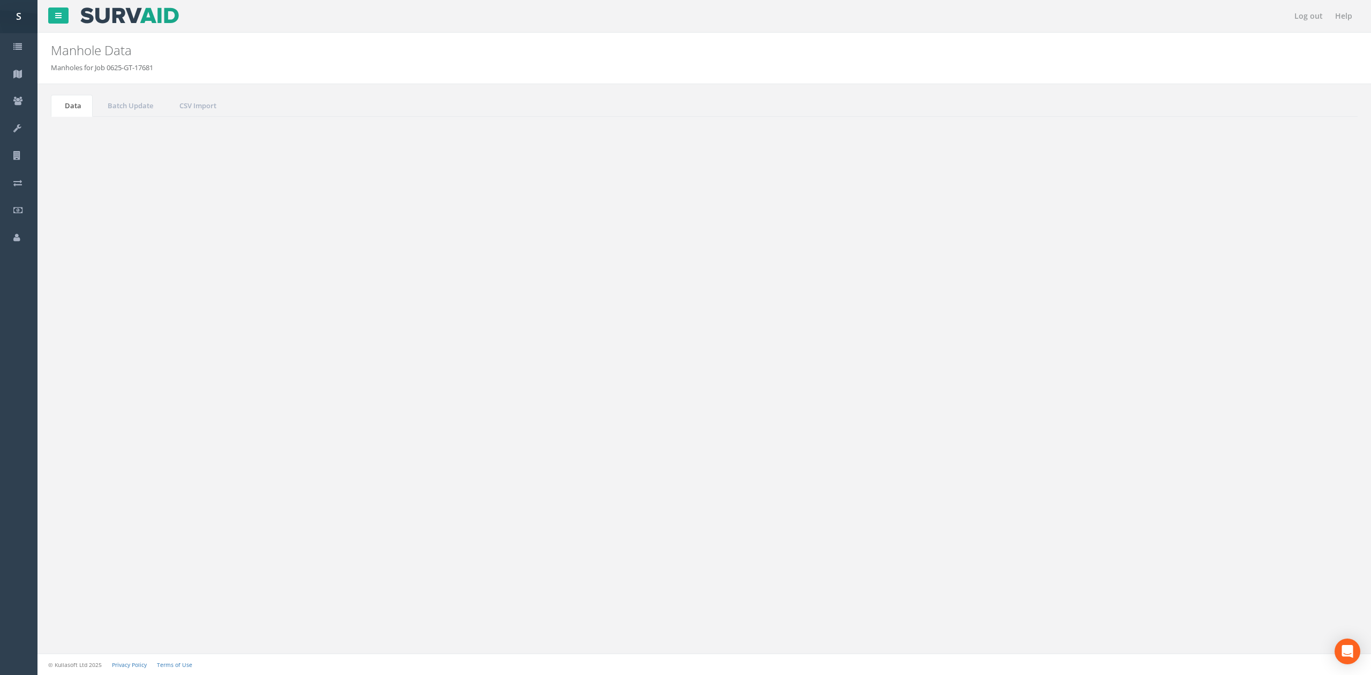
click at [403, 330] on td "MH011" at bounding box center [448, 331] width 181 height 19
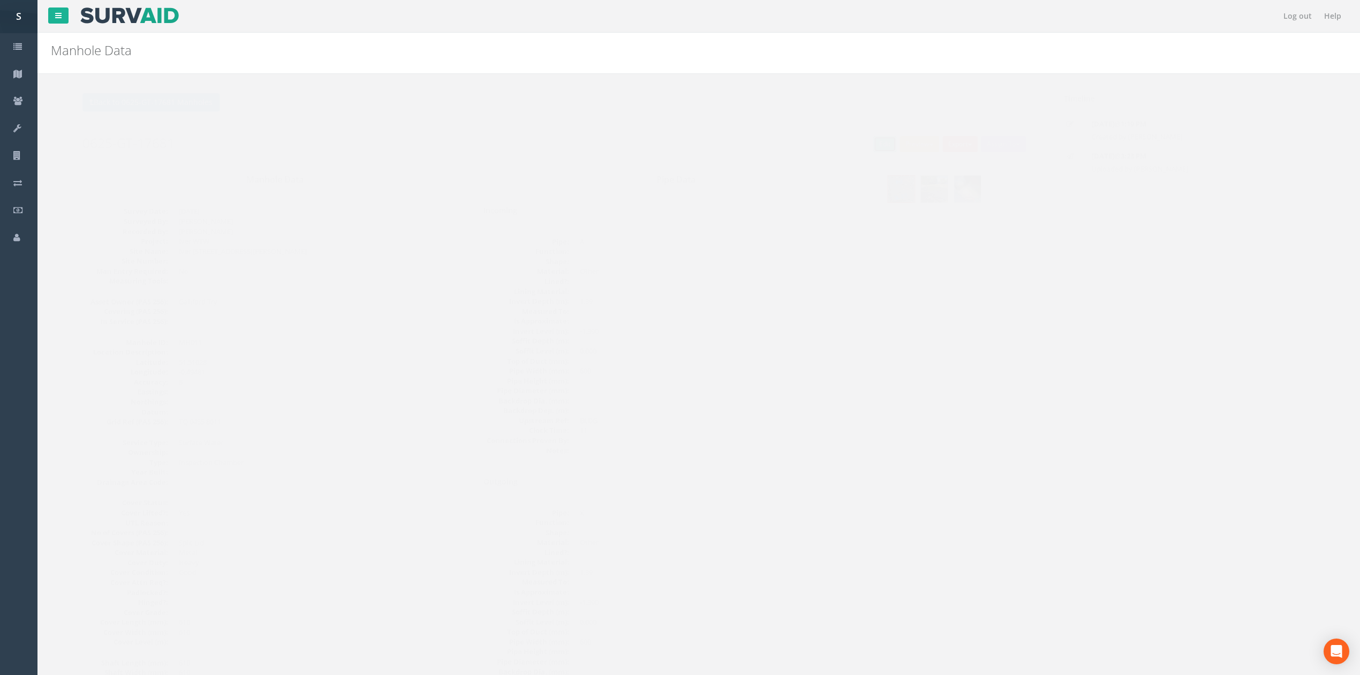
click at [853, 148] on link "Edit" at bounding box center [864, 144] width 23 height 16
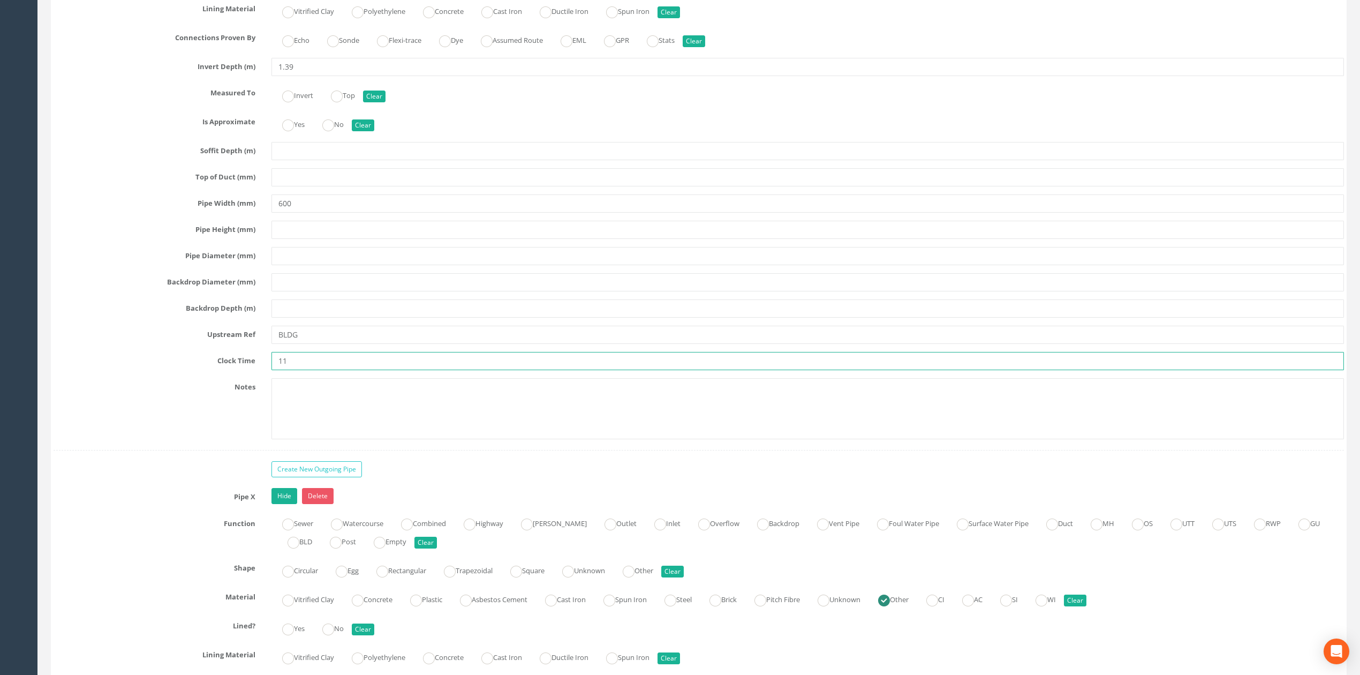
drag, startPoint x: 318, startPoint y: 372, endPoint x: 204, endPoint y: 367, distance: 114.7
click at [181, 370] on div "Clock Time 11" at bounding box center [699, 361] width 1307 height 18
type input "9"
drag, startPoint x: 351, startPoint y: 352, endPoint x: 94, endPoint y: 358, distance: 257.2
click at [144, 360] on div "Pipe A Hide Delete Function Sewer Watercourse Combined Highway [PERSON_NAME] Ou…" at bounding box center [699, 146] width 1291 height 608
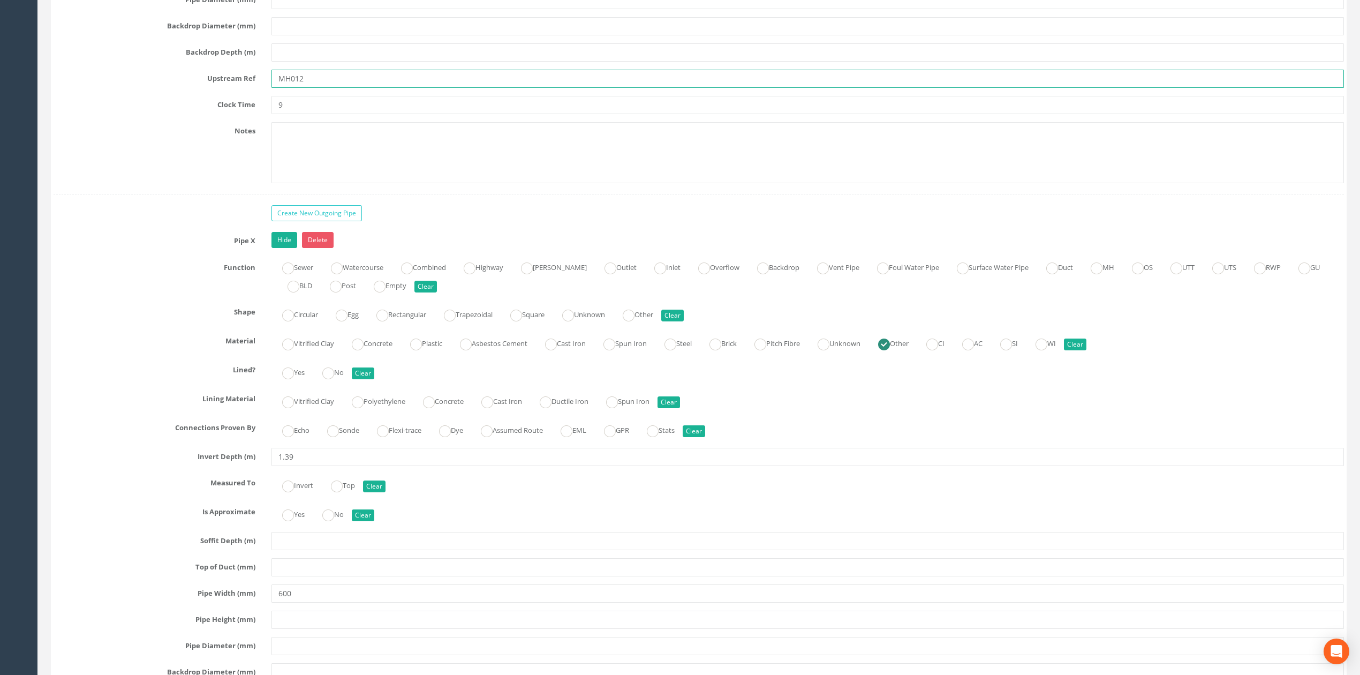
scroll to position [2203, 0]
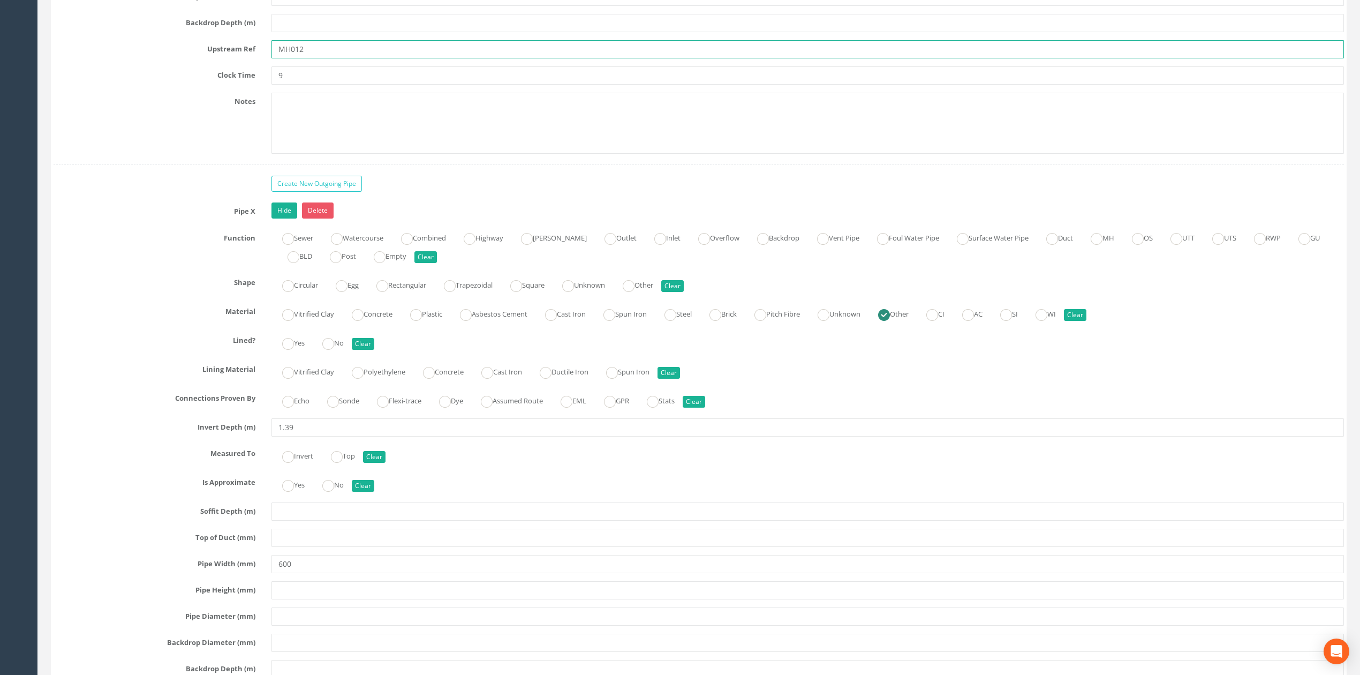
type input "MH012"
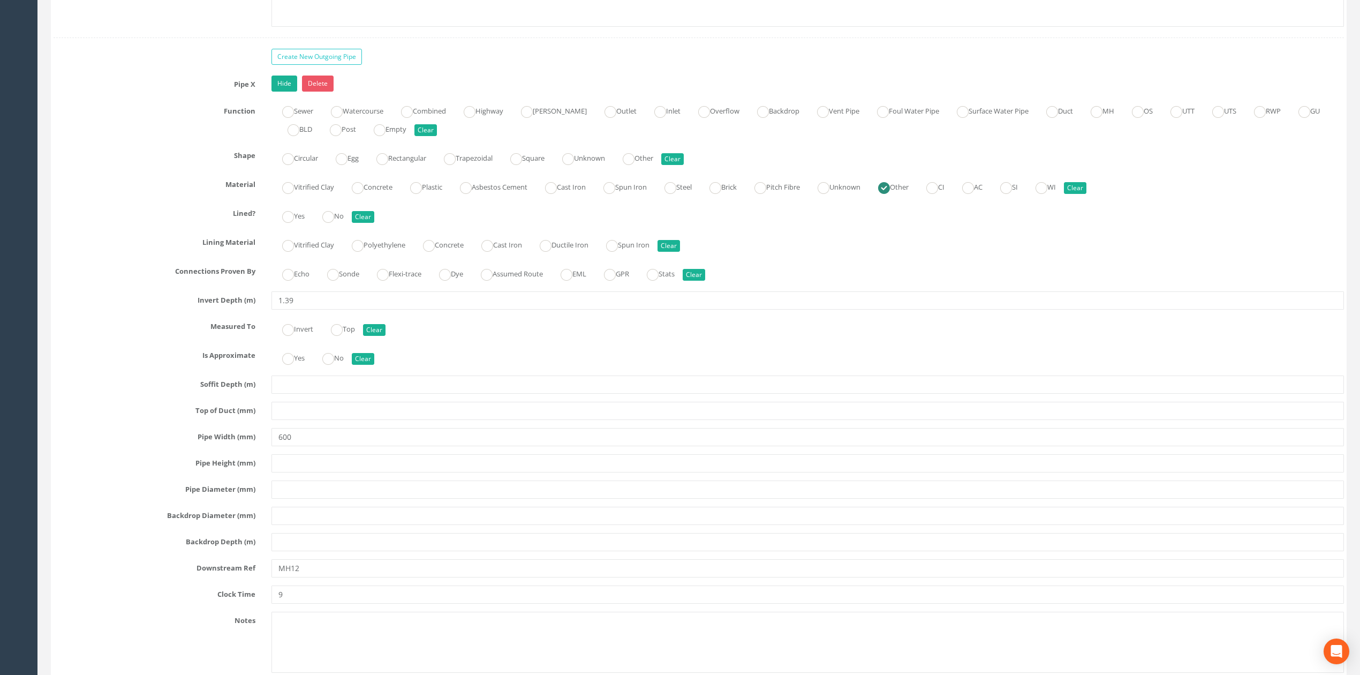
scroll to position [2346, 0]
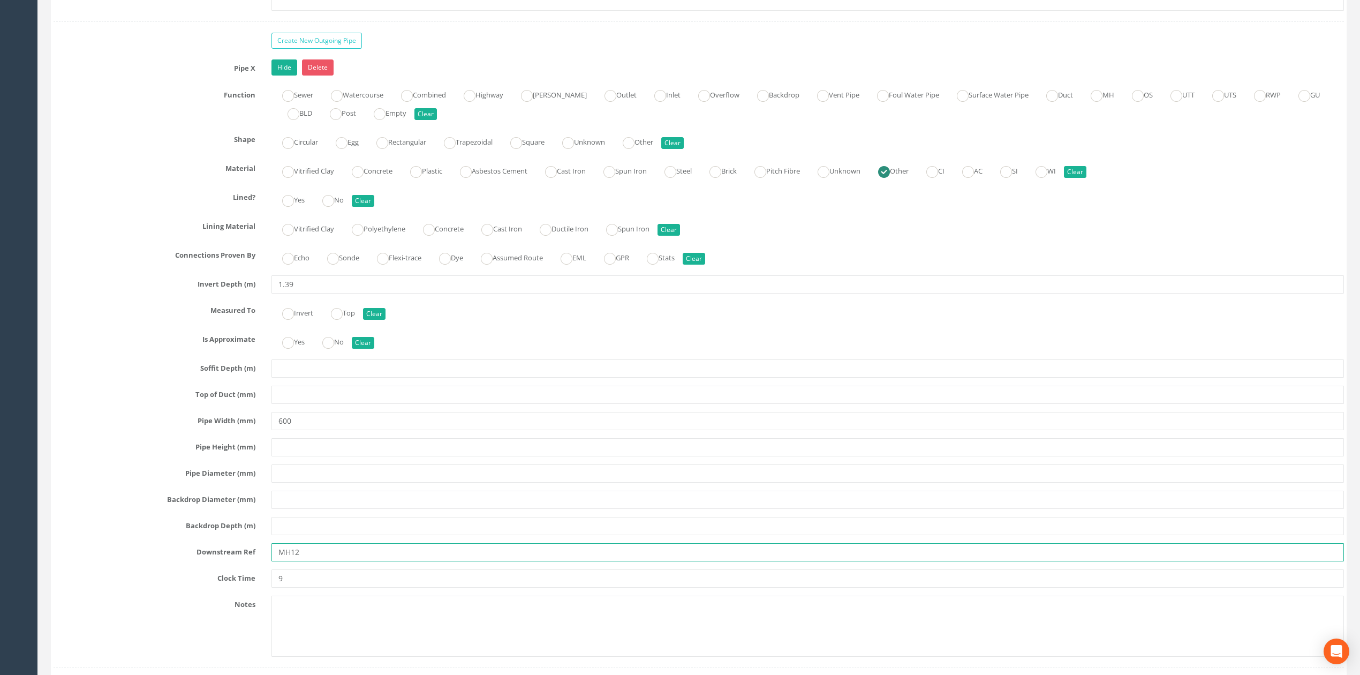
drag, startPoint x: 311, startPoint y: 570, endPoint x: 271, endPoint y: 570, distance: 40.2
click at [272, 561] on input "MH12" at bounding box center [808, 552] width 1073 height 18
type input "I"
type input "IC-UTS"
drag, startPoint x: 310, startPoint y: 601, endPoint x: 215, endPoint y: 591, distance: 95.3
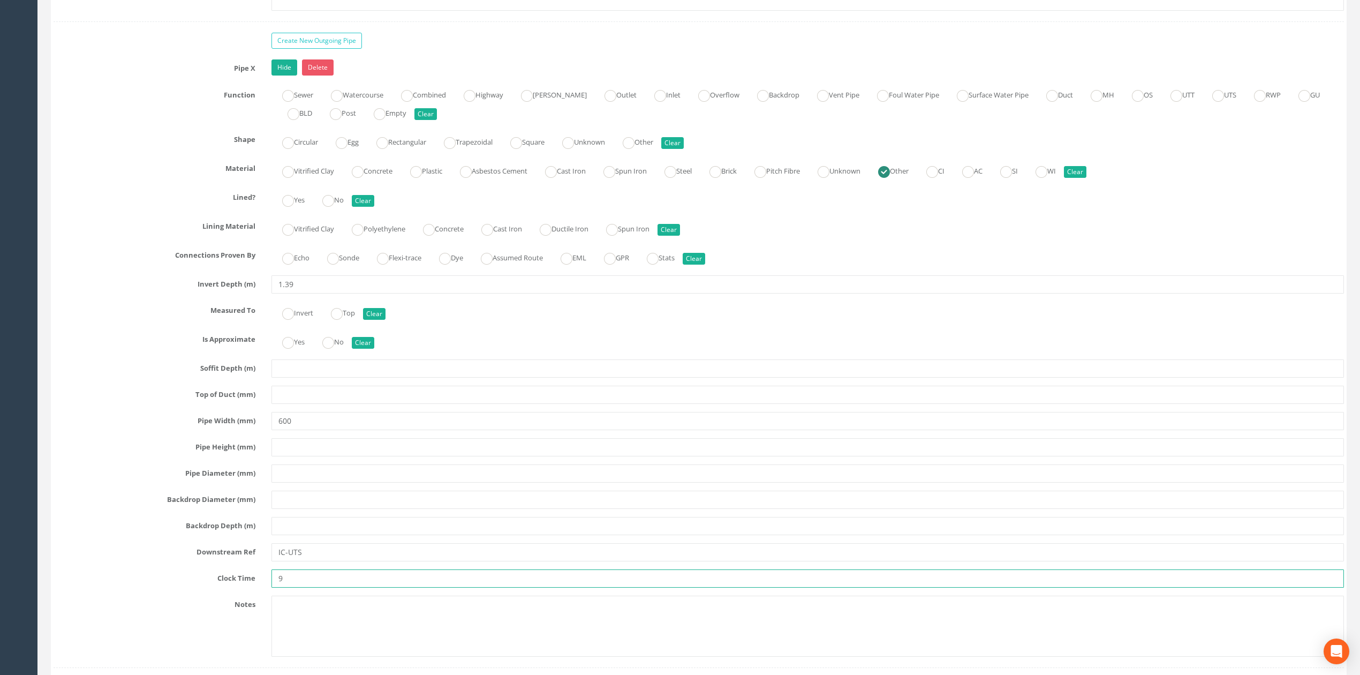
click at [215, 588] on div "Clock Time 9" at bounding box center [699, 578] width 1307 height 18
type input "12"
click at [411, 561] on input "IC-UTS" at bounding box center [808, 552] width 1073 height 18
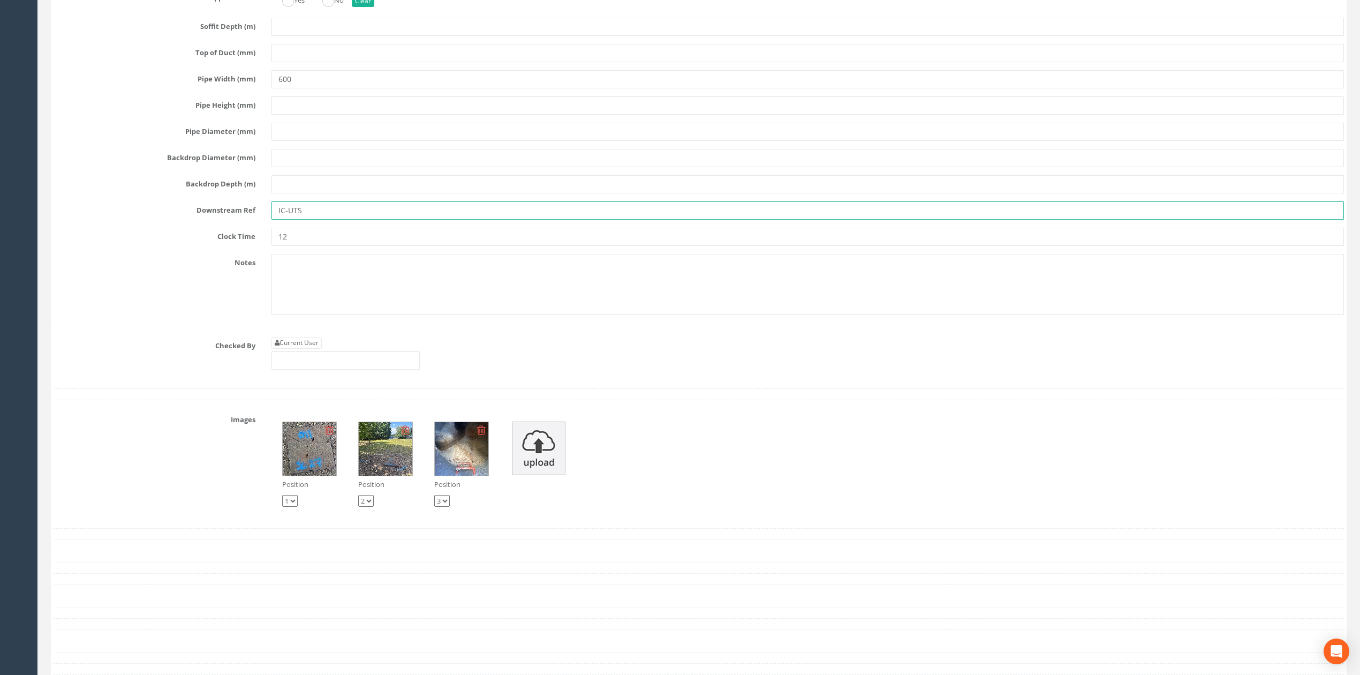
scroll to position [2703, 0]
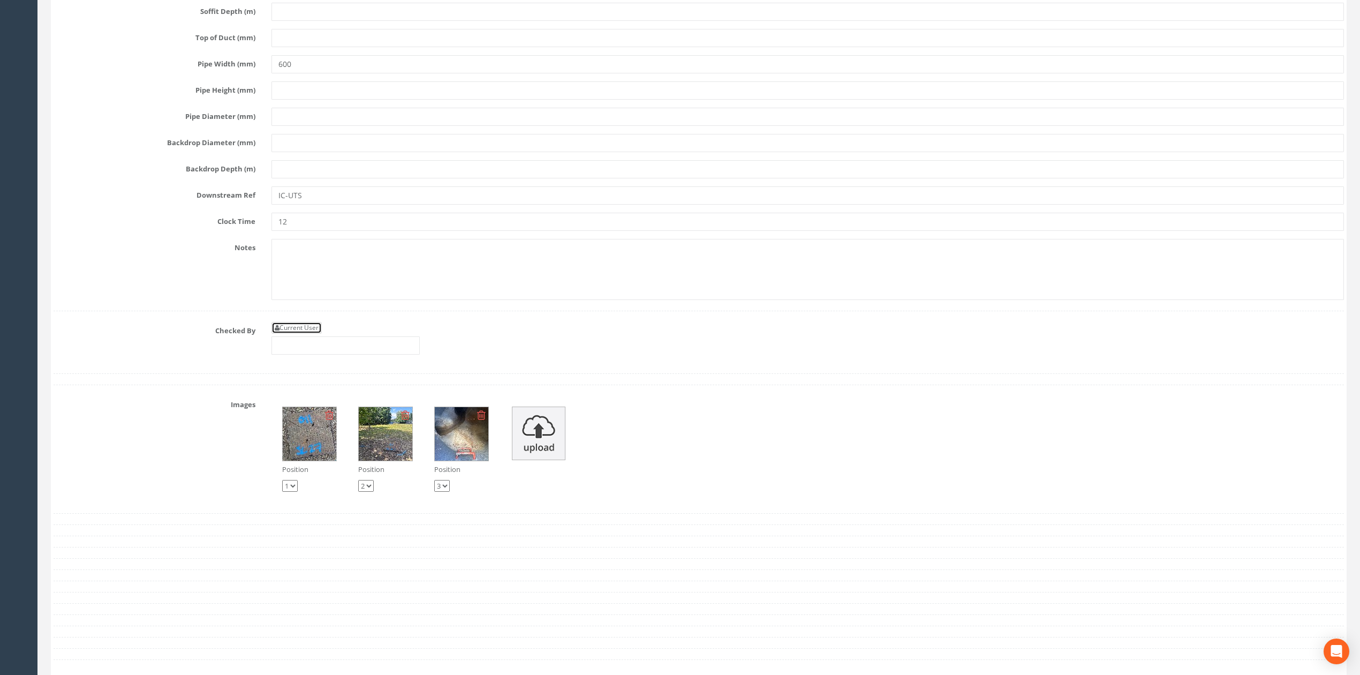
click at [300, 334] on link "Current User" at bounding box center [297, 328] width 50 height 12
type input "[PERSON_NAME]"
click at [335, 355] on input "[PERSON_NAME]" at bounding box center [346, 345] width 148 height 18
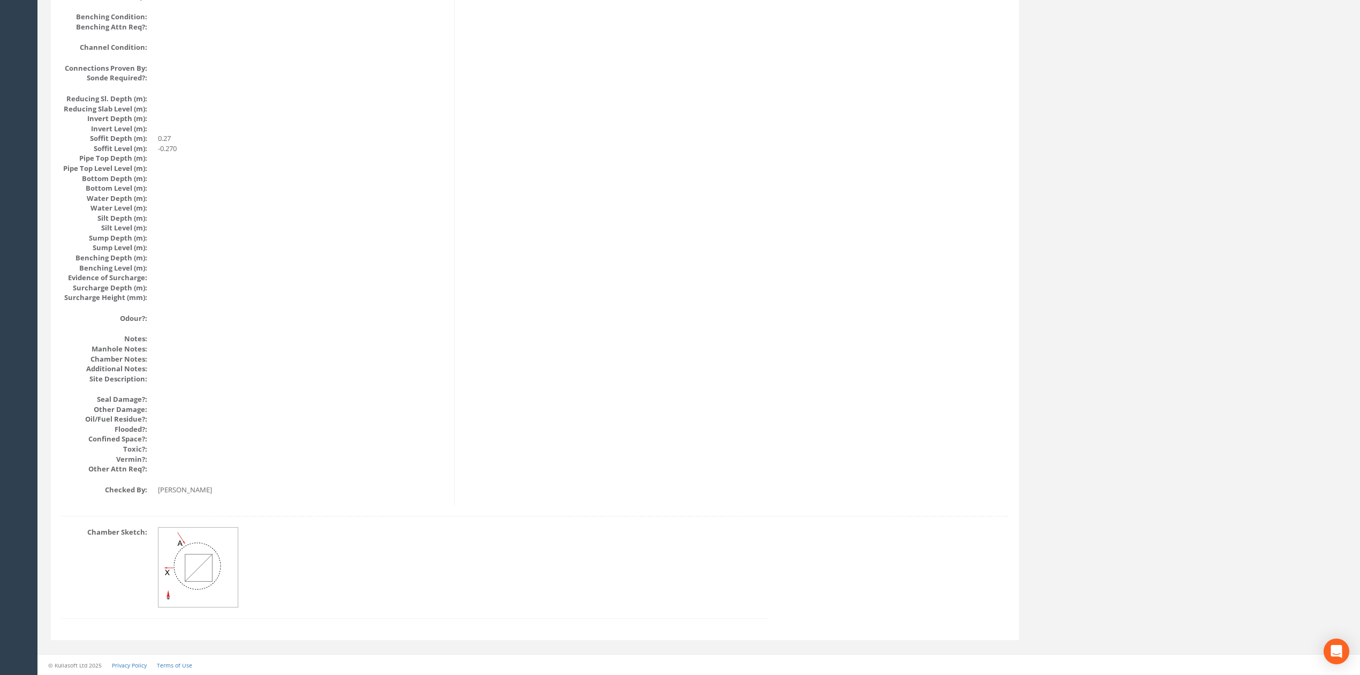
scroll to position [0, 0]
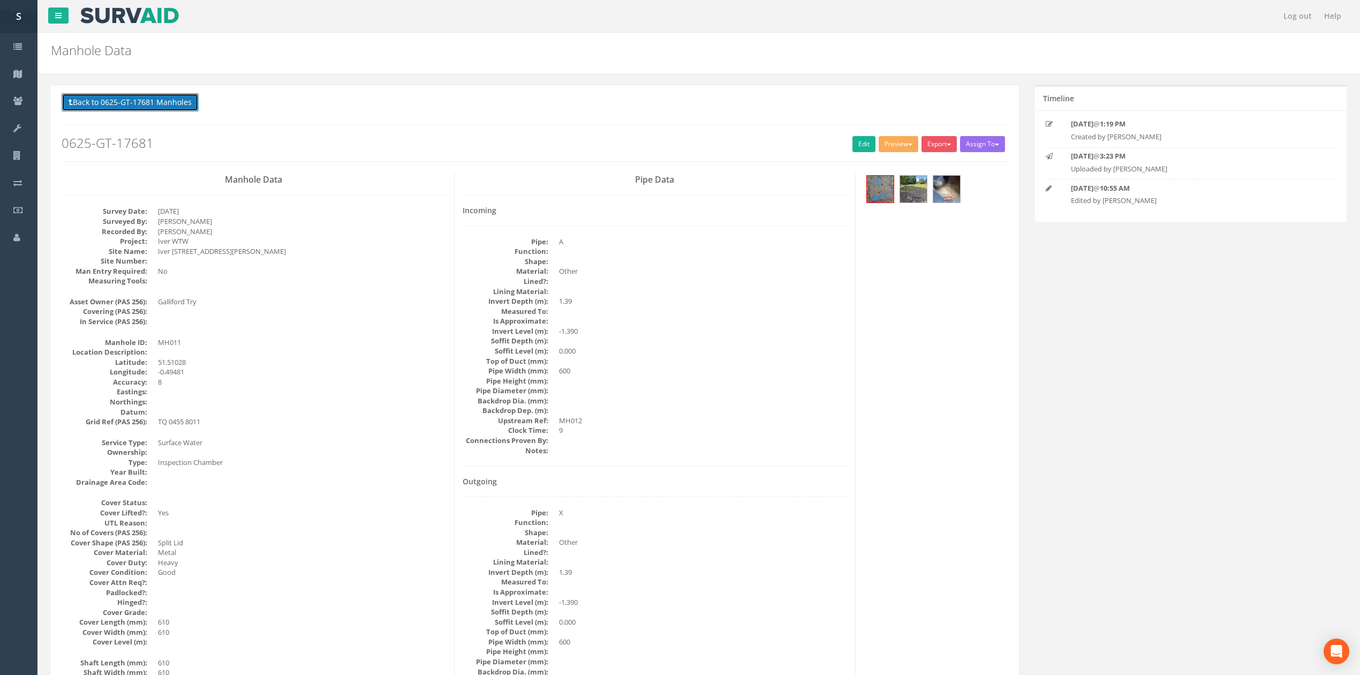
click at [88, 96] on button "Back to 0625-GT-17681 Manholes" at bounding box center [130, 102] width 137 height 18
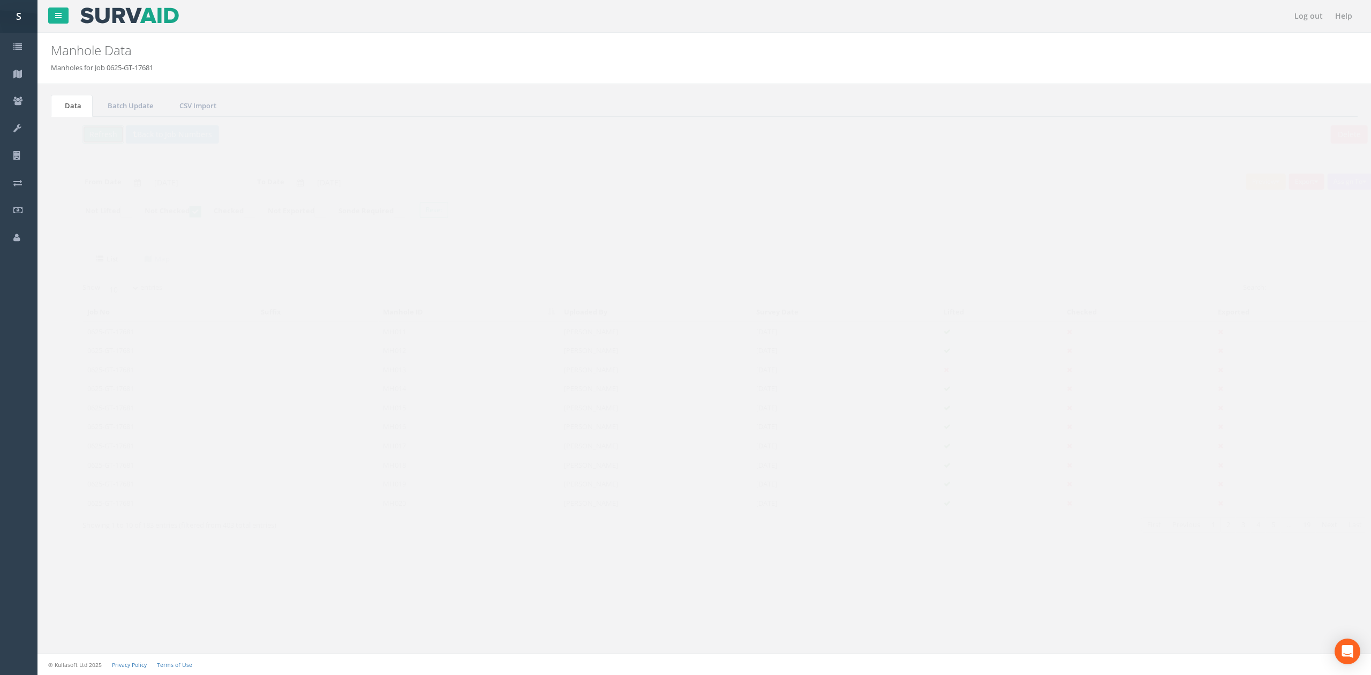
click at [86, 131] on button "Refresh" at bounding box center [83, 134] width 42 height 18
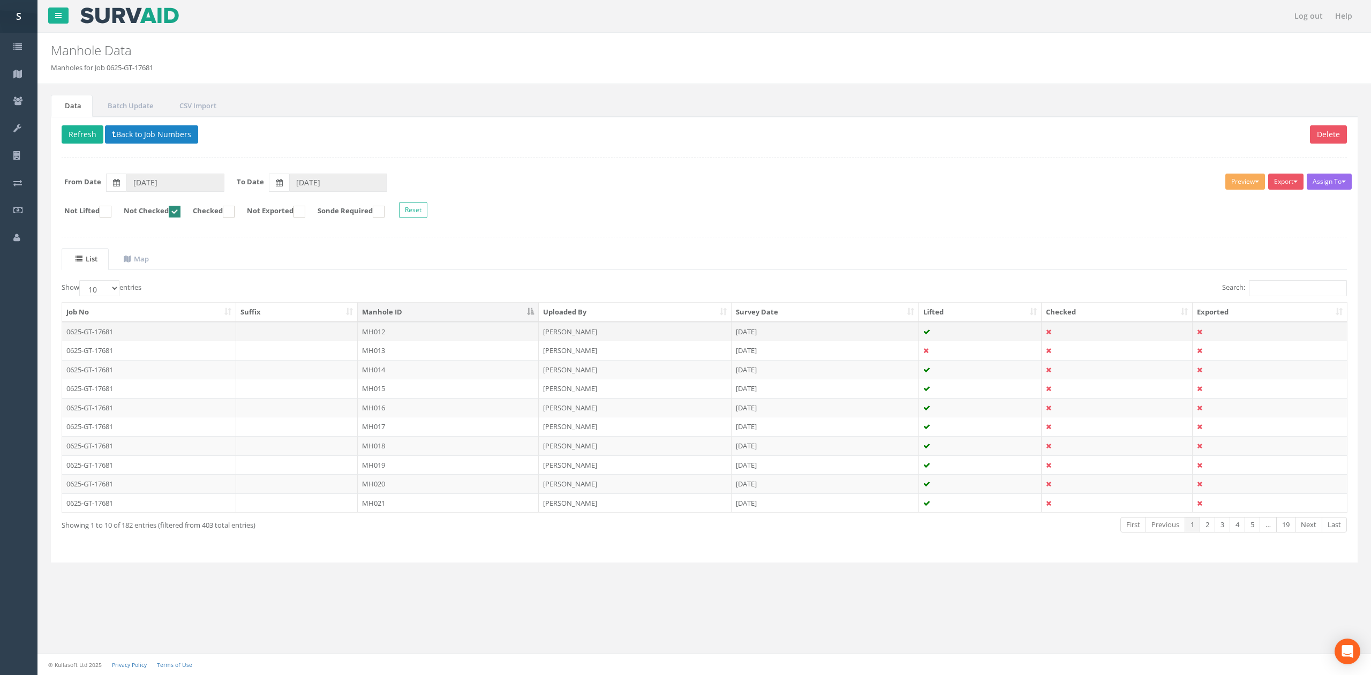
click at [412, 331] on td "MH012" at bounding box center [448, 331] width 181 height 19
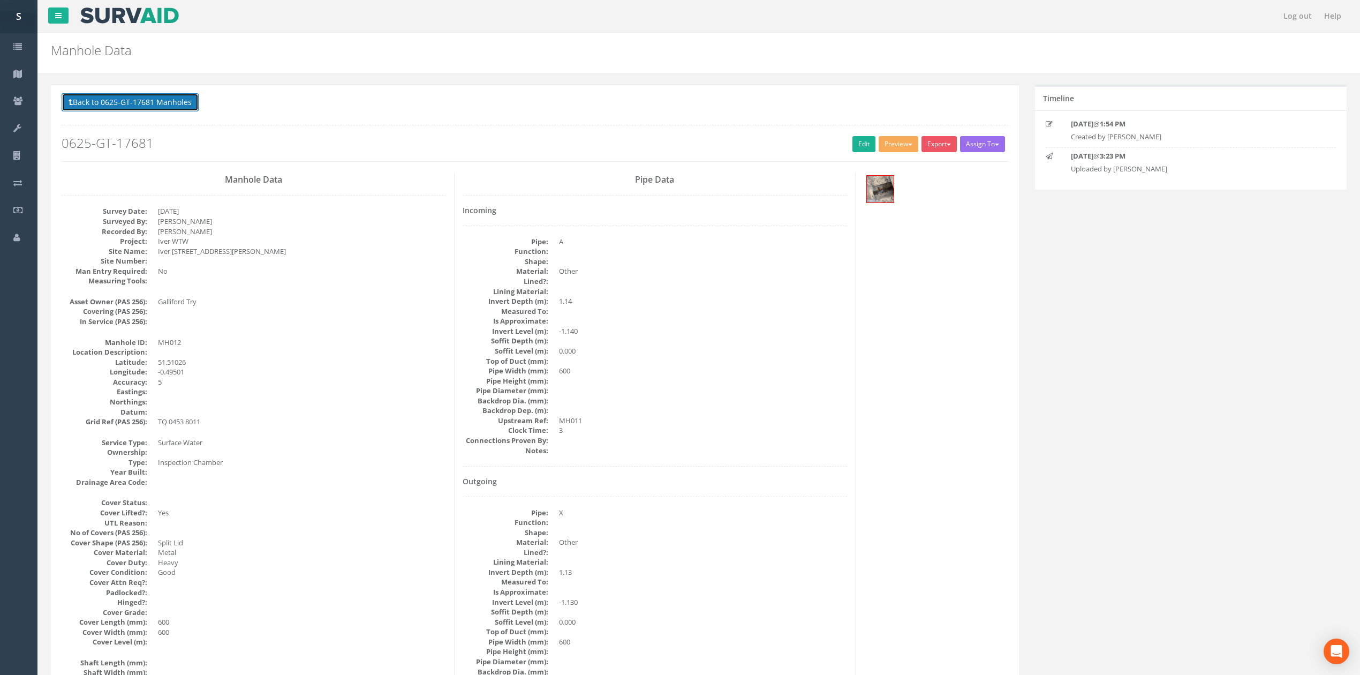
click at [129, 101] on button "Back to 0625-GT-17681 Manholes" at bounding box center [130, 102] width 137 height 18
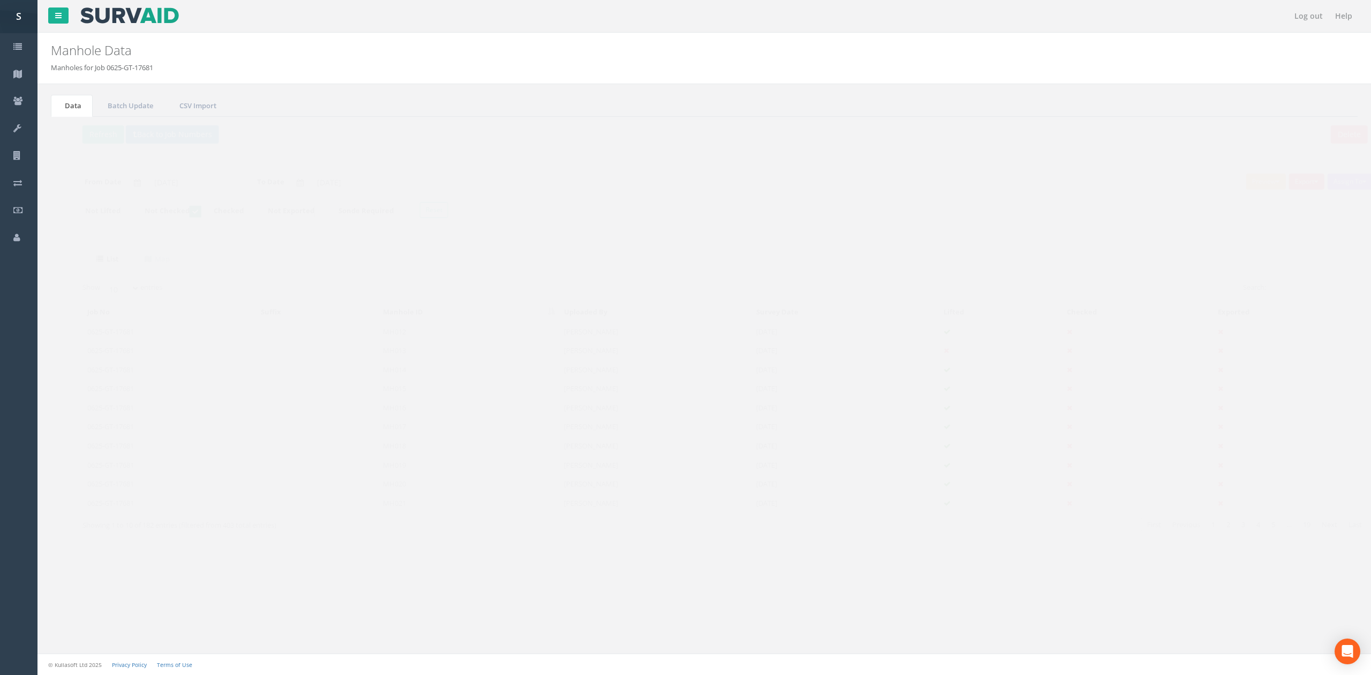
click at [181, 213] on ins at bounding box center [175, 212] width 12 height 12
checkbox input "false"
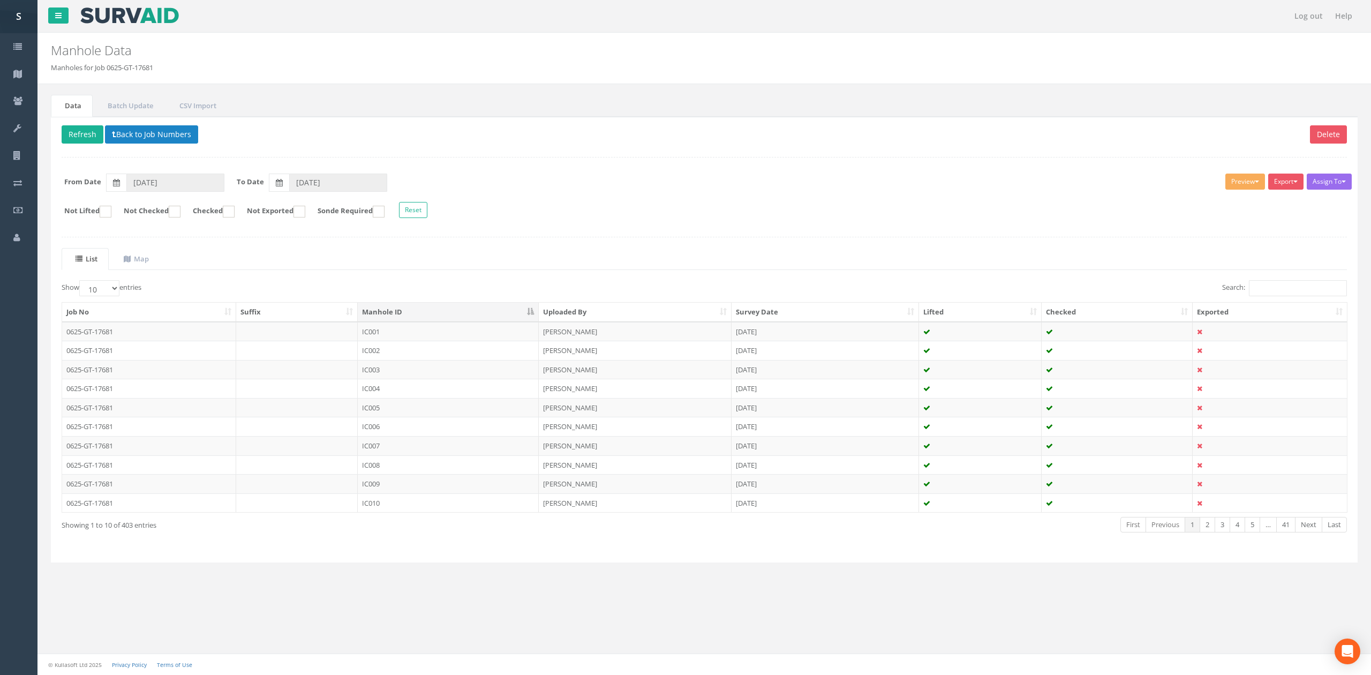
click at [1297, 280] on div "List Map Show 10 25 50 100 entries Search: Job No Suffix Manhole ID Uploaded By…" at bounding box center [704, 400] width 1285 height 304
click at [1297, 290] on input "Search:" at bounding box center [1298, 288] width 98 height 16
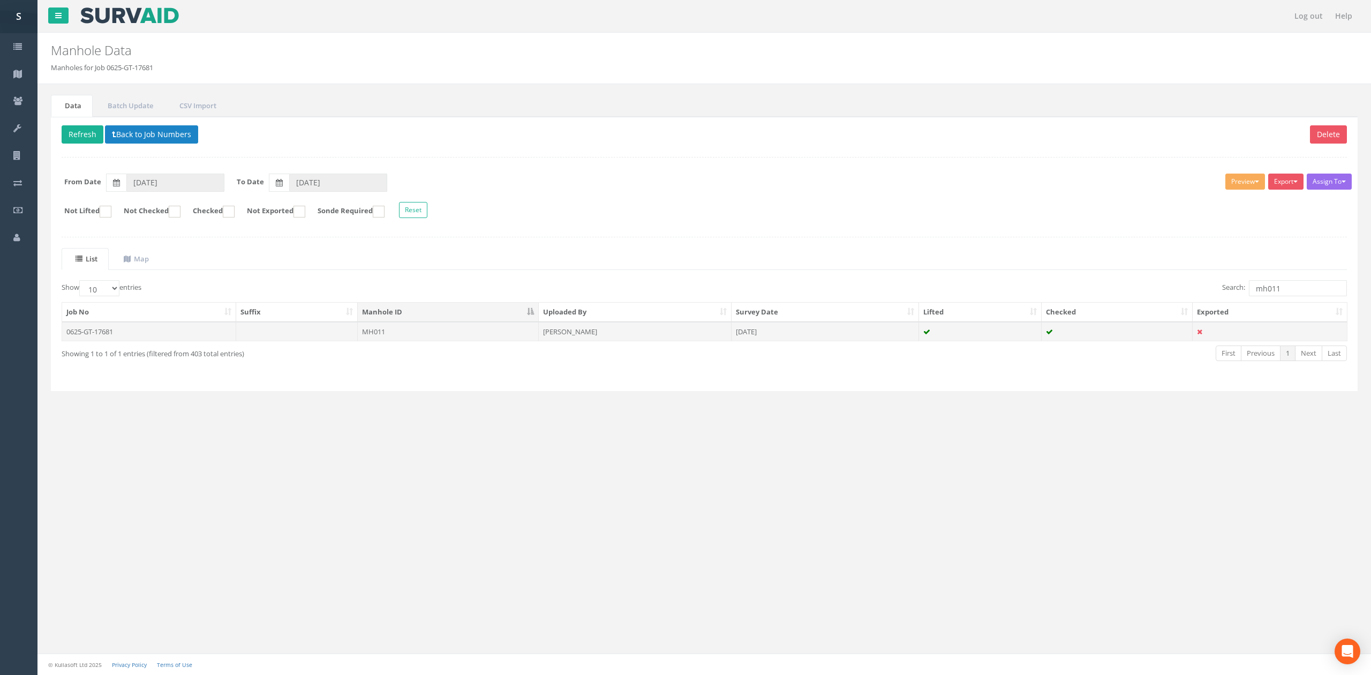
click at [405, 333] on td "MH011" at bounding box center [448, 331] width 181 height 19
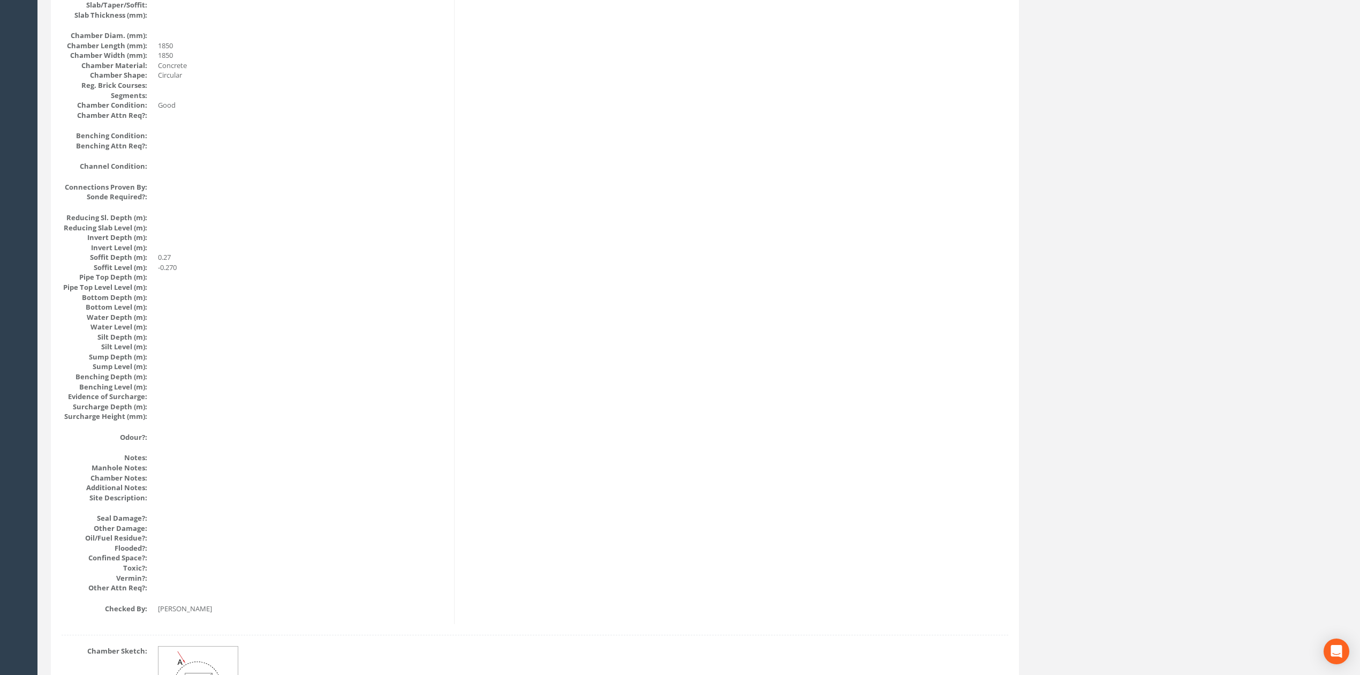
scroll to position [979, 0]
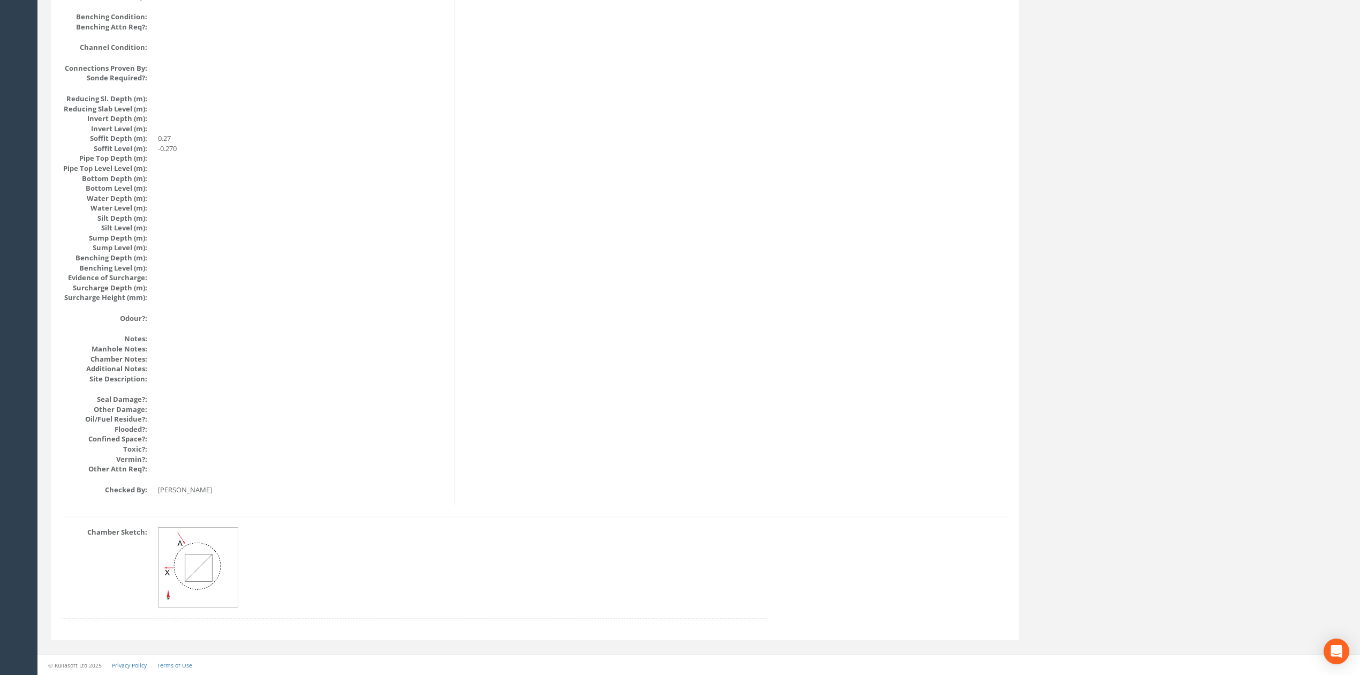
click at [193, 544] on img at bounding box center [199, 568] width 80 height 80
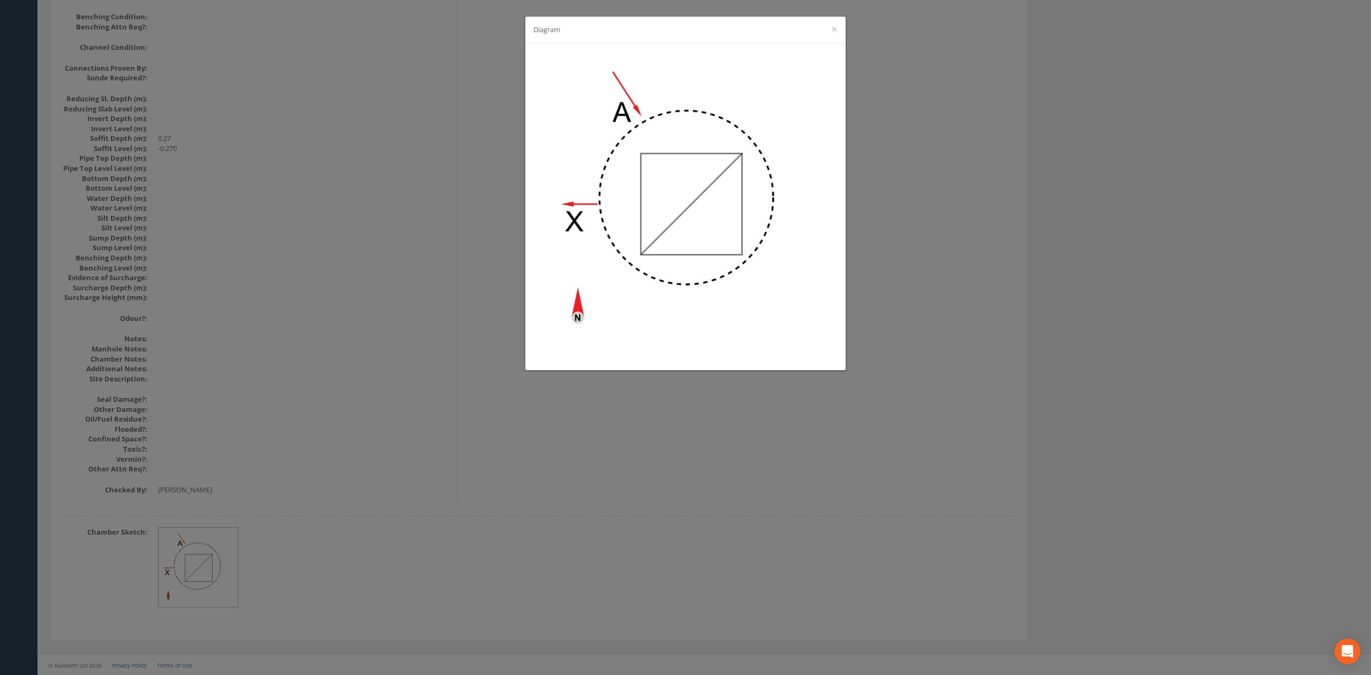
click at [407, 499] on div "Diagram ×" at bounding box center [685, 337] width 1371 height 675
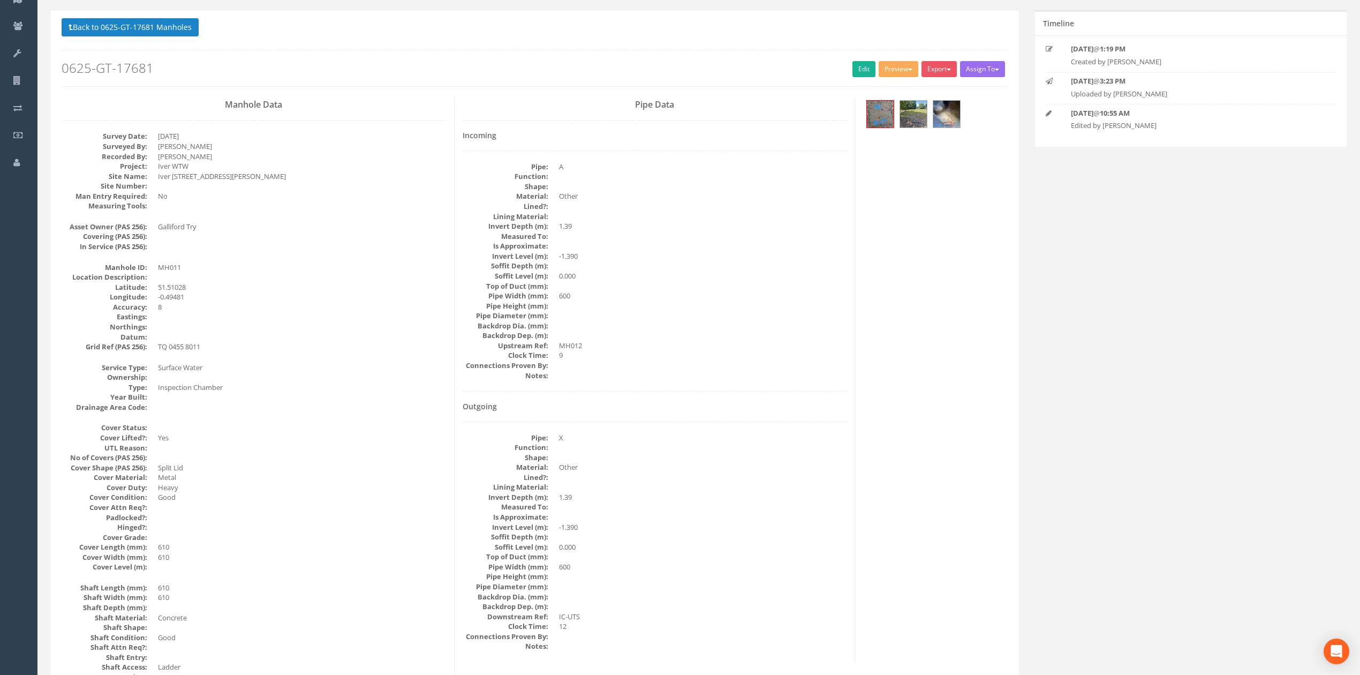
scroll to position [50, 0]
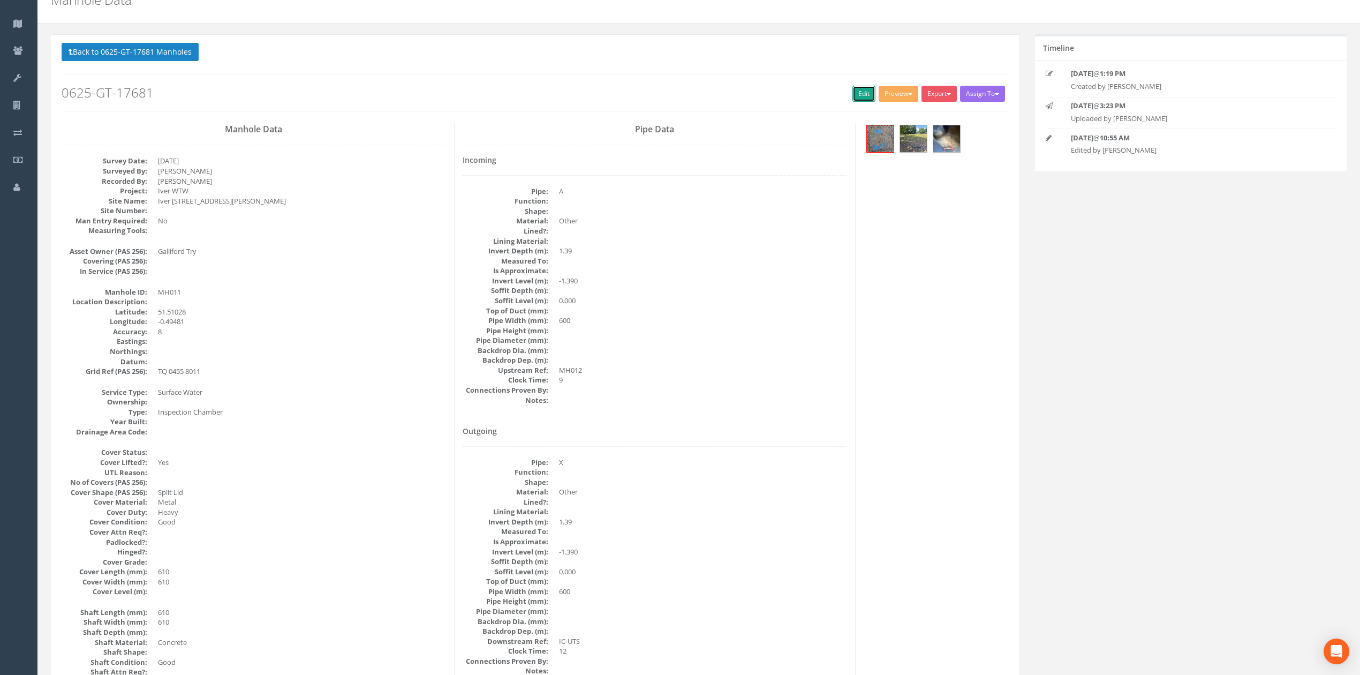
click at [859, 96] on link "Edit" at bounding box center [864, 94] width 23 height 16
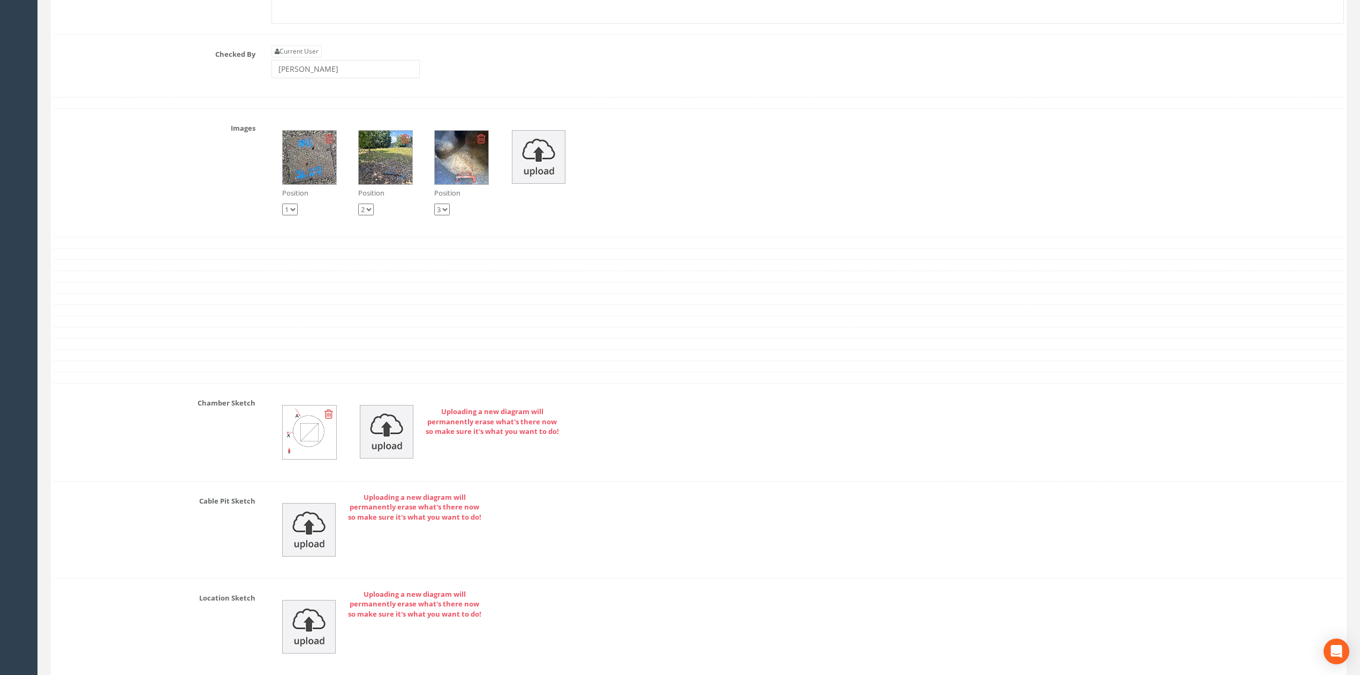
scroll to position [3139, 0]
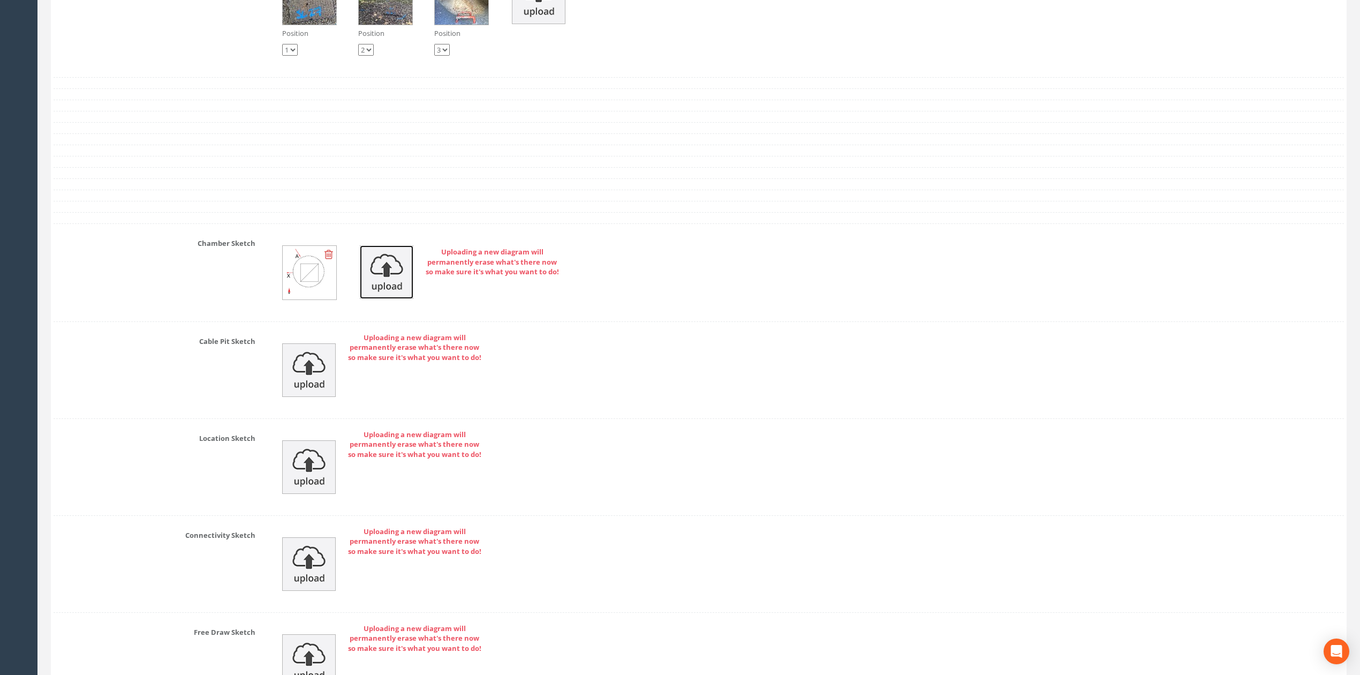
click at [401, 283] on img at bounding box center [387, 272] width 54 height 54
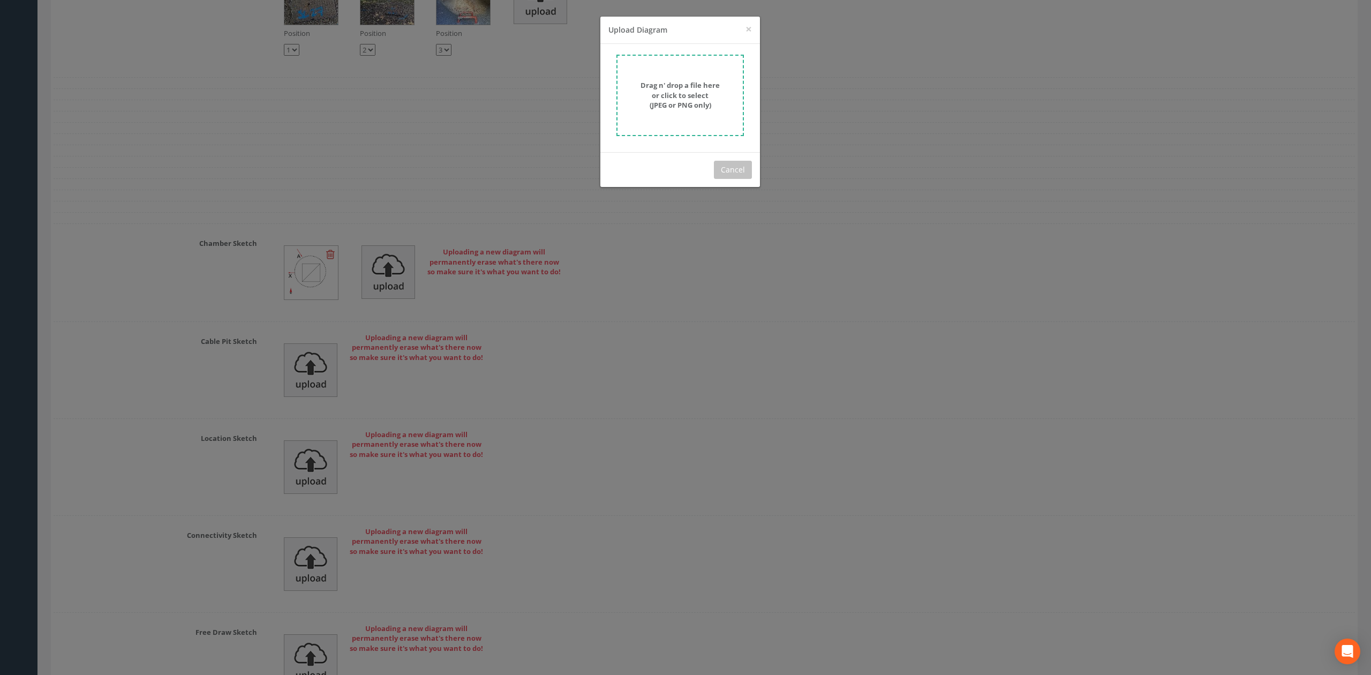
click at [721, 70] on form "Drag n' drop a file here or click to select (JPEG or PNG only)" at bounding box center [680, 95] width 127 height 81
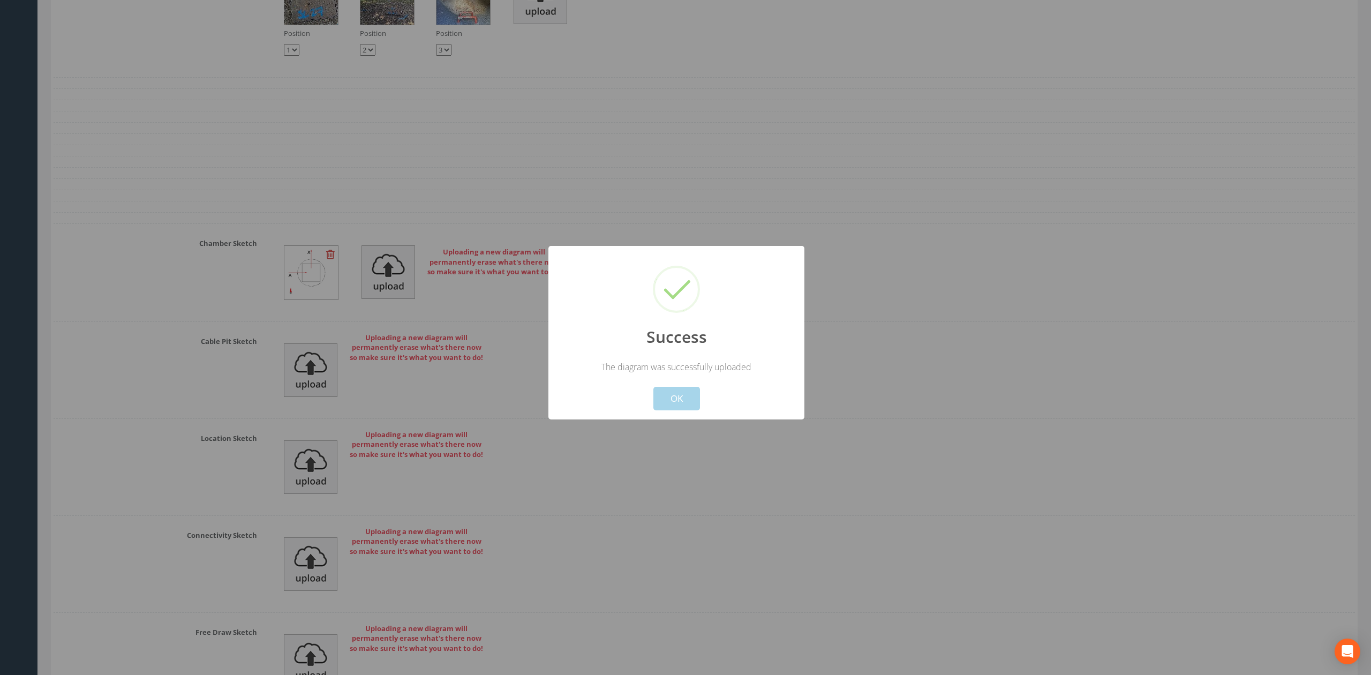
click at [687, 403] on button "OK" at bounding box center [676, 399] width 47 height 24
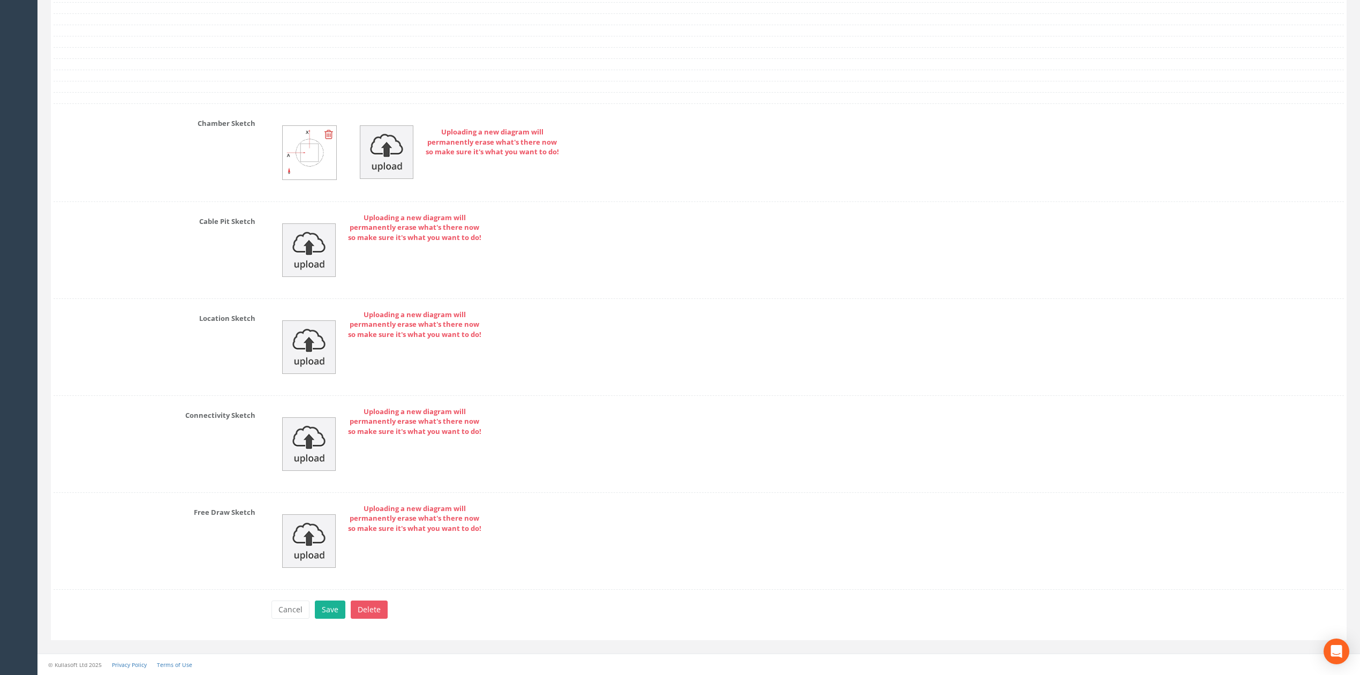
scroll to position [3281, 0]
click at [333, 611] on button "Save" at bounding box center [330, 609] width 31 height 18
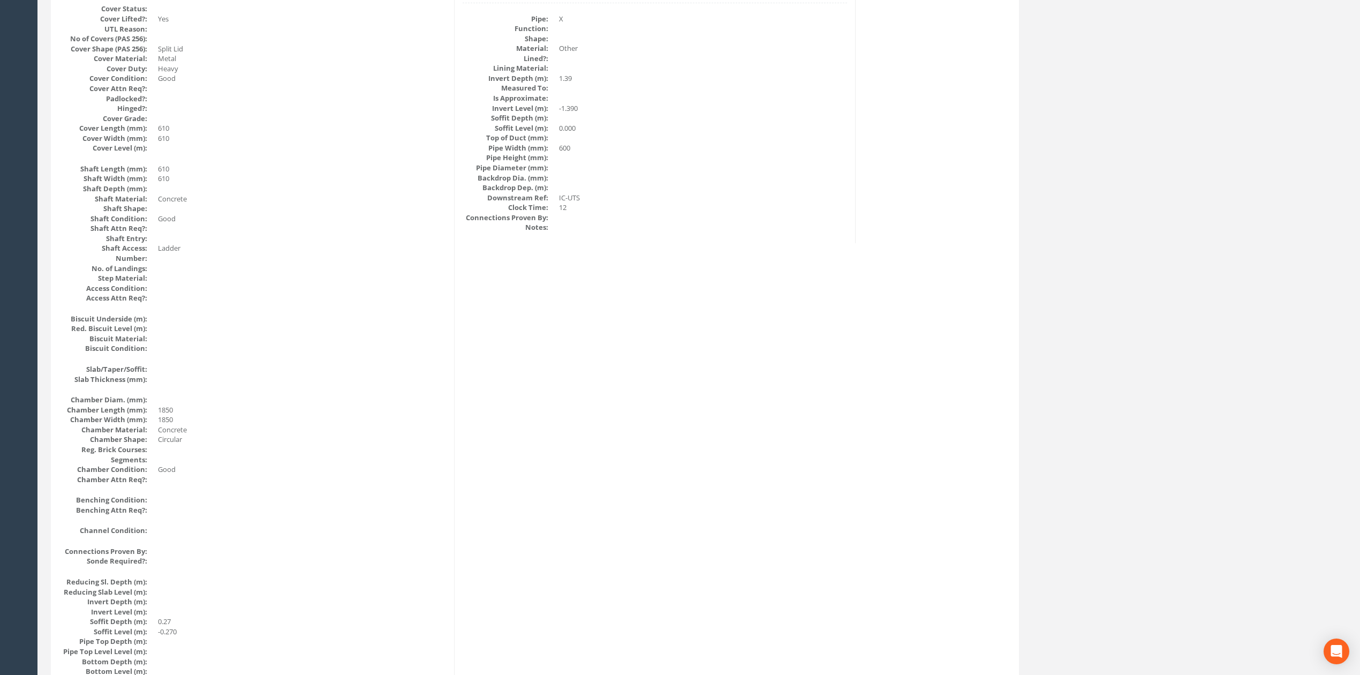
scroll to position [0, 0]
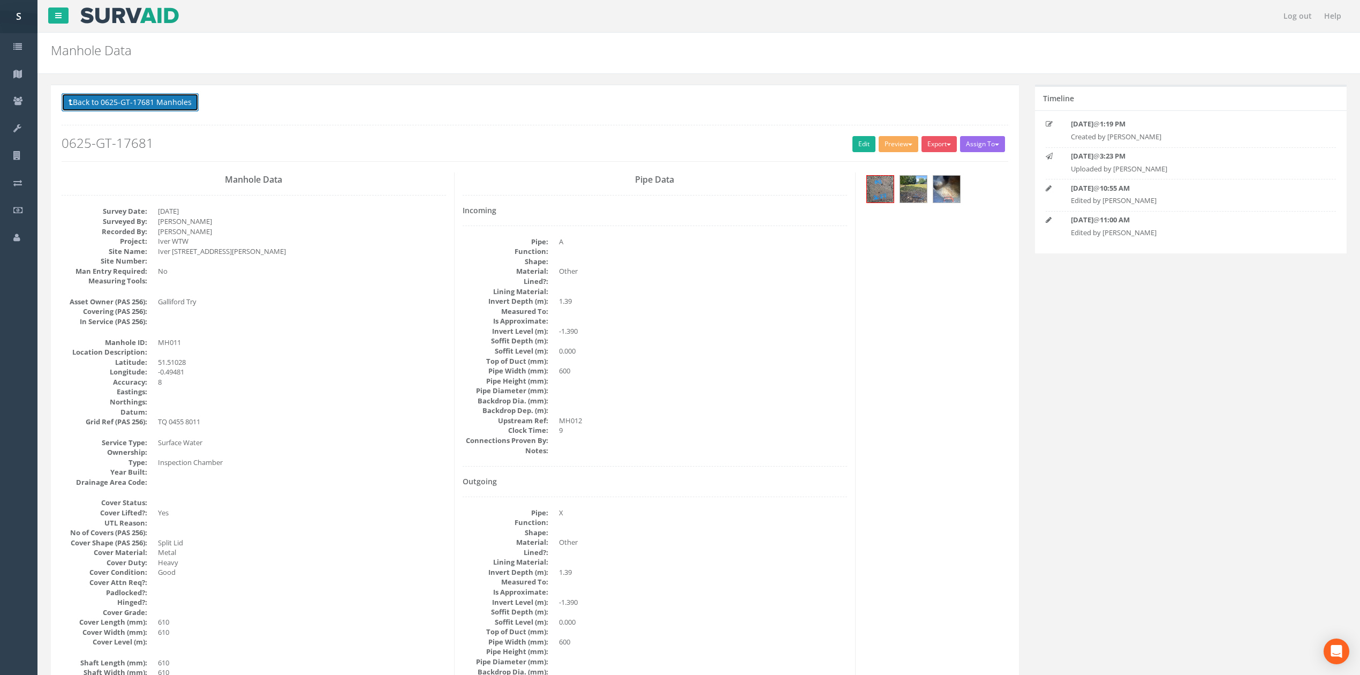
click at [163, 107] on button "Back to 0625-GT-17681 Manholes" at bounding box center [130, 102] width 137 height 18
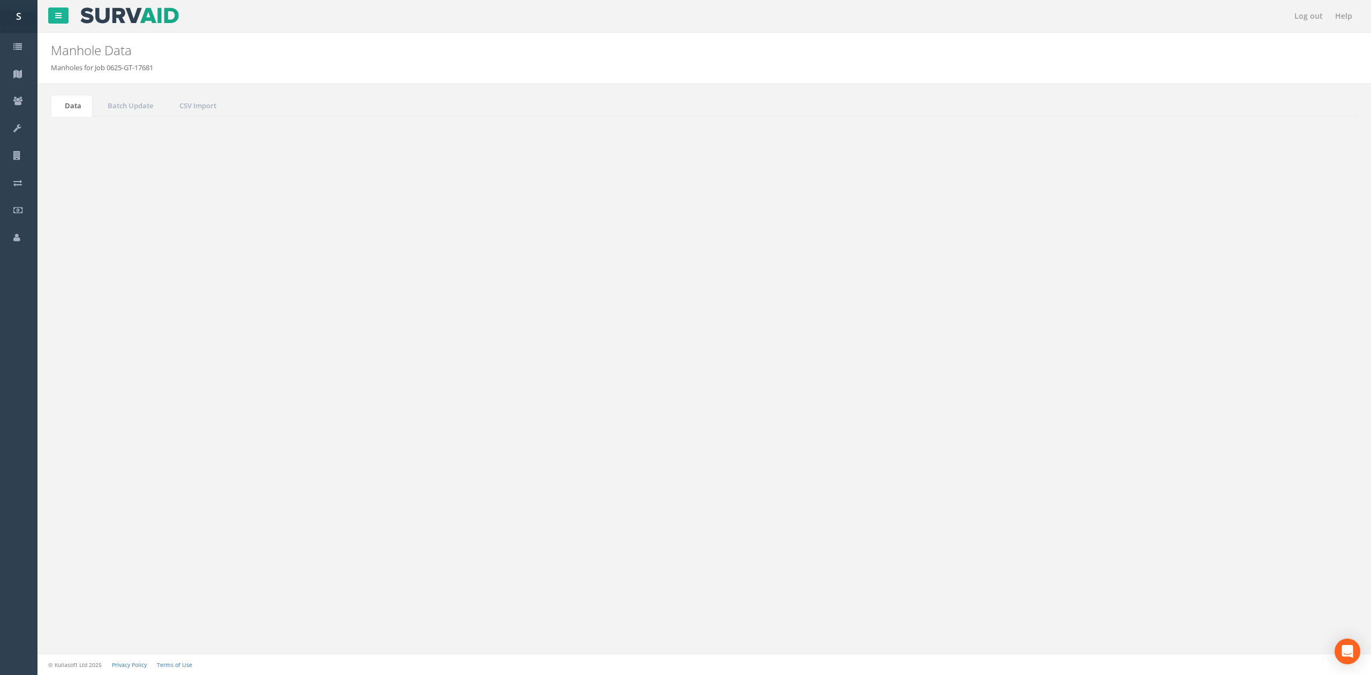
click at [315, 341] on td at bounding box center [297, 331] width 122 height 19
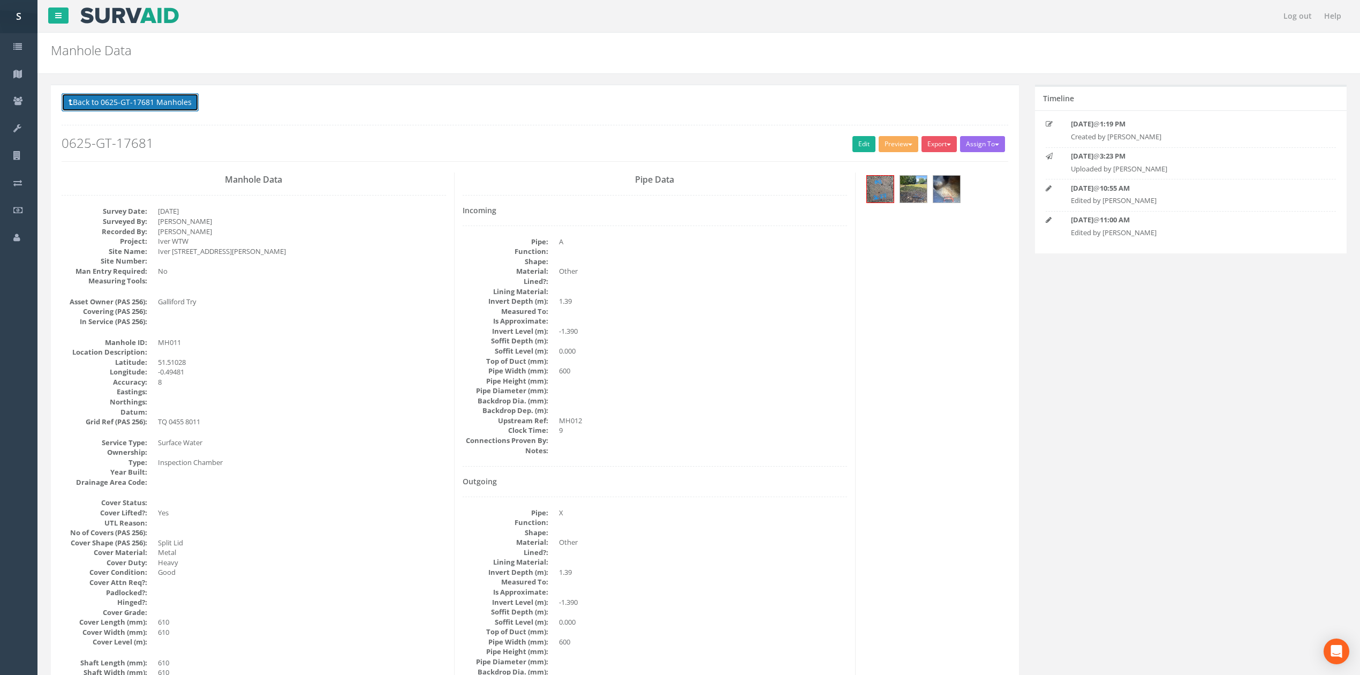
click at [157, 95] on button "Back to 0625-GT-17681 Manholes" at bounding box center [130, 102] width 137 height 18
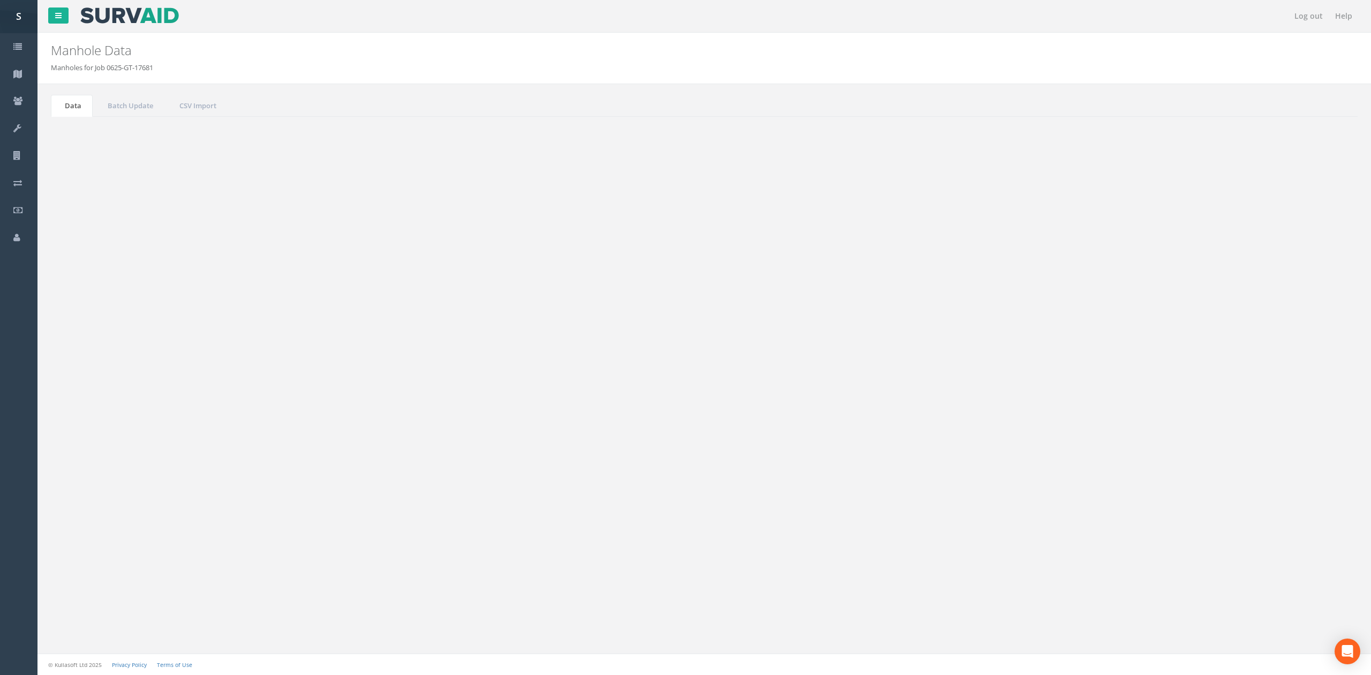
drag, startPoint x: 1276, startPoint y: 290, endPoint x: 1289, endPoint y: 295, distance: 13.6
click at [1289, 295] on input "mh011" at bounding box center [1298, 288] width 98 height 16
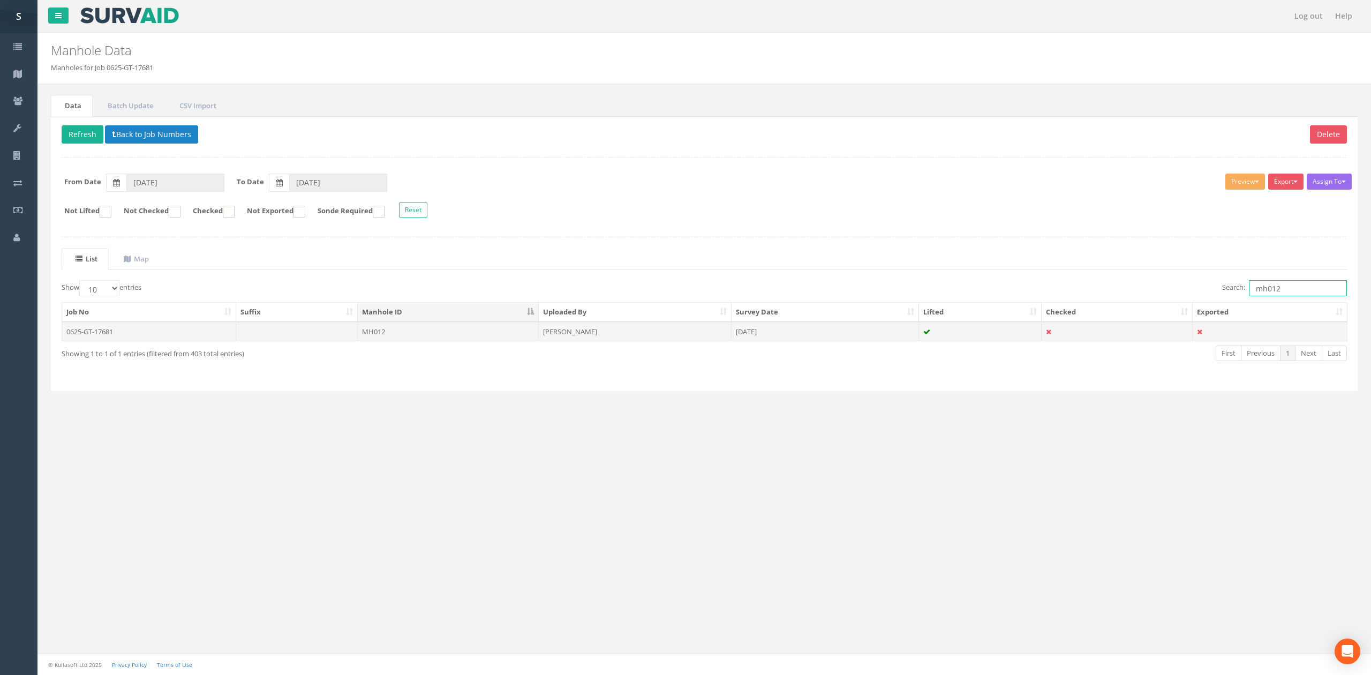
type input "mh012"
click at [770, 340] on td "[DATE]" at bounding box center [825, 331] width 187 height 19
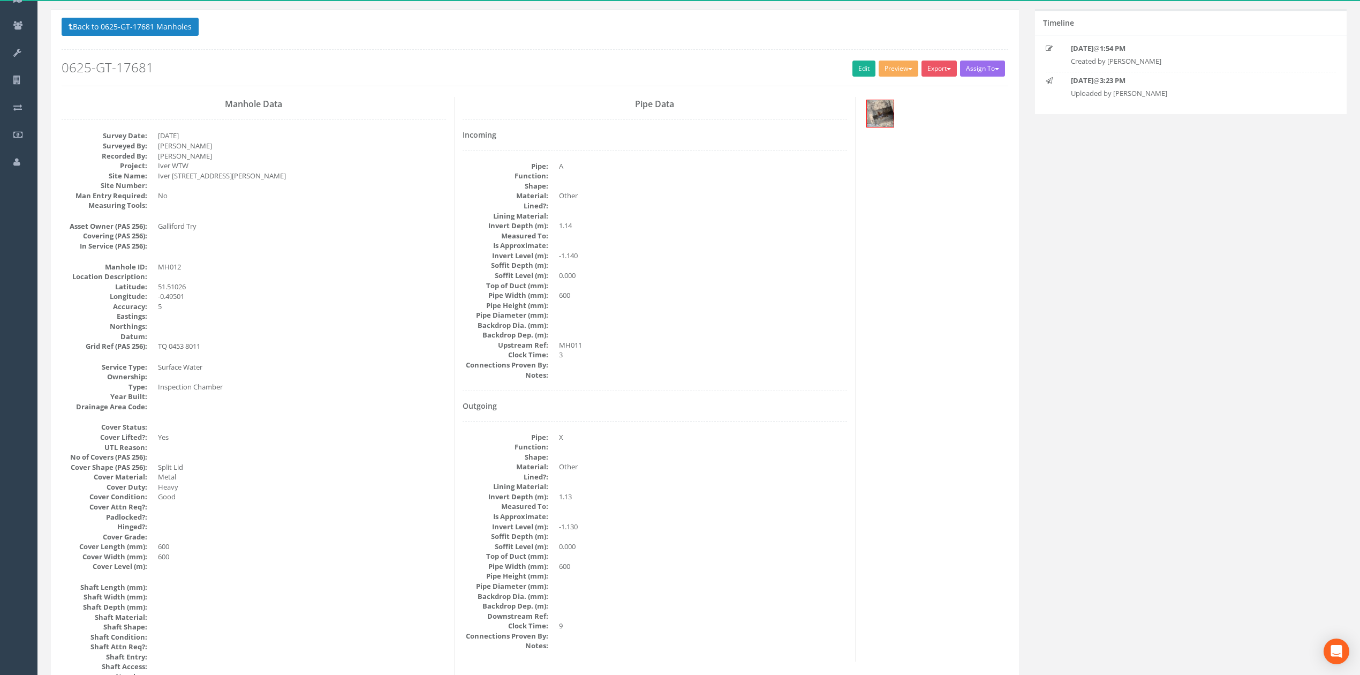
scroll to position [50, 0]
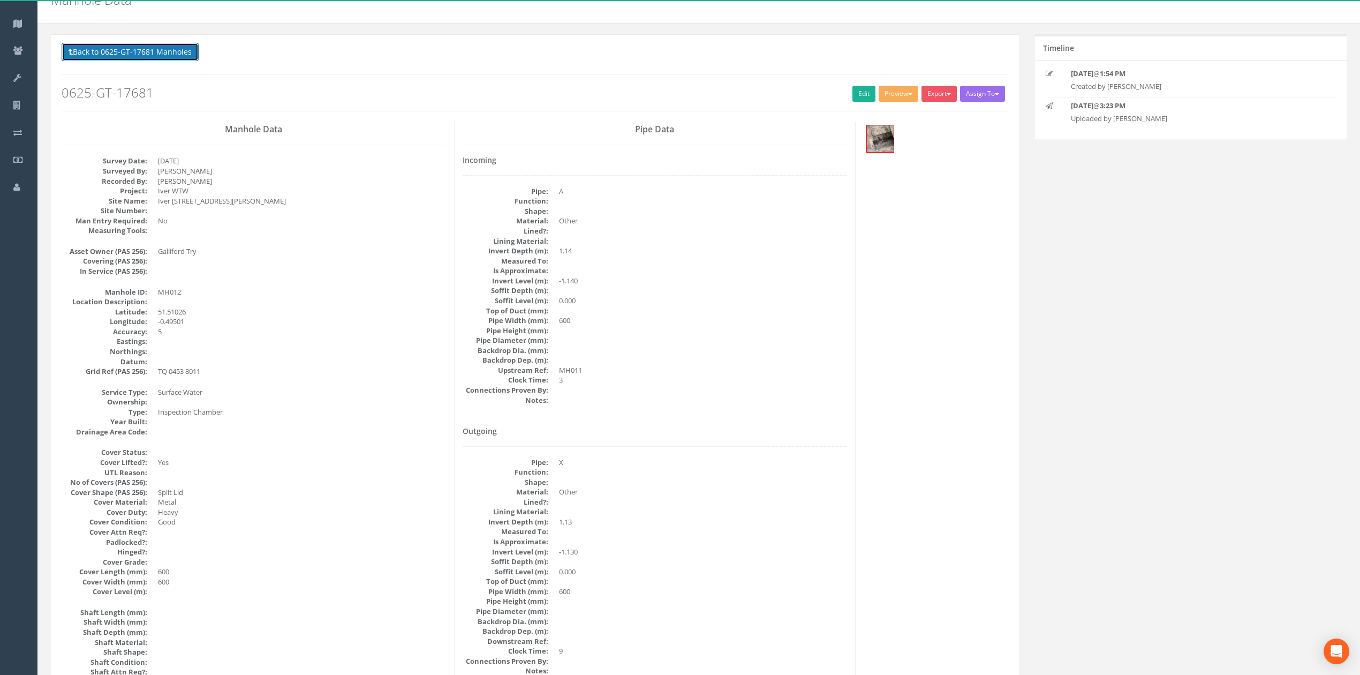
click at [157, 57] on button "Back to 0625-GT-17681 Manholes" at bounding box center [130, 52] width 137 height 18
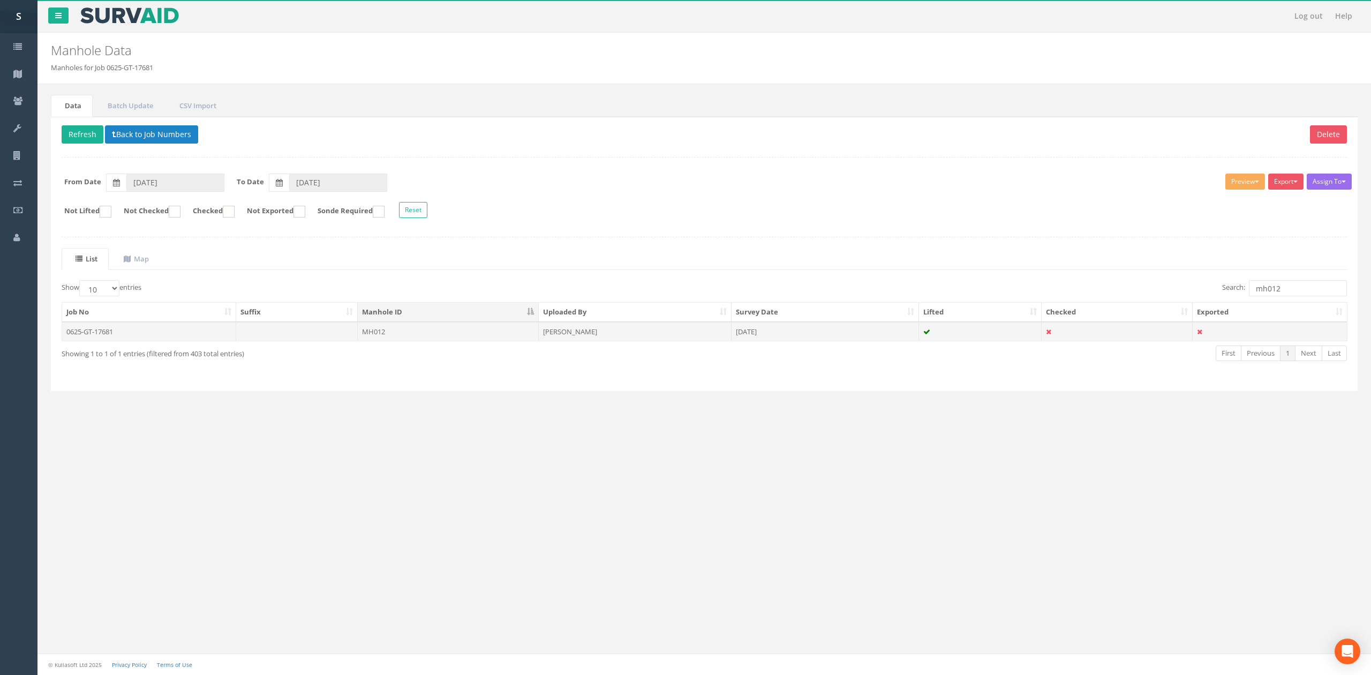
click at [439, 341] on td "MH012" at bounding box center [448, 331] width 181 height 19
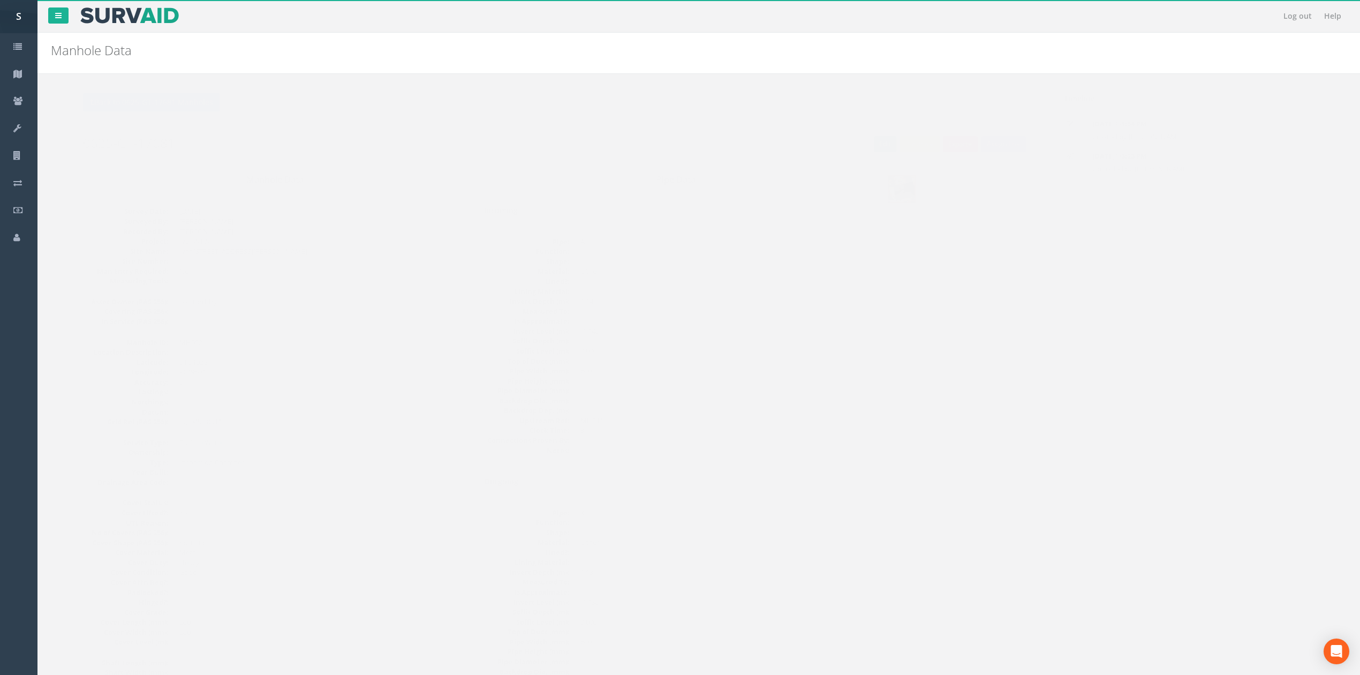
drag, startPoint x: 844, startPoint y: 141, endPoint x: 851, endPoint y: 141, distance: 6.4
click at [845, 141] on div "Back to 0625-GT-17681 Manholes Back to Map Assign To No Companies Added Export …" at bounding box center [535, 127] width 947 height 68
click at [853, 141] on link "Edit" at bounding box center [864, 144] width 23 height 16
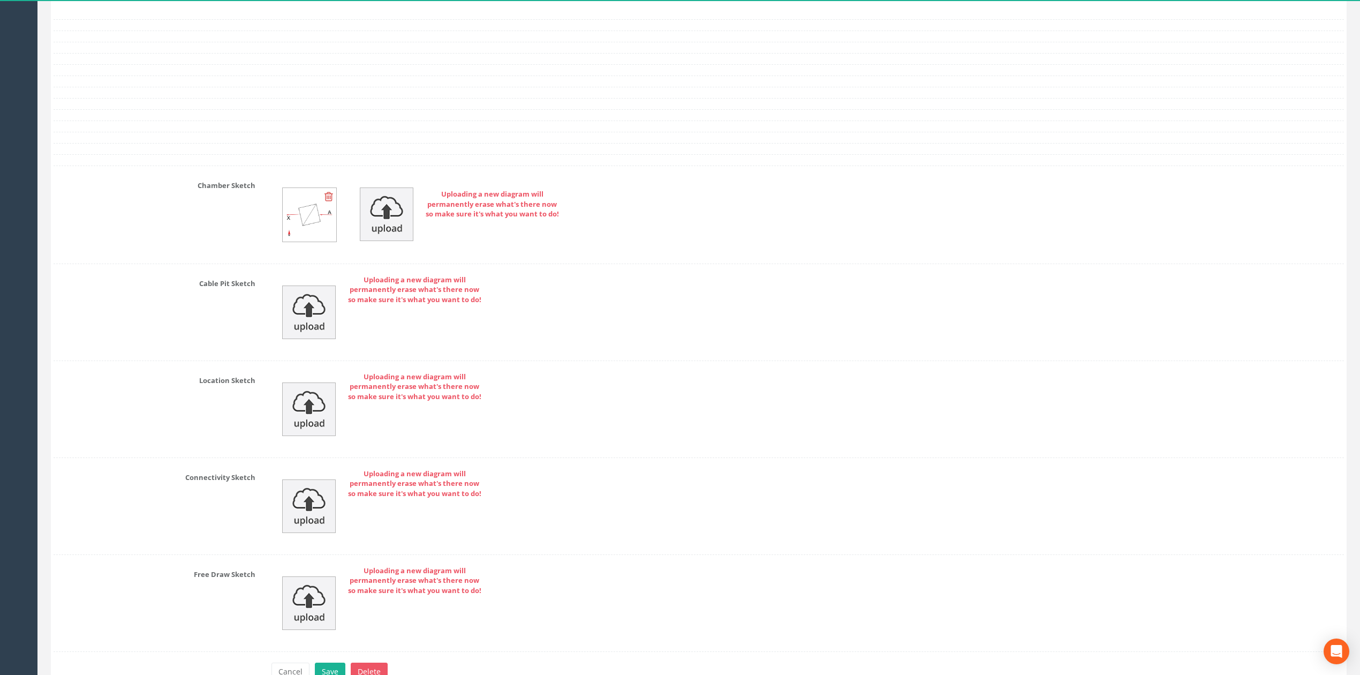
scroll to position [3044, 0]
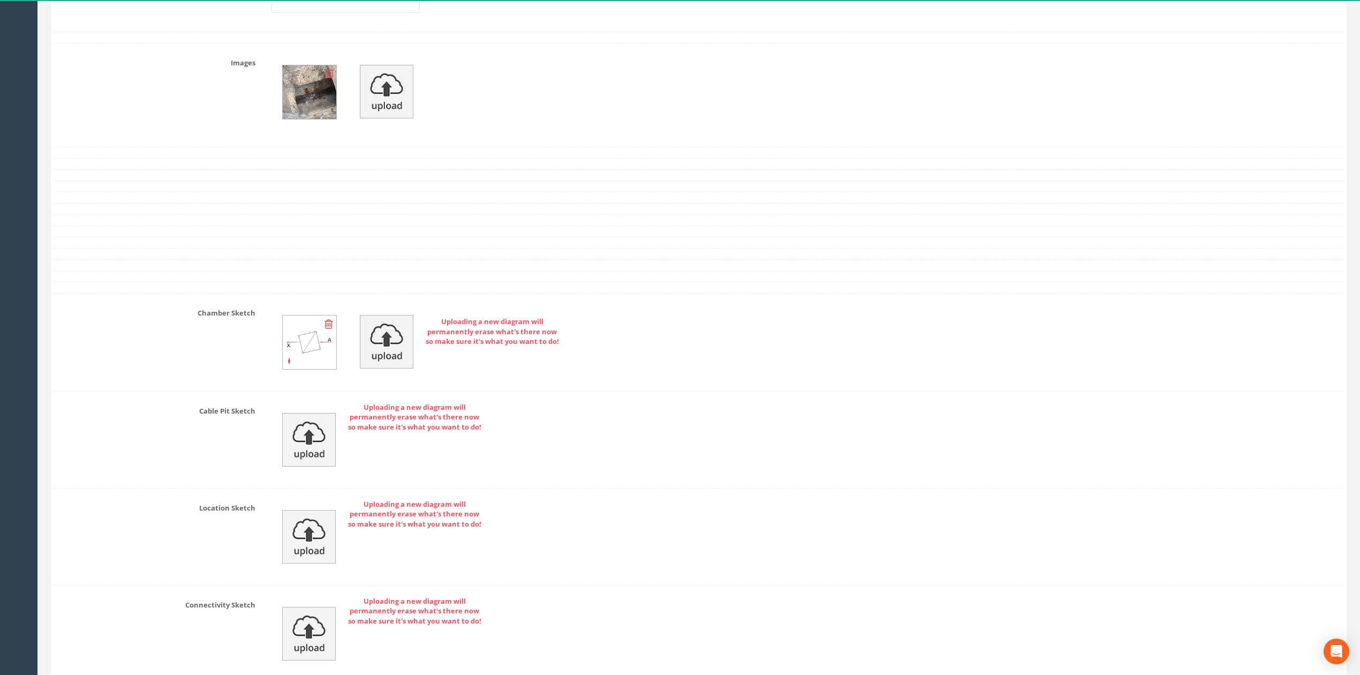
click at [328, 329] on icon at bounding box center [329, 324] width 9 height 11
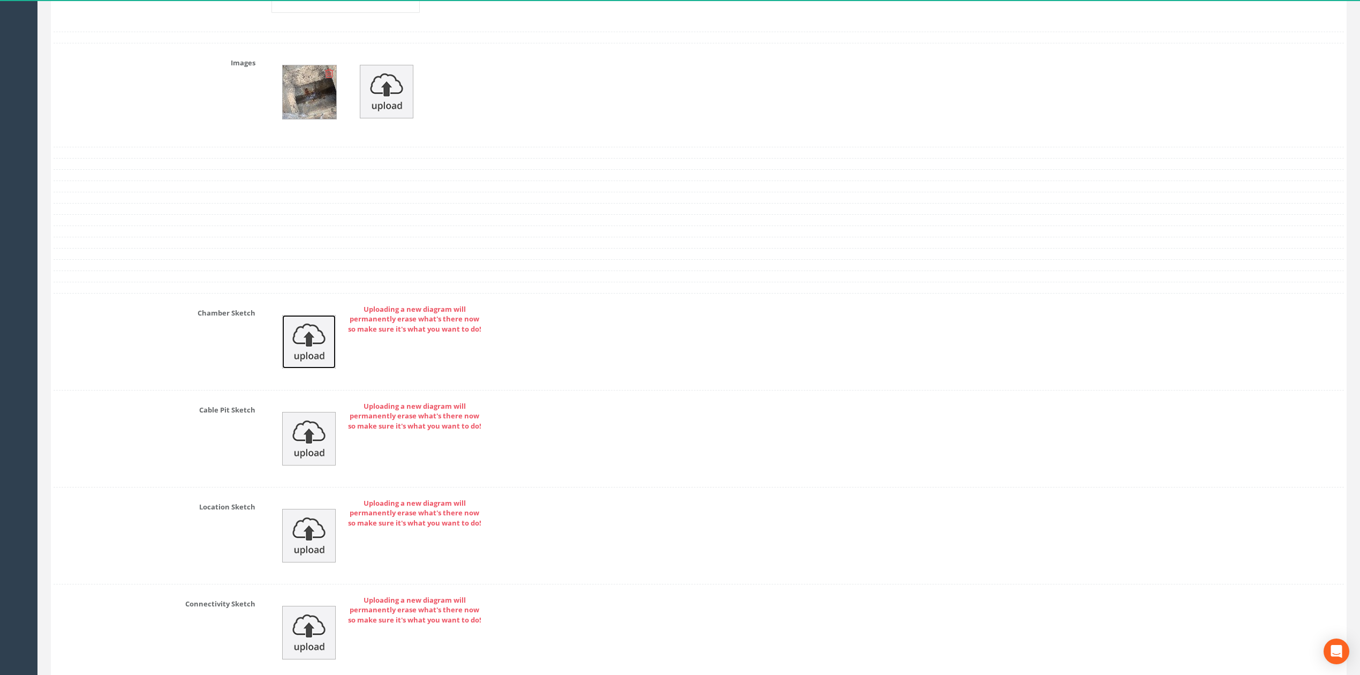
click at [298, 356] on img at bounding box center [309, 342] width 54 height 54
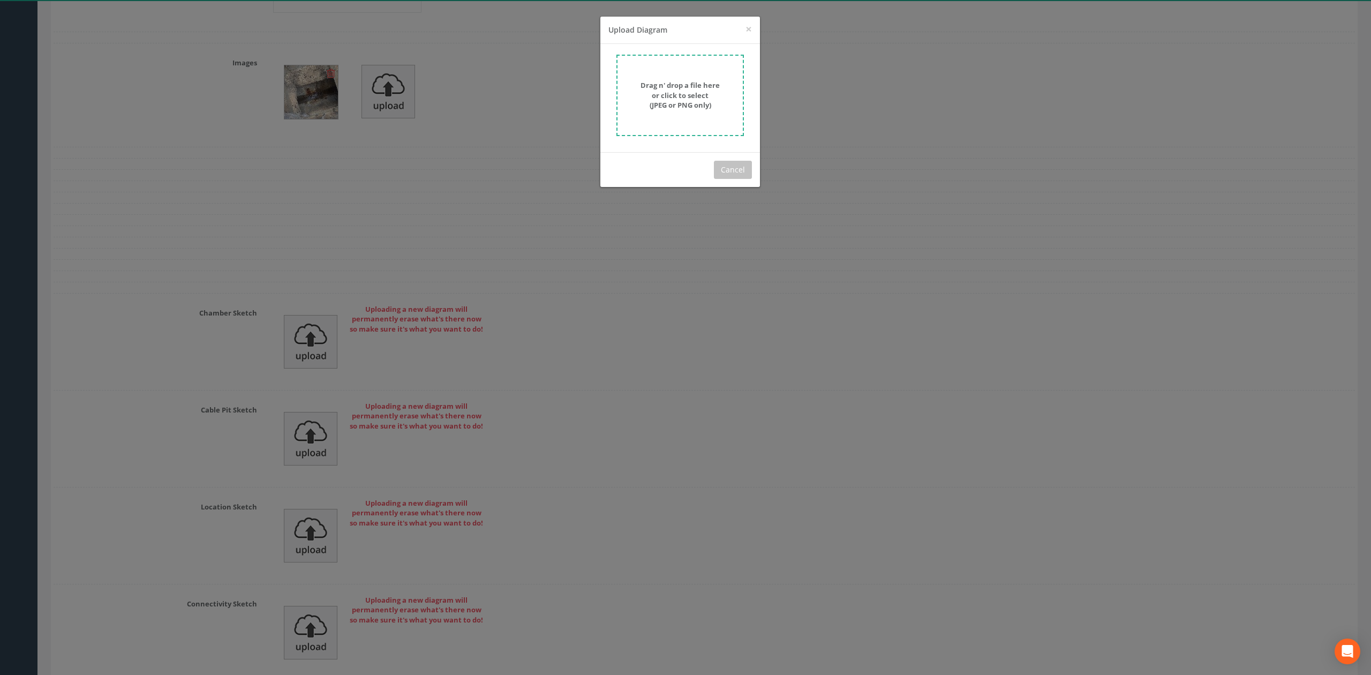
click at [673, 89] on strong "Drag n' drop a file here or click to select (JPEG or PNG only)" at bounding box center [680, 94] width 79 height 29
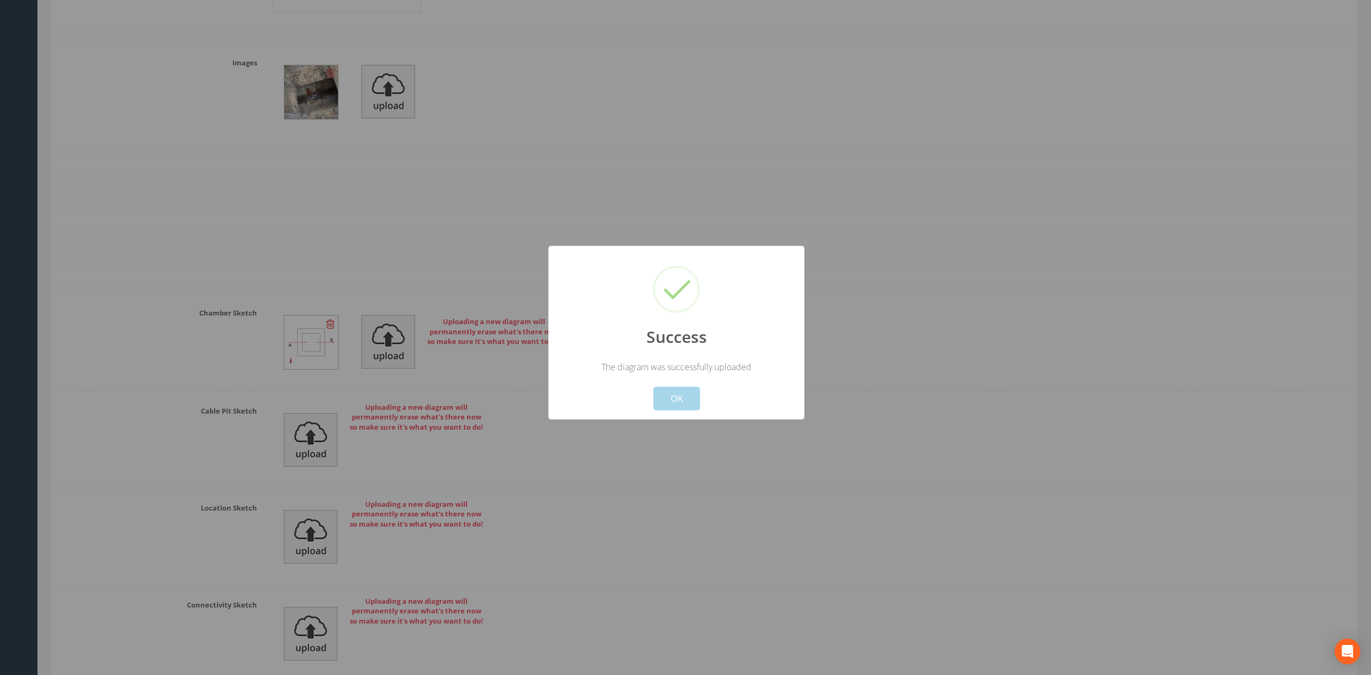
click at [682, 396] on button "OK" at bounding box center [676, 399] width 47 height 24
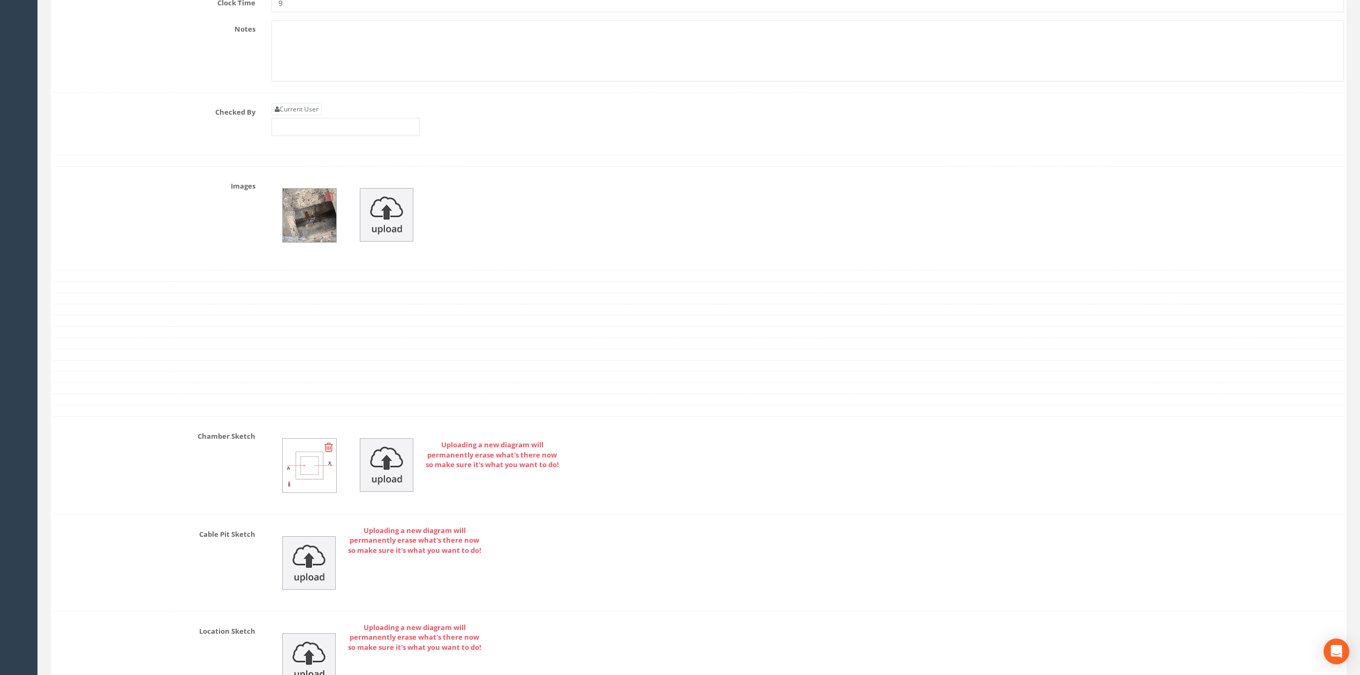
scroll to position [2901, 0]
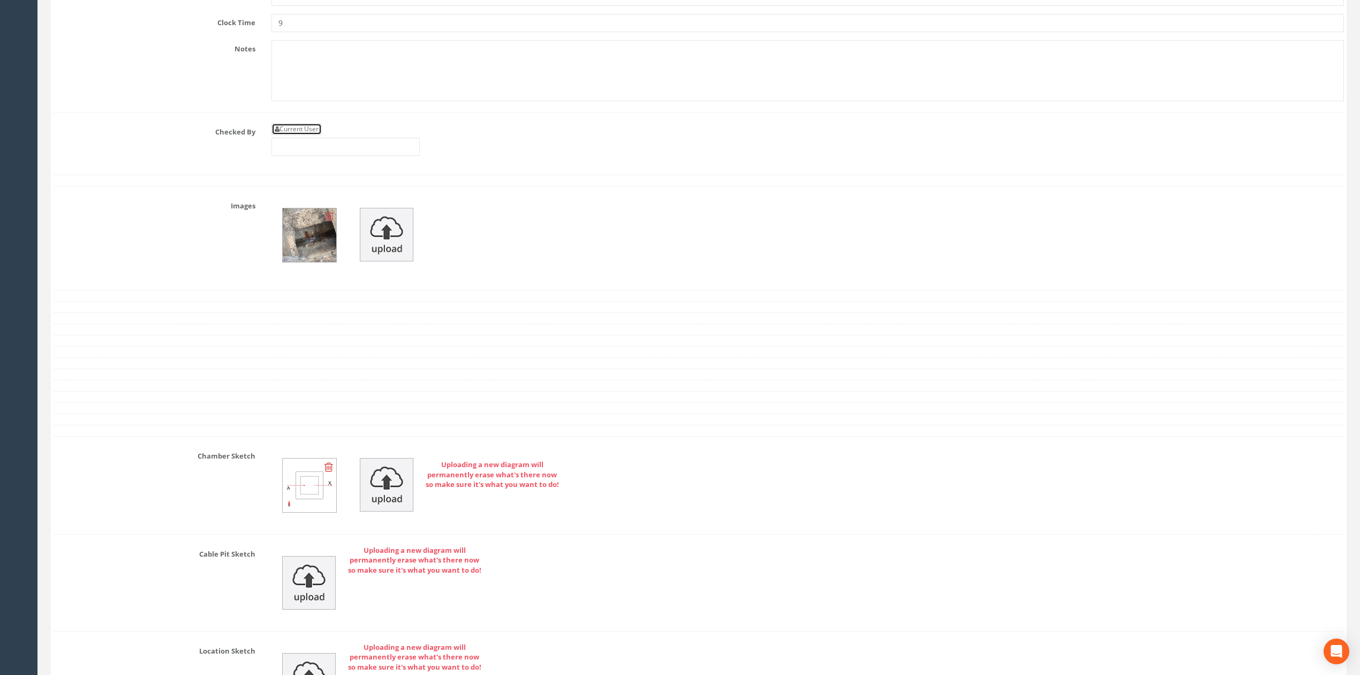
drag, startPoint x: 310, startPoint y: 148, endPoint x: 321, endPoint y: 161, distance: 17.4
click at [310, 135] on link "Current User" at bounding box center [297, 129] width 50 height 12
type input "[PERSON_NAME]"
click at [324, 156] on input "[PERSON_NAME]" at bounding box center [346, 147] width 148 height 18
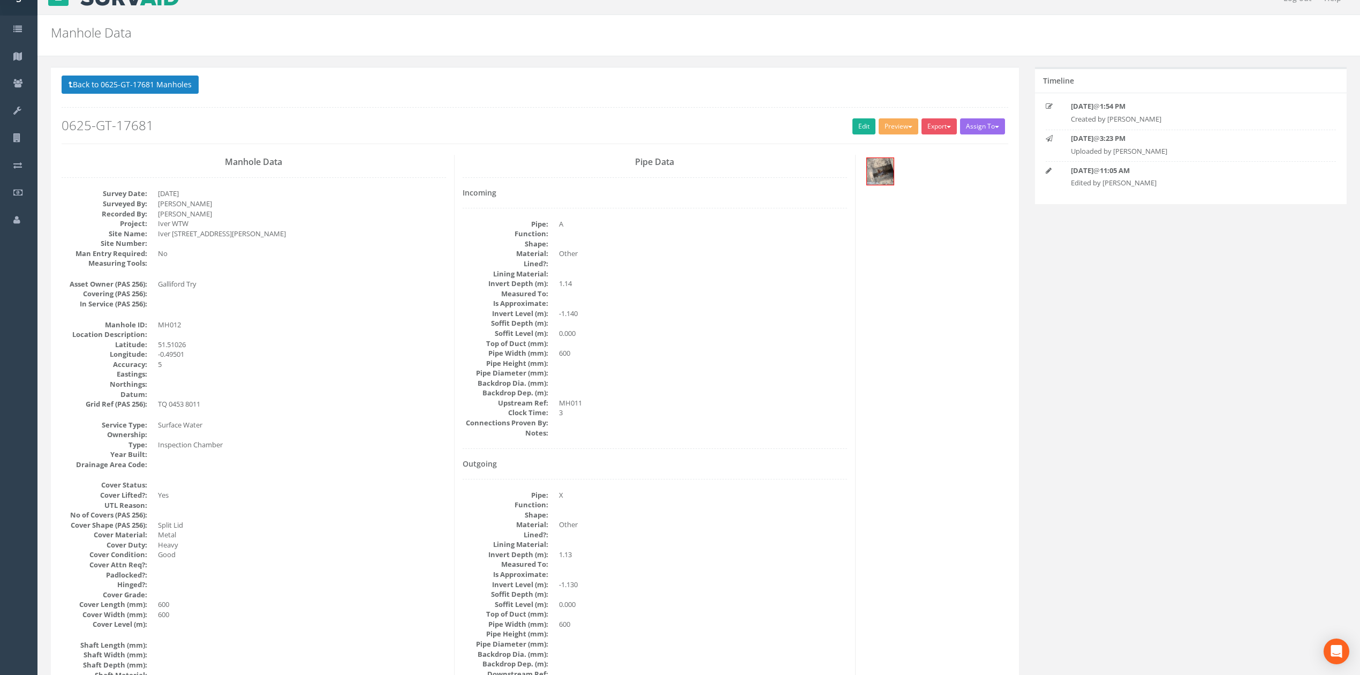
scroll to position [0, 0]
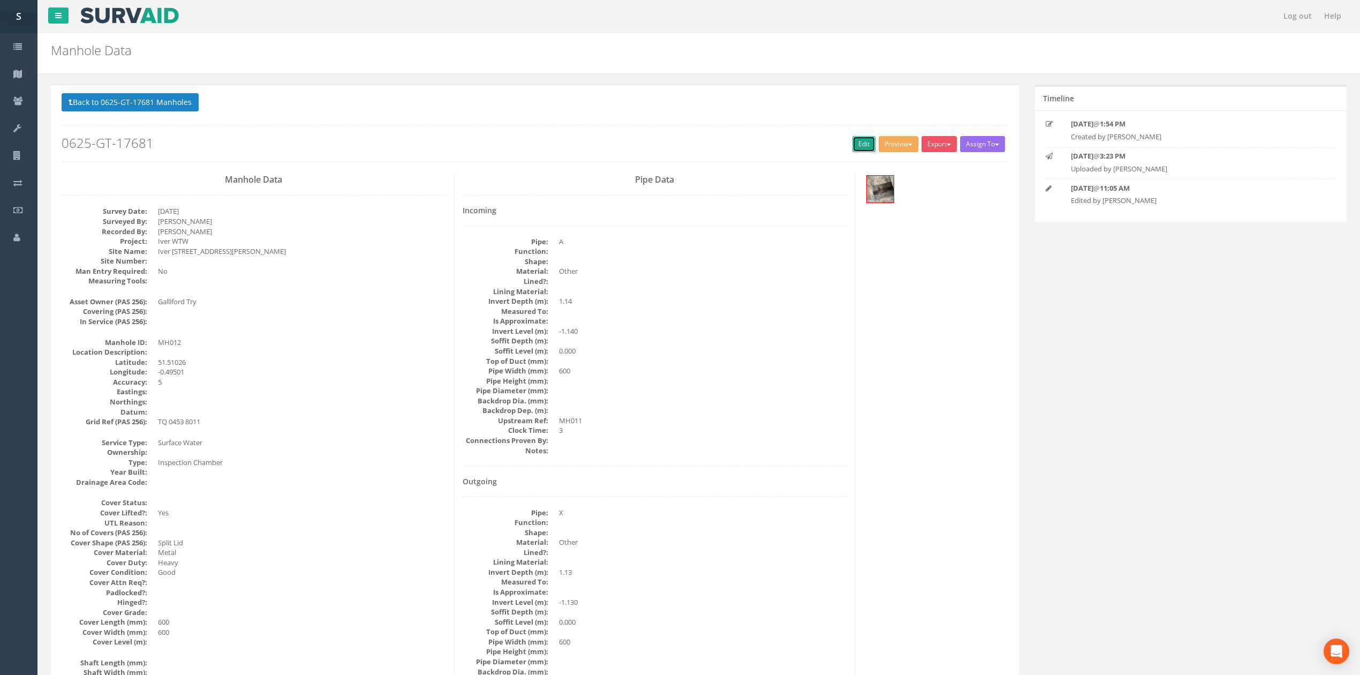
click at [853, 146] on link "Edit" at bounding box center [864, 144] width 23 height 16
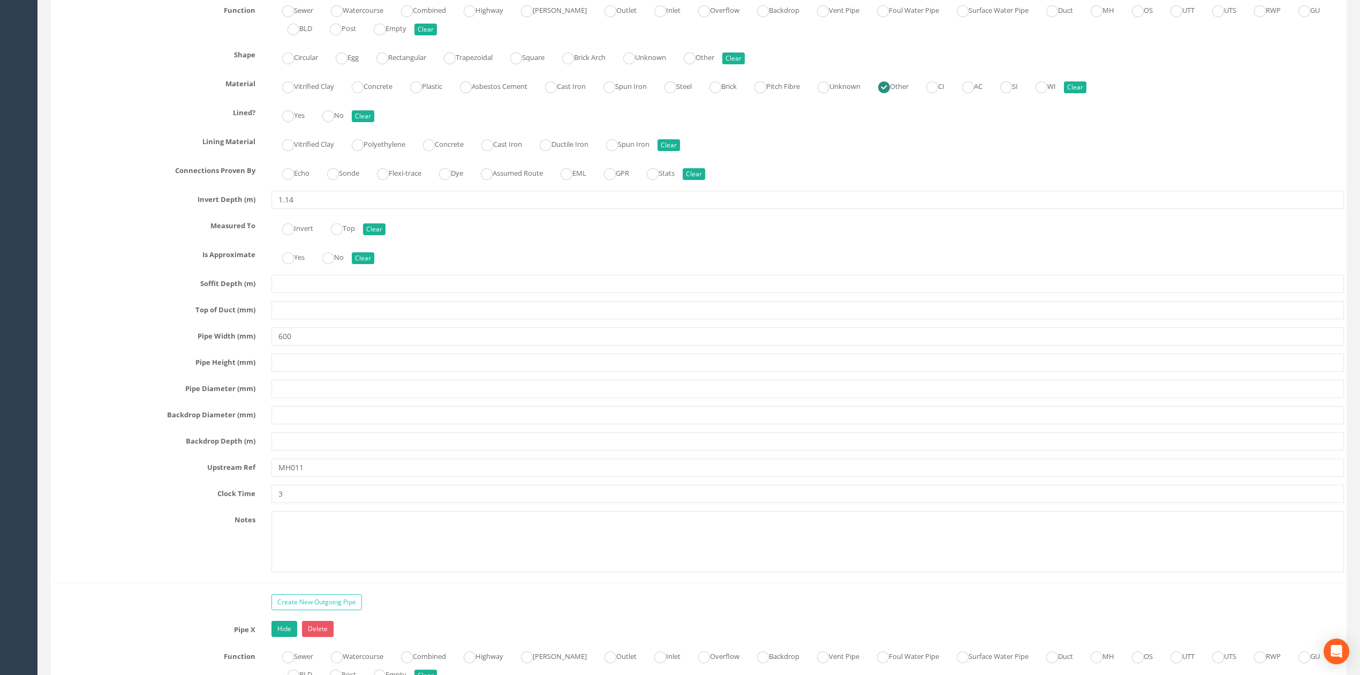
scroll to position [1785, 0]
drag, startPoint x: 324, startPoint y: 485, endPoint x: 231, endPoint y: 483, distance: 92.2
click at [232, 476] on div "Upstream Ref MH011" at bounding box center [699, 467] width 1307 height 18
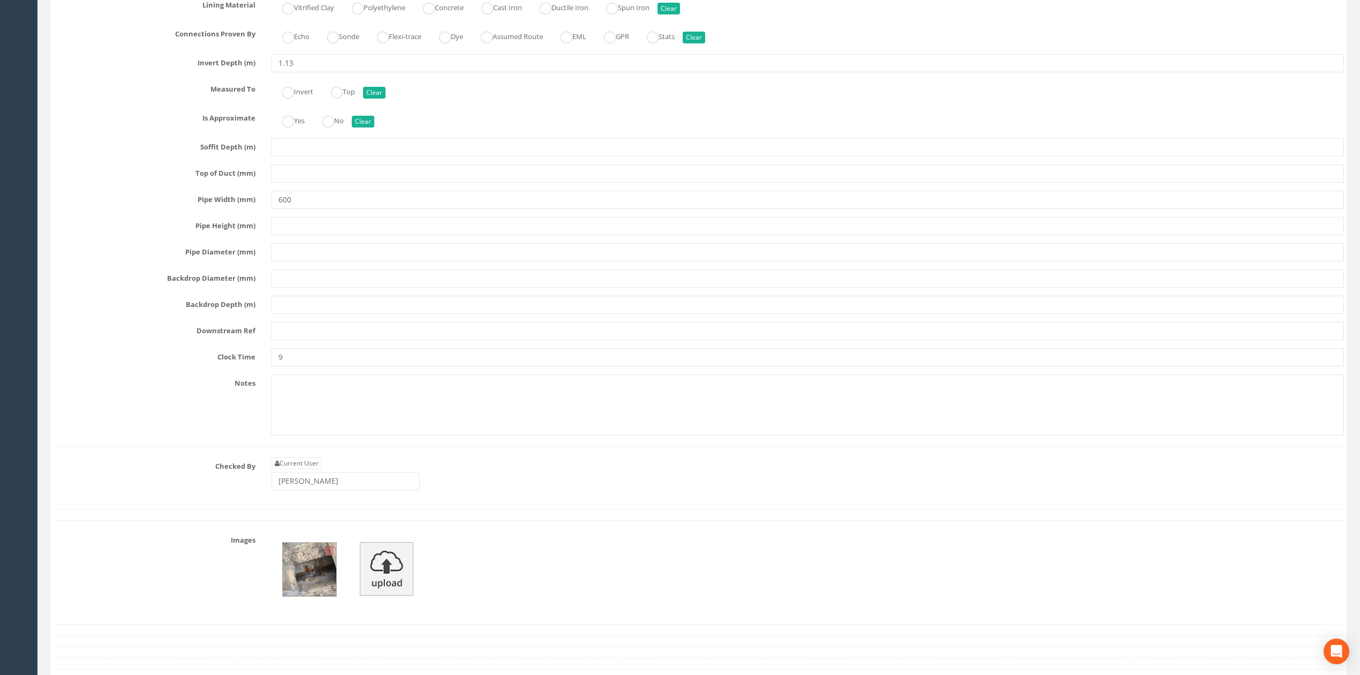
scroll to position [2571, 0]
type input "Tank"
click at [329, 336] on input "text" at bounding box center [808, 327] width 1073 height 18
click at [298, 336] on input "text" at bounding box center [808, 327] width 1073 height 18
type input "MH011"
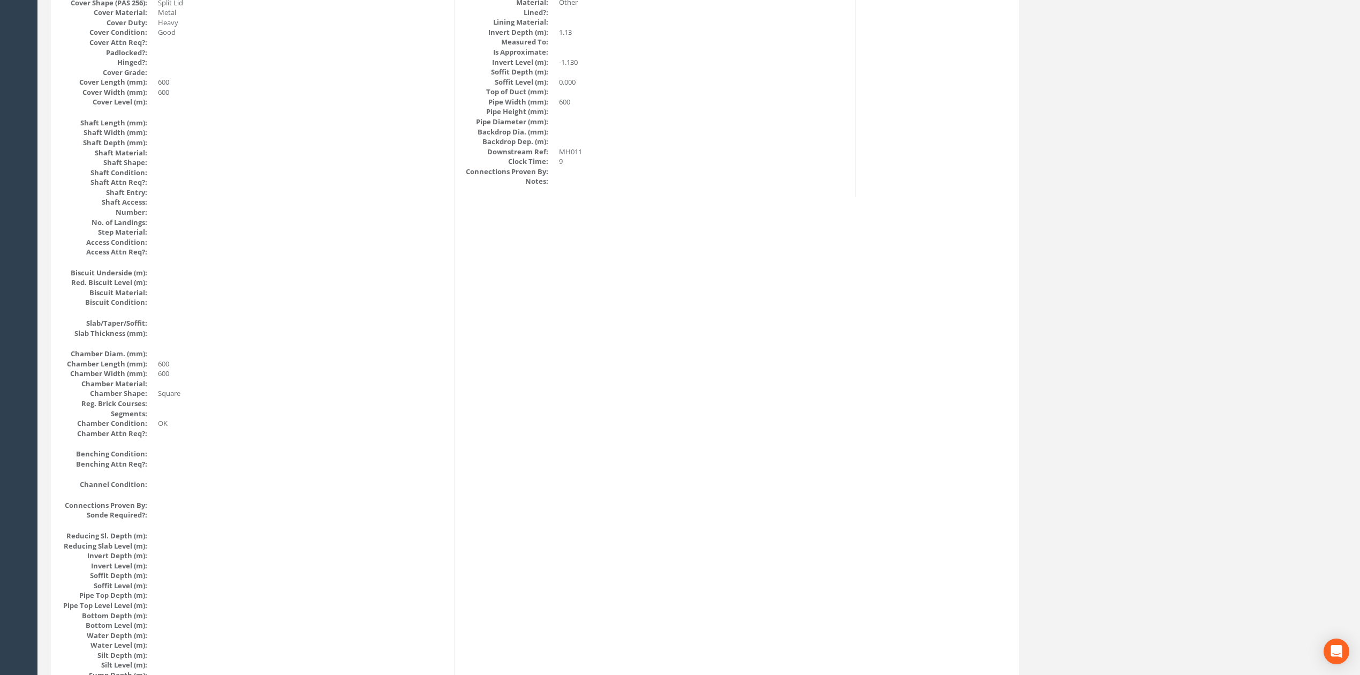
scroll to position [0, 0]
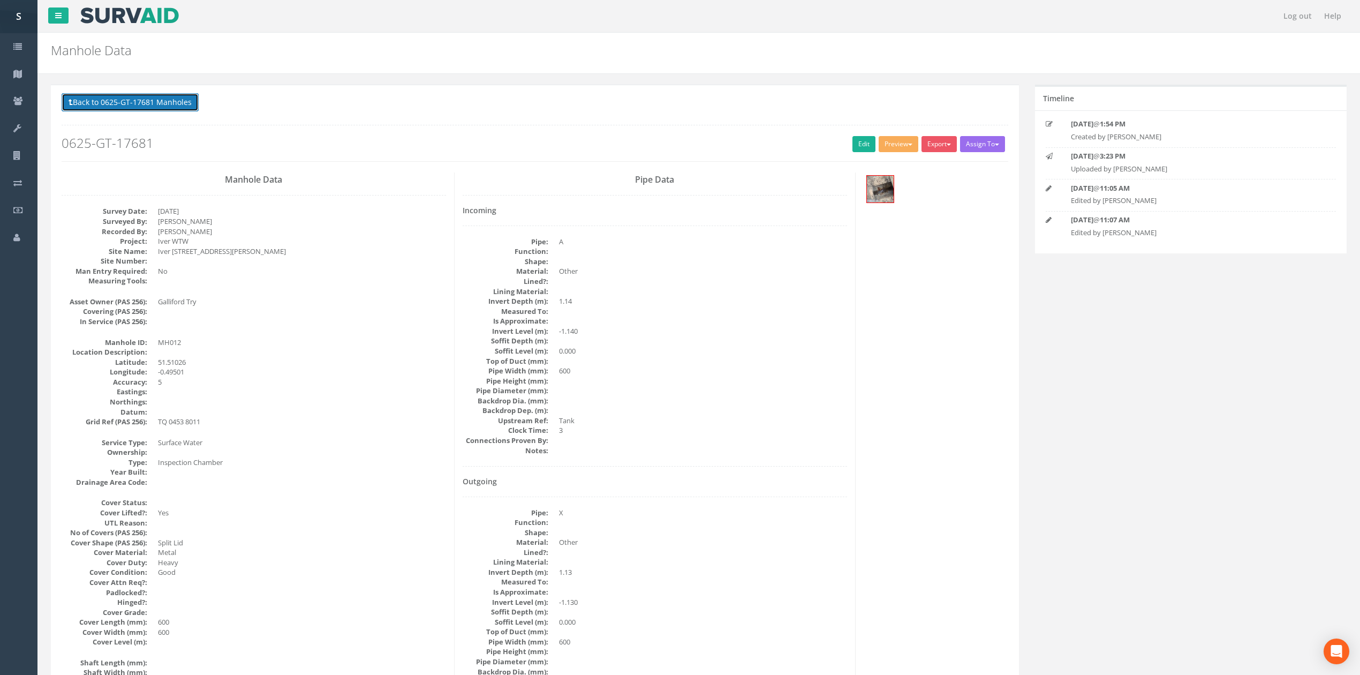
click at [161, 103] on button "Back to 0625-GT-17681 Manholes" at bounding box center [130, 102] width 137 height 18
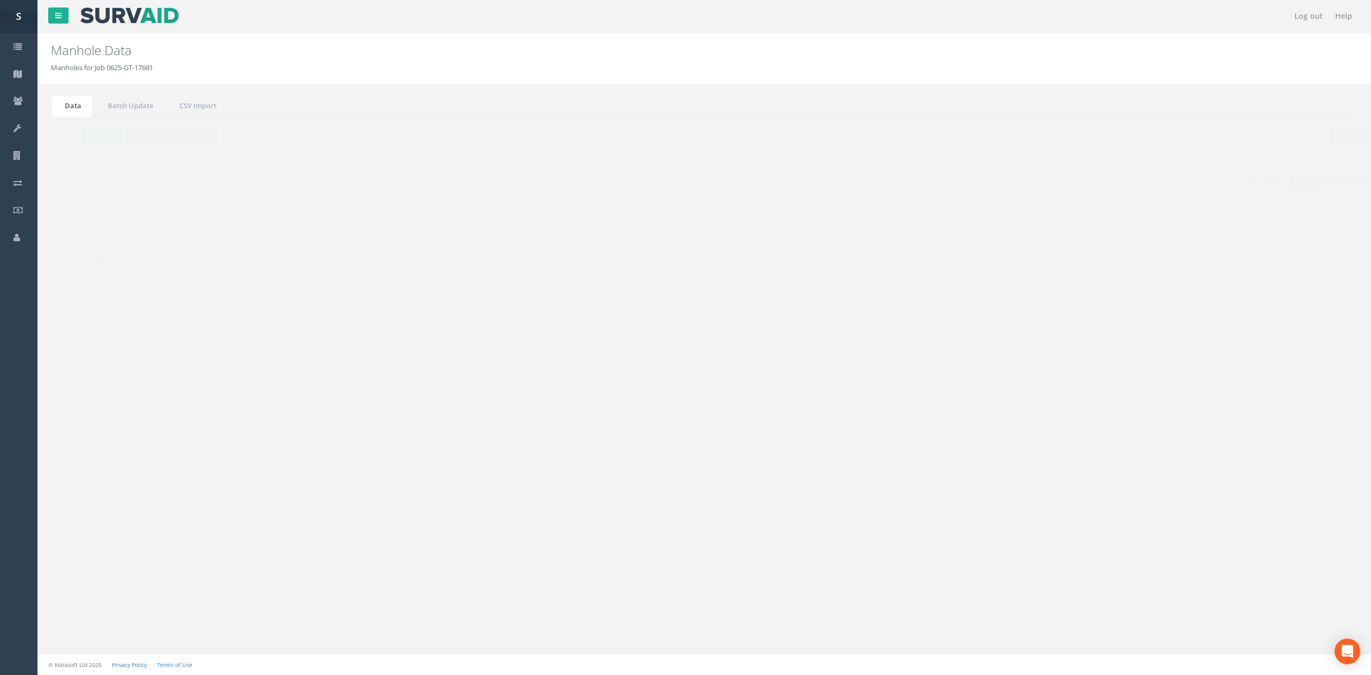
click at [1312, 291] on input "mh012" at bounding box center [1298, 288] width 98 height 16
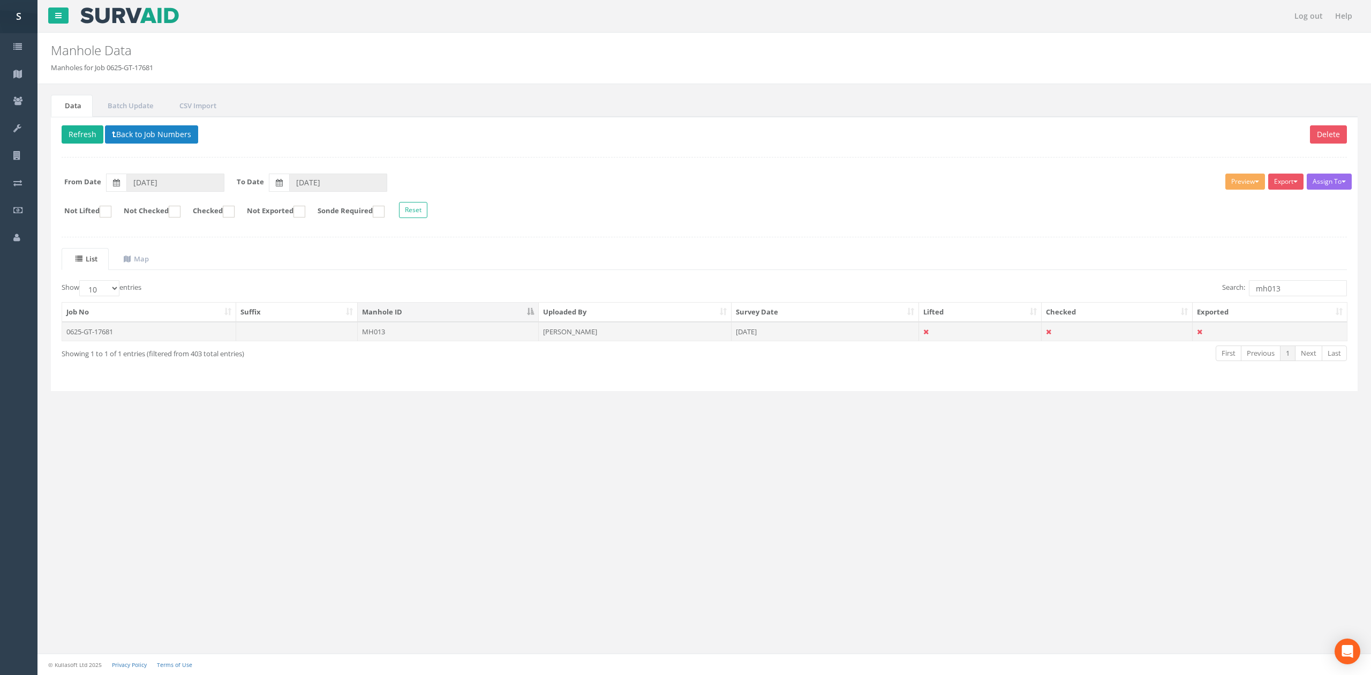
click at [305, 341] on td at bounding box center [297, 331] width 122 height 19
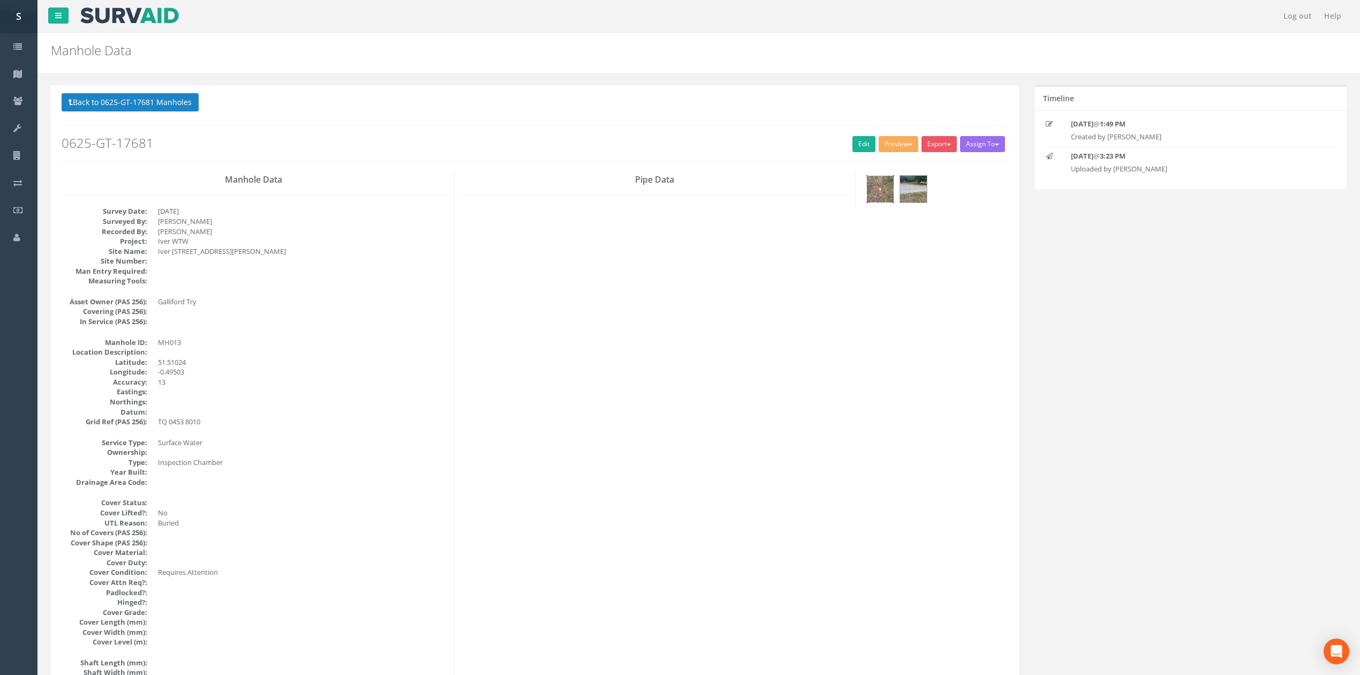
click at [877, 189] on img at bounding box center [880, 189] width 27 height 27
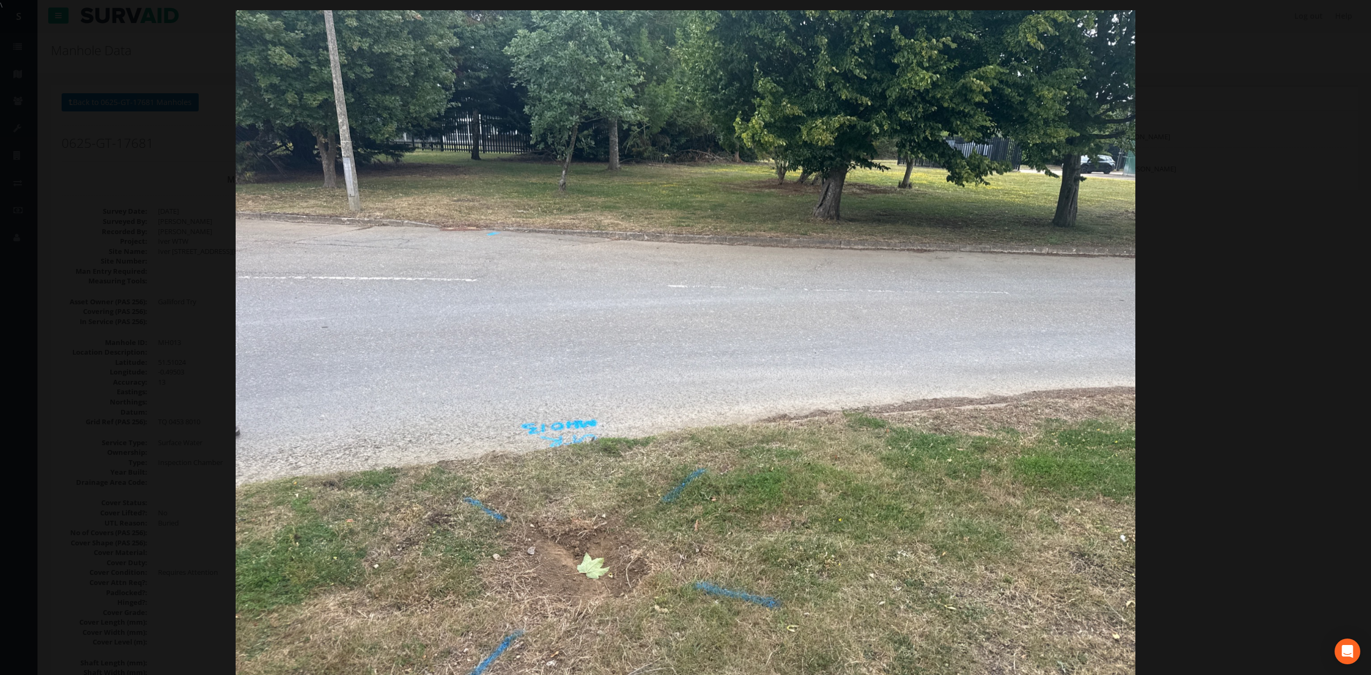
click at [1237, 320] on div at bounding box center [685, 347] width 1371 height 675
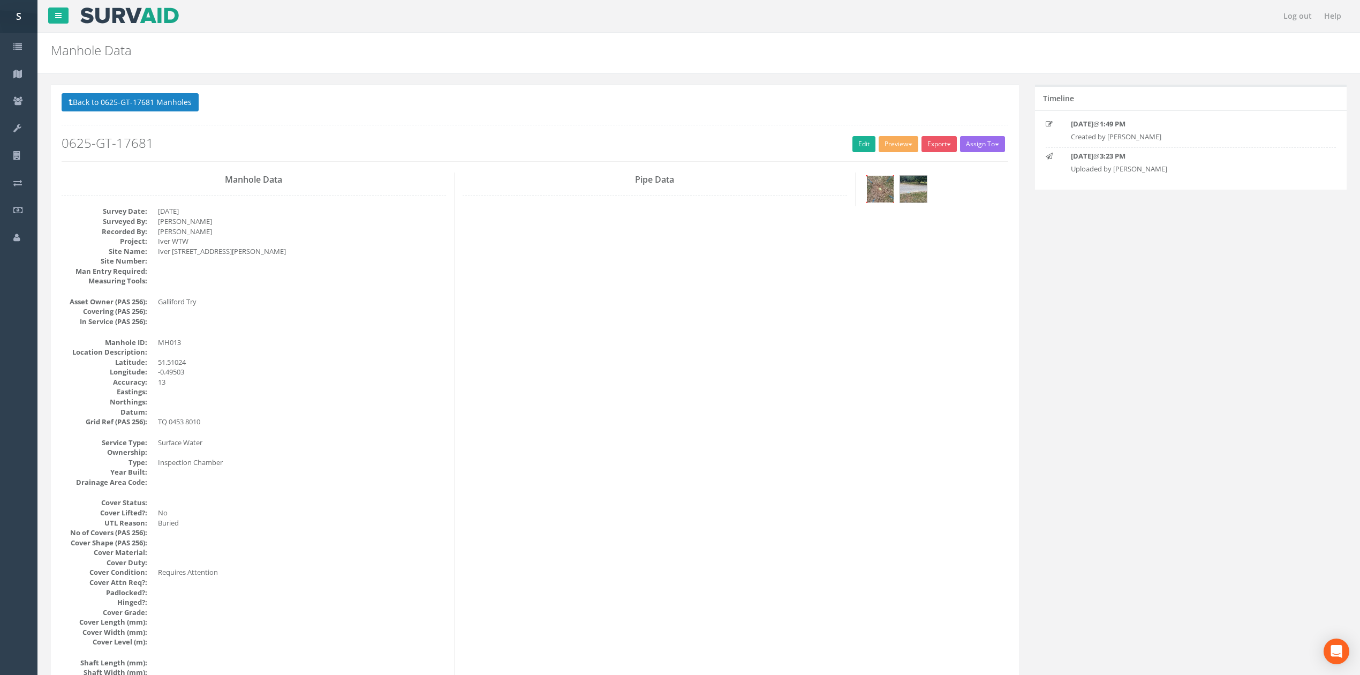
click at [870, 183] on img at bounding box center [880, 189] width 27 height 27
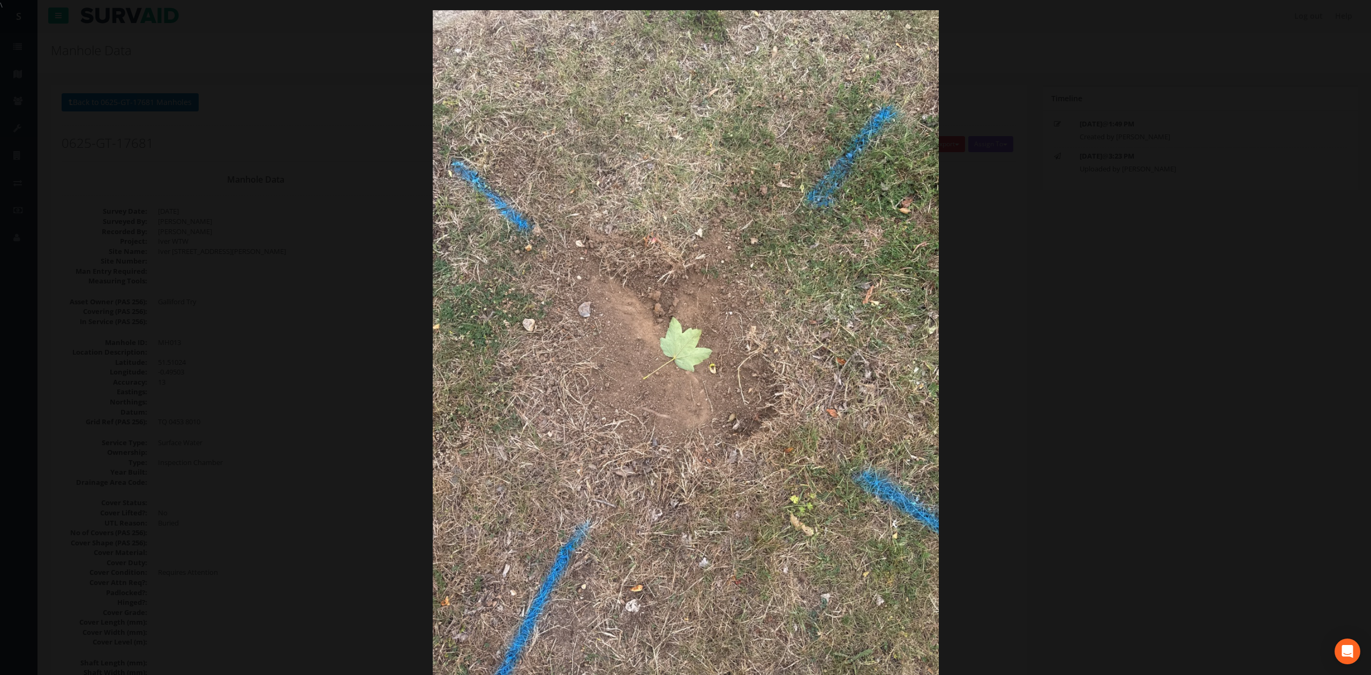
click at [1018, 270] on div at bounding box center [685, 347] width 1371 height 675
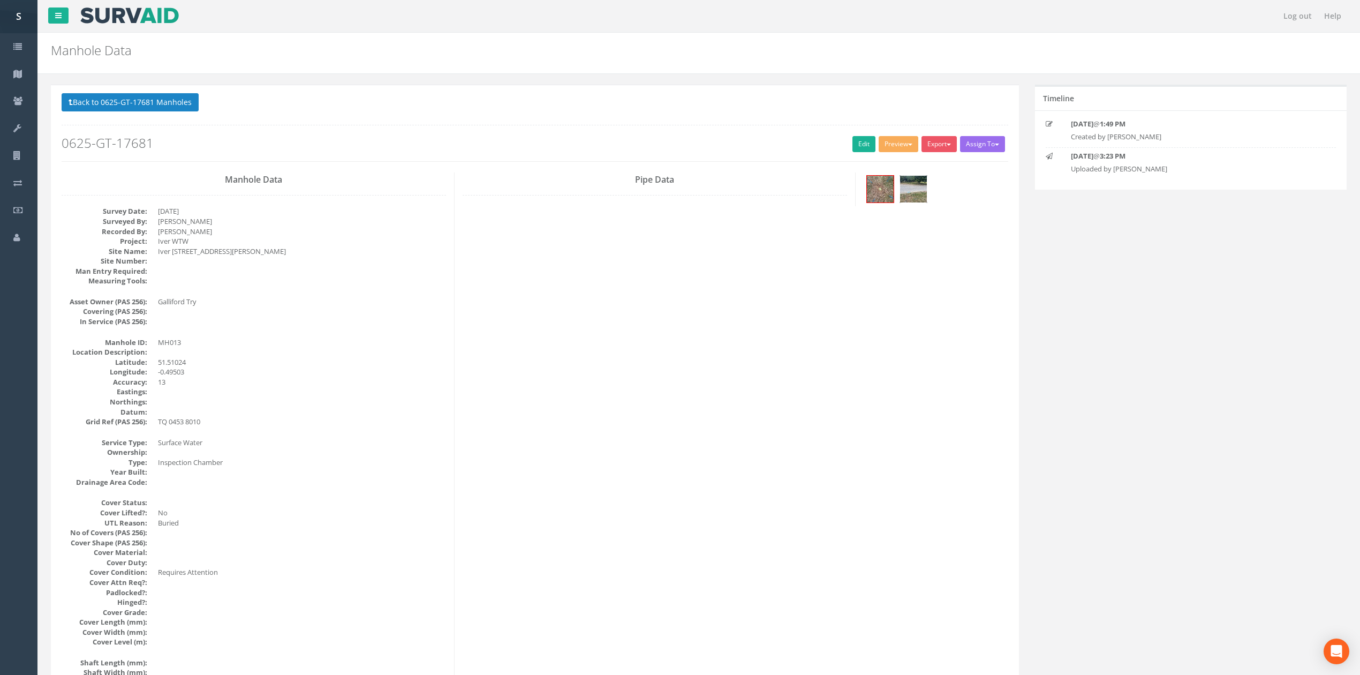
click at [912, 193] on img at bounding box center [913, 189] width 27 height 27
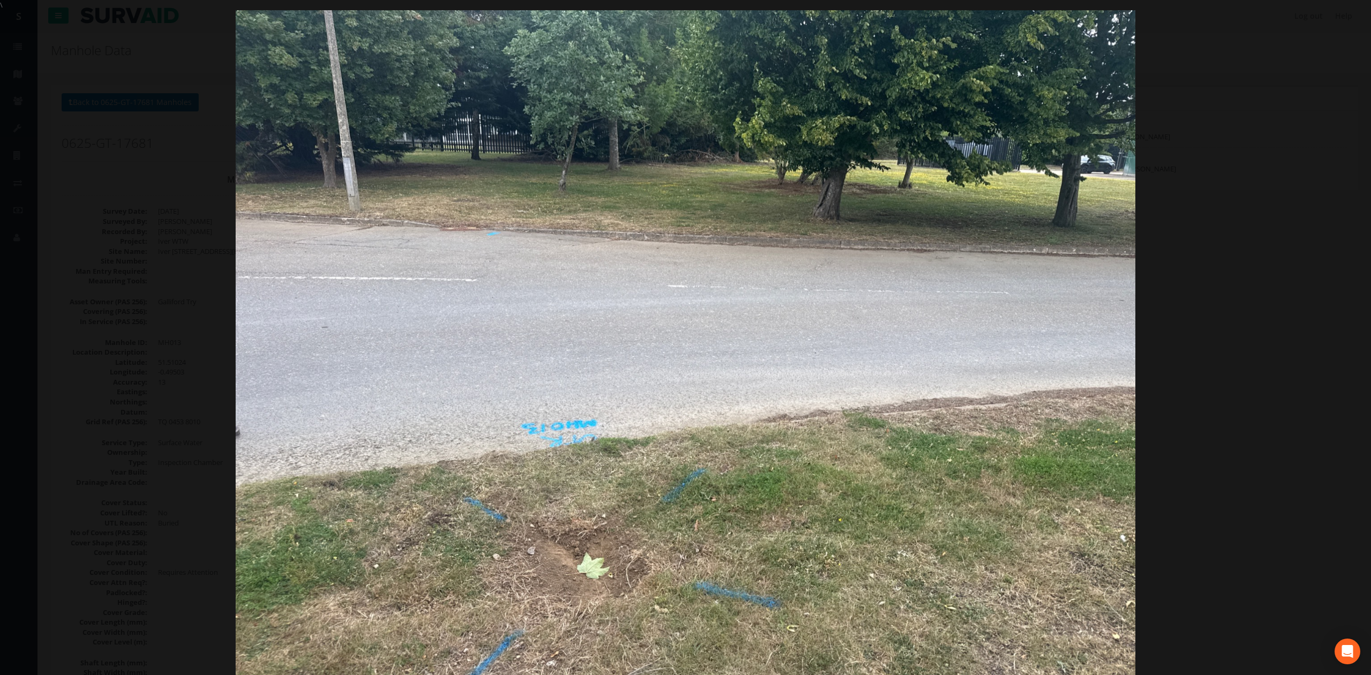
click at [153, 414] on div at bounding box center [685, 347] width 1371 height 675
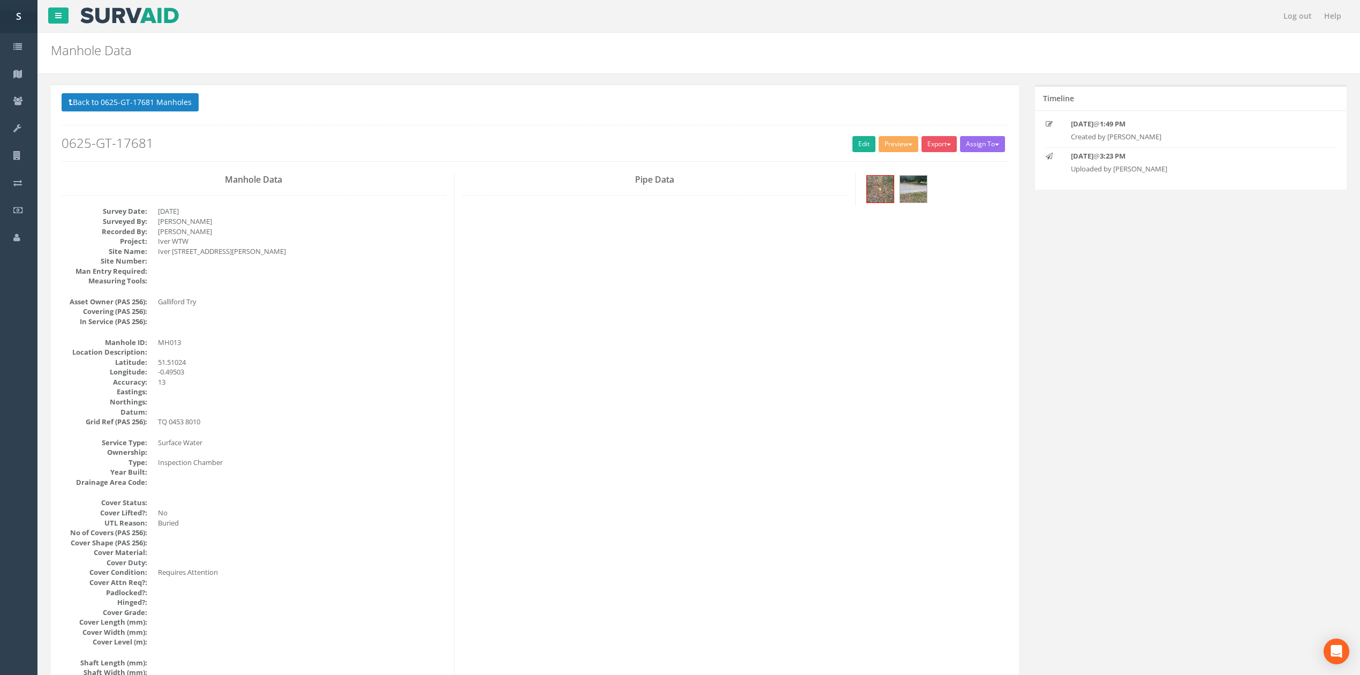
click at [151, 123] on div "Back to 0625-GT-17681 Manholes Back to Map Assign To No Companies Added Export …" at bounding box center [535, 127] width 947 height 68
click at [144, 111] on button "Back to 0625-GT-17681 Manholes" at bounding box center [130, 102] width 137 height 18
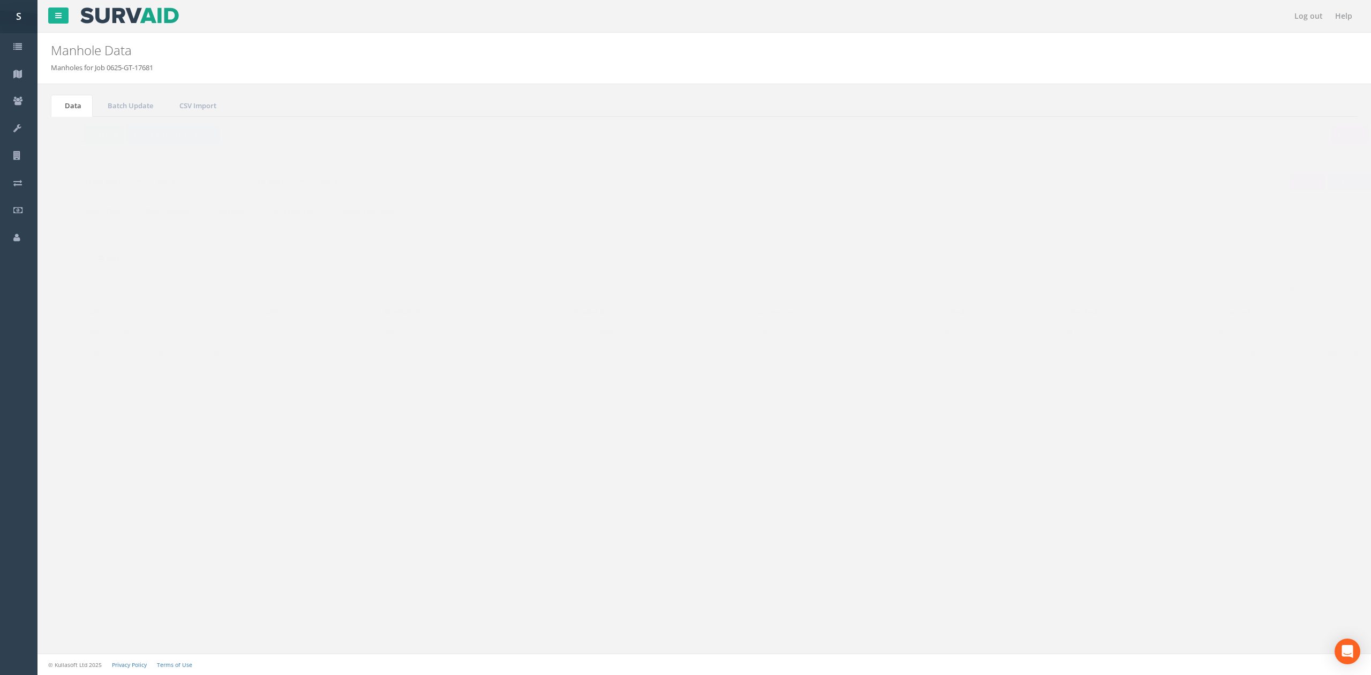
drag, startPoint x: 1290, startPoint y: 294, endPoint x: 1267, endPoint y: 286, distance: 24.2
click at [1267, 286] on input "mh013" at bounding box center [1298, 288] width 98 height 16
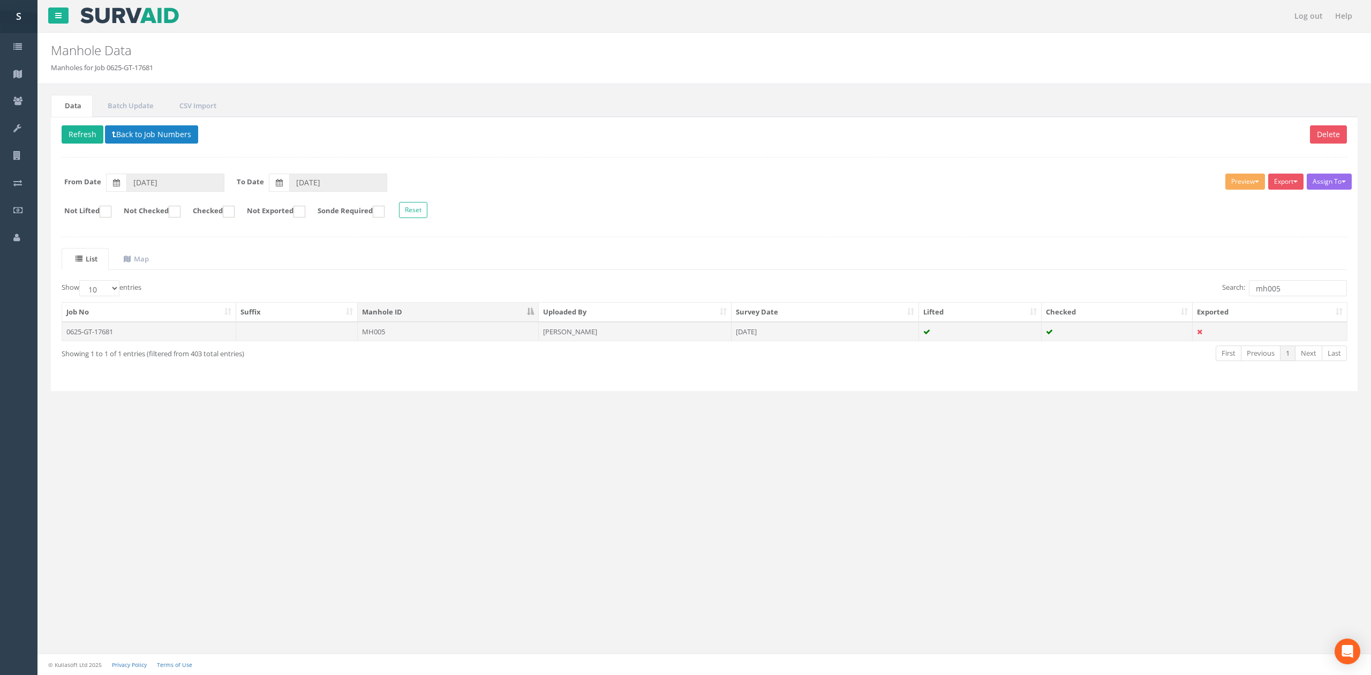
click at [315, 340] on td at bounding box center [297, 331] width 122 height 19
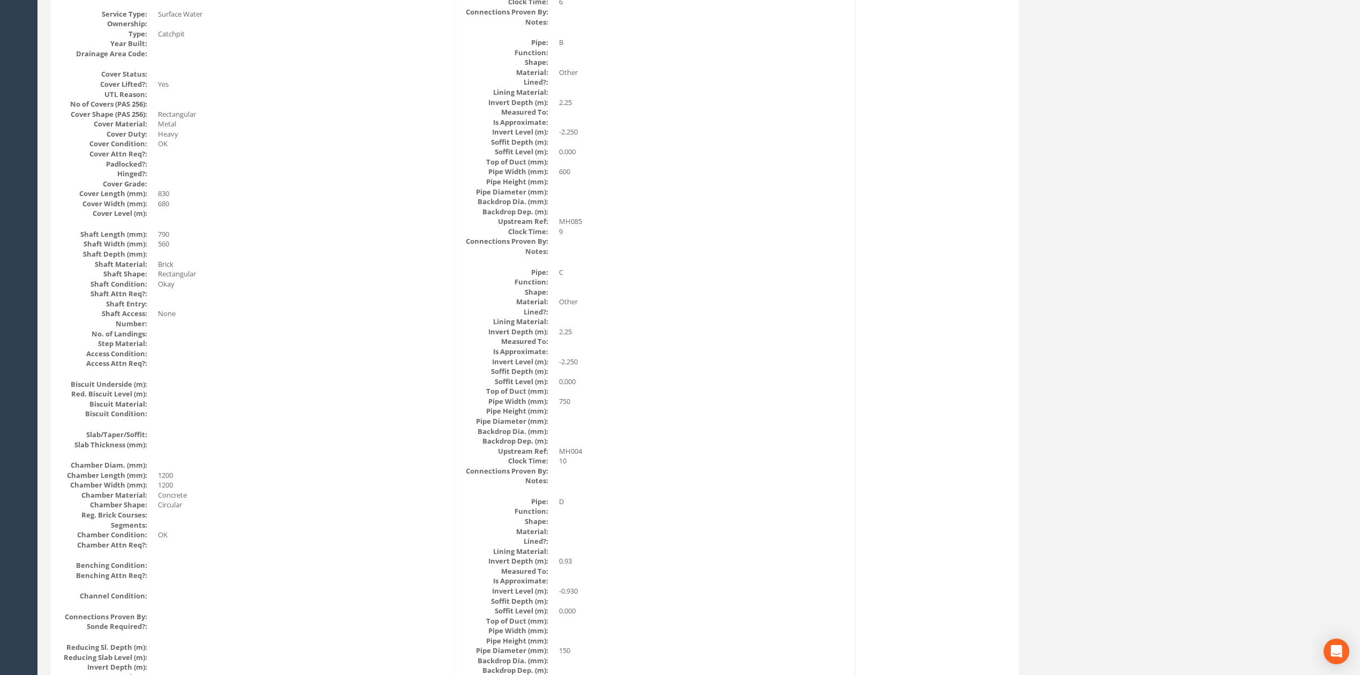
scroll to position [357, 0]
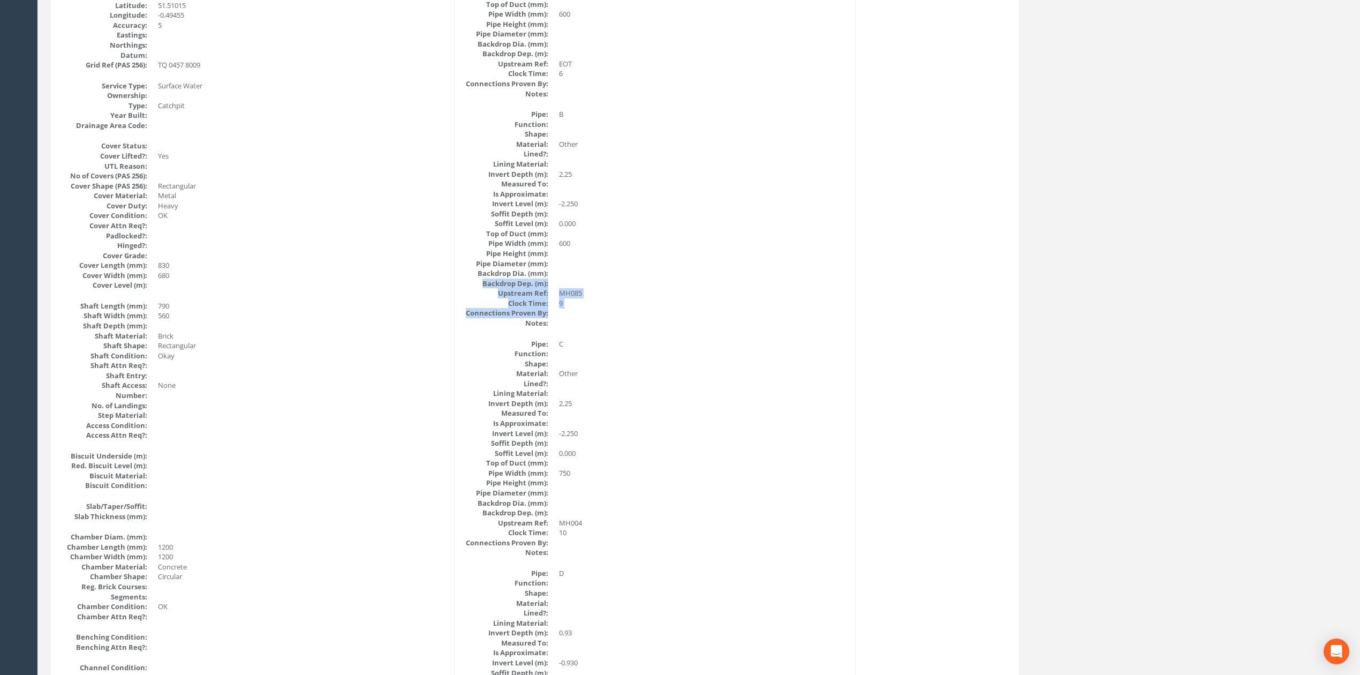
drag, startPoint x: 566, startPoint y: 311, endPoint x: 553, endPoint y: 275, distance: 37.6
click at [553, 275] on dl "Pipe: B Function: Shape: Material: Other Lined?: Lining Material: Invert Depth …" at bounding box center [655, 218] width 385 height 219
click at [576, 301] on dd "9" at bounding box center [703, 303] width 288 height 10
drag, startPoint x: 562, startPoint y: 296, endPoint x: 593, endPoint y: 294, distance: 31.2
click at [592, 294] on dd "MH085" at bounding box center [703, 293] width 288 height 10
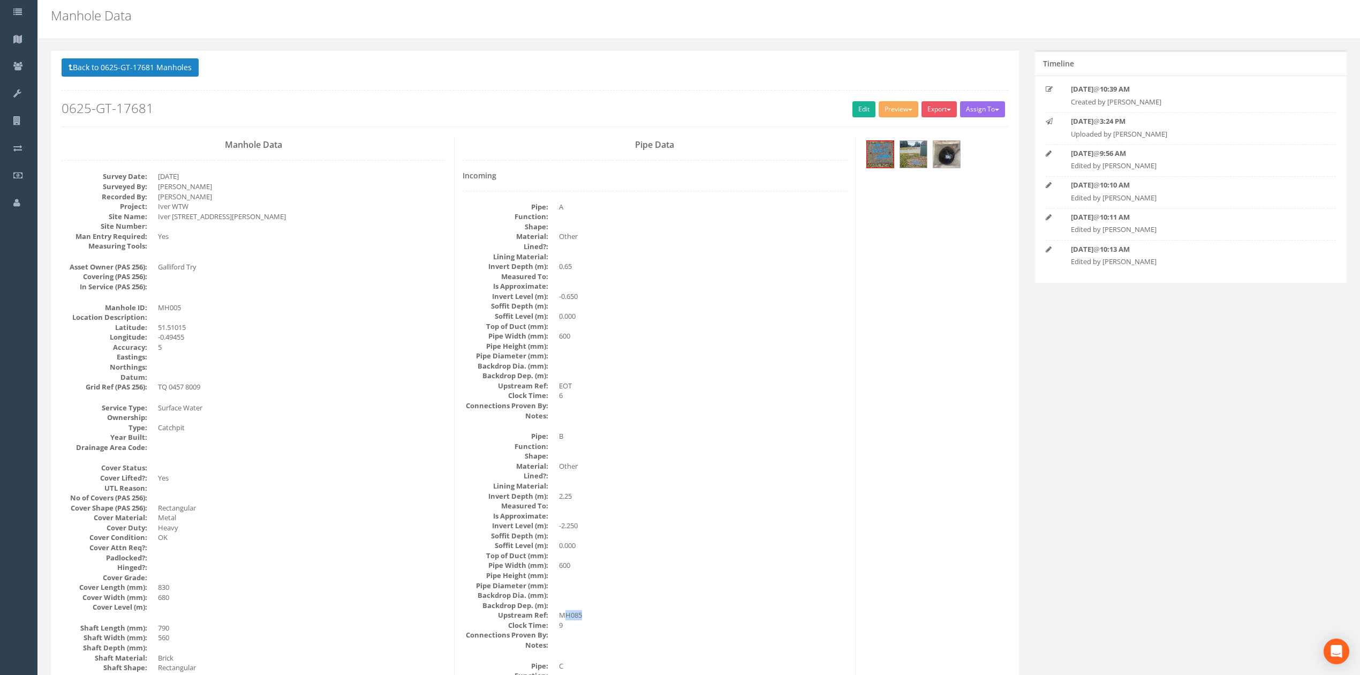
scroll to position [0, 0]
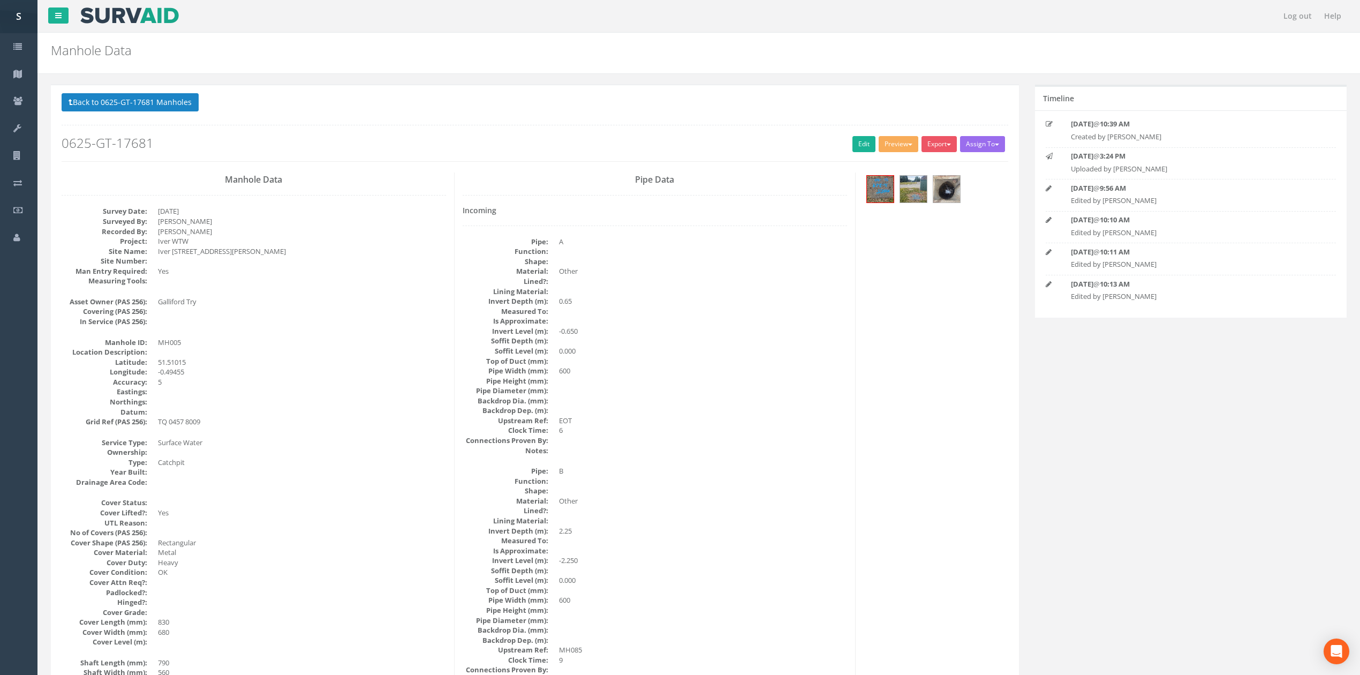
click at [167, 112] on p "Back to 0625-GT-17681 Manholes Back to Map" at bounding box center [535, 103] width 947 height 21
click at [164, 99] on button "Back to 0625-GT-17681 Manholes" at bounding box center [130, 102] width 137 height 18
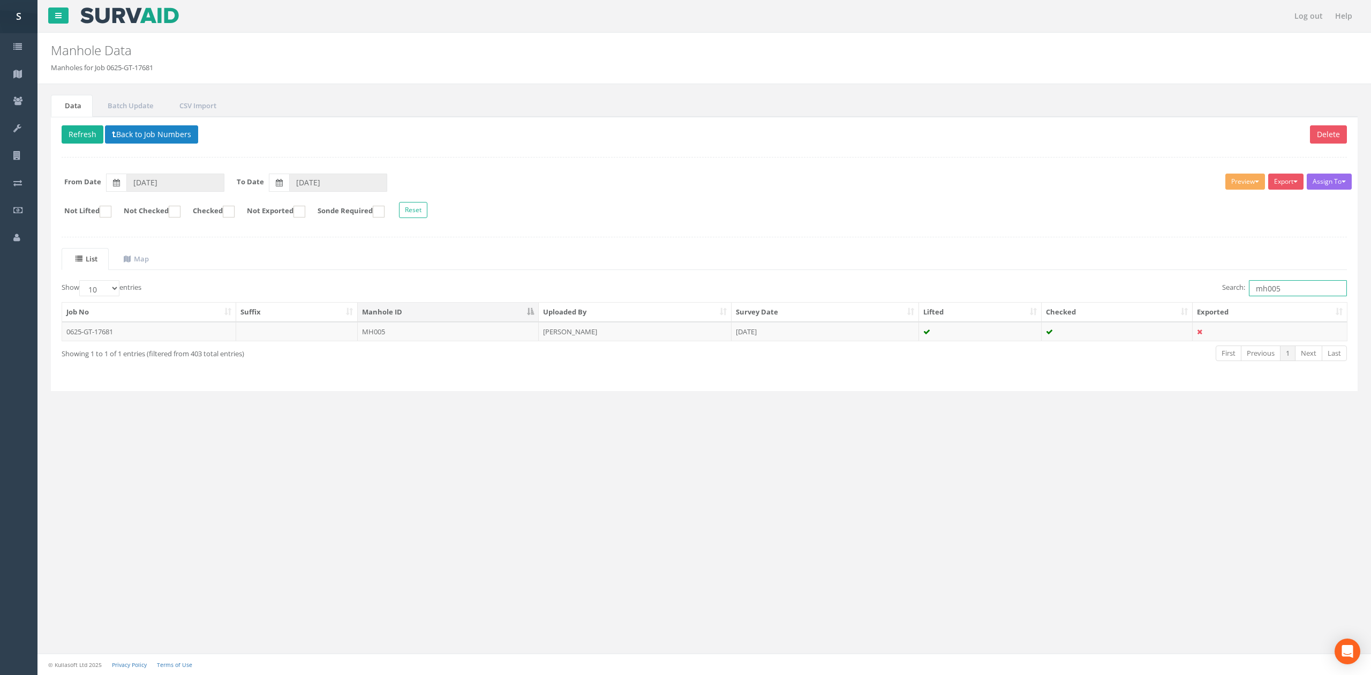
drag, startPoint x: 1268, startPoint y: 294, endPoint x: 1303, endPoint y: 294, distance: 34.3
click at [1303, 294] on input "mh005" at bounding box center [1298, 288] width 98 height 16
click at [968, 332] on td at bounding box center [980, 331] width 123 height 19
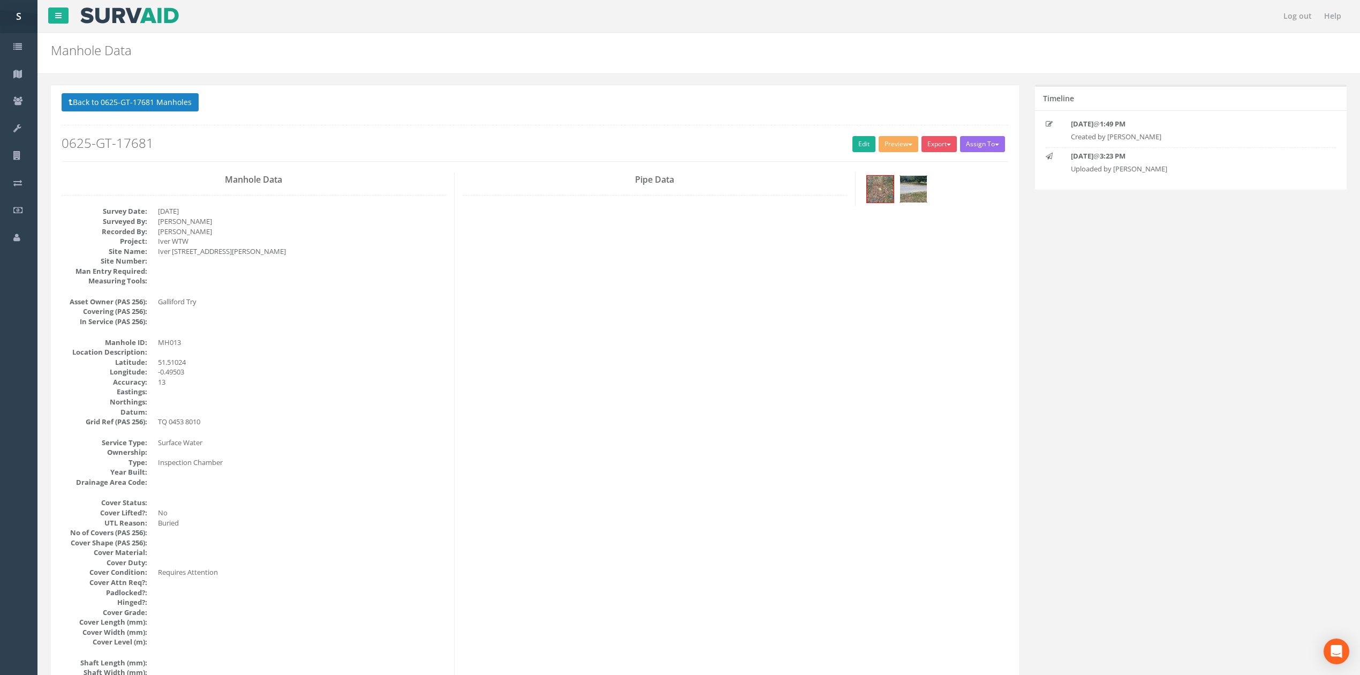
click at [917, 195] on img at bounding box center [913, 189] width 27 height 27
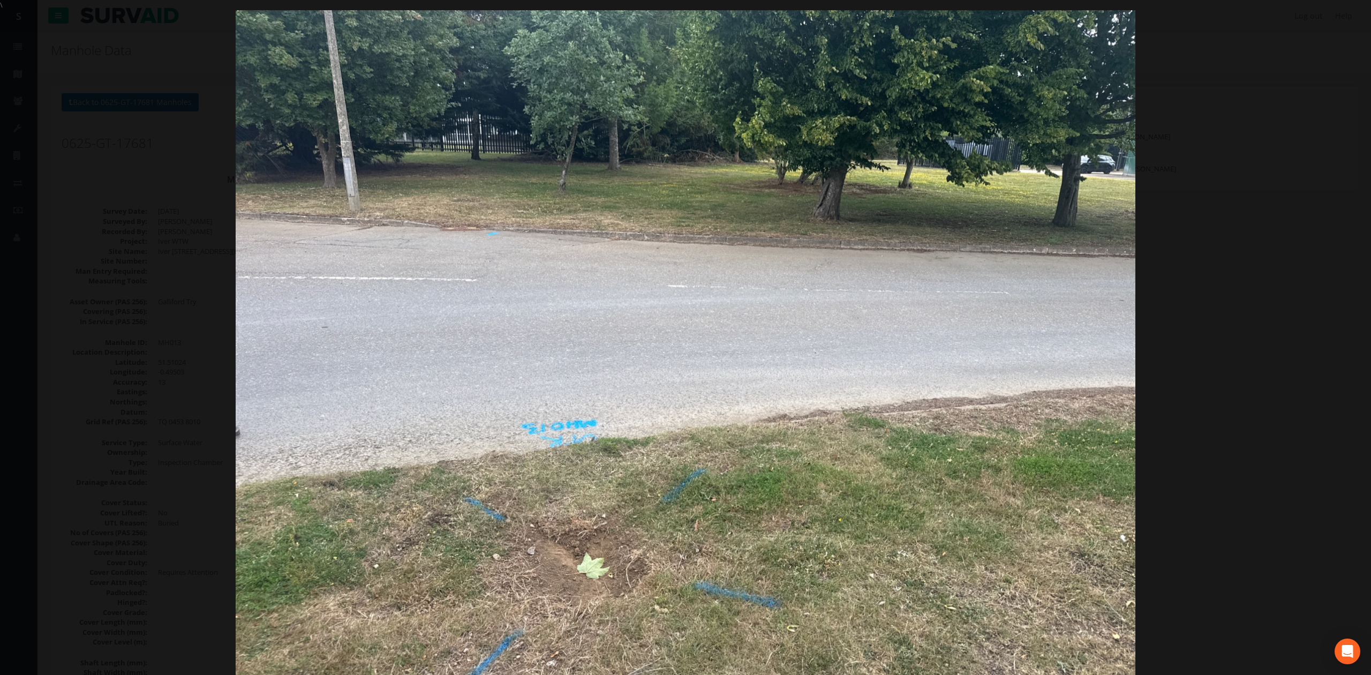
click at [134, 311] on div at bounding box center [685, 347] width 1371 height 675
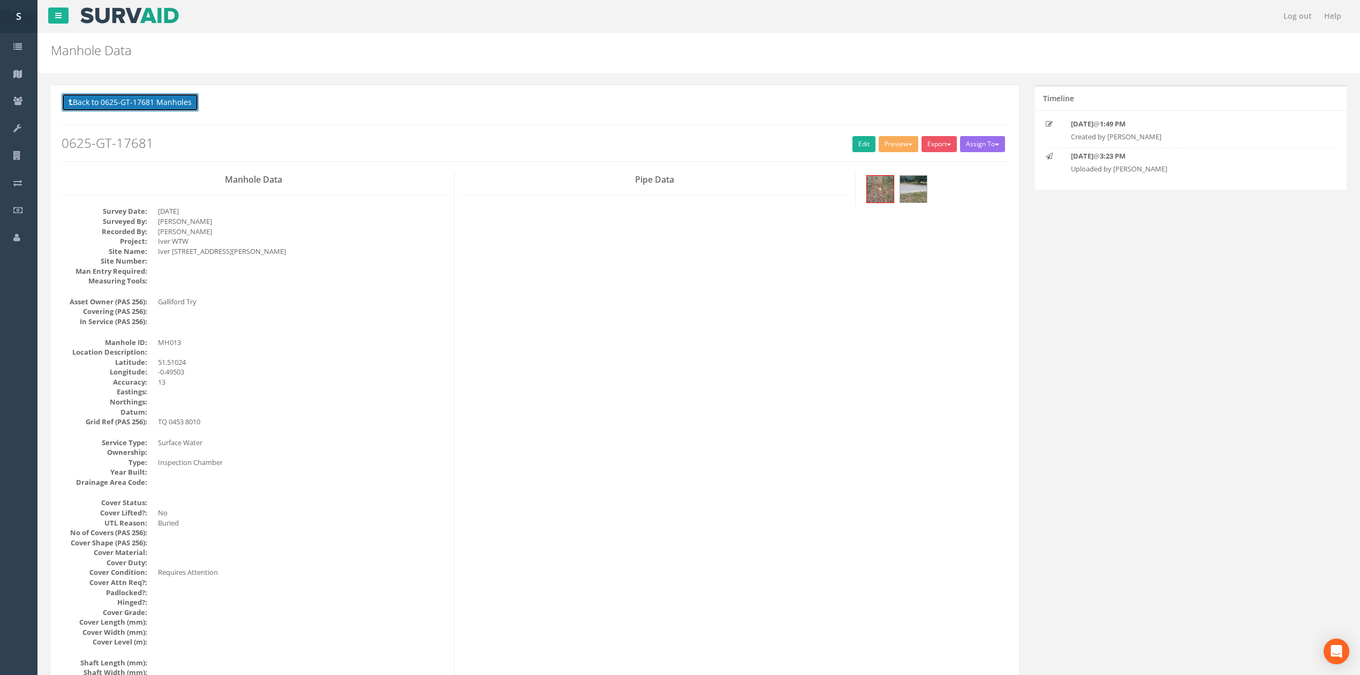
click at [183, 101] on button "Back to 0625-GT-17681 Manholes" at bounding box center [130, 102] width 137 height 18
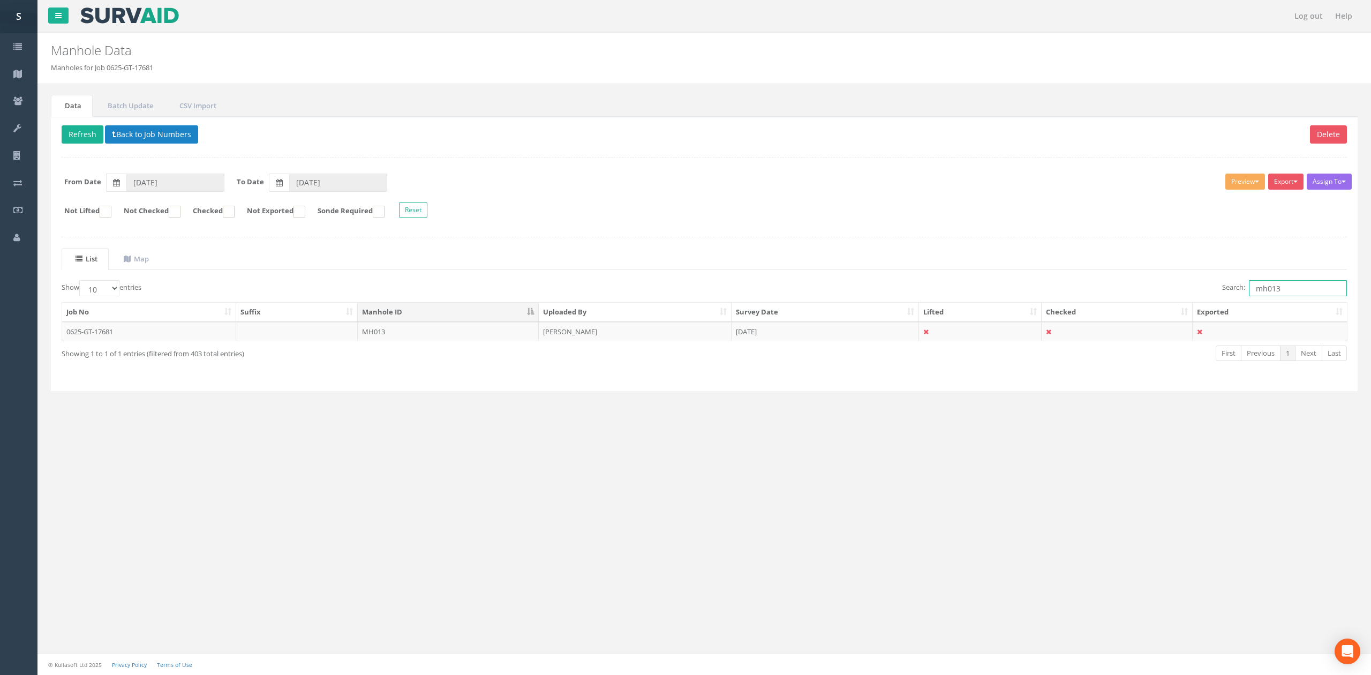
drag, startPoint x: 1272, startPoint y: 290, endPoint x: 1321, endPoint y: 296, distance: 49.6
click at [1295, 286] on input "mh013" at bounding box center [1298, 288] width 98 height 16
click at [573, 333] on td "[PERSON_NAME]" at bounding box center [635, 331] width 193 height 19
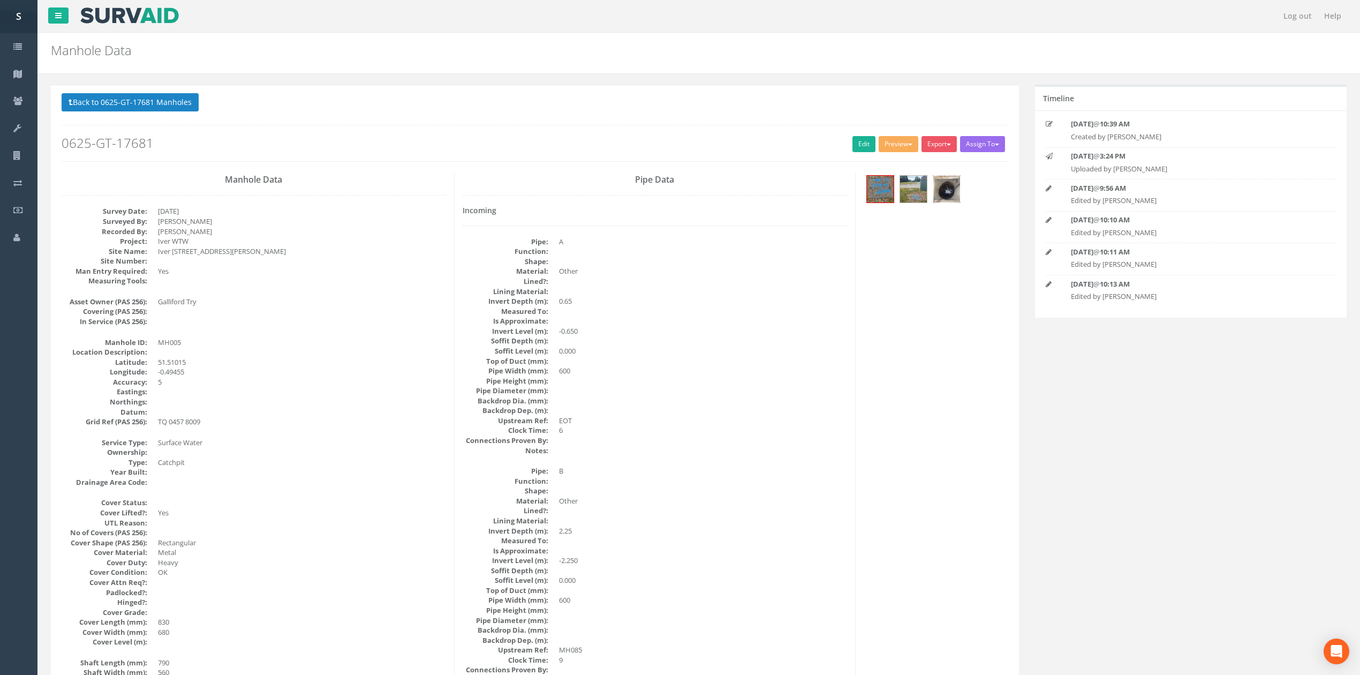
click at [945, 190] on img at bounding box center [947, 189] width 27 height 27
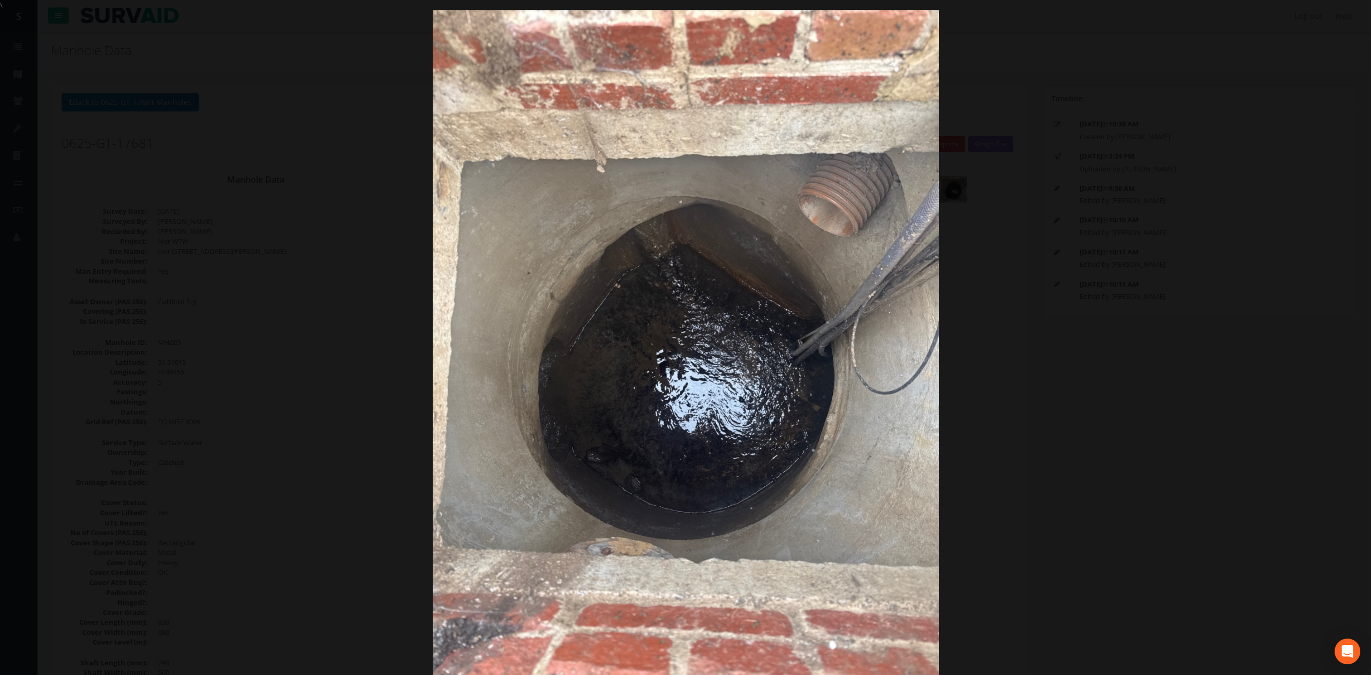
click at [206, 354] on div at bounding box center [685, 347] width 1371 height 675
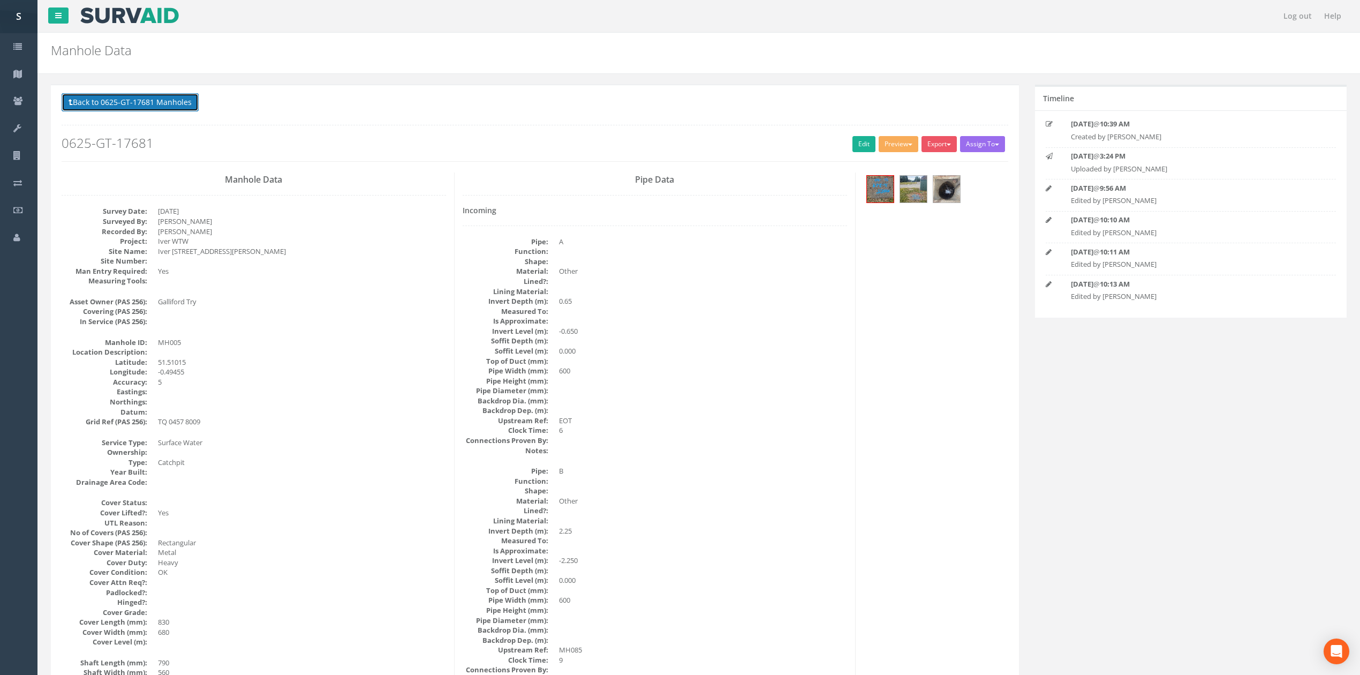
click at [170, 96] on button "Back to 0625-GT-17681 Manholes" at bounding box center [130, 102] width 137 height 18
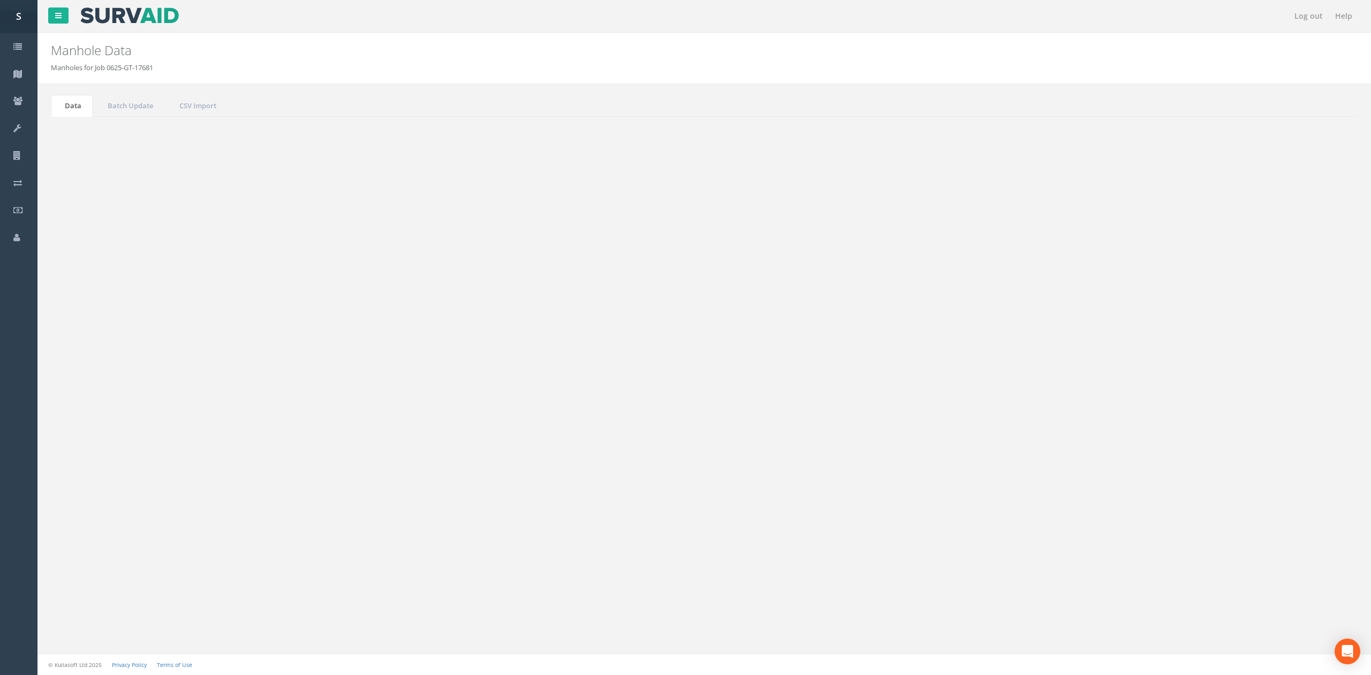
drag, startPoint x: 1271, startPoint y: 292, endPoint x: 1282, endPoint y: 292, distance: 10.7
click at [1282, 292] on input "mh005" at bounding box center [1298, 288] width 98 height 16
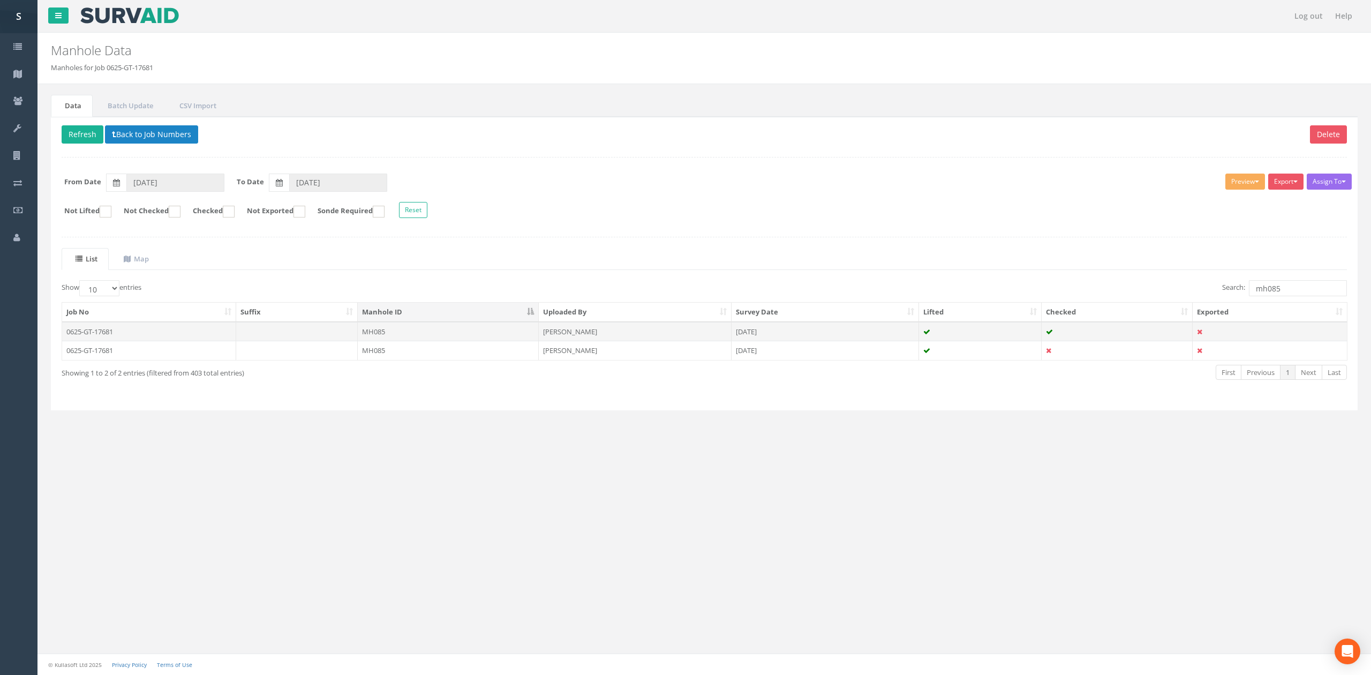
click at [426, 341] on td "MH085" at bounding box center [448, 331] width 181 height 19
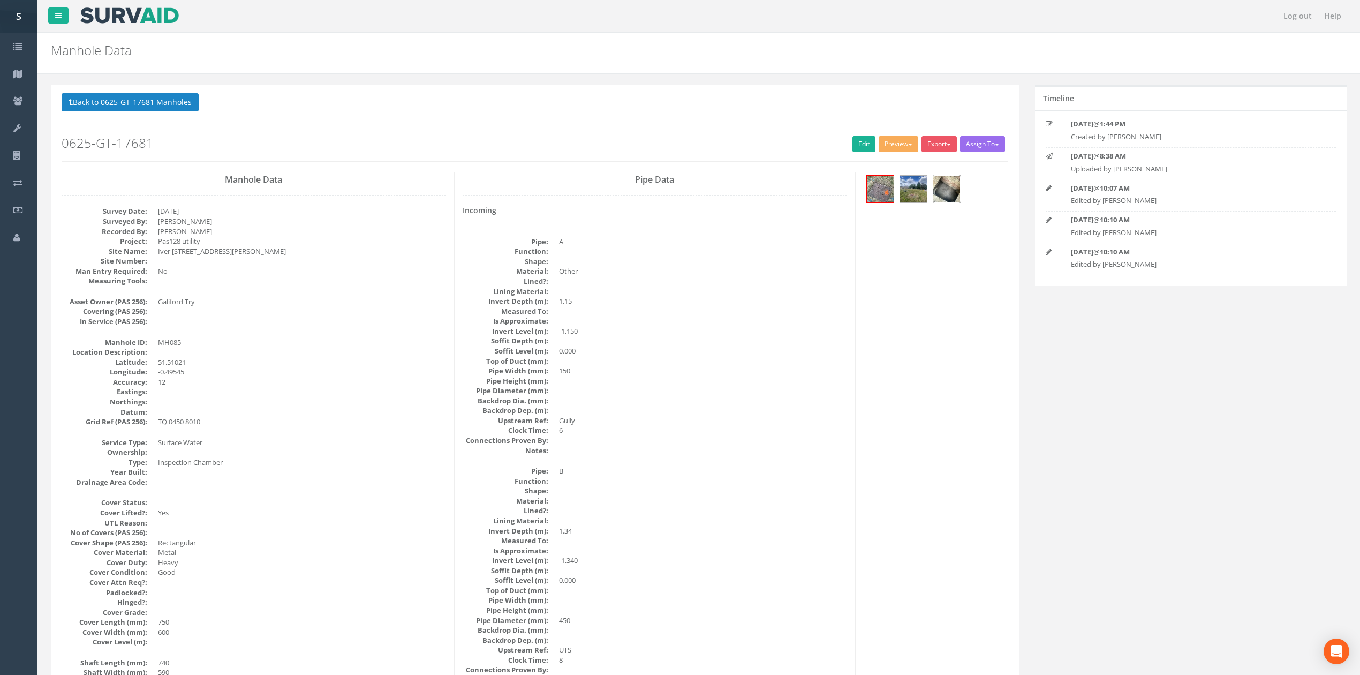
click at [943, 199] on img at bounding box center [947, 189] width 27 height 27
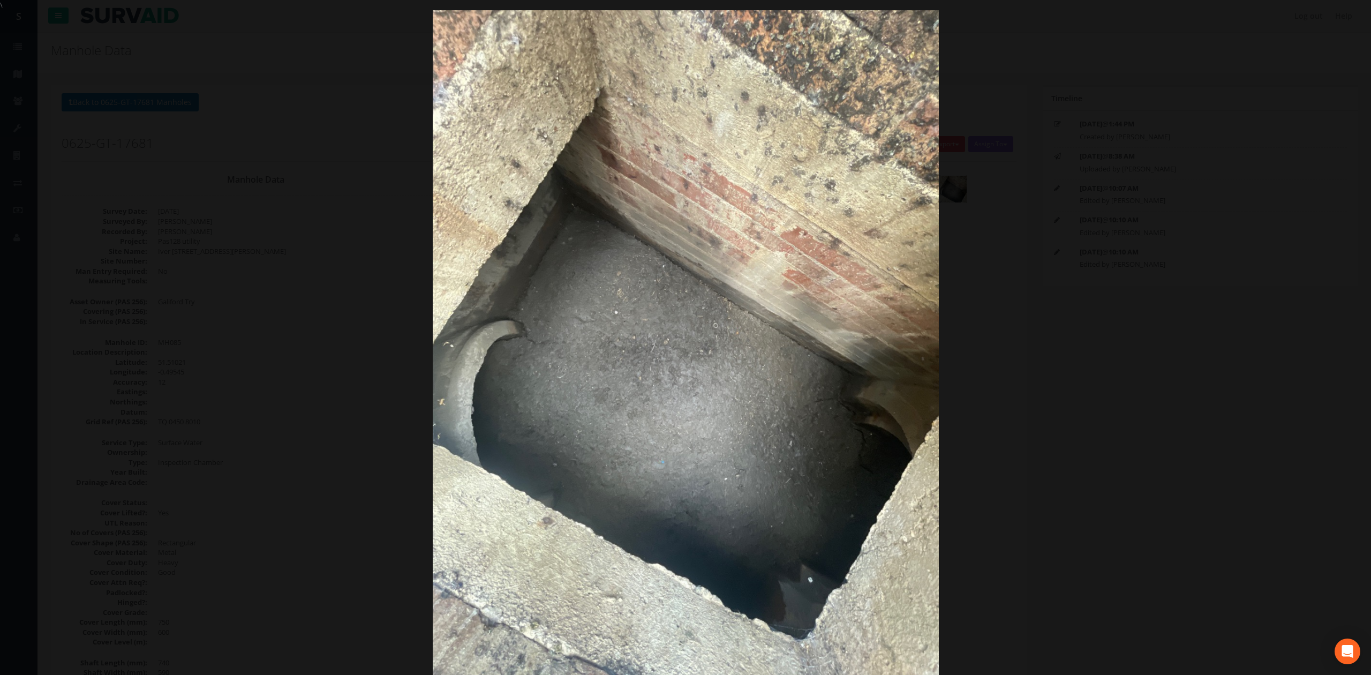
click at [1102, 362] on div at bounding box center [685, 347] width 1371 height 675
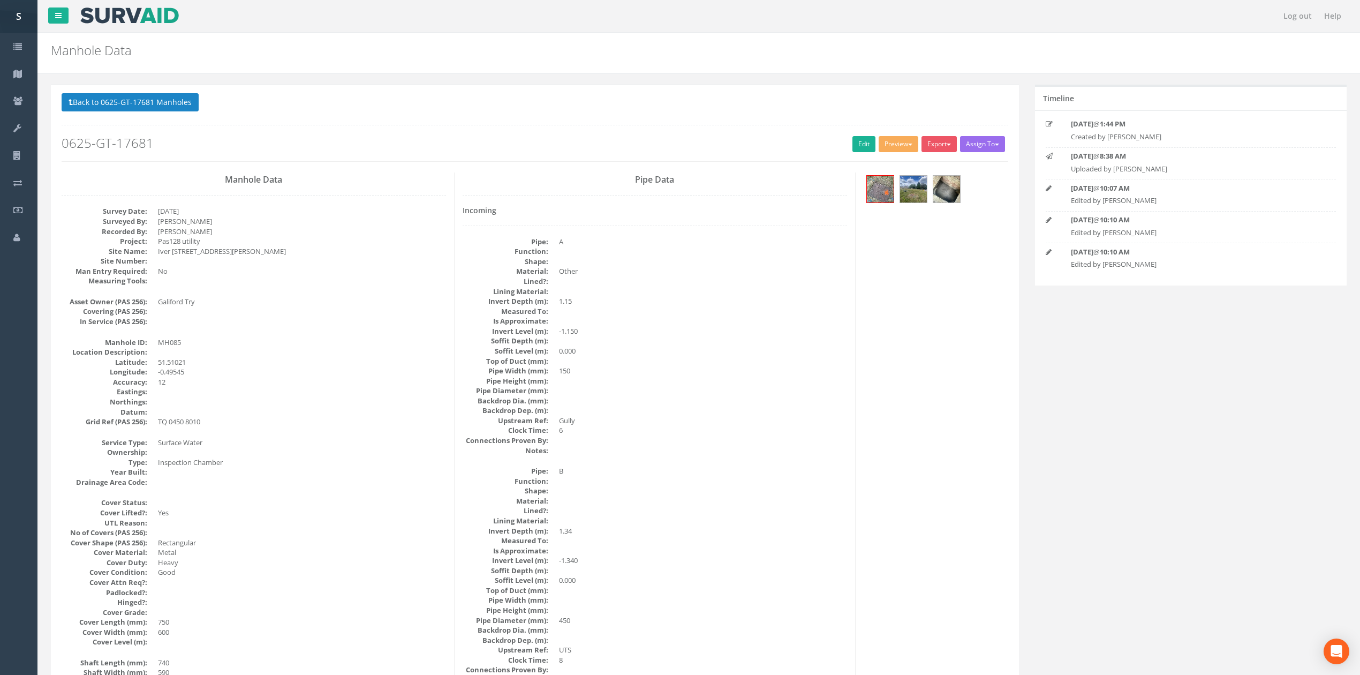
click at [136, 114] on p "Back to 0625-GT-17681 Manholes Back to Map" at bounding box center [535, 103] width 947 height 21
click at [178, 105] on button "Back to 0625-GT-17681 Manholes" at bounding box center [130, 102] width 137 height 18
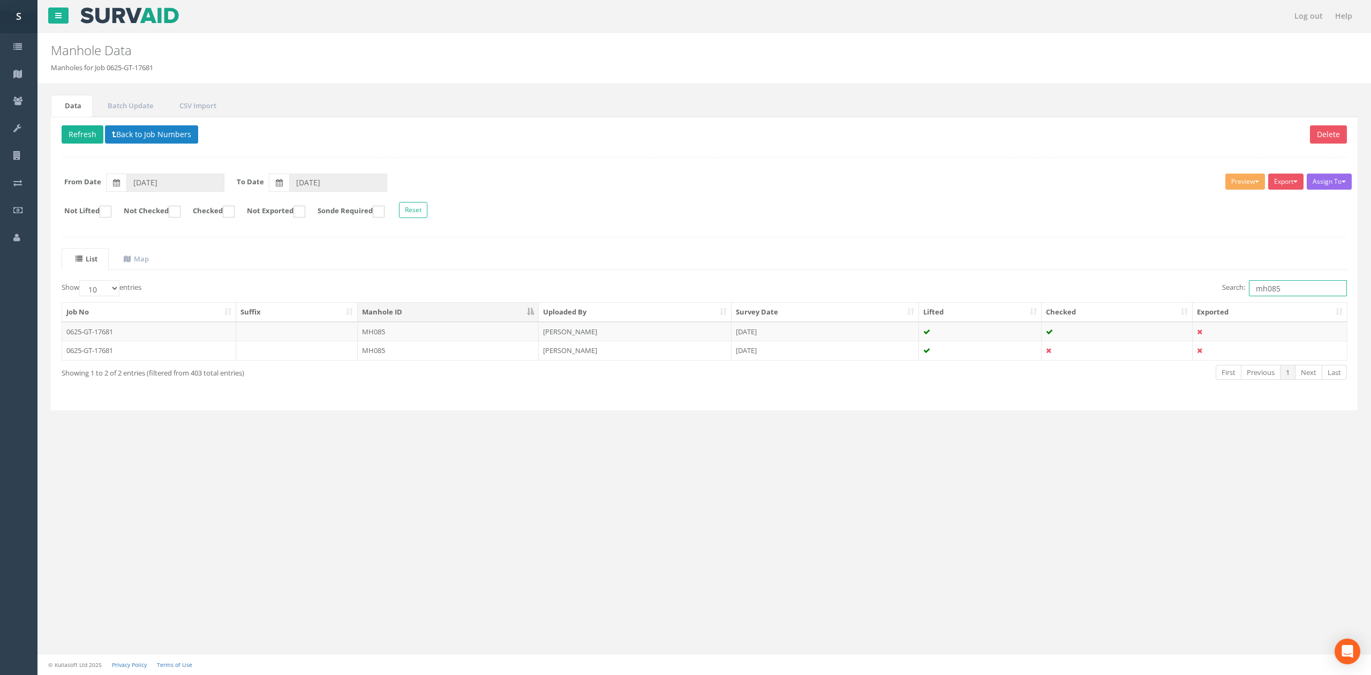
drag, startPoint x: 1268, startPoint y: 288, endPoint x: 1340, endPoint y: 289, distance: 71.2
click at [1340, 289] on input "mh085" at bounding box center [1298, 288] width 98 height 16
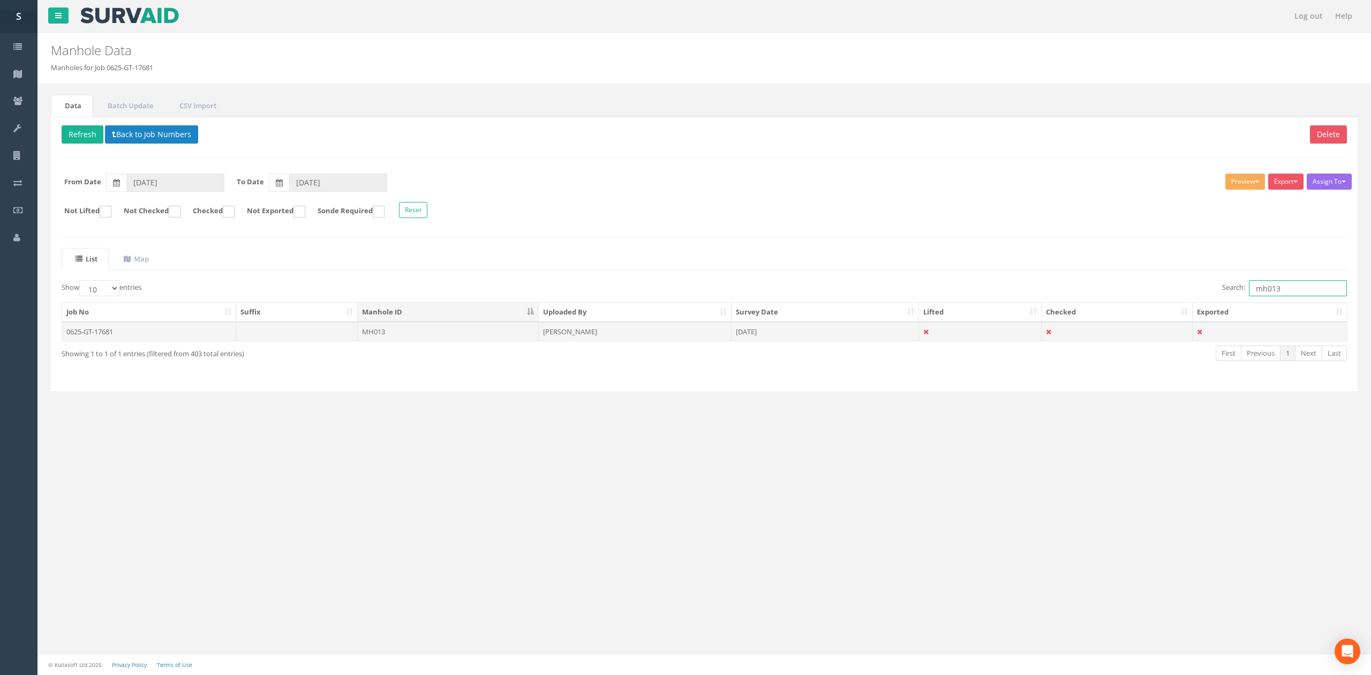
type input "mh013"
click at [539, 336] on td "[PERSON_NAME]" at bounding box center [635, 331] width 193 height 19
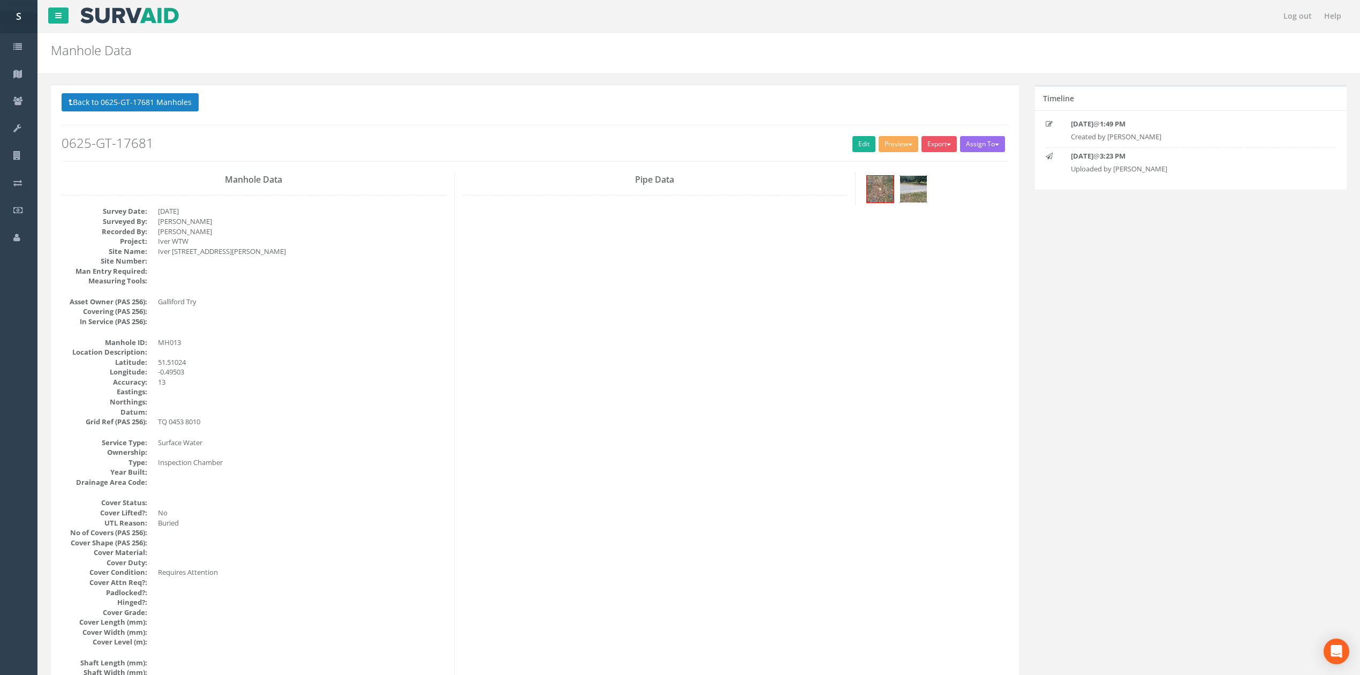
click at [919, 195] on img at bounding box center [913, 189] width 27 height 27
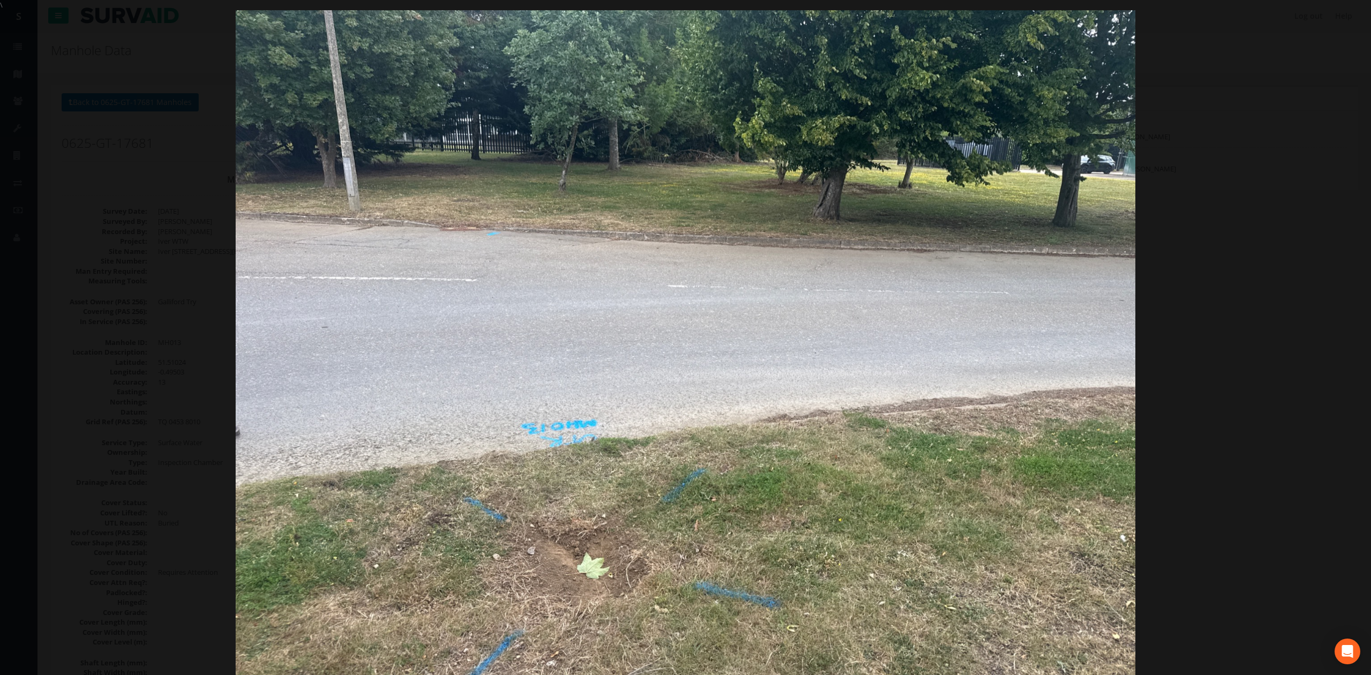
click at [1181, 367] on div at bounding box center [685, 347] width 1371 height 675
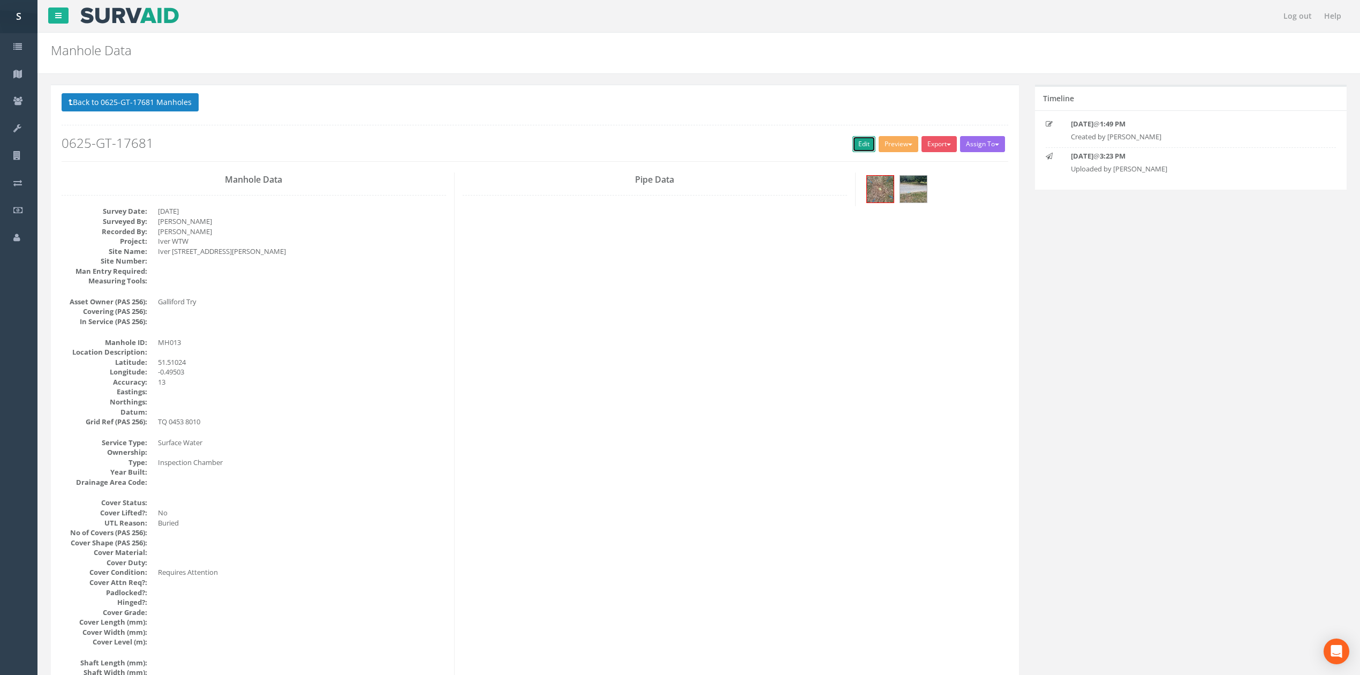
click at [860, 144] on link "Edit" at bounding box center [864, 144] width 23 height 16
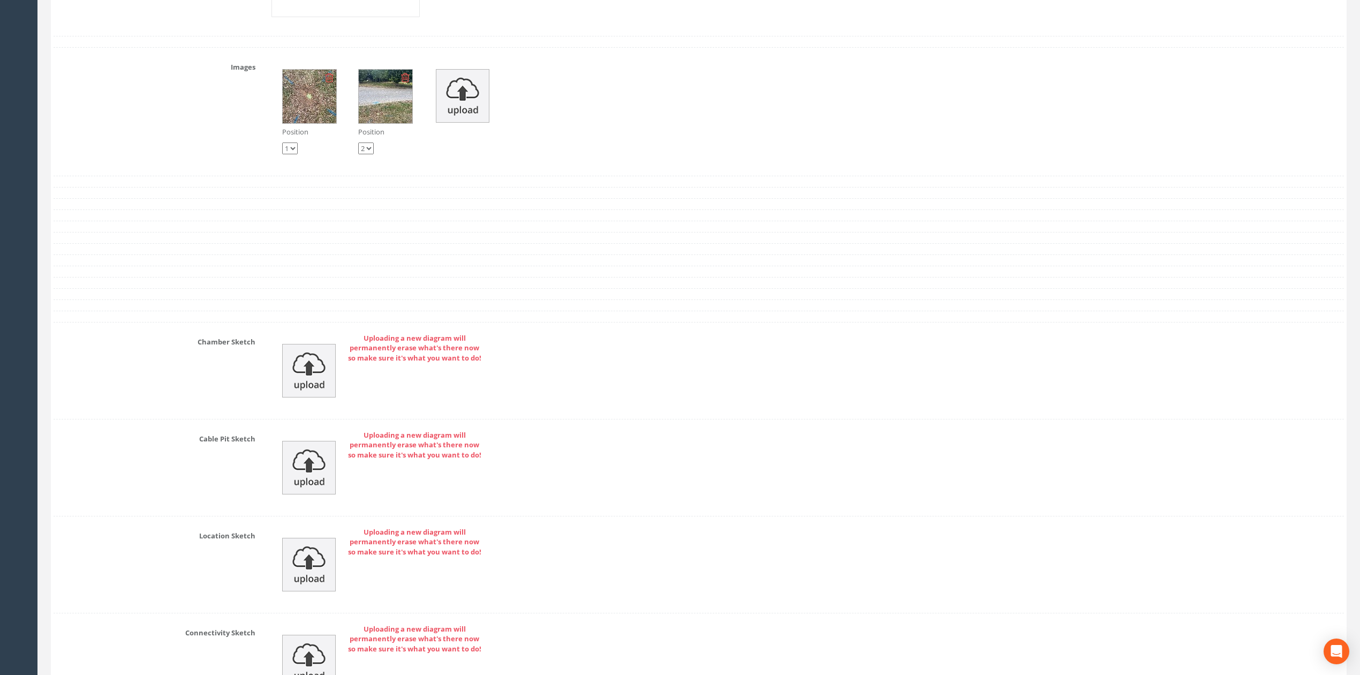
scroll to position [1762, 0]
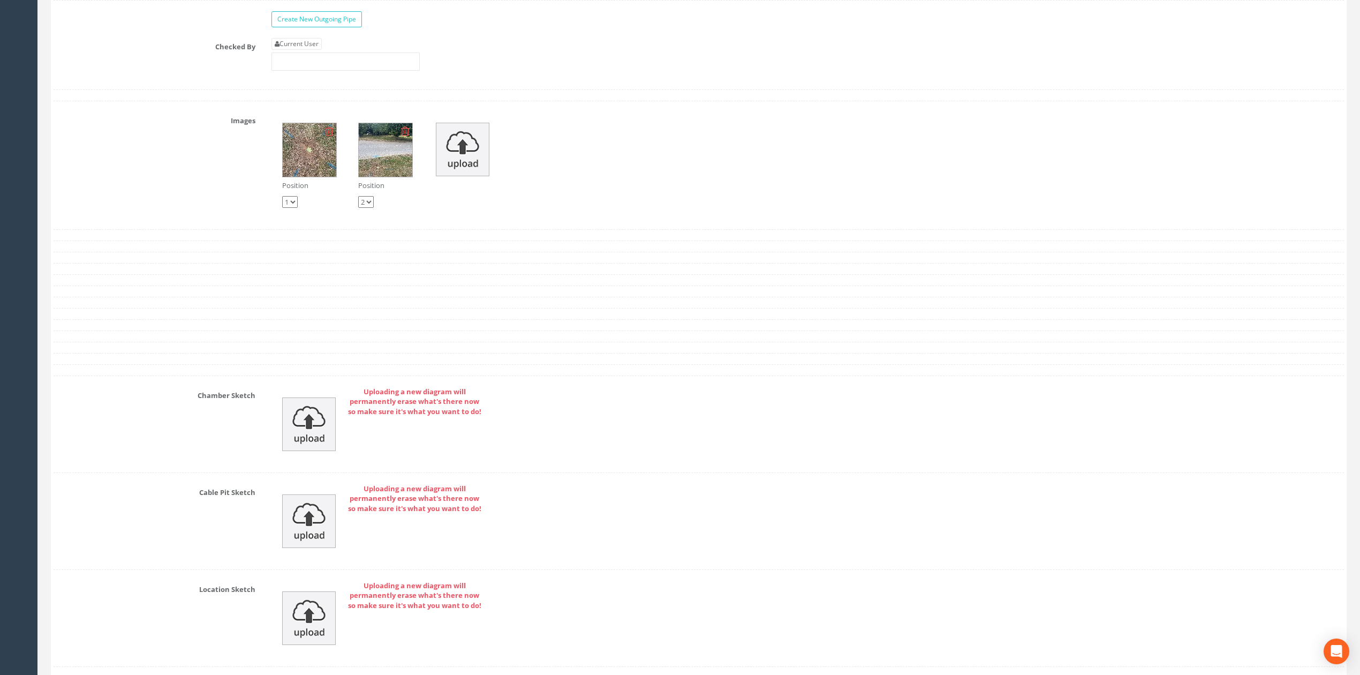
click at [311, 62] on div "Current User" at bounding box center [346, 54] width 148 height 33
click at [311, 50] on link "Current User" at bounding box center [297, 44] width 50 height 12
type input "[PERSON_NAME]"
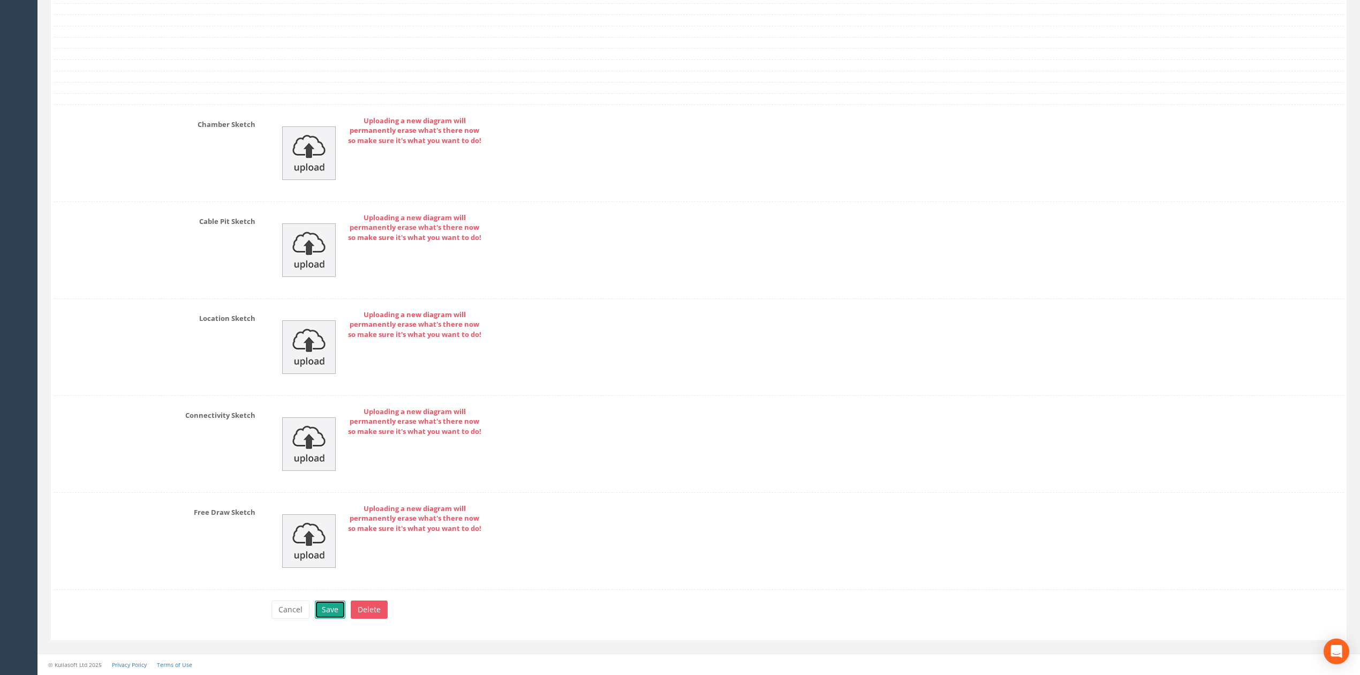
click at [337, 612] on button "Save" at bounding box center [330, 609] width 31 height 18
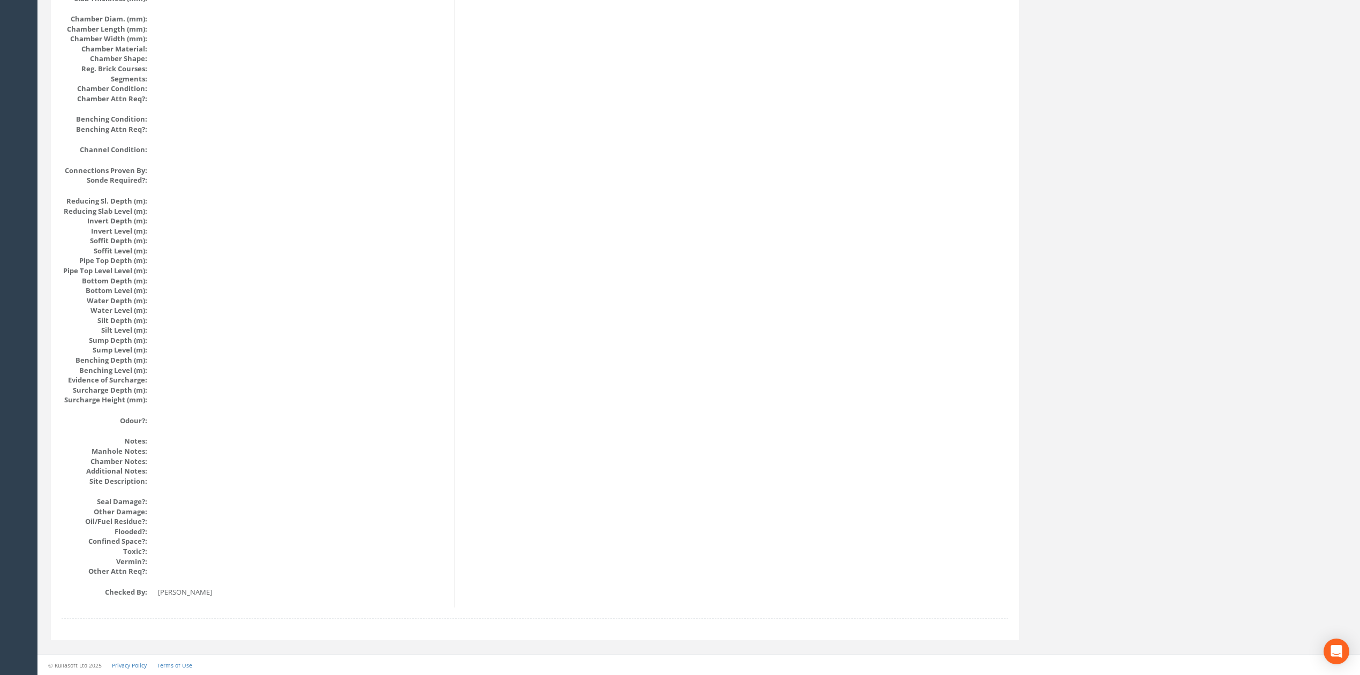
drag, startPoint x: 190, startPoint y: 431, endPoint x: 187, endPoint y: 405, distance: 25.8
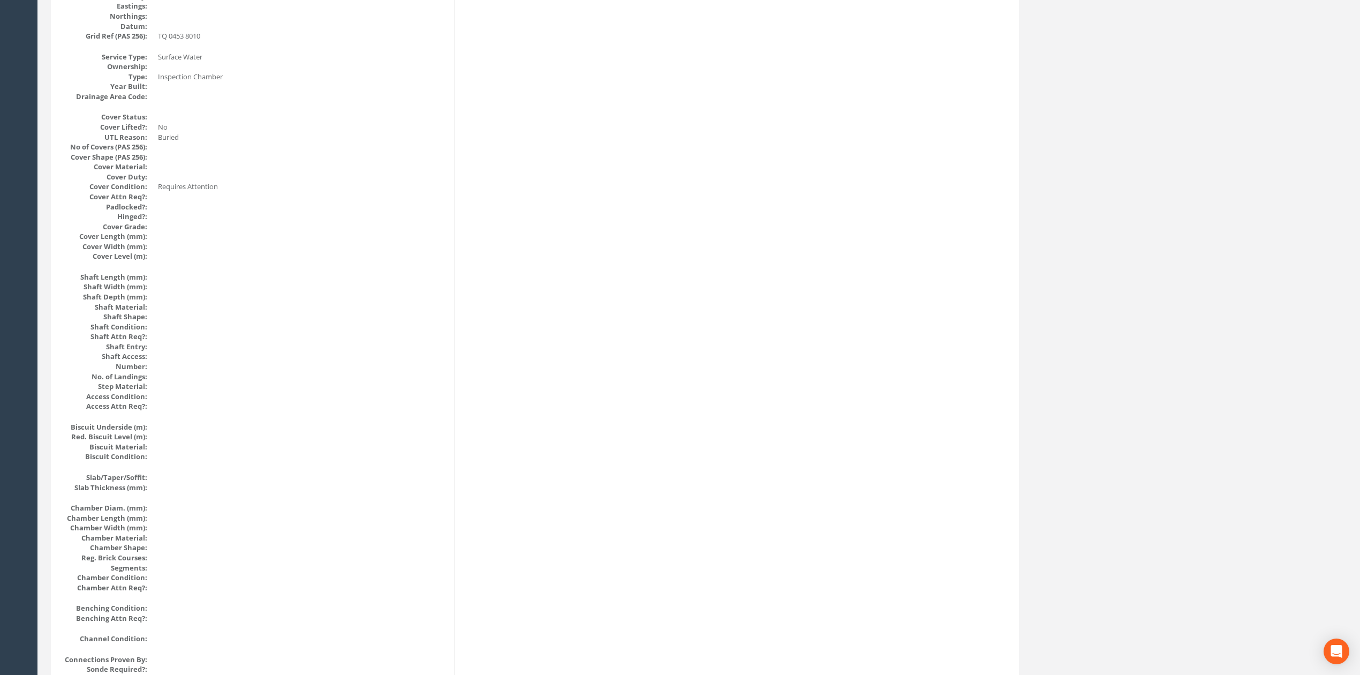
scroll to position [0, 0]
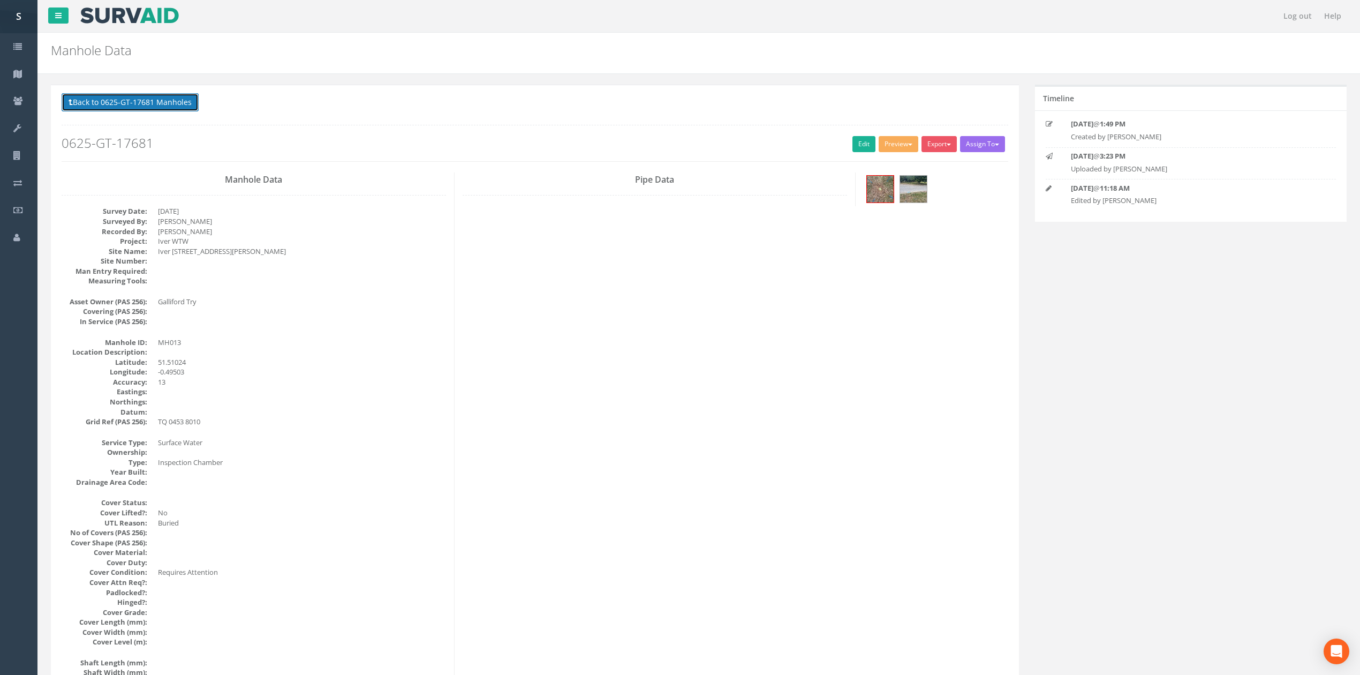
click at [146, 106] on button "Back to 0625-GT-17681 Manholes" at bounding box center [130, 102] width 137 height 18
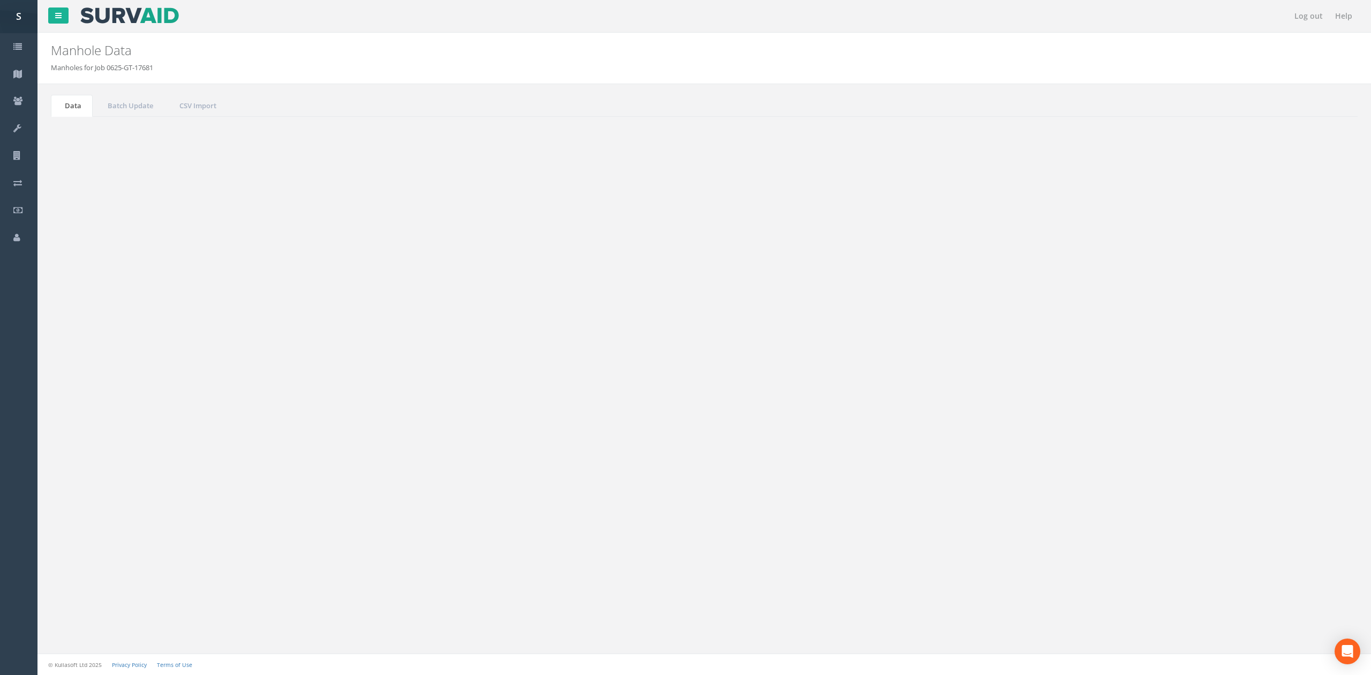
click at [66, 135] on button "Refresh" at bounding box center [83, 134] width 42 height 18
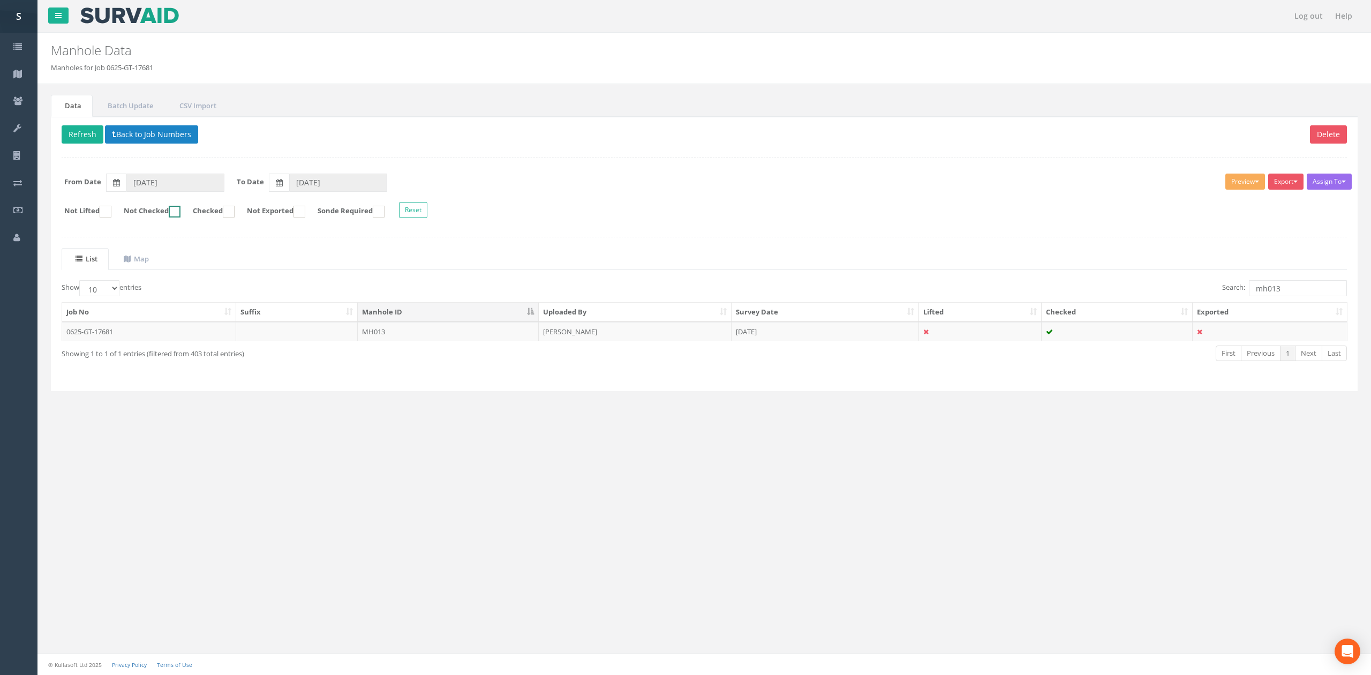
click at [176, 212] on label "Not Checked" at bounding box center [146, 212] width 67 height 12
checkbox input "true"
click at [1309, 283] on input "mh013" at bounding box center [1298, 288] width 98 height 16
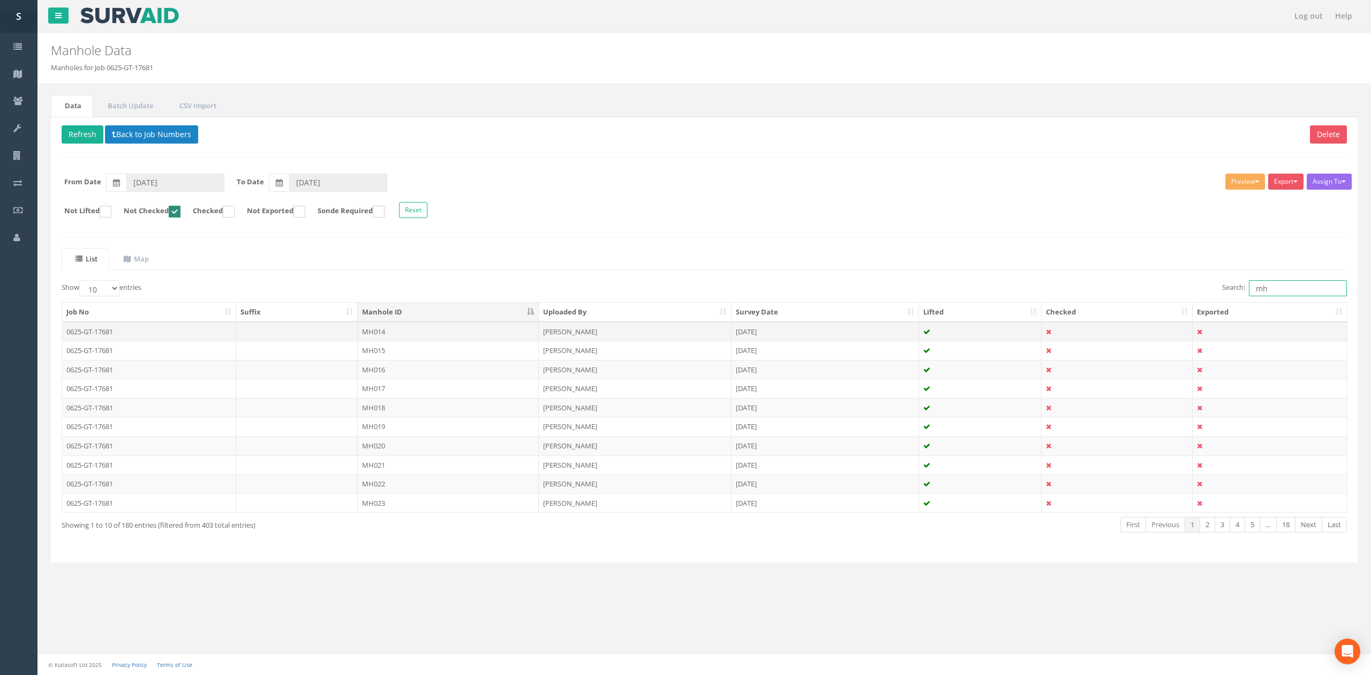
type input "mh"
click at [384, 341] on td "MH014" at bounding box center [448, 331] width 181 height 19
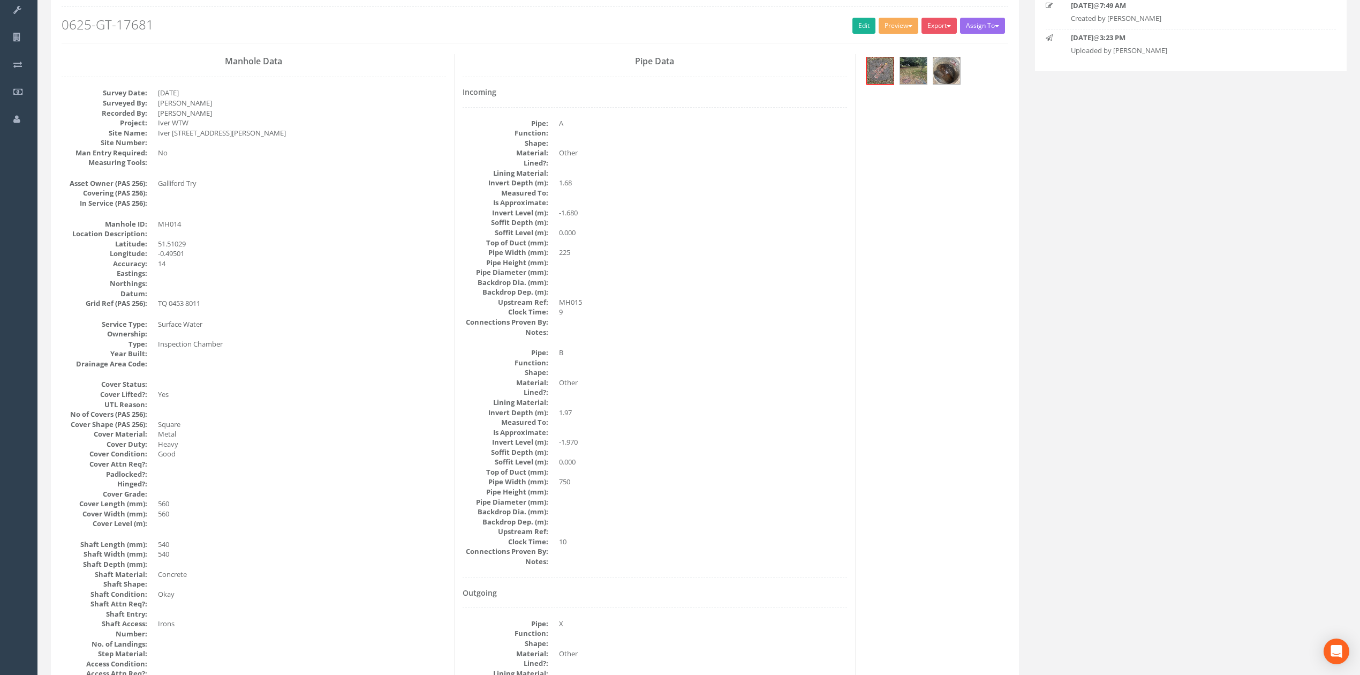
scroll to position [142, 0]
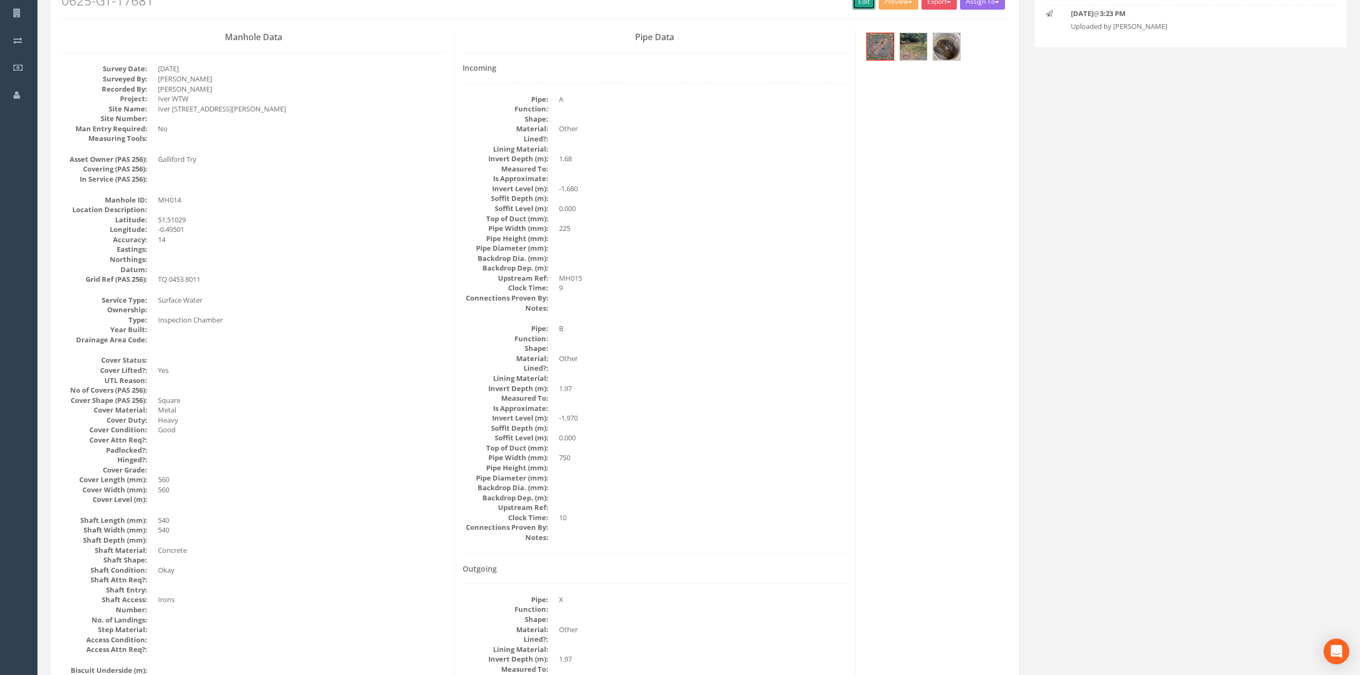
click at [863, 4] on link "Edit" at bounding box center [864, 2] width 23 height 16
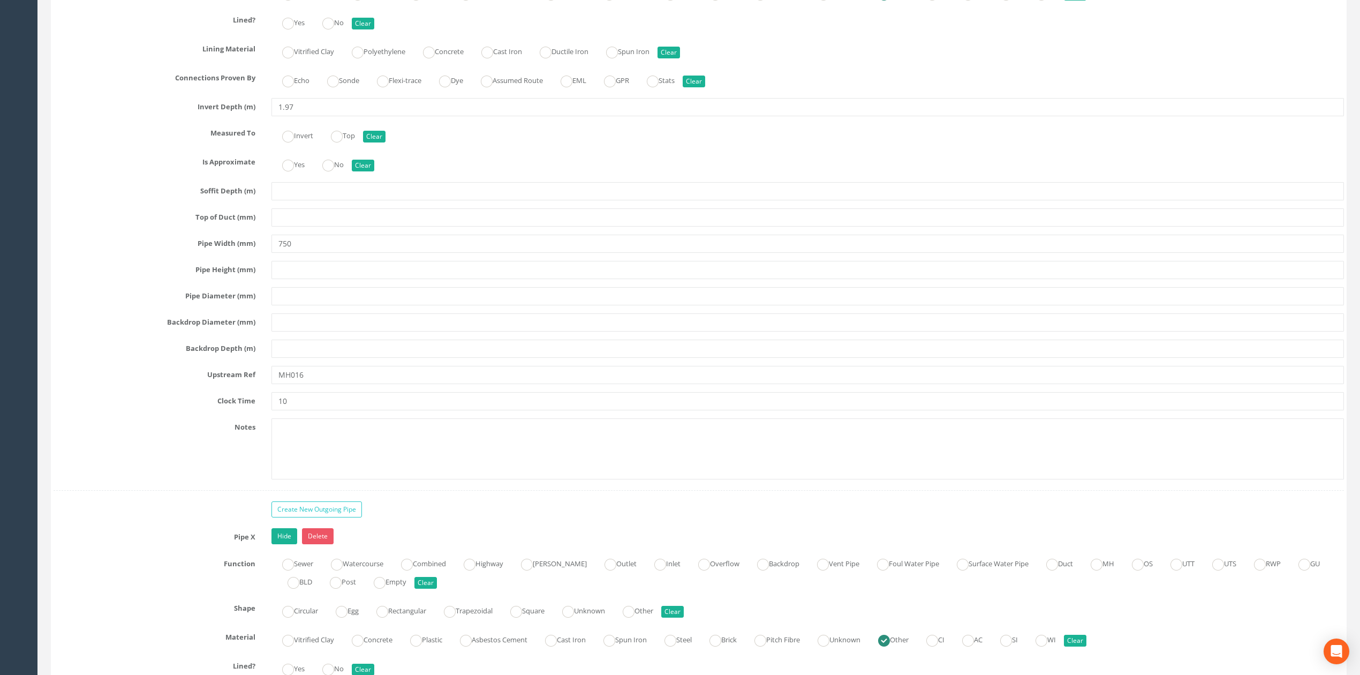
type input "MH016"
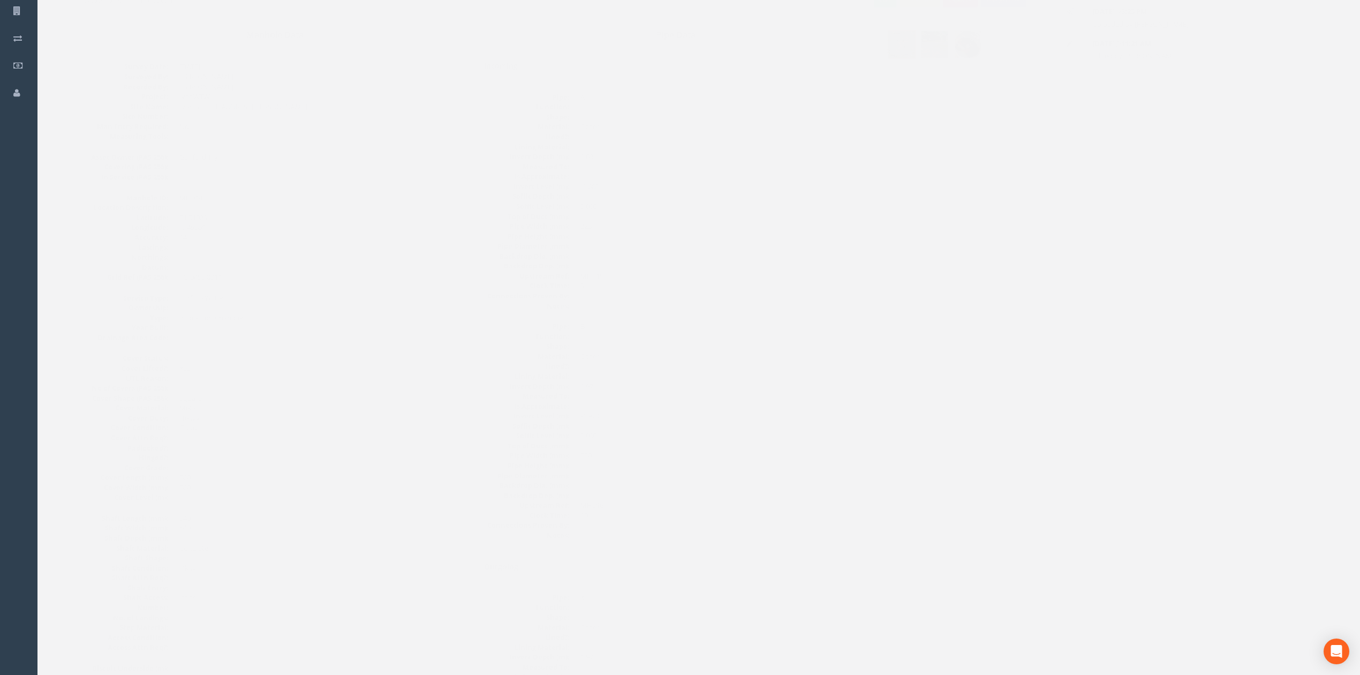
scroll to position [0, 0]
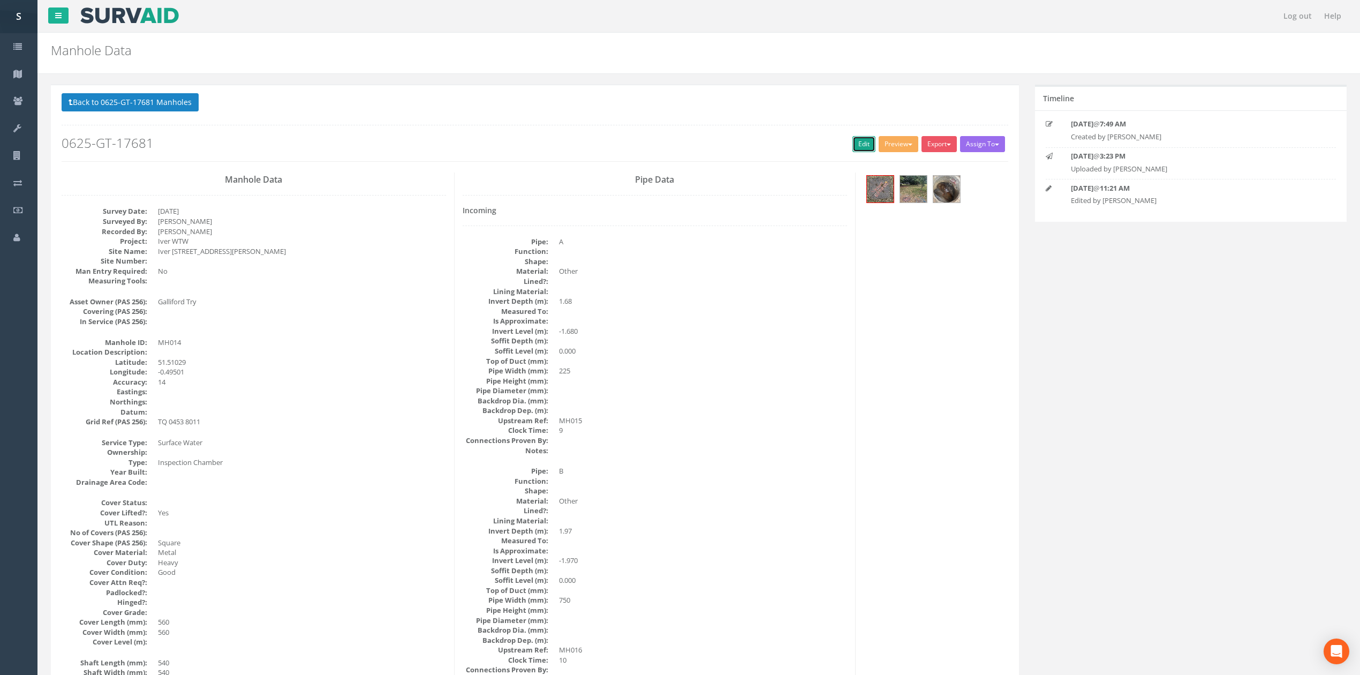
click at [860, 142] on link "Edit" at bounding box center [864, 144] width 23 height 16
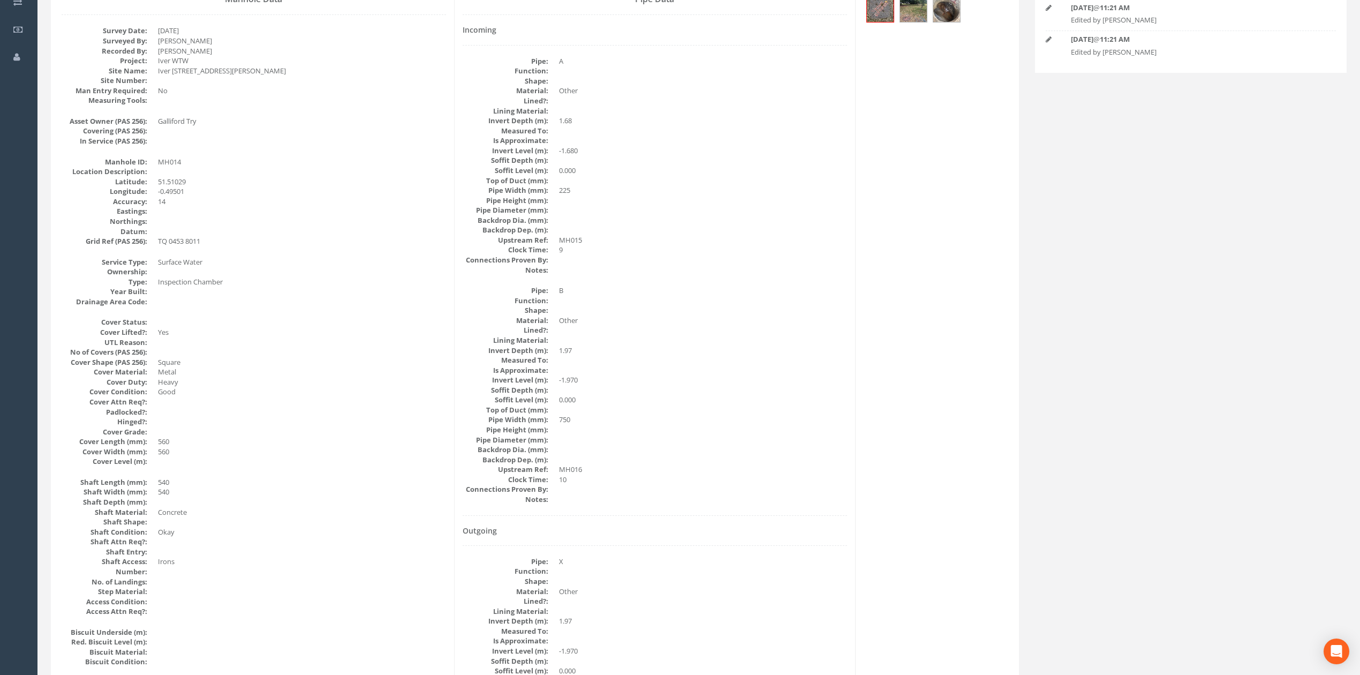
scroll to position [142, 0]
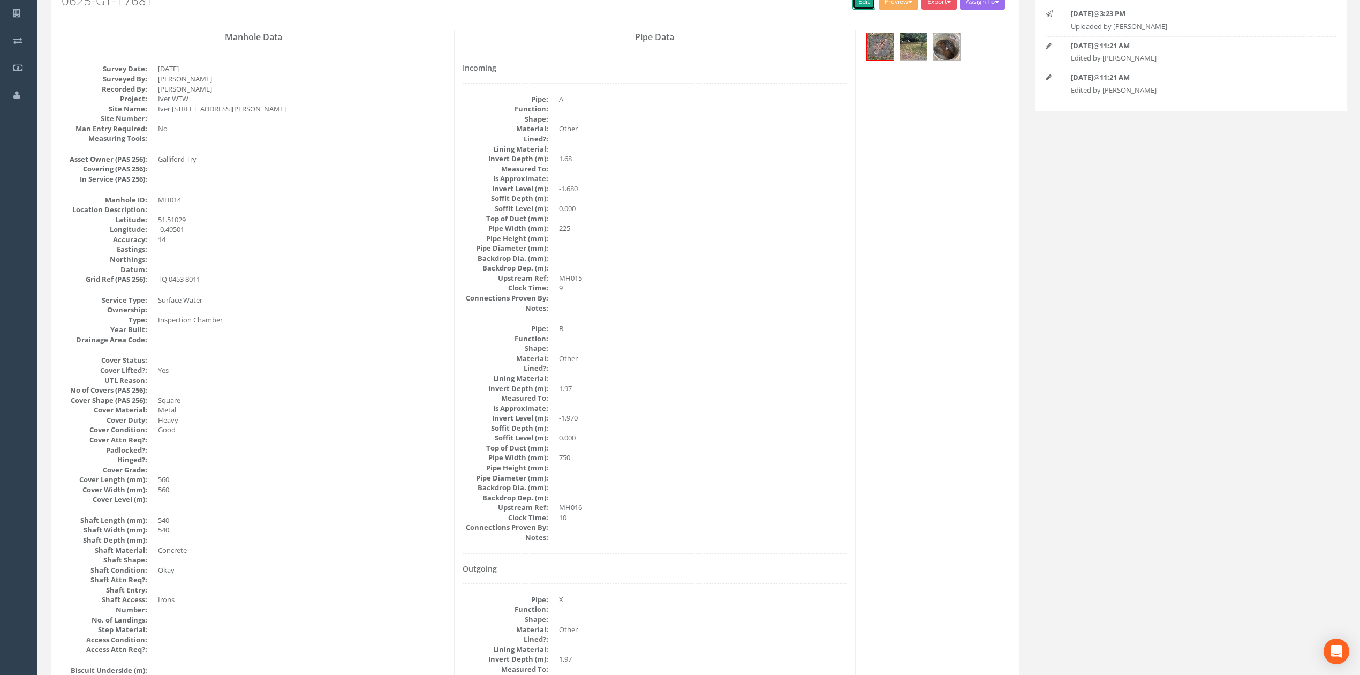
click at [860, 7] on link "Edit" at bounding box center [864, 2] width 23 height 16
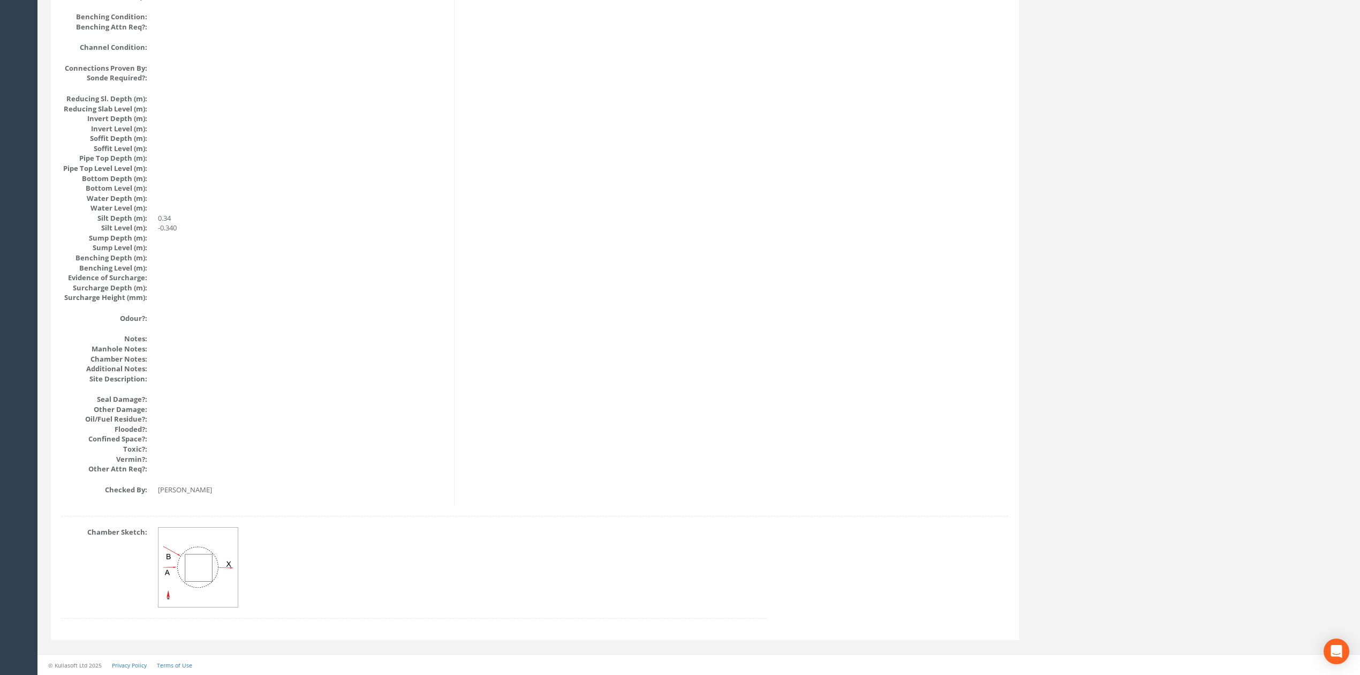
scroll to position [979, 0]
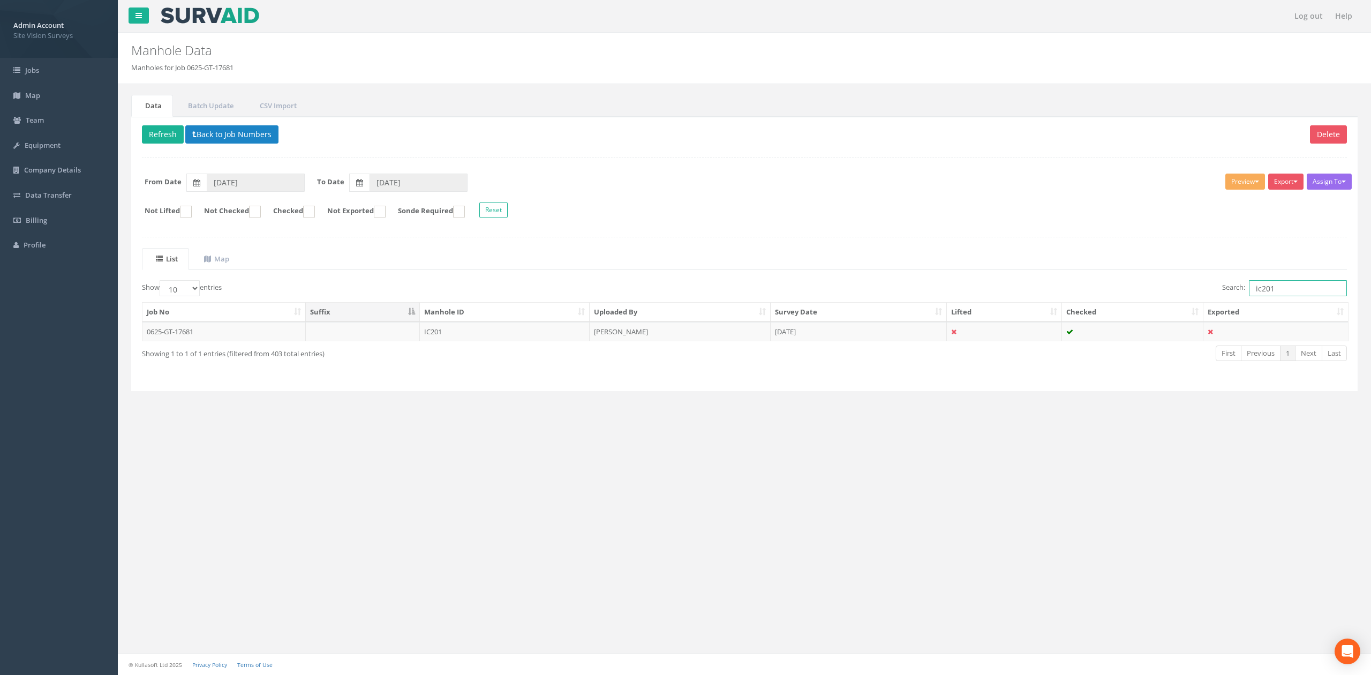
click at [1296, 292] on input "ic201" at bounding box center [1298, 288] width 98 height 16
type input "ic206"
click at [716, 335] on td "[PERSON_NAME]" at bounding box center [680, 331] width 181 height 19
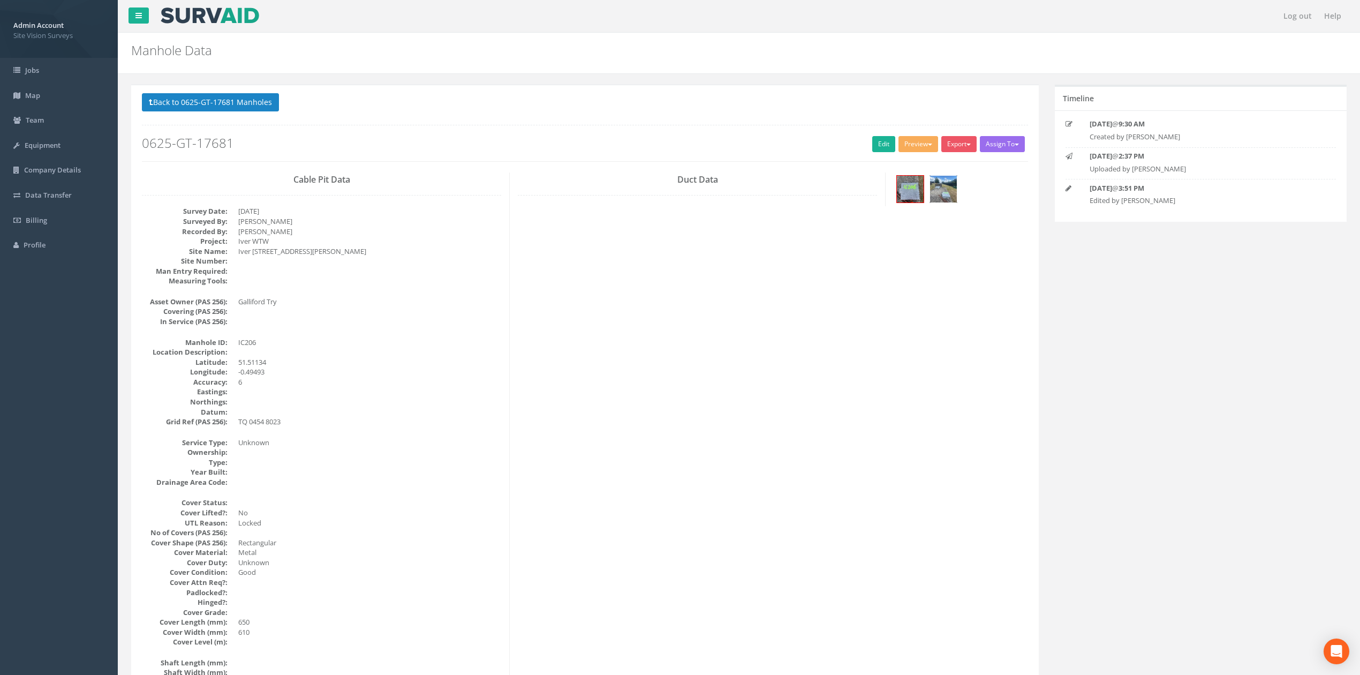
click at [938, 191] on img at bounding box center [943, 189] width 27 height 27
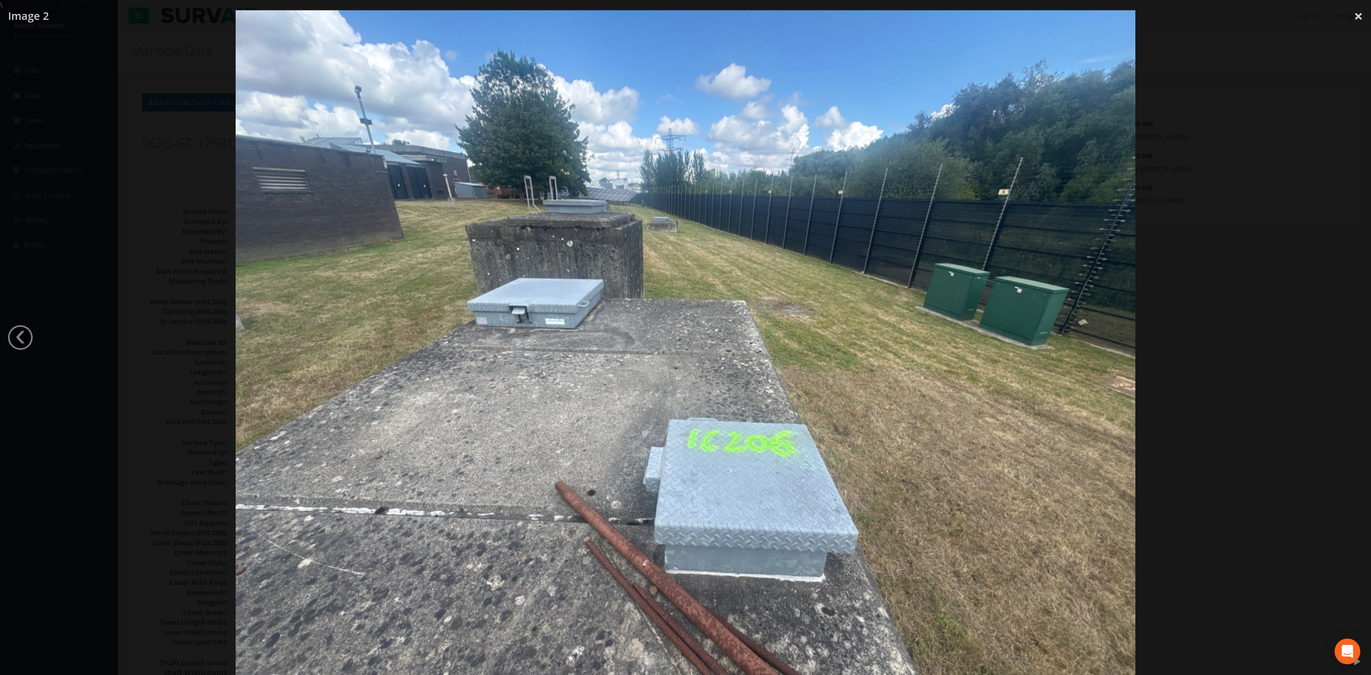
click at [1157, 348] on div at bounding box center [685, 347] width 1371 height 675
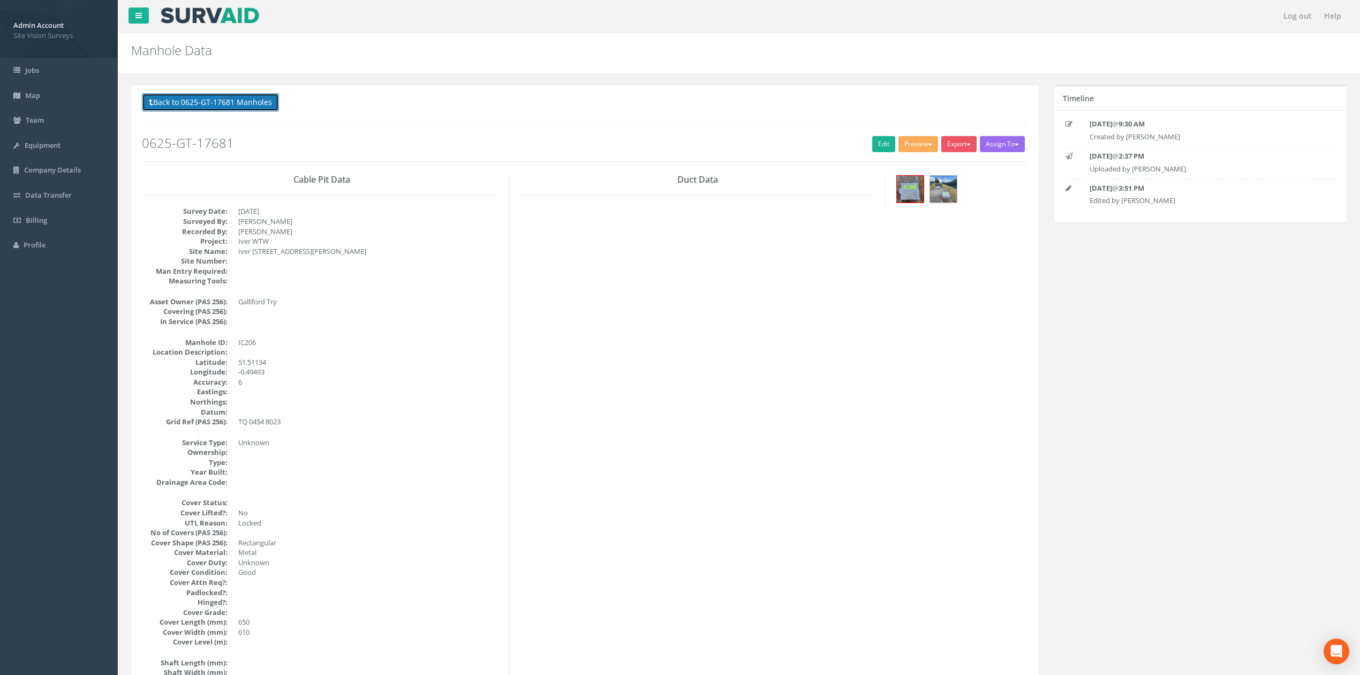
click at [269, 106] on button "Back to 0625-GT-17681 Manholes" at bounding box center [210, 102] width 137 height 18
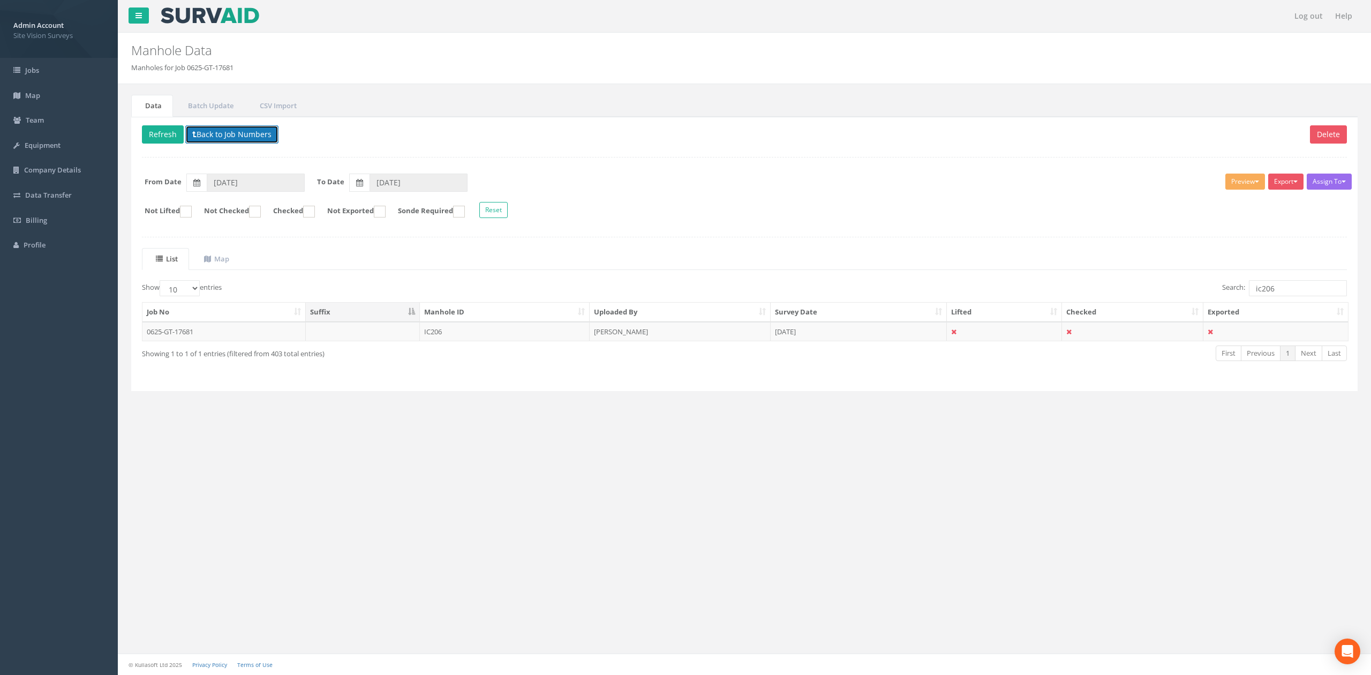
click at [226, 136] on button "Back to Job Numbers" at bounding box center [231, 134] width 93 height 18
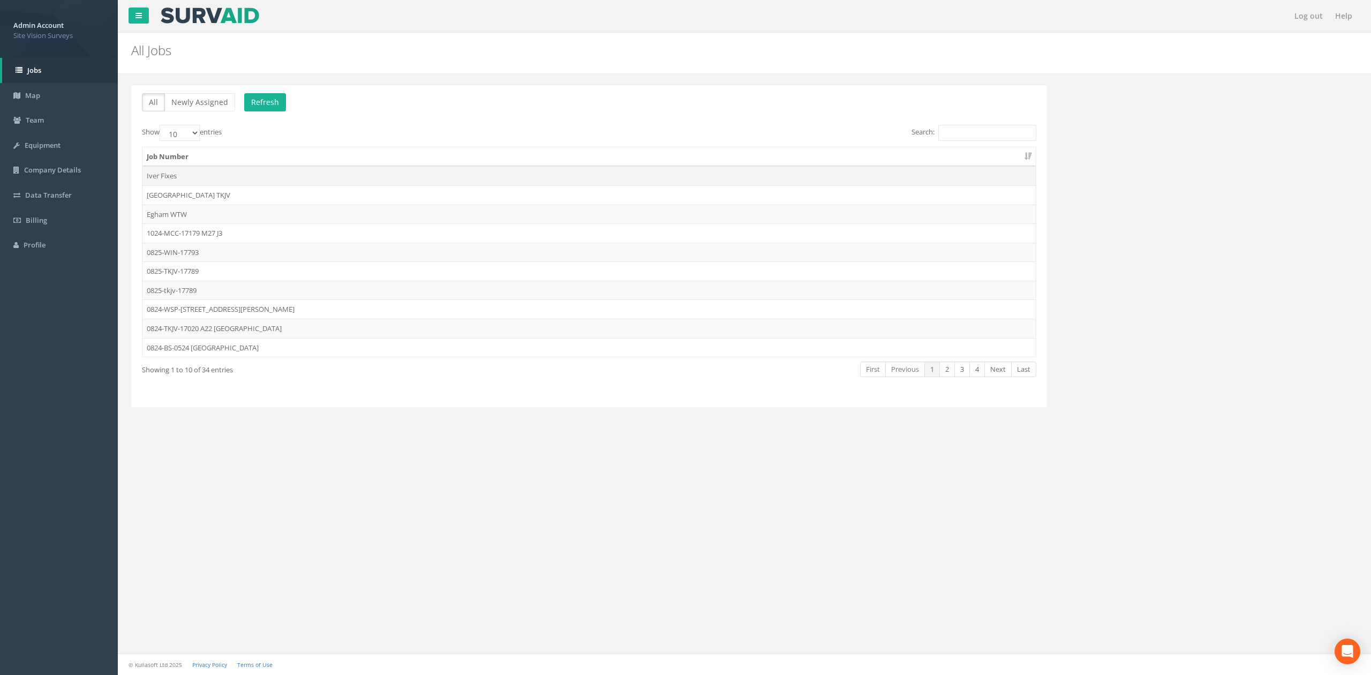
click at [221, 181] on td "Iver Fixes" at bounding box center [588, 175] width 893 height 19
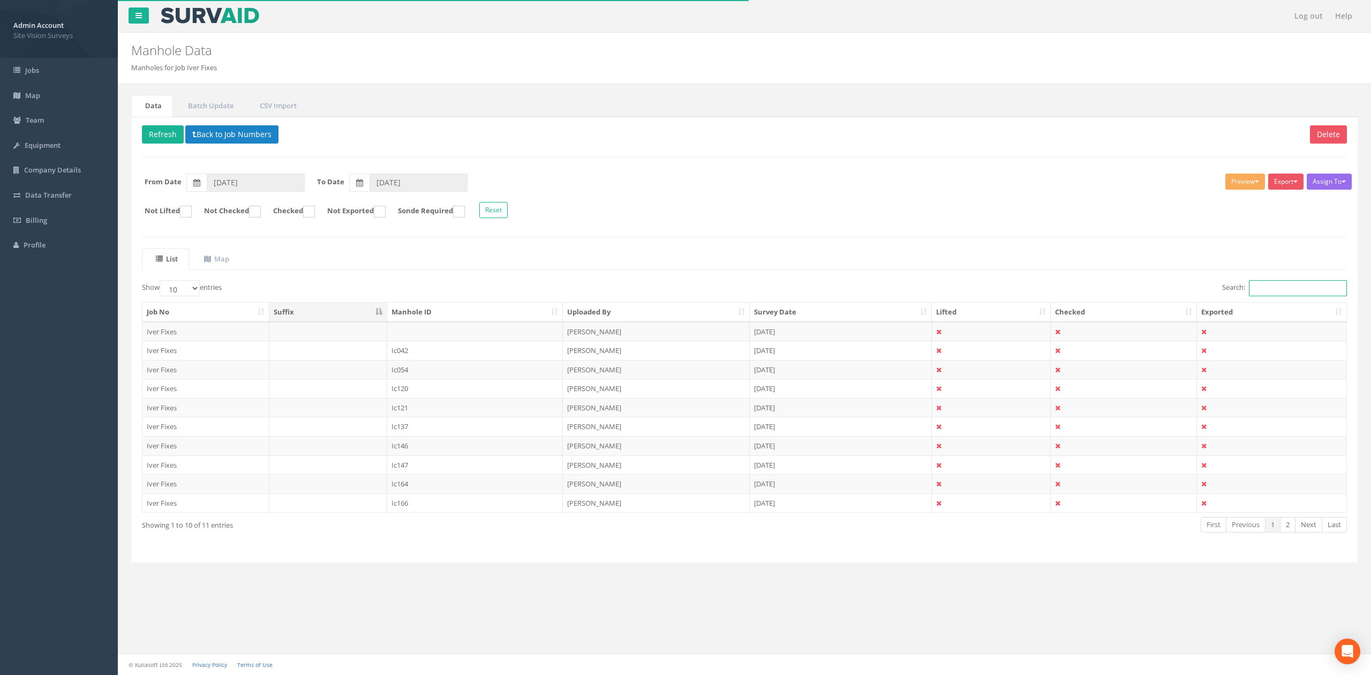
click at [1272, 294] on input "Search:" at bounding box center [1298, 288] width 98 height 16
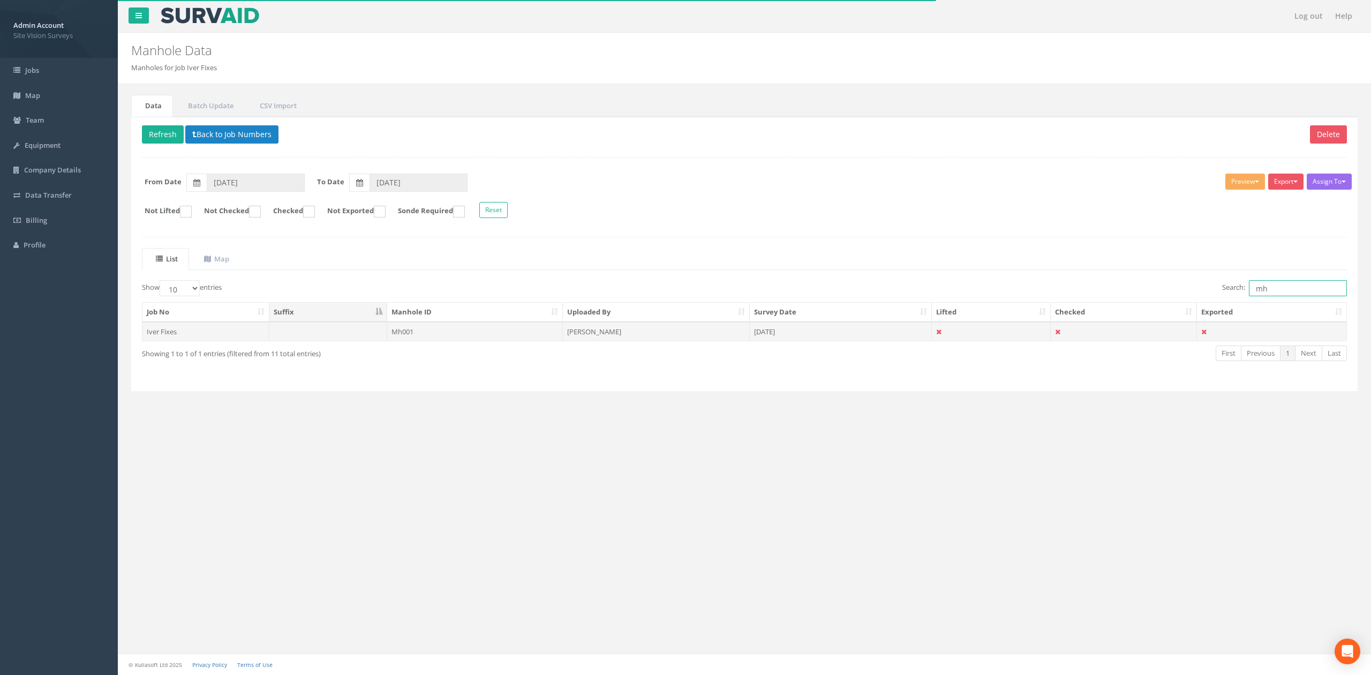
type input "mh"
click at [421, 330] on td "Mh001" at bounding box center [475, 331] width 176 height 19
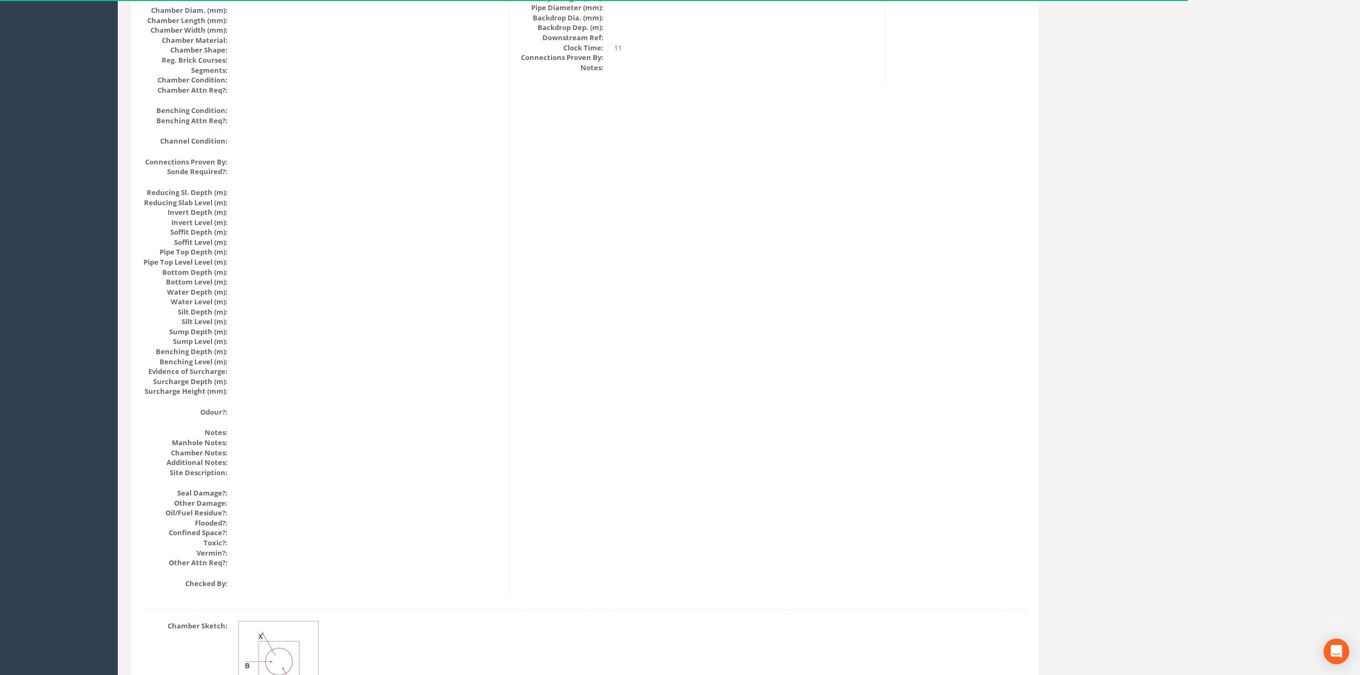
scroll to position [979, 0]
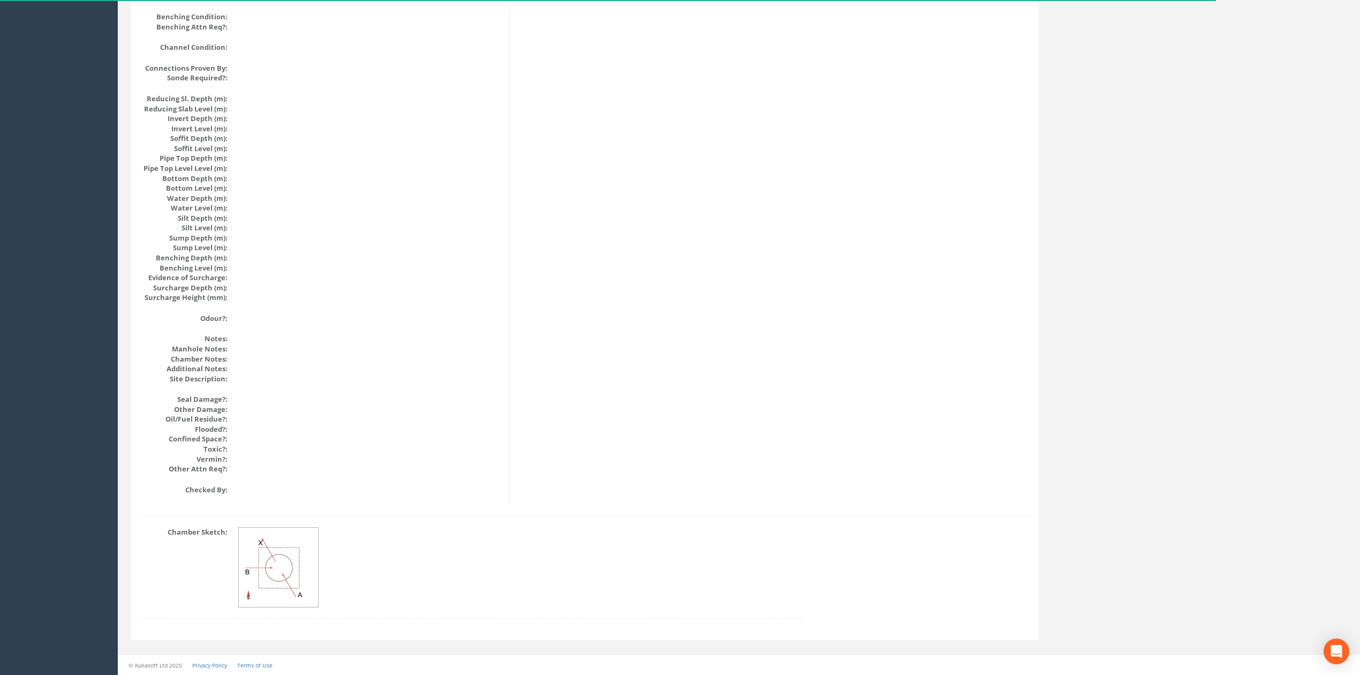
click at [283, 588] on img at bounding box center [279, 568] width 80 height 80
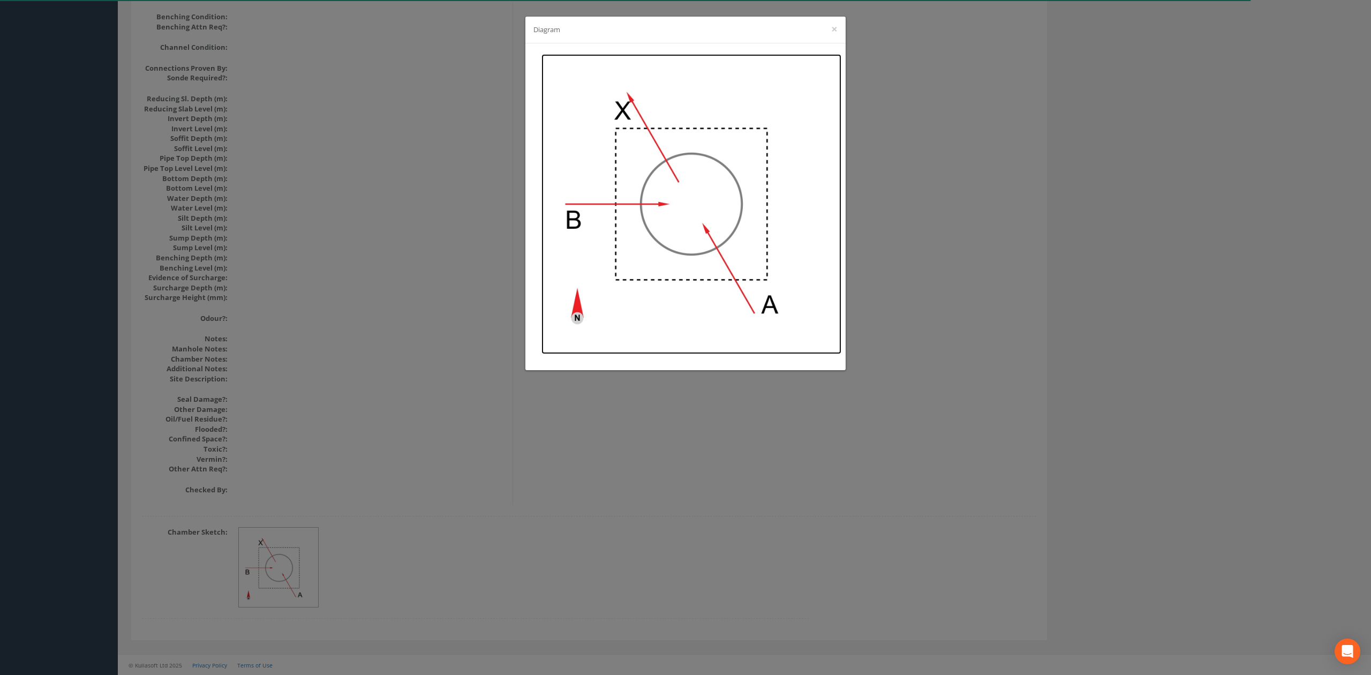
click at [746, 142] on img at bounding box center [692, 204] width 300 height 300
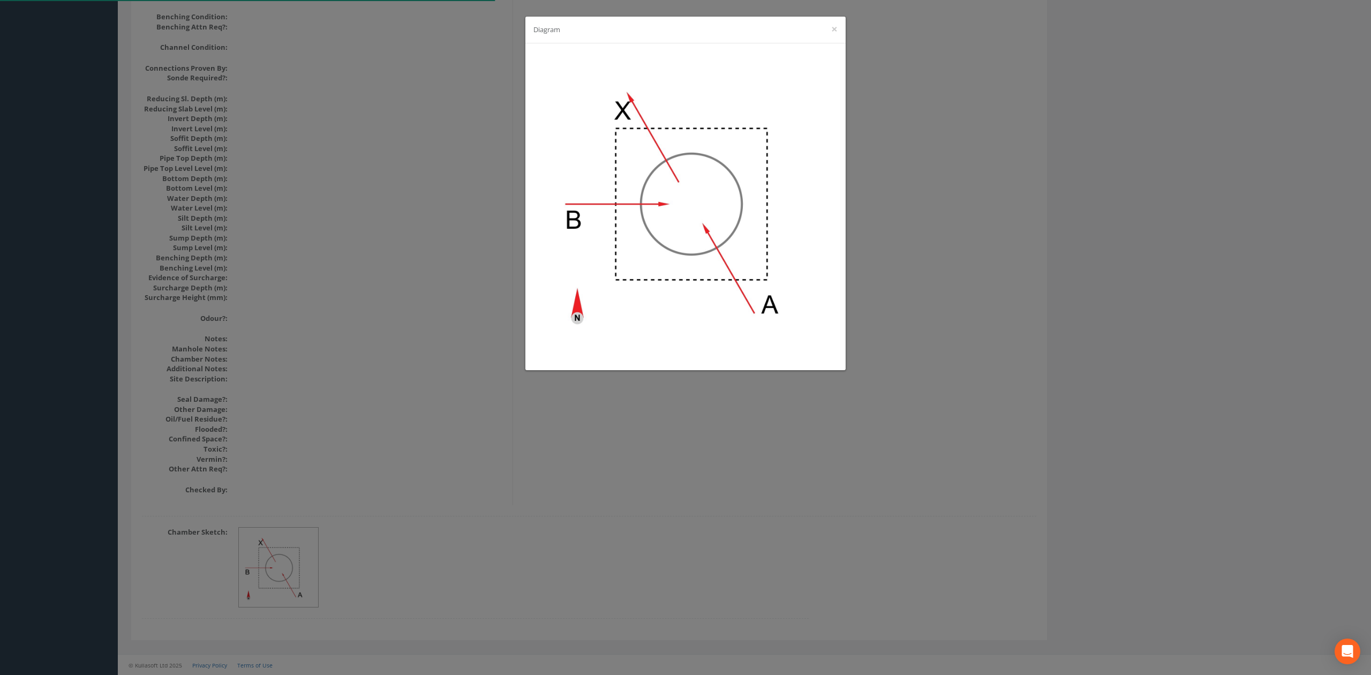
click at [409, 187] on div "Diagram ×" at bounding box center [685, 337] width 1371 height 675
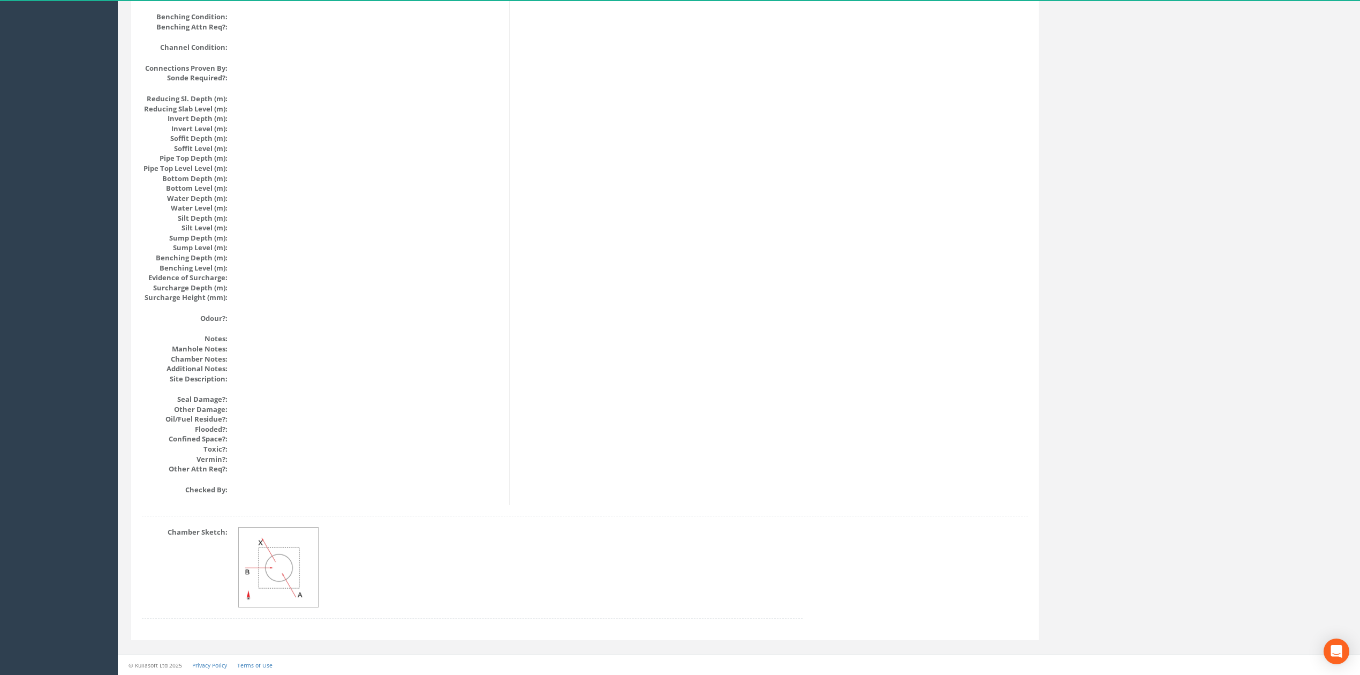
scroll to position [0, 0]
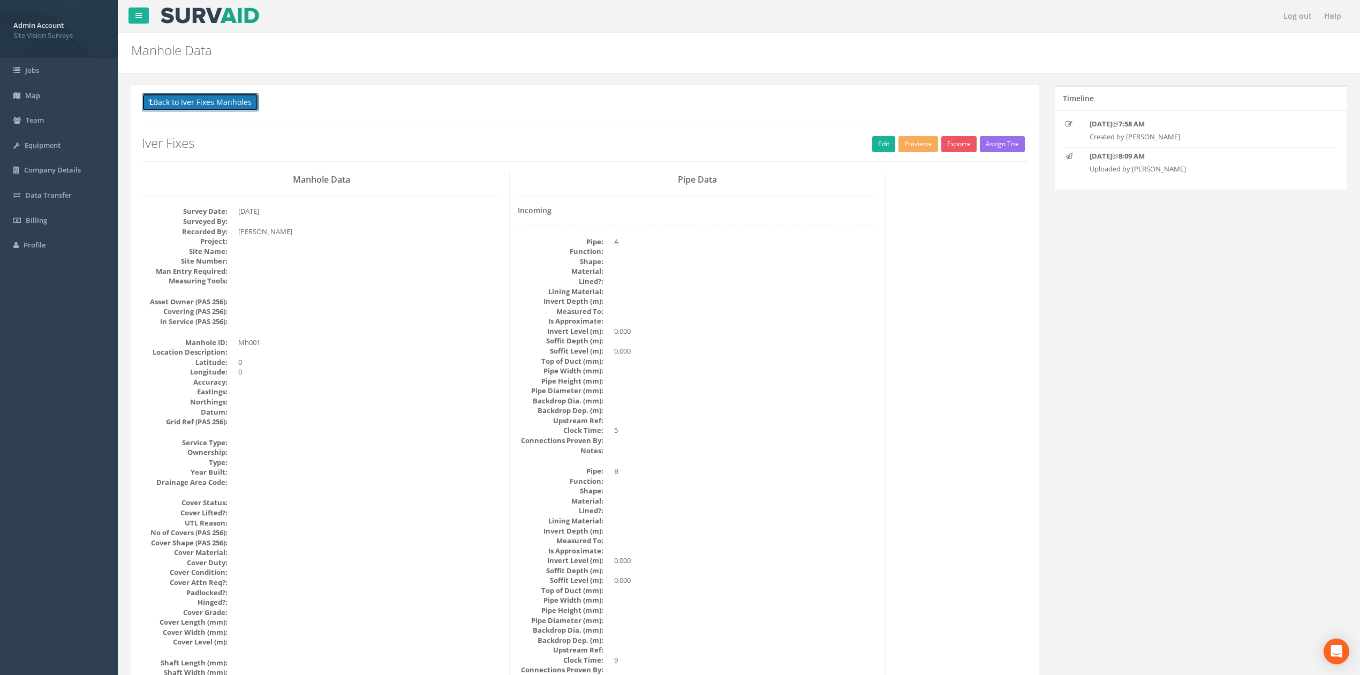
click at [229, 105] on button "Back to Iver Fixes Manholes" at bounding box center [200, 102] width 117 height 18
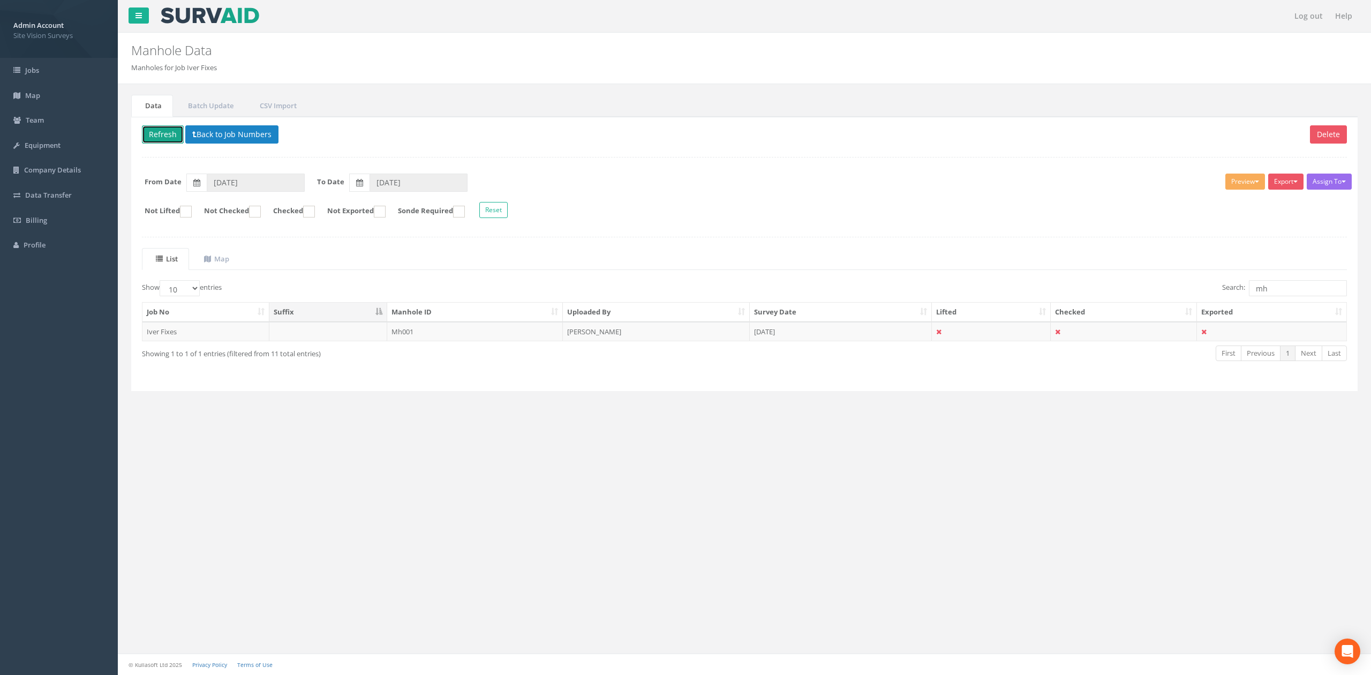
click at [162, 141] on button "Refresh" at bounding box center [163, 134] width 42 height 18
click at [490, 335] on td "Mh001" at bounding box center [475, 331] width 176 height 19
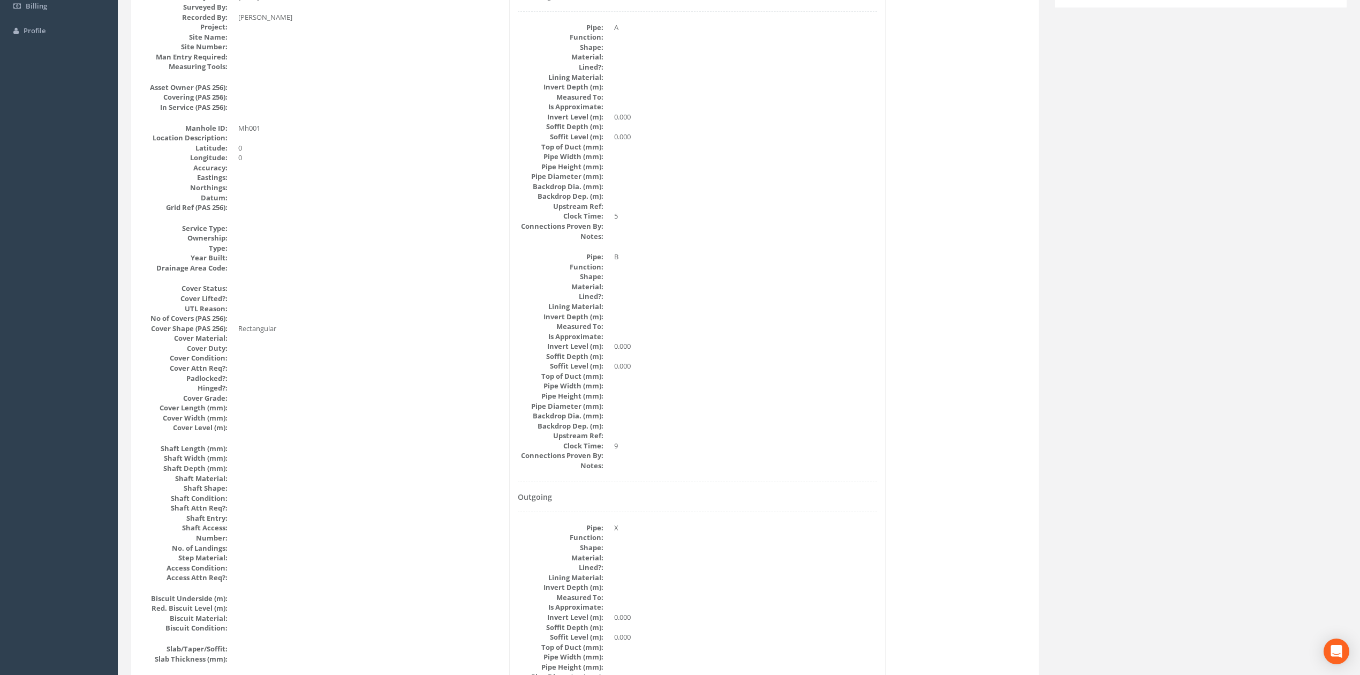
scroll to position [979, 0]
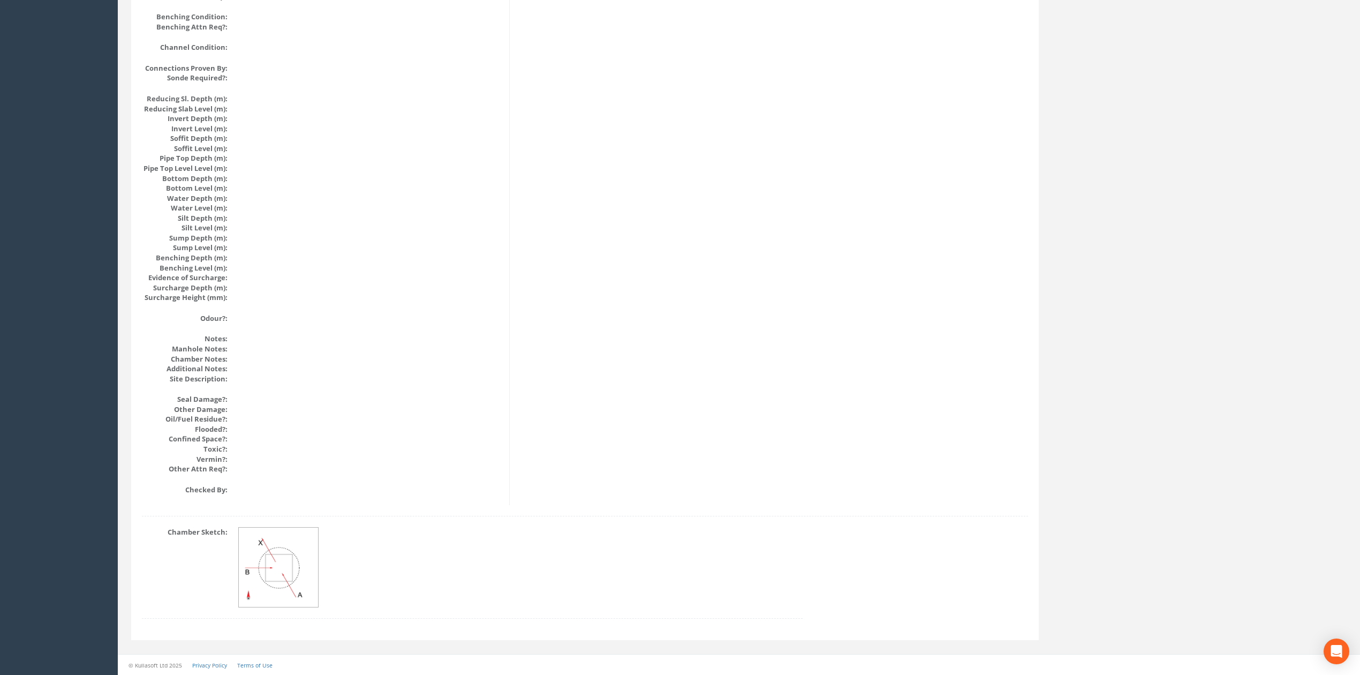
click at [304, 553] on img at bounding box center [279, 568] width 80 height 80
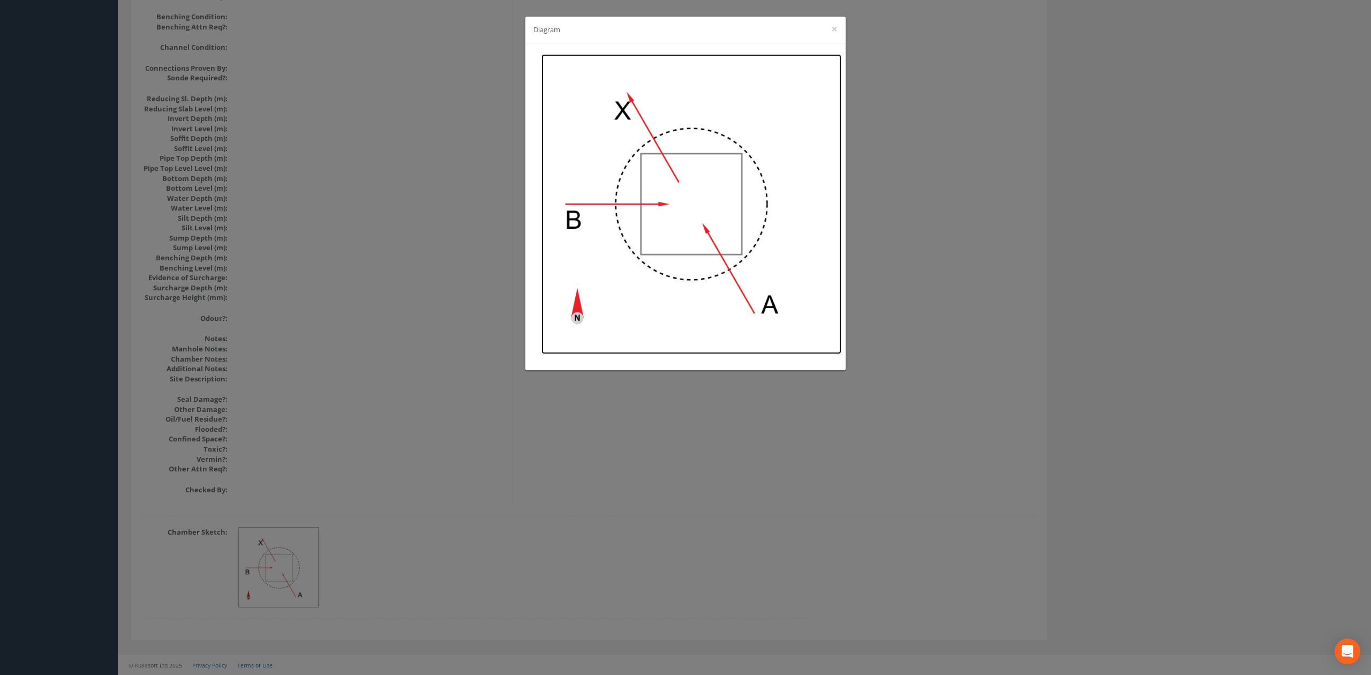
click at [763, 182] on img at bounding box center [692, 204] width 300 height 300
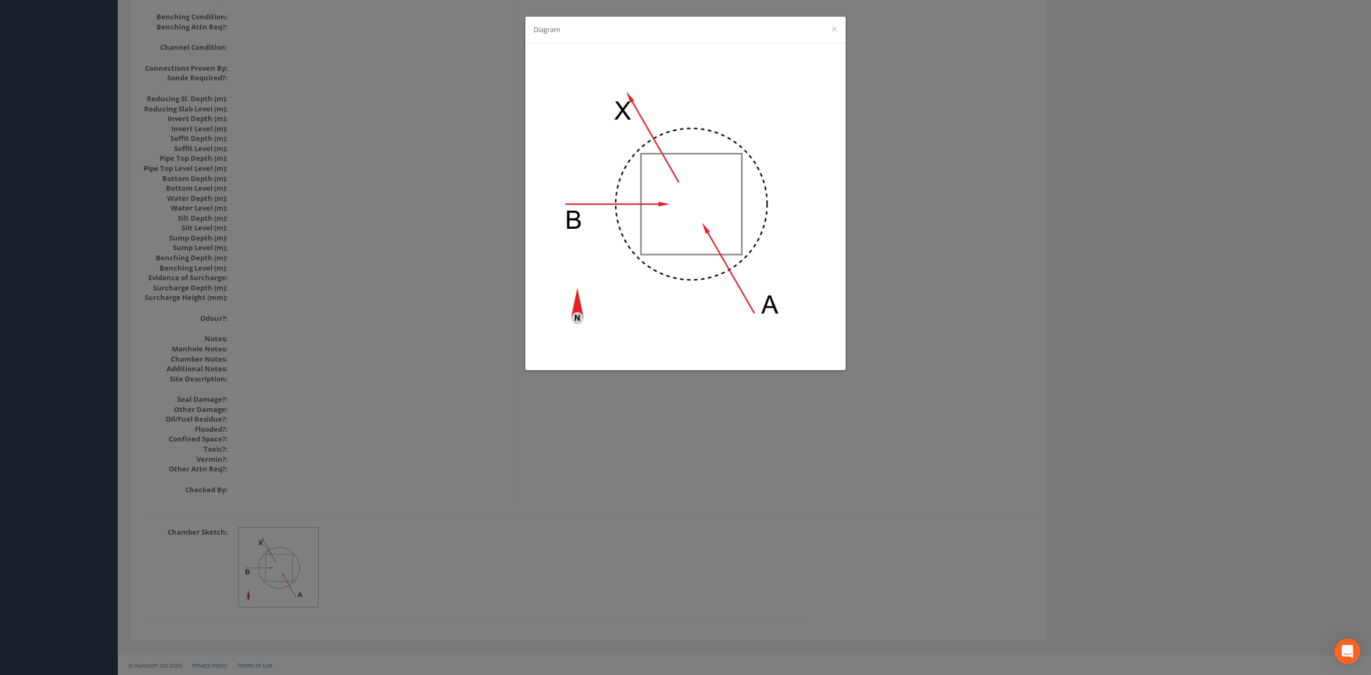
click at [367, 101] on div "Diagram ×" at bounding box center [685, 337] width 1371 height 675
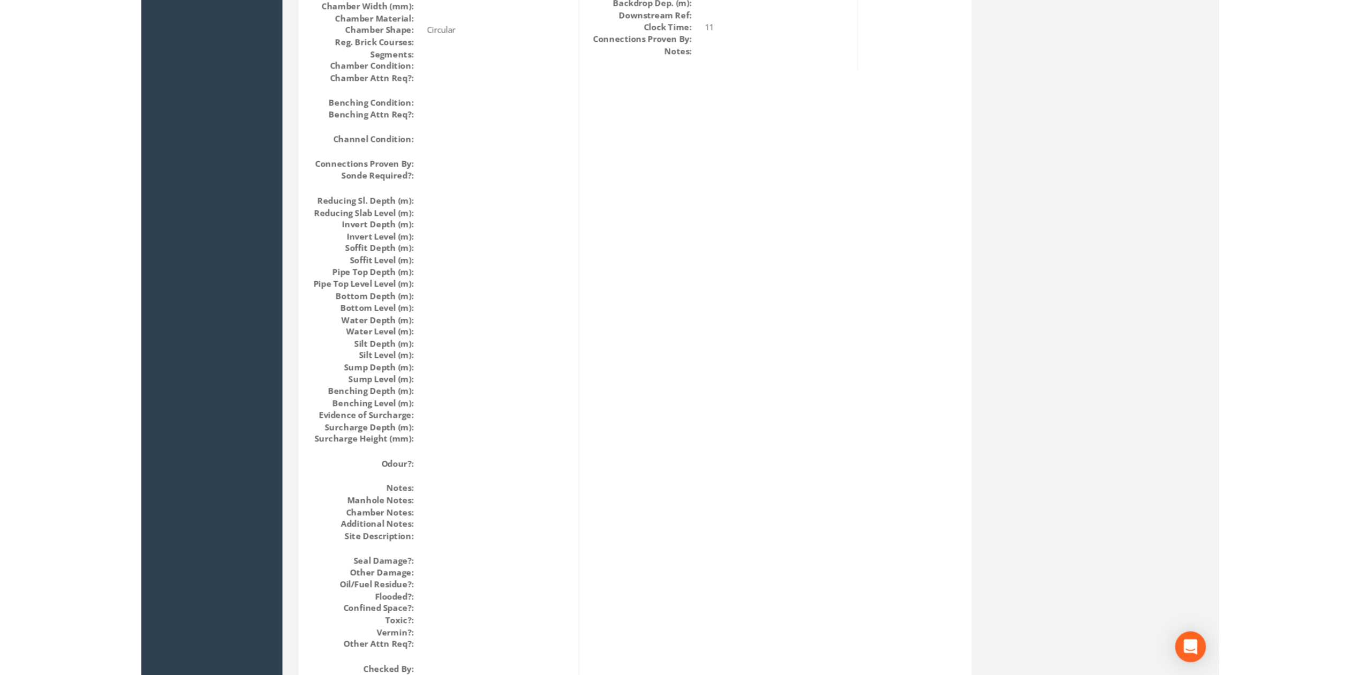
scroll to position [907, 0]
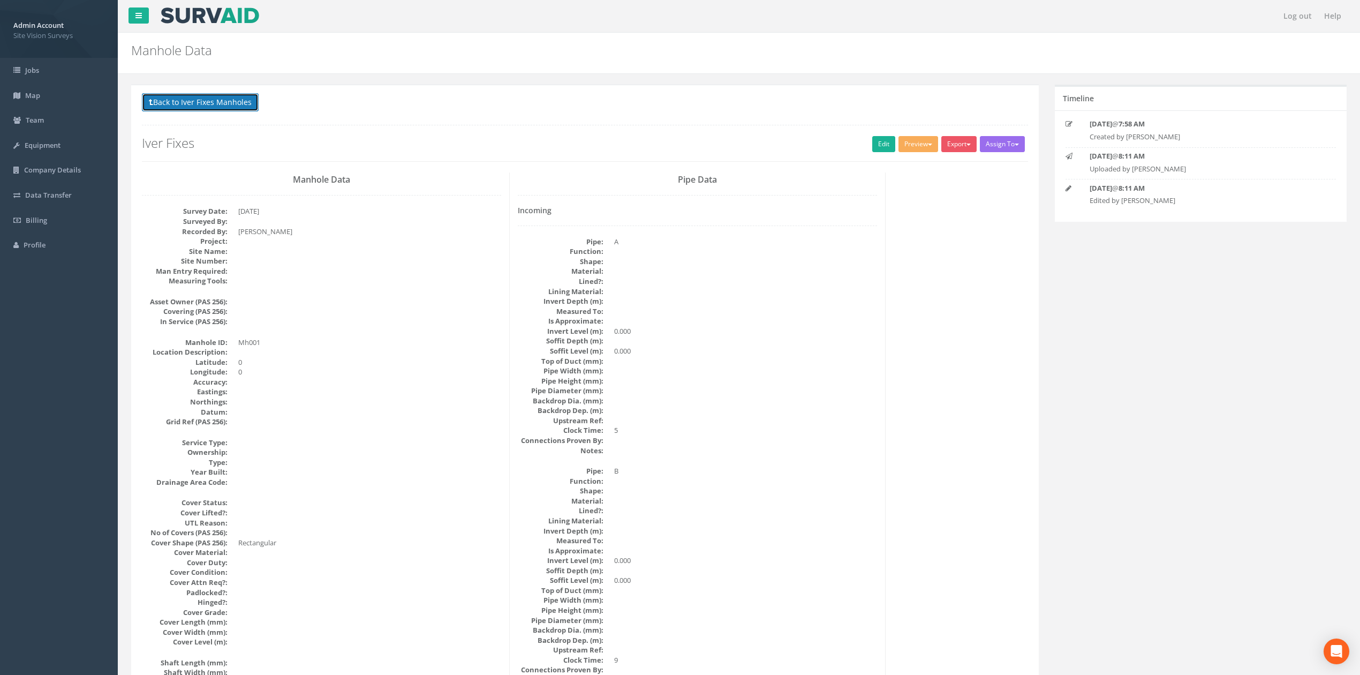
click at [213, 100] on button "Back to Iver Fixes Manholes" at bounding box center [200, 102] width 117 height 18
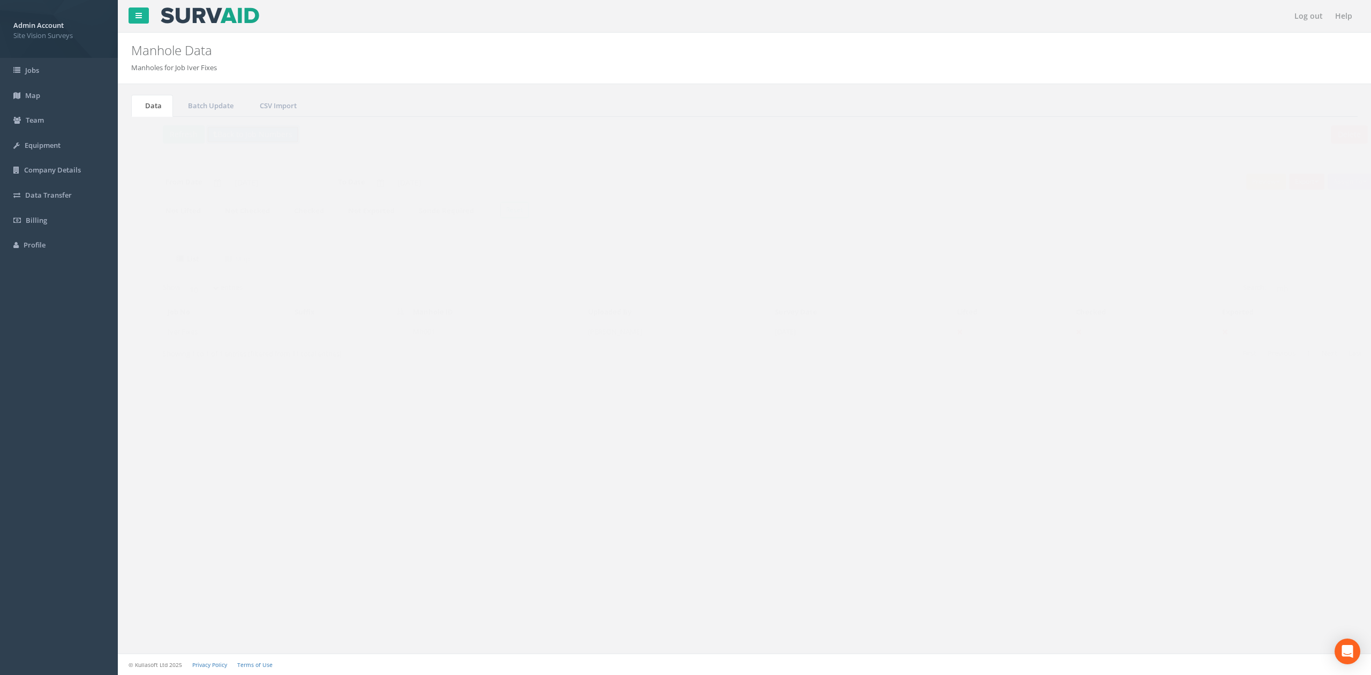
click at [221, 137] on button "Back to Job Numbers" at bounding box center [231, 134] width 93 height 18
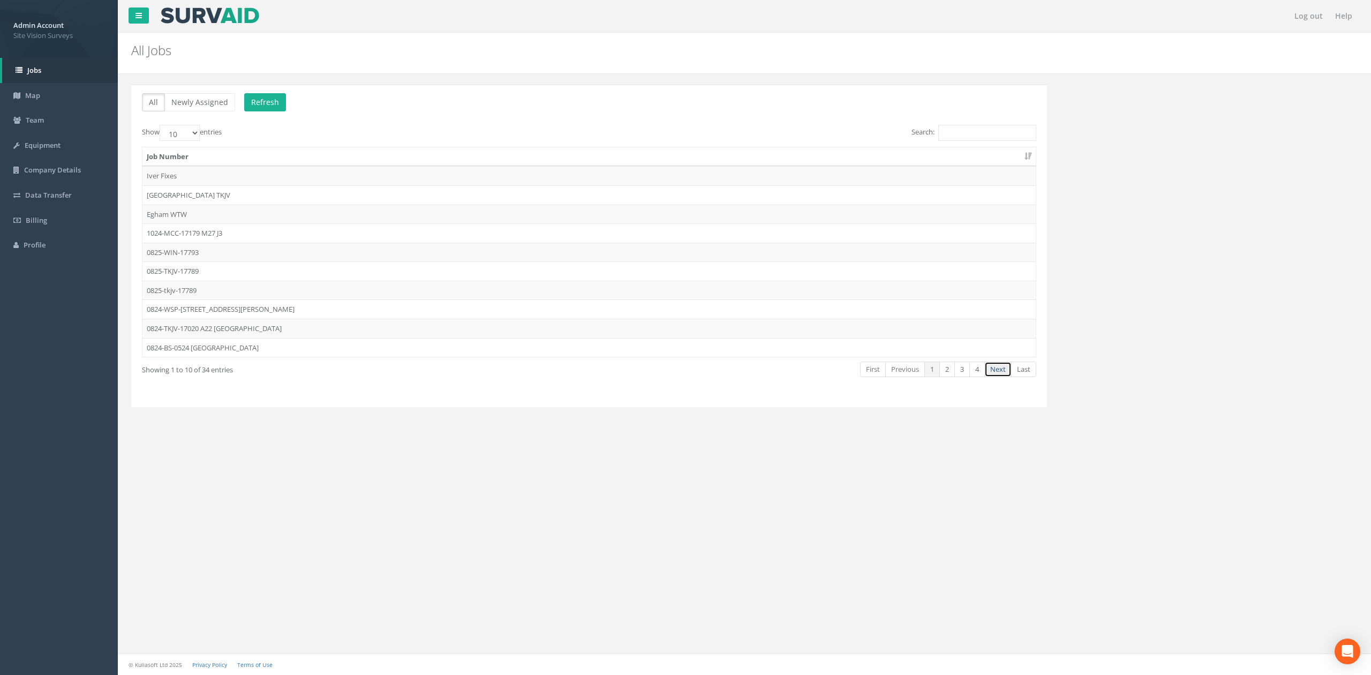
click at [987, 375] on link "Next" at bounding box center [997, 370] width 27 height 16
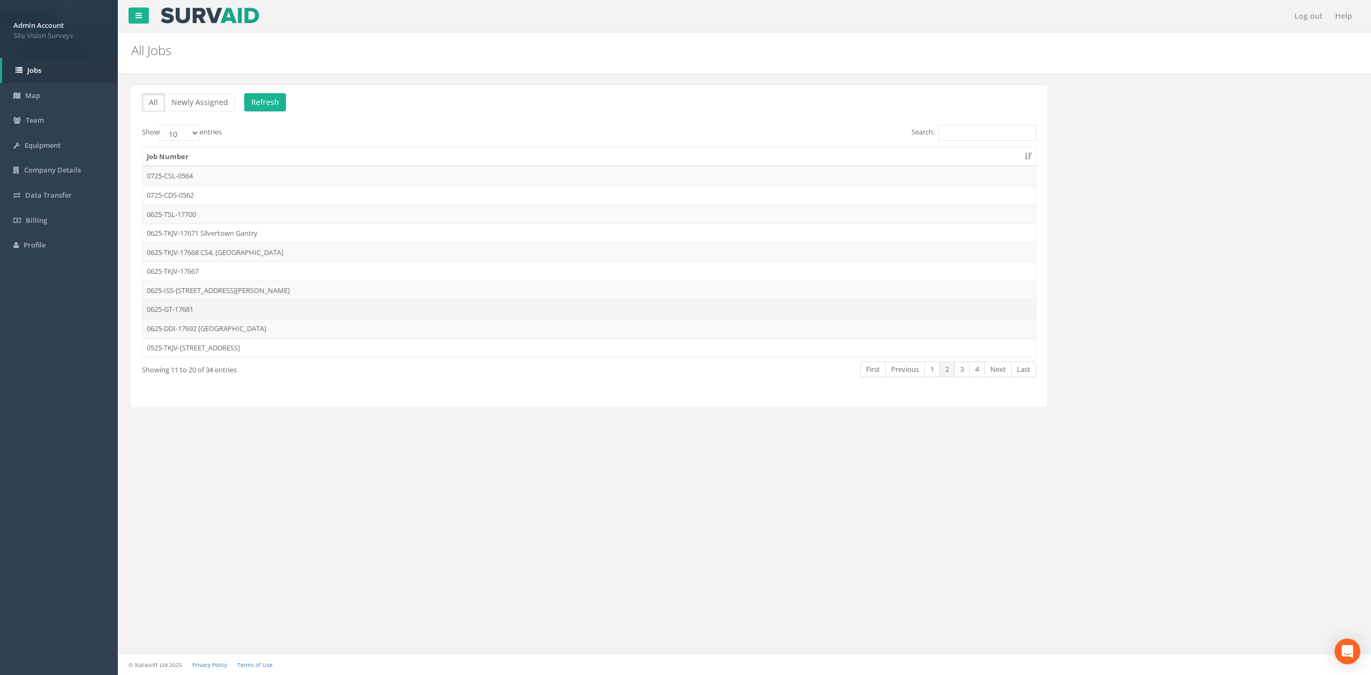
click at [185, 310] on td "0625-GT-17681" at bounding box center [588, 308] width 893 height 19
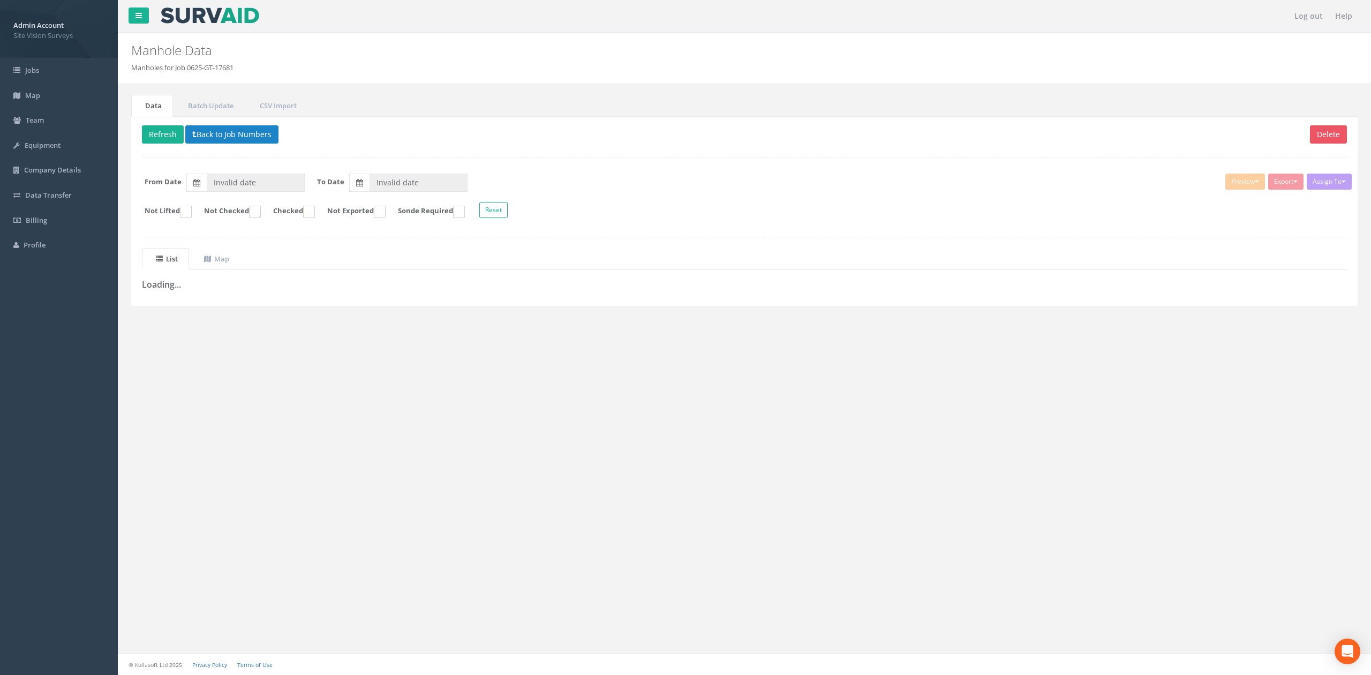
type input "[DATE]"
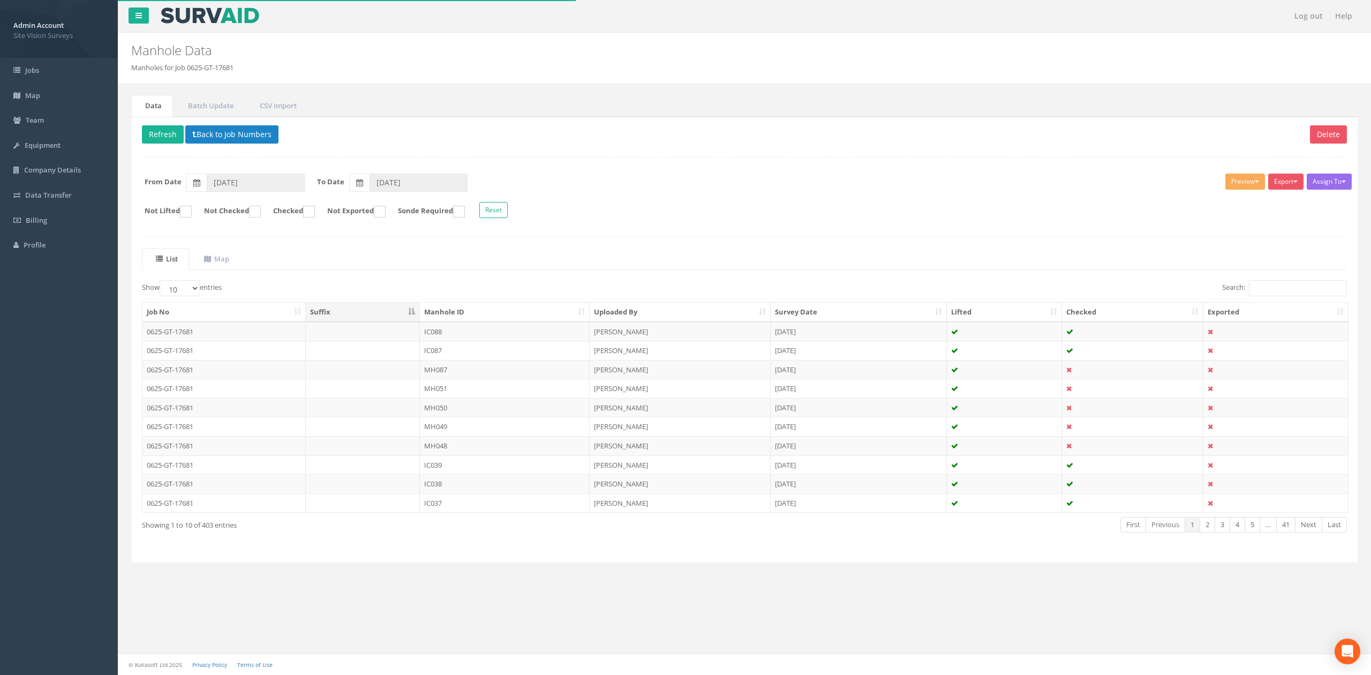
click at [526, 310] on th "Manhole ID" at bounding box center [505, 312] width 170 height 19
click at [1314, 532] on link "Next" at bounding box center [1308, 525] width 27 height 16
click at [449, 513] on td "IC020" at bounding box center [505, 502] width 170 height 19
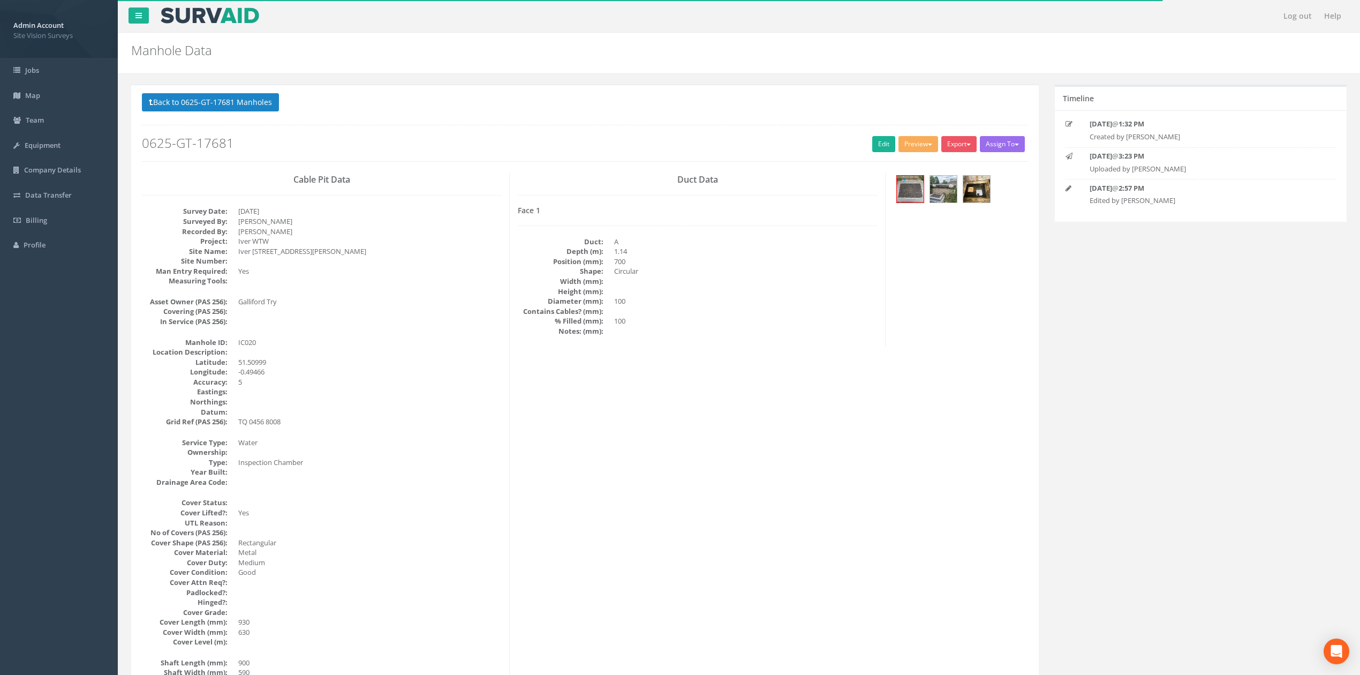
click at [918, 206] on div at bounding box center [961, 190] width 134 height 36
click at [959, 196] on div at bounding box center [961, 190] width 134 height 36
click at [956, 194] on img at bounding box center [943, 189] width 27 height 27
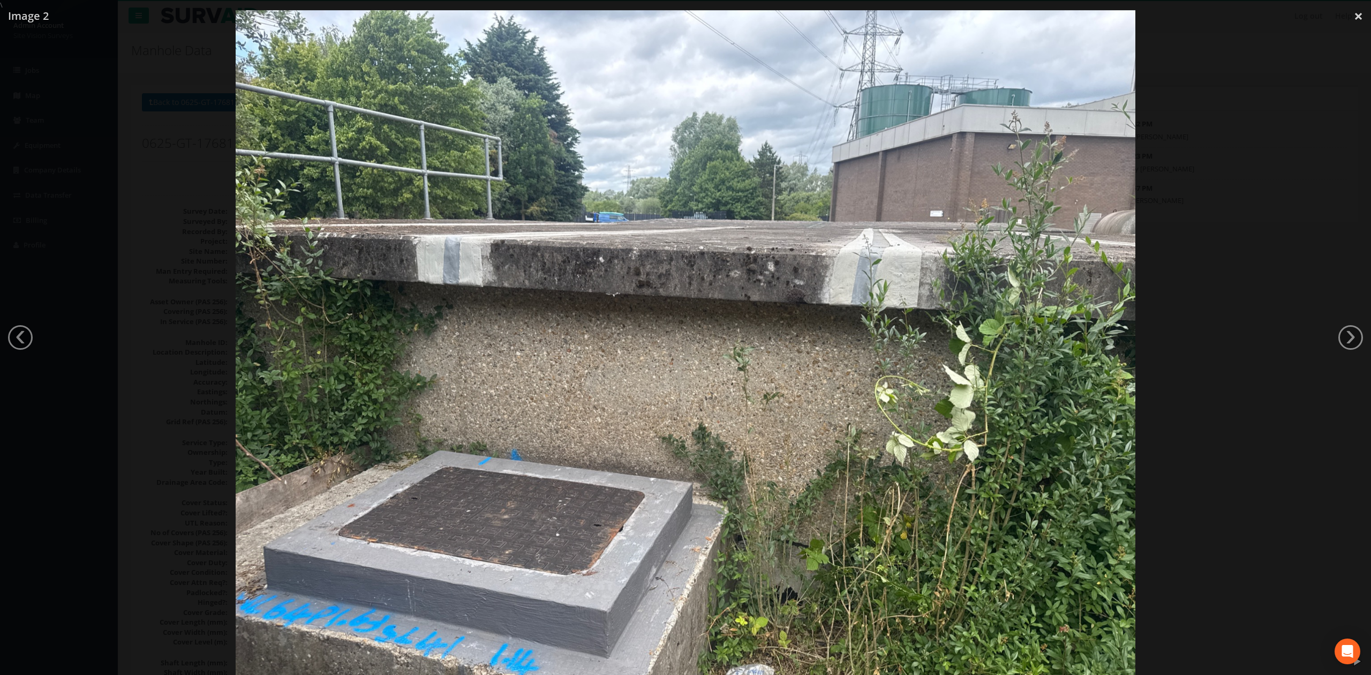
click at [1264, 442] on div at bounding box center [685, 347] width 1371 height 675
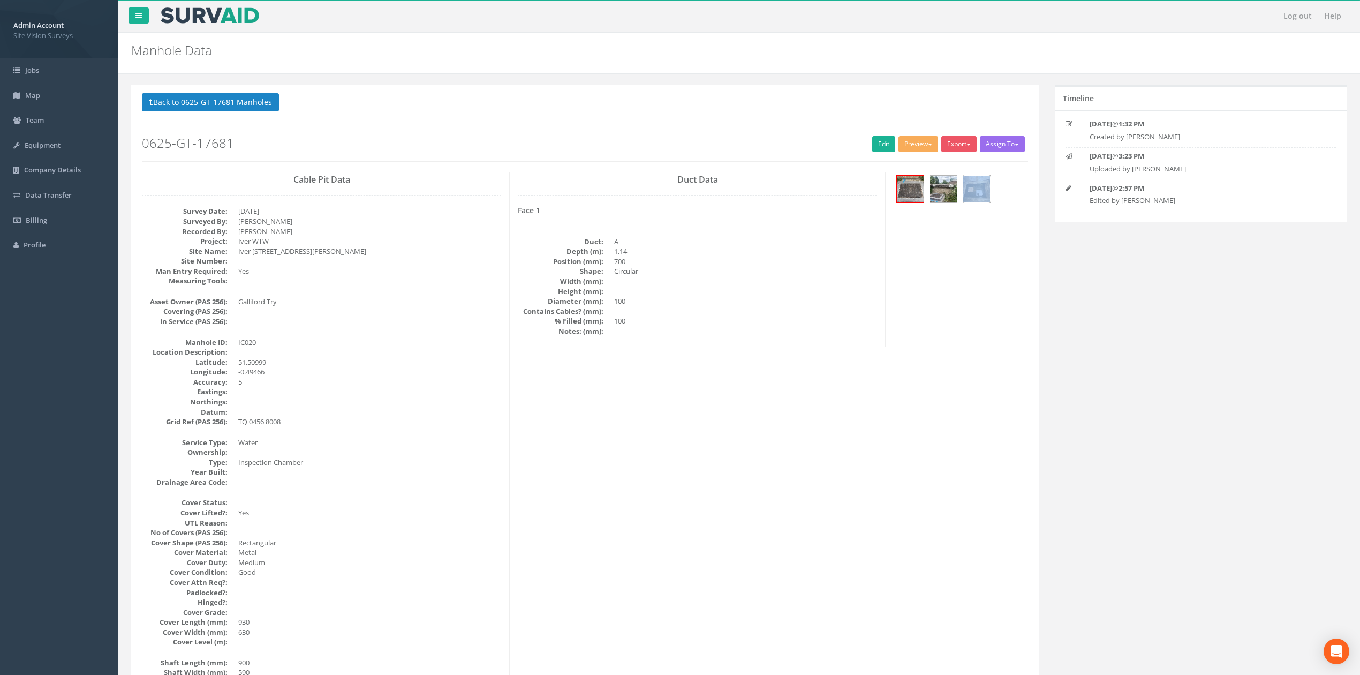
click at [969, 183] on img at bounding box center [977, 189] width 27 height 27
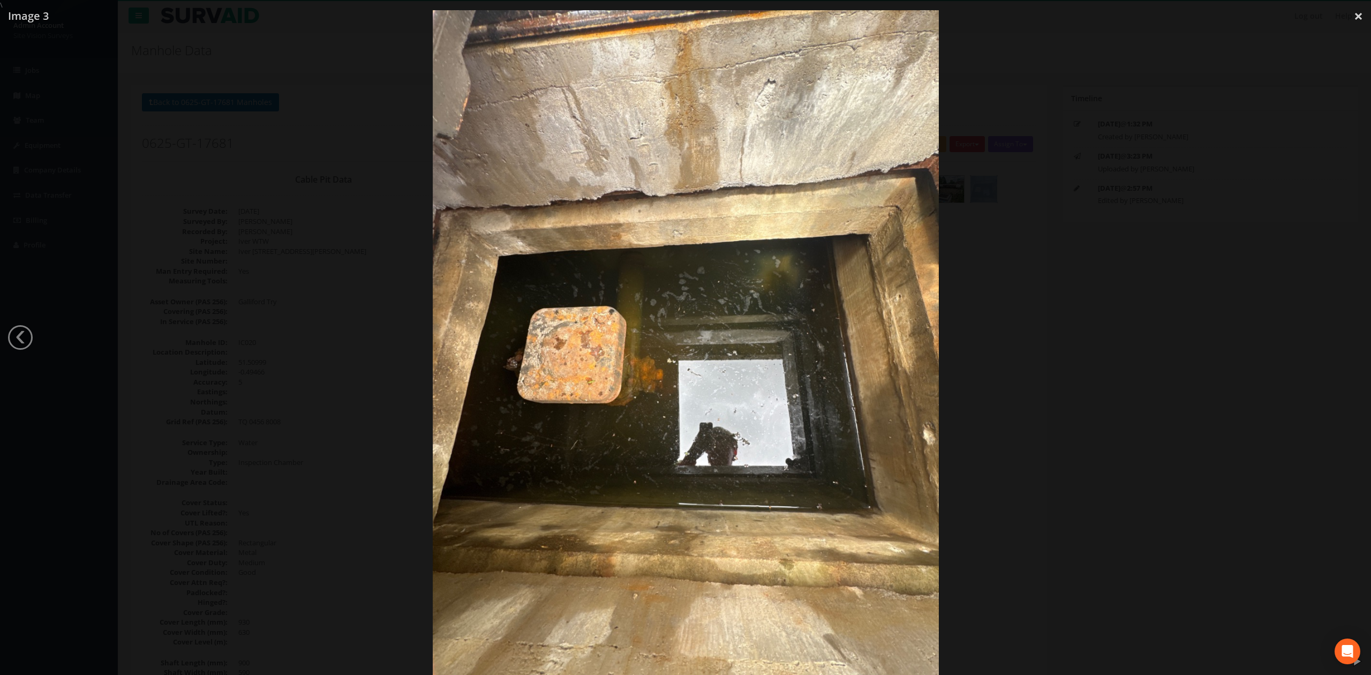
click at [1119, 313] on div at bounding box center [685, 347] width 1371 height 675
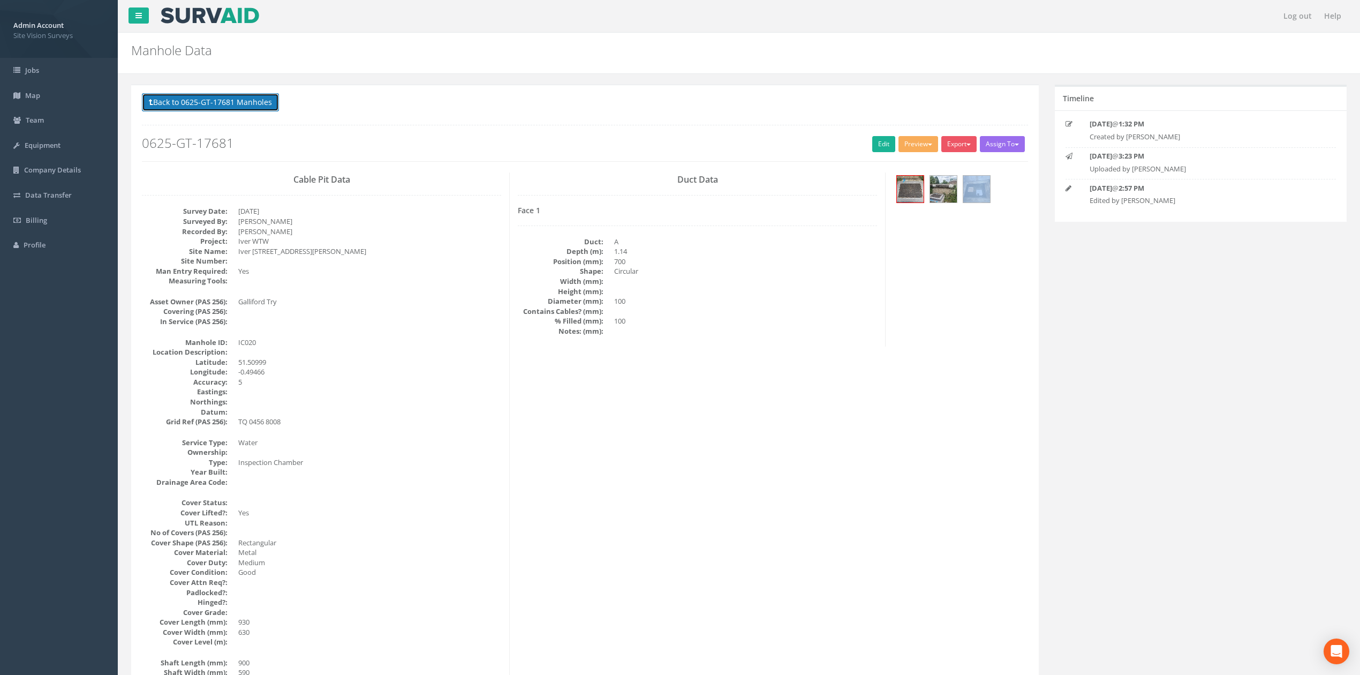
click at [264, 106] on button "Back to 0625-GT-17681 Manholes" at bounding box center [210, 102] width 137 height 18
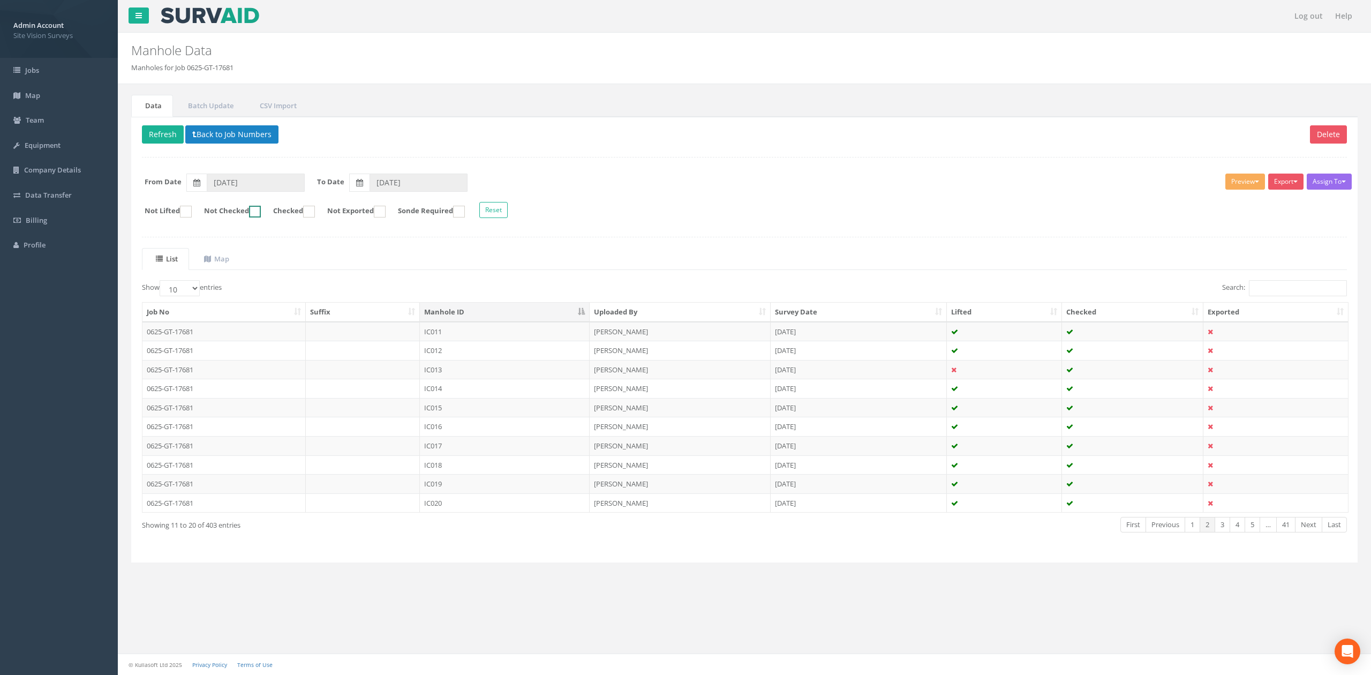
click at [245, 213] on input "Not Checked" at bounding box center [241, 217] width 7 height 18
click at [470, 318] on th "Manhole ID" at bounding box center [505, 312] width 170 height 19
click at [474, 315] on th "Manhole ID" at bounding box center [505, 312] width 170 height 19
click at [225, 260] on uib-tab-heading "Map" at bounding box center [216, 259] width 25 height 10
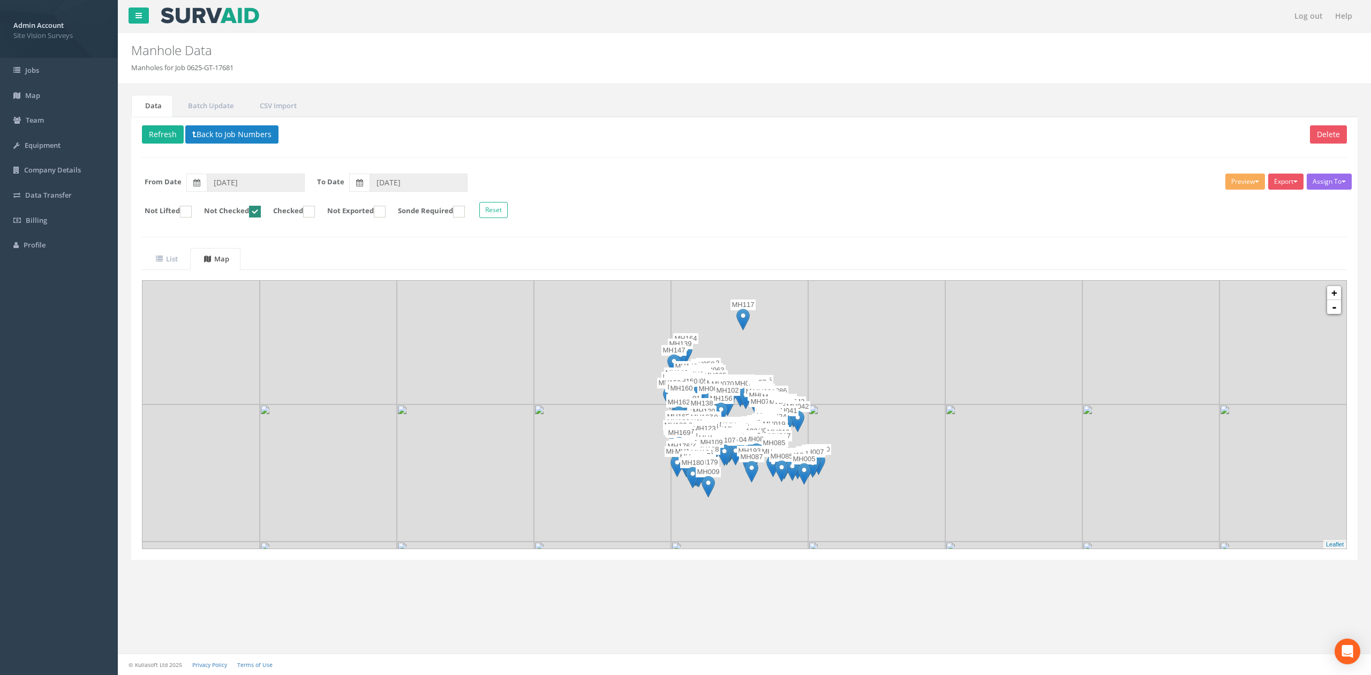
click at [824, 500] on img at bounding box center [876, 472] width 137 height 137
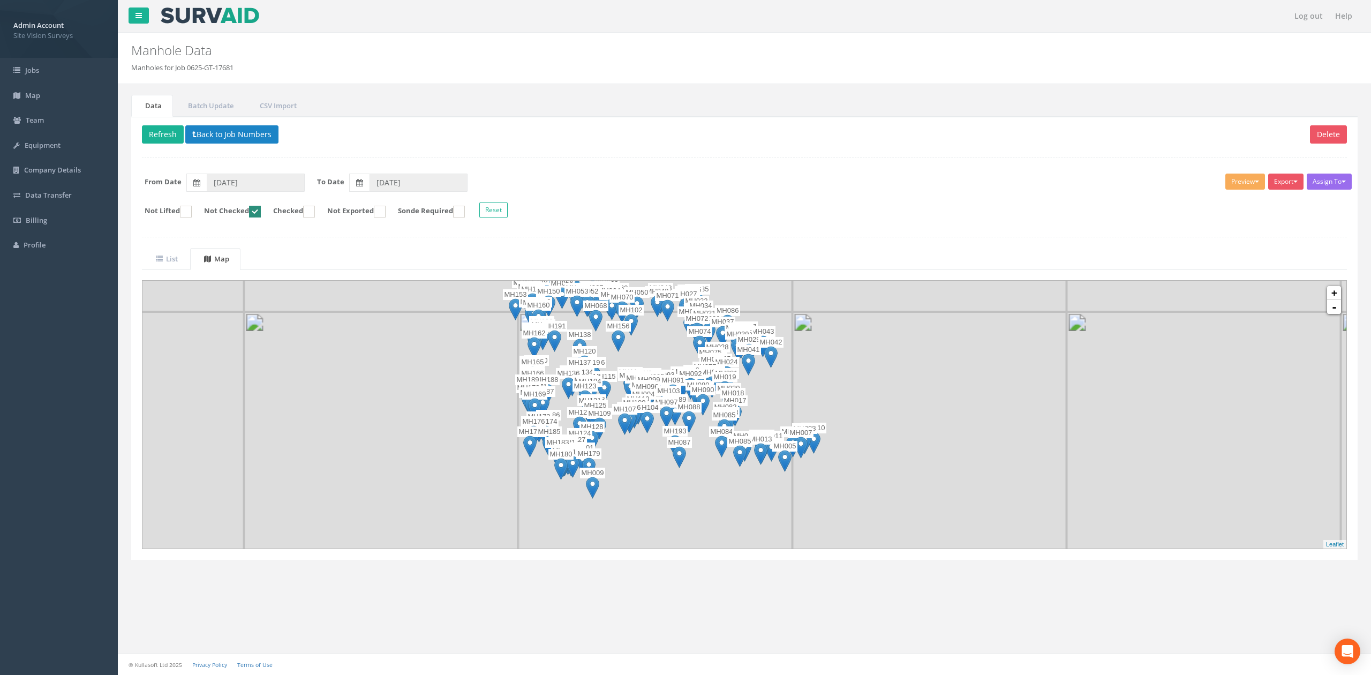
click at [824, 500] on img at bounding box center [930, 449] width 274 height 274
click at [824, 500] on img at bounding box center [861, 516] width 137 height 137
click at [817, 478] on img at bounding box center [861, 516] width 137 height 137
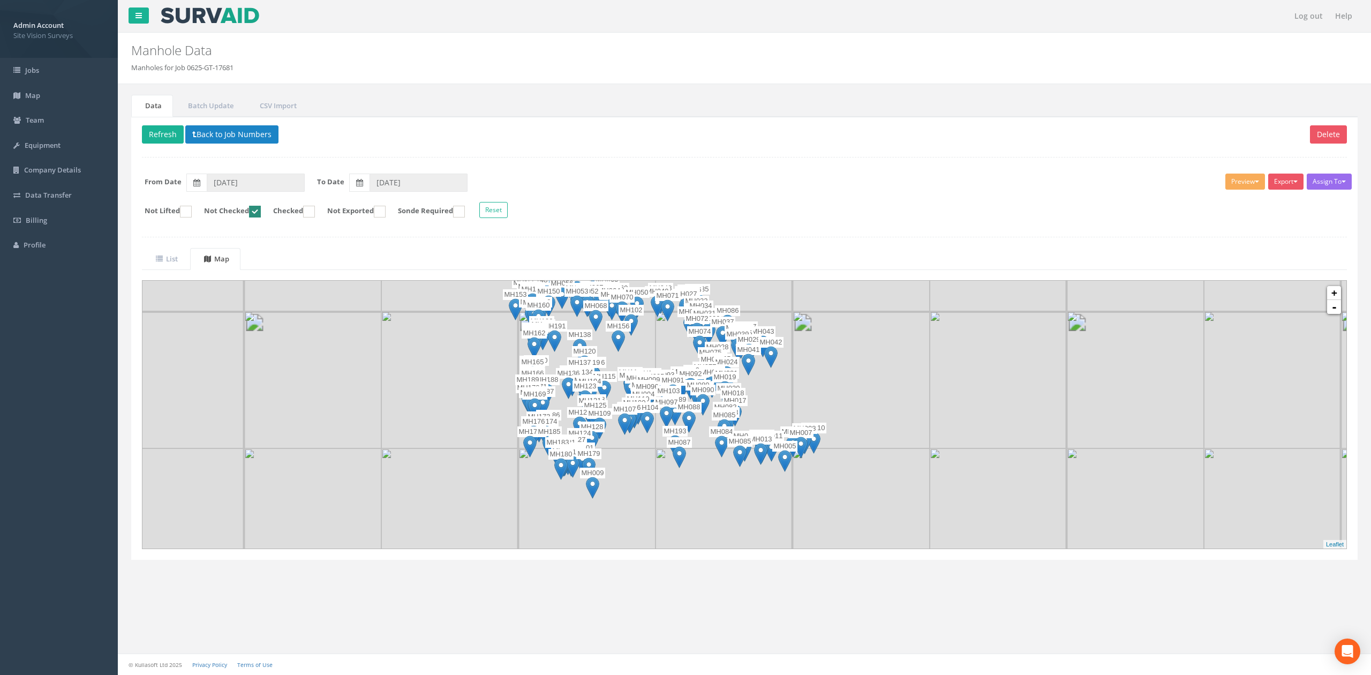
click at [817, 478] on img at bounding box center [861, 516] width 137 height 137
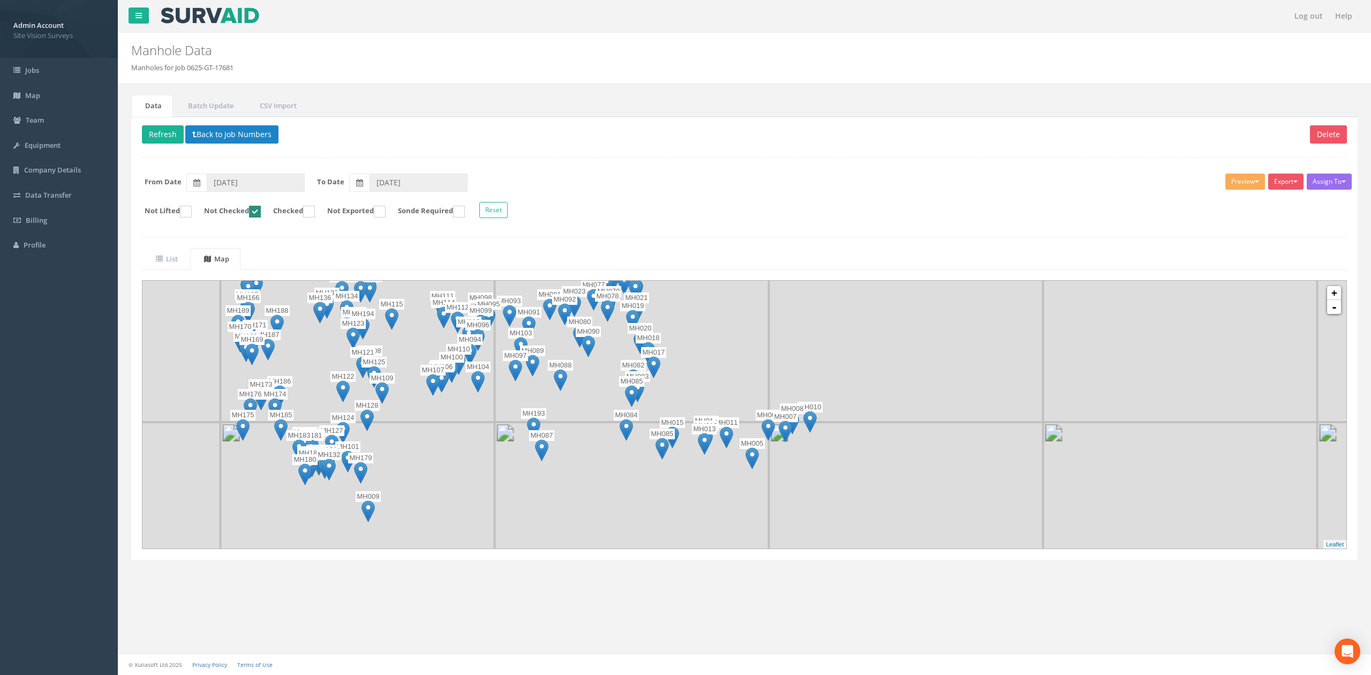
click at [817, 478] on img at bounding box center [906, 559] width 274 height 274
click at [795, 464] on img at bounding box center [837, 490] width 137 height 137
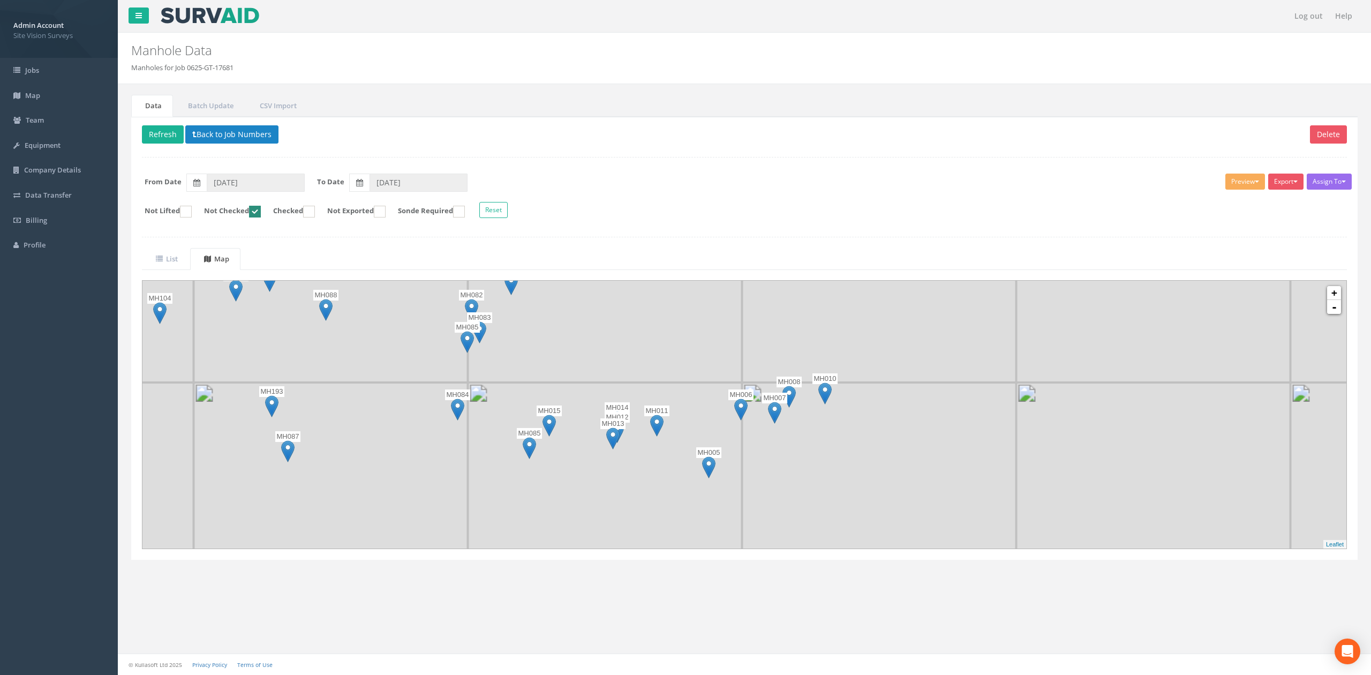
click at [795, 464] on img at bounding box center [879, 519] width 274 height 274
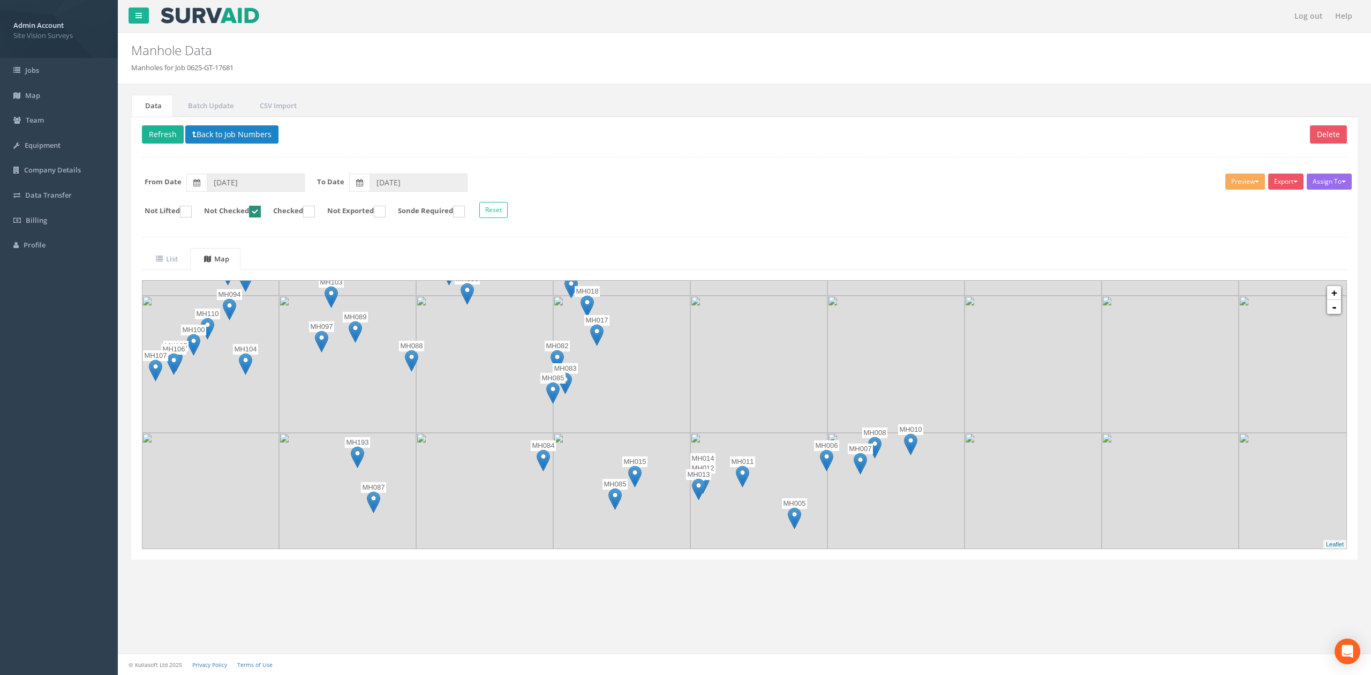
drag, startPoint x: 360, startPoint y: 415, endPoint x: 448, endPoint y: 468, distance: 103.1
click at [228, 332] on div at bounding box center [228, 332] width 0 height 0
click at [448, 468] on img at bounding box center [484, 501] width 137 height 137
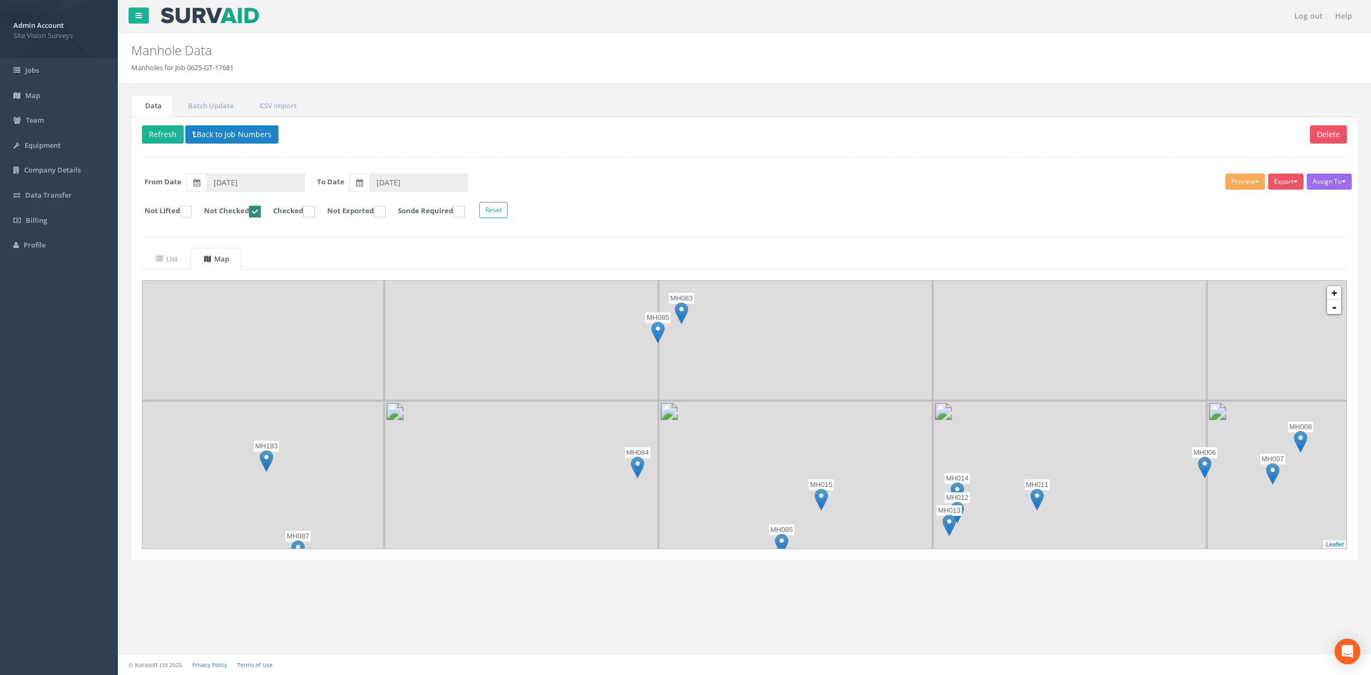
click at [448, 468] on img at bounding box center [522, 538] width 274 height 274
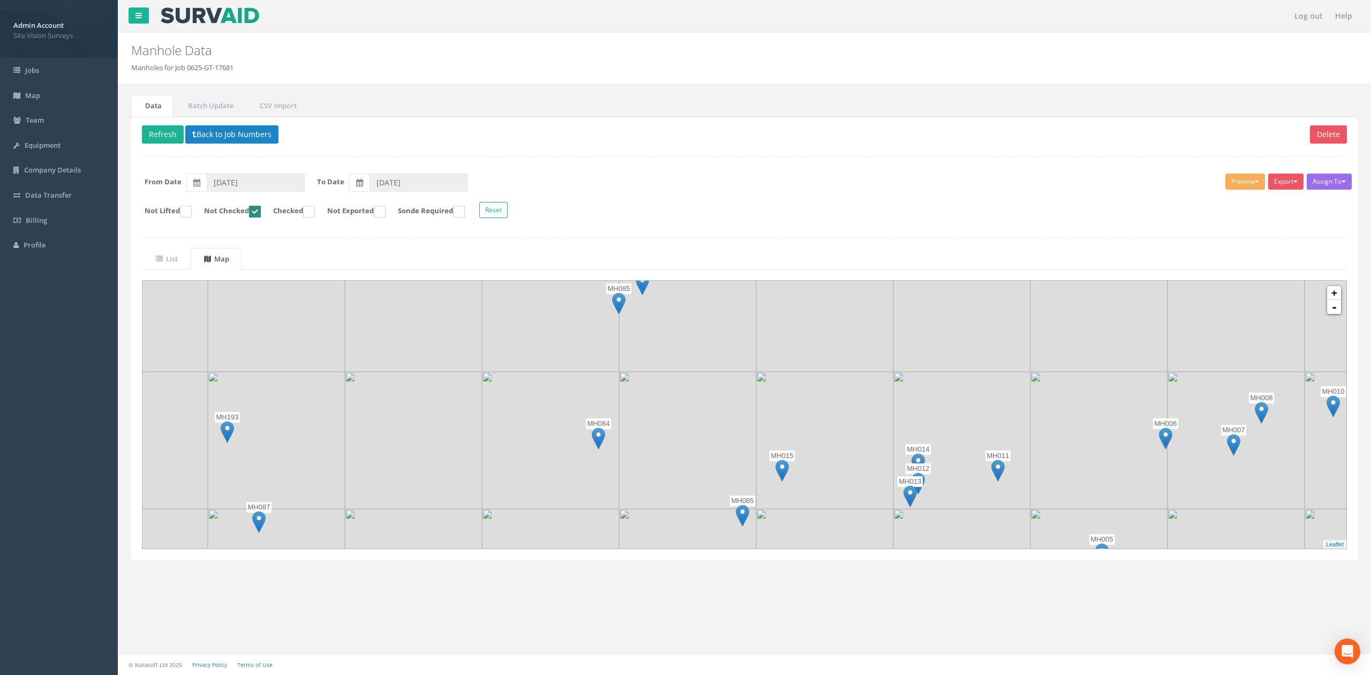
drag, startPoint x: 562, startPoint y: 391, endPoint x: 523, endPoint y: 361, distance: 49.7
click at [523, 361] on img at bounding box center [550, 303] width 137 height 137
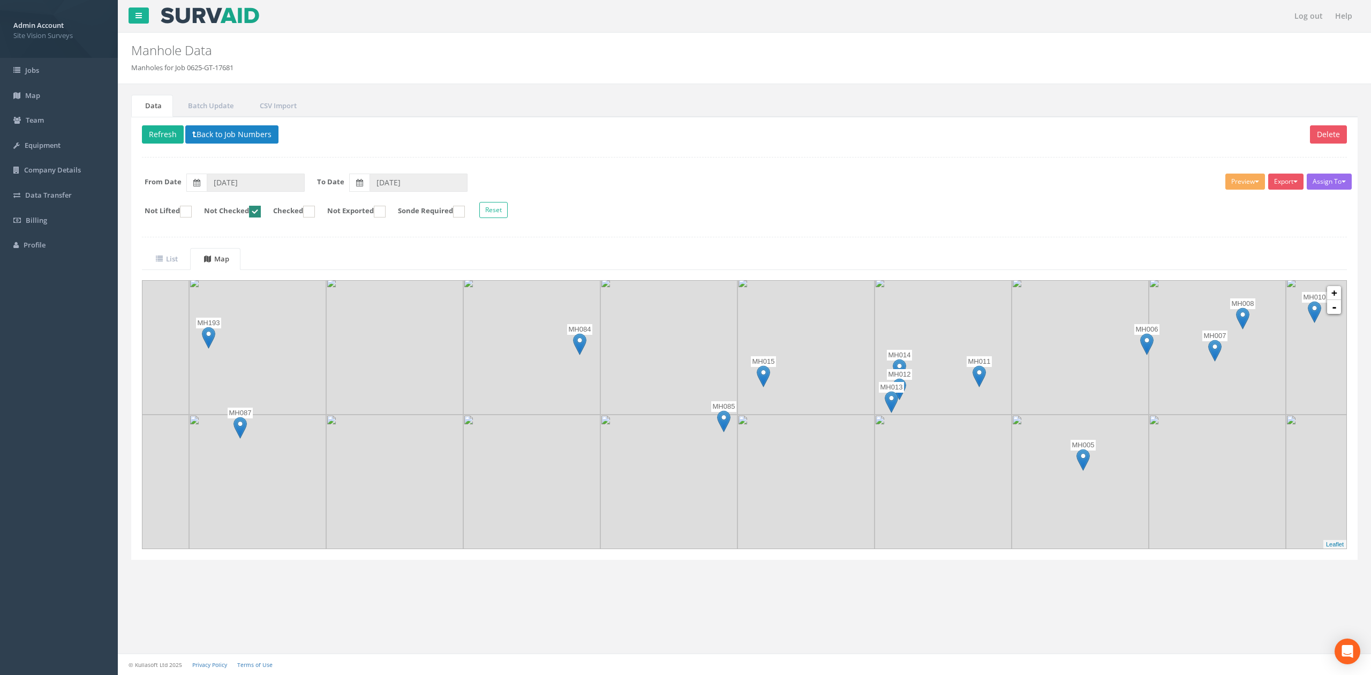
drag, startPoint x: 690, startPoint y: 509, endPoint x: 670, endPoint y: 366, distance: 143.9
click at [670, 366] on img at bounding box center [668, 345] width 137 height 137
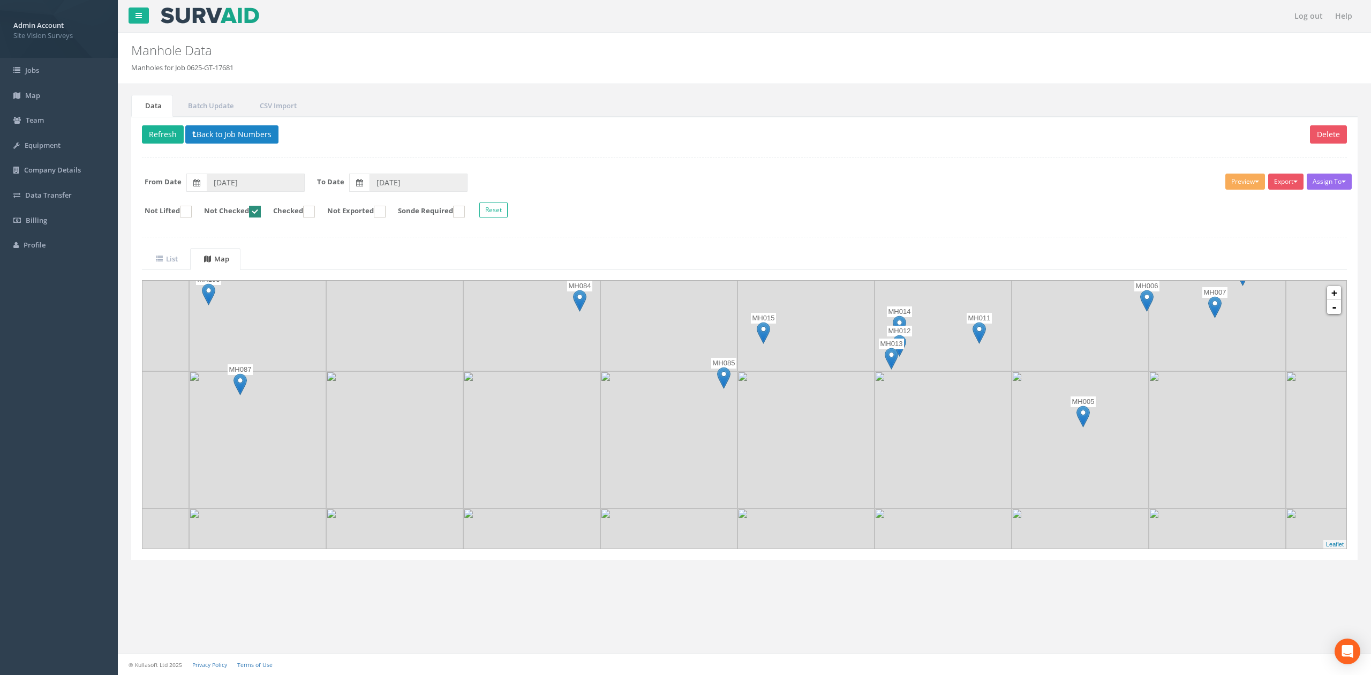
click at [726, 378] on img at bounding box center [723, 378] width 13 height 22
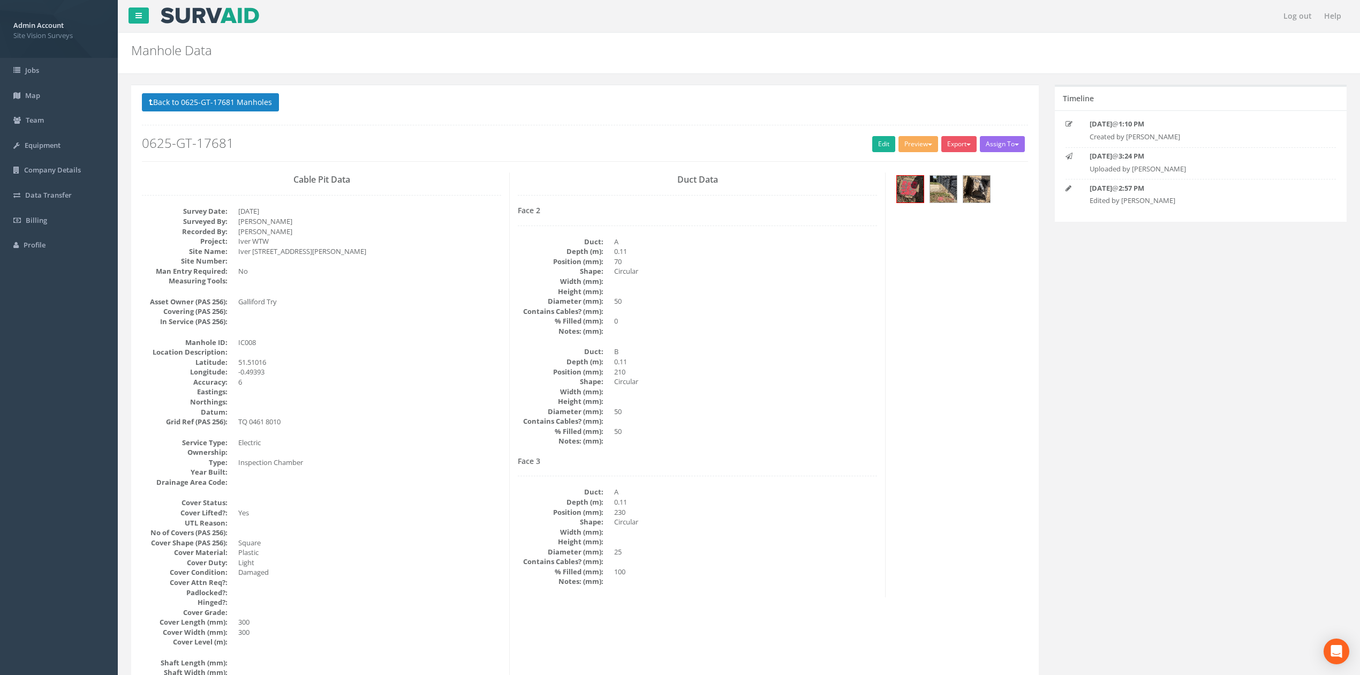
click at [249, 123] on div "Back to 0625-GT-17681 Manholes Back to Map Assign To No Companies Added Export …" at bounding box center [585, 127] width 886 height 68
click at [247, 110] on button "Back to 0625-GT-17681 Manholes" at bounding box center [210, 102] width 137 height 18
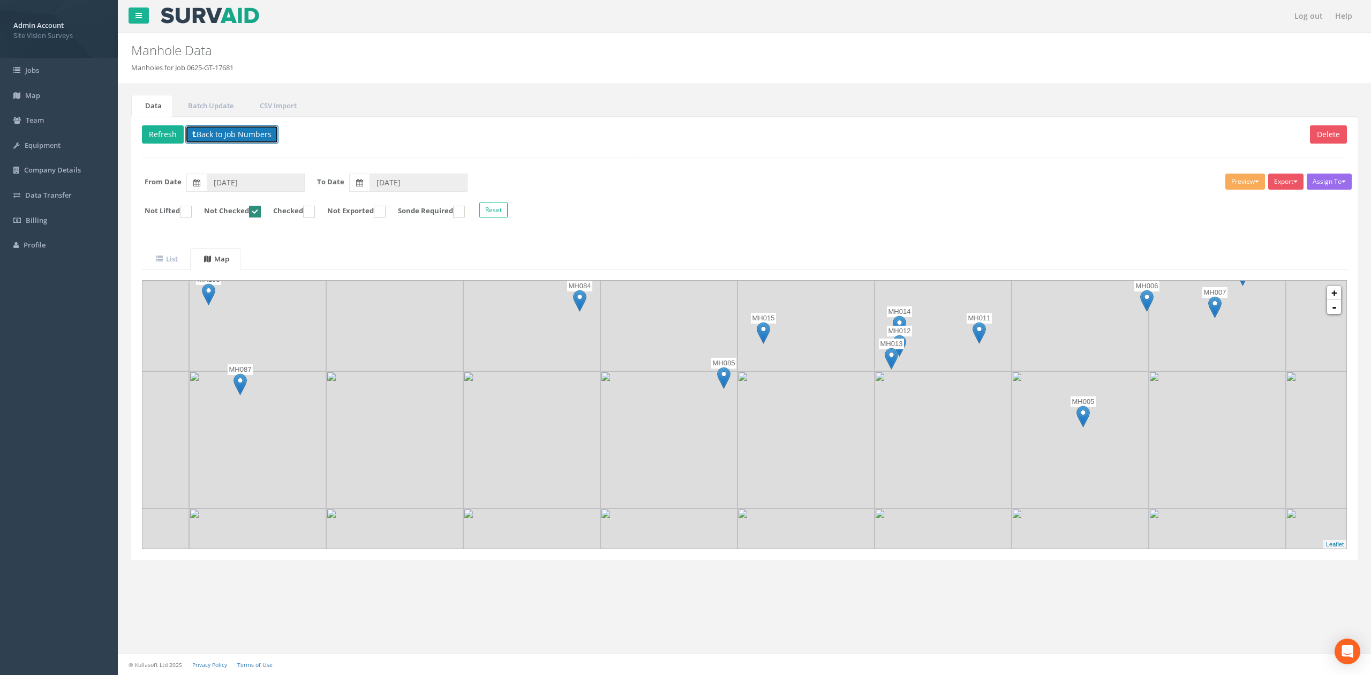
click at [223, 144] on button "Back to Job Numbers" at bounding box center [231, 134] width 93 height 18
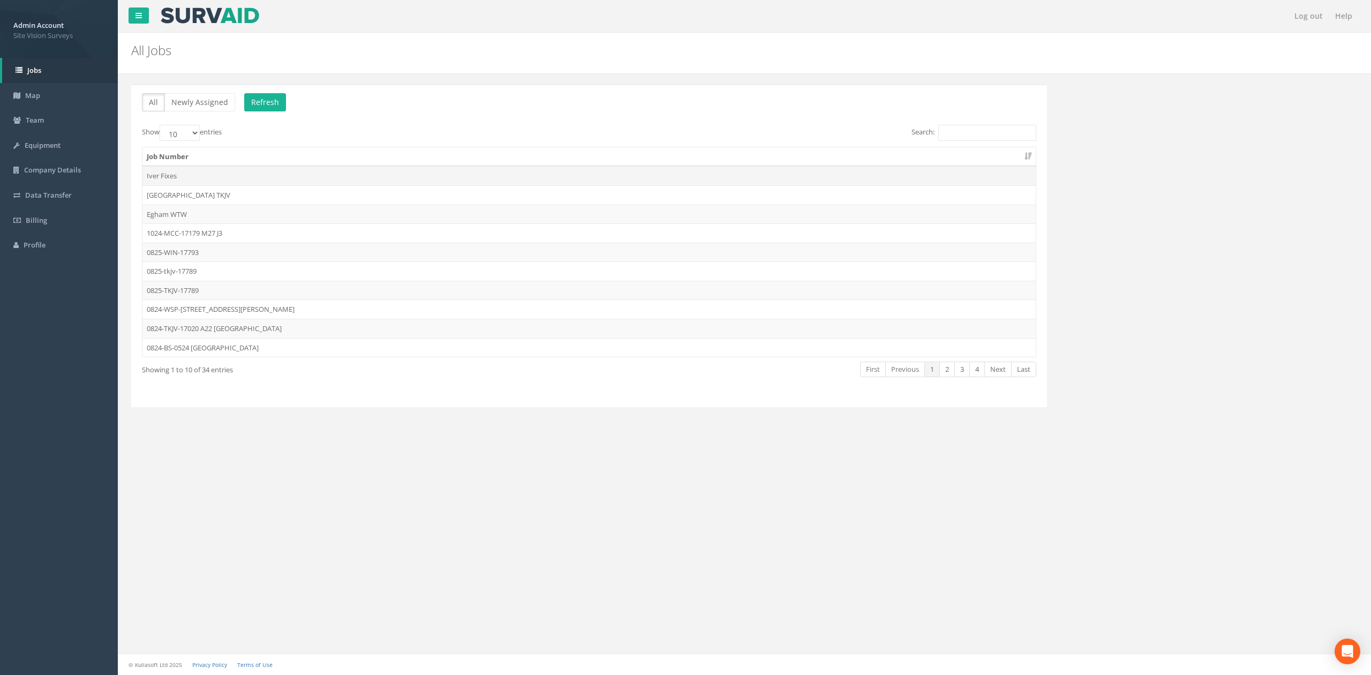
click at [244, 172] on td "Iver Fixes" at bounding box center [588, 175] width 893 height 19
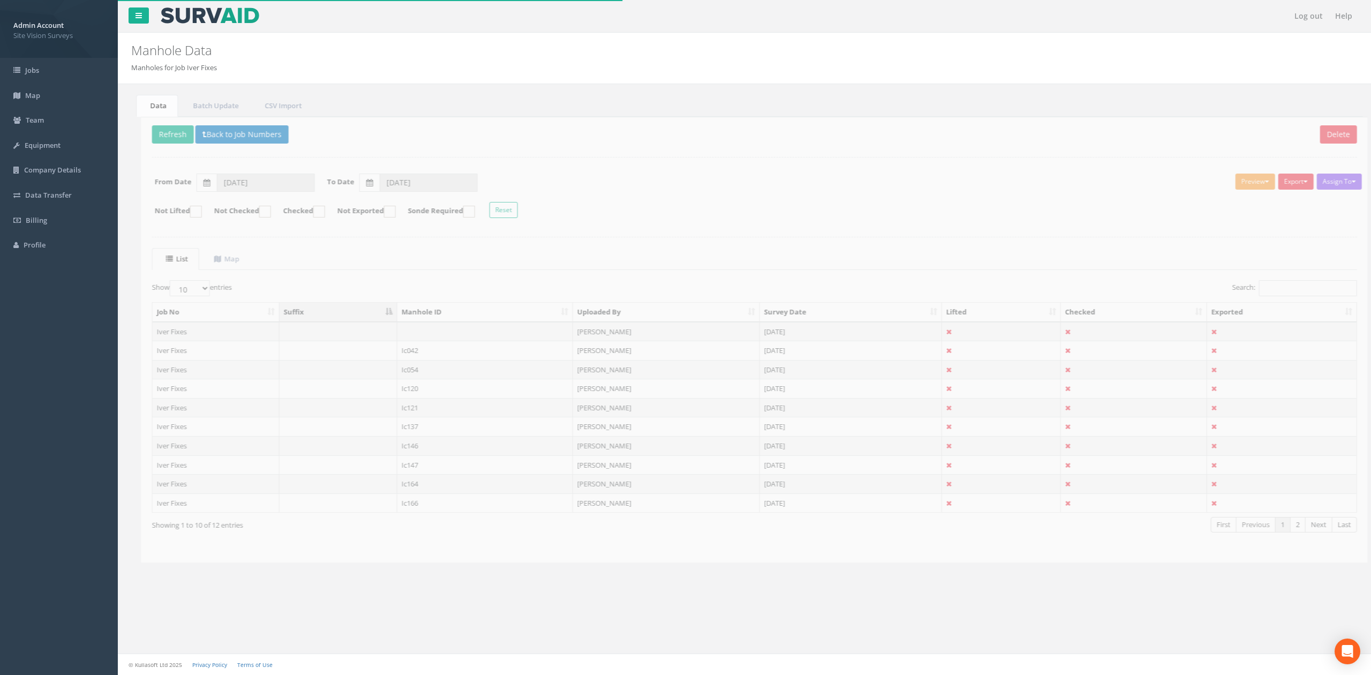
drag, startPoint x: 1314, startPoint y: 300, endPoint x: 1306, endPoint y: 285, distance: 17.7
click at [1312, 296] on div "Search:" at bounding box center [1050, 289] width 595 height 19
click at [1306, 285] on input "Search:" at bounding box center [1298, 288] width 98 height 16
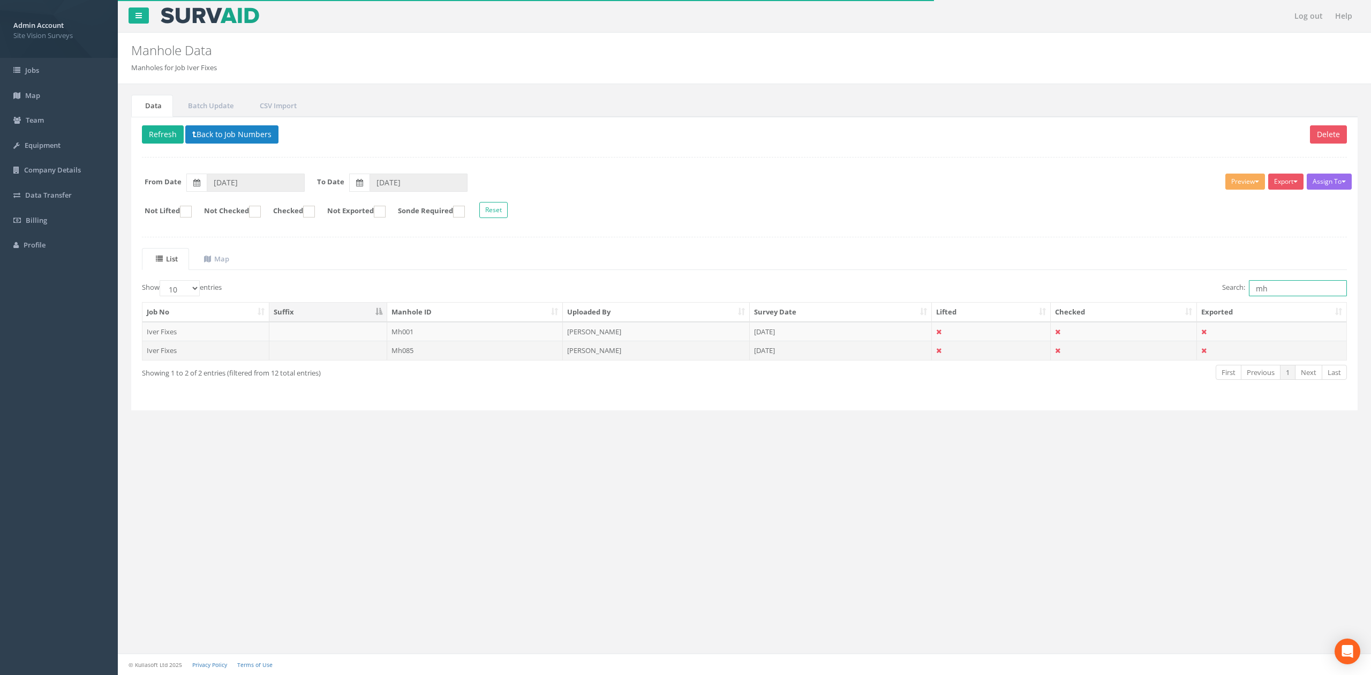
type input "mh"
click at [514, 359] on td "Mh085" at bounding box center [475, 350] width 176 height 19
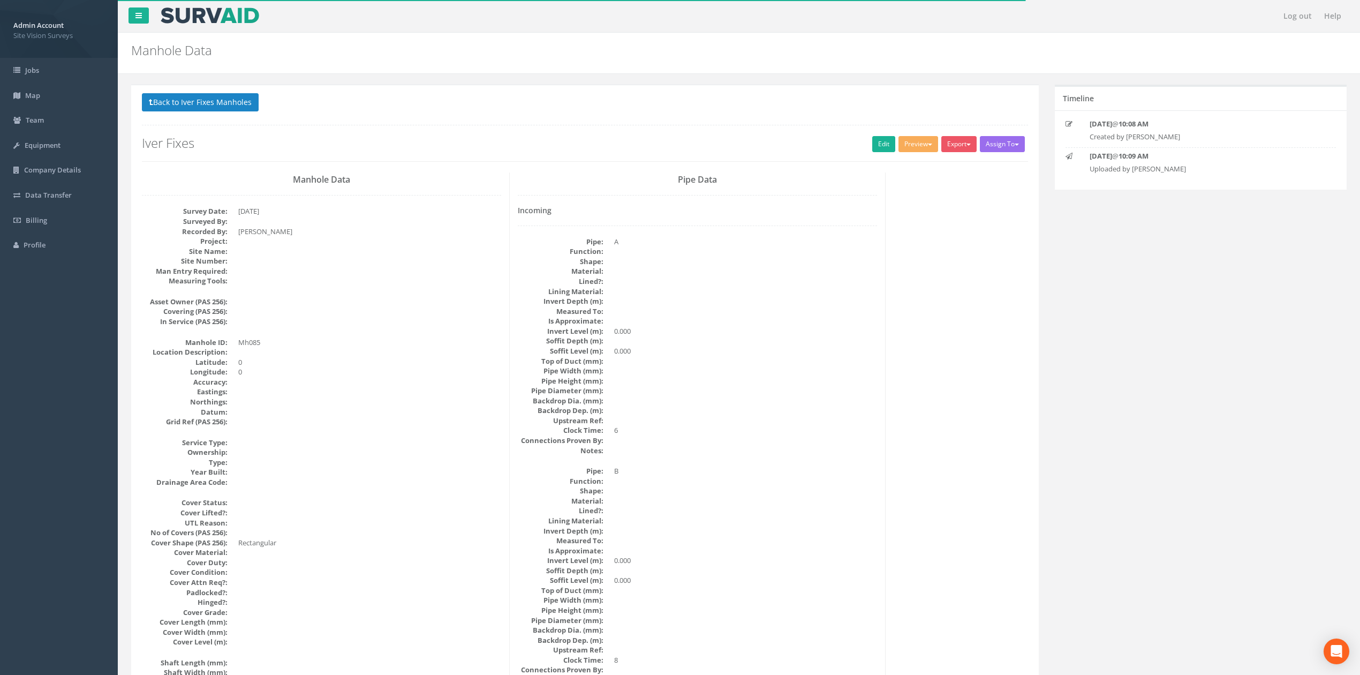
scroll to position [979, 0]
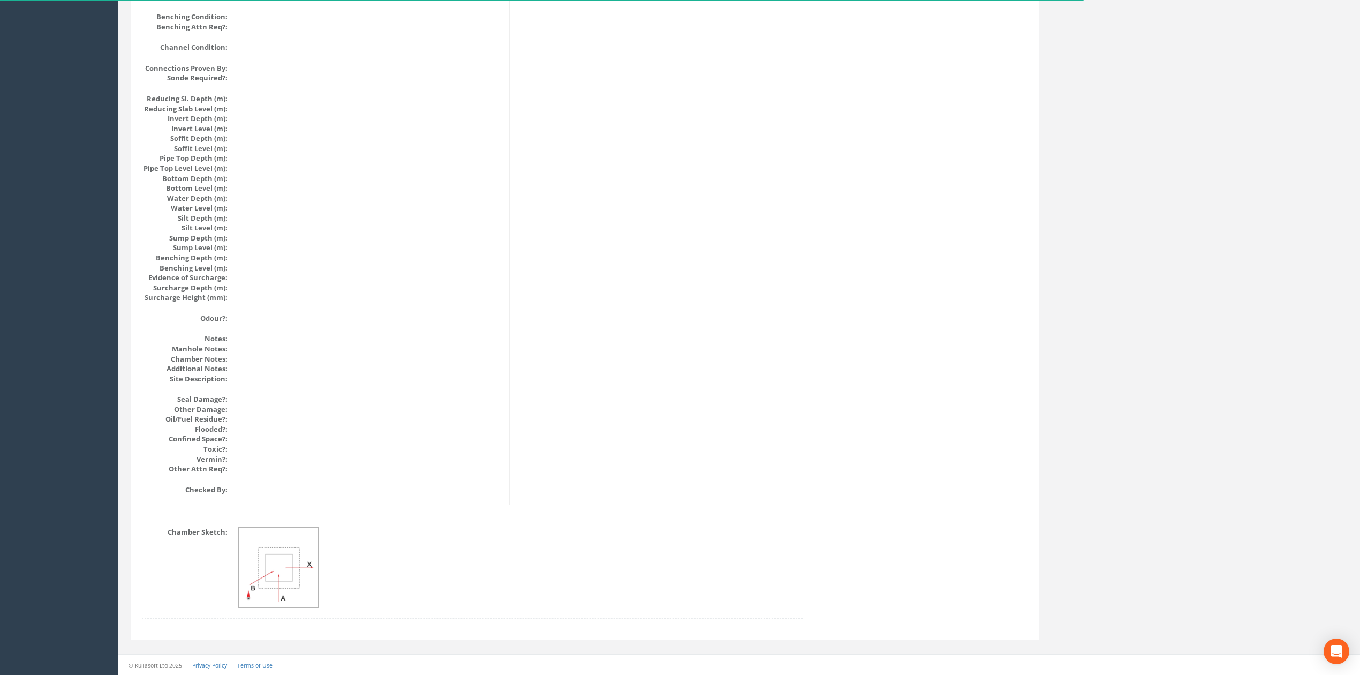
click at [230, 592] on dl "Chamber Sketch:" at bounding box center [472, 567] width 661 height 80
click at [252, 568] on img at bounding box center [279, 568] width 80 height 80
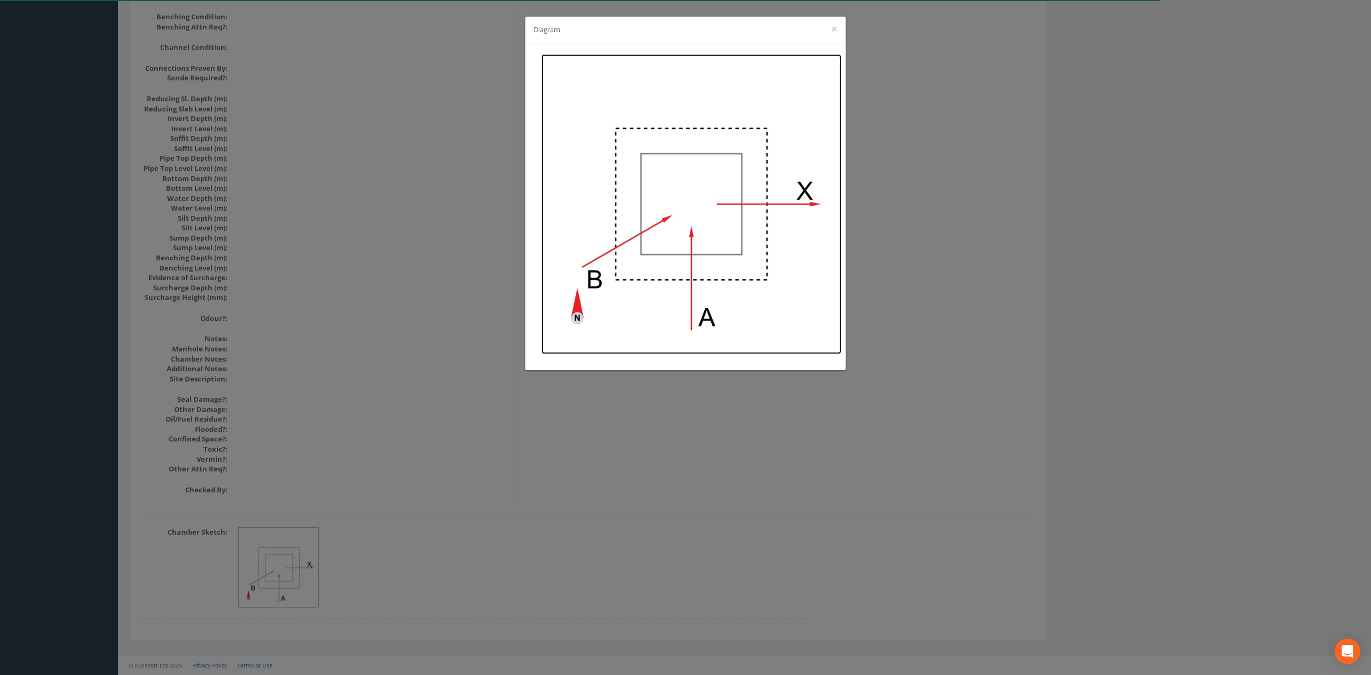
click at [722, 221] on img at bounding box center [692, 204] width 300 height 300
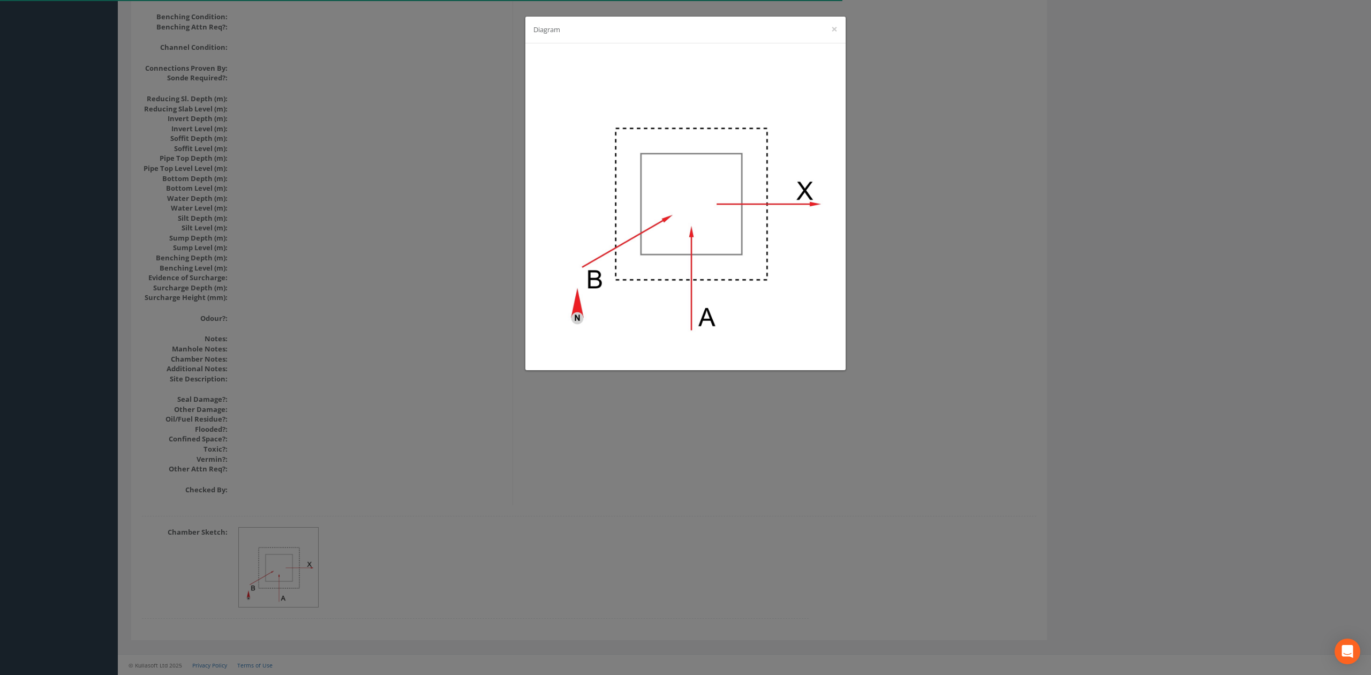
click at [610, 452] on div "Diagram ×" at bounding box center [685, 337] width 1371 height 675
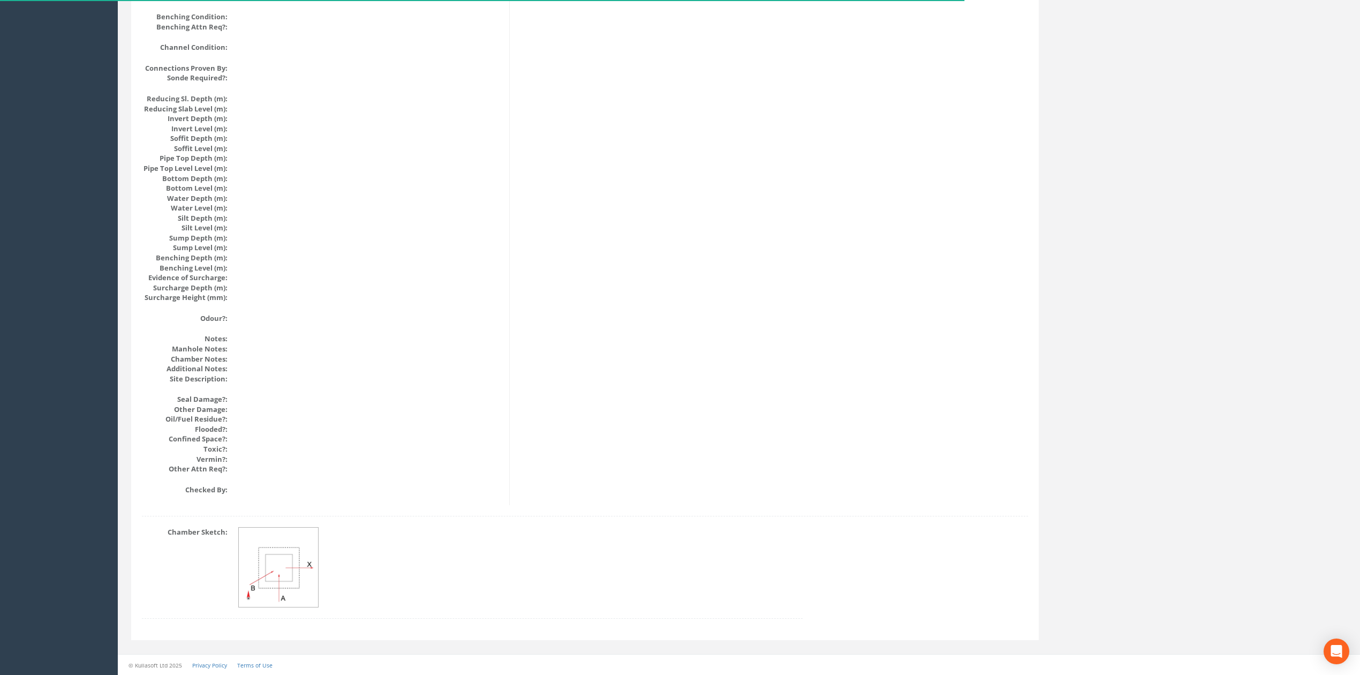
scroll to position [0, 0]
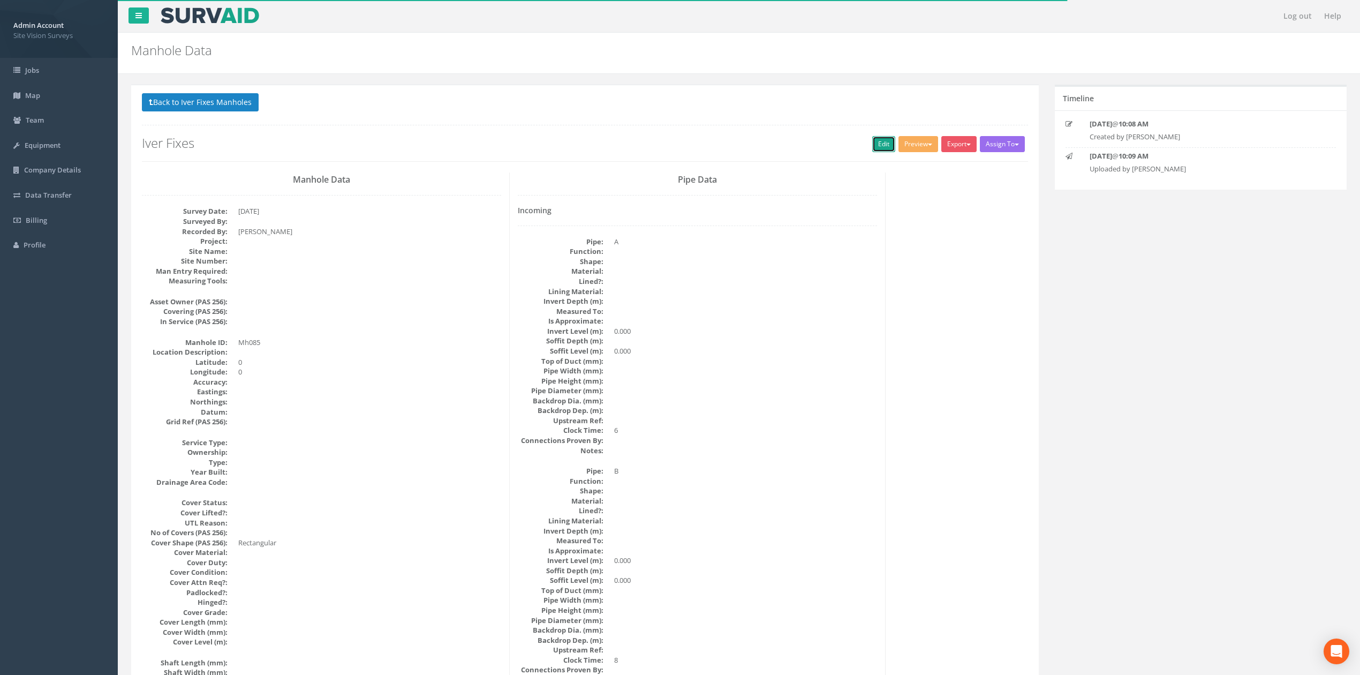
click at [876, 148] on link "Edit" at bounding box center [884, 144] width 23 height 16
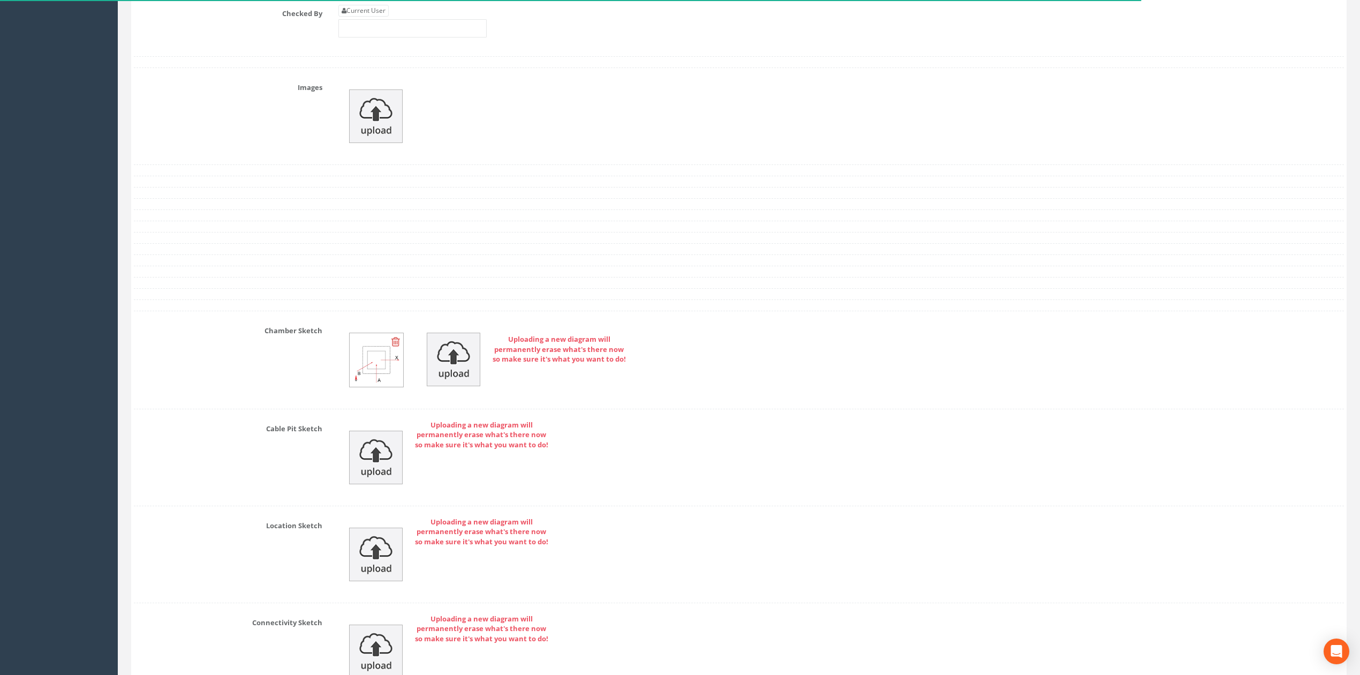
scroll to position [2129, 0]
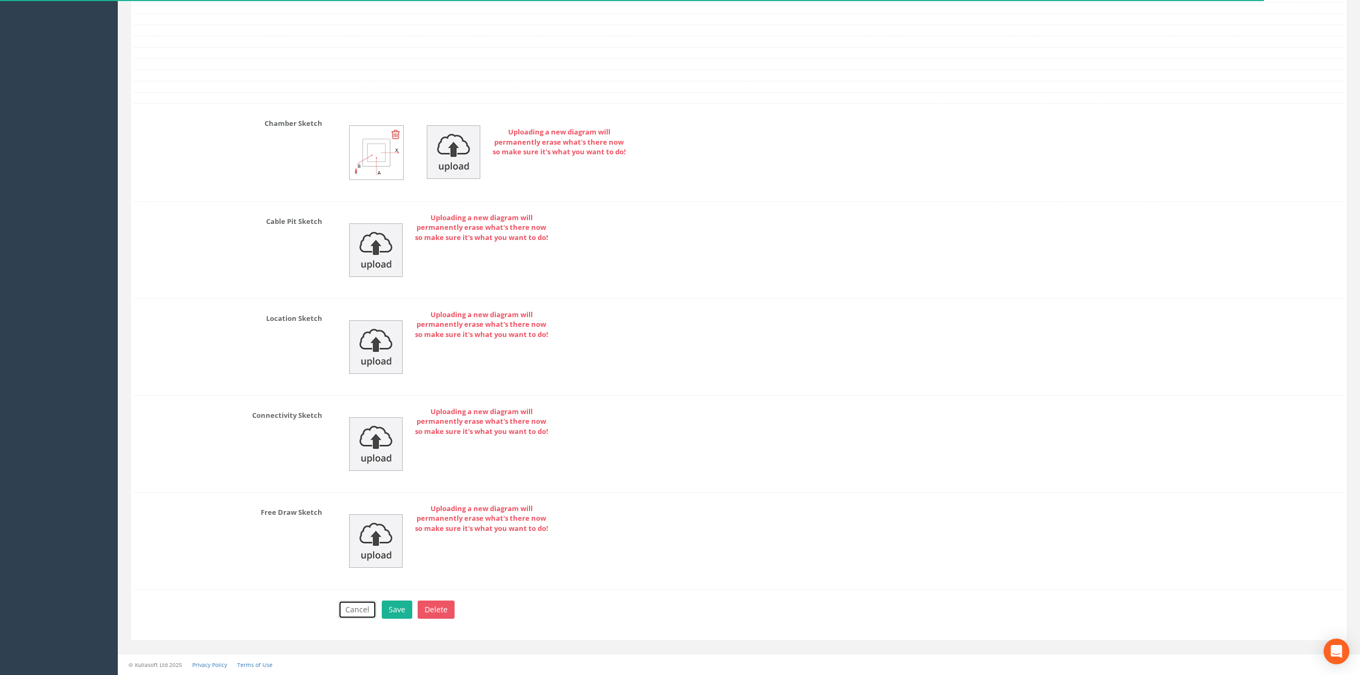
click at [356, 611] on button "Cancel" at bounding box center [358, 609] width 38 height 18
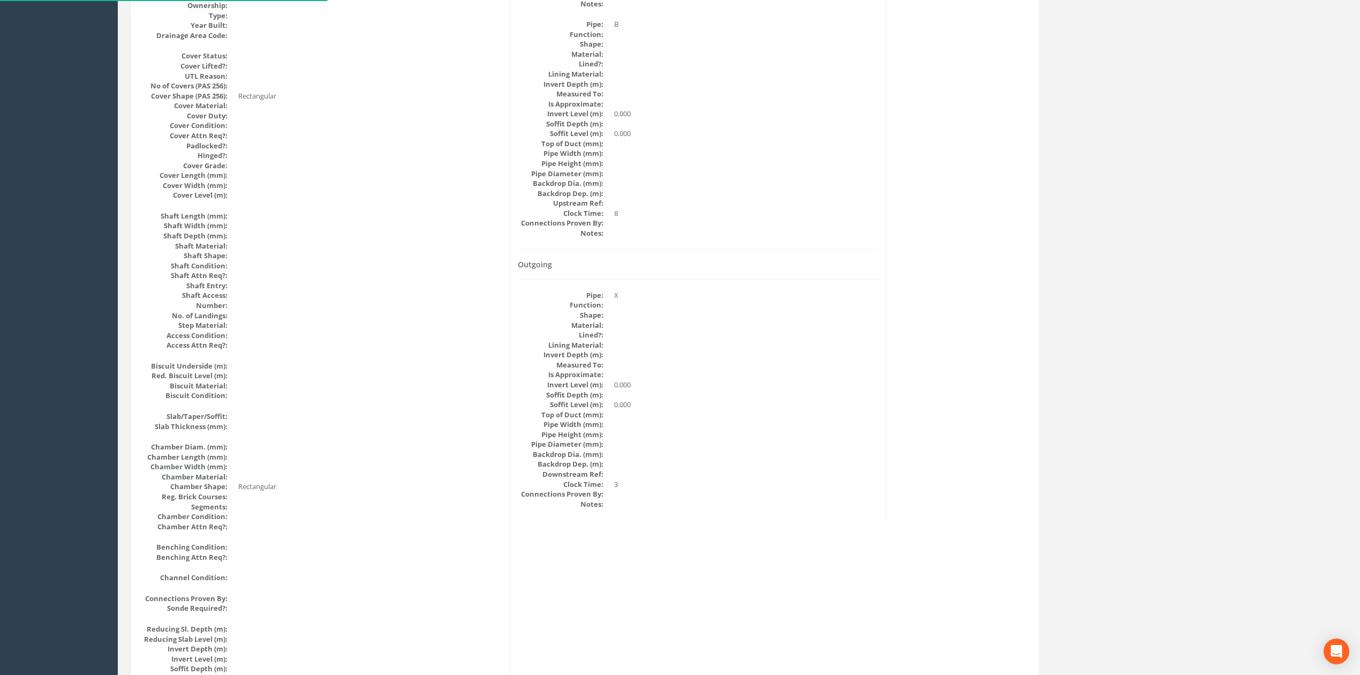
scroll to position [0, 0]
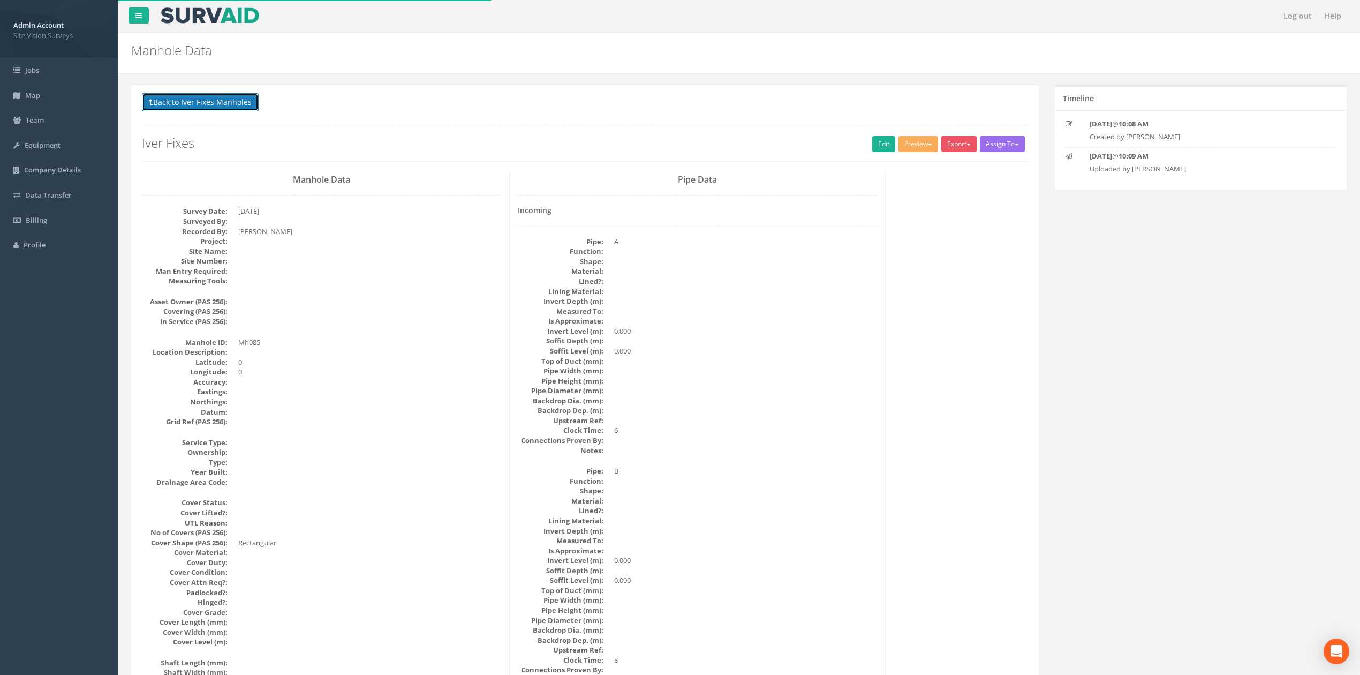
click at [222, 104] on button "Back to Iver Fixes Manholes" at bounding box center [200, 102] width 117 height 18
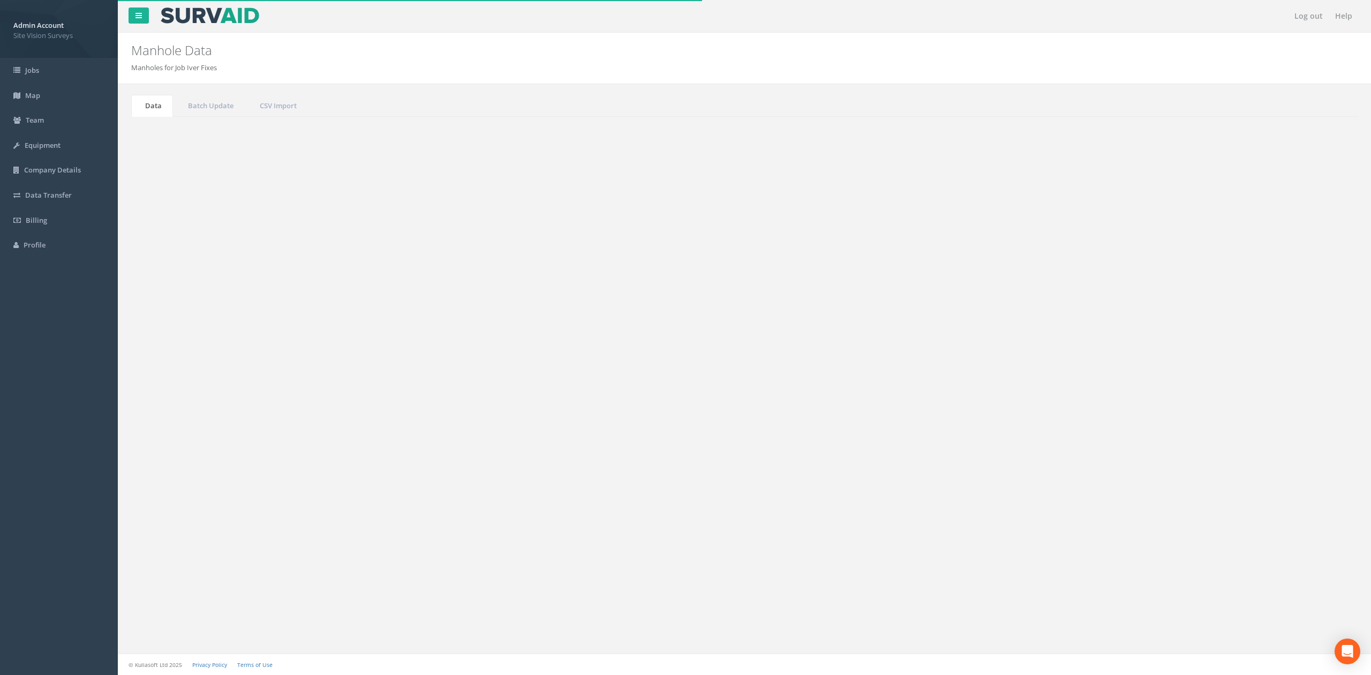
click at [170, 138] on button "Refresh" at bounding box center [163, 134] width 42 height 18
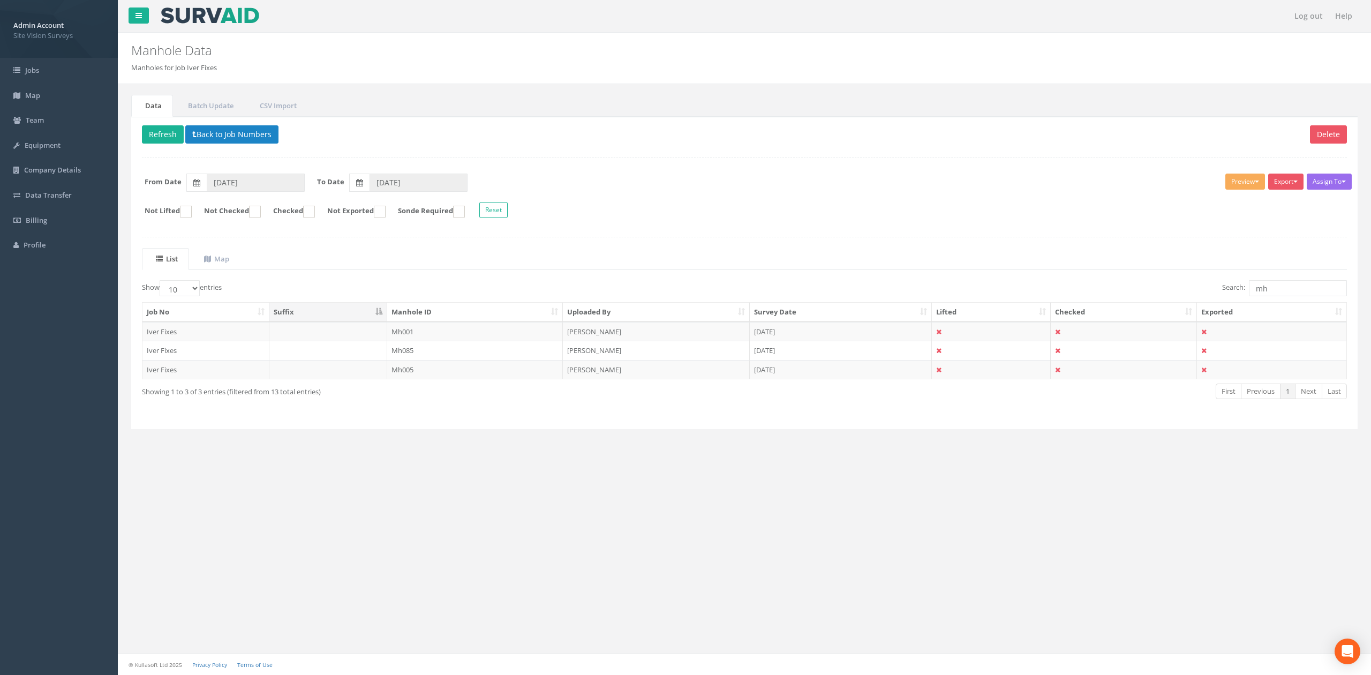
click at [450, 379] on table "Job No Suffix Manhole ID Uploaded By Survey Date Lifted Checked Exported Iver F…" at bounding box center [744, 340] width 1205 height 77
click at [456, 375] on td "Mh005" at bounding box center [475, 369] width 176 height 19
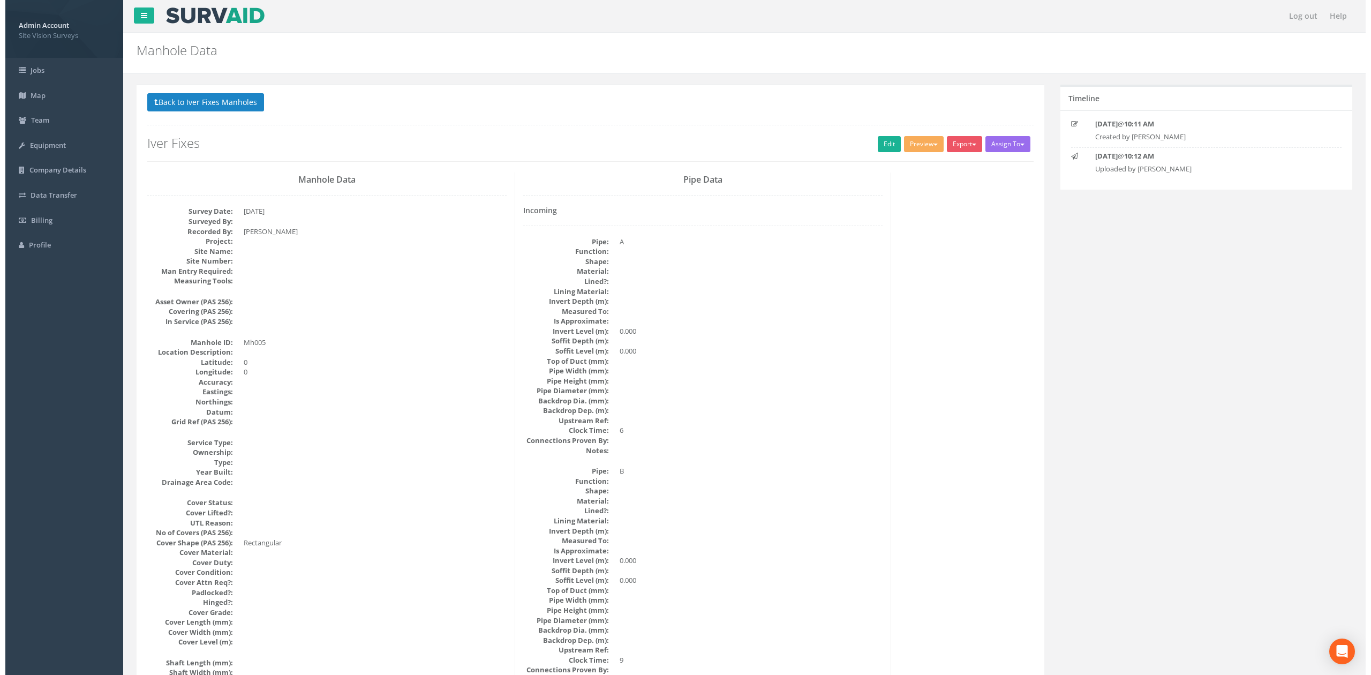
scroll to position [979, 0]
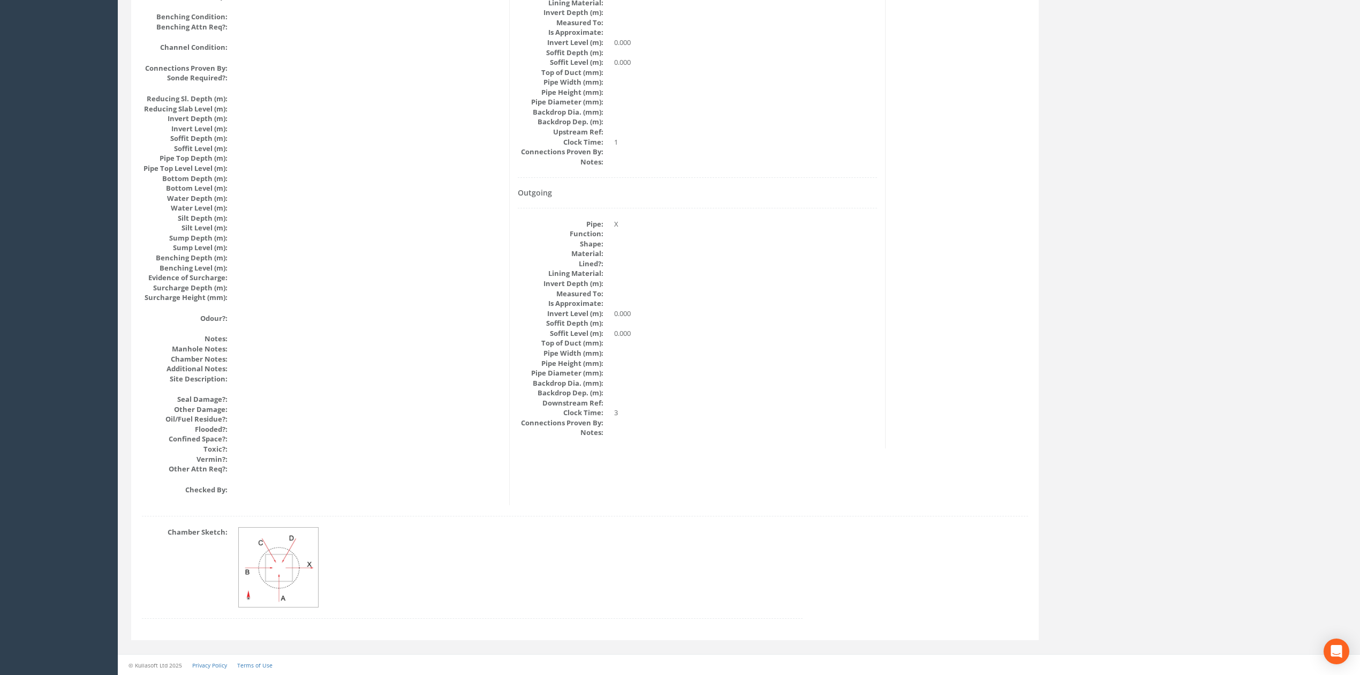
click at [309, 576] on img at bounding box center [279, 568] width 80 height 80
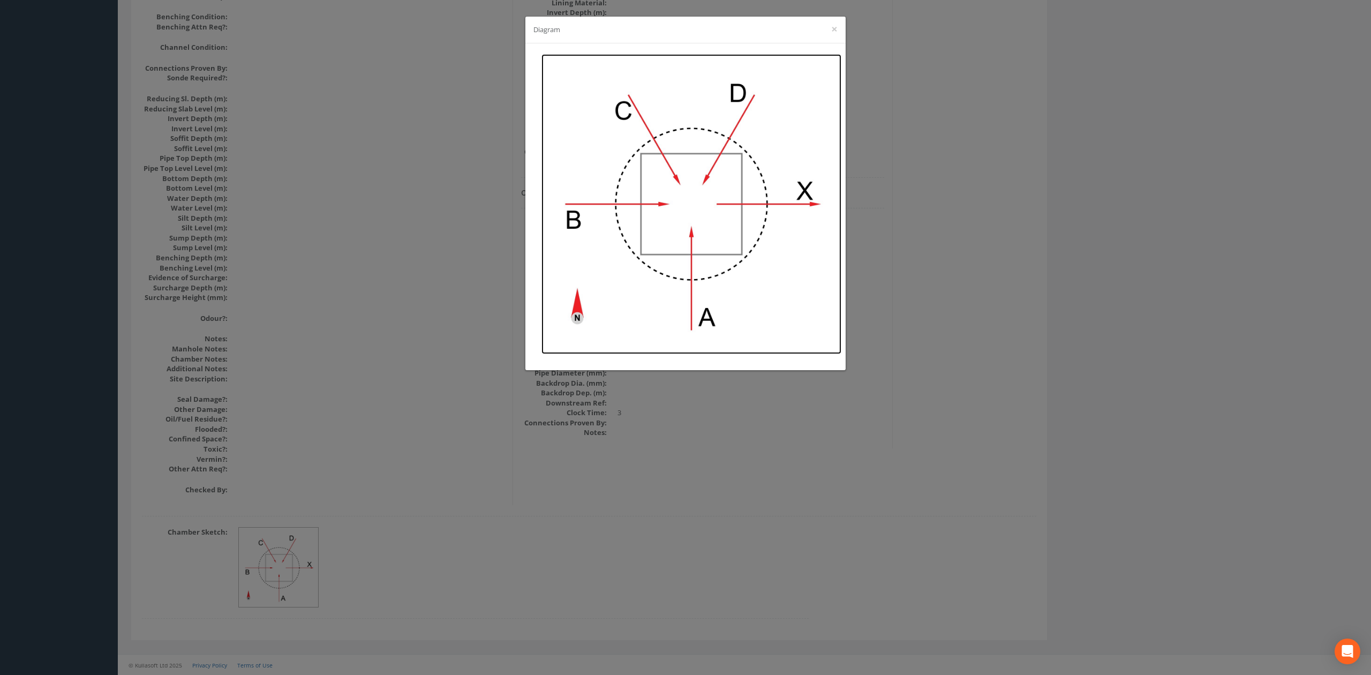
click at [722, 162] on img at bounding box center [692, 204] width 300 height 300
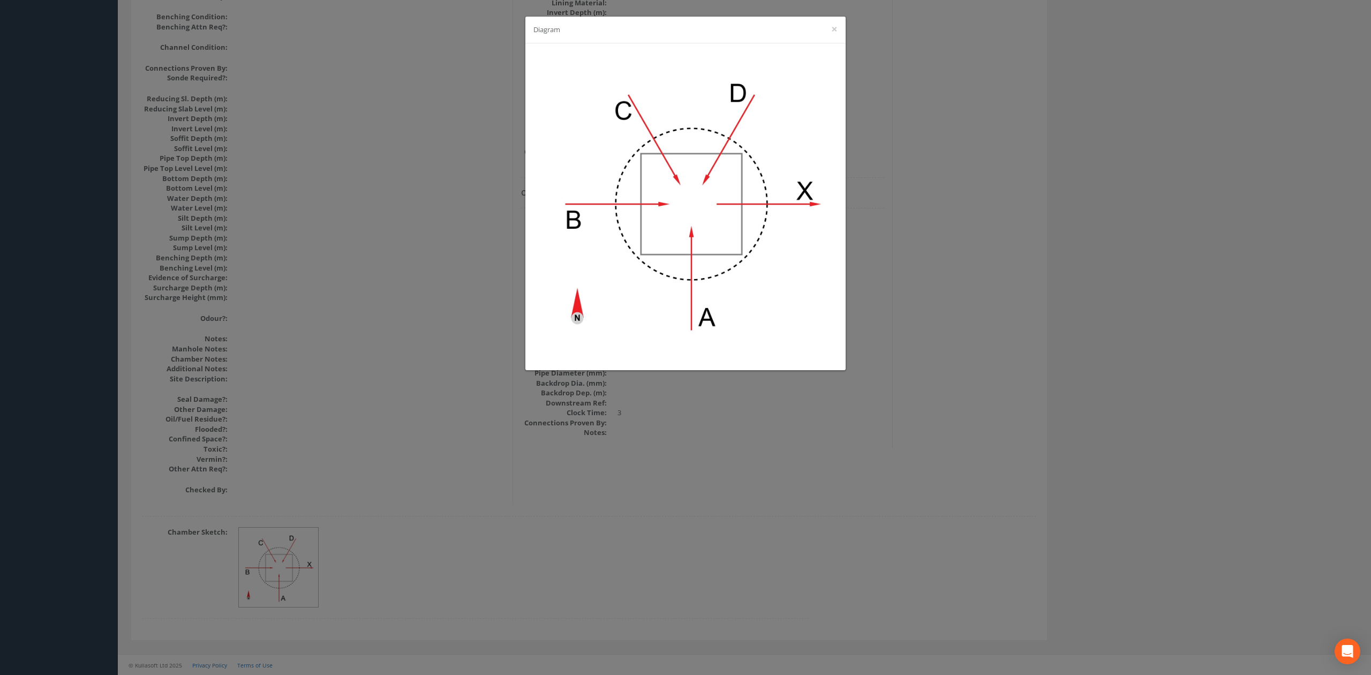
click at [406, 271] on div "Diagram ×" at bounding box center [685, 337] width 1371 height 675
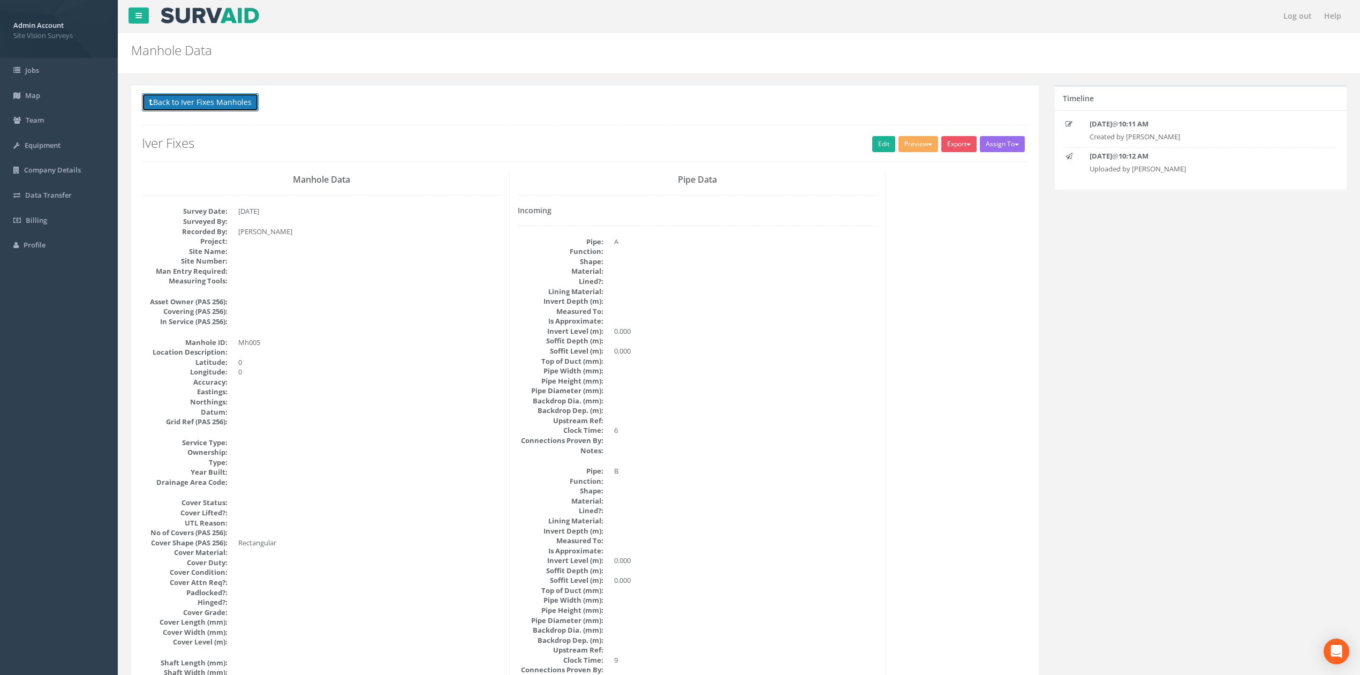
click at [235, 107] on button "Back to Iver Fixes Manholes" at bounding box center [200, 102] width 117 height 18
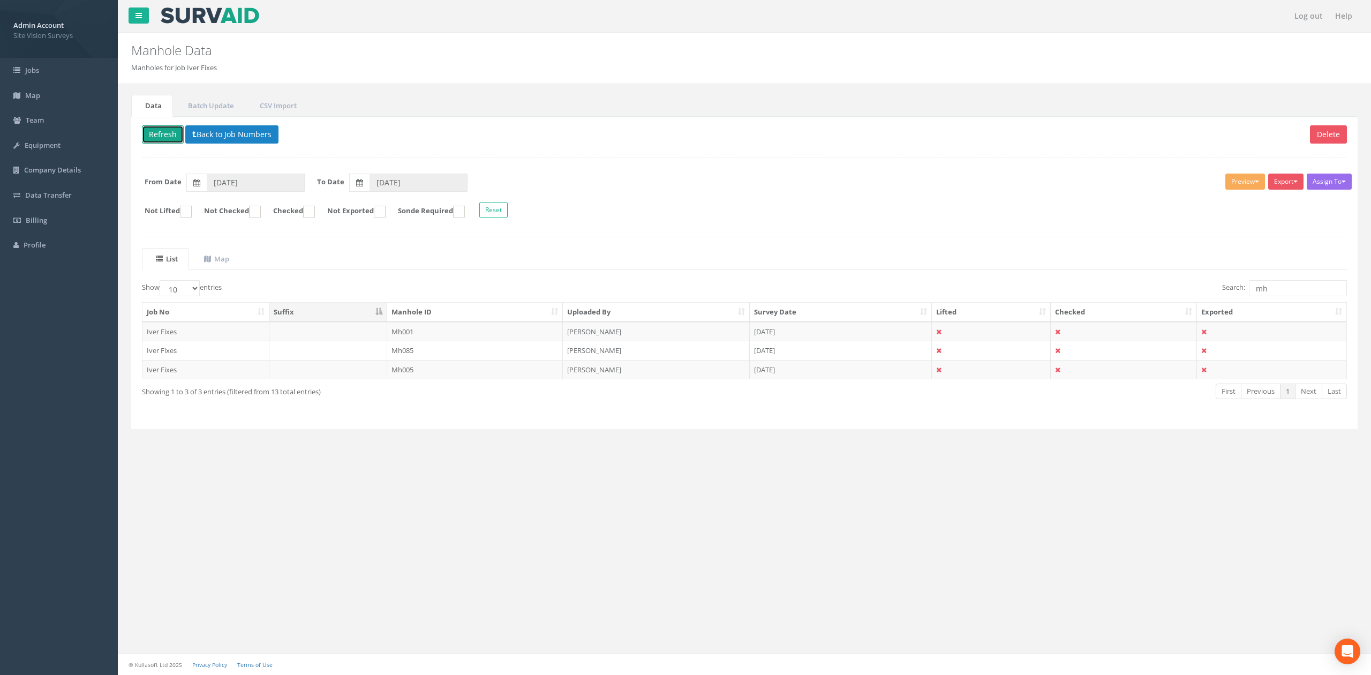
click at [178, 139] on button "Refresh" at bounding box center [163, 134] width 42 height 18
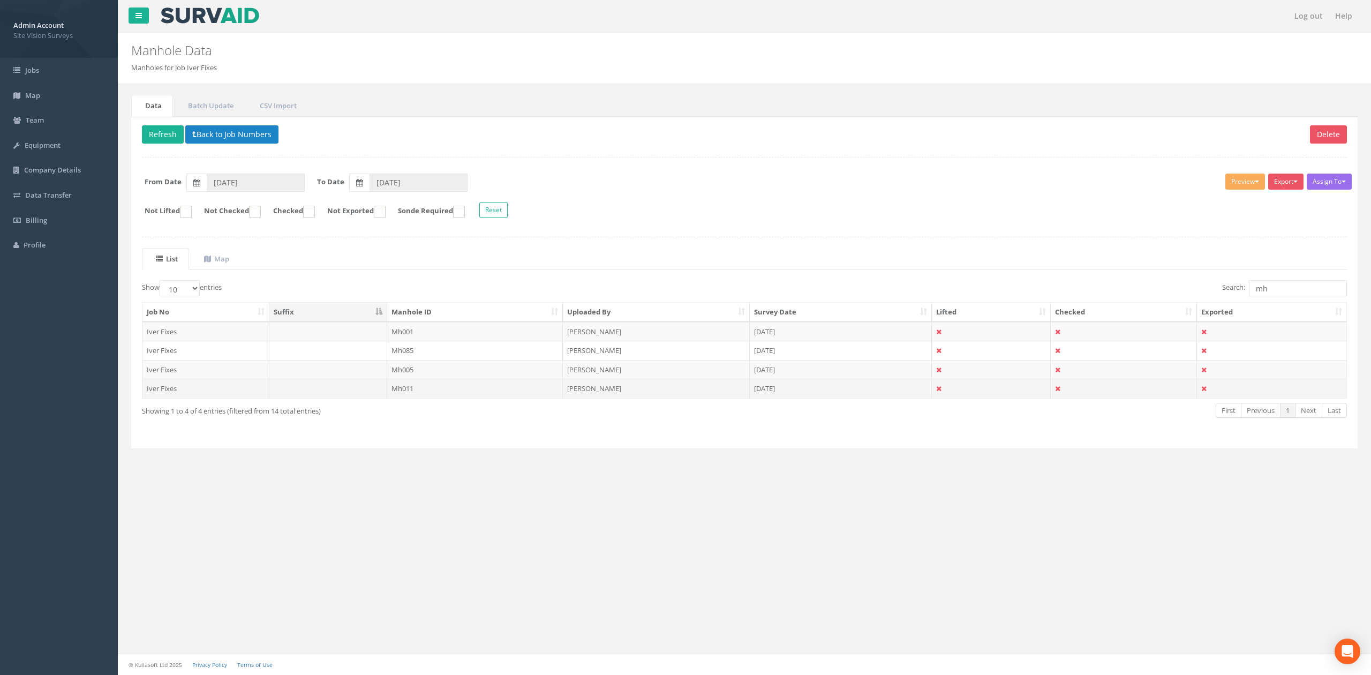
click at [399, 392] on td "Mh011" at bounding box center [475, 388] width 176 height 19
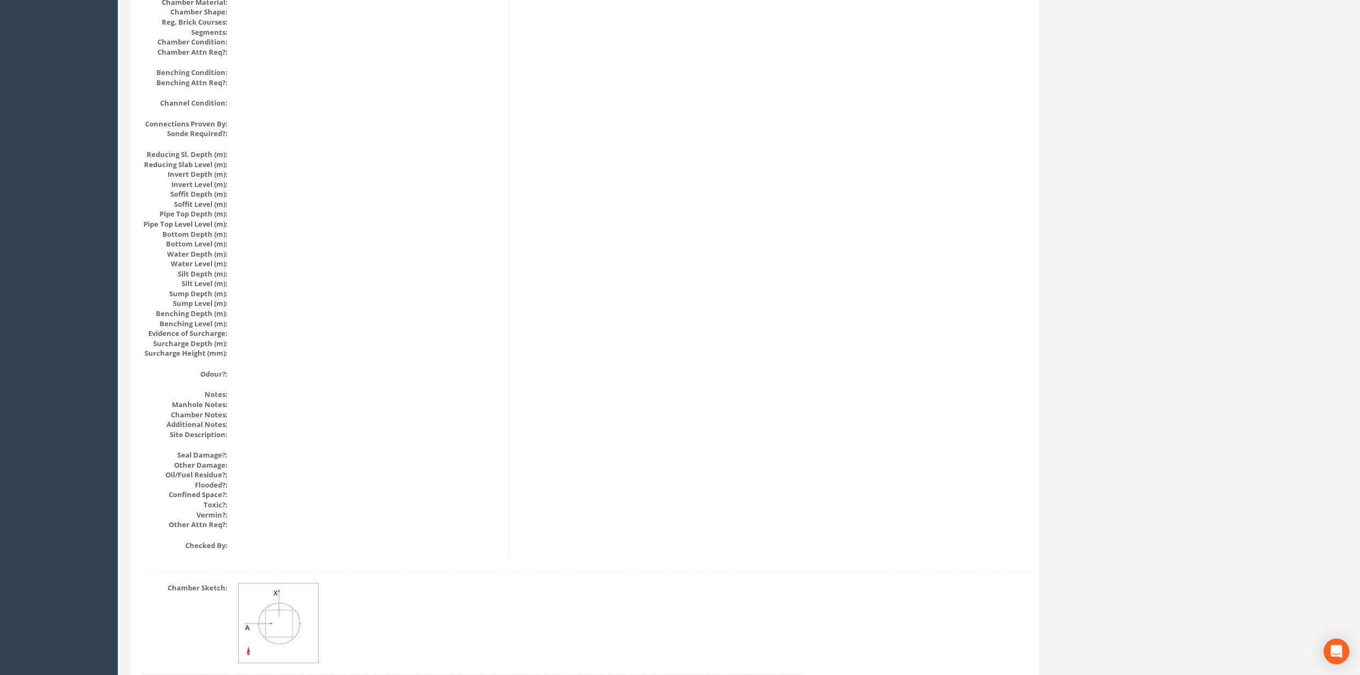
scroll to position [979, 0]
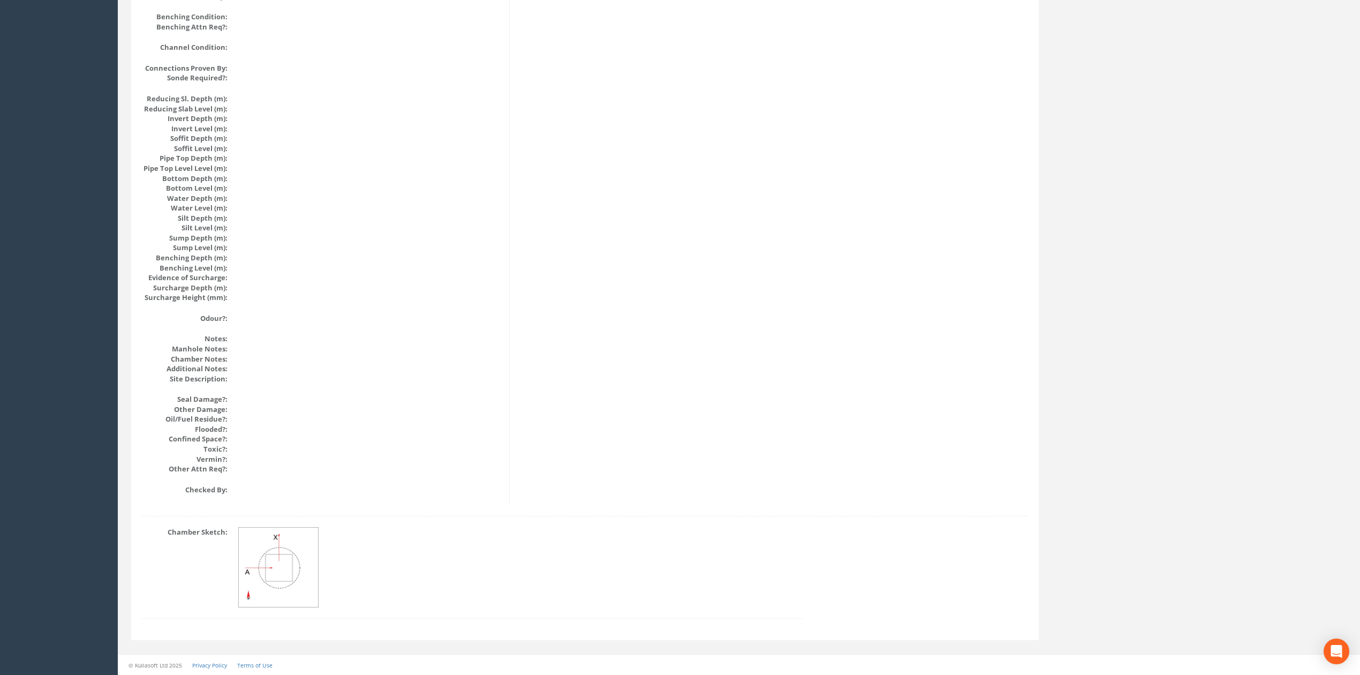
click at [247, 600] on img at bounding box center [279, 568] width 80 height 80
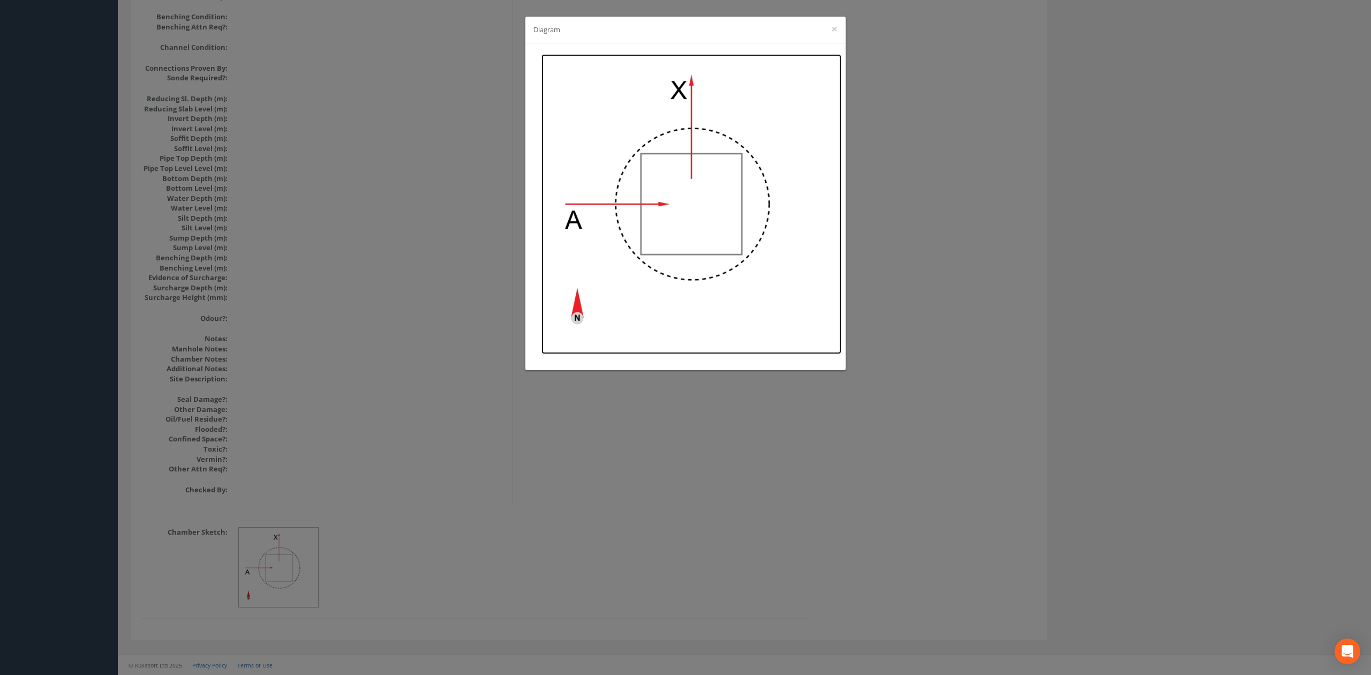
click at [680, 194] on img at bounding box center [692, 204] width 300 height 300
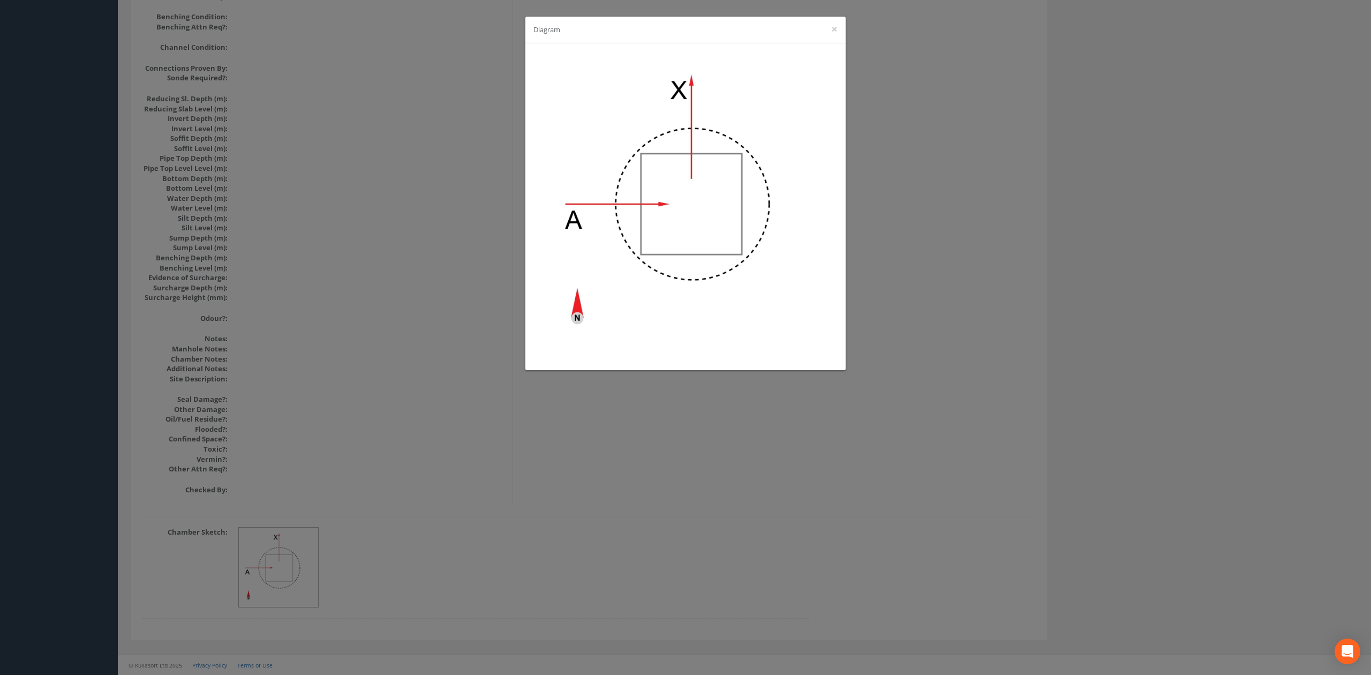
click at [356, 373] on div "Diagram ×" at bounding box center [685, 337] width 1371 height 675
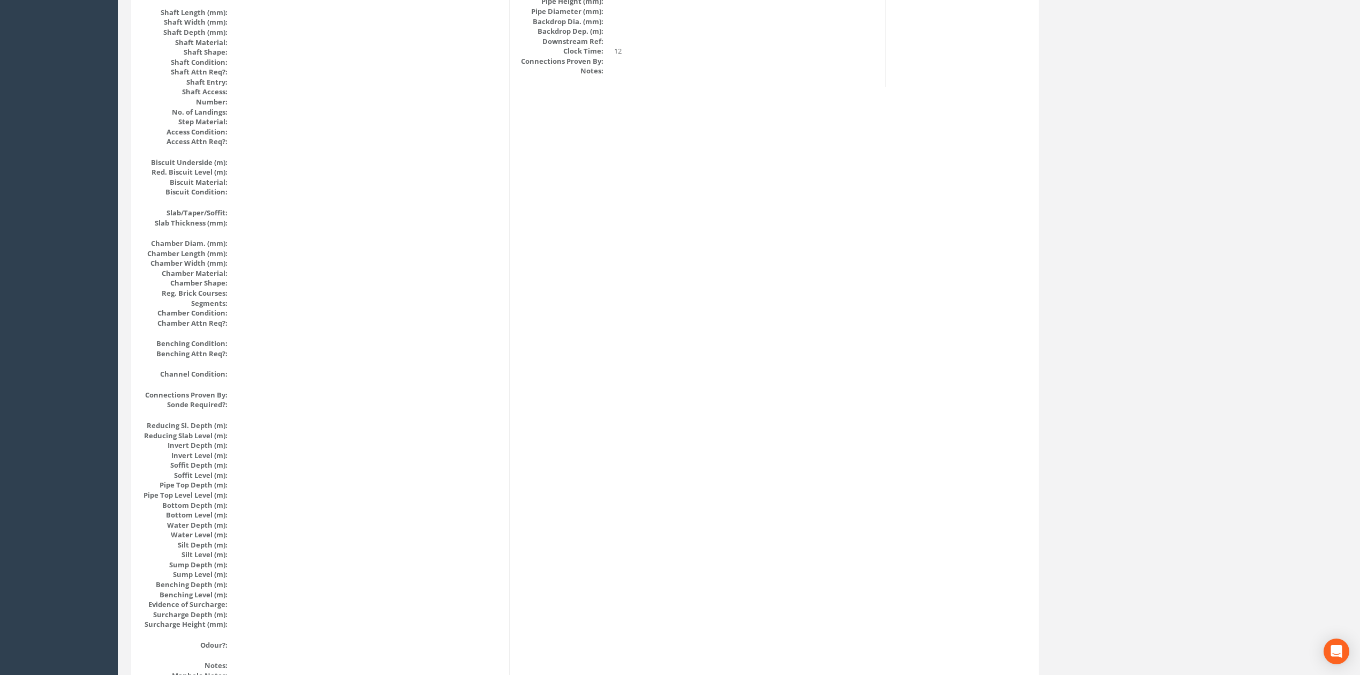
scroll to position [0, 0]
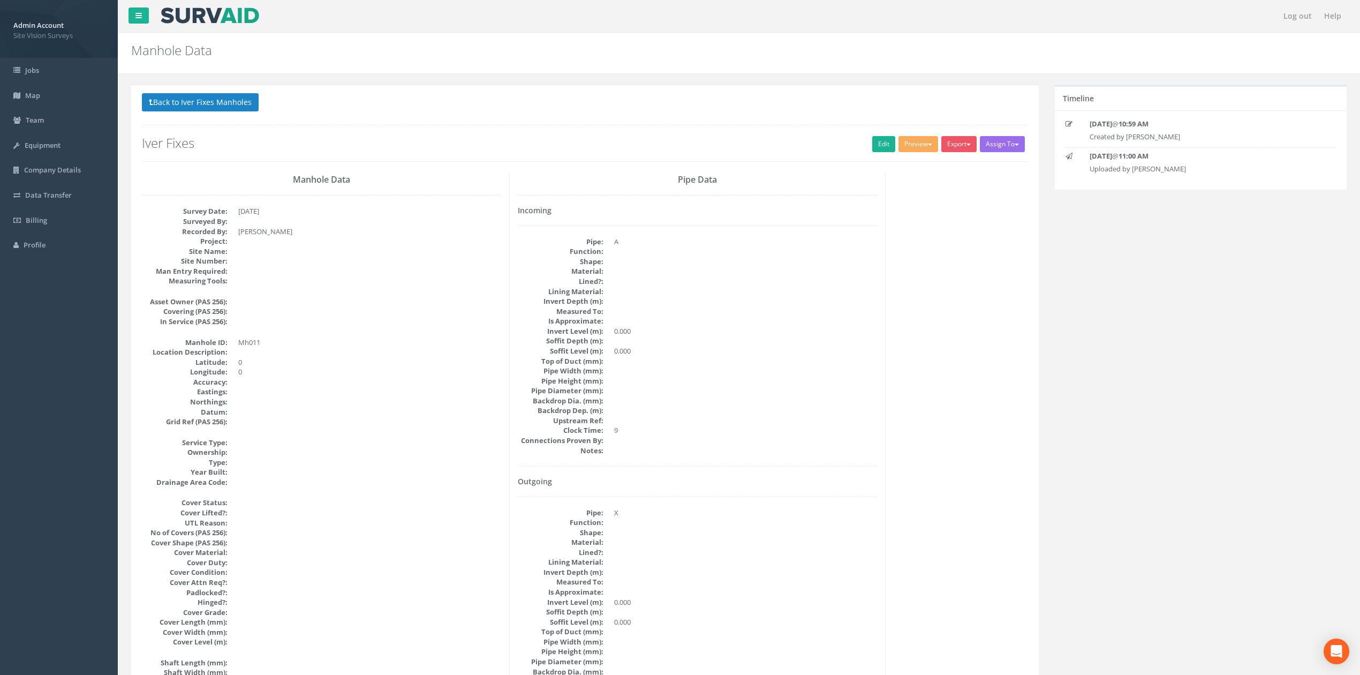
click at [204, 117] on div "Back to Iver Fixes Manholes Back to Map Assign To No Companies Added Export SVS…" at bounding box center [585, 127] width 886 height 68
click at [204, 108] on button "Back to Iver Fixes Manholes" at bounding box center [200, 102] width 117 height 18
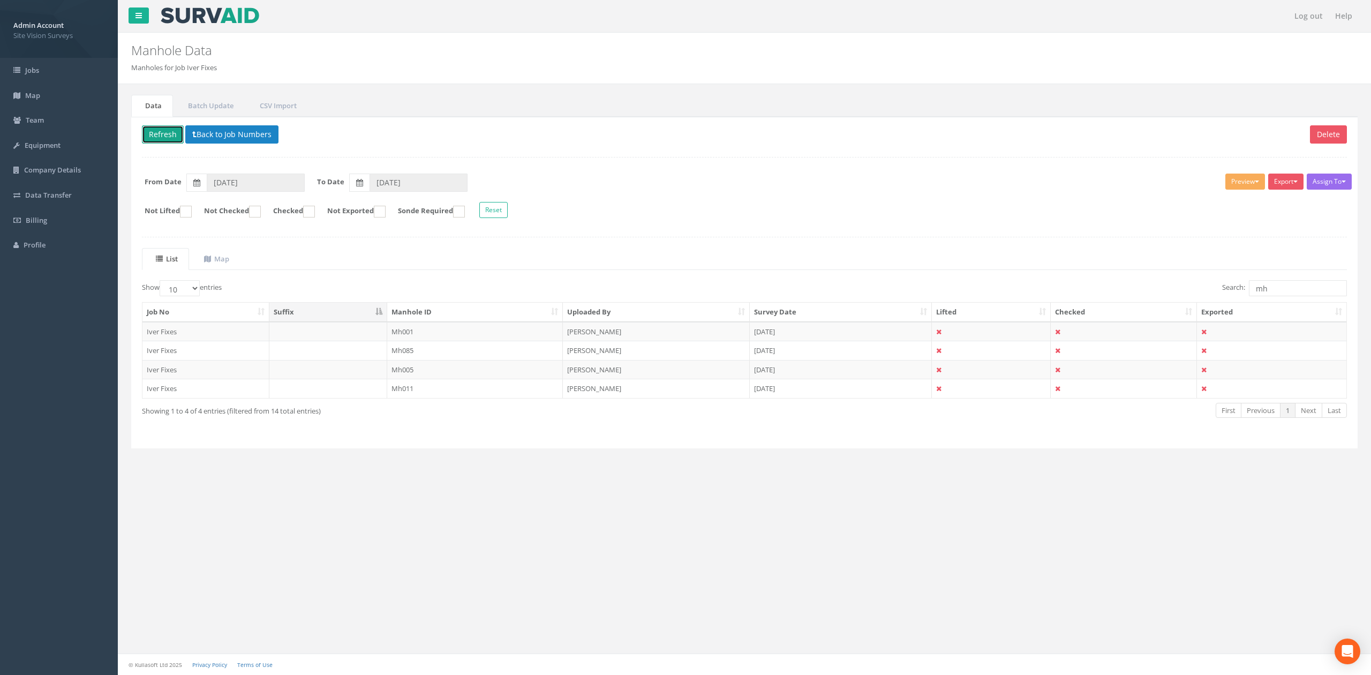
click at [176, 132] on button "Refresh" at bounding box center [163, 134] width 42 height 18
click at [395, 410] on td "Mh012" at bounding box center [475, 407] width 176 height 19
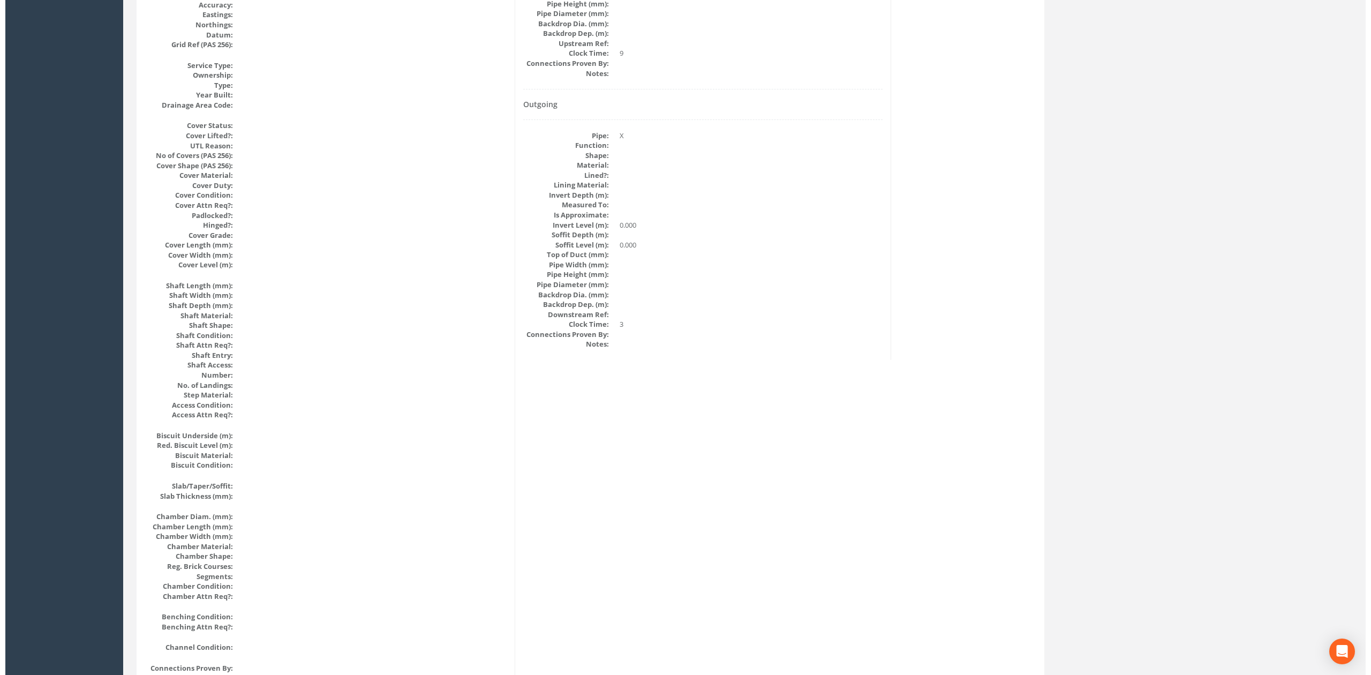
scroll to position [979, 0]
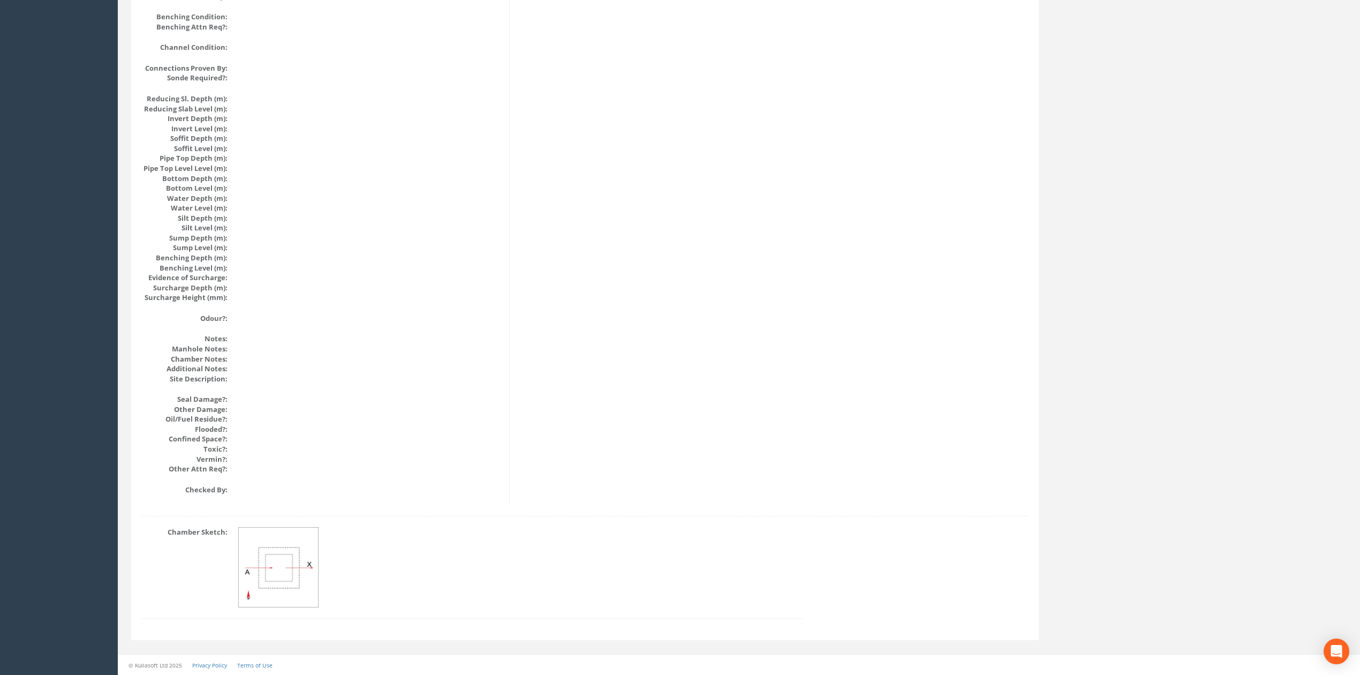
click at [295, 545] on img at bounding box center [279, 568] width 80 height 80
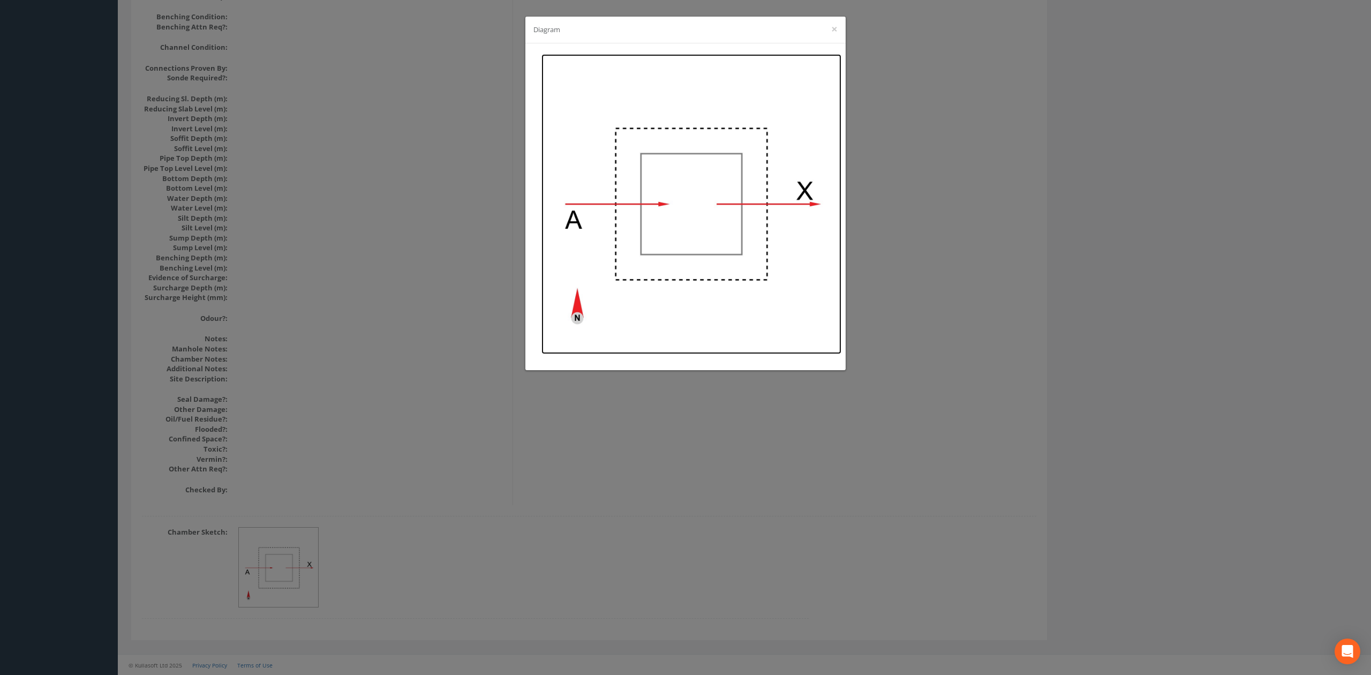
drag, startPoint x: 660, startPoint y: 186, endPoint x: 668, endPoint y: 153, distance: 34.2
click at [668, 153] on img at bounding box center [692, 204] width 300 height 300
